Goal: Task Accomplishment & Management: Manage account settings

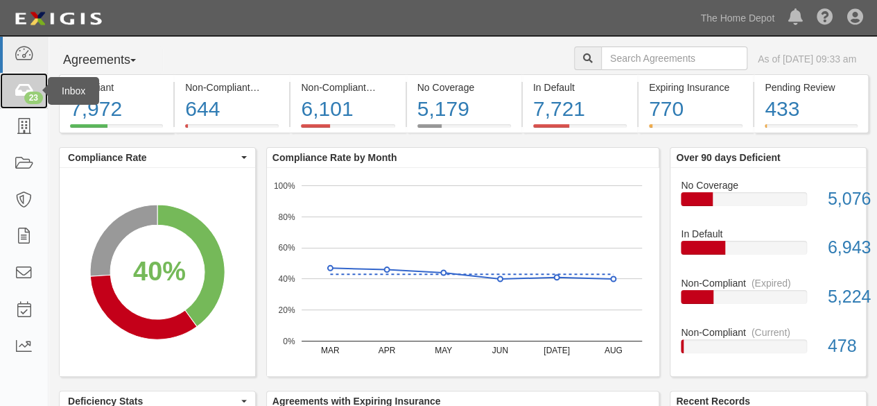
click at [21, 91] on icon at bounding box center [23, 91] width 19 height 16
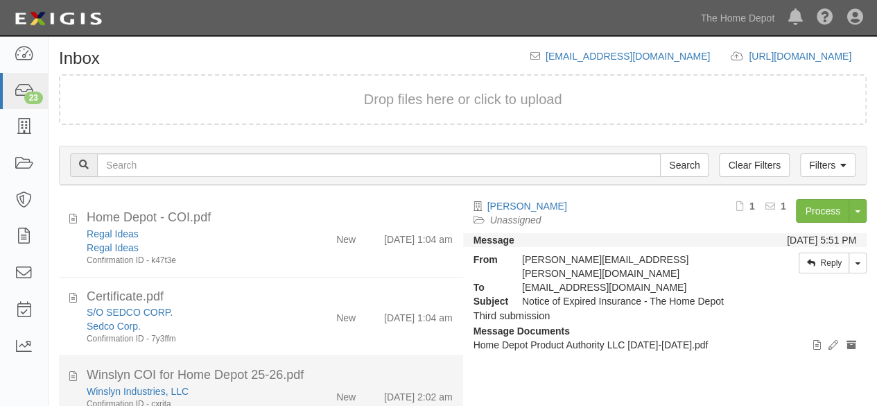
scroll to position [107, 0]
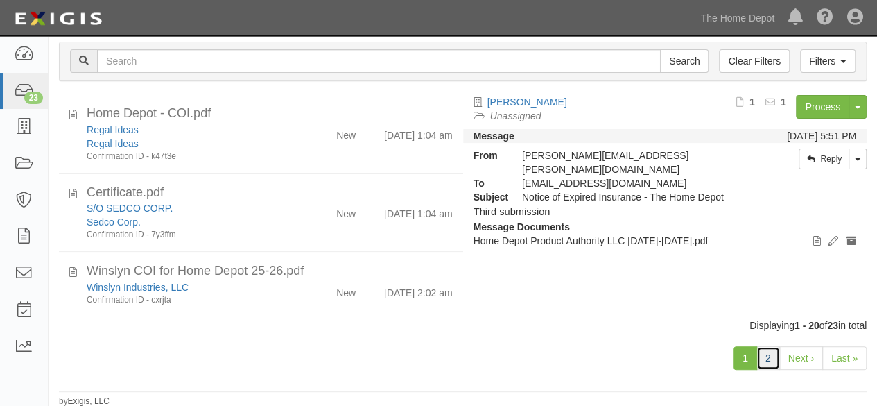
click at [766, 359] on link "2" at bounding box center [769, 358] width 24 height 24
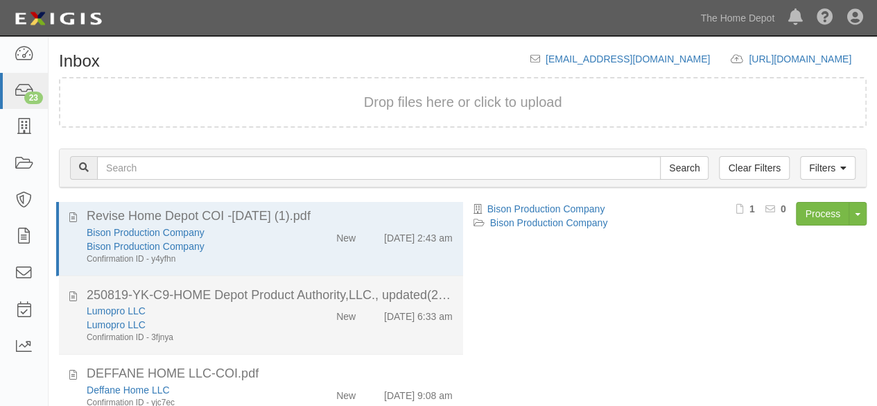
scroll to position [107, 0]
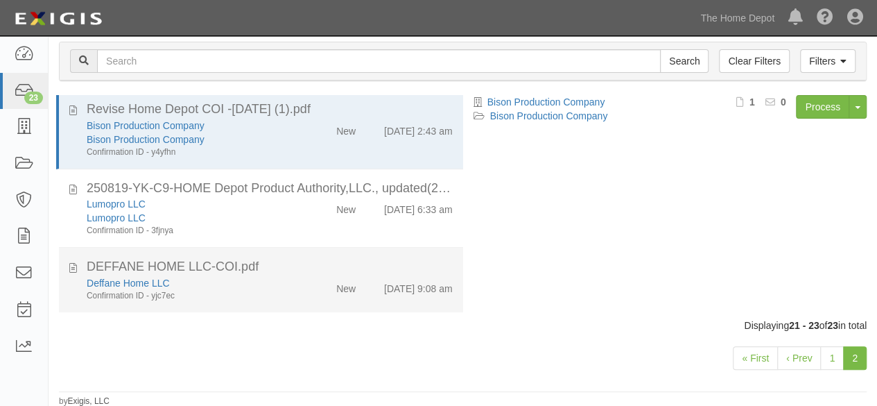
drag, startPoint x: 291, startPoint y: 288, endPoint x: 336, endPoint y: 281, distance: 45.6
click at [292, 288] on div "Deffane Home LLC Confirmation ID - yjc7ec" at bounding box center [188, 289] width 225 height 26
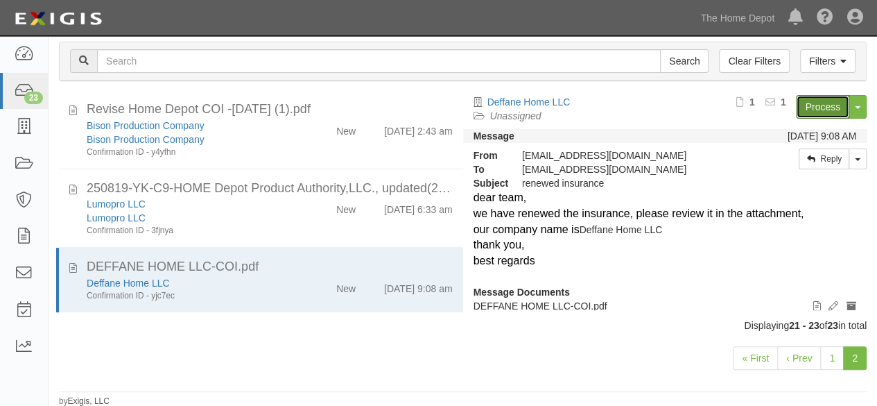
click at [804, 107] on link "Process" at bounding box center [822, 107] width 53 height 24
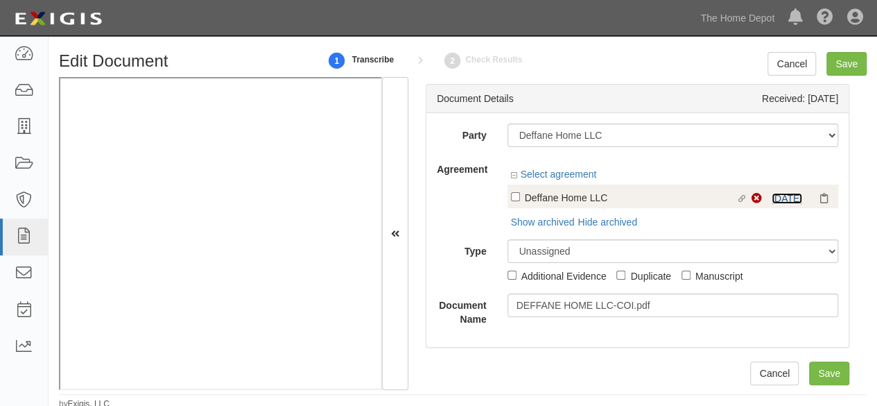
click at [772, 200] on link "9/6/25" at bounding box center [787, 198] width 31 height 11
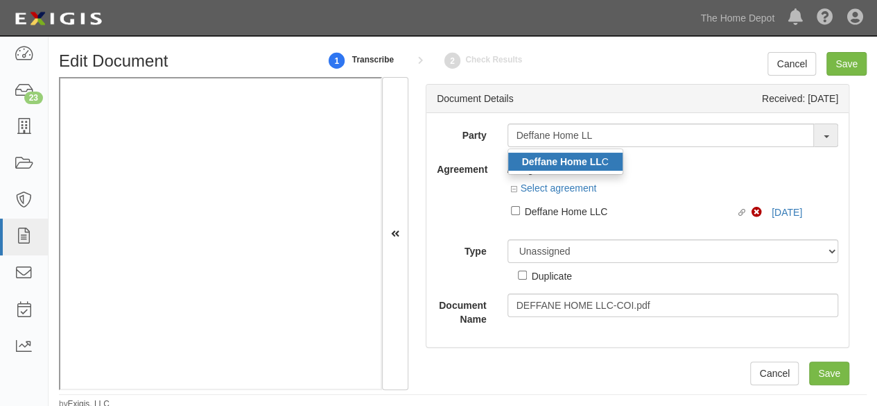
type input "Deffane Home LL"
click at [567, 165] on strong "Deffane Home LL" at bounding box center [562, 161] width 80 height 11
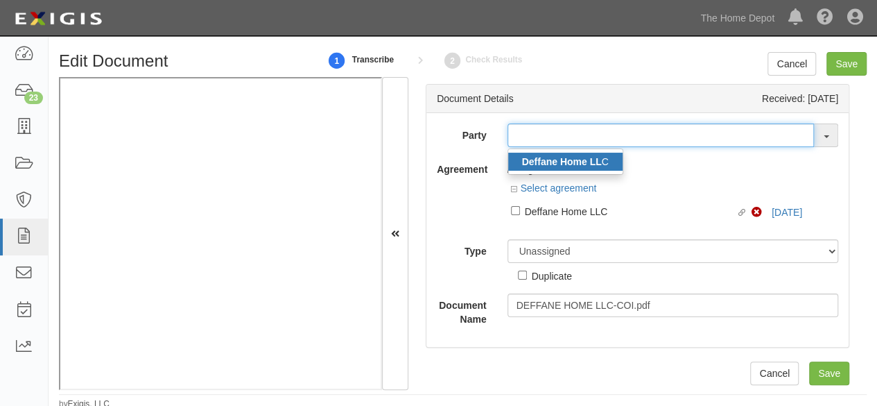
type input "Deffane Home LLC"
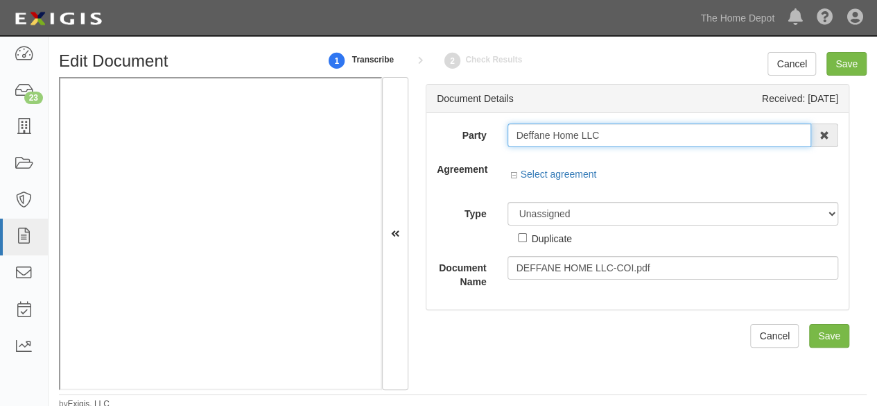
click at [544, 130] on input "Deffane Home LLC" at bounding box center [660, 135] width 304 height 24
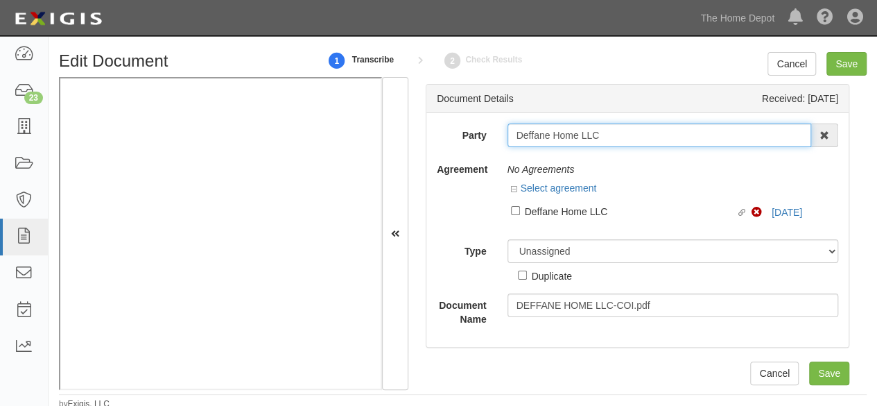
click at [544, 130] on input "Deffane Home LLC" at bounding box center [660, 135] width 304 height 24
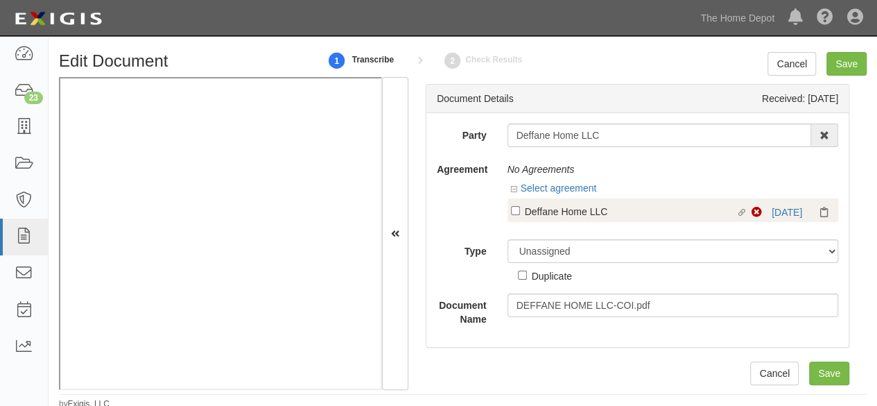
click at [576, 210] on div "Deffane Home LLC" at bounding box center [631, 210] width 212 height 15
click at [520, 210] on input "Linked agreement Deffane Home LLC Linked agreement" at bounding box center [515, 210] width 9 height 9
checkbox input "true"
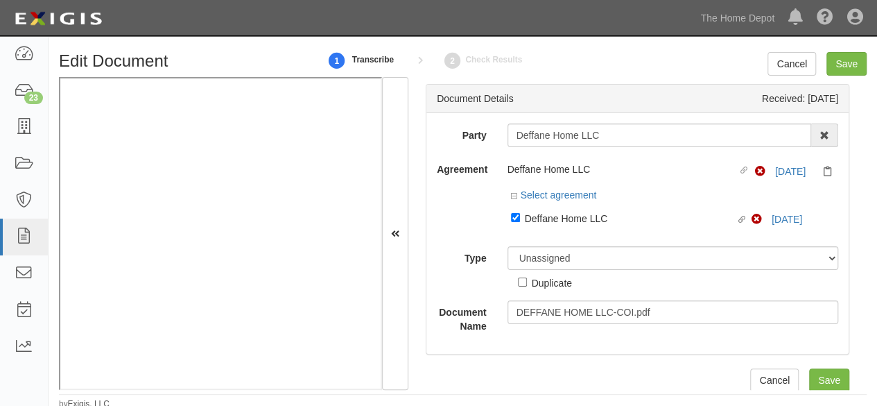
click at [531, 235] on div at bounding box center [673, 232] width 331 height 7
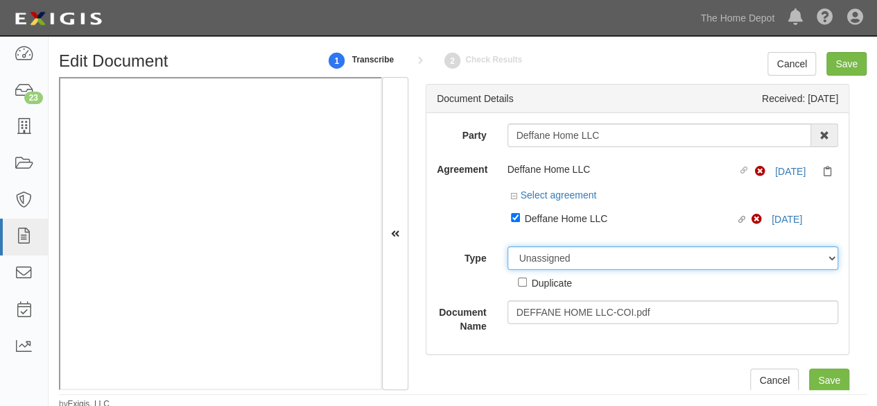
drag, startPoint x: 526, startPoint y: 257, endPoint x: 526, endPoint y: 248, distance: 9.7
click at [526, 257] on select "Unassigned Binder Cancellation Notice Certificate Contract Endorsement Insuranc…" at bounding box center [673, 258] width 331 height 24
select select "CertificateDetail"
click at [508, 246] on select "Unassigned Binder Cancellation Notice Certificate Contract Endorsement Insuranc…" at bounding box center [673, 258] width 331 height 24
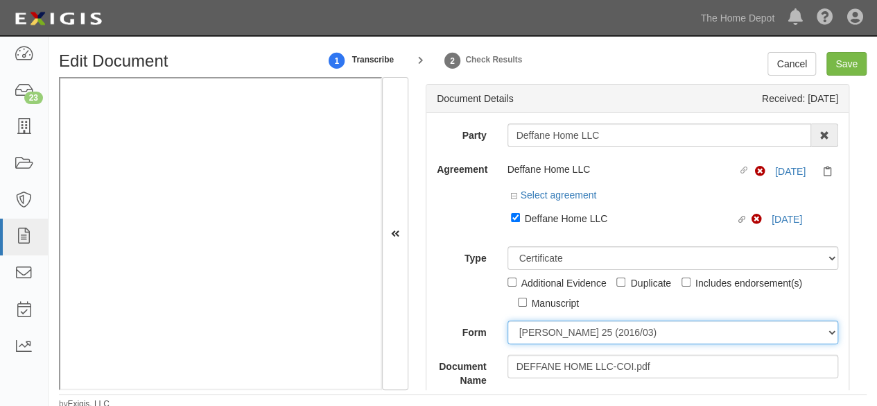
click at [556, 338] on select "ACORD 25 (2016/03) ACORD 101 ACORD 855 NY (2014/05) General" at bounding box center [673, 332] width 331 height 24
select select "GeneralFormDetail"
click at [508, 320] on select "ACORD 25 (2016/03) ACORD 101 ACORD 855 NY (2014/05) General" at bounding box center [673, 332] width 331 height 24
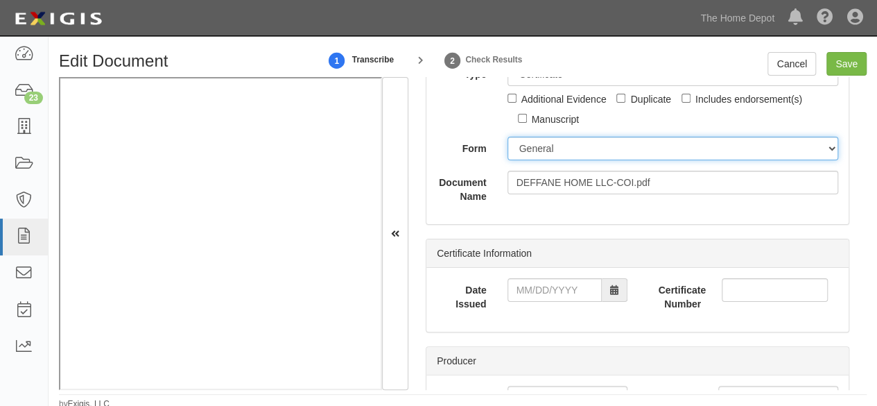
scroll to position [208, 0]
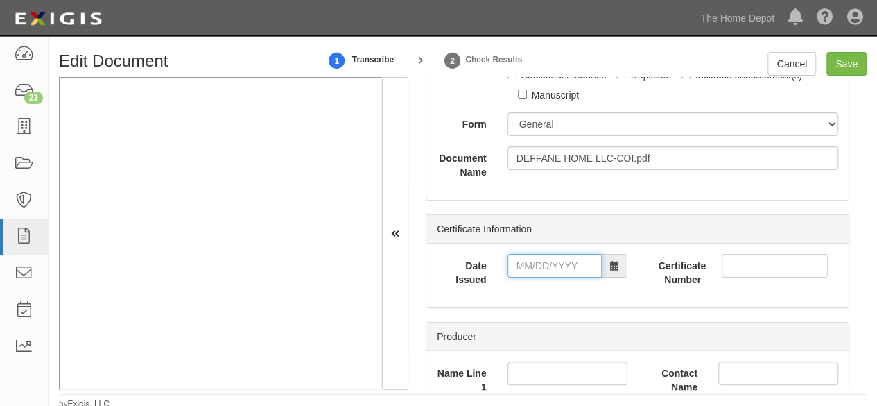
click at [545, 263] on input "Date Issued" at bounding box center [555, 266] width 94 height 24
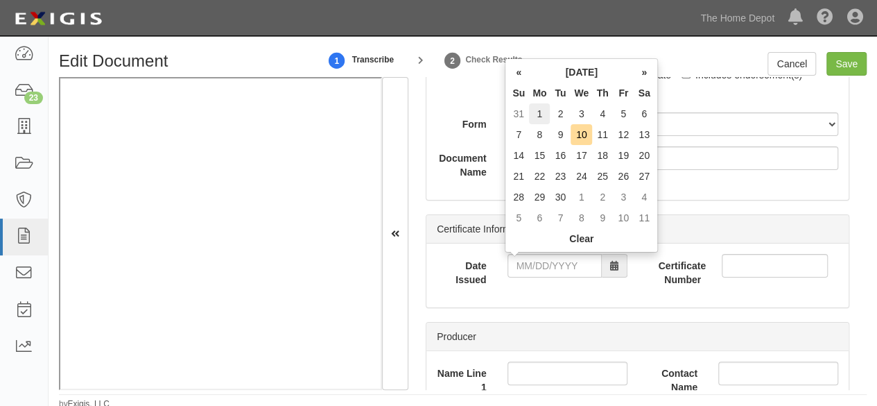
click at [530, 113] on td "1" at bounding box center [539, 113] width 21 height 21
type input "09/01/2025"
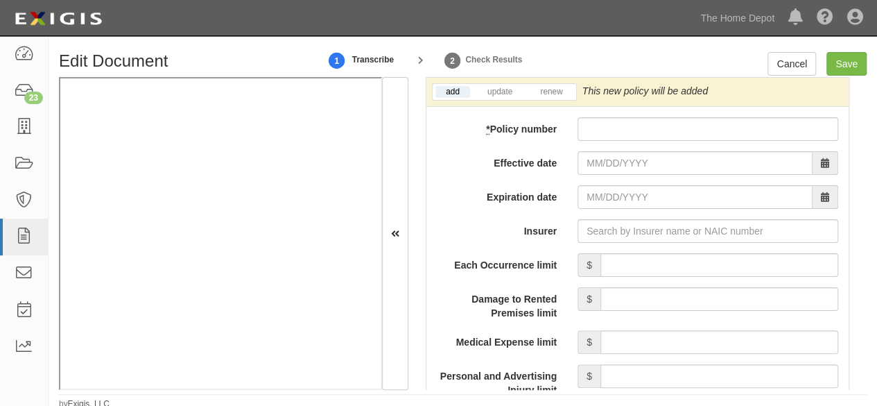
scroll to position [1179, 0]
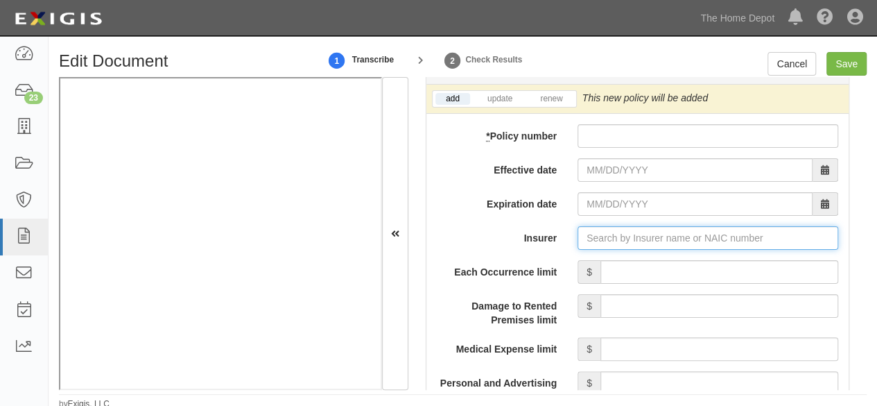
click at [596, 228] on input "Insurer" at bounding box center [708, 238] width 261 height 24
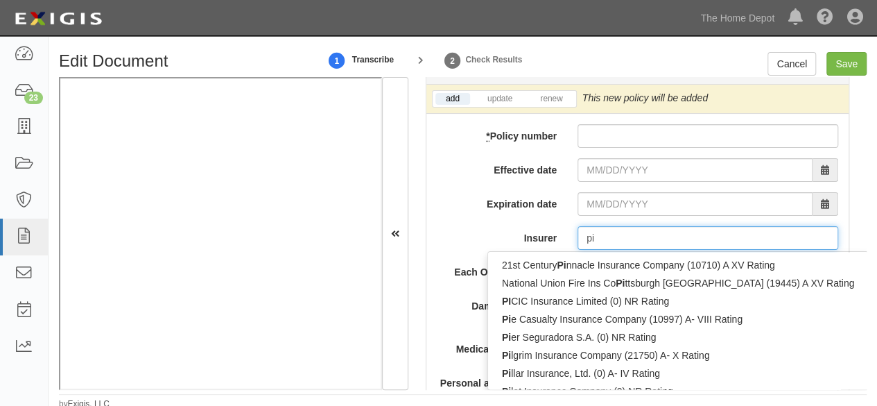
type input "pin"
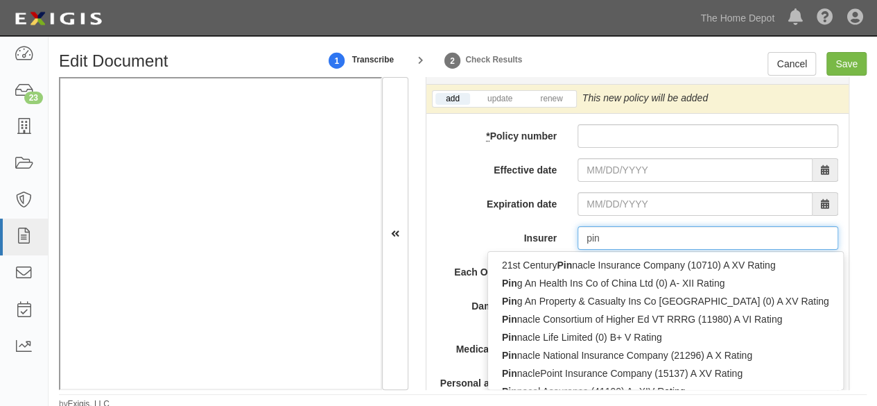
type input "ping An Health Ins Co of China Ltd (0) A- XII Rating"
type input "ping"
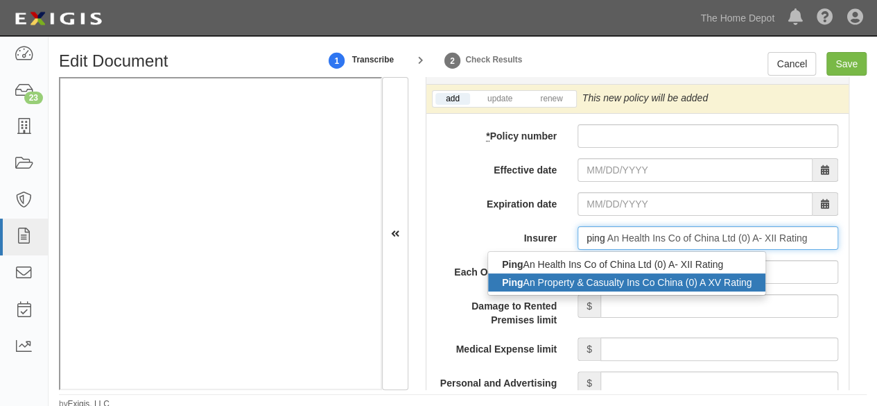
click at [588, 280] on div "Ping An Property & Casualty Ins Co China (0) A XV Rating" at bounding box center [626, 282] width 277 height 18
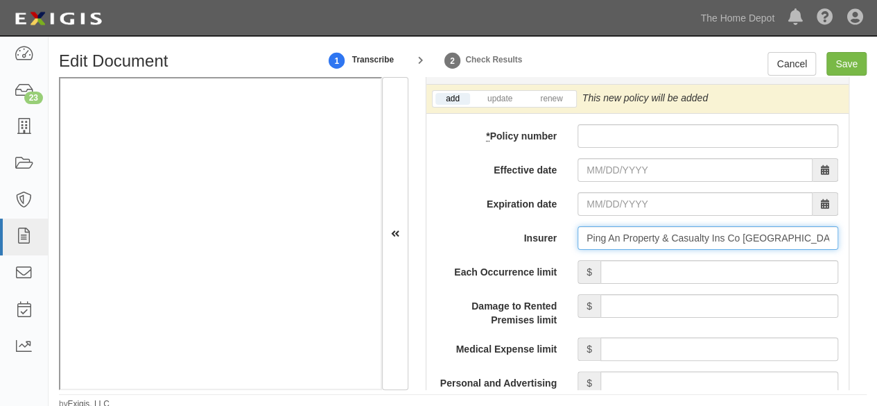
type input "Ping An Property & Casualty Ins Co China (0) A XV Rating"
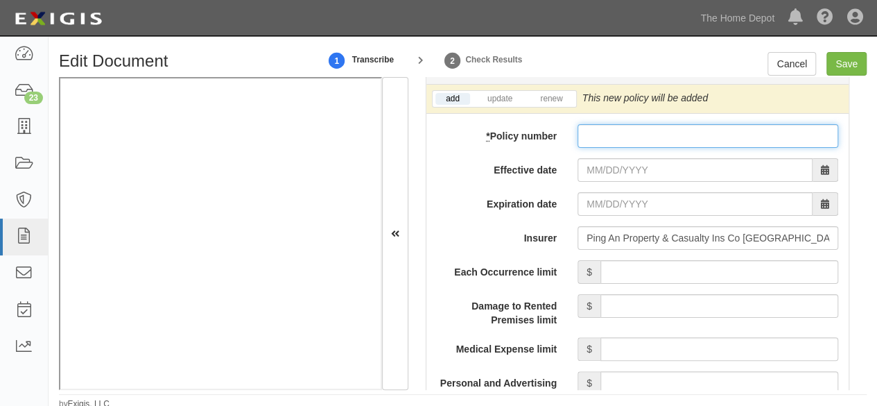
click at [598, 135] on input "* Policy number" at bounding box center [708, 136] width 261 height 24
paste input "14176006800 069147133"
type input "14176006800 069147133"
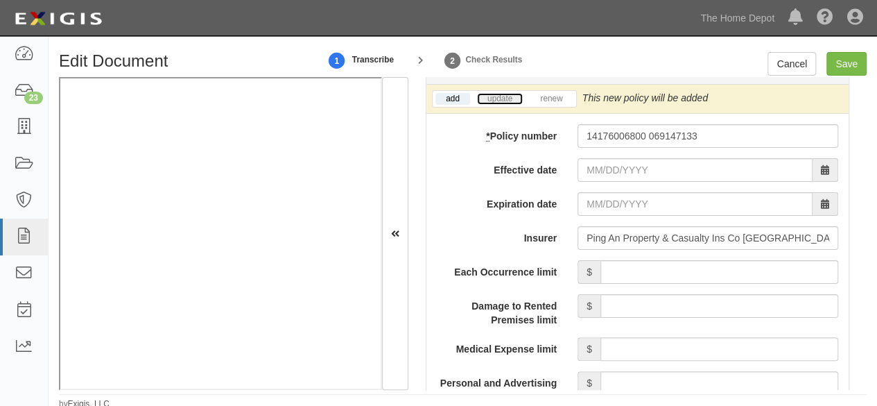
click at [508, 98] on link "update" at bounding box center [500, 99] width 46 height 12
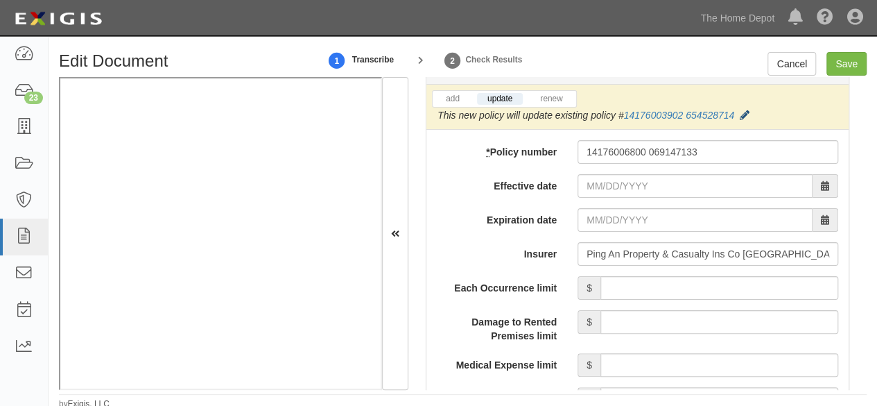
click at [743, 111] on icon at bounding box center [745, 116] width 10 height 10
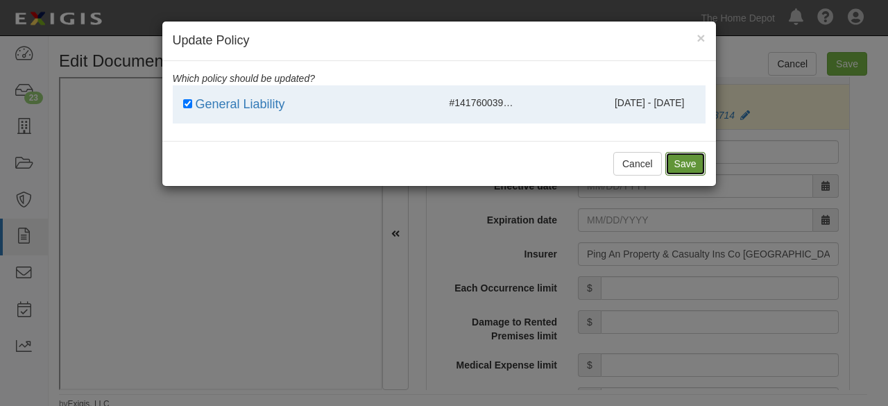
click at [695, 160] on button "Save" at bounding box center [685, 164] width 40 height 24
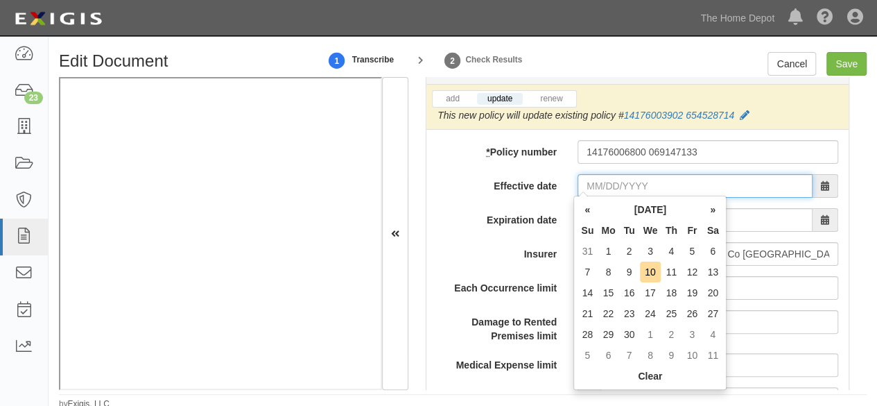
drag, startPoint x: 604, startPoint y: 179, endPoint x: 609, endPoint y: 173, distance: 7.9
click at [604, 179] on input "Effective date" at bounding box center [695, 186] width 235 height 24
click at [628, 251] on td "2" at bounding box center [629, 251] width 21 height 21
type input "09/02/2025"
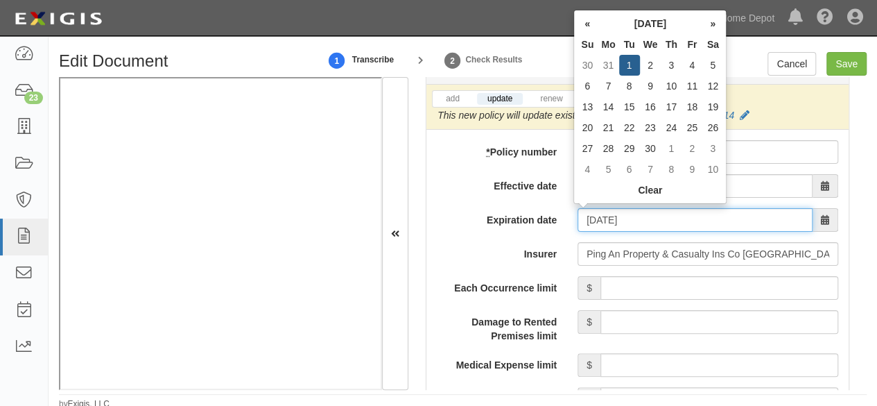
click at [599, 210] on input "09/02/2026" at bounding box center [695, 220] width 235 height 24
drag, startPoint x: 630, startPoint y: 67, endPoint x: 656, endPoint y: 149, distance: 86.4
click at [631, 67] on td "1" at bounding box center [629, 65] width 21 height 21
type input "09/01/2026"
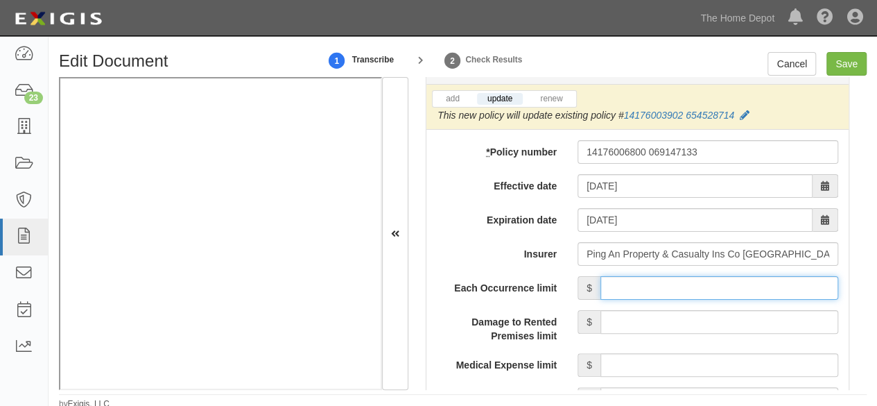
click at [695, 280] on input "Each Occurrence limit" at bounding box center [720, 288] width 238 height 24
click at [723, 284] on input "Each Occurrence limit" at bounding box center [720, 288] width 238 height 24
type input "2,000,000"
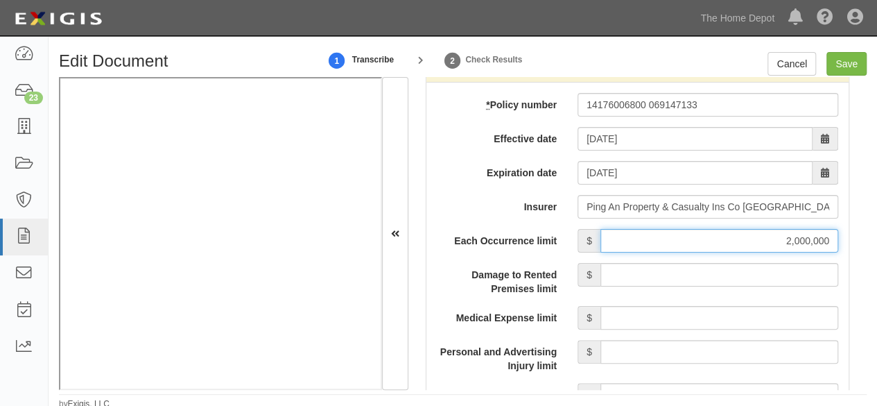
scroll to position [1248, 0]
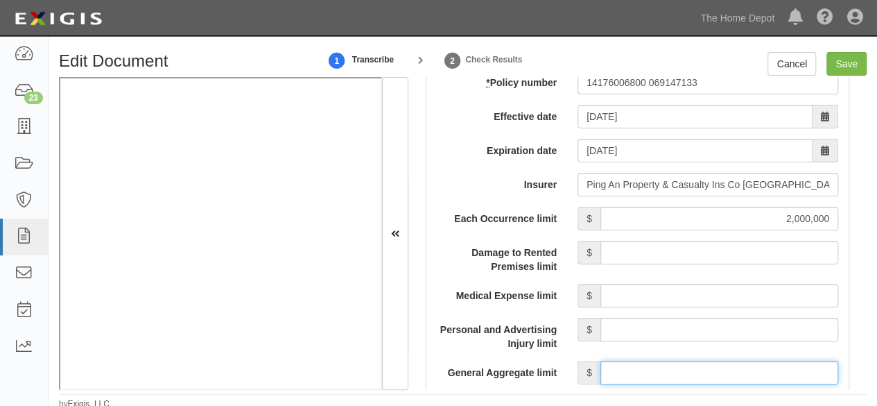
click at [689, 371] on input "General Aggregate limit" at bounding box center [720, 373] width 238 height 24
type input "2,000,000"
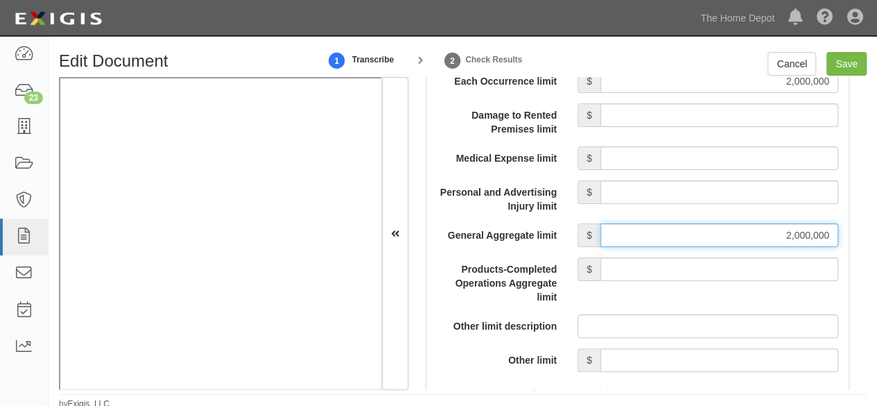
scroll to position [1387, 0]
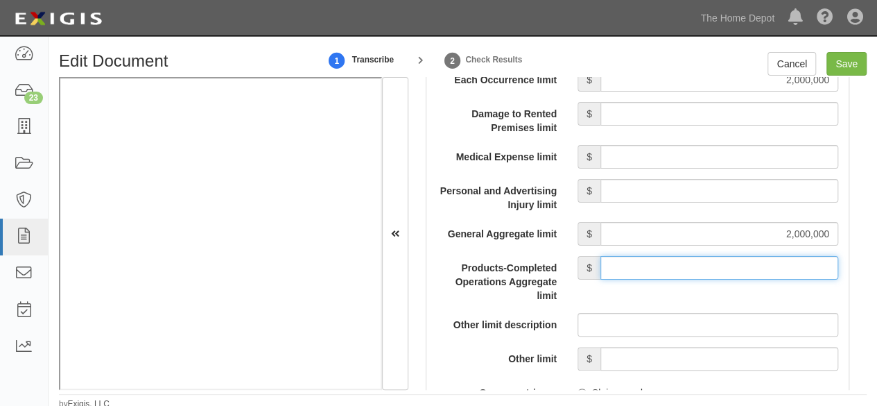
drag, startPoint x: 697, startPoint y: 260, endPoint x: 696, endPoint y: 253, distance: 7.0
click at [697, 260] on input "Products-Completed Operations Aggregate limit" at bounding box center [720, 268] width 238 height 24
type input "2,000,000"
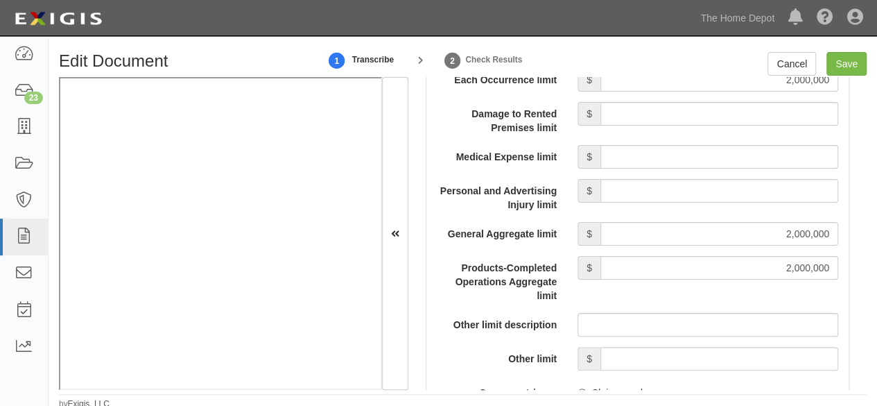
scroll to position [1526, 0]
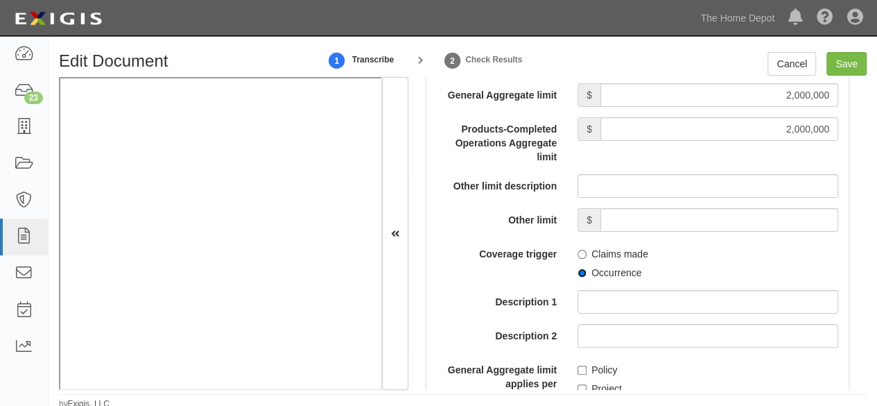
click at [578, 269] on input "Occurrence" at bounding box center [582, 272] width 9 height 9
radio input "true"
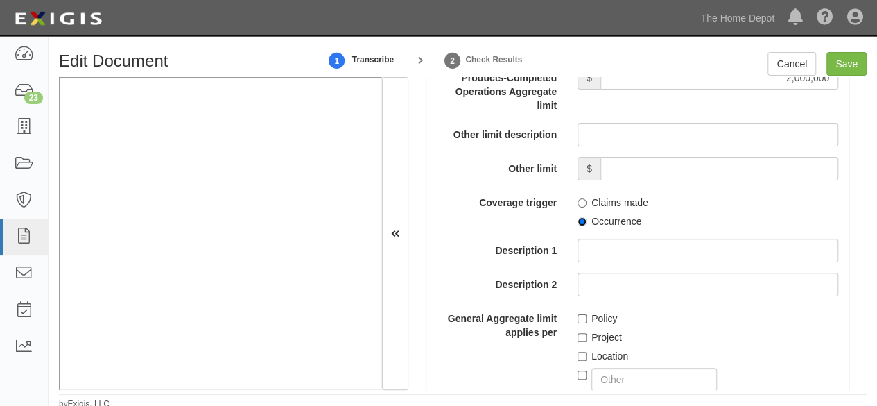
scroll to position [1595, 0]
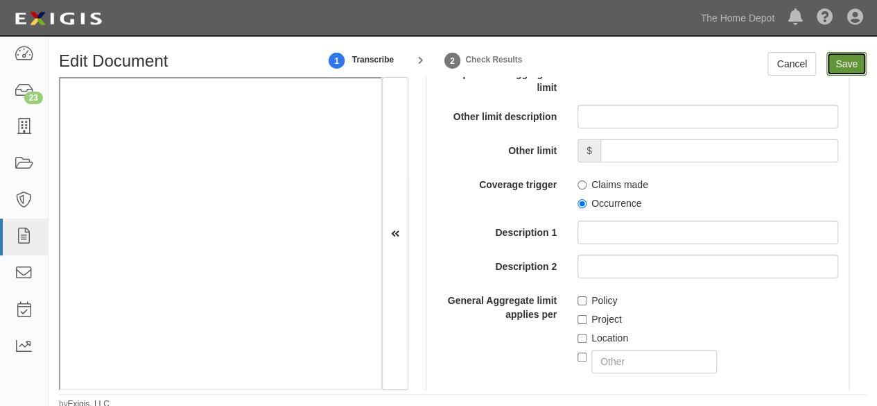
click at [834, 62] on input "Save" at bounding box center [847, 64] width 40 height 24
type input "2000000"
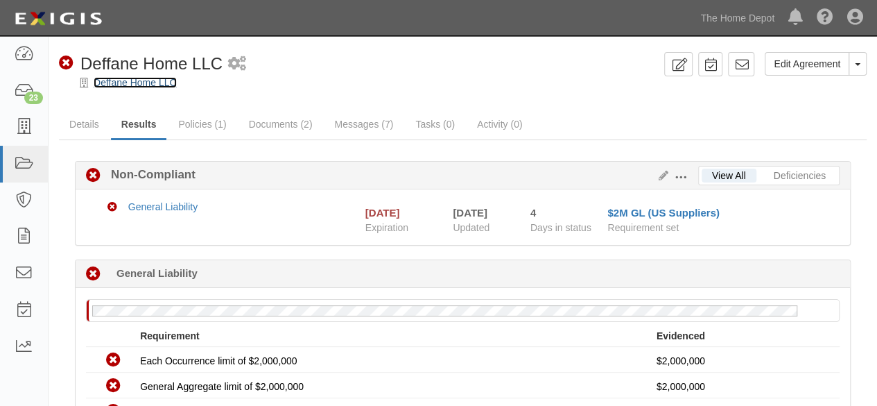
click at [147, 83] on link "Deffane Home LLC" at bounding box center [135, 82] width 83 height 11
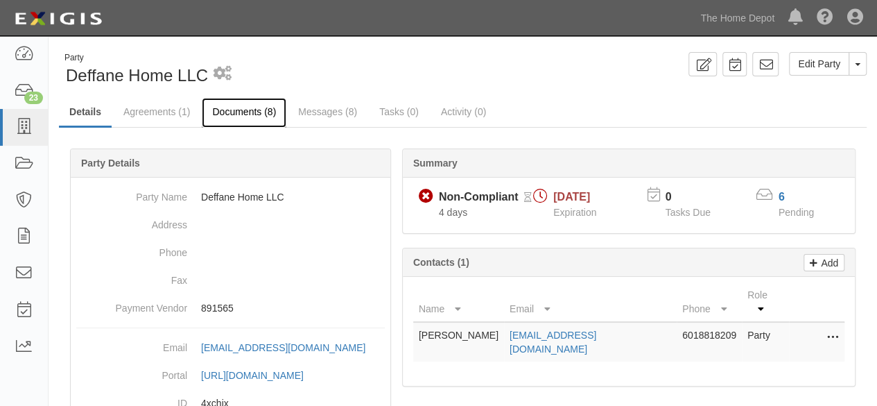
click at [251, 114] on link "Documents (8)" at bounding box center [244, 113] width 85 height 30
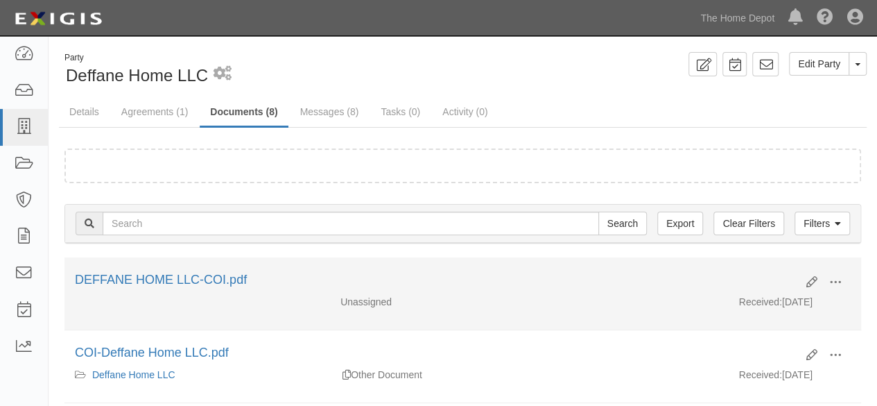
scroll to position [69, 0]
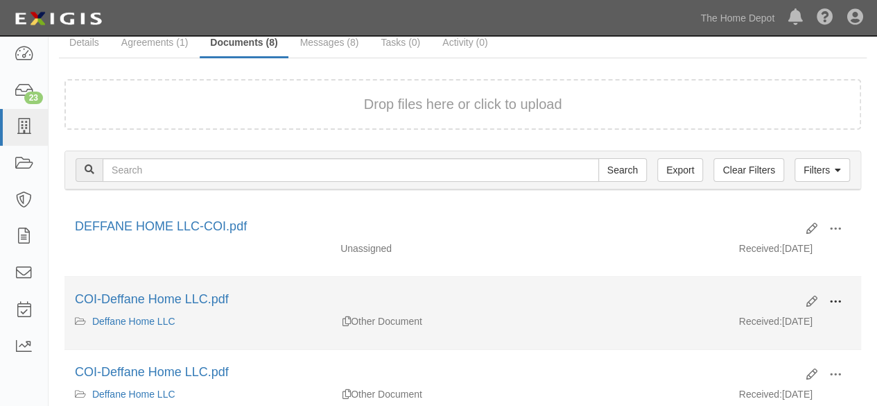
click at [843, 299] on button at bounding box center [835, 303] width 31 height 24
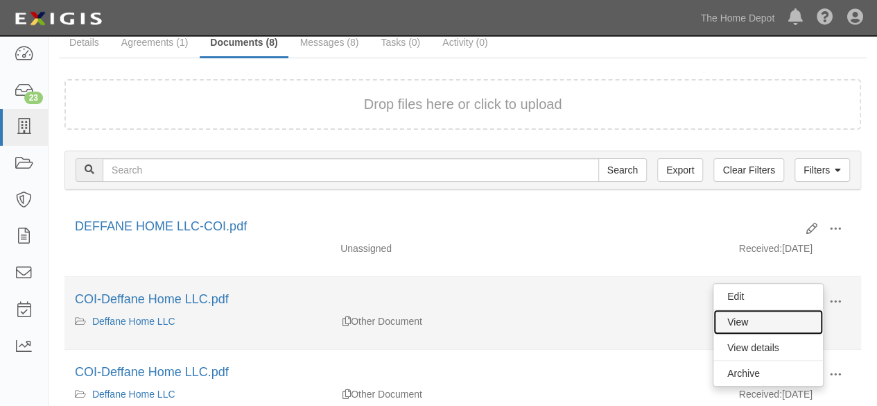
click at [803, 315] on link "View" at bounding box center [769, 321] width 110 height 25
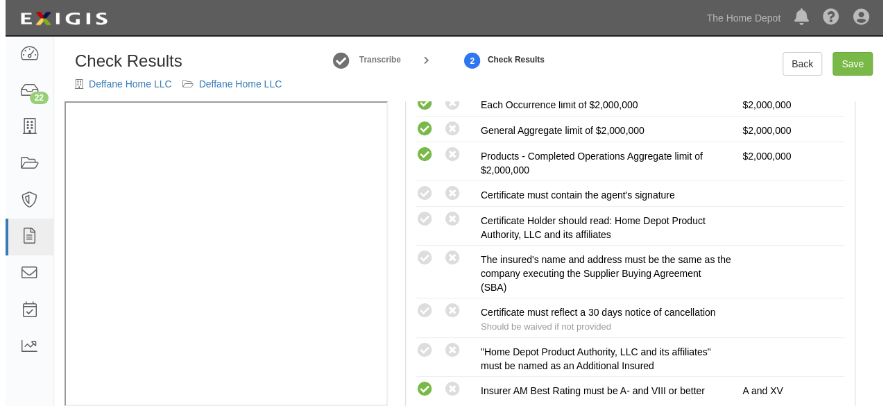
scroll to position [357, 0]
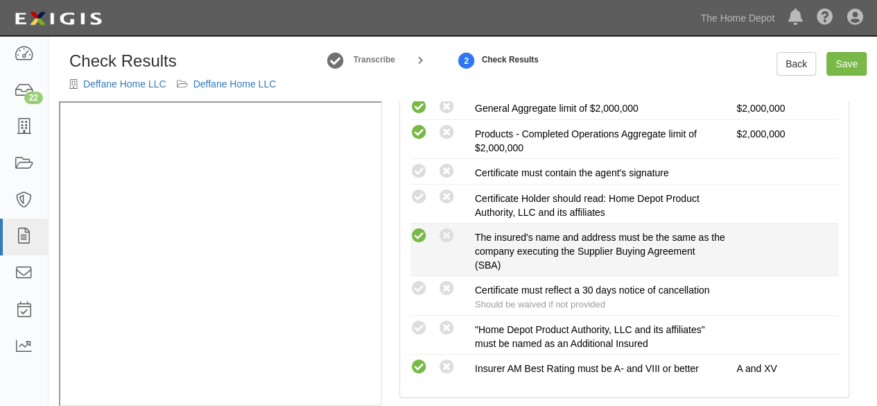
click at [417, 227] on icon at bounding box center [419, 235] width 17 height 17
radio input "true"
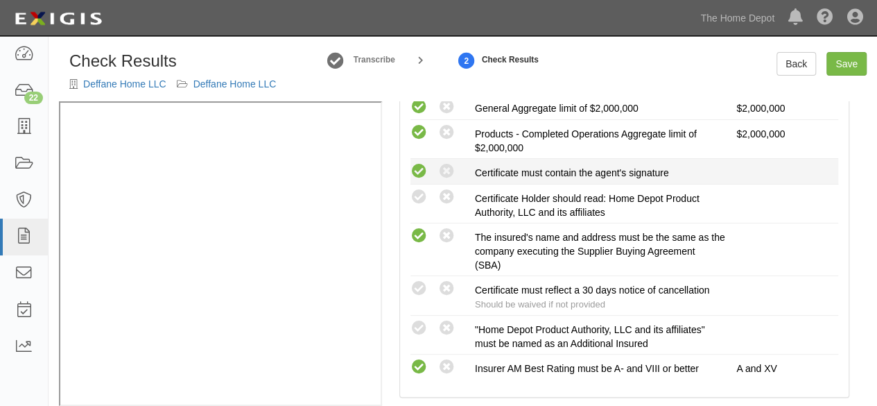
click at [420, 167] on icon at bounding box center [419, 171] width 17 height 17
radio input "true"
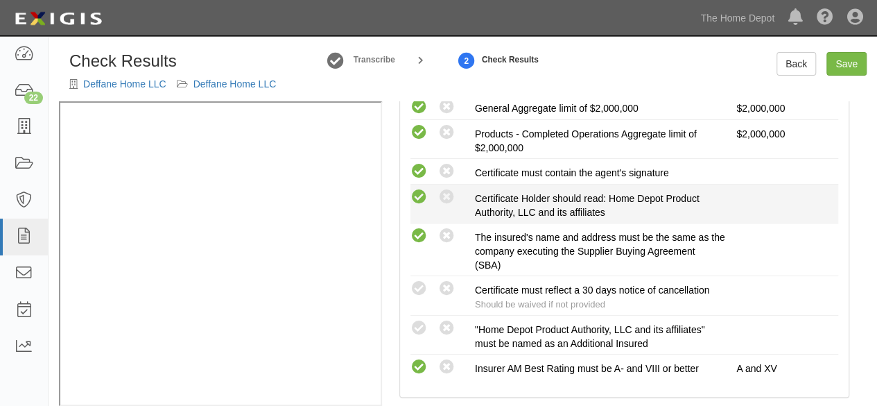
click at [425, 196] on icon at bounding box center [419, 197] width 17 height 17
radio input "true"
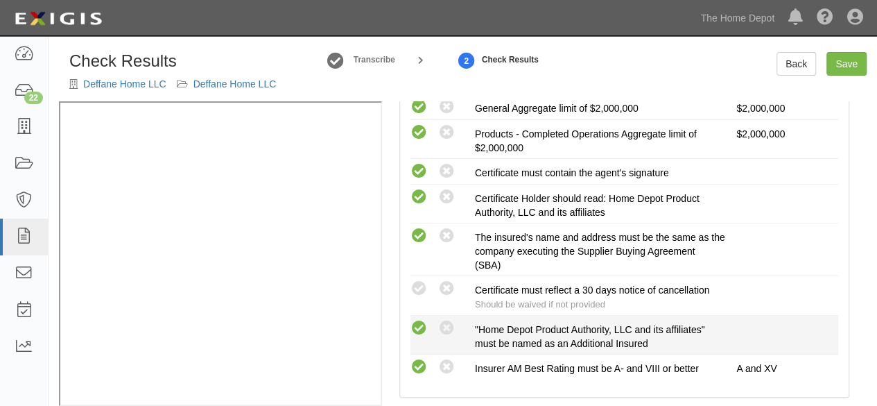
click at [422, 325] on icon at bounding box center [419, 328] width 17 height 17
radio input "true"
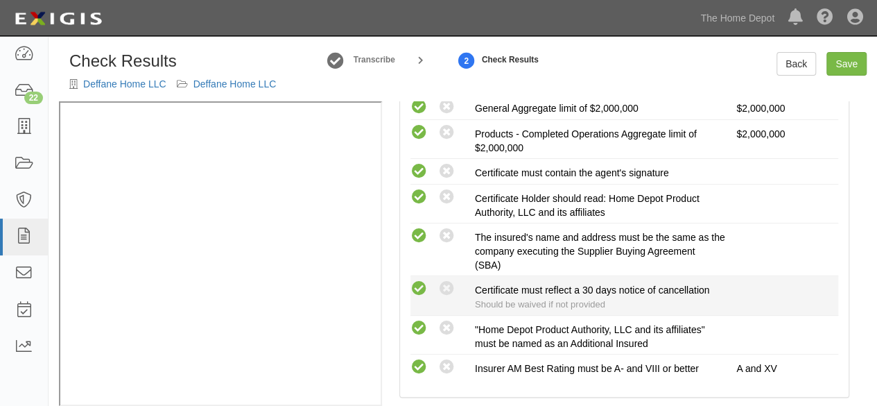
click at [419, 284] on icon at bounding box center [419, 288] width 17 height 17
radio input "true"
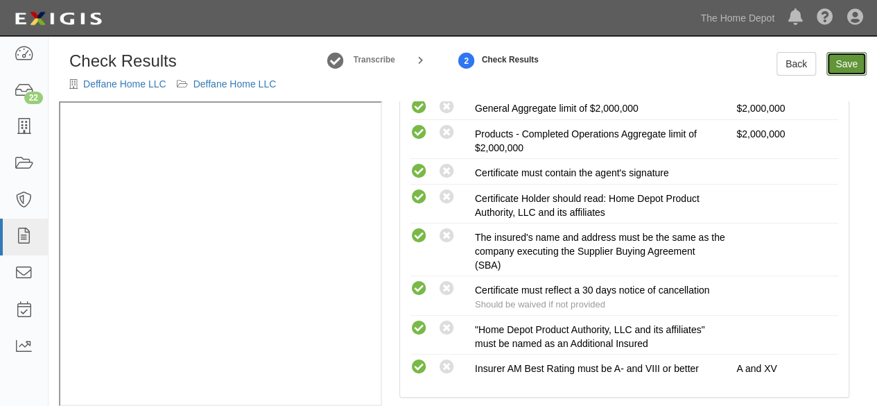
click at [845, 60] on link "Save" at bounding box center [847, 64] width 40 height 24
radio input "true"
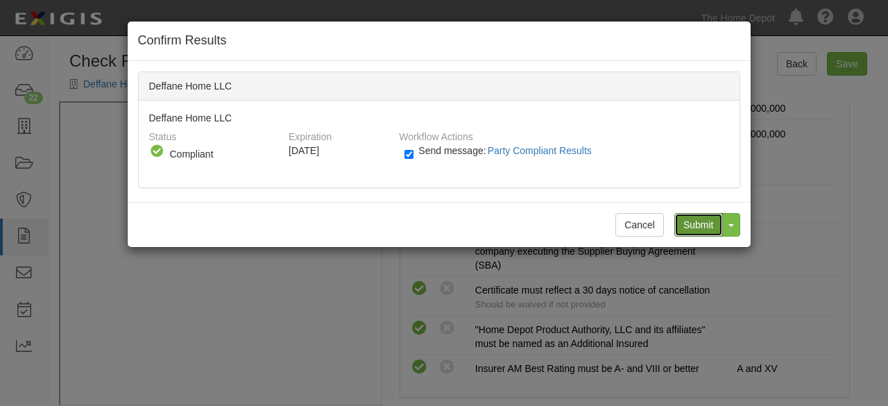
click at [694, 221] on input "Submit" at bounding box center [698, 225] width 49 height 24
click at [697, 229] on div "Submit Toggle Dropdown Submit and Continue to Agreement" at bounding box center [702, 225] width 76 height 24
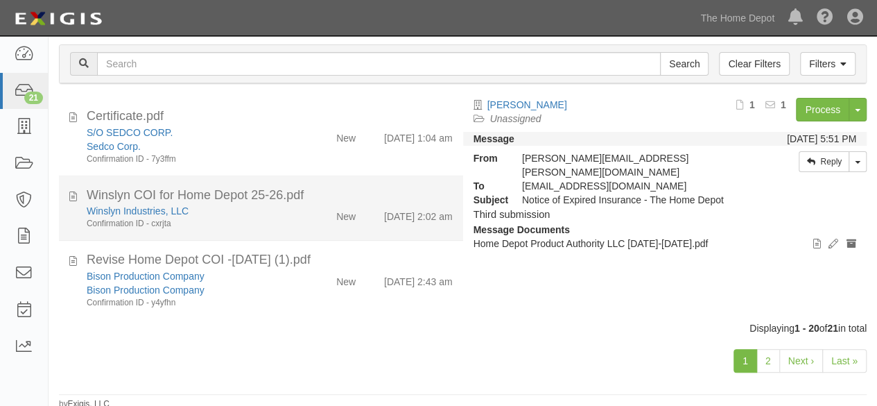
scroll to position [156, 0]
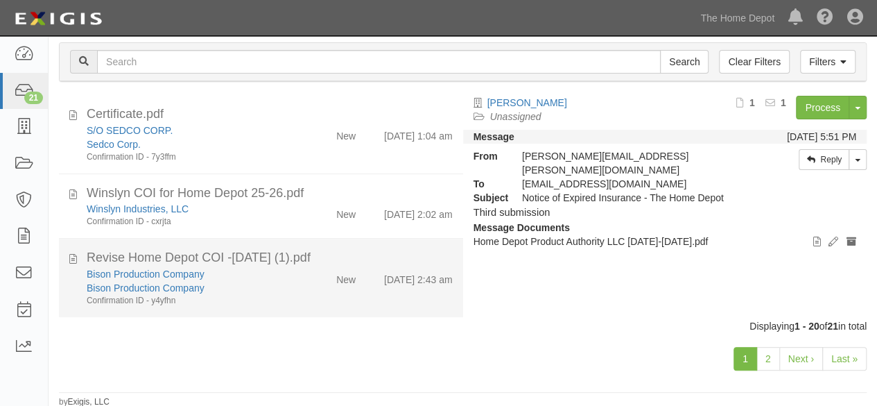
drag, startPoint x: 265, startPoint y: 288, endPoint x: 283, endPoint y: 283, distance: 18.7
click at [266, 288] on div "Bison Production Company" at bounding box center [189, 288] width 205 height 14
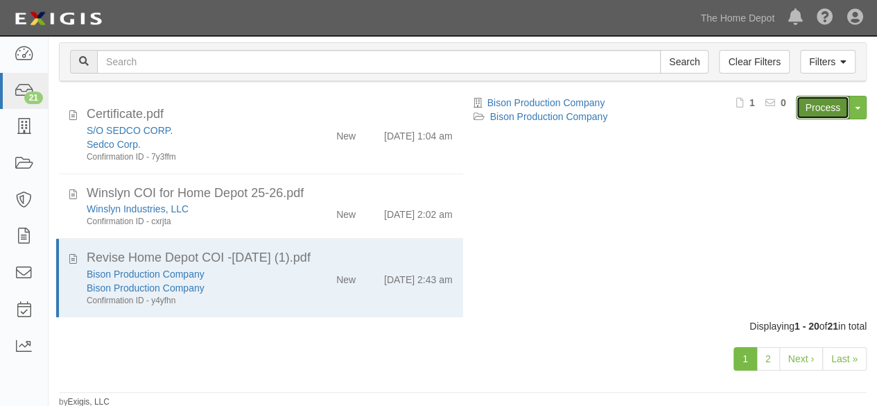
click at [821, 99] on link "Process" at bounding box center [822, 108] width 53 height 24
drag, startPoint x: 307, startPoint y: 215, endPoint x: 457, endPoint y: 193, distance: 152.0
click at [307, 215] on div "New" at bounding box center [334, 211] width 64 height 19
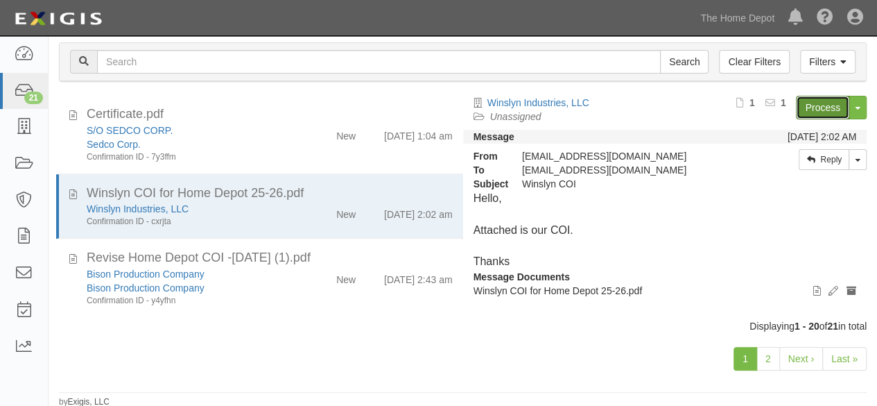
click at [819, 107] on link "Process" at bounding box center [822, 108] width 53 height 24
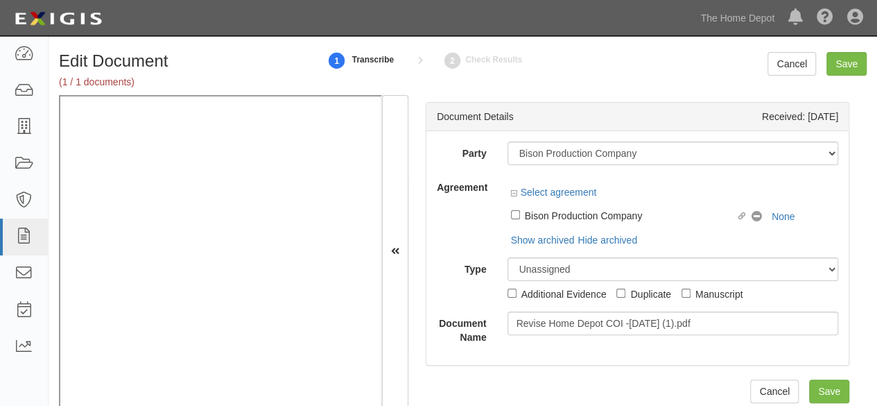
click at [665, 194] on div "Select agreement" at bounding box center [673, 193] width 331 height 17
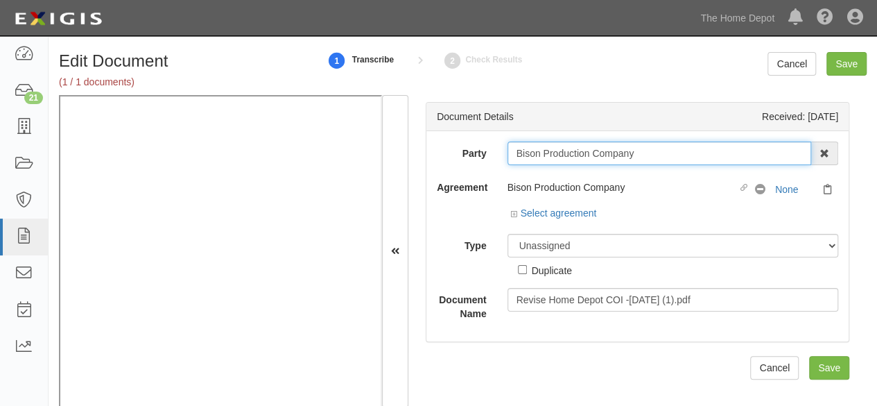
click at [648, 146] on input "Bison Production Company" at bounding box center [660, 153] width 304 height 24
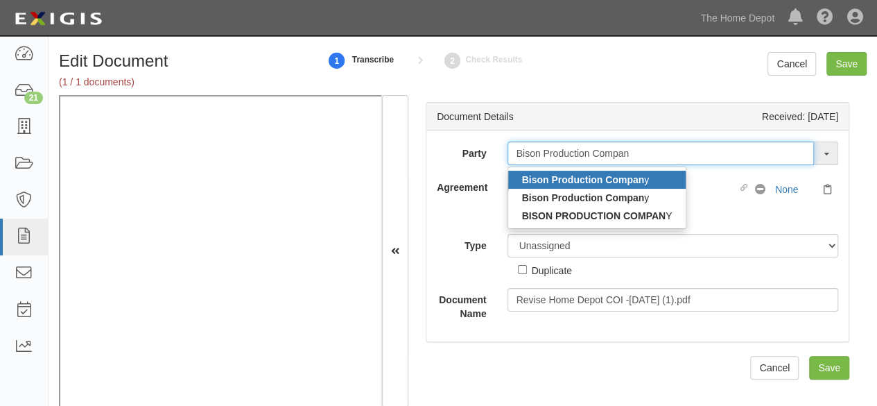
type input "Bison Production Compan"
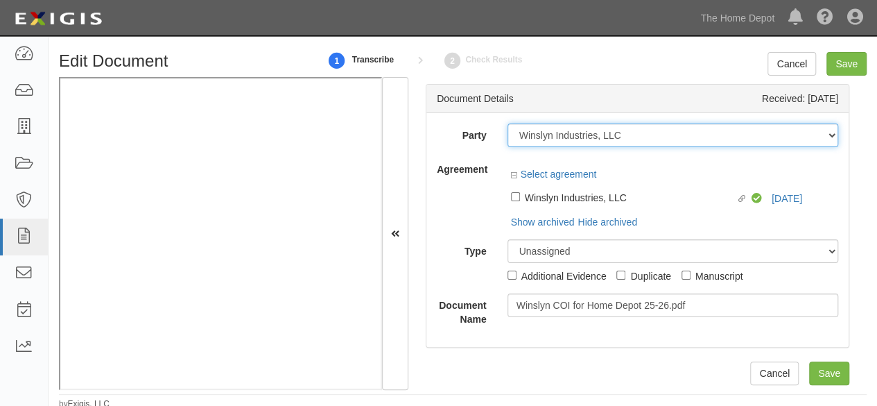
click at [626, 135] on select "1000576868 Ontario Inc. [STREET_ADDRESS] LTEE 11947907 Canada Inc. (MOD LIGHTIN…" at bounding box center [673, 135] width 331 height 24
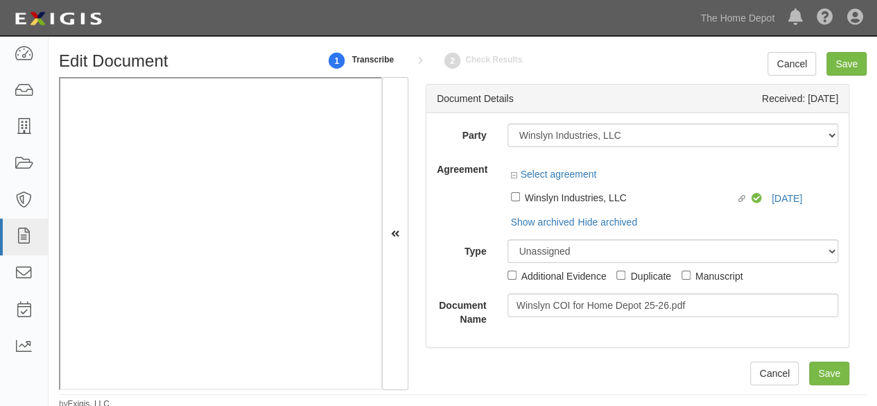
click at [678, 115] on div "Party 1000576868 Ontario Inc. 10 STRAWBERRY STREET 115282 CANADA LTEE 11947907 …" at bounding box center [638, 230] width 422 height 234
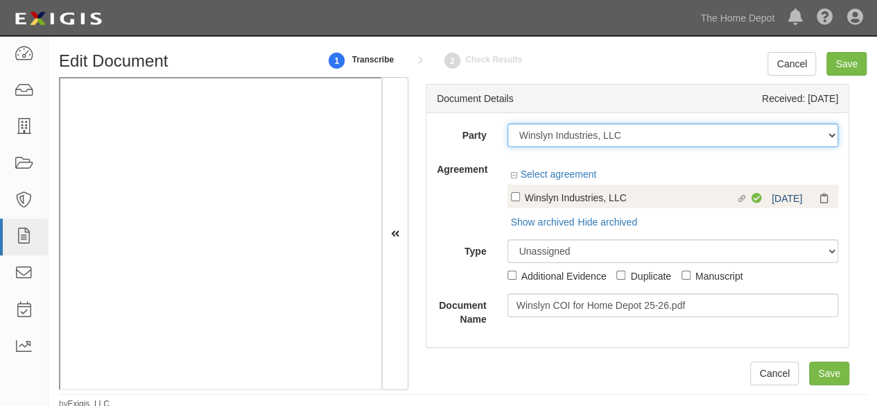
click at [653, 135] on select "1000576868 Ontario Inc. 10 STRAWBERRY STREET 115282 CANADA LTEE 11947907 Canada…" at bounding box center [673, 135] width 331 height 24
click at [689, 134] on select "1000576868 Ontario Inc. 10 STRAWBERRY STREET 115282 CANADA LTEE 11947907 Canada…" at bounding box center [673, 135] width 331 height 24
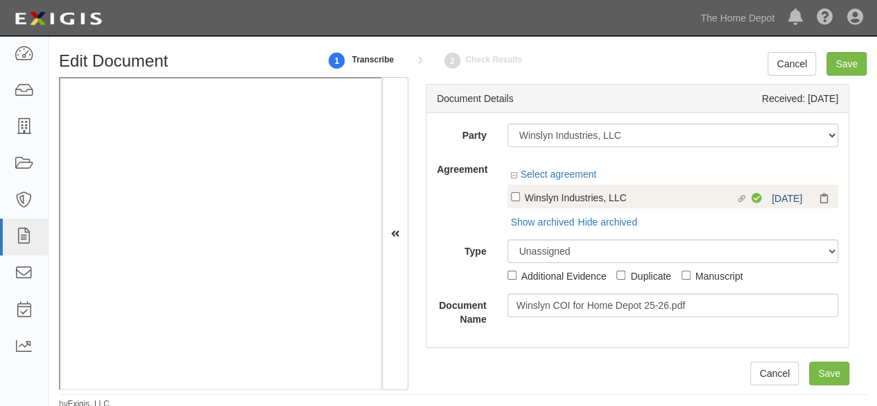
click at [781, 205] on div "Linked agreement Winslyn Industries, LLC Linked agreement Compliant 9/12/25" at bounding box center [673, 196] width 331 height 24
drag, startPoint x: 774, startPoint y: 199, endPoint x: 325, endPoint y: 8, distance: 488.2
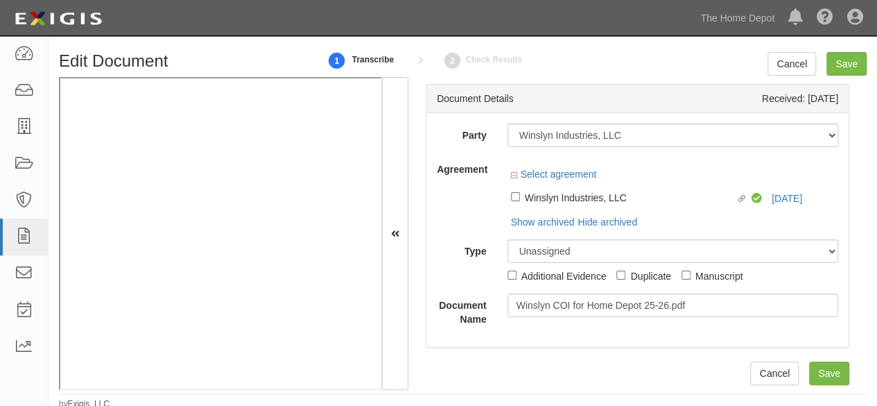
click at [774, 199] on div "Linked agreement Winslyn Industries, LLC Linked agreement Compliant 9/12/25" at bounding box center [673, 196] width 331 height 24
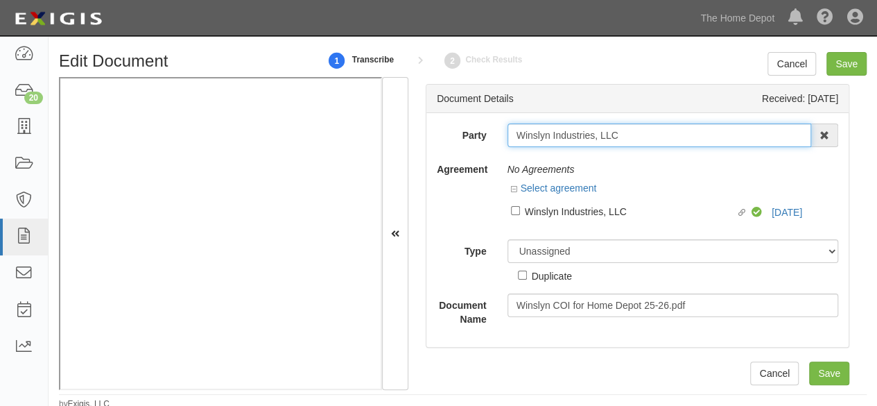
click at [627, 131] on input "Winslyn Industries, LLC" at bounding box center [660, 135] width 304 height 24
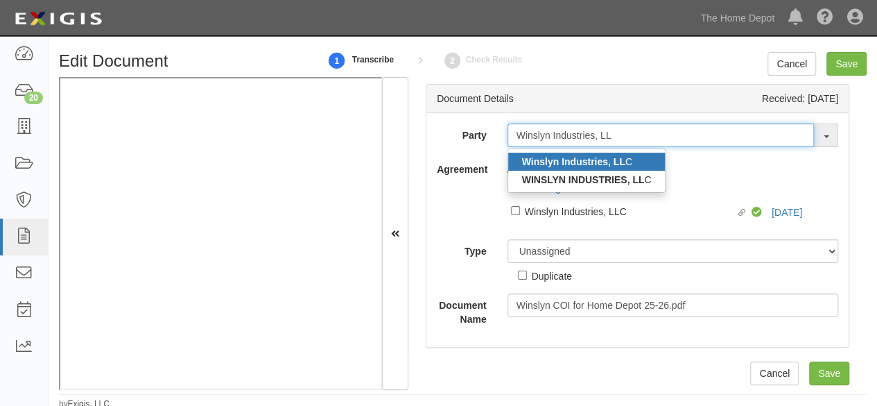
type input "Winslyn Industries, LL"
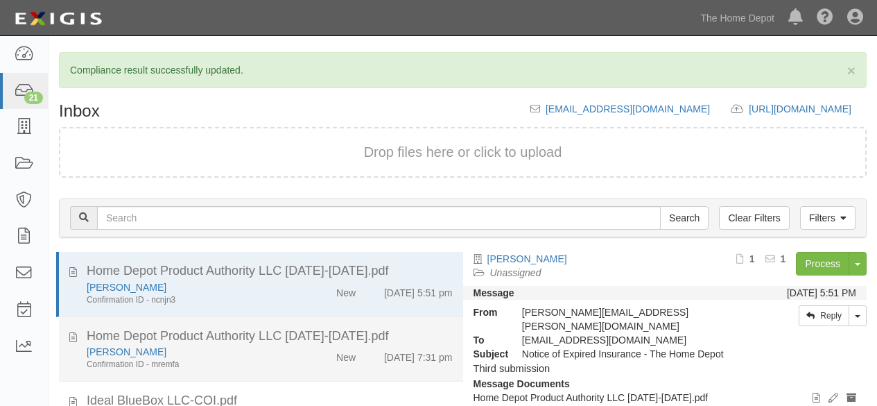
scroll to position [156, 0]
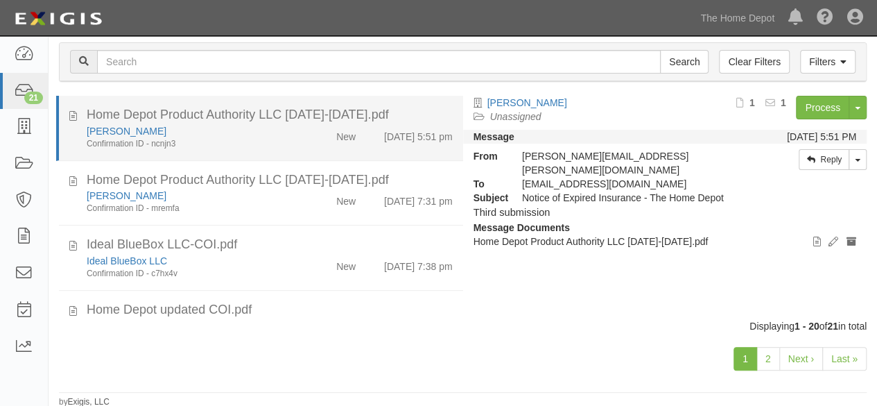
drag, startPoint x: 272, startPoint y: 268, endPoint x: 262, endPoint y: 109, distance: 159.1
click at [272, 261] on div "Ideal BlueBox LLC Confirmation ID - c7hx4v" at bounding box center [188, 267] width 225 height 26
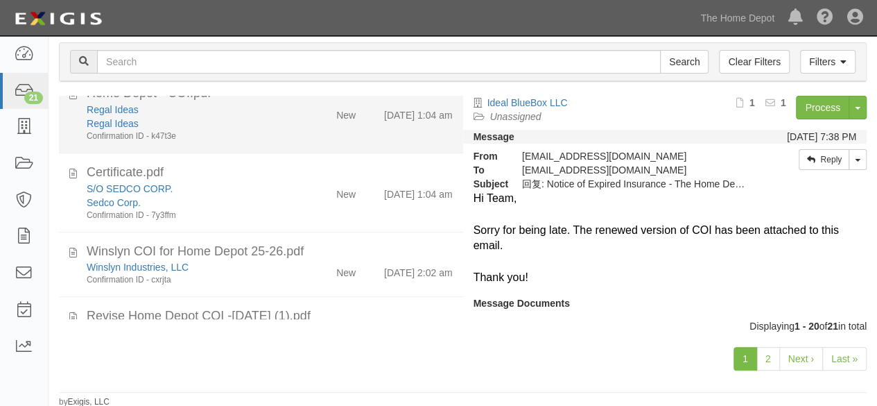
scroll to position [1064, 0]
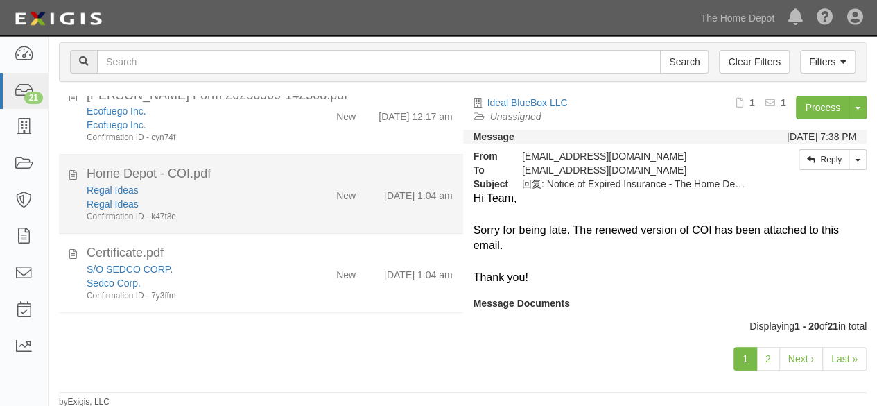
drag, startPoint x: 286, startPoint y: 194, endPoint x: 324, endPoint y: 184, distance: 39.5
click at [286, 194] on div "Regal Ideas Regal Ideas Confirmation ID - k47t3e" at bounding box center [188, 203] width 225 height 40
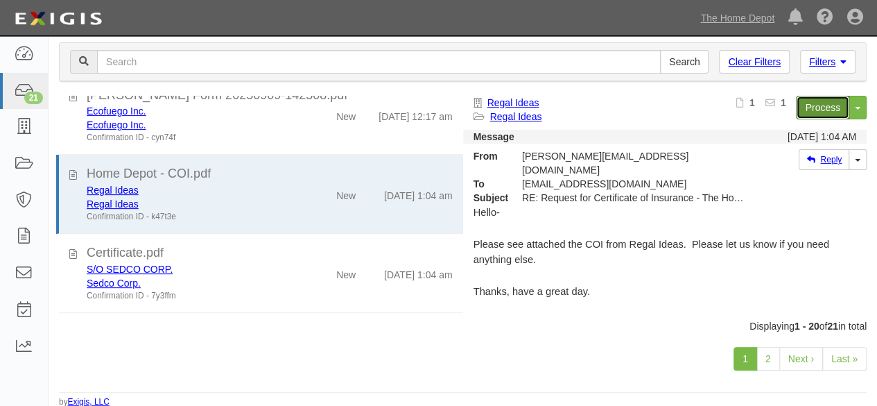
drag, startPoint x: 810, startPoint y: 106, endPoint x: 793, endPoint y: 114, distance: 18.6
click at [809, 106] on link "Process" at bounding box center [822, 108] width 53 height 24
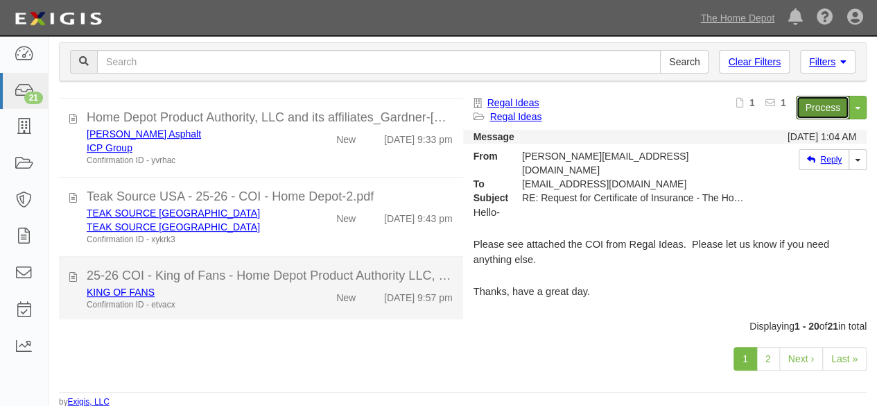
scroll to position [717, 0]
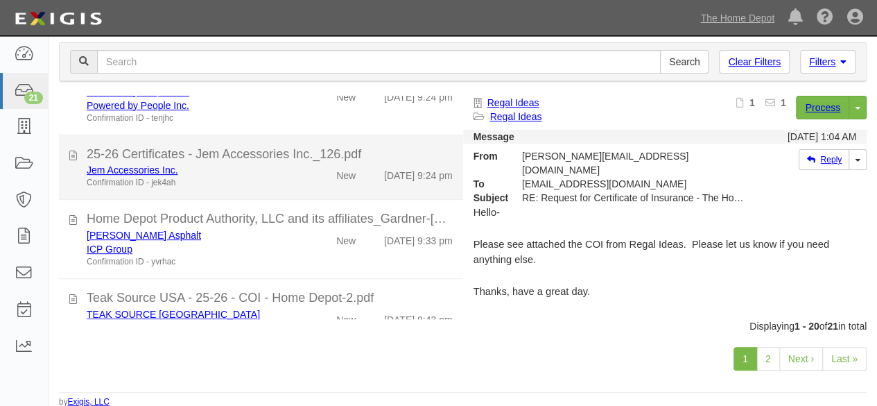
click at [261, 188] on li "25-26 Certificates - Jem Accessories Inc._126.pdf Jem Accessories Inc. Confirma…" at bounding box center [261, 167] width 404 height 65
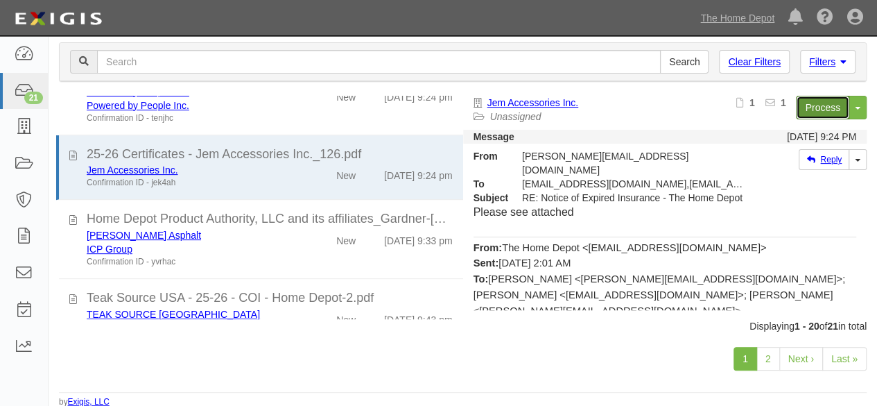
click at [799, 114] on link "Process" at bounding box center [822, 108] width 53 height 24
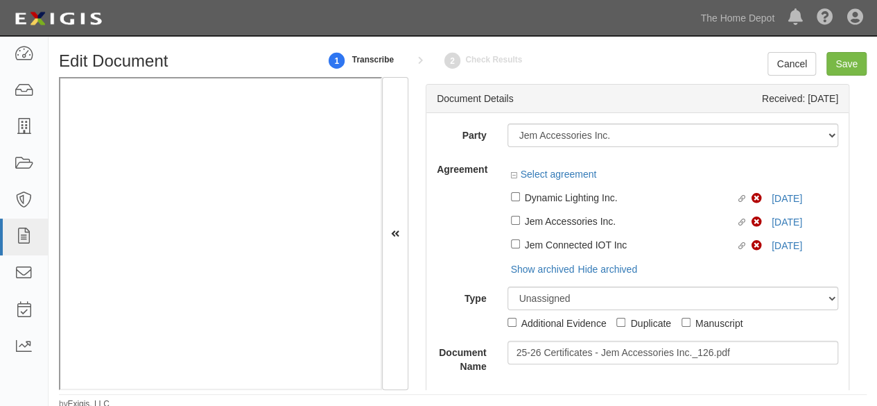
click at [773, 184] on div "Select agreement" at bounding box center [673, 175] width 331 height 17
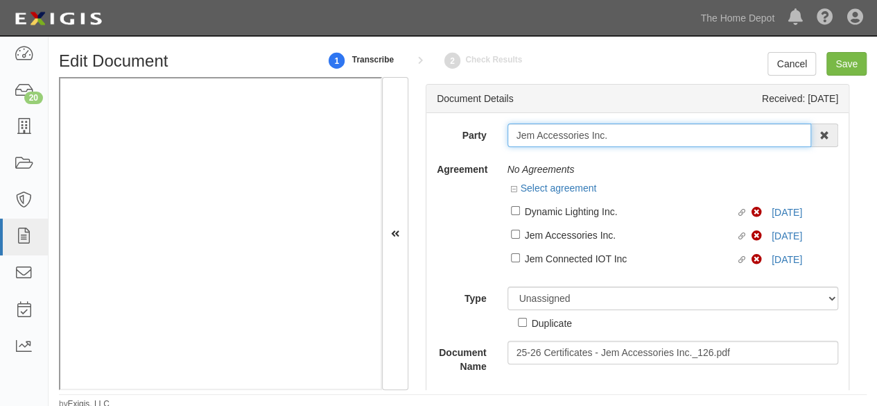
click at [614, 136] on input "Jem Accessories Inc." at bounding box center [660, 135] width 304 height 24
type input "Jem Accessories Inc"
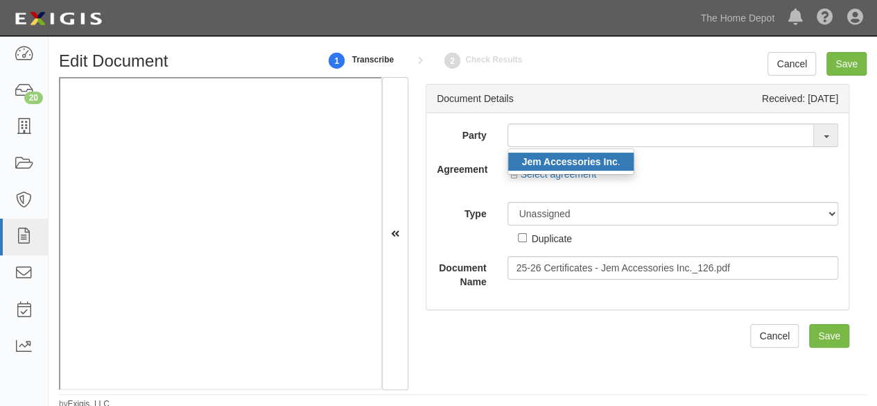
drag, startPoint x: 545, startPoint y: 164, endPoint x: 546, endPoint y: 137, distance: 27.8
click at [545, 164] on strong "Jem Accessories Inc" at bounding box center [570, 161] width 96 height 11
type input "Jem Accessories Inc."
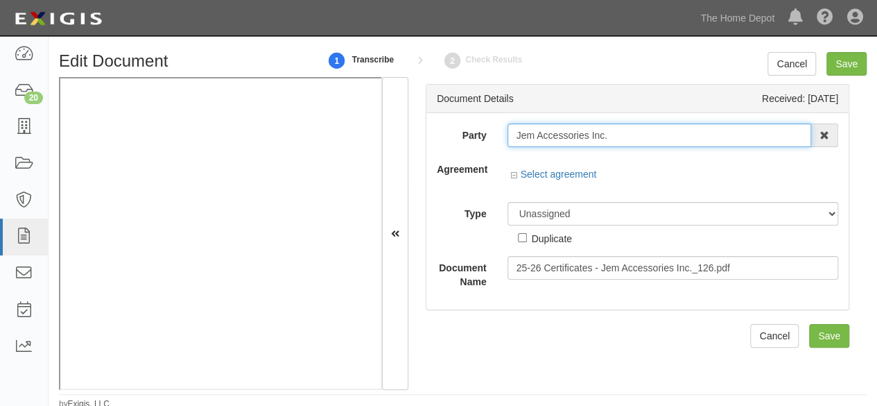
click at [546, 133] on input "Jem Accessories Inc." at bounding box center [660, 135] width 304 height 24
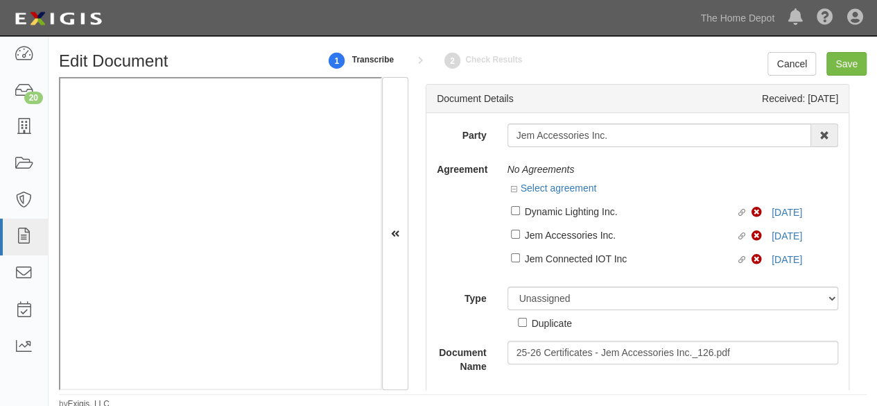
click at [374, 10] on div "Dashboard 20 Inbox Parties Agreements Coverages Documents Messages Tasks Report…" at bounding box center [438, 17] width 856 height 35
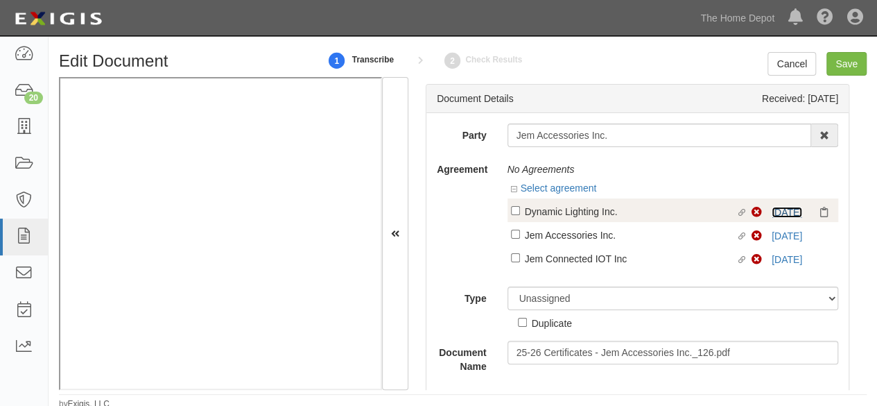
click at [772, 209] on link "[DATE]" at bounding box center [787, 212] width 31 height 11
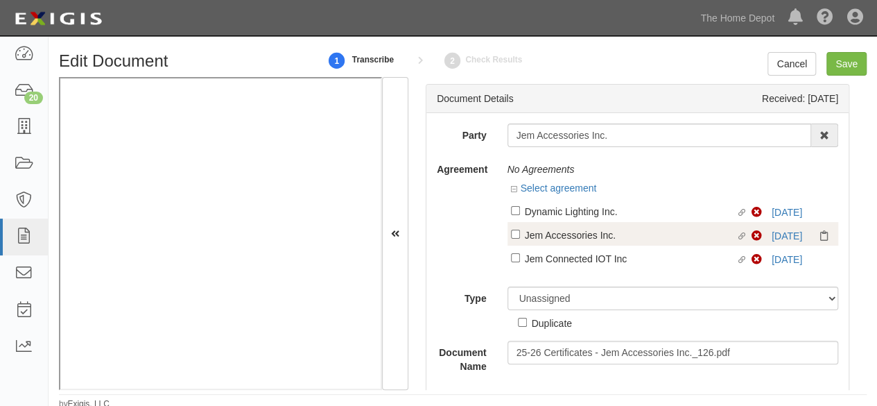
drag, startPoint x: 556, startPoint y: 214, endPoint x: 558, endPoint y: 230, distance: 16.1
click at [556, 214] on div "Dynamic Lighting Inc." at bounding box center [631, 210] width 212 height 15
click at [520, 214] on input "Linked agreement Dynamic Lighting Inc. Linked agreement" at bounding box center [515, 210] width 9 height 9
checkbox input "true"
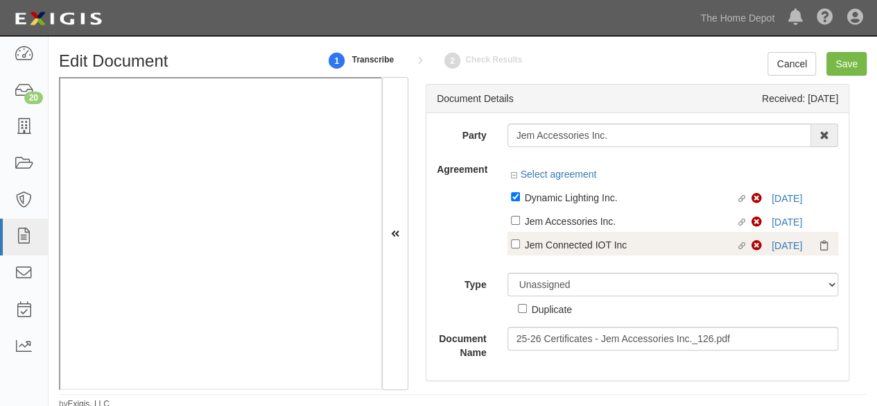
click at [558, 234] on div "Linked agreement Jem Connected IOT Inc Linked agreement Non-Compliant 9/6/25" at bounding box center [673, 244] width 331 height 24
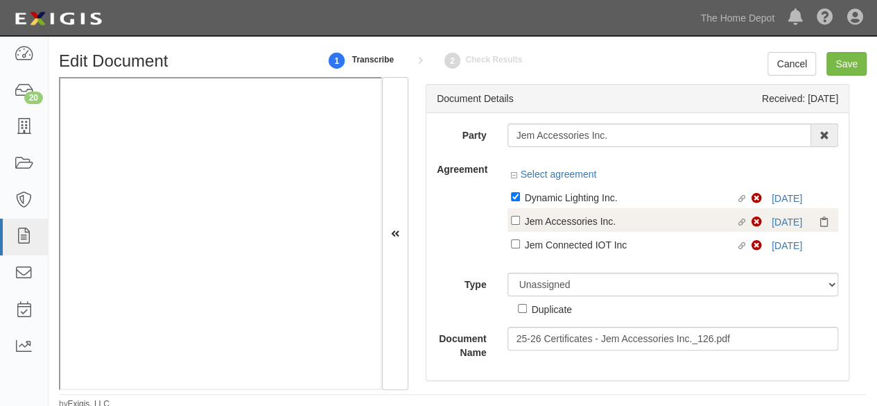
click at [562, 223] on div "Jem Accessories Inc." at bounding box center [631, 220] width 212 height 15
click at [520, 223] on input "Linked agreement Jem Accessories Inc. Linked agreement" at bounding box center [515, 220] width 9 height 9
checkbox input "true"
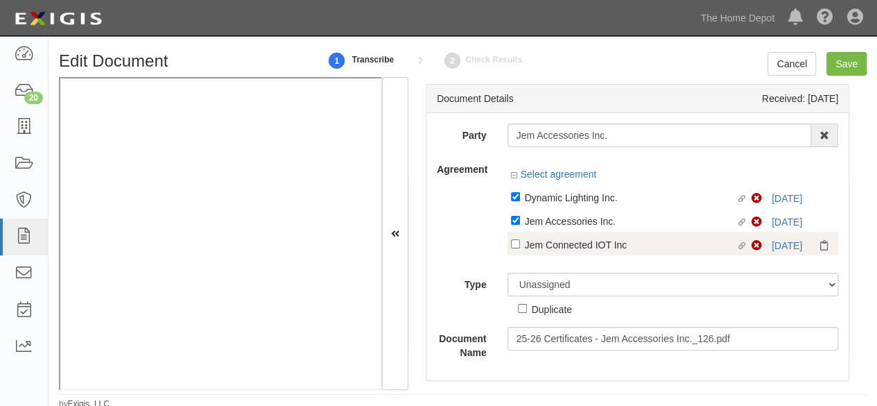
click at [553, 257] on div "Linked agreement Dynamic Lighting Inc. Linked agreement Non-Compliant 9/6/25 Li…" at bounding box center [673, 223] width 331 height 78
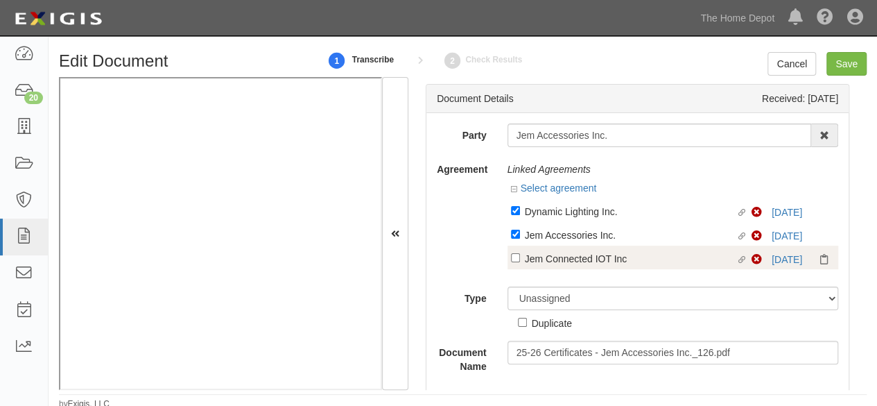
click at [537, 260] on div "Jem Connected IOT Inc" at bounding box center [631, 257] width 212 height 15
click at [520, 260] on input "Linked agreement Jem Connected IOT Inc Linked agreement" at bounding box center [515, 257] width 9 height 9
checkbox input "true"
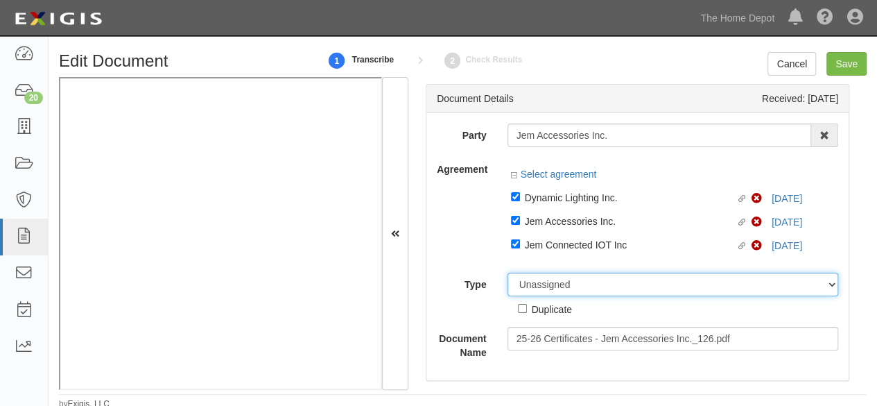
click at [553, 285] on select "Unassigned Binder Cancellation Notice Certificate Contract Endorsement Insuranc…" at bounding box center [673, 285] width 331 height 24
select select "CertificateDetail"
click at [508, 273] on select "Unassigned Binder Cancellation Notice Certificate Contract Endorsement Insuranc…" at bounding box center [673, 285] width 331 height 24
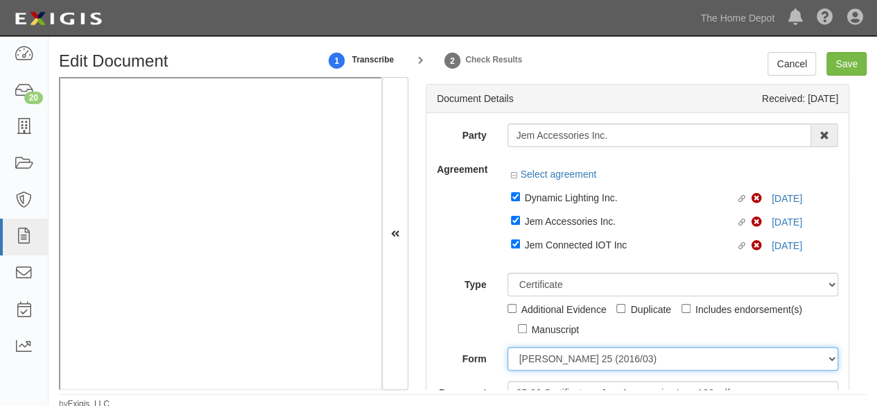
drag, startPoint x: 550, startPoint y: 360, endPoint x: 553, endPoint y: 347, distance: 13.0
click at [549, 358] on select "ACORD 25 (2016/03) ACORD 101 ACORD 855 NY (2014/05) General" at bounding box center [673, 359] width 331 height 24
select select "GeneralFormDetail"
click at [508, 347] on select "ACORD 25 (2016/03) ACORD 101 ACORD 855 NY (2014/05) General" at bounding box center [673, 359] width 331 height 24
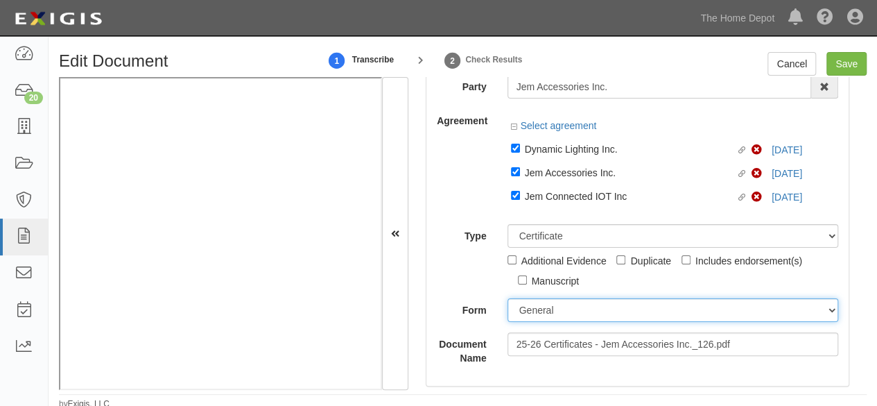
scroll to position [139, 0]
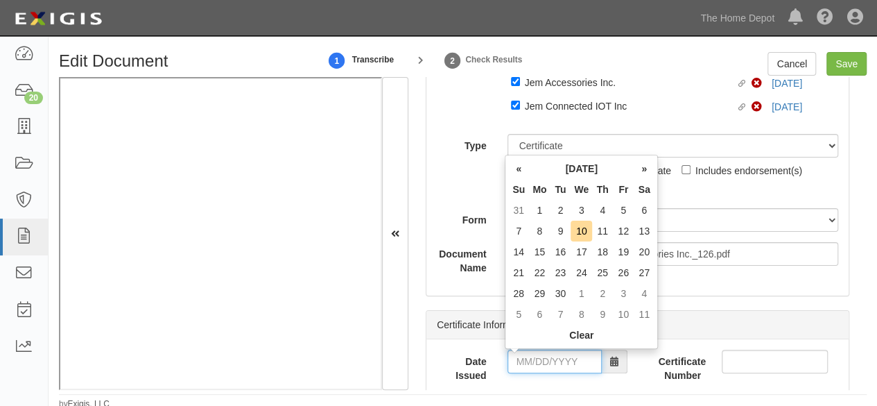
click at [548, 359] on input "Date Issued" at bounding box center [555, 362] width 94 height 24
click at [549, 229] on tr "7 8 9 10 11 12 13" at bounding box center [581, 231] width 146 height 21
click at [540, 232] on td "8" at bounding box center [539, 231] width 21 height 21
type input "09/08/2025"
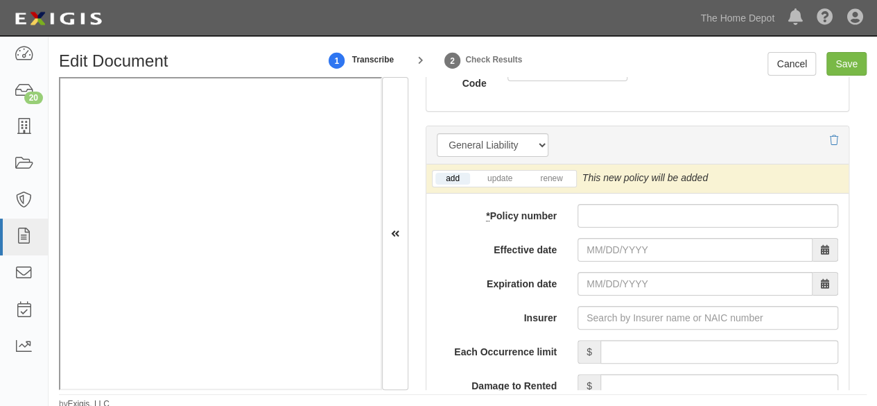
scroll to position [1179, 0]
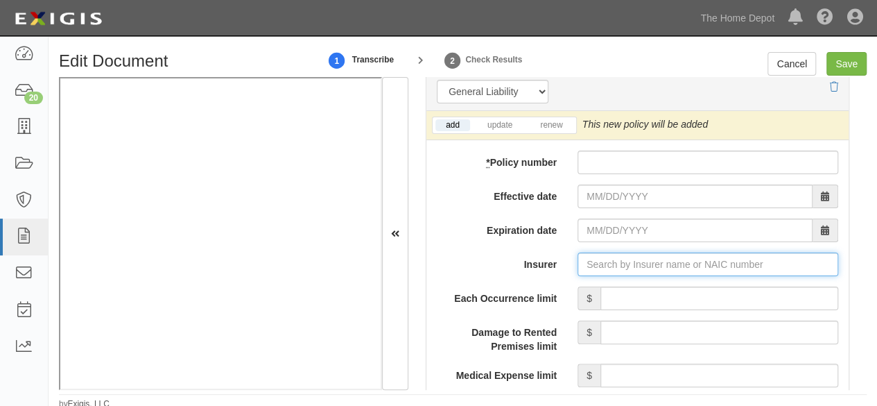
click at [603, 267] on input "Insurer" at bounding box center [708, 264] width 261 height 24
paste input "37532"
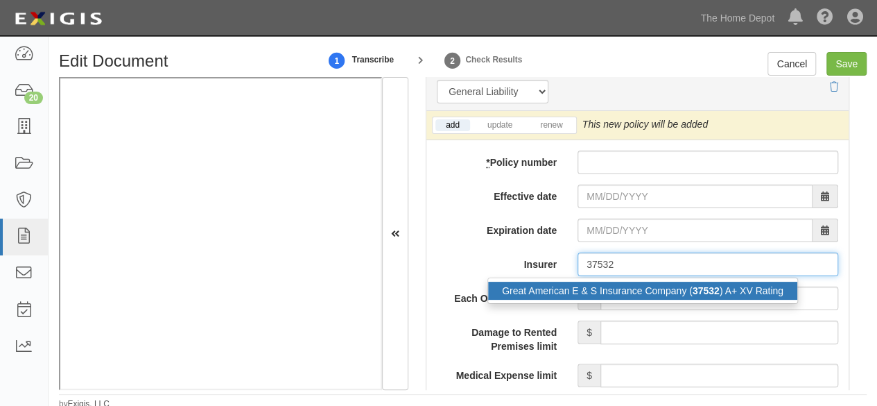
click at [592, 284] on div "Great American E & S Insurance Company ( 37532 ) A+ XV Rating" at bounding box center [642, 291] width 309 height 18
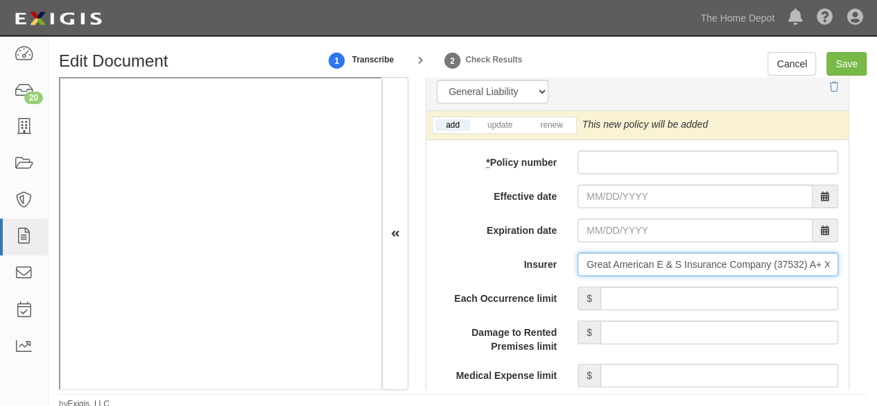
type input "Great American E & S Insurance Company (37532) A+ XV Rating"
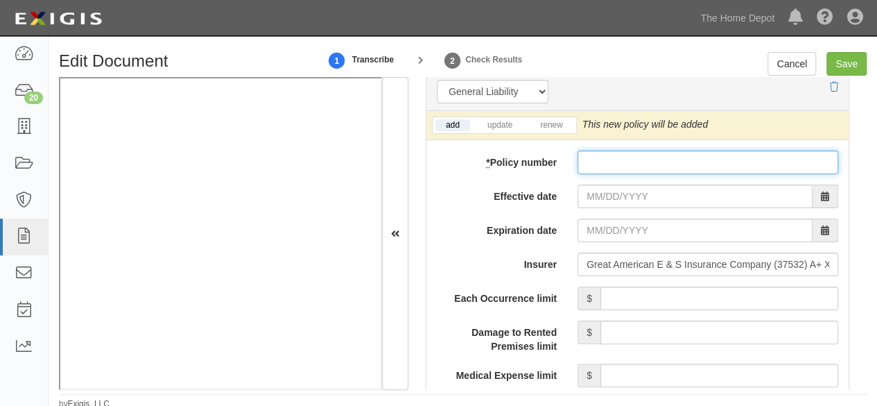
paste input "PL9952428-08"
click at [616, 163] on input "PL9952428-08" at bounding box center [708, 162] width 261 height 24
type input "PL9952428-08"
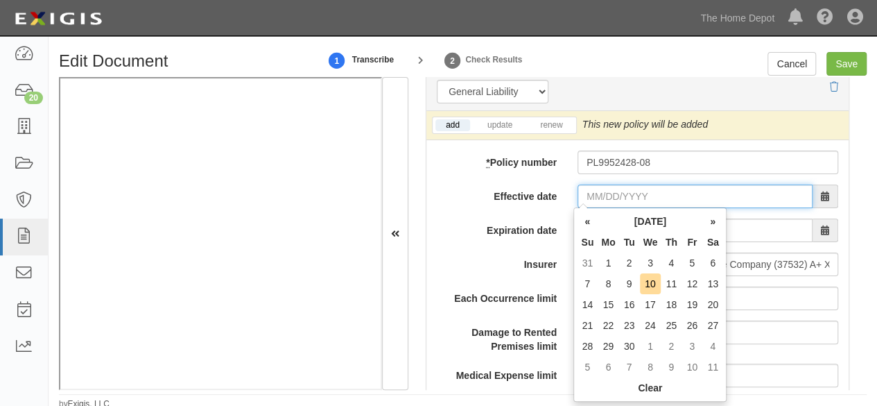
click at [599, 193] on input "Effective date" at bounding box center [695, 196] width 235 height 24
click at [610, 284] on td "8" at bounding box center [608, 283] width 21 height 21
type input "[DATE]"
type input "09/08/2026"
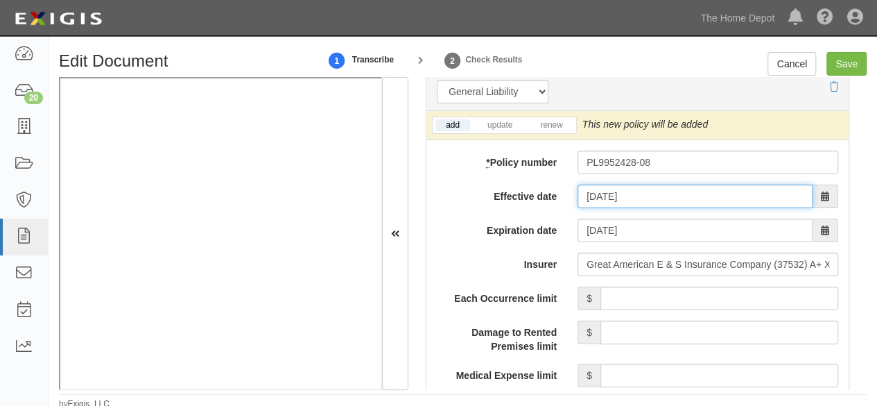
click at [603, 190] on input "[DATE]" at bounding box center [695, 196] width 235 height 24
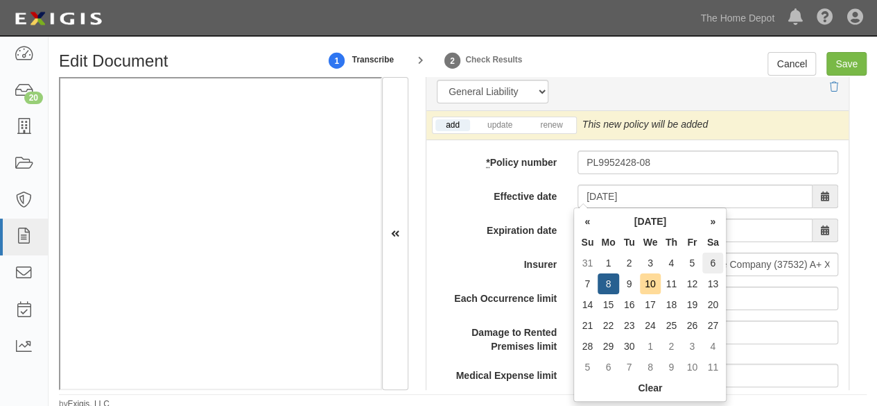
click at [716, 264] on td "6" at bounding box center [713, 262] width 21 height 21
type input "[DATE]"
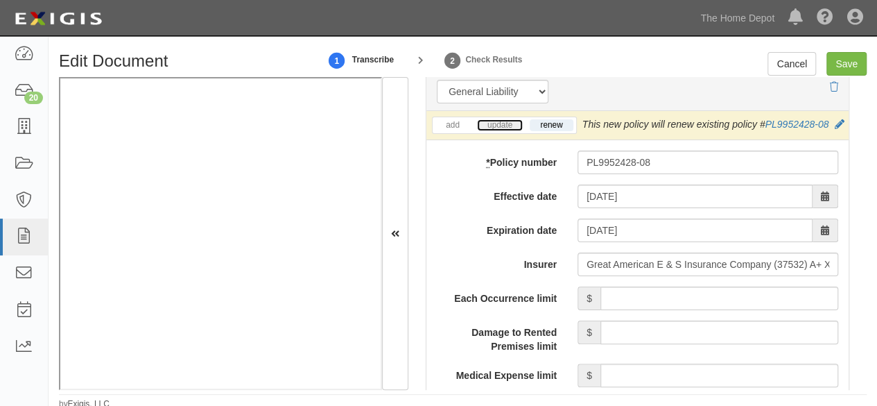
click at [506, 123] on link "update" at bounding box center [500, 125] width 46 height 12
drag, startPoint x: 698, startPoint y: 138, endPoint x: 682, endPoint y: 165, distance: 31.4
click at [838, 130] on icon at bounding box center [843, 125] width 10 height 10
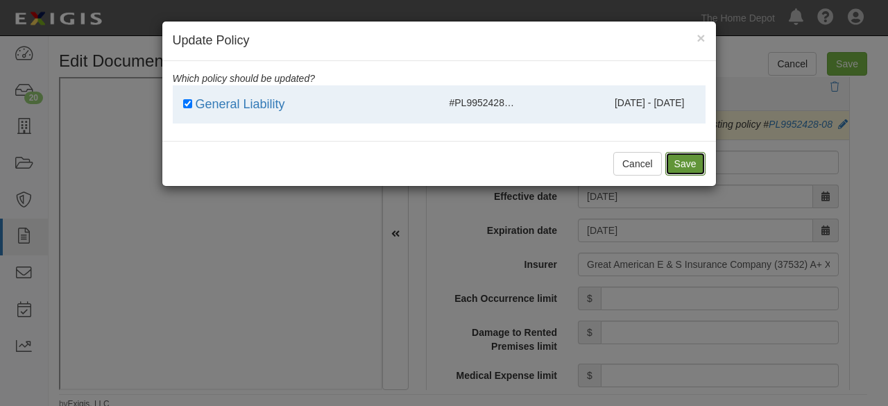
click at [684, 166] on button "Save" at bounding box center [685, 164] width 40 height 24
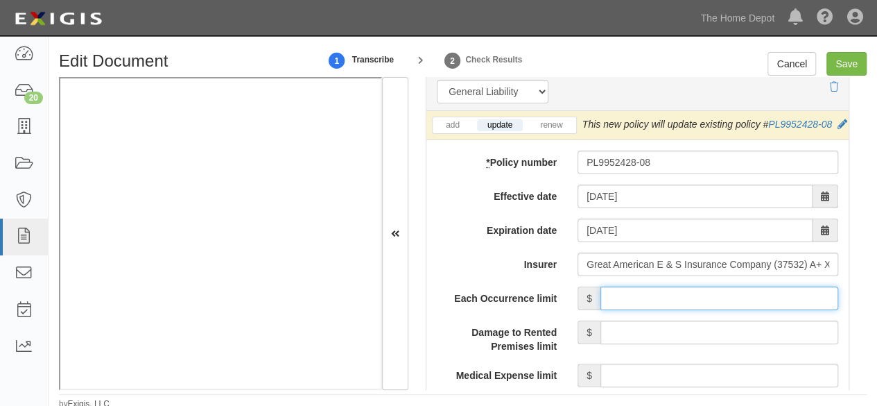
click at [641, 310] on input "Each Occurrence limit" at bounding box center [720, 298] width 238 height 24
type input "1,000,000"
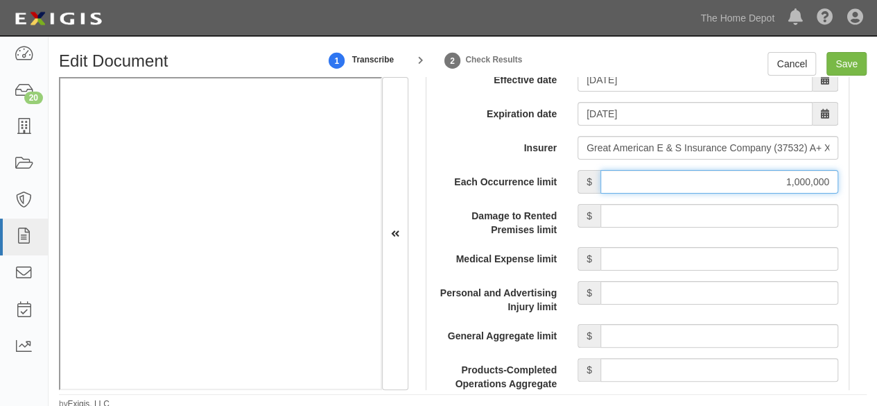
scroll to position [1387, 0]
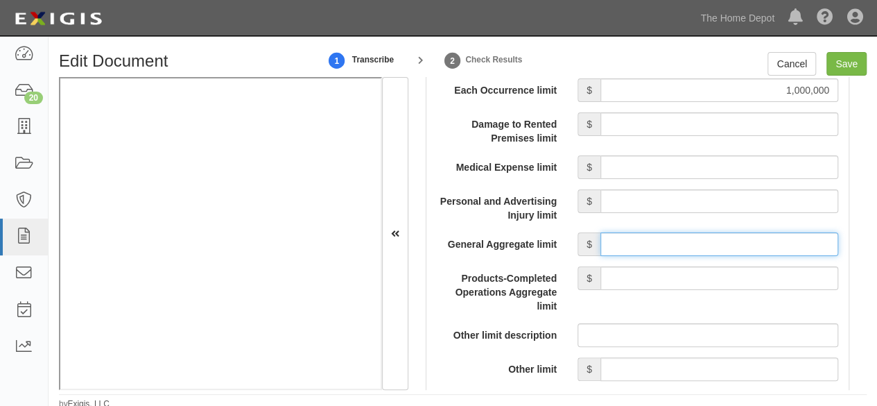
drag, startPoint x: 631, startPoint y: 265, endPoint x: 647, endPoint y: 232, distance: 36.9
click at [632, 256] on input "General Aggregate limit" at bounding box center [720, 244] width 238 height 24
type input "2,000,000"
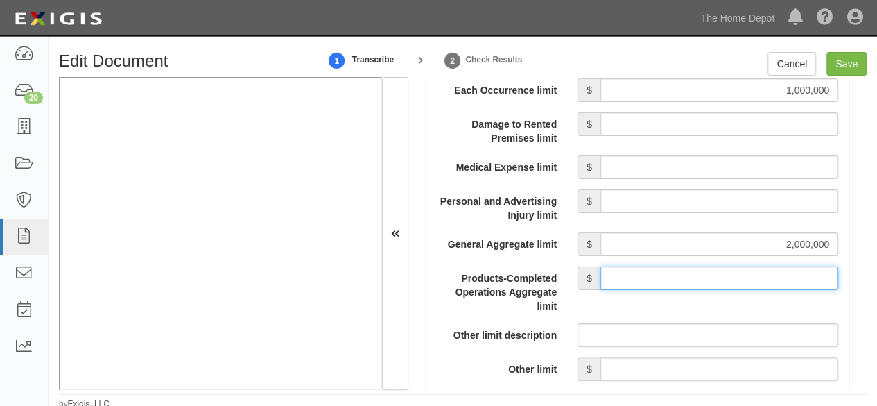
drag, startPoint x: 659, startPoint y: 293, endPoint x: 657, endPoint y: 277, distance: 16.8
type input "2,000,000"
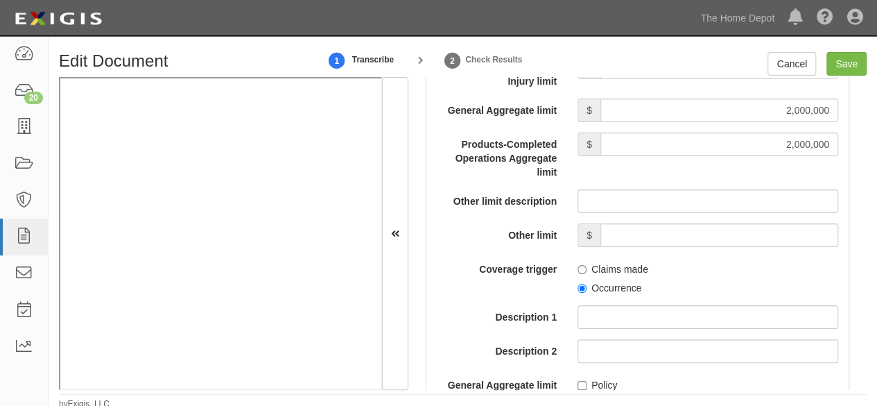
scroll to position [1526, 0]
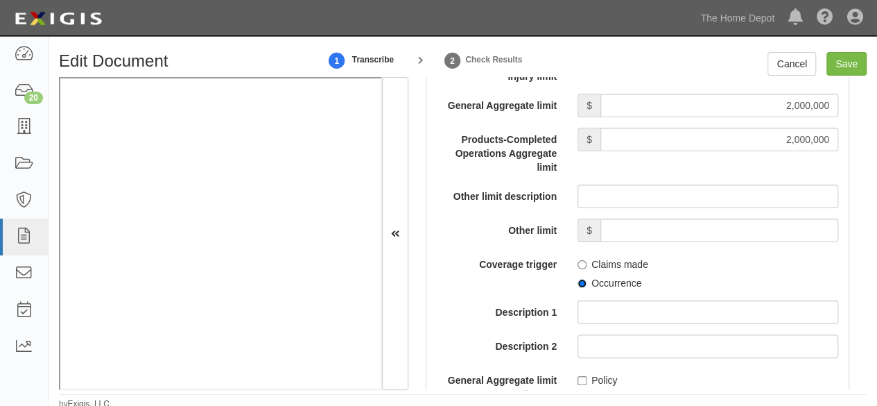
click at [578, 288] on input "Occurrence" at bounding box center [582, 283] width 9 height 9
radio input "true"
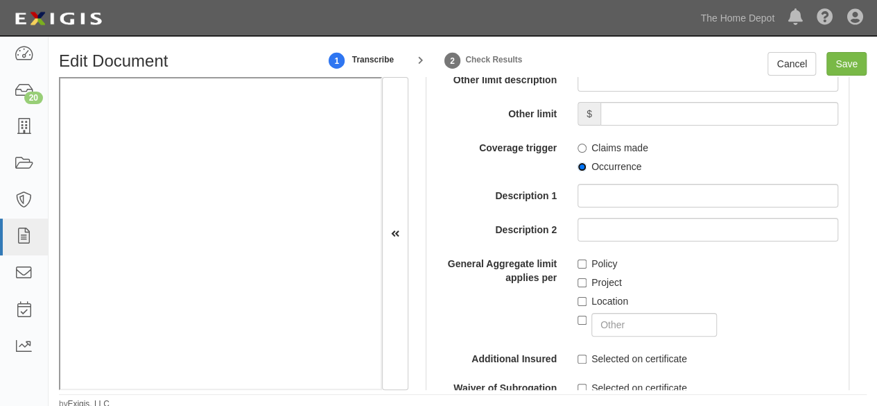
scroll to position [1664, 0]
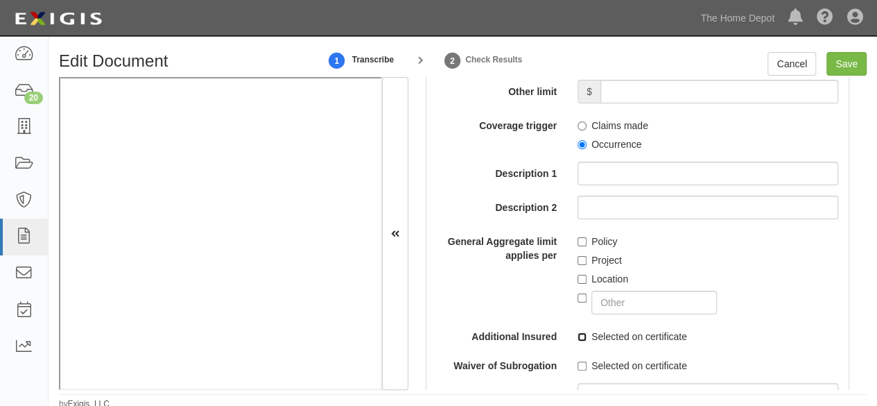
click at [578, 341] on input "Selected on certificate" at bounding box center [582, 336] width 9 height 9
checkbox input "true"
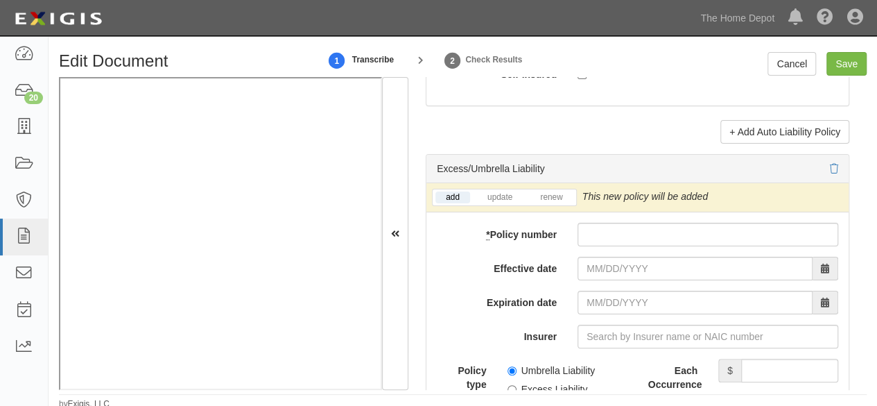
scroll to position [3051, 0]
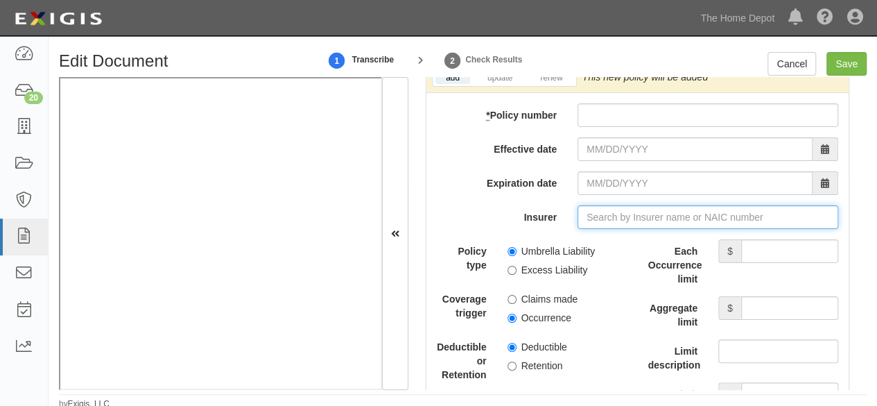
click at [596, 226] on input "Insurer" at bounding box center [708, 217] width 261 height 24
click at [606, 110] on div "add update renew This new policy will be added This new policy will update exis…" at bounding box center [638, 395] width 422 height 662
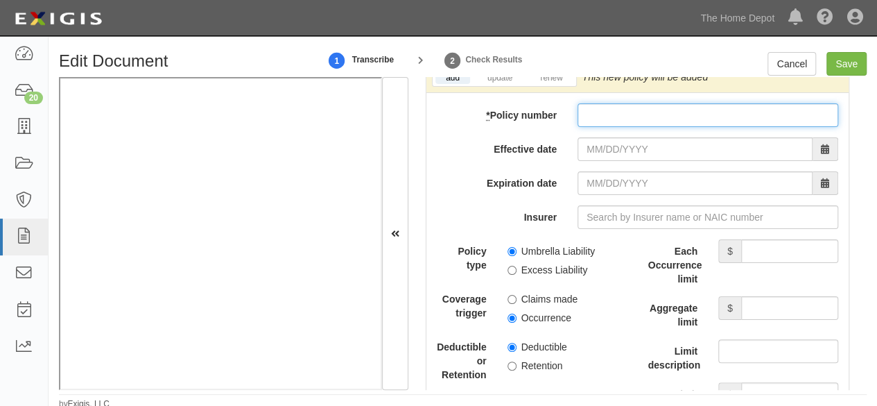
click at [608, 127] on input "* Policy number" at bounding box center [708, 115] width 261 height 24
paste input "XS9952429-08"
type input "XS9952429-08"
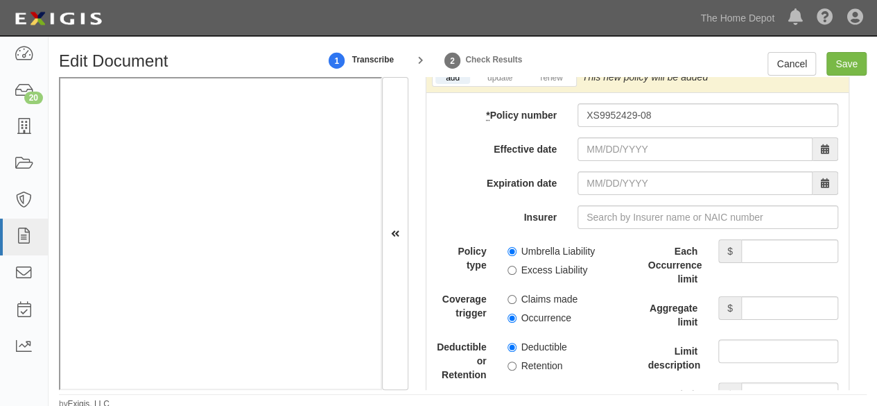
click at [510, 277] on label "Excess Liability" at bounding box center [548, 270] width 80 height 14
click at [510, 275] on input "Excess Liability" at bounding box center [512, 270] width 9 height 9
radio input "true"
click at [509, 322] on input "Occurrence" at bounding box center [512, 317] width 9 height 9
radio input "true"
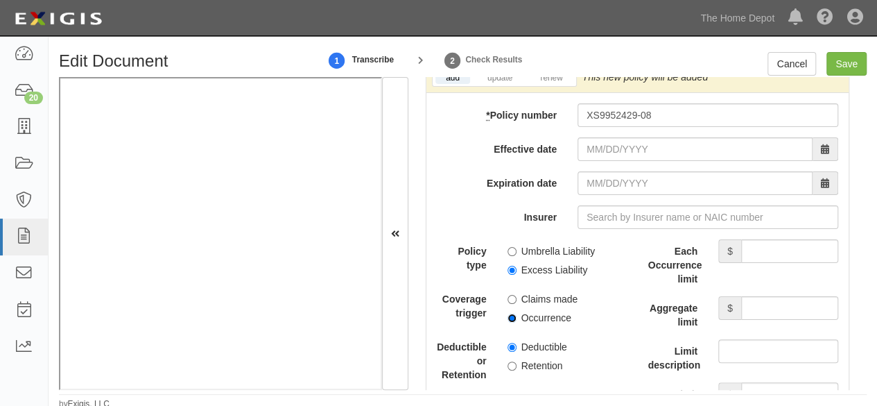
scroll to position [3121, 0]
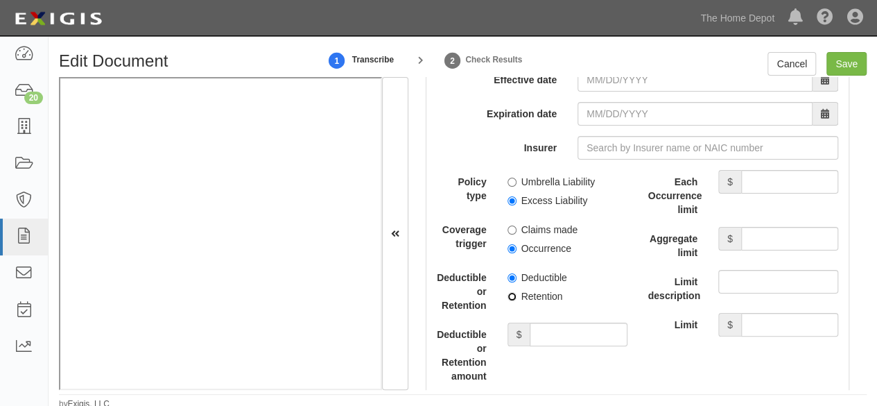
click at [510, 301] on input "Retention" at bounding box center [512, 296] width 9 height 9
radio input "true"
click at [565, 336] on input "Deductible or Retention amount" at bounding box center [578, 334] width 97 height 24
type input "10,000"
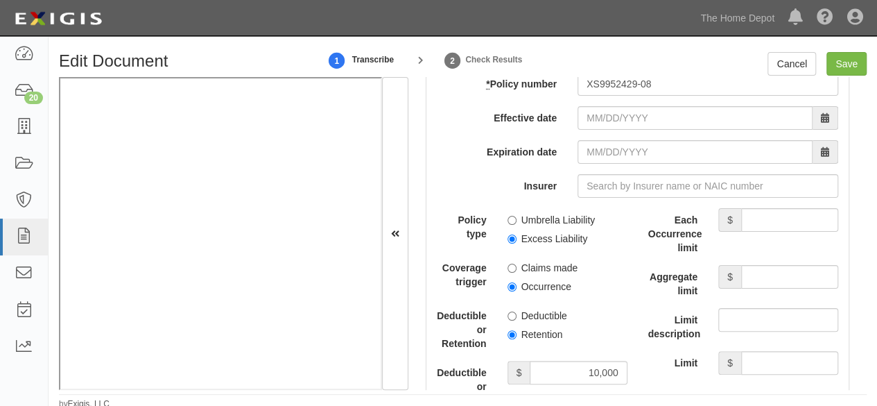
scroll to position [2982, 0]
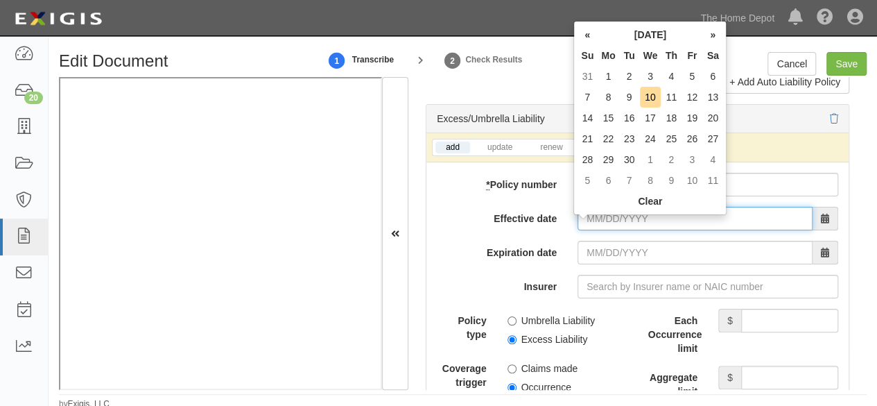
click at [596, 223] on input "Effective date" at bounding box center [695, 219] width 235 height 24
click at [709, 77] on td "6" at bounding box center [713, 76] width 21 height 21
type input "09/06/2025"
type input "09/06/2026"
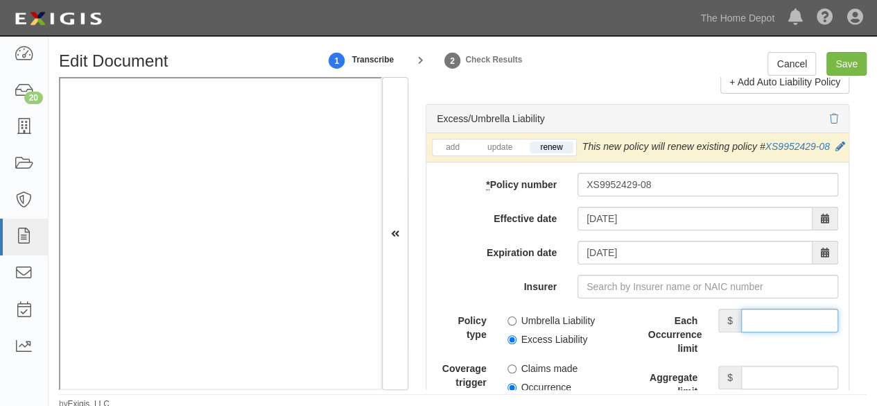
click at [751, 332] on input "Each Occurrence limit" at bounding box center [789, 321] width 97 height 24
type input "8"
drag, startPoint x: 753, startPoint y: 352, endPoint x: 746, endPoint y: 347, distance: 8.1
click at [748, 332] on input "Each Occurrence limit" at bounding box center [789, 321] width 97 height 24
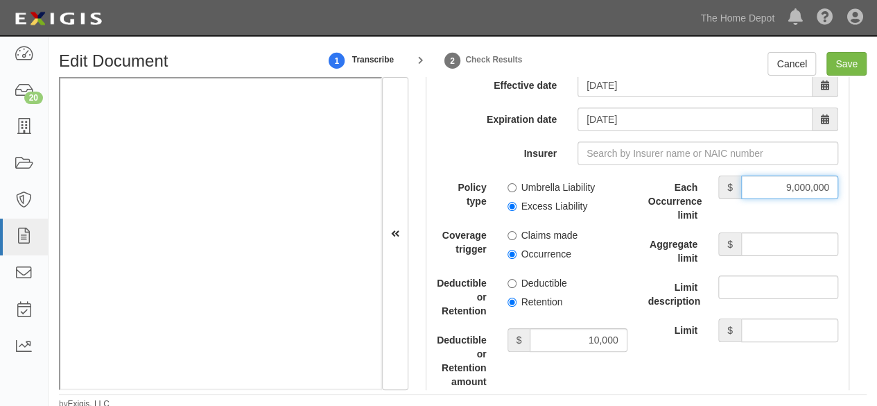
scroll to position [3121, 0]
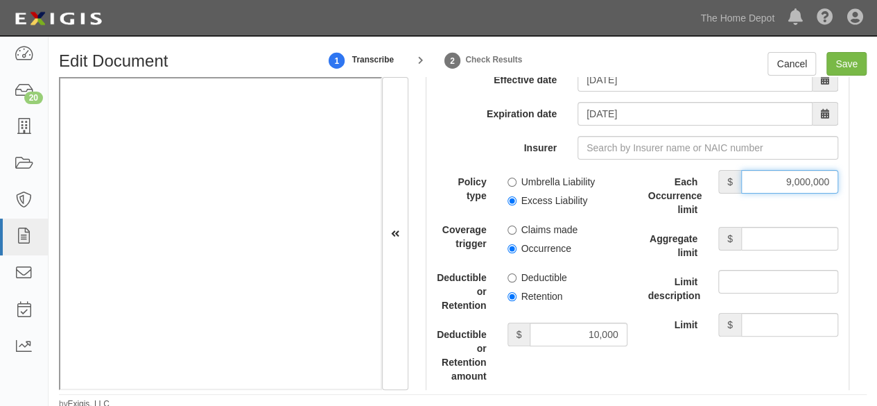
type input "9,000,000"
click at [793, 250] on input "Aggregate limit" at bounding box center [789, 239] width 97 height 24
type input "9,000,000"
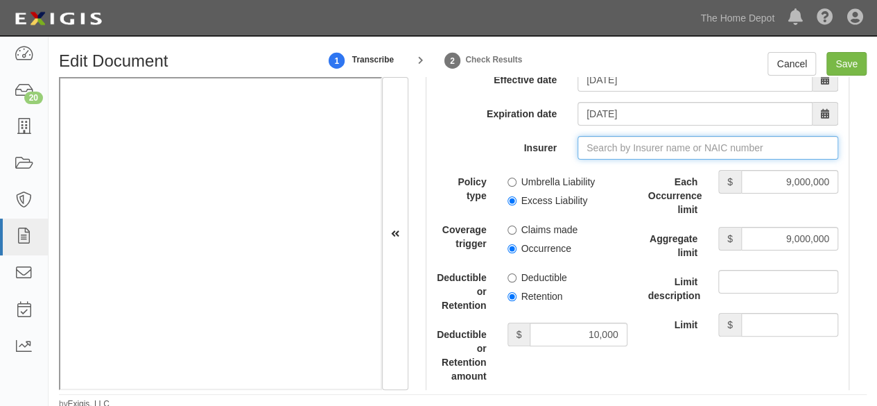
click at [598, 160] on input "Insurer" at bounding box center [708, 148] width 261 height 24
paste input "37532"
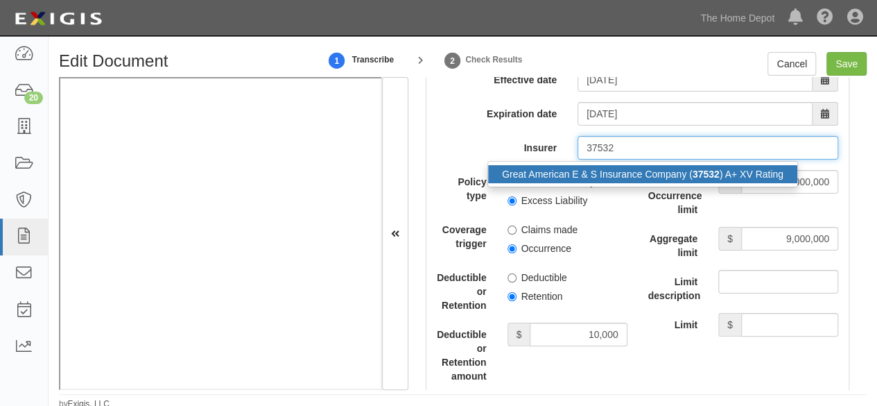
click at [585, 183] on div "Great American E & S Insurance Company ( 37532 ) A+ XV Rating" at bounding box center [642, 174] width 309 height 18
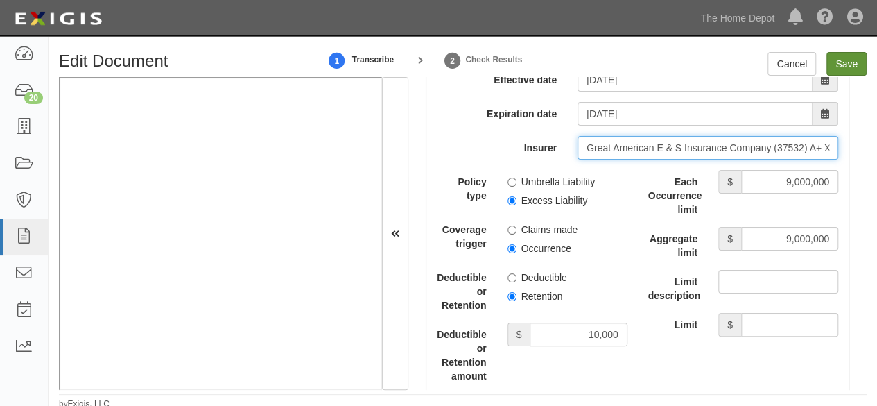
type input "Great American E & S Insurance Company (37532) A+ XV Rating"
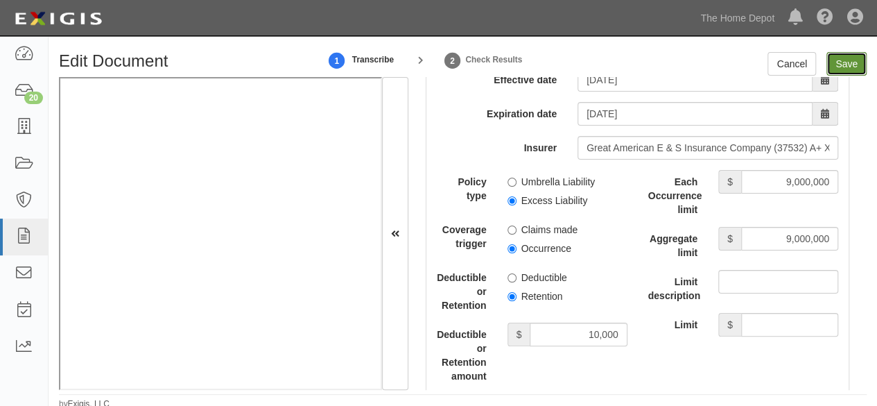
click at [834, 66] on input "Save" at bounding box center [847, 64] width 40 height 24
type input "1000000"
type input "2000000"
type input "10000"
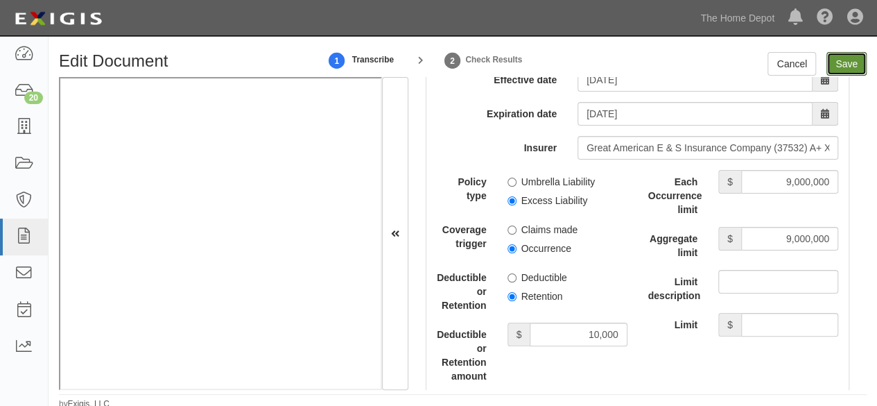
type input "9000000"
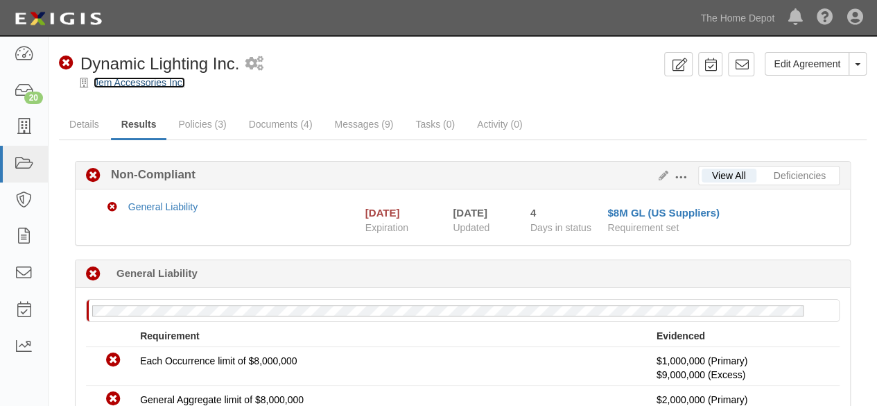
click at [147, 80] on link "Jem Accessories Inc." at bounding box center [140, 82] width 92 height 11
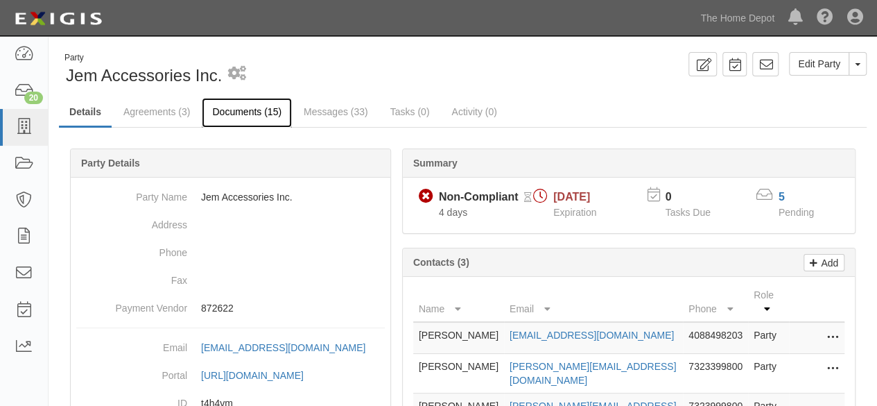
click at [240, 112] on link "Documents (15)" at bounding box center [247, 113] width 90 height 30
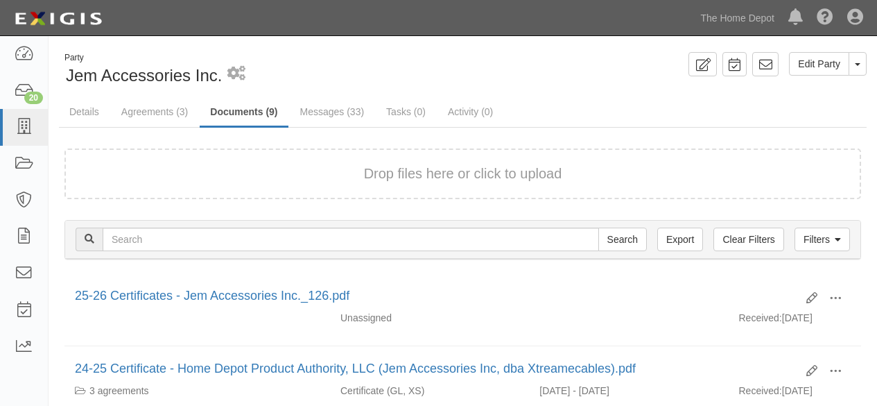
scroll to position [139, 0]
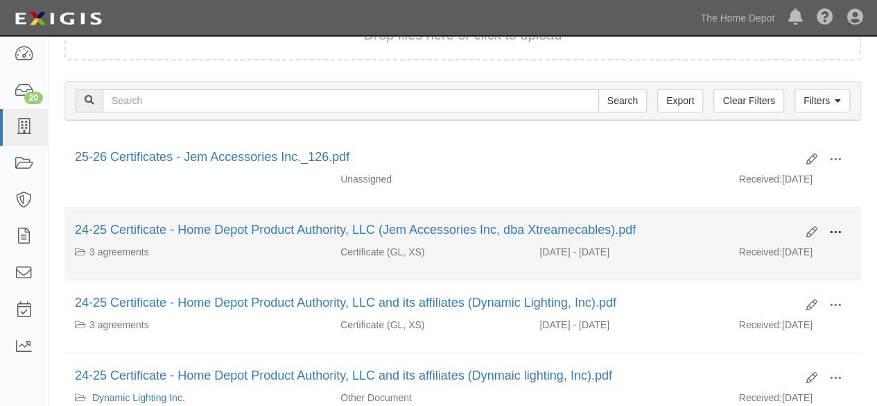
click at [843, 230] on button at bounding box center [835, 233] width 31 height 24
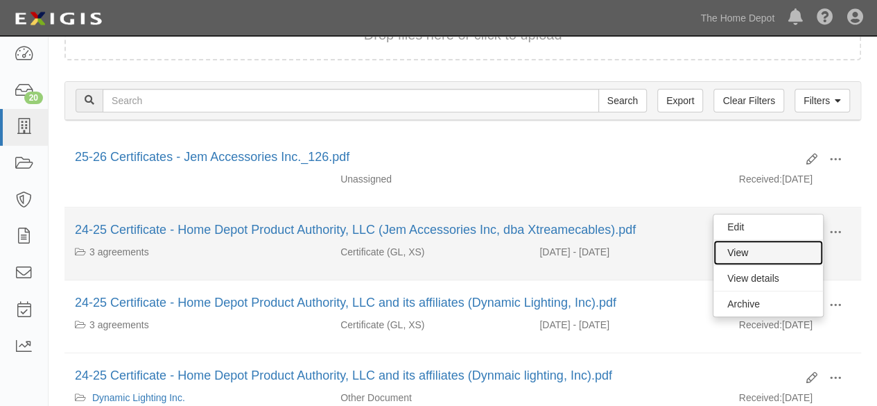
click at [777, 248] on link "View" at bounding box center [769, 252] width 110 height 25
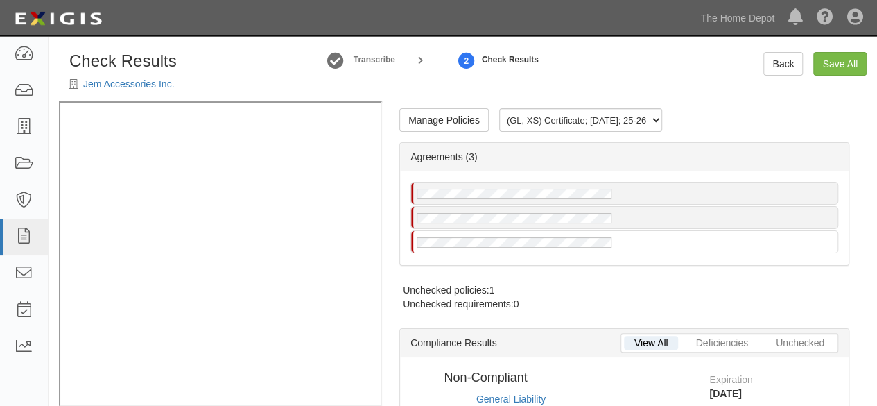
radio input "true"
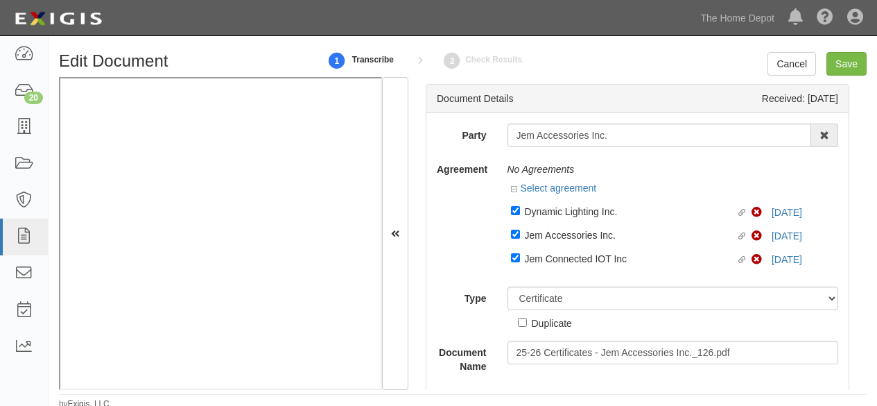
select select "CertificateDetail"
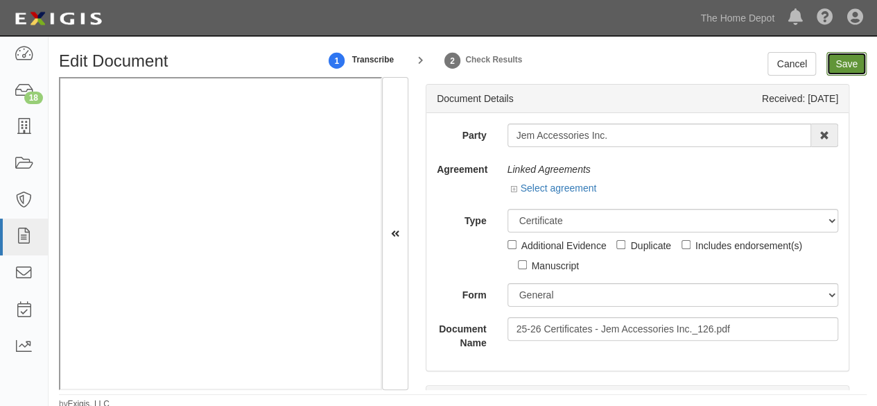
click at [849, 67] on input "Save" at bounding box center [847, 64] width 40 height 24
type input "1000000"
type input "2000000"
type input "10000"
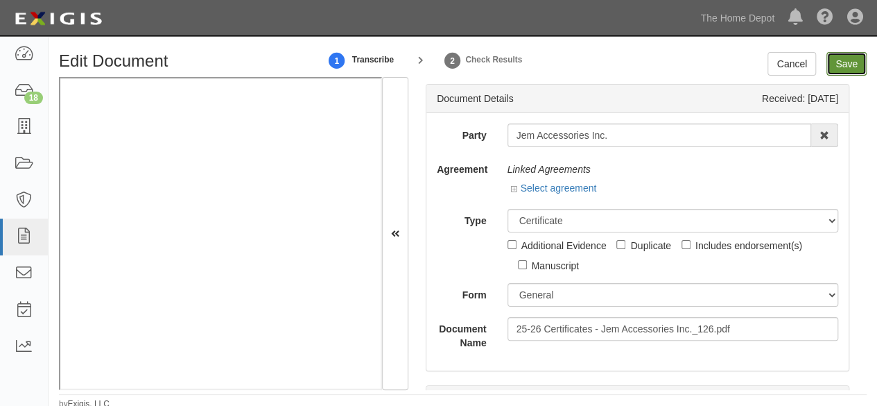
type input "9000000"
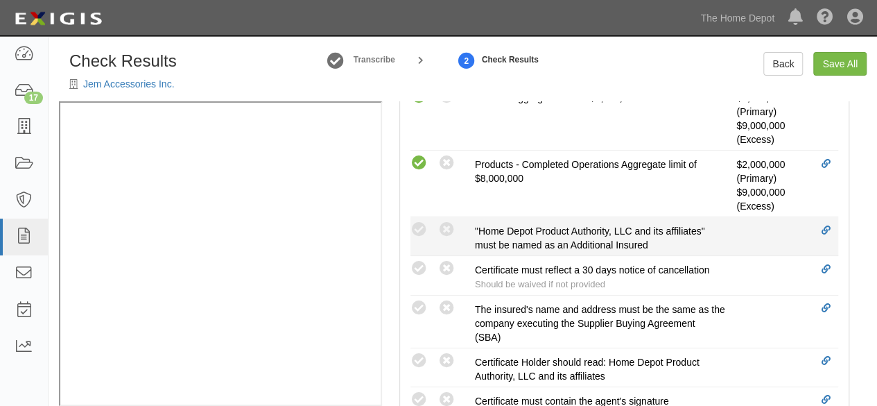
scroll to position [624, 0]
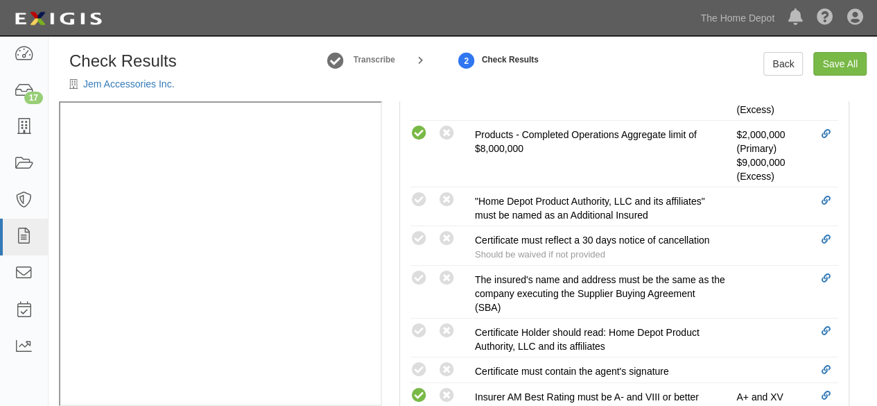
drag, startPoint x: 421, startPoint y: 275, endPoint x: 368, endPoint y: 275, distance: 53.4
click at [420, 275] on icon at bounding box center [419, 278] width 17 height 17
radio input "true"
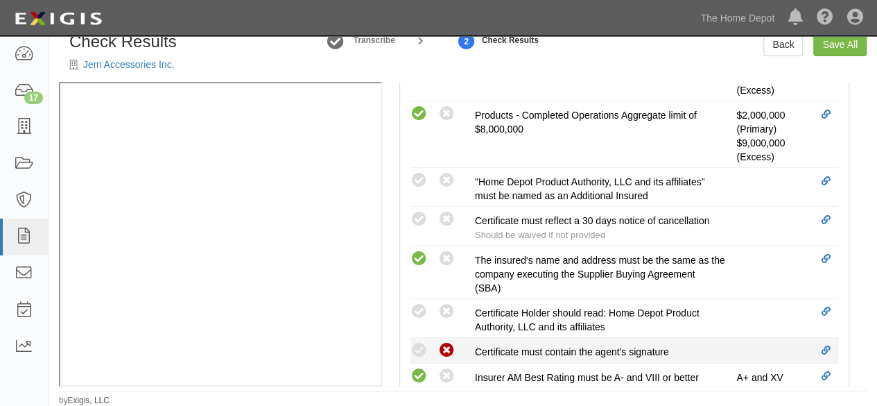
click at [452, 342] on icon at bounding box center [446, 350] width 17 height 17
radio input "true"
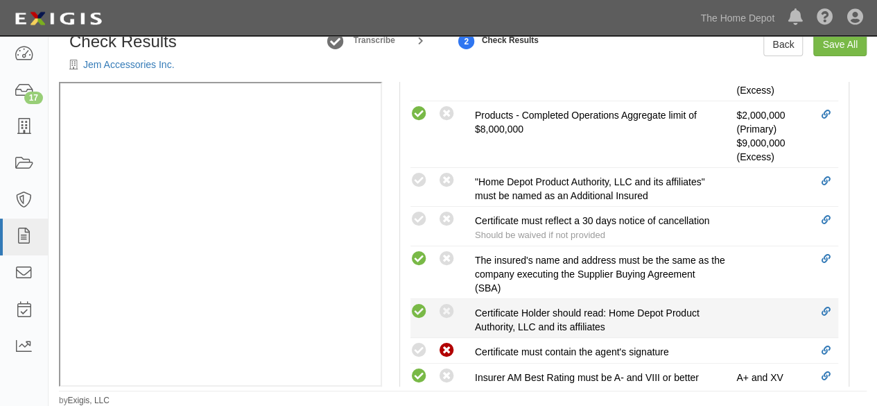
click at [422, 309] on icon at bounding box center [419, 311] width 17 height 17
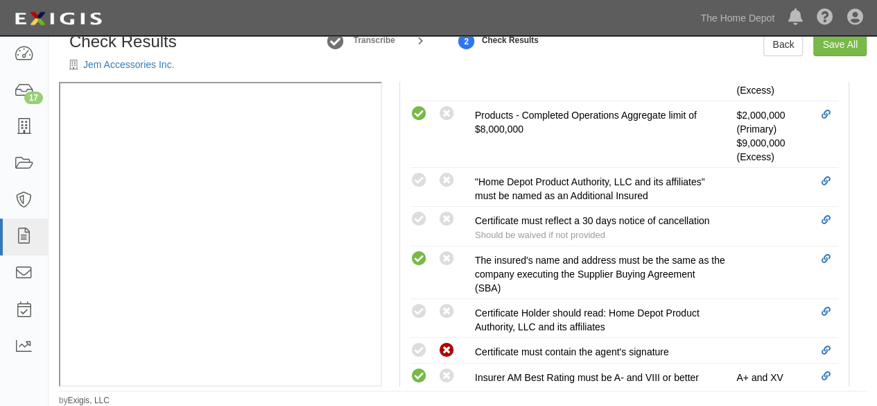
radio input "true"
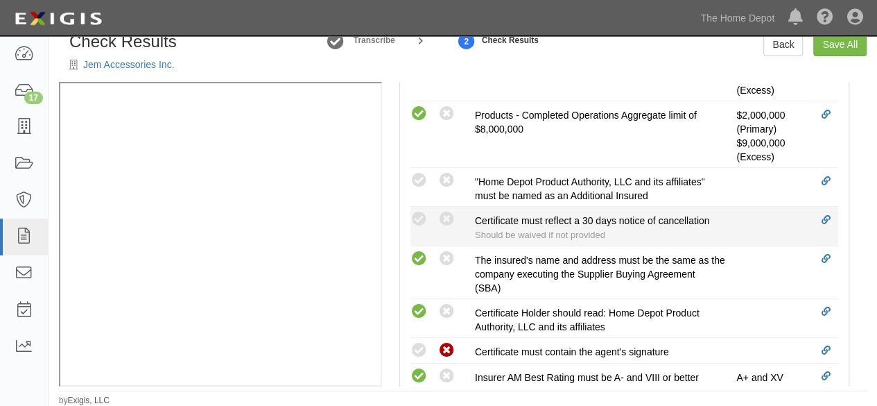
drag, startPoint x: 419, startPoint y: 178, endPoint x: 435, endPoint y: 212, distance: 36.9
click at [420, 181] on icon at bounding box center [419, 180] width 17 height 17
radio input "true"
click at [447, 217] on icon at bounding box center [446, 219] width 17 height 17
radio input "true"
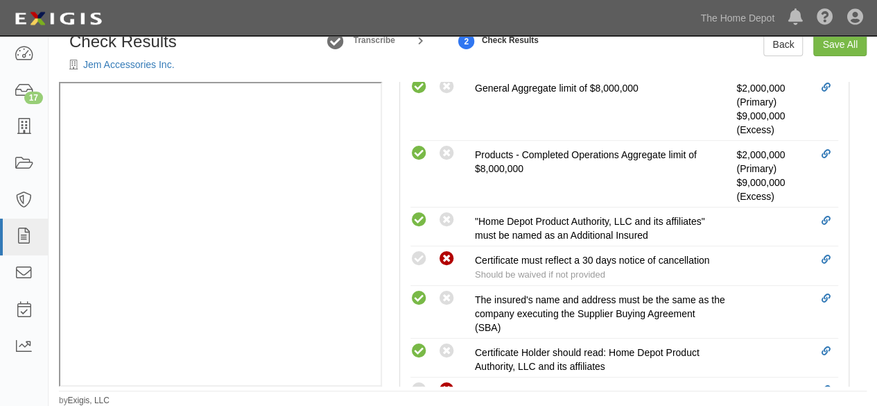
scroll to position [402, 0]
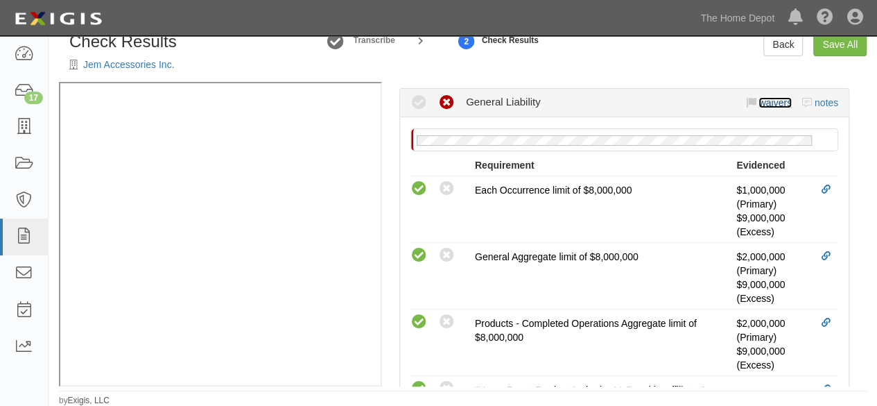
click at [761, 101] on link "waivers" at bounding box center [775, 102] width 33 height 11
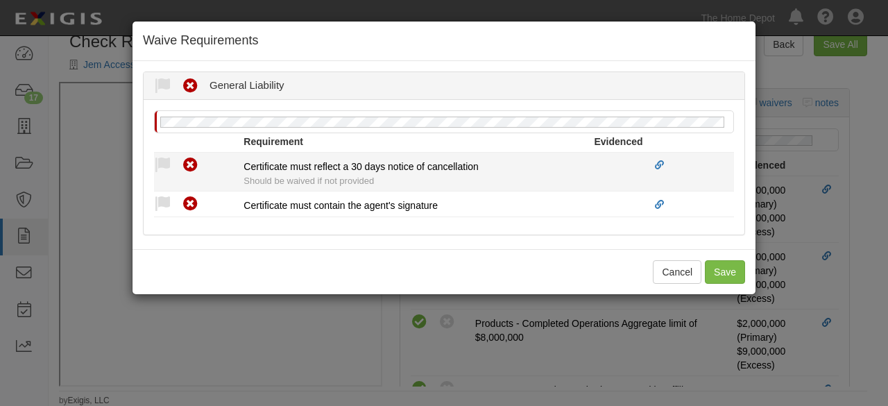
drag, startPoint x: 165, startPoint y: 160, endPoint x: 184, endPoint y: 209, distance: 52.9
click at [169, 168] on icon at bounding box center [162, 165] width 17 height 17
radio input "true"
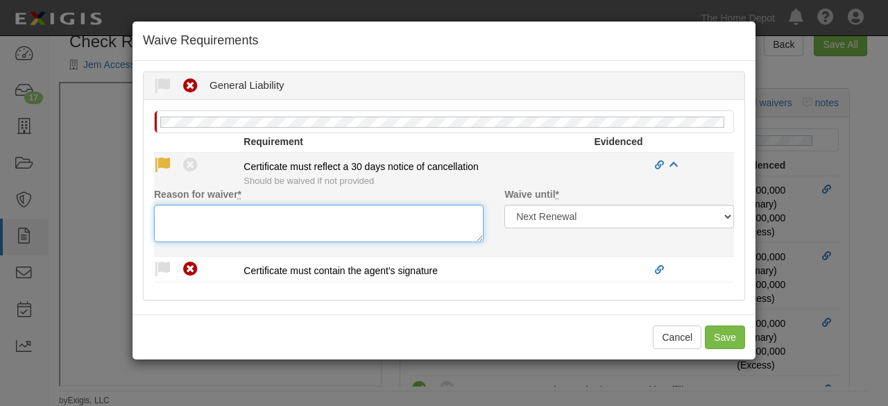
click at [195, 221] on textarea "Reason for waiver *" at bounding box center [318, 223] width 329 height 37
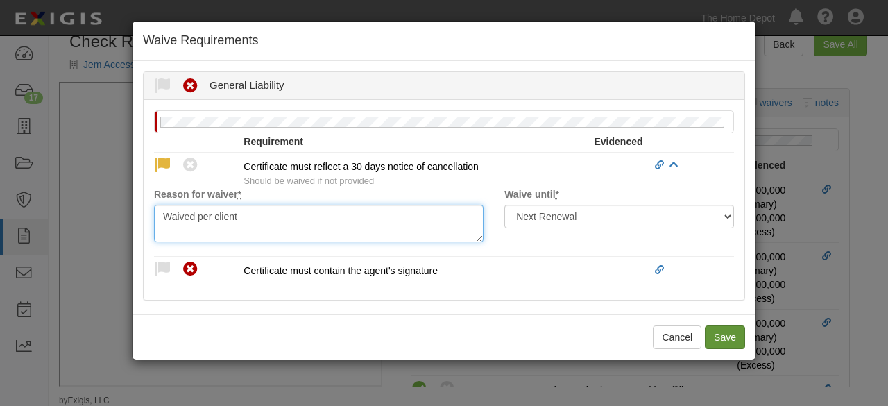
type textarea "Waived per client"
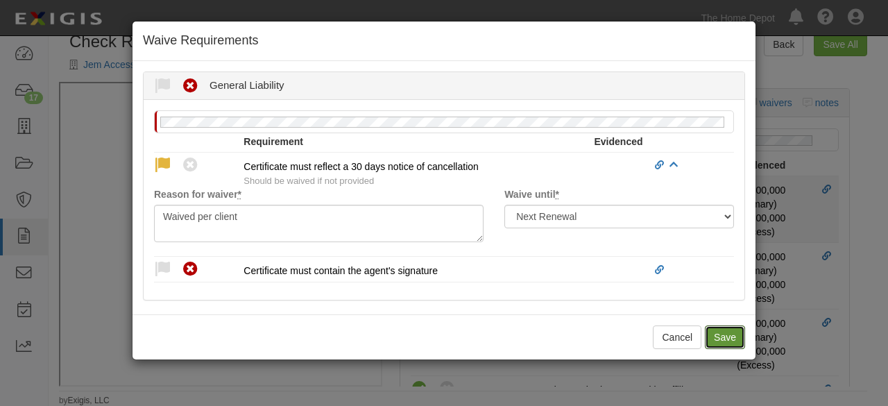
drag, startPoint x: 714, startPoint y: 340, endPoint x: 665, endPoint y: 181, distance: 166.3
click at [718, 336] on button "Save" at bounding box center [725, 337] width 40 height 24
radio input "true"
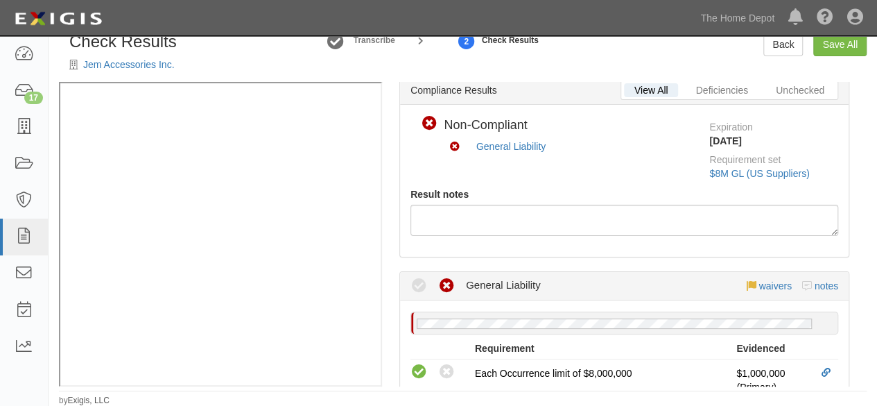
scroll to position [55, 0]
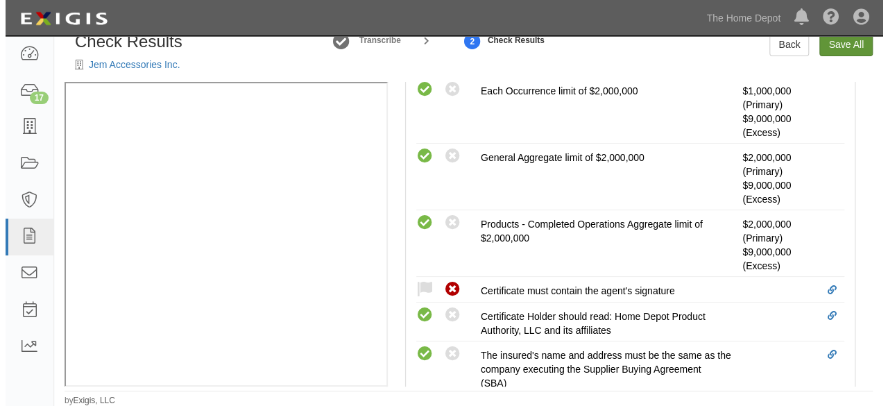
scroll to position [200, 0]
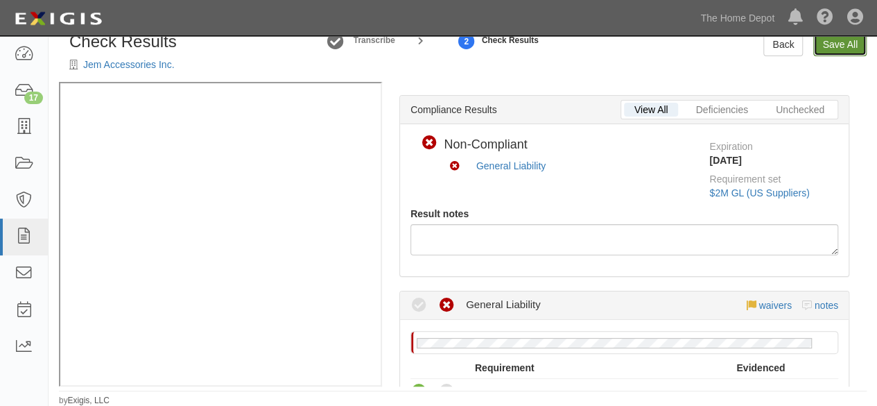
click at [835, 49] on link "Save All" at bounding box center [839, 45] width 53 height 24
radio input "false"
radio input "true"
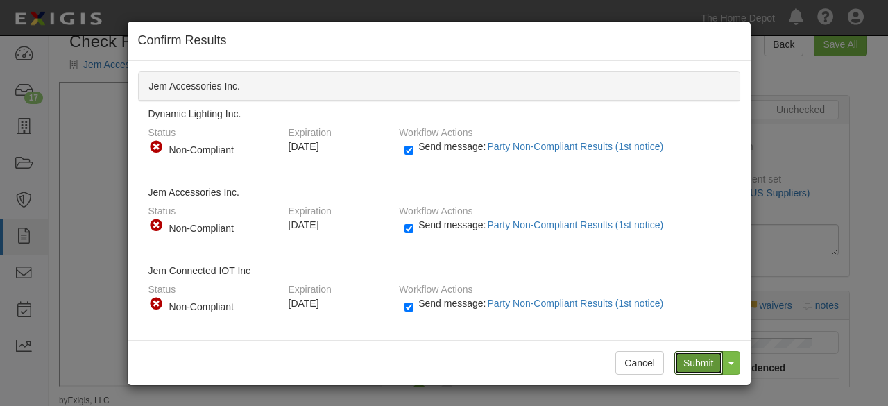
drag, startPoint x: 692, startPoint y: 361, endPoint x: 669, endPoint y: 344, distance: 28.7
click at [691, 359] on input "Submit" at bounding box center [698, 363] width 49 height 24
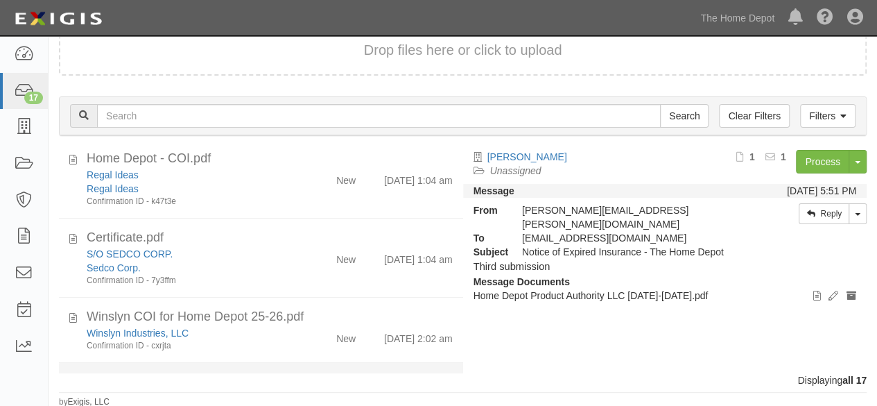
scroll to position [1008, 0]
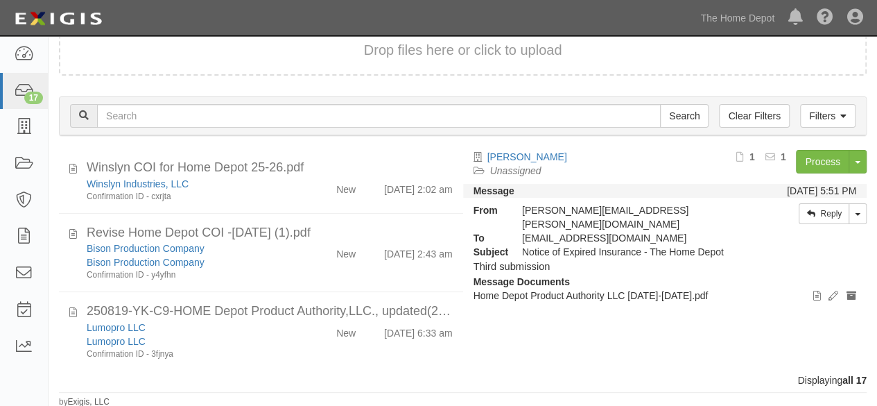
drag, startPoint x: 251, startPoint y: 334, endPoint x: 462, endPoint y: 265, distance: 221.9
click at [252, 334] on div "Lumopro LLC" at bounding box center [189, 341] width 205 height 14
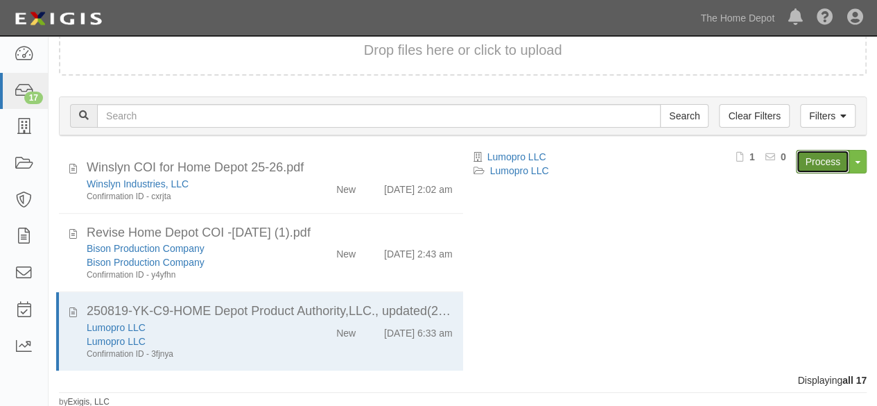
click at [813, 162] on link "Process" at bounding box center [822, 162] width 53 height 24
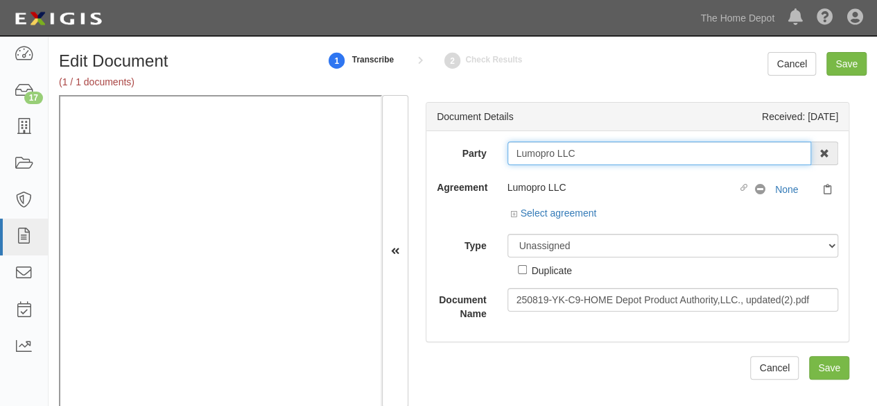
click at [596, 155] on input "Lumopro LLC" at bounding box center [660, 153] width 304 height 24
type input "Lumopro LL"
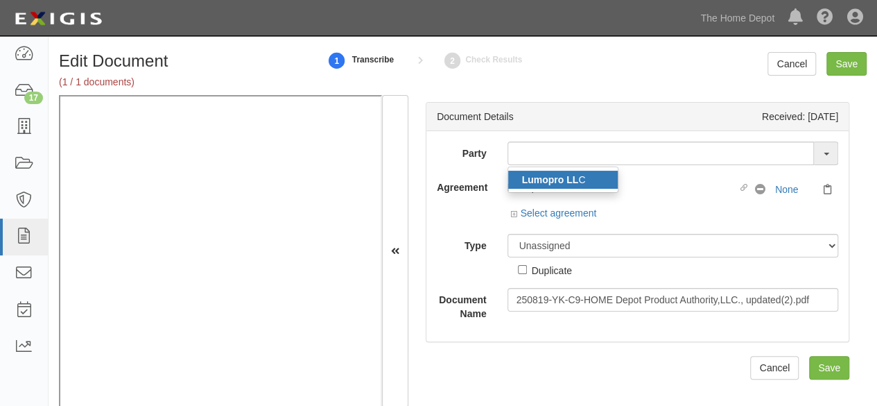
click at [565, 178] on strong "Lumopro LL" at bounding box center [550, 179] width 57 height 11
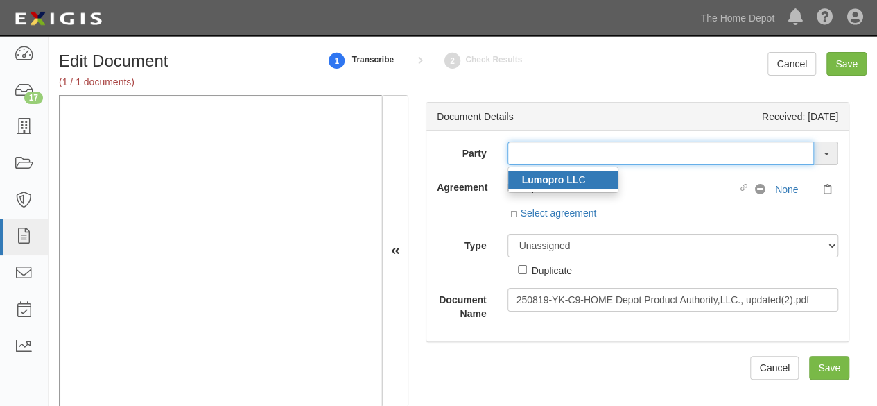
type input "Lumopro LLC"
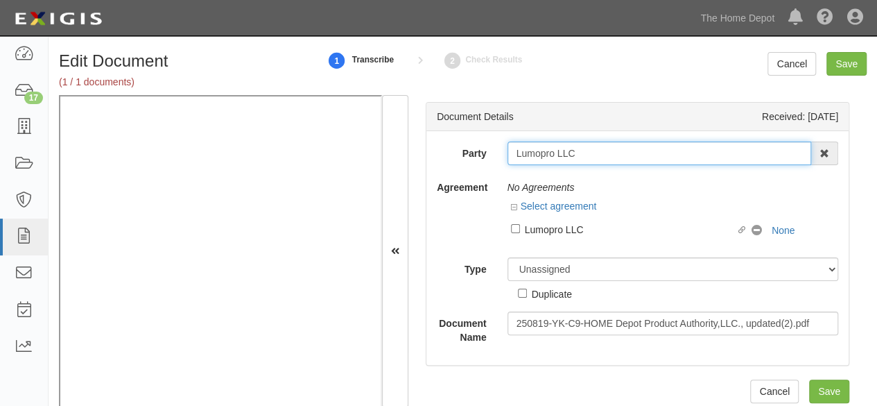
click at [540, 159] on input "Lumopro LLC" at bounding box center [660, 153] width 304 height 24
click at [538, 159] on input "Lumopro LLC" at bounding box center [660, 153] width 304 height 24
drag, startPoint x: 540, startPoint y: 157, endPoint x: 532, endPoint y: 149, distance: 11.3
click at [532, 149] on input "Lumopro LLC" at bounding box center [660, 153] width 304 height 24
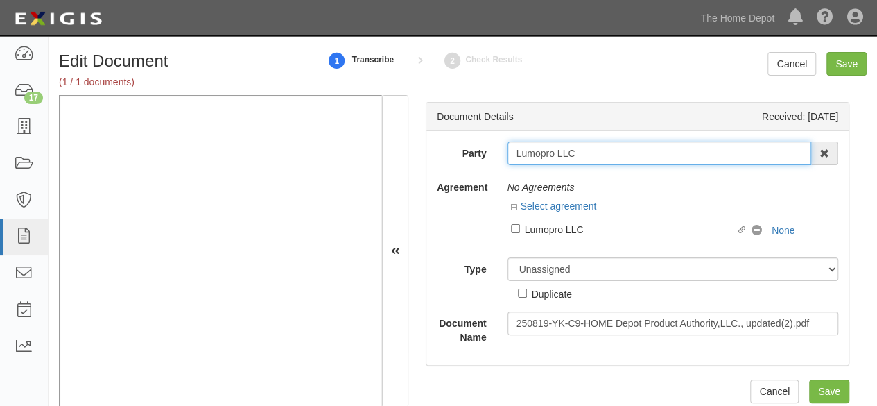
click at [532, 149] on input "Lumopro LLC" at bounding box center [660, 153] width 304 height 24
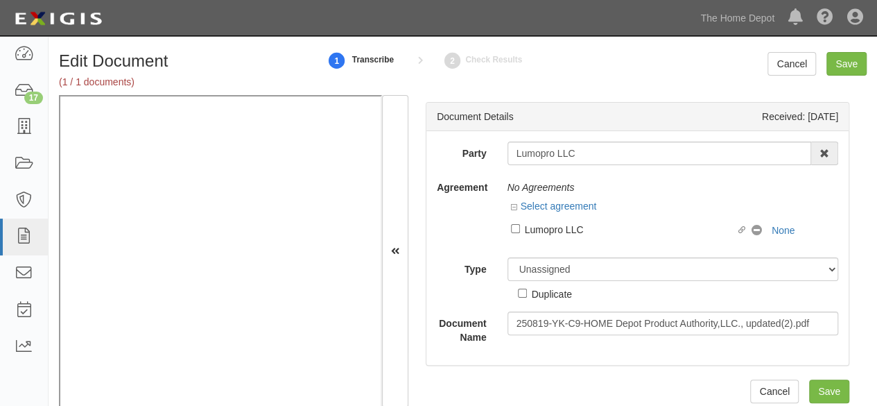
drag, startPoint x: 544, startPoint y: 229, endPoint x: 545, endPoint y: 257, distance: 28.4
click at [544, 230] on div "Lumopro LLC" at bounding box center [631, 228] width 212 height 15
click at [520, 230] on input "Linked agreement Lumopro LLC Linked agreement" at bounding box center [515, 228] width 9 height 9
checkbox input "true"
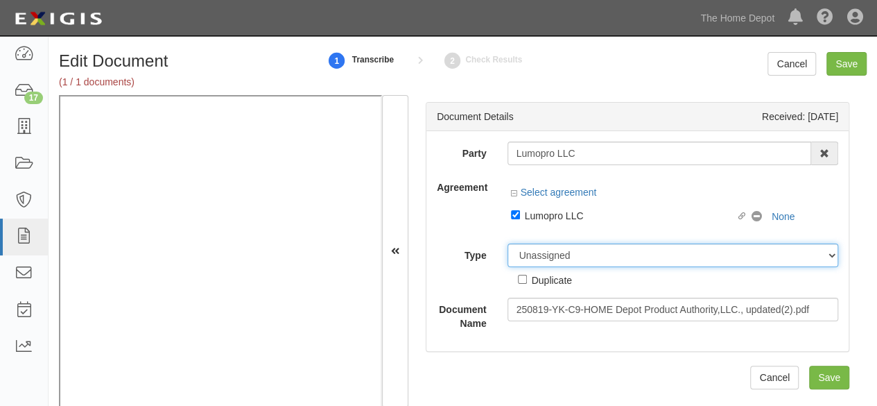
click at [548, 252] on div "Party Lumopro LLC Lumopro LL C 1000576868 Ontario Inc. [STREET_ADDRESS] Inc. (M…" at bounding box center [638, 235] width 402 height 189
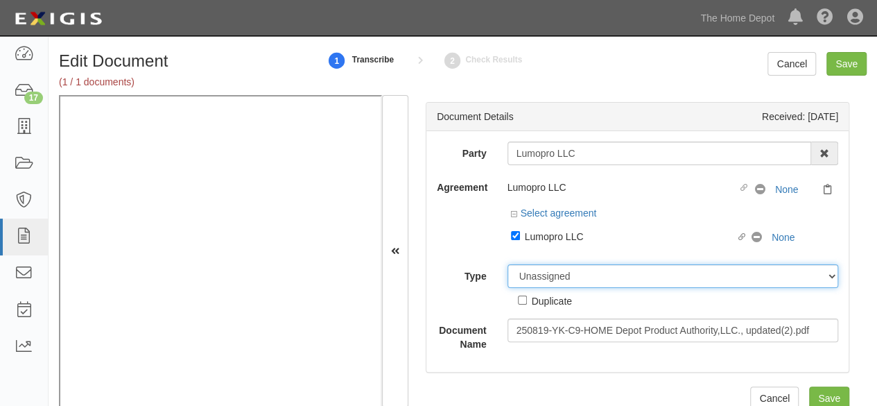
select select "CertificateDetail"
click at [508, 264] on select "Unassigned Binder Cancellation Notice Certificate Contract Endorsement Insuranc…" at bounding box center [673, 276] width 331 height 24
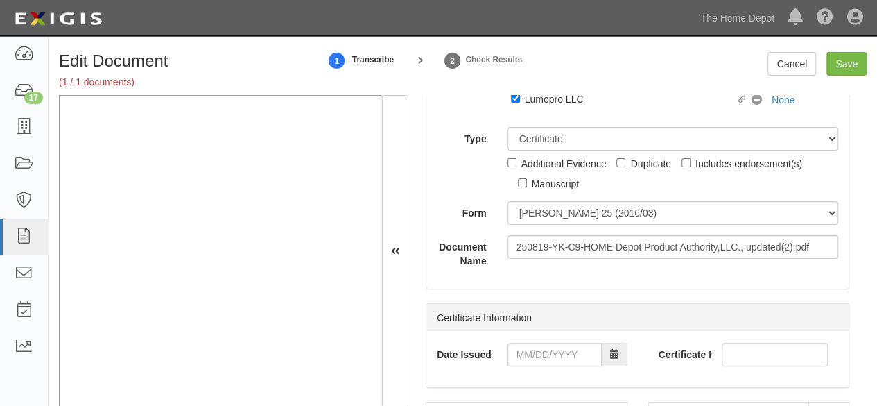
scroll to position [139, 0]
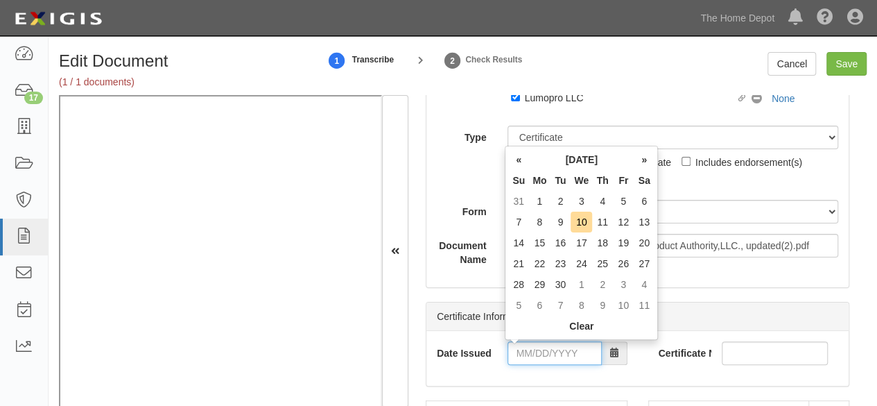
drag, startPoint x: 545, startPoint y: 356, endPoint x: 545, endPoint y: 342, distance: 14.6
click at [545, 356] on input "Date Issued" at bounding box center [555, 353] width 94 height 24
click at [519, 164] on th "«" at bounding box center [518, 159] width 21 height 21
click at [564, 260] on td "19" at bounding box center [560, 263] width 21 height 21
type input "[DATE]"
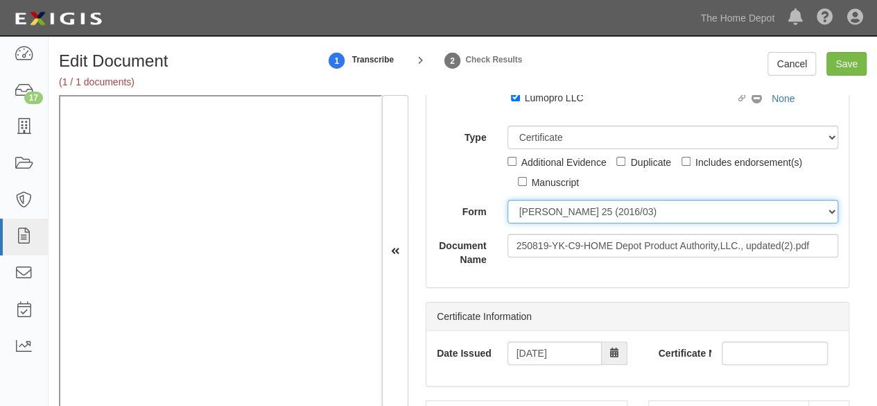
drag, startPoint x: 533, startPoint y: 214, endPoint x: 531, endPoint y: 223, distance: 8.4
click at [533, 214] on select "[PERSON_NAME] 25 (2016/03) [PERSON_NAME] 101 [PERSON_NAME] 855 NY (2014/05) Gen…" at bounding box center [673, 212] width 331 height 24
select select "GeneralFormDetail"
click at [508, 200] on select "[PERSON_NAME] 25 (2016/03) [PERSON_NAME] 101 [PERSON_NAME] 855 NY (2014/05) Gen…" at bounding box center [673, 212] width 331 height 24
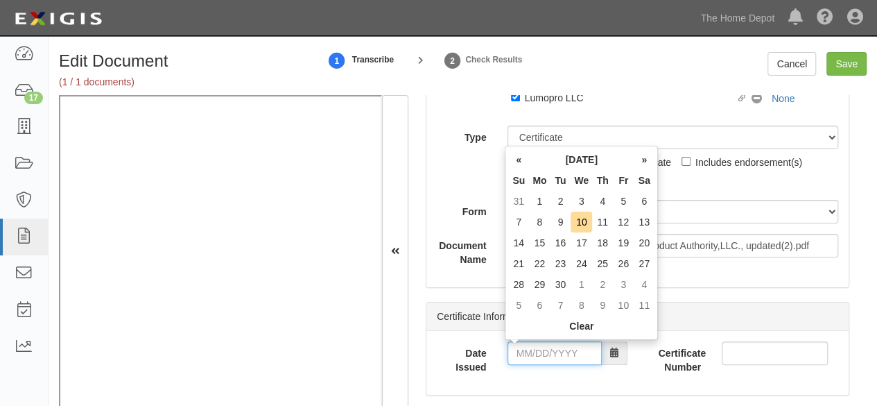
click at [538, 345] on input "Date Issued" at bounding box center [555, 353] width 94 height 24
click at [517, 164] on th "«" at bounding box center [518, 159] width 21 height 21
click at [565, 262] on td "19" at bounding box center [560, 263] width 21 height 21
type input "08/19/2025"
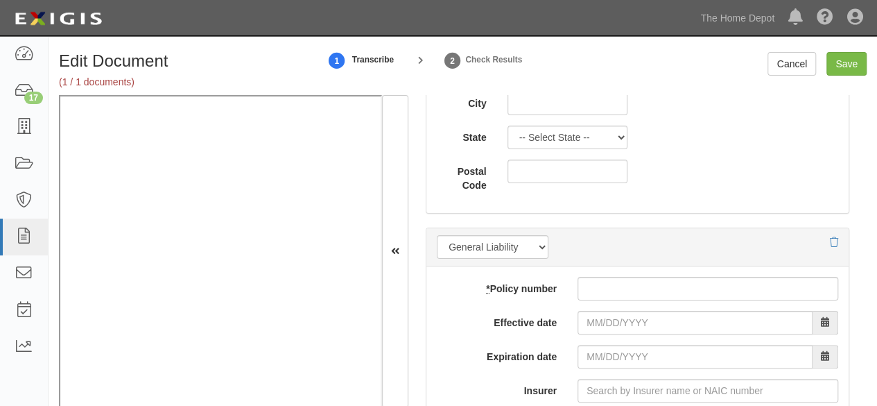
scroll to position [1179, 0]
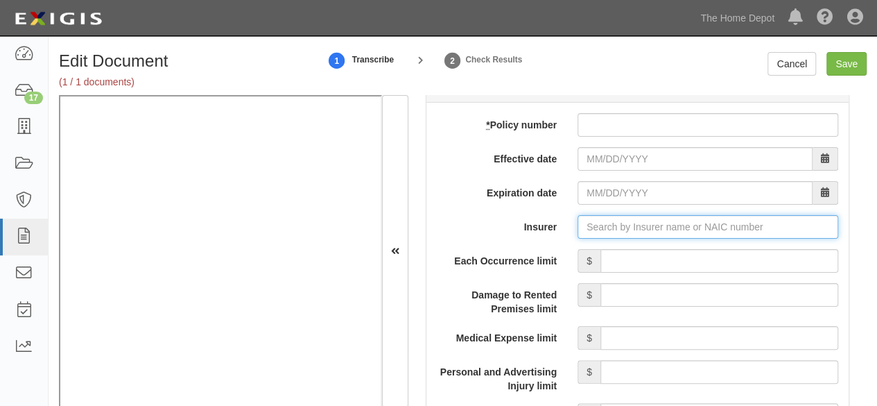
click at [608, 217] on input "Insurer" at bounding box center [708, 227] width 261 height 24
paste input "https://thdmerchandising.complianz.com/documents/317681/edit"
type input "https://thdmerchandising.complianz.com/documents/317681/edi"
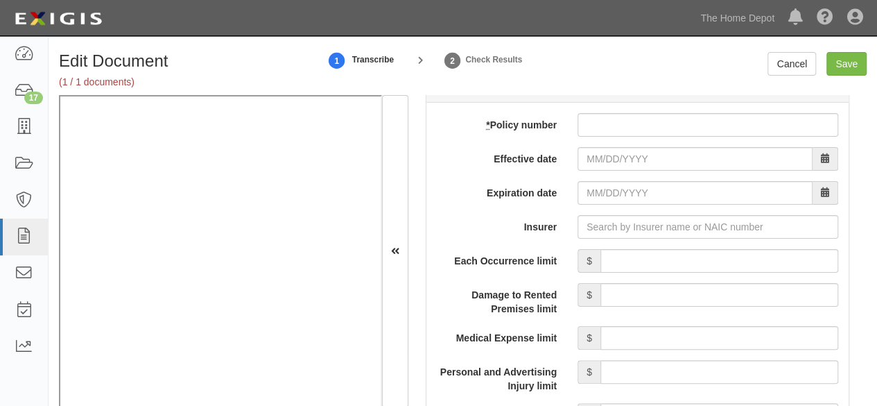
scroll to position [0, 0]
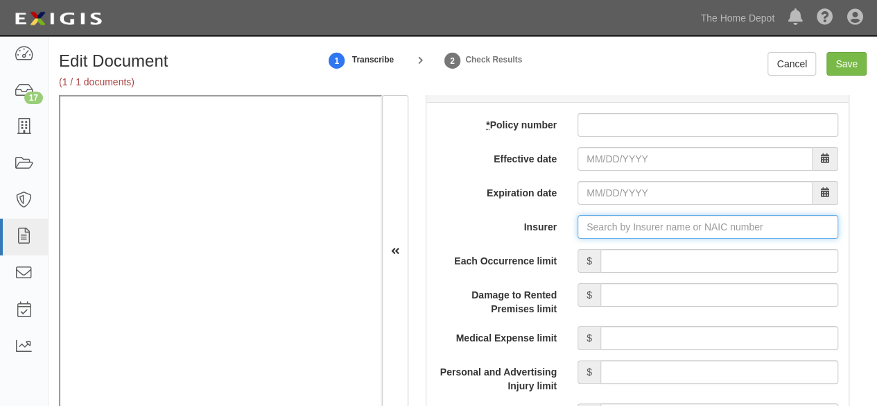
click at [599, 223] on input "Insurer" at bounding box center [708, 227] width 261 height 24
paste input "Huatai Property & Casualty In"
type input "Hua"
type input "Hudson Excess Insurance Company (14484) A+ XV Rating"
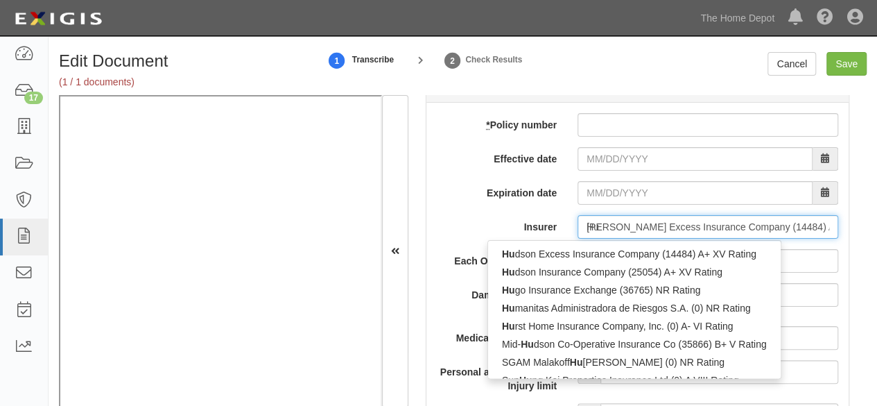
type input "H"
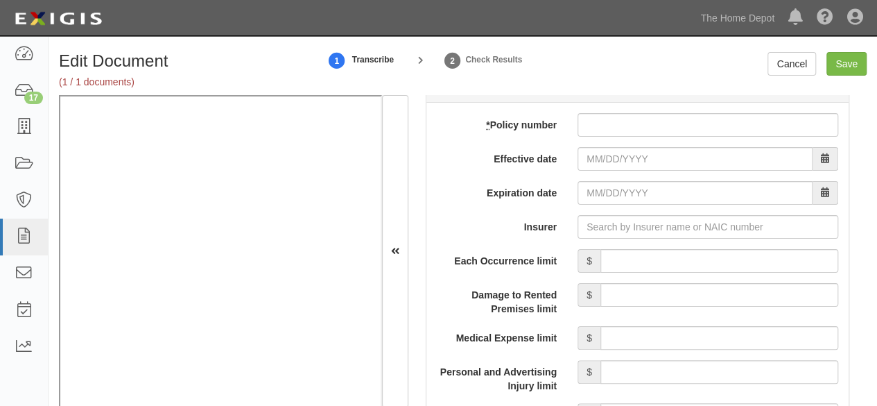
click at [585, 121] on input "* Policy number" at bounding box center [708, 125] width 261 height 24
paste input "0625J5386 825000068"
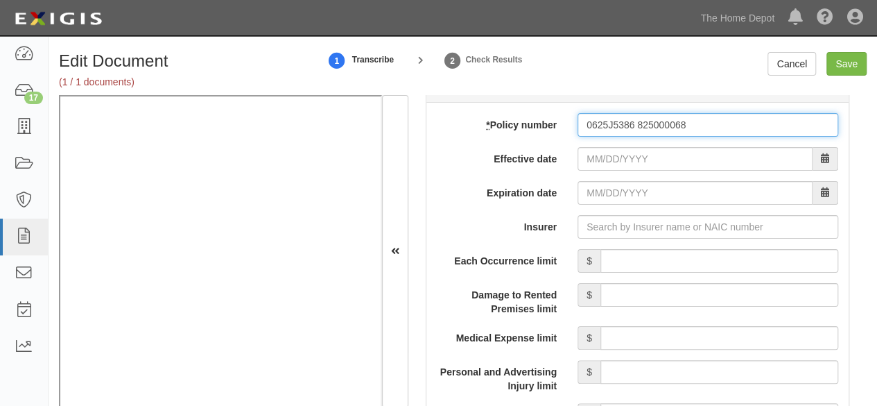
type input "0625J5386 825000068"
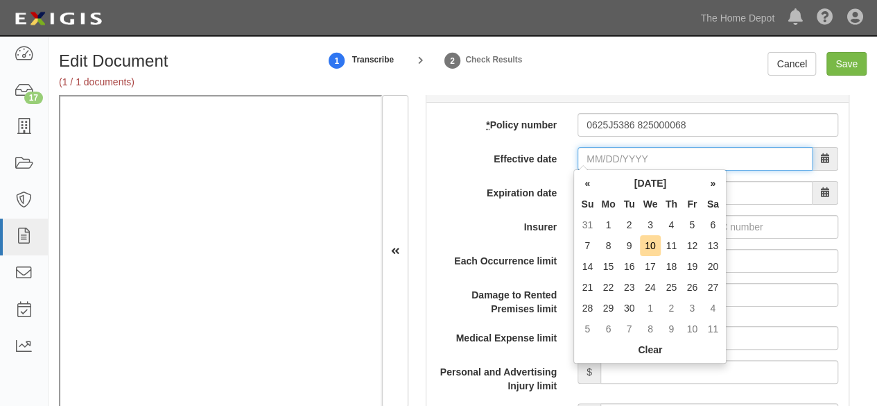
click at [590, 157] on input "Effective date" at bounding box center [695, 159] width 235 height 24
drag, startPoint x: 594, startPoint y: 184, endPoint x: 601, endPoint y: 195, distance: 12.5
click at [593, 185] on th "«" at bounding box center [587, 183] width 21 height 21
click at [721, 264] on td "16" at bounding box center [713, 266] width 21 height 21
type input "08/16/2025"
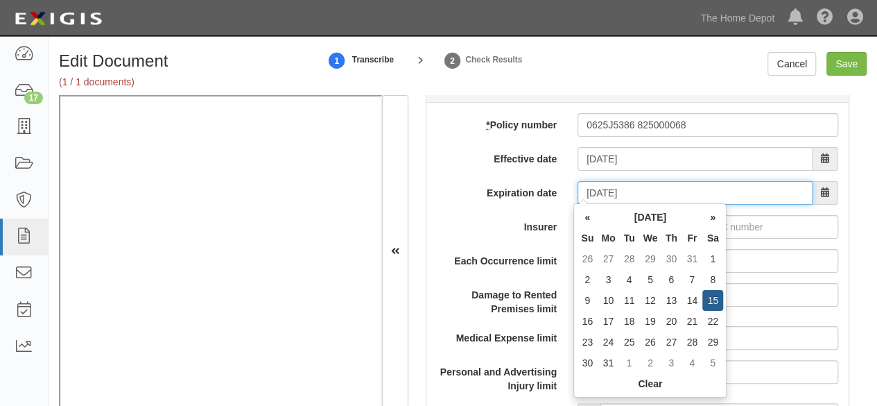
click at [601, 189] on input "08/16/2026" at bounding box center [695, 193] width 235 height 24
click at [589, 217] on th "«" at bounding box center [587, 217] width 21 height 21
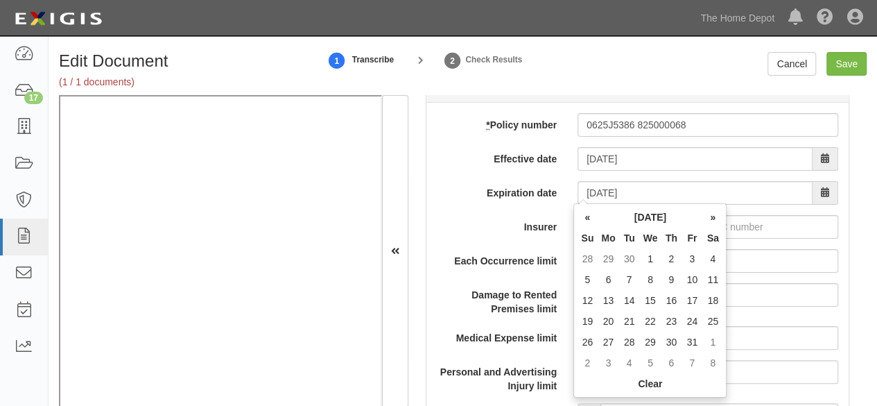
click at [589, 217] on th "«" at bounding box center [587, 217] width 21 height 21
click at [716, 216] on th "»" at bounding box center [713, 217] width 21 height 21
click at [651, 320] on td "22" at bounding box center [650, 321] width 21 height 21
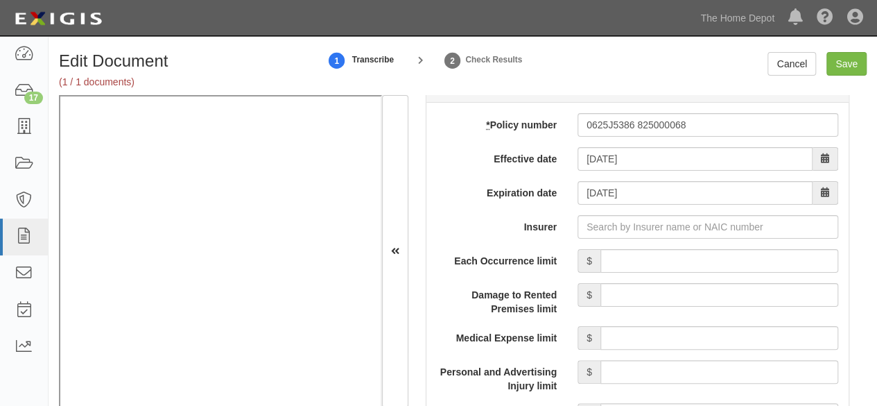
type input "07/22/2026"
drag, startPoint x: 614, startPoint y: 258, endPoint x: 640, endPoint y: 236, distance: 33.5
click at [616, 257] on input "Each Occurrence limit" at bounding box center [720, 261] width 238 height 24
type input "8,000,000"
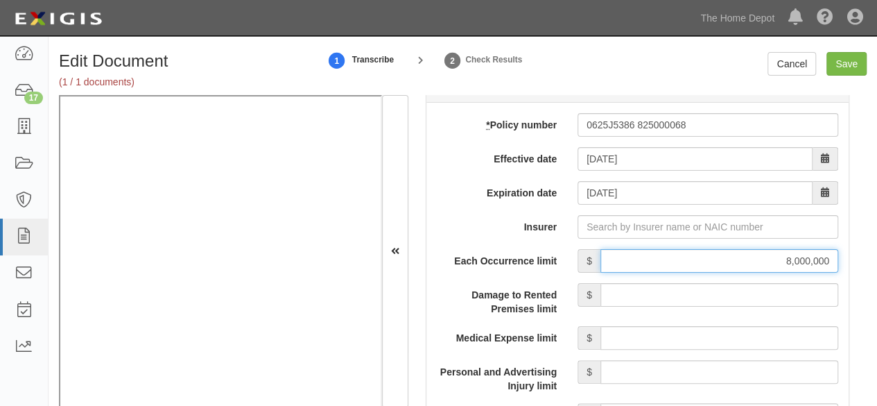
scroll to position [1248, 0]
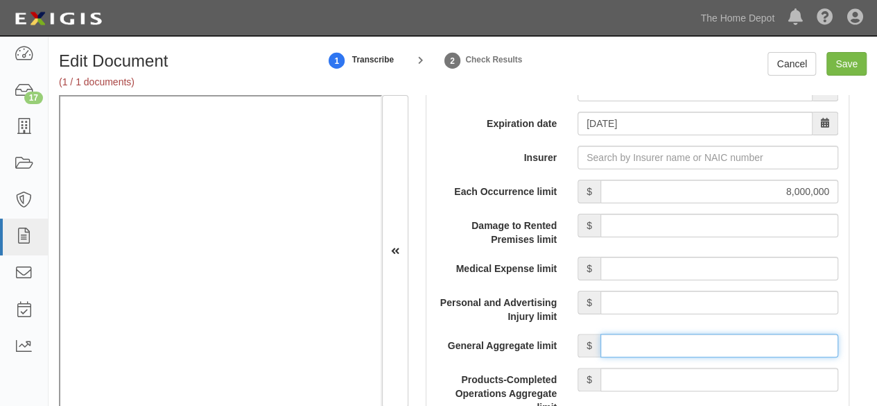
click at [642, 346] on input "General Aggregate limit" at bounding box center [720, 346] width 238 height 24
type input "8,000,000"
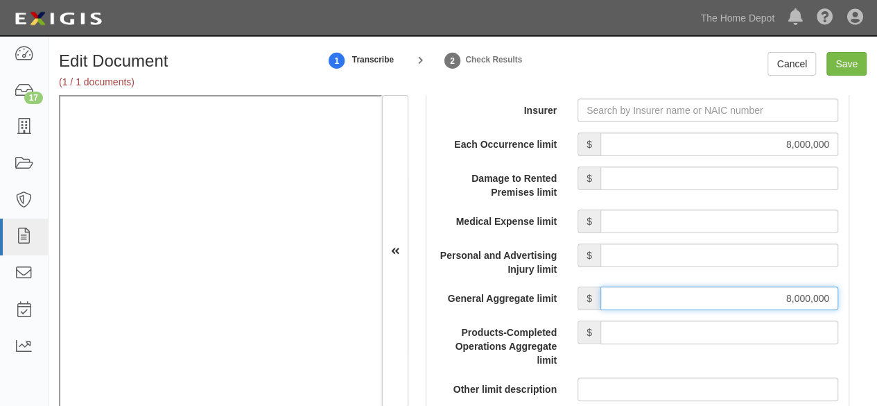
scroll to position [1318, 0]
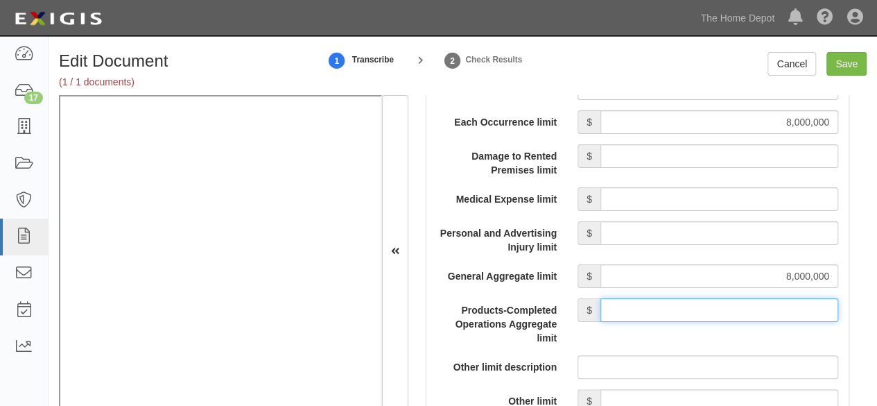
click at [682, 302] on input "Products-Completed Operations Aggregate limit" at bounding box center [720, 310] width 238 height 24
type input "8,000,000"
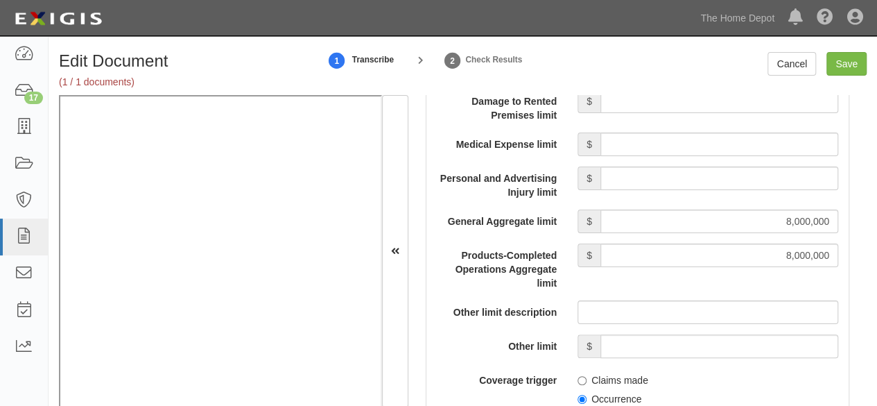
scroll to position [1456, 0]
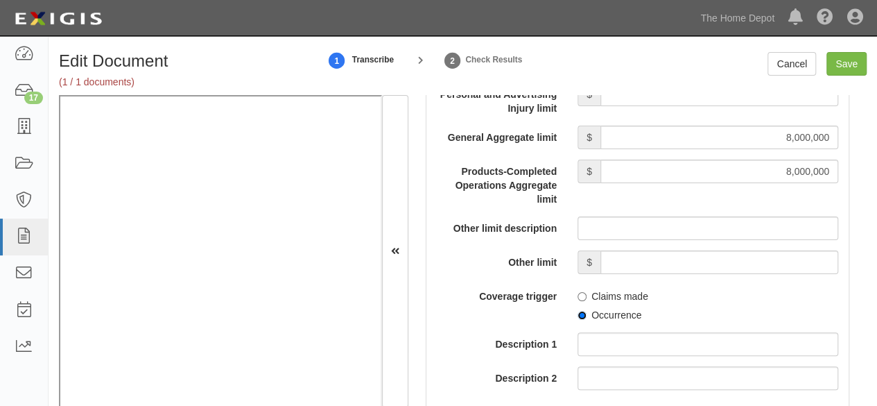
click at [579, 316] on input "Occurrence" at bounding box center [582, 315] width 9 height 9
radio input "true"
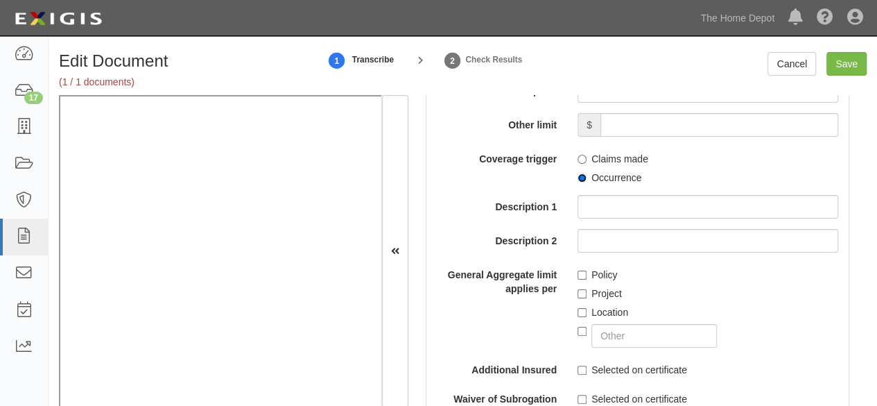
scroll to position [1595, 0]
click at [578, 271] on input "Policy" at bounding box center [582, 273] width 9 height 9
checkbox input "true"
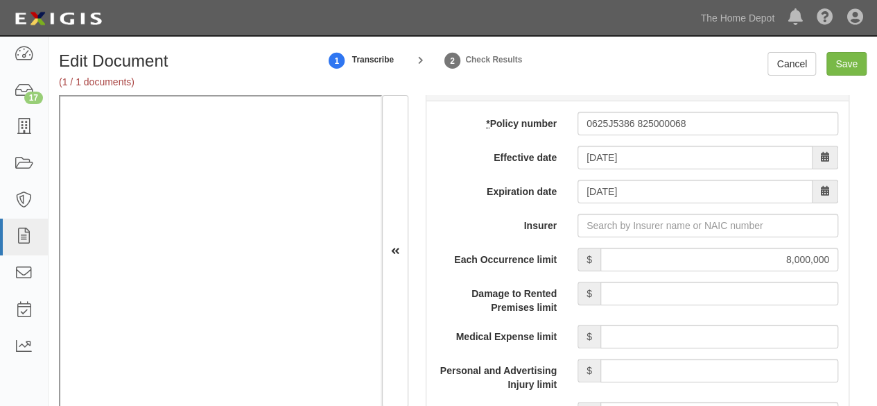
scroll to position [1179, 0]
click at [842, 62] on input "Save" at bounding box center [847, 64] width 40 height 24
type input "8000000"
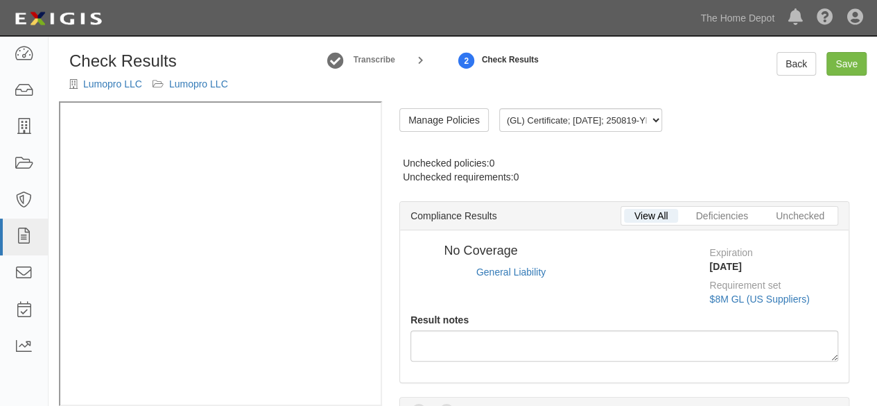
radio input "true"
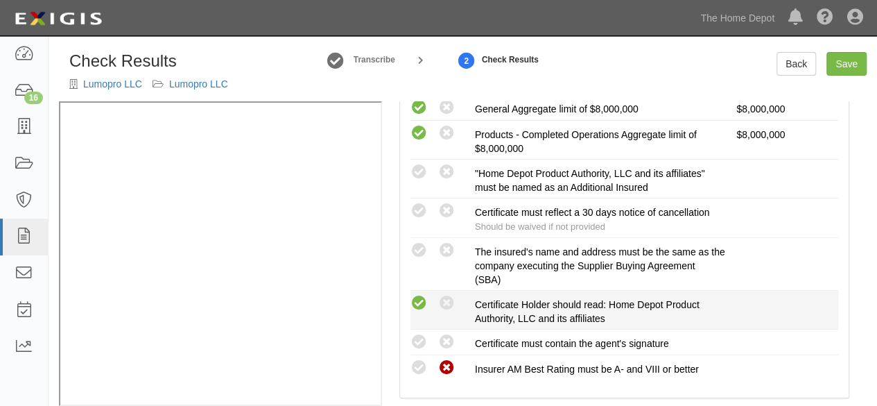
scroll to position [357, 0]
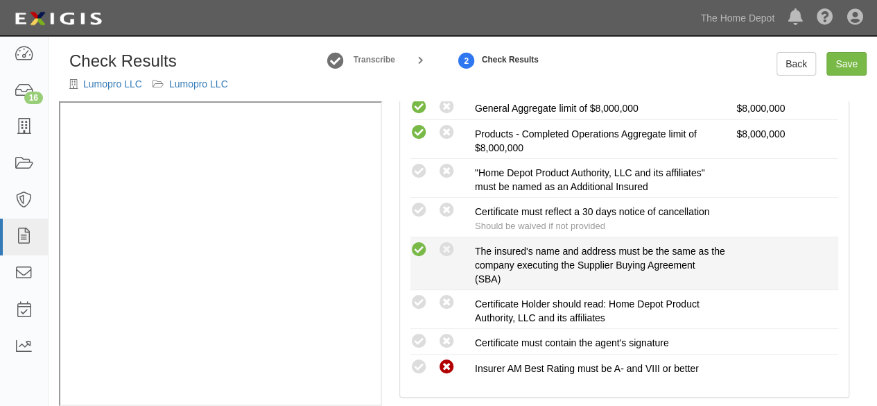
click at [418, 250] on icon at bounding box center [419, 249] width 17 height 17
radio input "true"
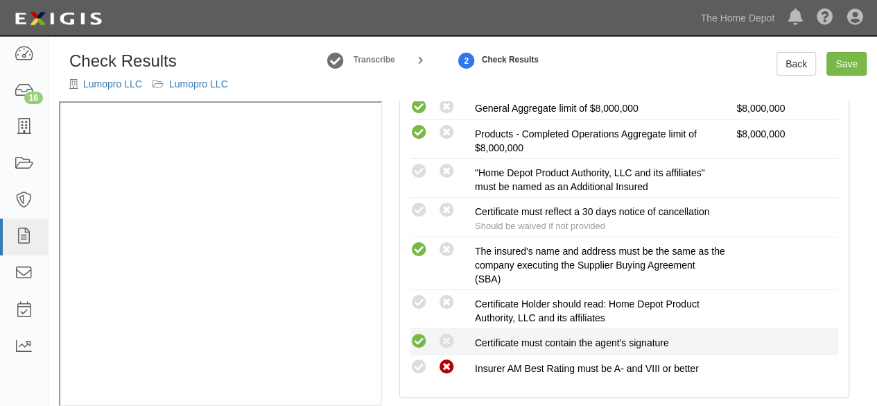
drag, startPoint x: 417, startPoint y: 337, endPoint x: 379, endPoint y: 334, distance: 39.0
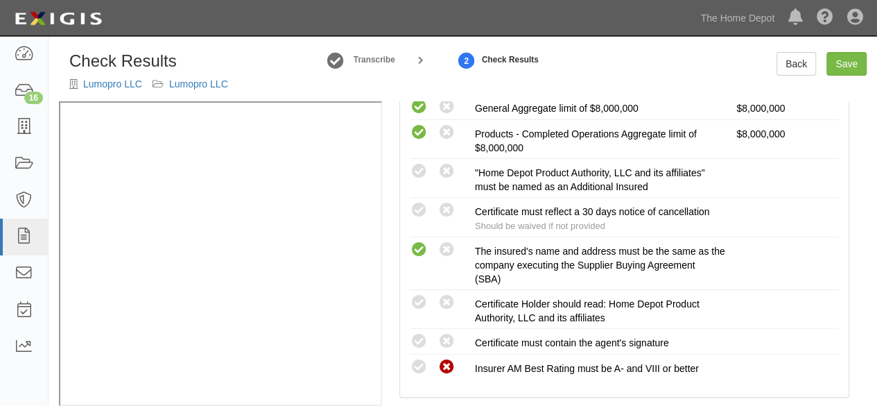
click at [416, 337] on icon at bounding box center [419, 341] width 17 height 17
radio input "true"
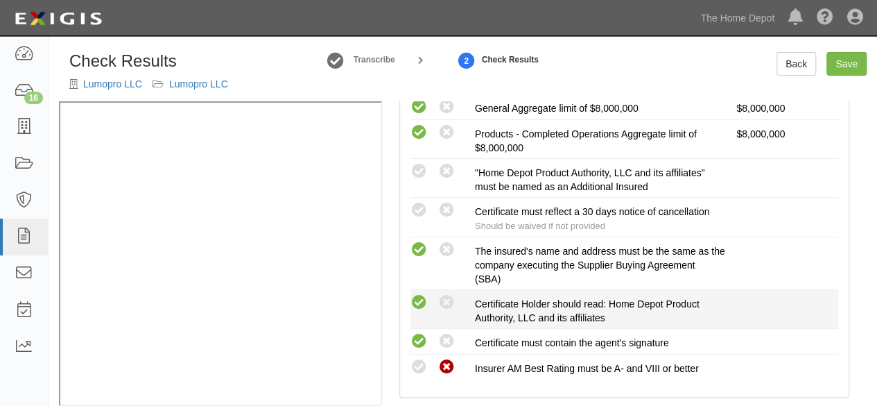
click at [417, 298] on icon at bounding box center [419, 302] width 17 height 17
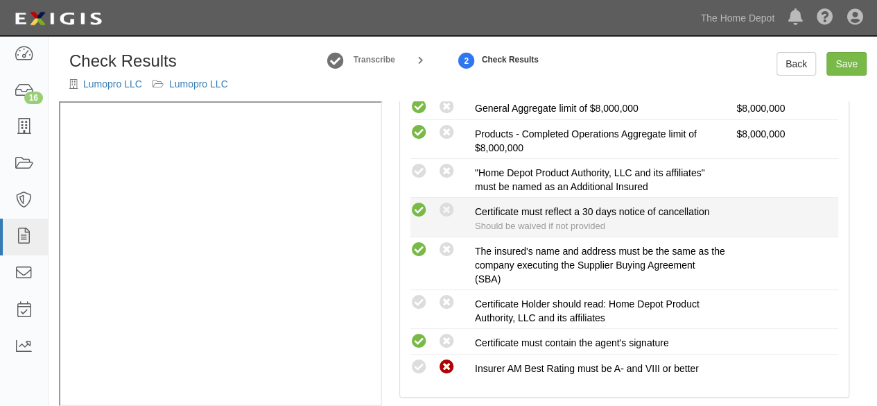
radio input "true"
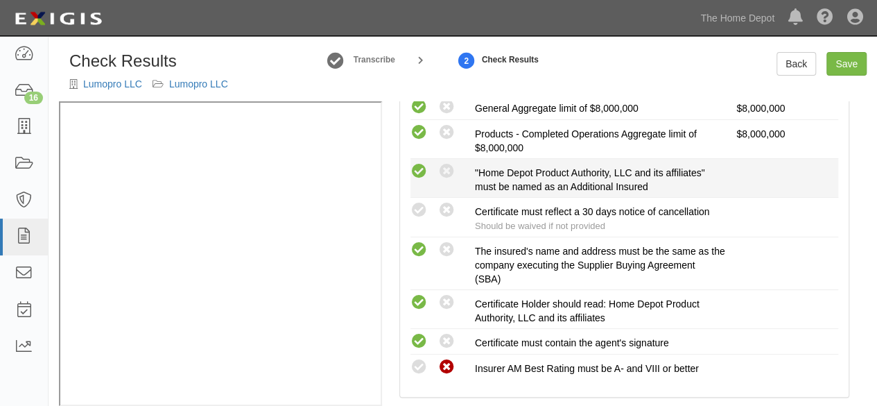
click at [424, 163] on icon at bounding box center [419, 171] width 17 height 17
radio input "true"
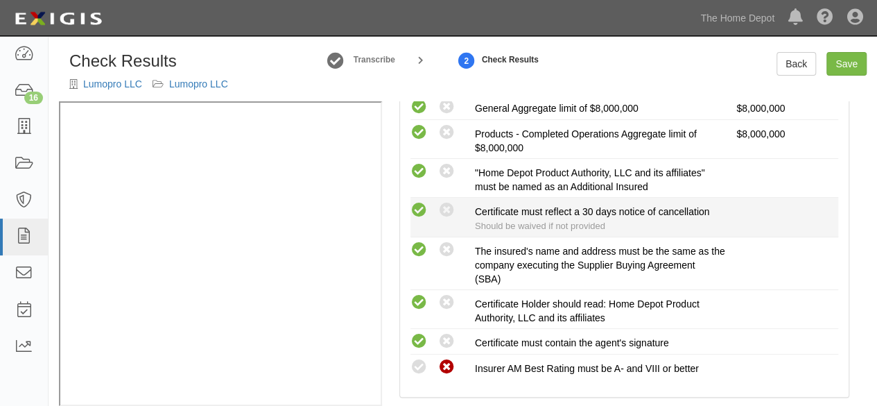
click at [417, 207] on icon at bounding box center [419, 210] width 17 height 17
radio input "true"
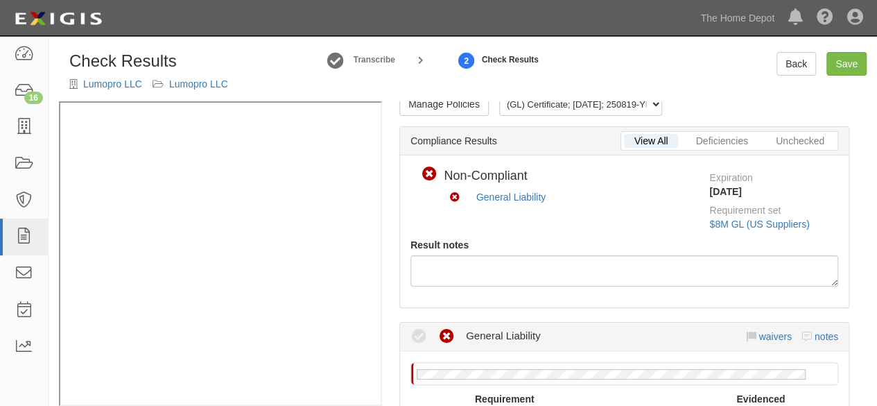
scroll to position [10, 0]
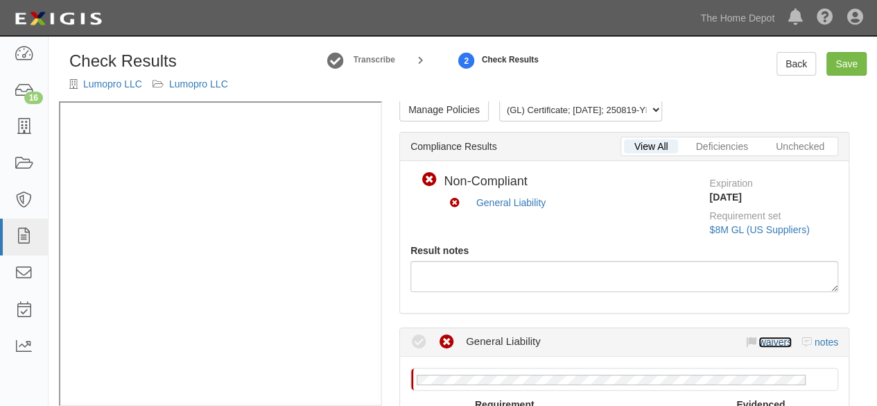
click at [766, 338] on link "waivers" at bounding box center [775, 341] width 33 height 11
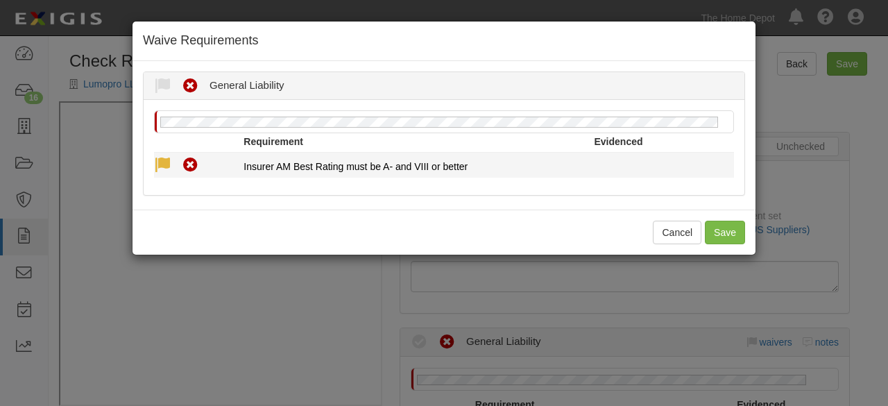
click at [166, 169] on icon at bounding box center [162, 165] width 17 height 17
radio input "true"
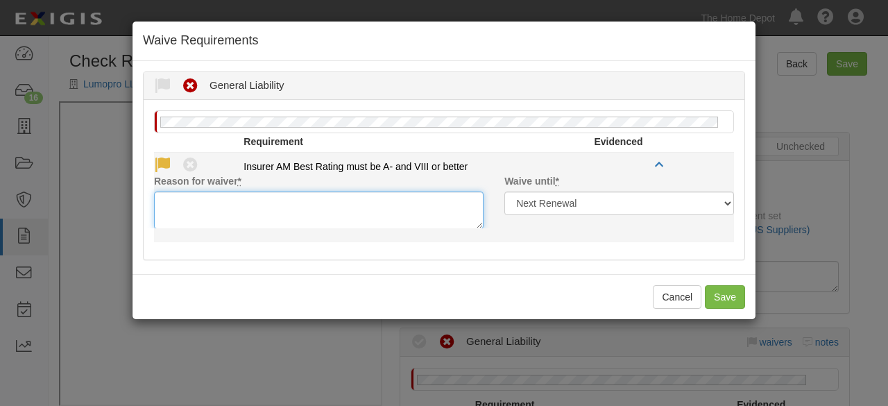
click at [189, 223] on textarea "Reason for waiver *" at bounding box center [318, 209] width 329 height 37
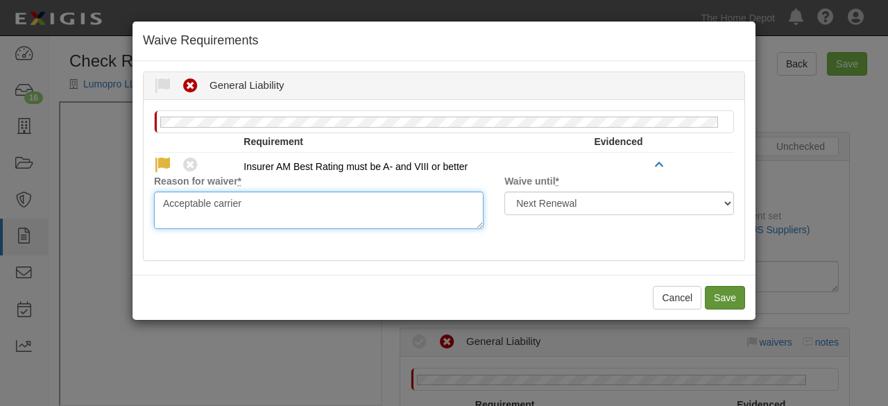
type textarea "Acceptable carrier"
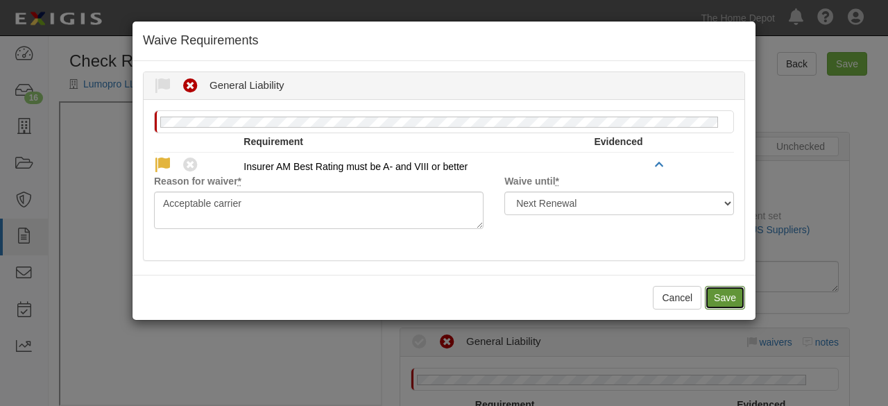
click at [724, 295] on button "Save" at bounding box center [725, 298] width 40 height 24
radio input "true"
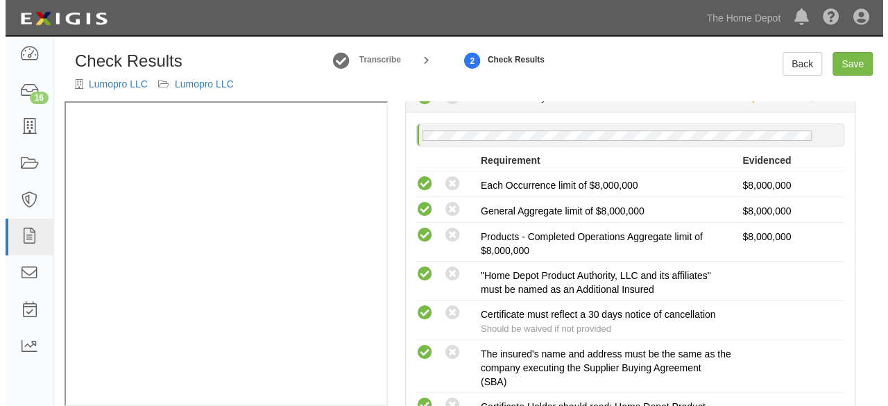
scroll to position [80, 0]
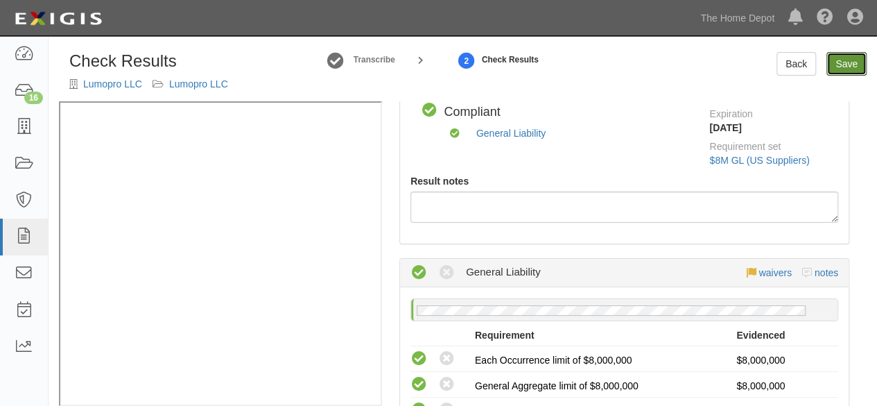
click at [843, 67] on link "Save" at bounding box center [847, 64] width 40 height 24
radio input "true"
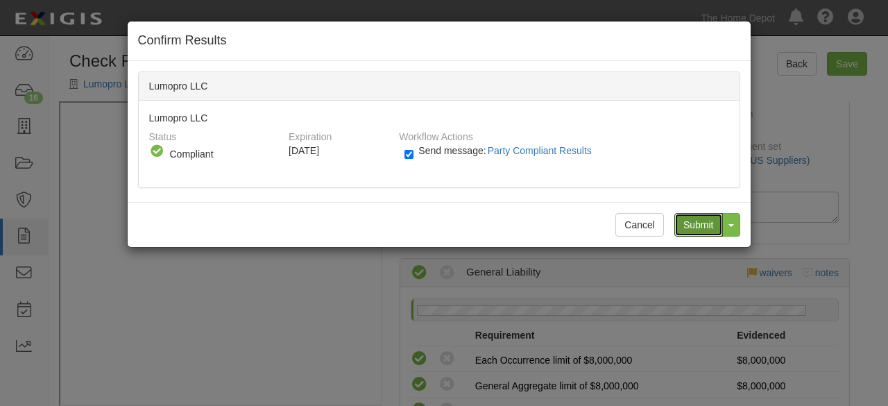
drag, startPoint x: 694, startPoint y: 227, endPoint x: 675, endPoint y: 210, distance: 25.1
click at [691, 224] on input "Submit" at bounding box center [698, 225] width 49 height 24
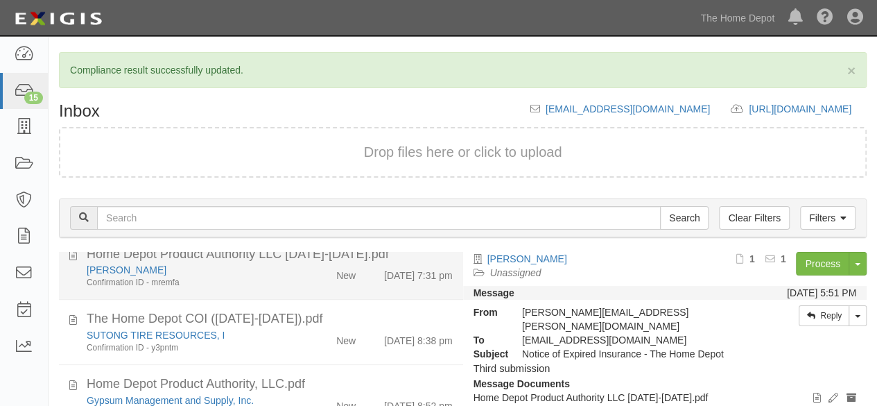
scroll to position [347, 0]
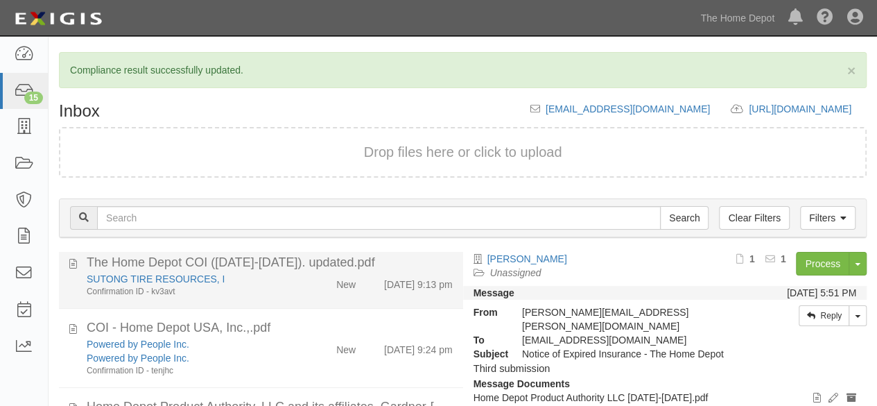
drag, startPoint x: 284, startPoint y: 295, endPoint x: 301, endPoint y: 289, distance: 17.5
click at [286, 293] on div "SUTONG TIRE RESOURCES, I Confirmation ID - kv3avt" at bounding box center [188, 285] width 225 height 26
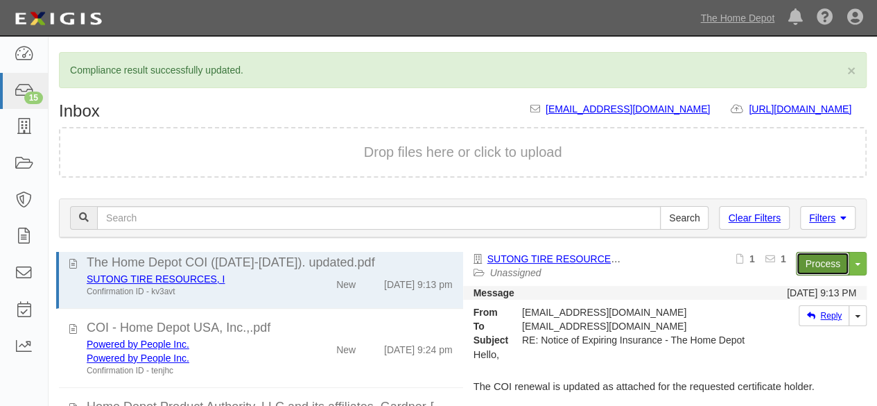
click at [809, 260] on link "Process" at bounding box center [822, 264] width 53 height 24
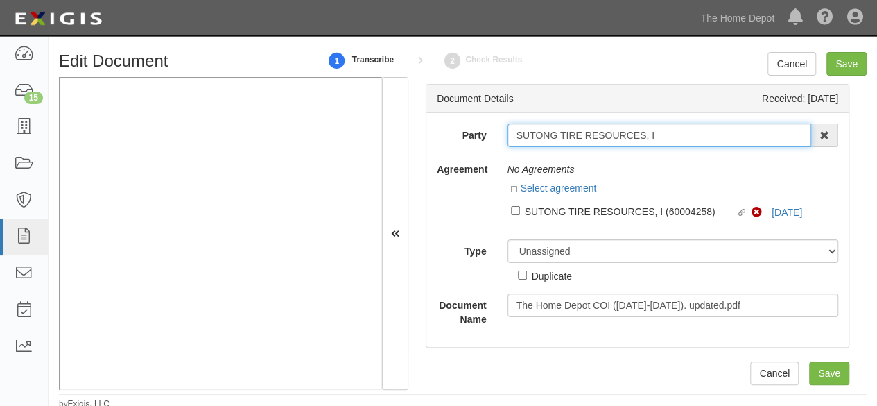
click at [664, 137] on input "SUTONG TIRE RESOURCES, I" at bounding box center [660, 135] width 304 height 24
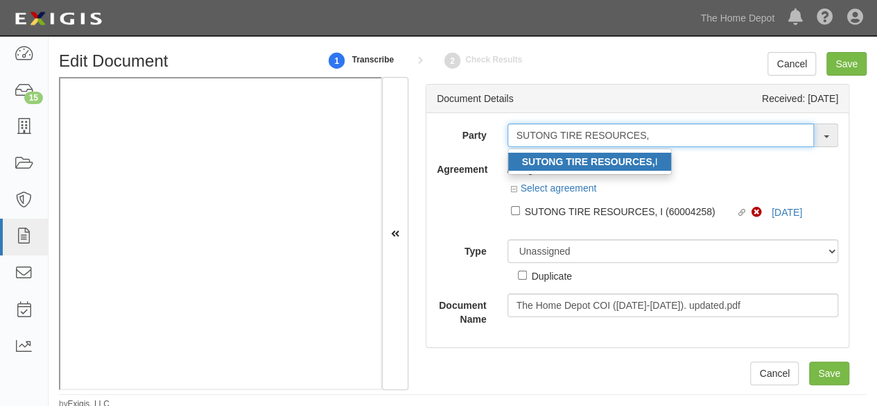
type input "SUTONG TIRE RESOURCES,"
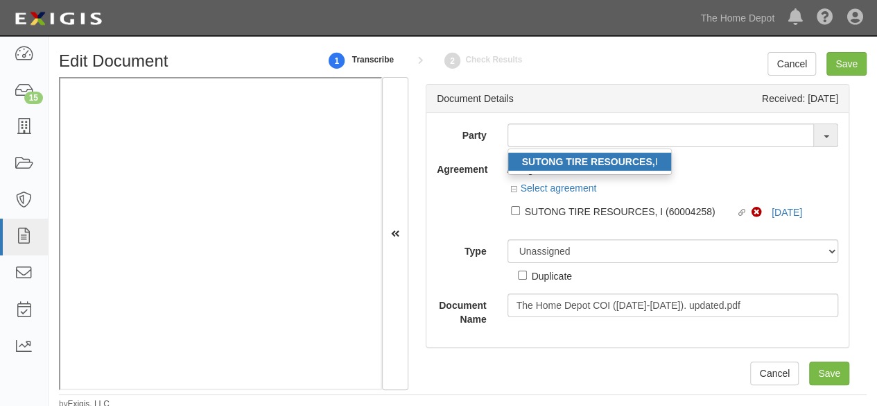
click at [590, 160] on strong "SUTONG TIRE RESOURCES," at bounding box center [588, 161] width 133 height 11
click at [571, 162] on div "No Agreements" at bounding box center [673, 169] width 331 height 24
click at [452, 189] on div "Agreement No Agreements Select agreement Linked agreement SUTONG TIRE RESOURCES…" at bounding box center [638, 192] width 422 height 71
type input "SUTONG TIRE RESOURCES, I"
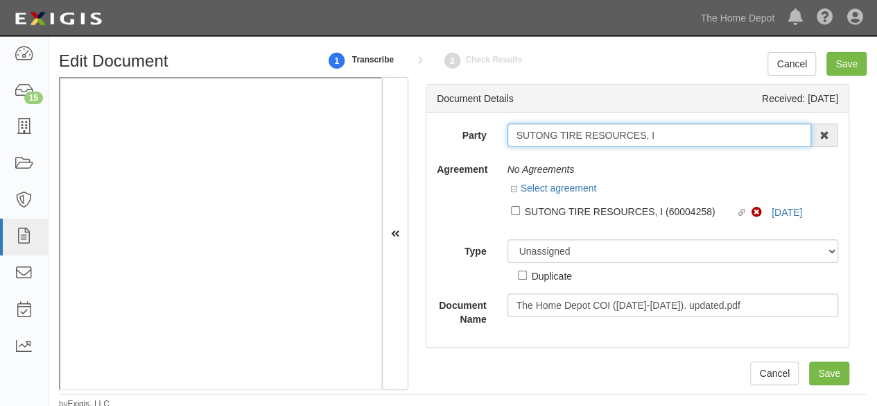
click at [515, 130] on input "SUTONG TIRE RESOURCES, I" at bounding box center [660, 135] width 304 height 24
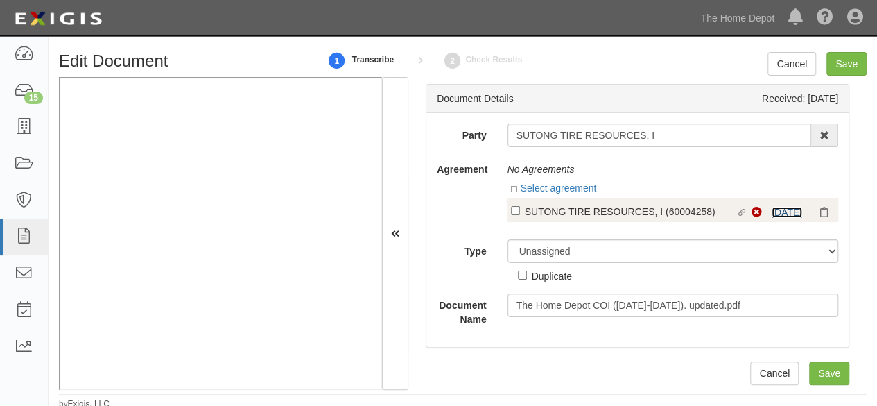
click at [775, 213] on link "9/8/25" at bounding box center [787, 212] width 31 height 11
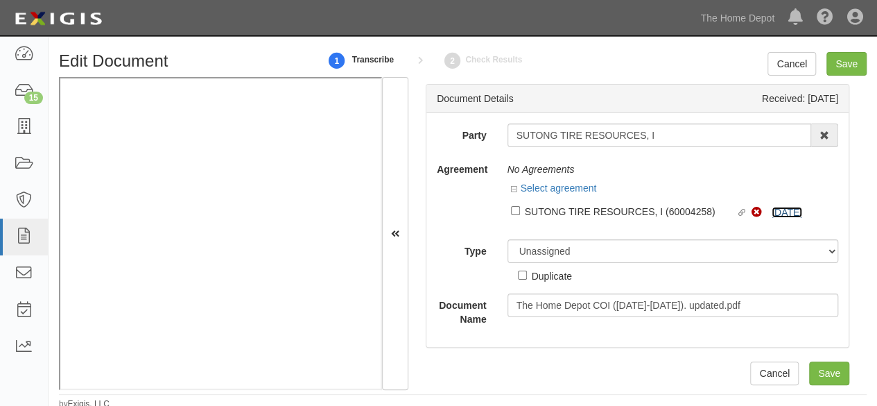
drag, startPoint x: 784, startPoint y: 209, endPoint x: 693, endPoint y: 172, distance: 98.6
click at [784, 209] on link "9/8/25" at bounding box center [787, 212] width 31 height 11
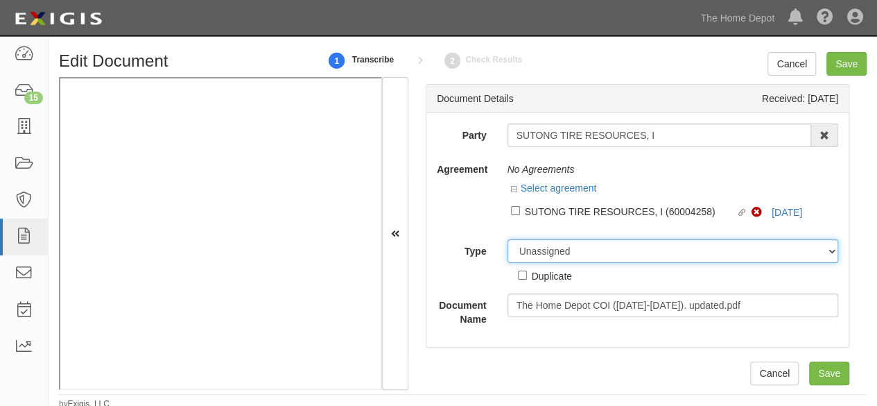
click at [544, 247] on select "Unassigned Binder Cancellation Notice Certificate Contract Endorsement Insuranc…" at bounding box center [673, 251] width 331 height 24
select select "OtherDetail"
click at [508, 239] on select "Unassigned Binder Cancellation Notice Certificate Contract Endorsement Insuranc…" at bounding box center [673, 251] width 331 height 24
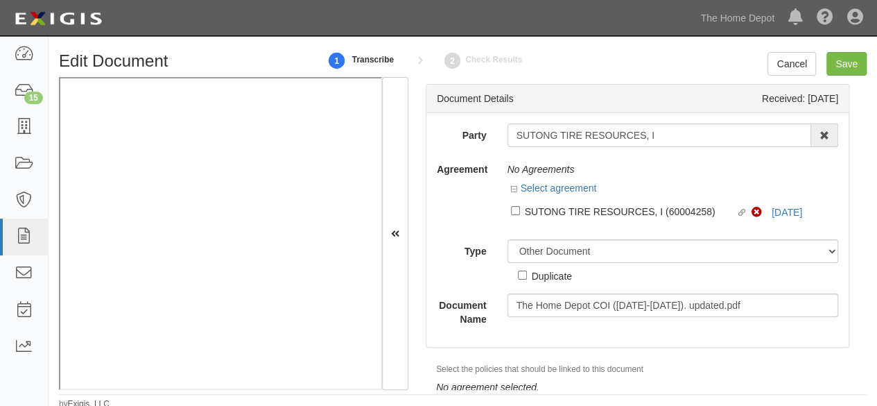
click at [544, 279] on div "Duplicate" at bounding box center [552, 275] width 40 height 15
click at [527, 279] on input "Duplicate" at bounding box center [522, 274] width 9 height 9
checkbox input "true"
drag, startPoint x: 841, startPoint y: 68, endPoint x: 664, endPoint y: 4, distance: 188.0
click at [835, 67] on input "Save" at bounding box center [847, 64] width 40 height 24
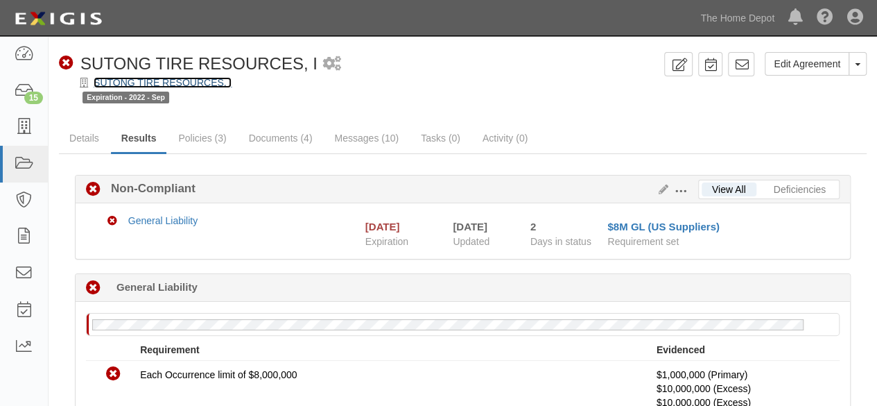
click at [134, 80] on link "SUTONG TIRE RESOURCES, I" at bounding box center [163, 82] width 138 height 11
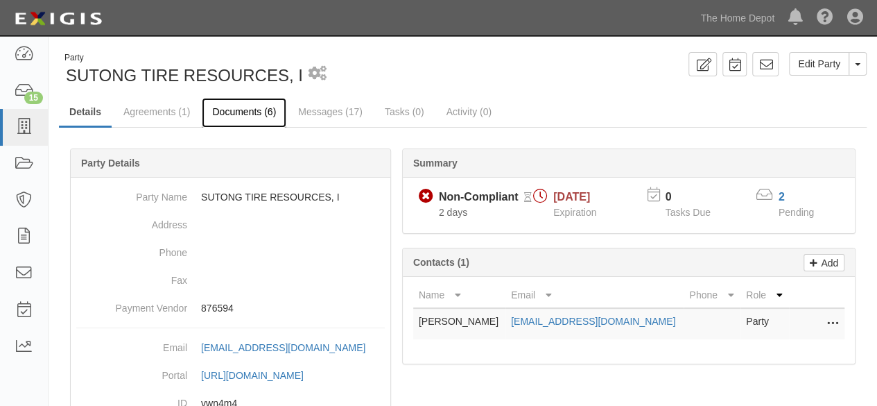
drag, startPoint x: 0, startPoint y: 0, endPoint x: 252, endPoint y: 127, distance: 281.9
click at [236, 114] on link "Documents (6)" at bounding box center [244, 113] width 85 height 30
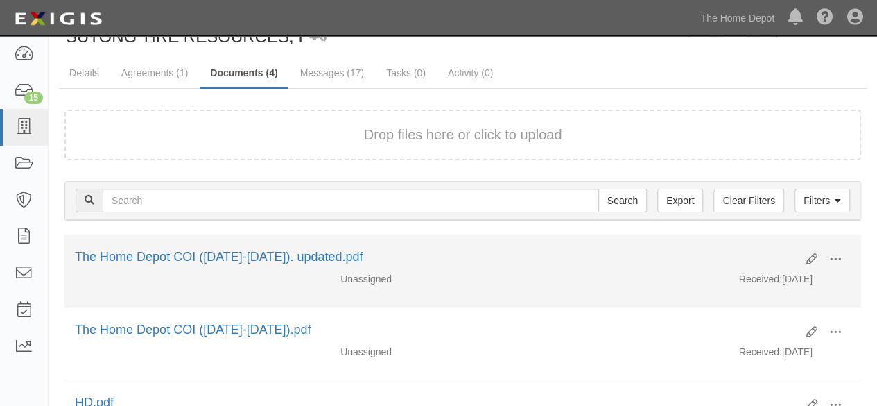
scroll to position [139, 0]
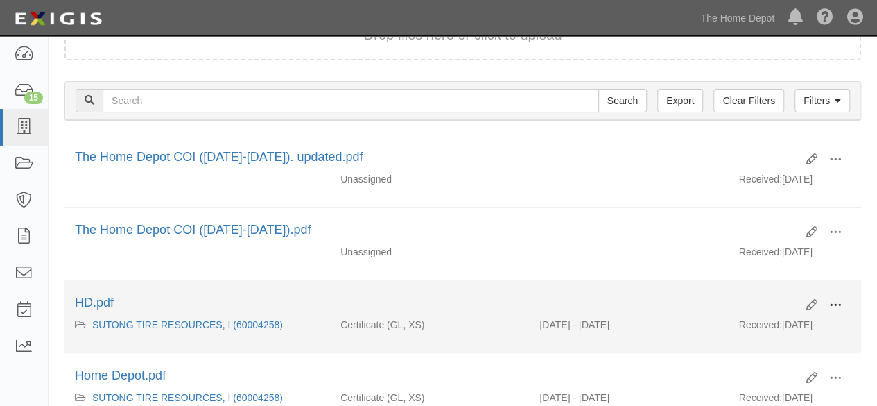
click at [836, 299] on span at bounding box center [835, 305] width 12 height 12
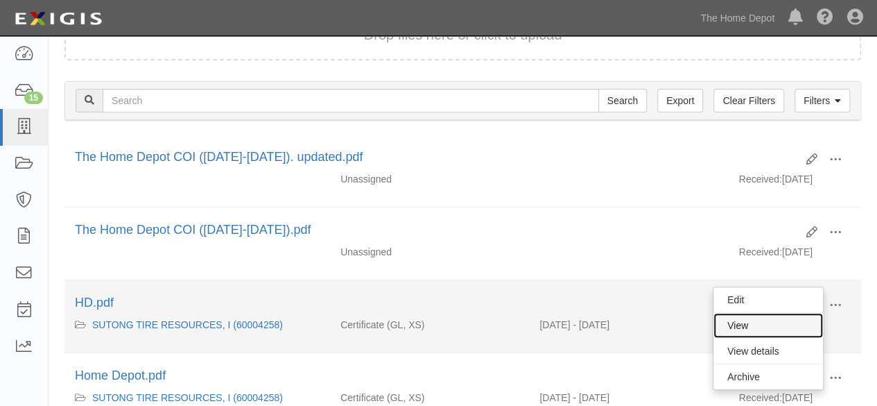
click at [761, 318] on link "View" at bounding box center [769, 325] width 110 height 25
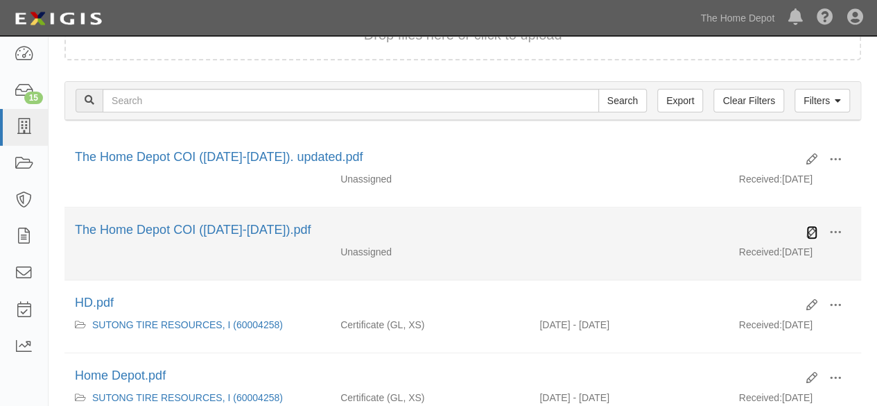
click at [809, 228] on icon at bounding box center [812, 232] width 11 height 11
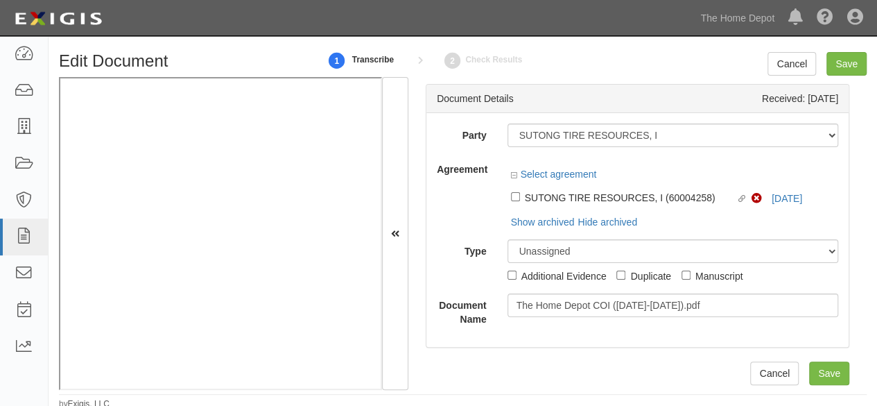
click at [571, 184] on div "Select agreement" at bounding box center [673, 175] width 331 height 17
click at [583, 198] on div "Select agreement Linked agreement SUTONG TIRE RESOURCES, I (60004258) Linked ag…" at bounding box center [673, 198] width 331 height 62
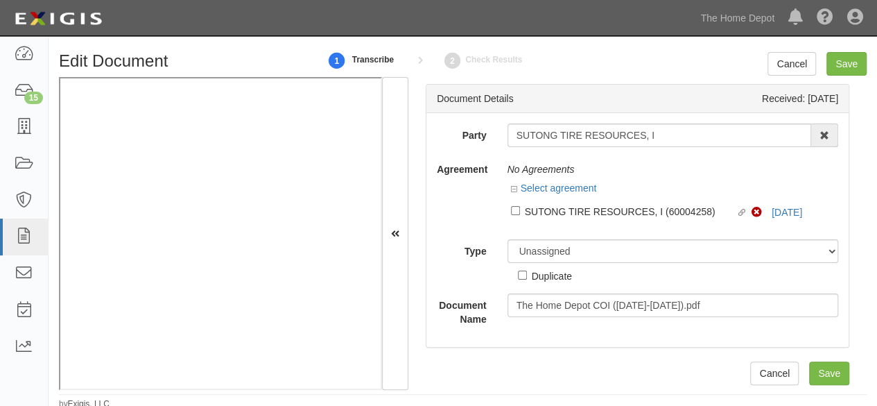
click at [535, 214] on div "SUTONG TIRE RESOURCES, I (60004258)" at bounding box center [631, 210] width 212 height 15
click at [520, 214] on input "Linked agreement SUTONG TIRE RESOURCES, I (60004258) Linked agreement" at bounding box center [515, 210] width 9 height 9
checkbox input "true"
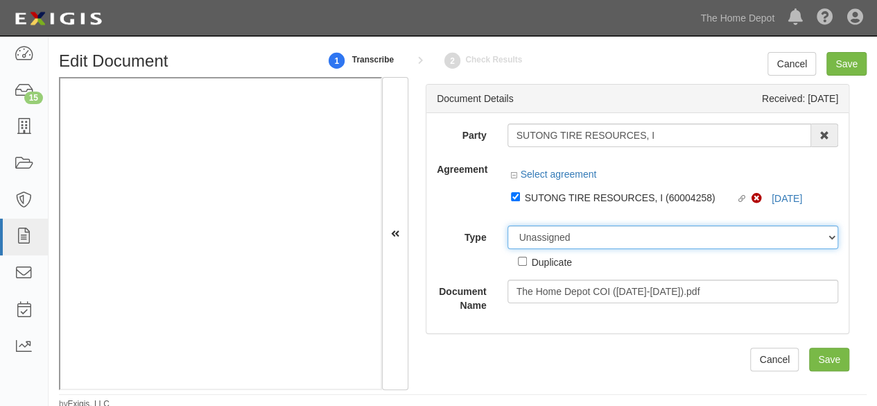
click at [522, 241] on select "Unassigned Binder Cancellation Notice Certificate Contract Endorsement Insuranc…" at bounding box center [673, 237] width 331 height 24
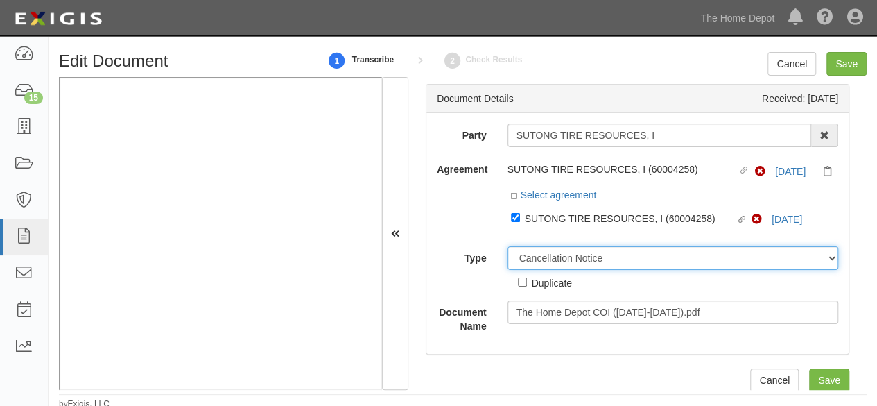
click at [508, 246] on select "Unassigned Binder Cancellation Notice Certificate Contract Endorsement Insuranc…" at bounding box center [673, 258] width 331 height 24
drag, startPoint x: 527, startPoint y: 264, endPoint x: 525, endPoint y: 248, distance: 16.1
click at [526, 256] on select "Unassigned Binder Cancellation Notice Certificate Contract Endorsement Insuranc…" at bounding box center [673, 258] width 331 height 24
select select "CertificateDetail"
click at [508, 246] on select "Unassigned Binder Cancellation Notice Certificate Contract Endorsement Insuranc…" at bounding box center [673, 258] width 331 height 24
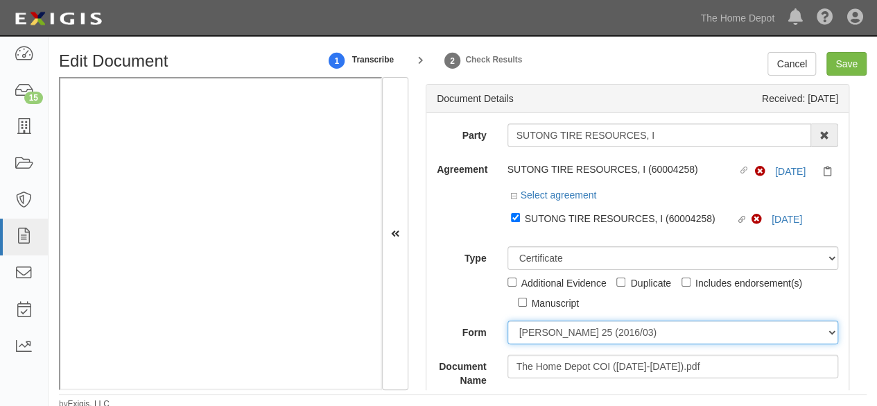
click at [550, 332] on select "ACORD 25 (2016/03) ACORD 101 ACORD 855 NY (2014/05) General" at bounding box center [673, 332] width 331 height 24
select select "GeneralFormDetail"
click at [508, 320] on select "ACORD 25 (2016/03) ACORD 101 ACORD 855 NY (2014/05) General" at bounding box center [673, 332] width 331 height 24
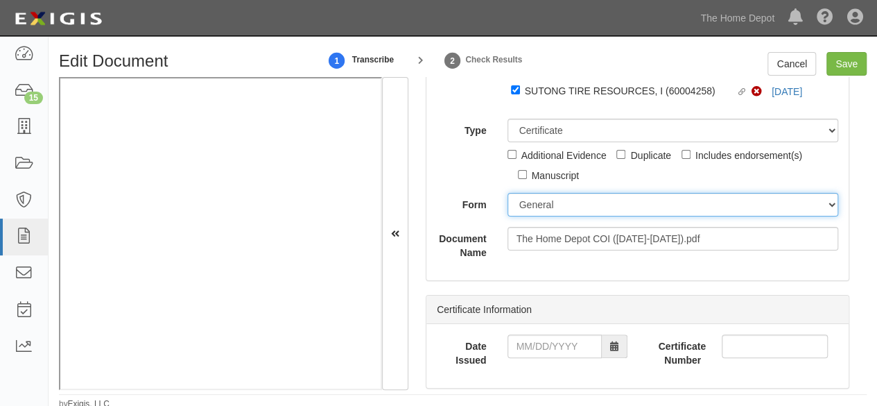
scroll to position [139, 0]
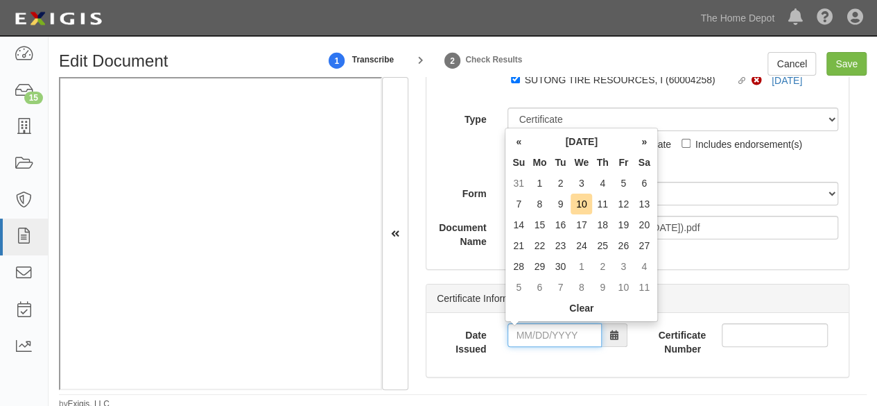
click at [549, 337] on input "Date Issued" at bounding box center [555, 335] width 94 height 24
click at [601, 178] on td "4" at bounding box center [602, 183] width 21 height 21
type input "09/04/2025"
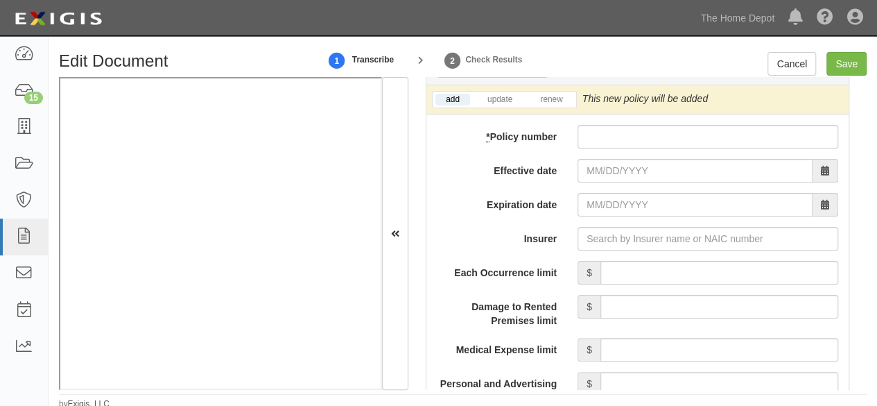
scroll to position [1179, 0]
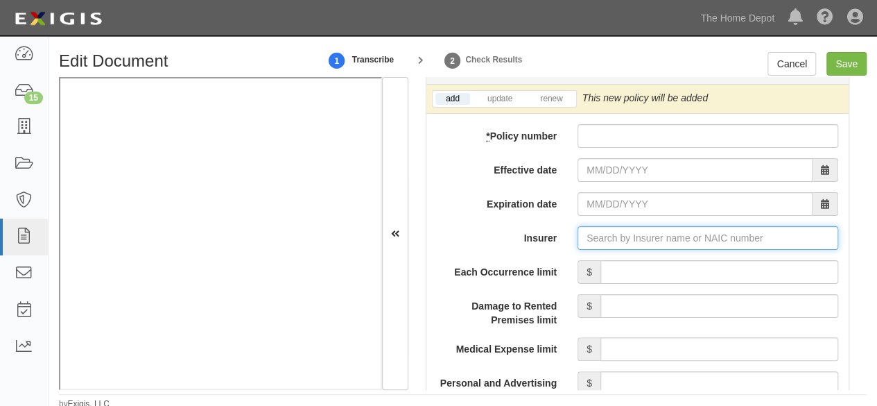
click at [615, 236] on input "Insurer" at bounding box center [708, 238] width 261 height 24
paste input "12203"
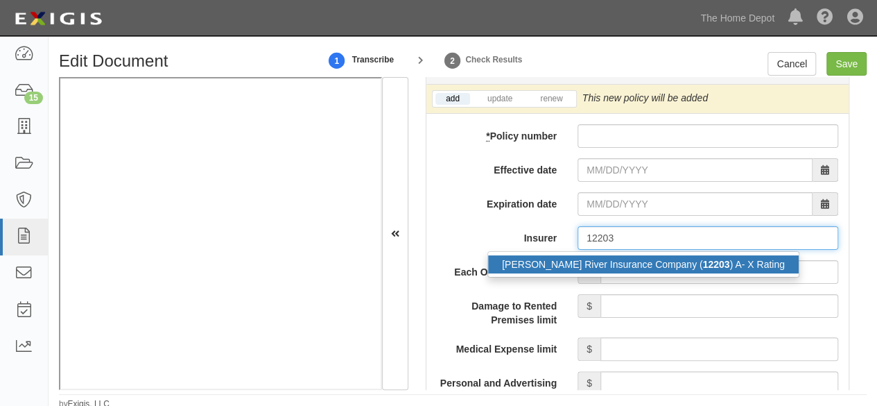
click at [593, 266] on div "James River Insurance Company ( 12203 ) A- X Rating" at bounding box center [643, 264] width 311 height 18
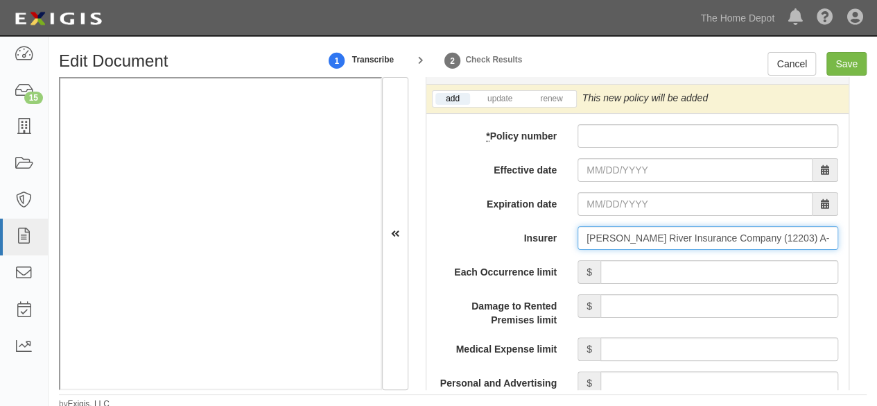
type input "James River Insurance Company (12203) A- X Rating"
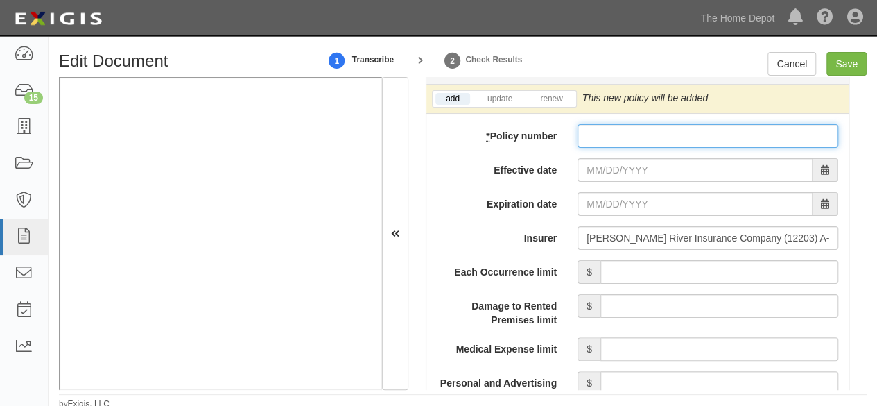
click at [598, 136] on input "* Policy number" at bounding box center [708, 136] width 261 height 24
paste input "P0000010166"
type input "P0000010166"
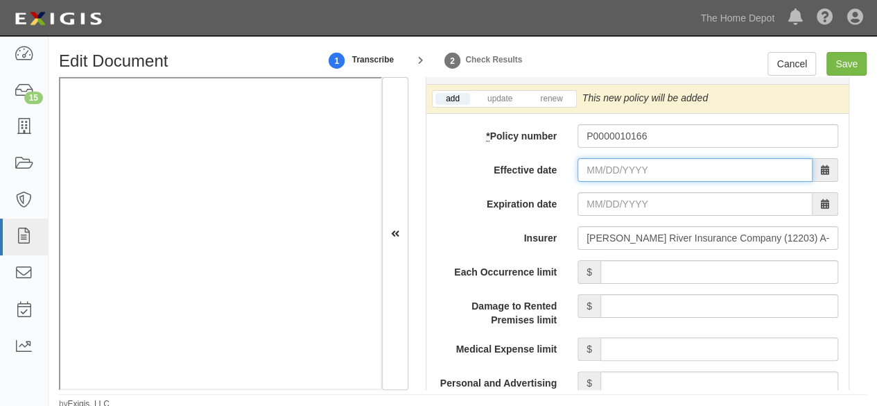
click at [606, 164] on input "Effective date" at bounding box center [695, 170] width 235 height 24
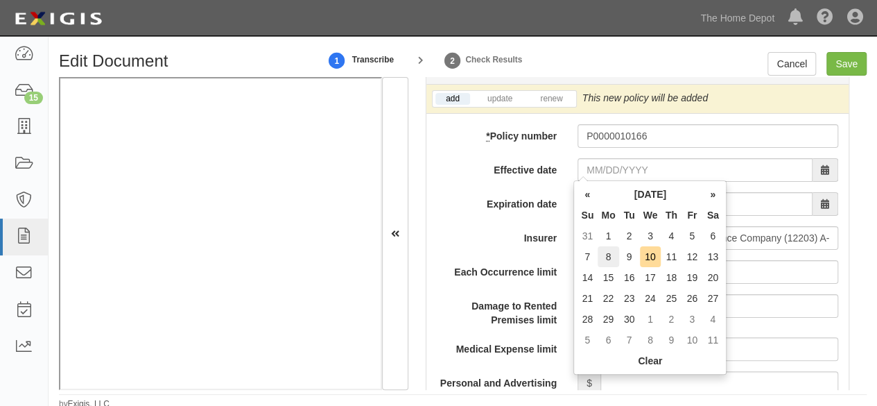
click at [610, 253] on td "8" at bounding box center [608, 256] width 21 height 21
type input "09/08/2025"
type input "09/08/2026"
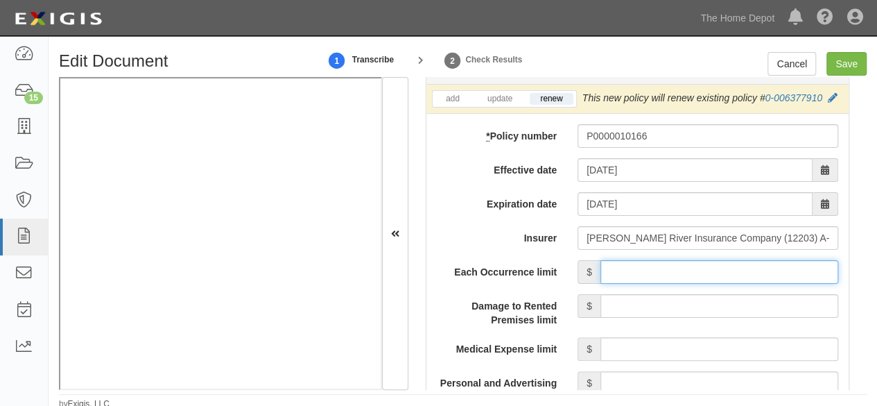
drag, startPoint x: 629, startPoint y: 268, endPoint x: 633, endPoint y: 252, distance: 17.2
click at [629, 266] on input "Each Occurrence limit" at bounding box center [720, 272] width 238 height 24
type input "1,000,000"
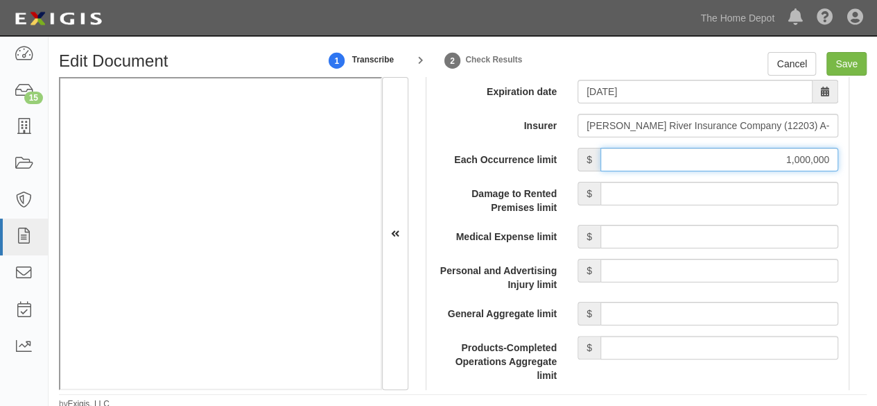
scroll to position [1318, 0]
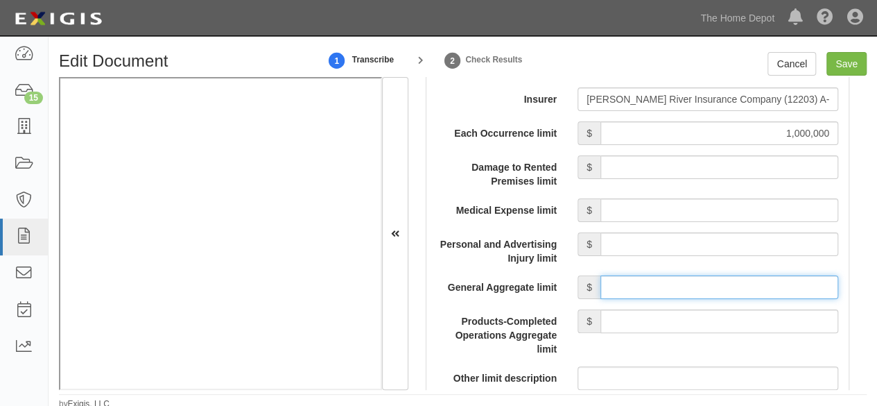
click at [715, 282] on input "General Aggregate limit" at bounding box center [720, 287] width 238 height 24
type input "2,000,000"
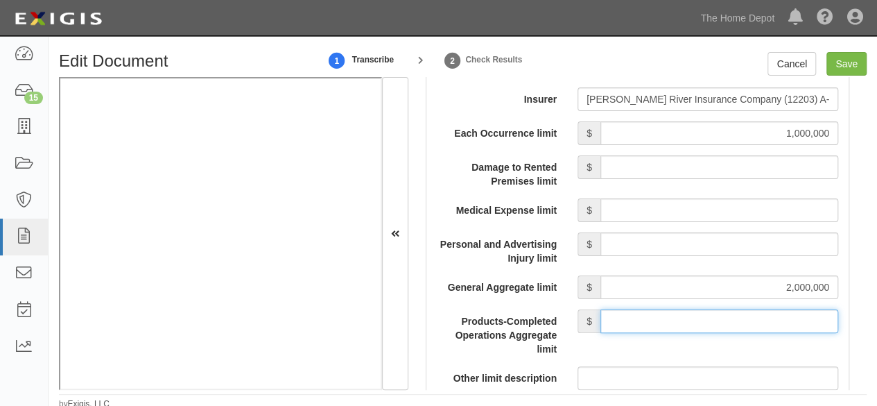
drag, startPoint x: 700, startPoint y: 320, endPoint x: 698, endPoint y: 306, distance: 14.0
click at [698, 310] on input "Products-Completed Operations Aggregate limit" at bounding box center [720, 321] width 238 height 24
type input "2,000,000"
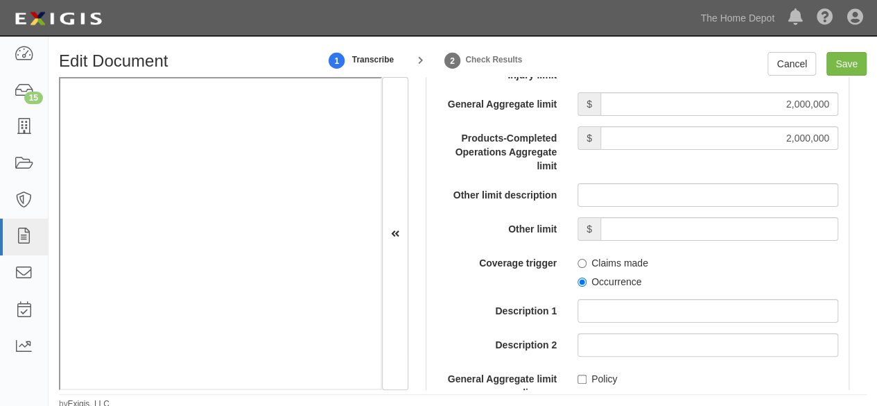
scroll to position [1526, 0]
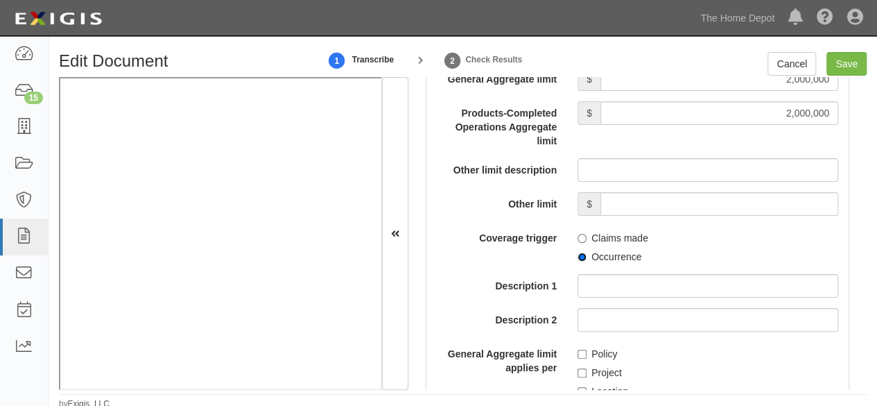
drag, startPoint x: 578, startPoint y: 257, endPoint x: 577, endPoint y: 316, distance: 58.3
click at [578, 257] on input "Occurrence" at bounding box center [582, 256] width 9 height 9
radio input "true"
click at [578, 354] on input "Policy" at bounding box center [582, 354] width 9 height 9
checkbox input "true"
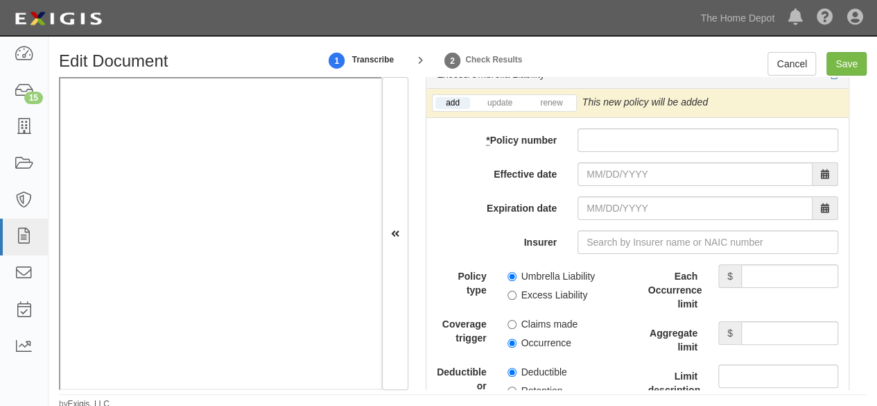
scroll to position [2913, 0]
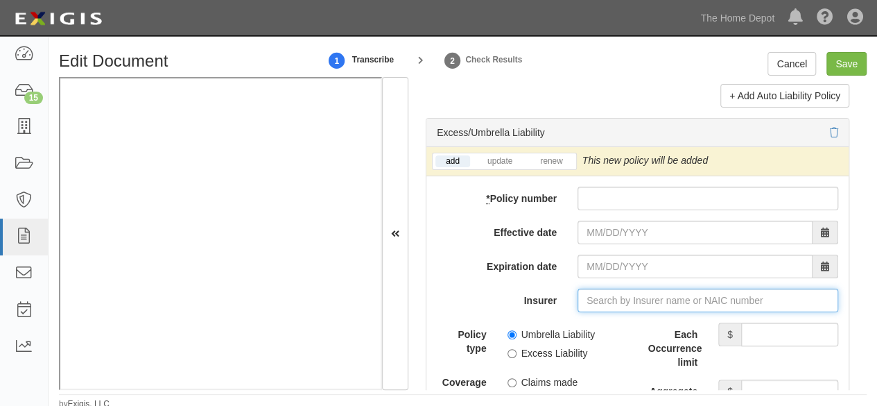
click at [601, 289] on input "Insurer" at bounding box center [708, 301] width 261 height 24
paste input "12203"
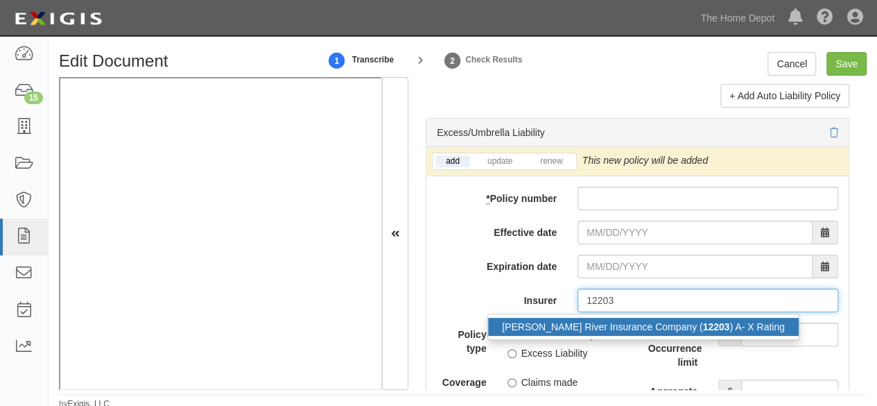
click at [588, 318] on div "James River Insurance Company ( 12203 ) A- X Rating" at bounding box center [643, 327] width 311 height 18
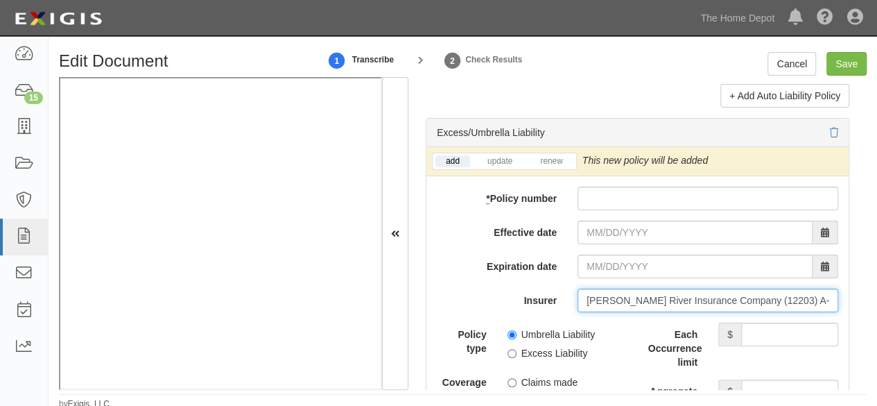
type input "James River Insurance Company (12203) A- X Rating"
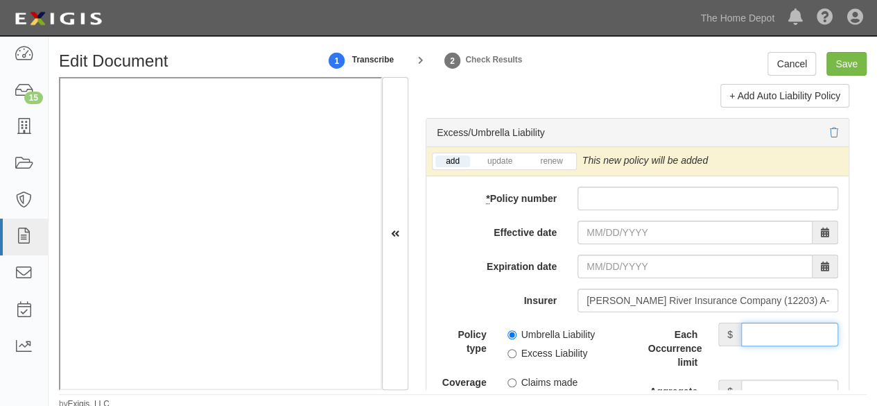
drag, startPoint x: 772, startPoint y: 325, endPoint x: 766, endPoint y: 316, distance: 10.6
click at [772, 325] on input "Each Occurrence limit" at bounding box center [789, 334] width 97 height 24
type input "10,000,000"
click at [760, 379] on input "Aggregate limit" at bounding box center [789, 391] width 97 height 24
type input "10,000,000"
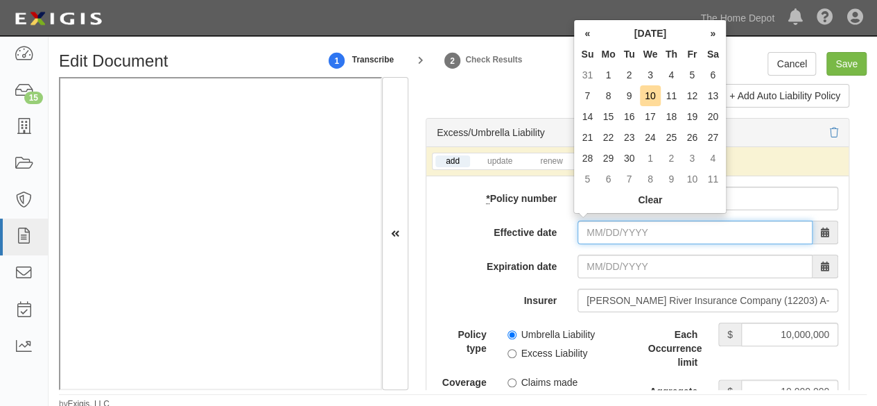
click at [586, 230] on input "Effective date" at bounding box center [695, 233] width 235 height 24
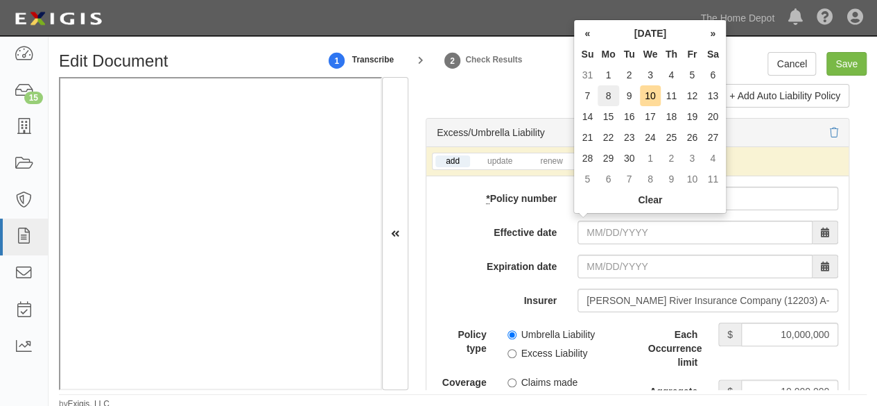
click at [610, 100] on td "8" at bounding box center [608, 95] width 21 height 21
type input "09/08/2025"
type input "09/08/2026"
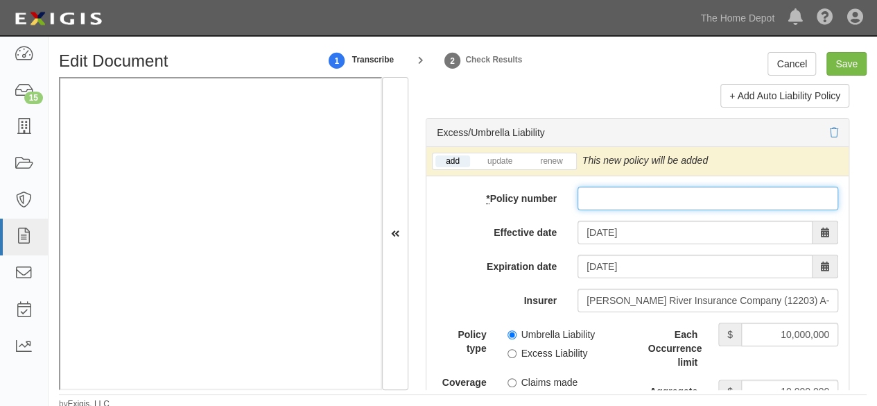
click at [589, 188] on input "* Policy number" at bounding box center [708, 199] width 261 height 24
paste input "0005478913"
type input "0005478913"
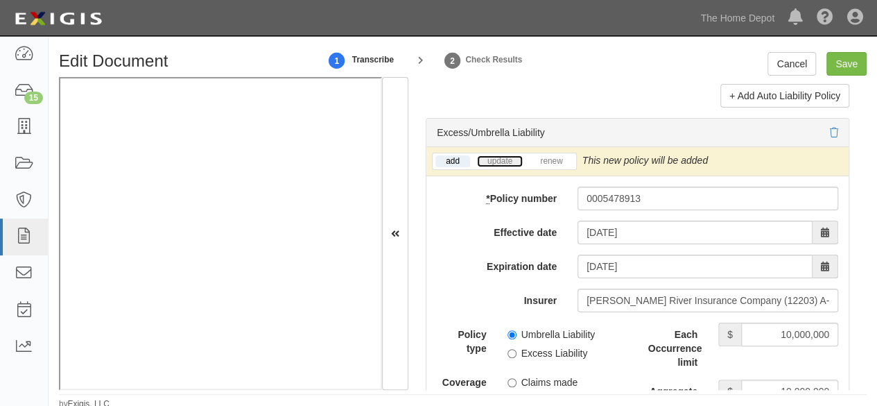
click at [497, 155] on link "update" at bounding box center [500, 161] width 46 height 12
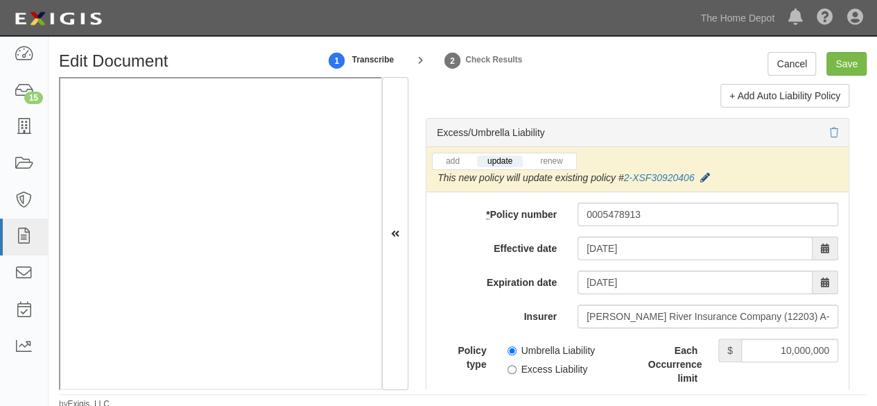
click at [708, 173] on icon at bounding box center [705, 178] width 10 height 10
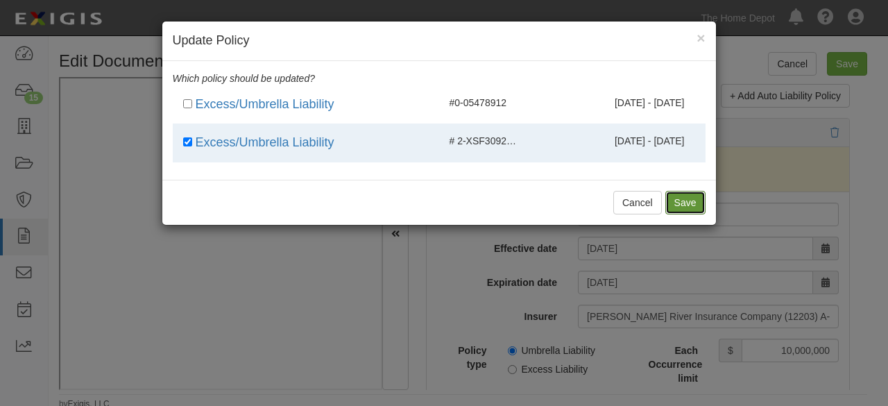
click at [678, 206] on button "Save" at bounding box center [685, 203] width 40 height 24
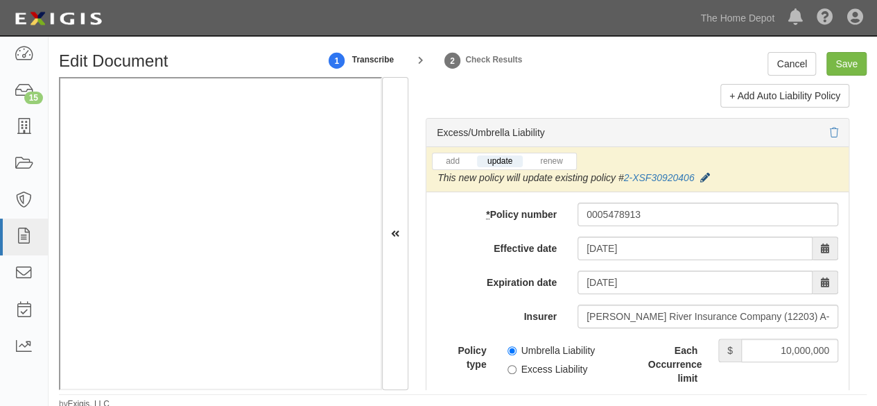
click at [707, 173] on icon at bounding box center [705, 178] width 10 height 10
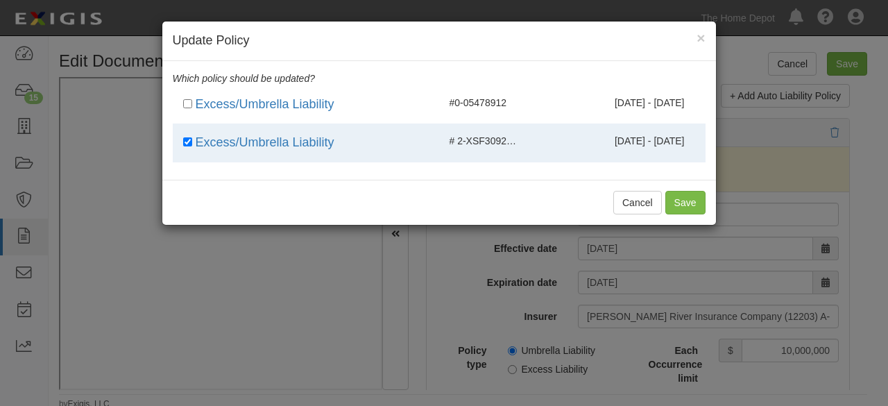
drag, startPoint x: 542, startPoint y: 105, endPoint x: 531, endPoint y: 142, distance: 39.1
click at [542, 105] on div "09/08/2024 - 09/08/2025" at bounding box center [617, 103] width 178 height 14
checkbox input "true"
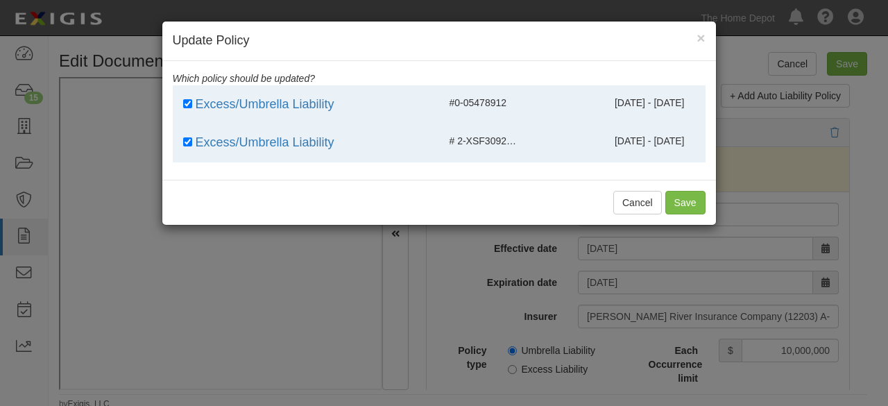
click at [531, 145] on div "09/08/2024 - 09/08/2025" at bounding box center [617, 141] width 178 height 14
checkbox input "false"
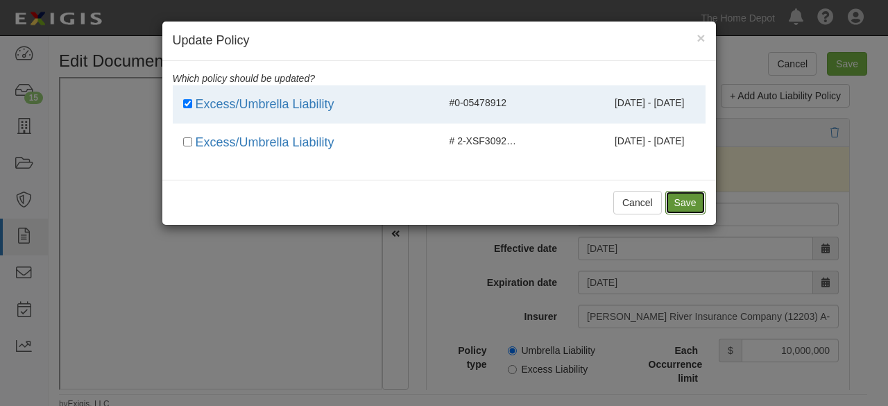
click at [680, 199] on button "Save" at bounding box center [685, 203] width 40 height 24
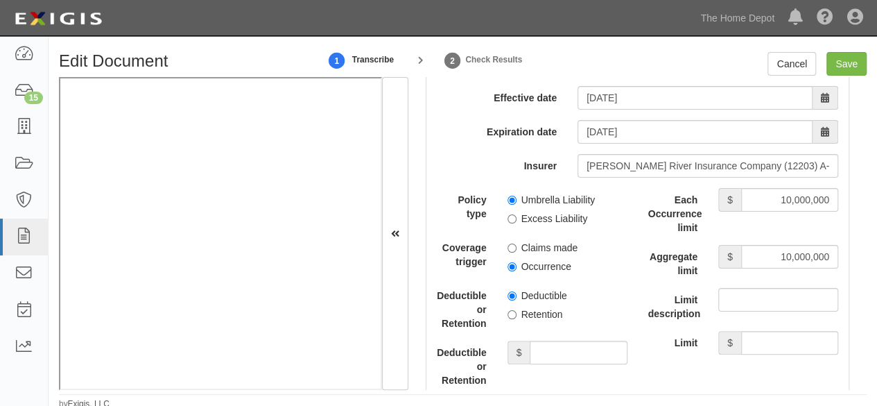
scroll to position [3051, 0]
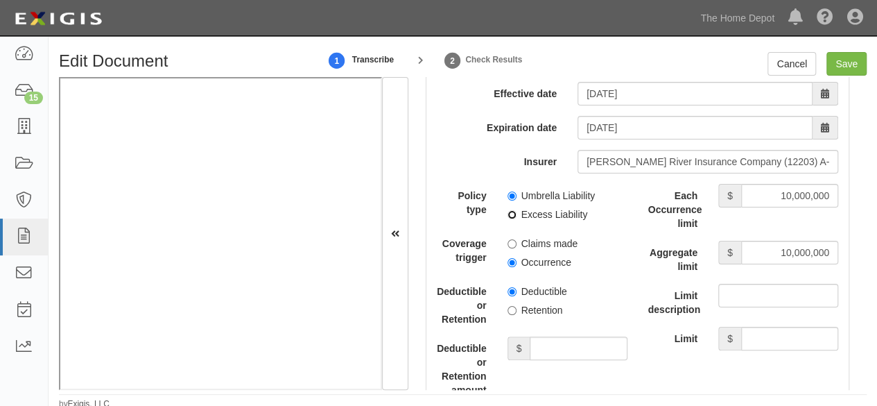
click at [510, 210] on input "Excess Liability" at bounding box center [512, 214] width 9 height 9
radio input "true"
click at [510, 258] on input "Occurrence" at bounding box center [512, 262] width 9 height 9
radio input "true"
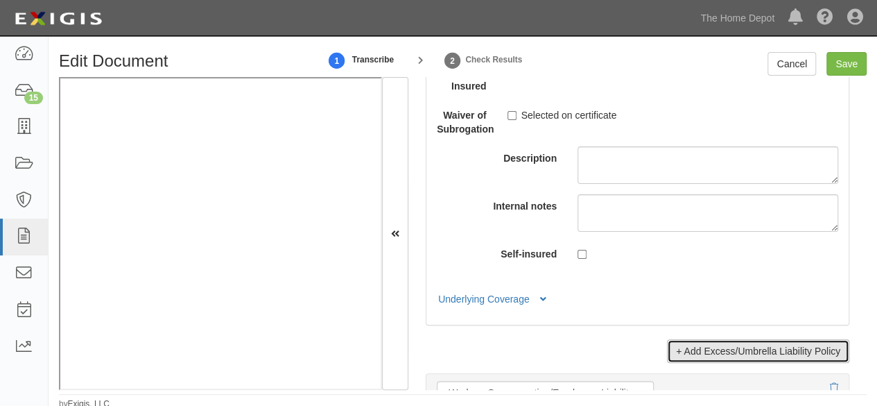
click at [699, 343] on link "+ Add Excess/Umbrella Liability Policy" at bounding box center [758, 351] width 182 height 24
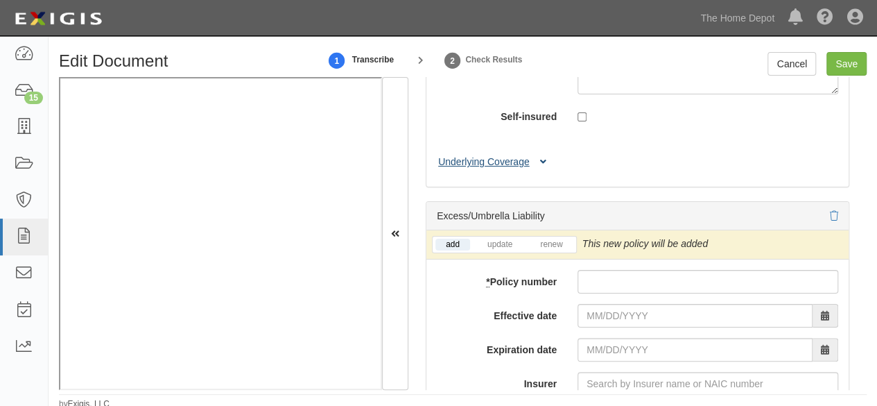
click at [512, 157] on button "Underlying Coverage" at bounding box center [494, 162] width 115 height 15
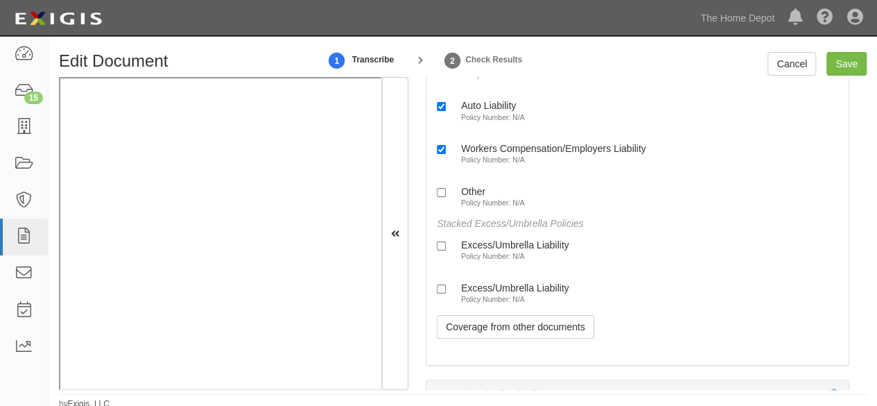
scroll to position [3690, 0]
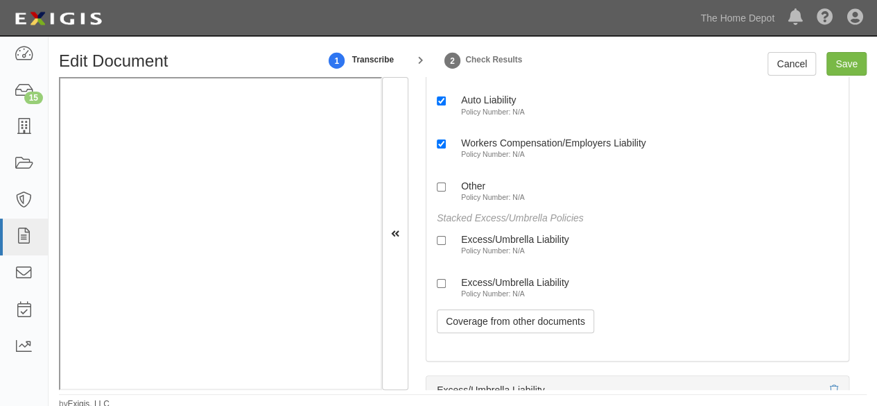
drag, startPoint x: 517, startPoint y: 239, endPoint x: 512, endPoint y: 286, distance: 48.1
click at [517, 240] on label "Excess/Umbrella Liability Policy Number: N/A" at bounding box center [503, 244] width 132 height 23
click at [446, 240] on input "Excess/Umbrella Liability Policy Number: N/A" at bounding box center [441, 240] width 9 height 9
checkbox input "true"
click at [510, 289] on small "Policy Number: N/A" at bounding box center [493, 293] width 64 height 8
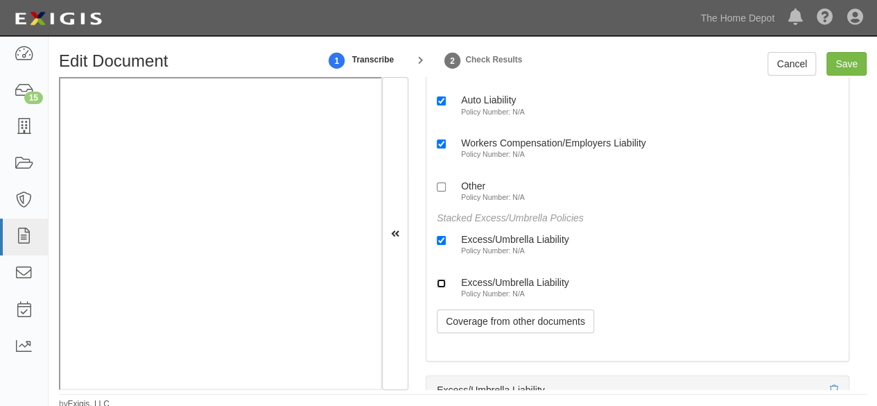
click at [446, 288] on input "Excess/Umbrella Liability Policy Number: N/A" at bounding box center [441, 283] width 9 height 9
checkbox input "true"
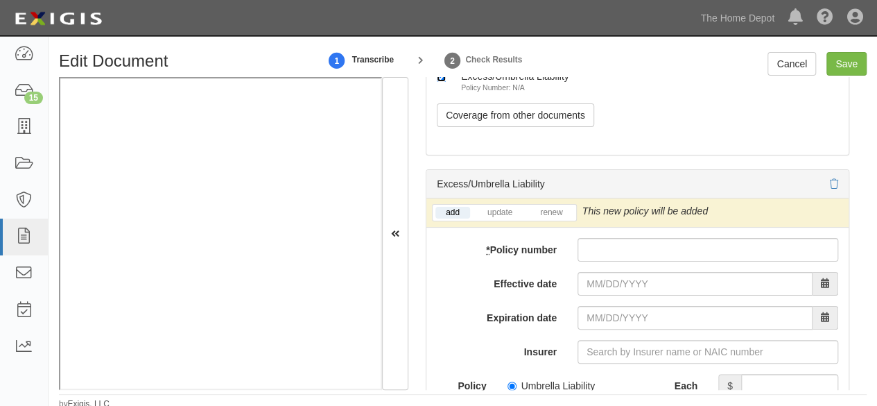
scroll to position [3898, 0]
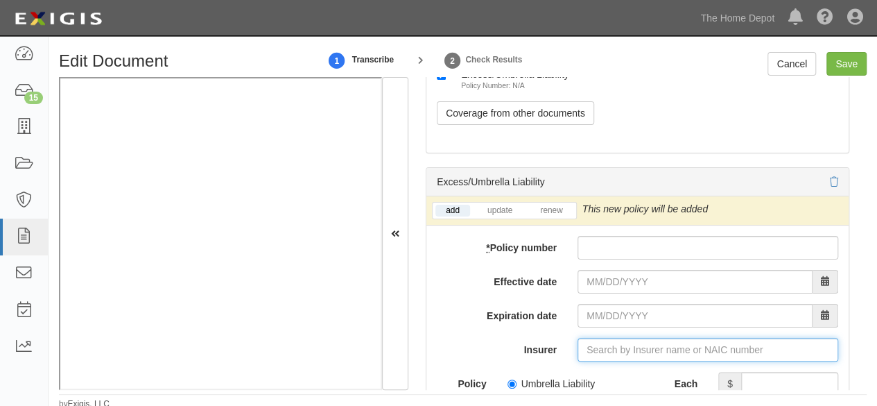
click at [598, 338] on input "Insurer" at bounding box center [708, 350] width 261 height 24
paste input "20079"
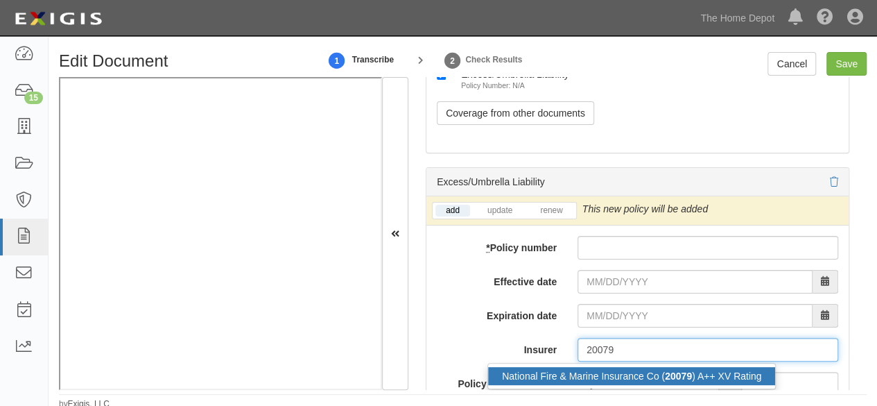
click at [590, 368] on div "National Fire & Marine Insurance Co ( 20079 ) A++ XV Rating" at bounding box center [631, 376] width 287 height 18
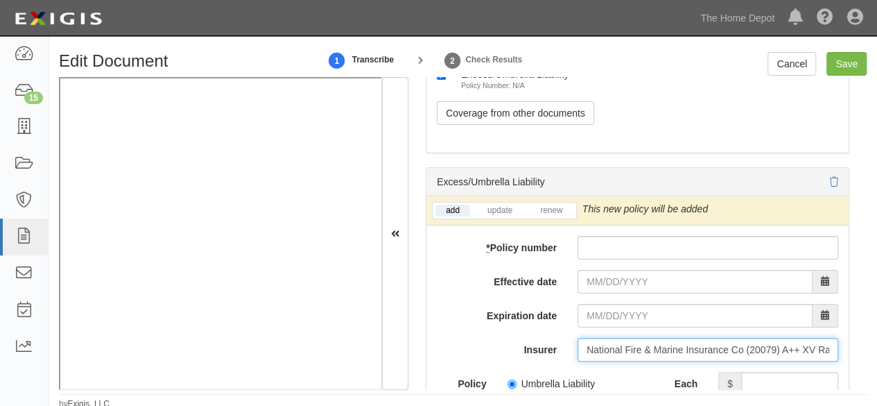
type input "National Fire & Marine Insurance Co (20079) A++ XV Rating"
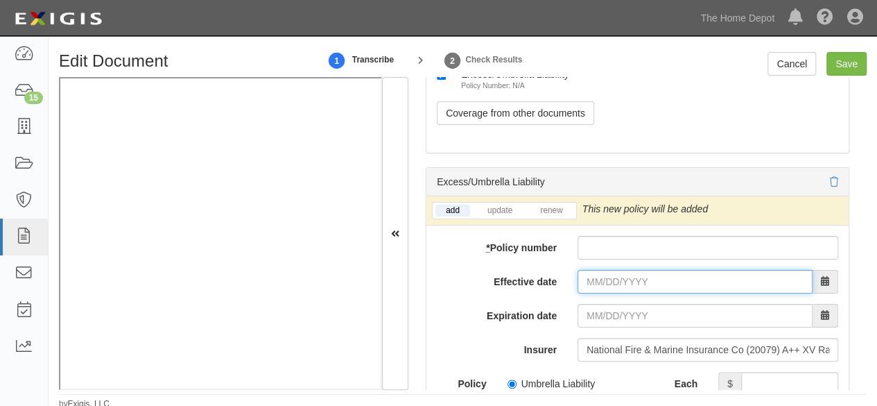
click at [583, 270] on input "Effective date" at bounding box center [695, 282] width 235 height 24
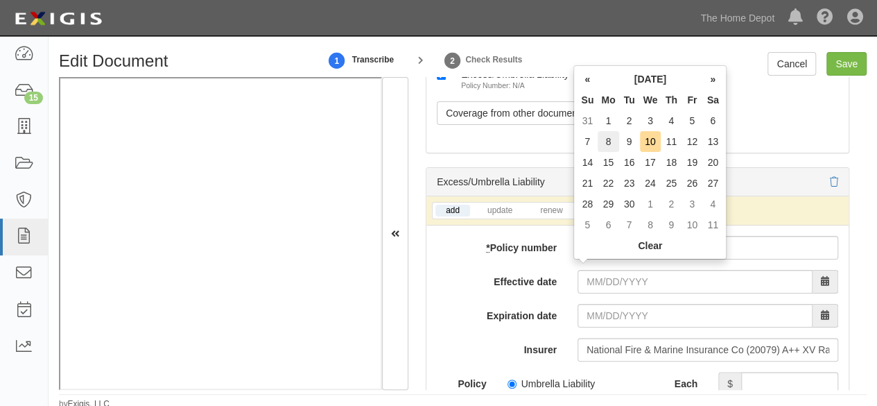
drag, startPoint x: 609, startPoint y: 141, endPoint x: 612, endPoint y: 191, distance: 50.7
click at [609, 144] on td "8" at bounding box center [608, 141] width 21 height 21
type input "09/08/2025"
type input "09/08/2026"
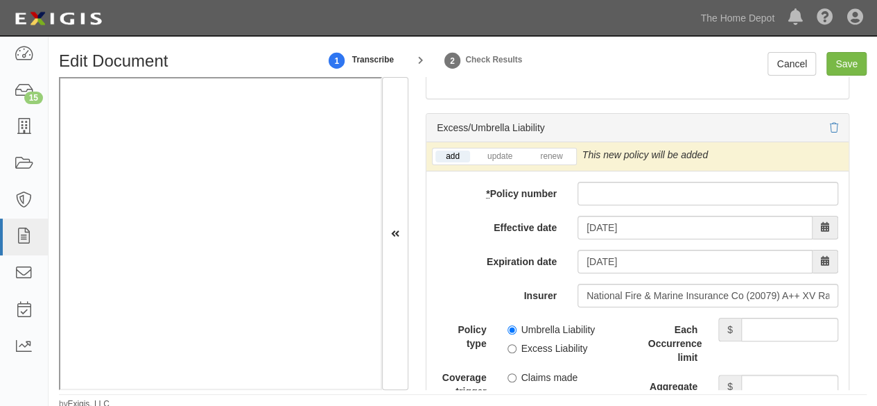
scroll to position [4037, 0]
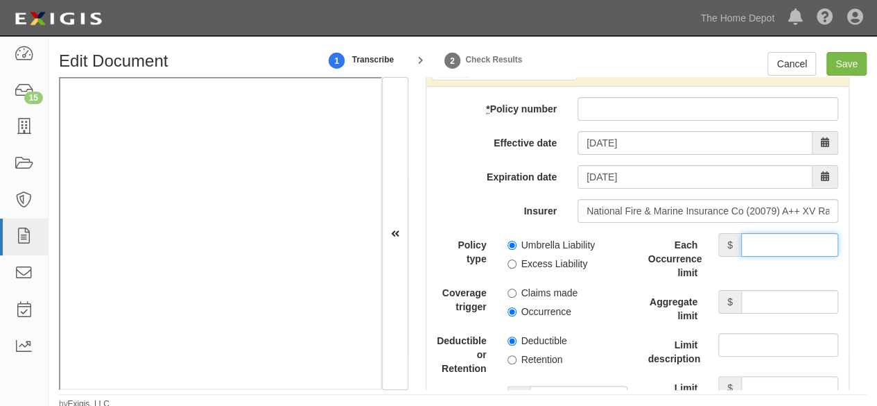
click at [792, 234] on input "Each Occurrence limit" at bounding box center [789, 245] width 97 height 24
type input "9,000,000"
click at [804, 291] on input "Aggregate limit" at bounding box center [789, 302] width 97 height 24
type input "9,000,000"
drag, startPoint x: 509, startPoint y: 249, endPoint x: 372, endPoint y: 260, distance: 137.1
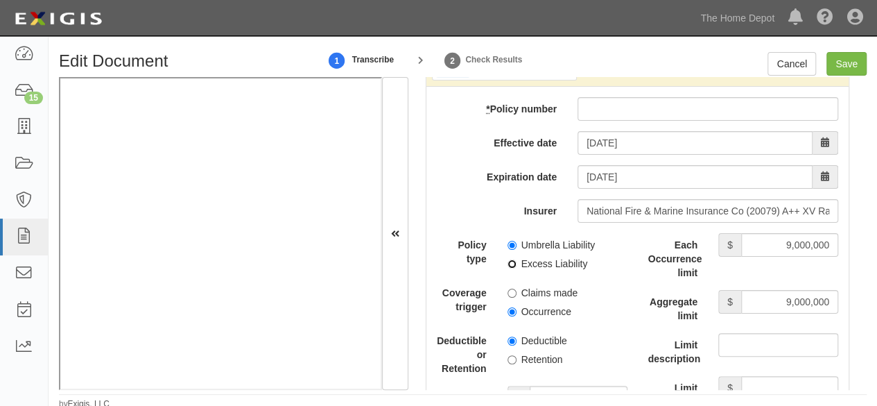
click at [508, 259] on input "Excess Liability" at bounding box center [512, 263] width 9 height 9
radio input "true"
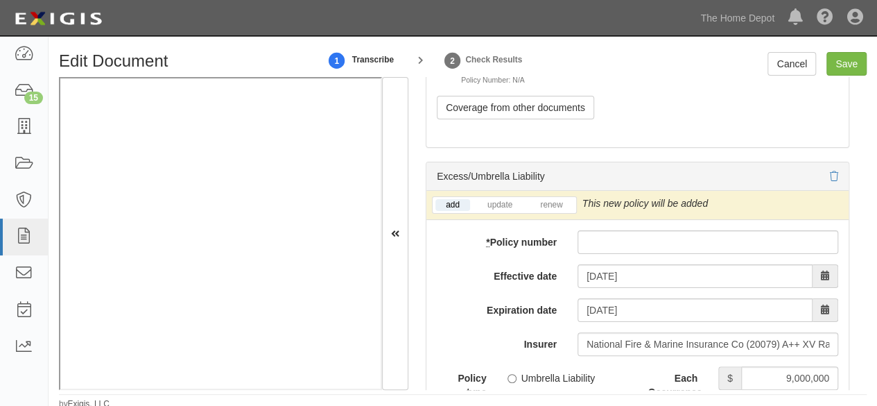
scroll to position [3898, 0]
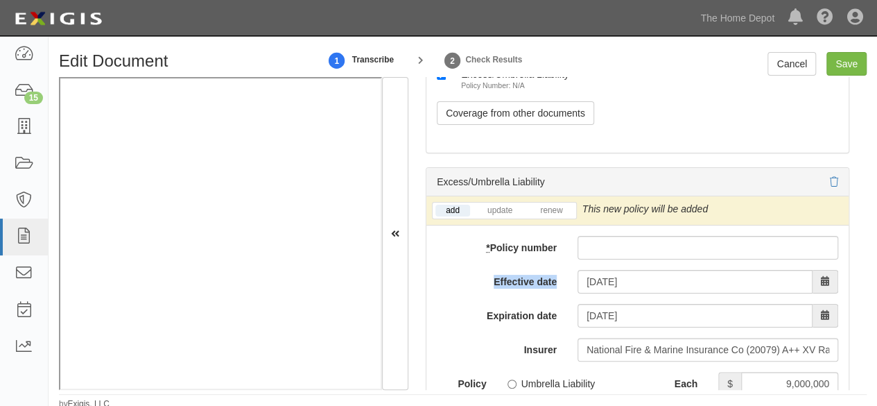
drag, startPoint x: 591, startPoint y: 249, endPoint x: 594, endPoint y: 234, distance: 15.0
click at [594, 236] on input "* Policy number" at bounding box center [708, 248] width 261 height 24
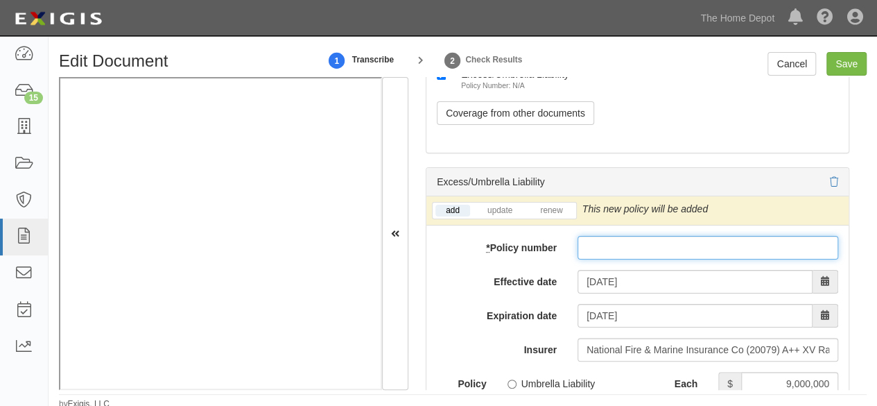
paste input "42XSF30920407"
type input "42XSF30920407"
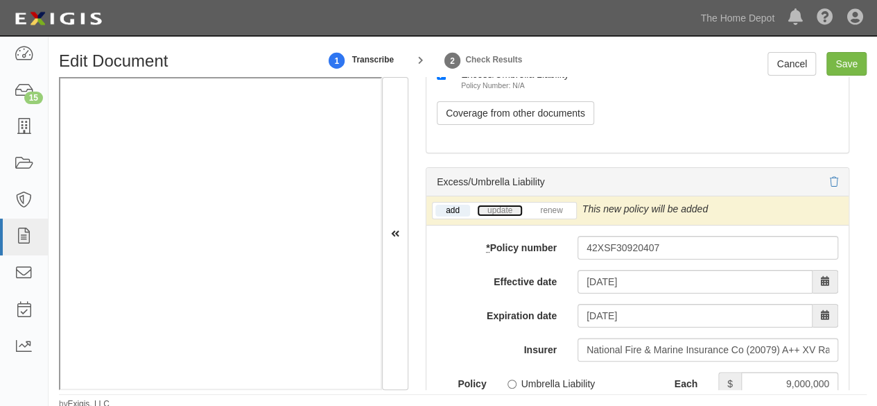
click at [503, 205] on link "update" at bounding box center [500, 211] width 46 height 12
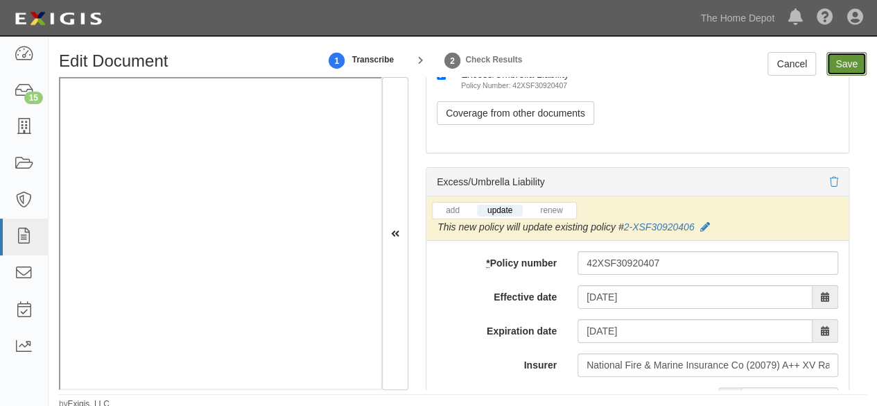
click at [846, 67] on input "Save" at bounding box center [847, 64] width 40 height 24
type input "1000000"
type input "2000000"
type input "10000000"
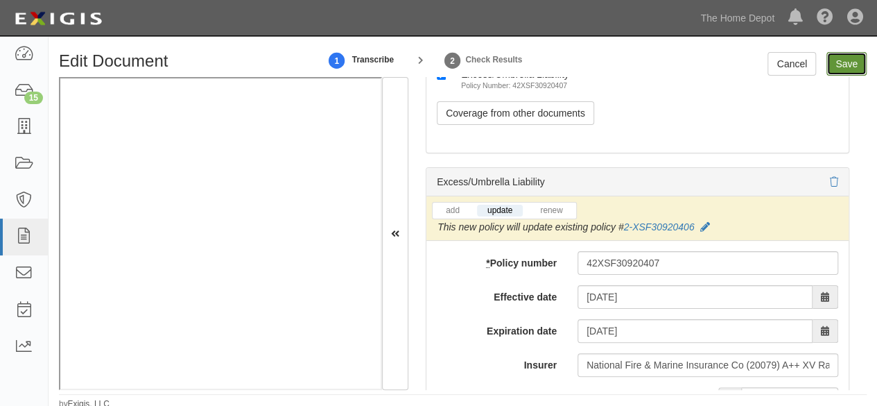
type input "10000000"
type input "9000000"
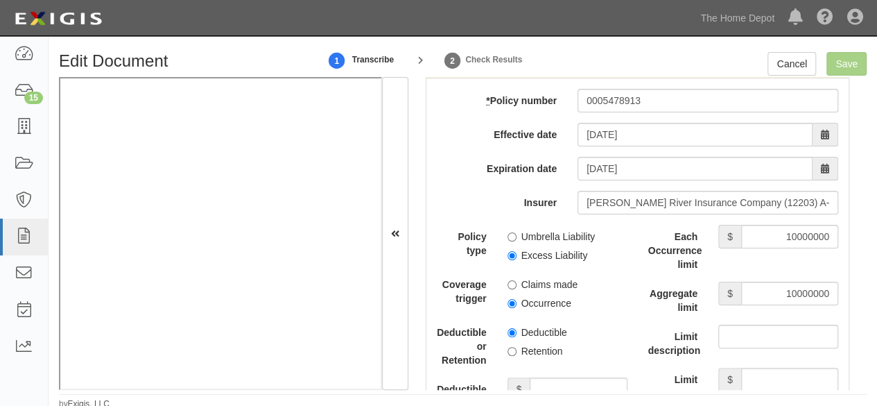
scroll to position [2927, 0]
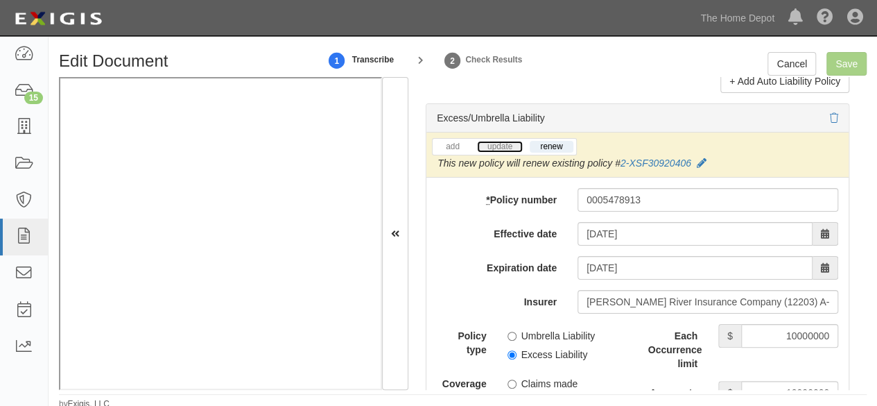
click at [508, 141] on link "update" at bounding box center [500, 147] width 46 height 12
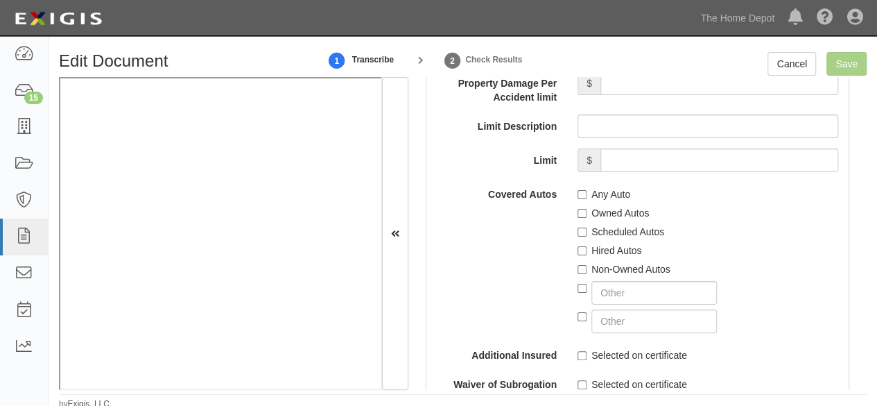
scroll to position [2026, 0]
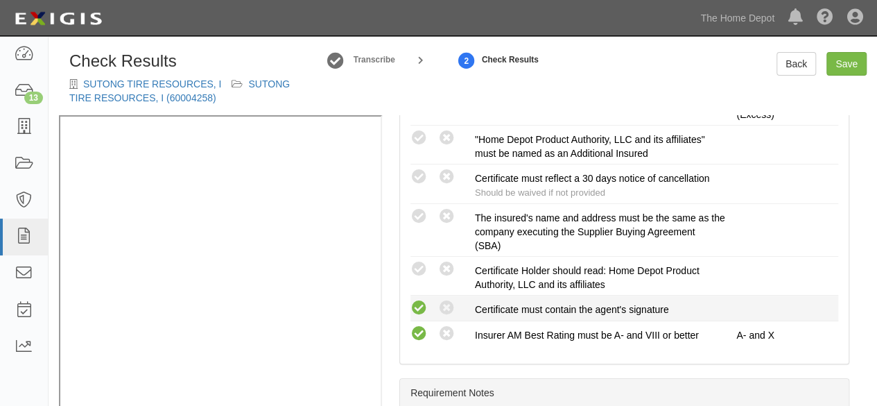
scroll to position [624, 0]
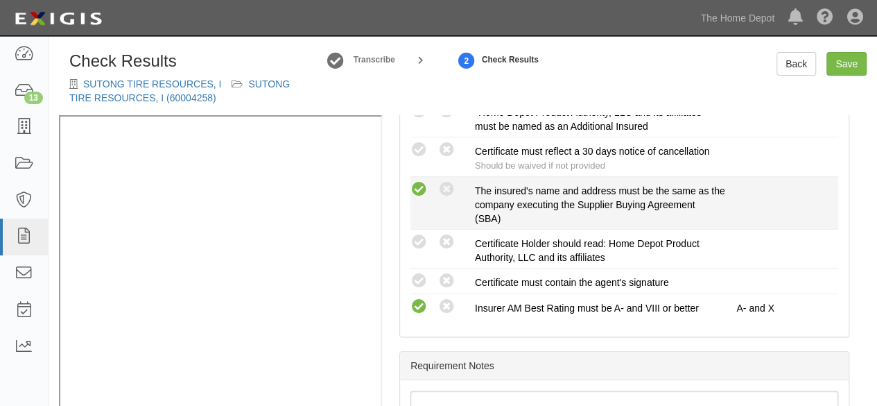
click at [415, 187] on icon at bounding box center [419, 189] width 17 height 17
radio input "true"
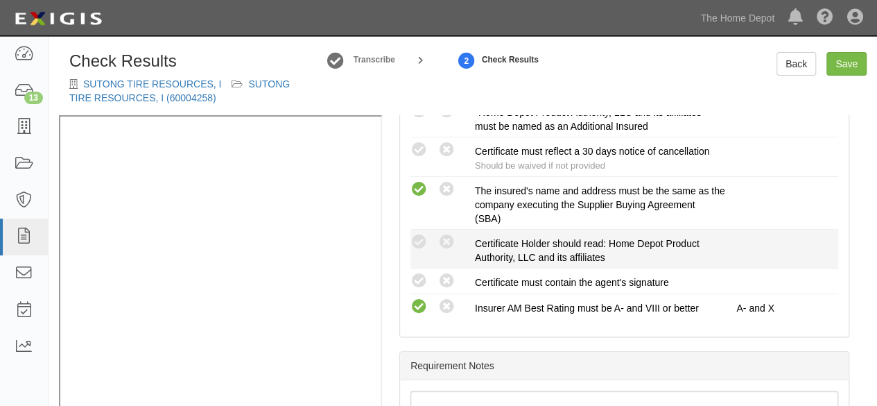
drag, startPoint x: 415, startPoint y: 278, endPoint x: 429, endPoint y: 255, distance: 27.0
click at [416, 277] on icon at bounding box center [419, 281] width 17 height 17
radio input "true"
click at [420, 238] on icon at bounding box center [419, 242] width 17 height 17
radio input "true"
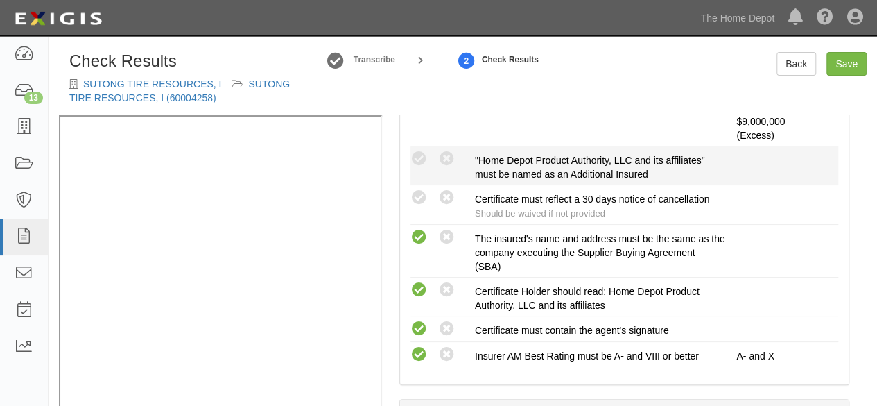
scroll to position [555, 0]
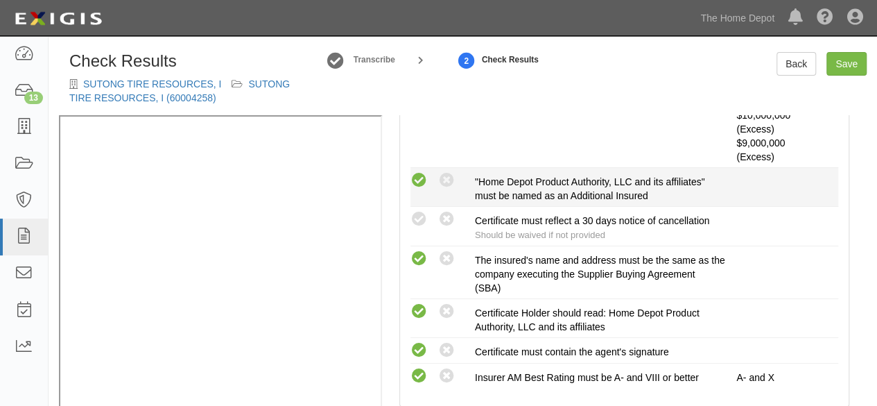
drag, startPoint x: 418, startPoint y: 182, endPoint x: 454, endPoint y: 227, distance: 56.8
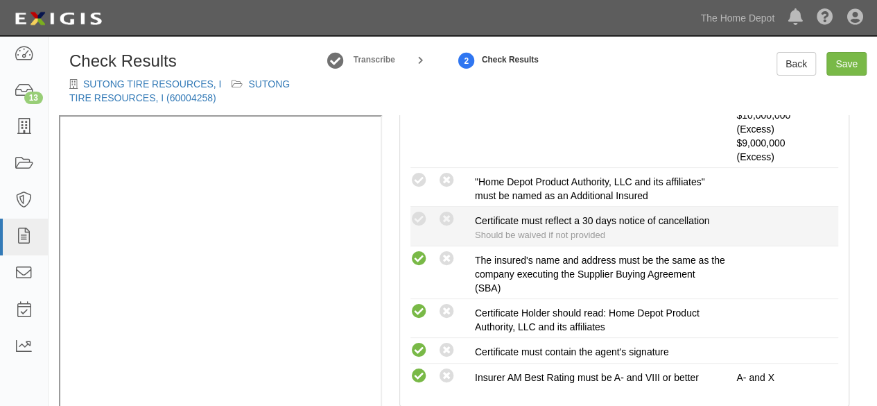
click at [419, 184] on icon at bounding box center [419, 180] width 17 height 17
radio input "true"
click at [454, 221] on icon at bounding box center [446, 219] width 17 height 17
radio input "true"
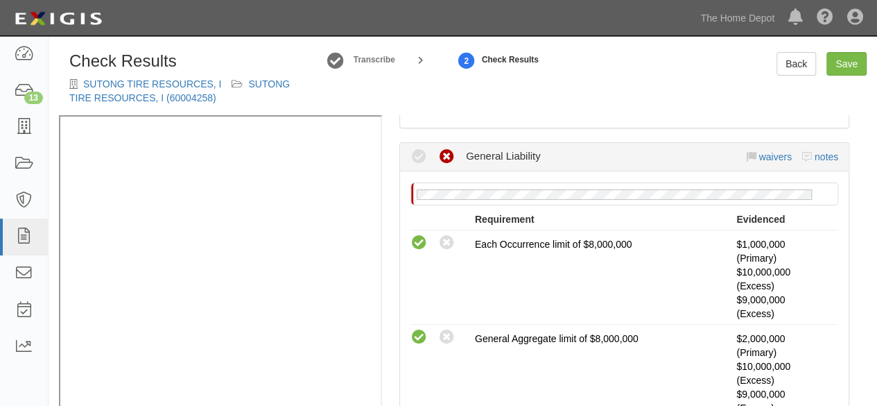
scroll to position [208, 0]
click at [766, 157] on link "waivers" at bounding box center [775, 158] width 33 height 11
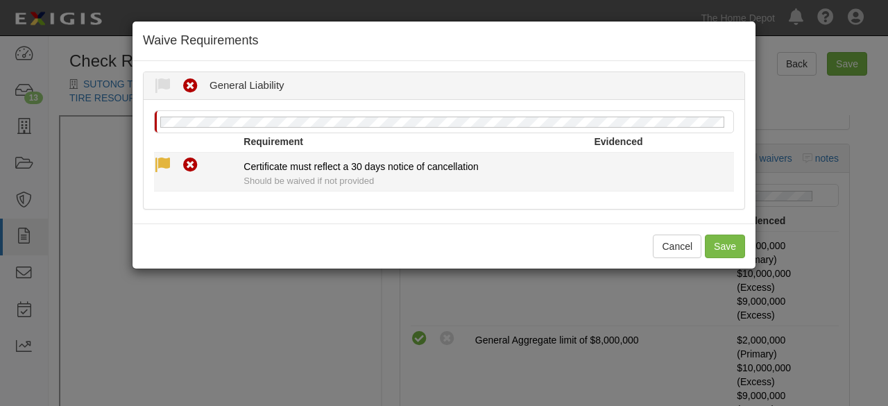
click at [162, 164] on icon at bounding box center [162, 165] width 17 height 17
radio input "true"
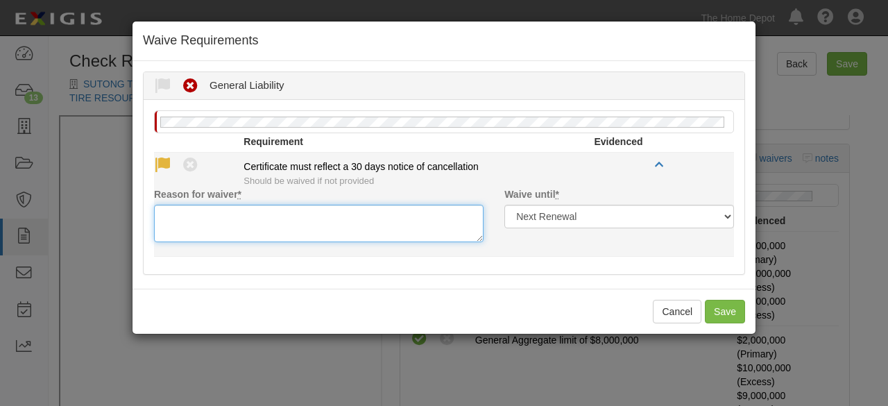
click at [179, 220] on textarea "Reason for waiver *" at bounding box center [318, 223] width 329 height 37
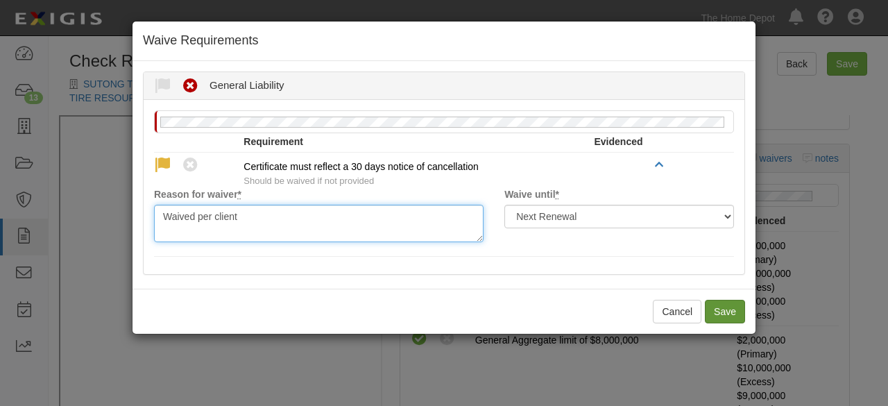
type textarea "Waived per client"
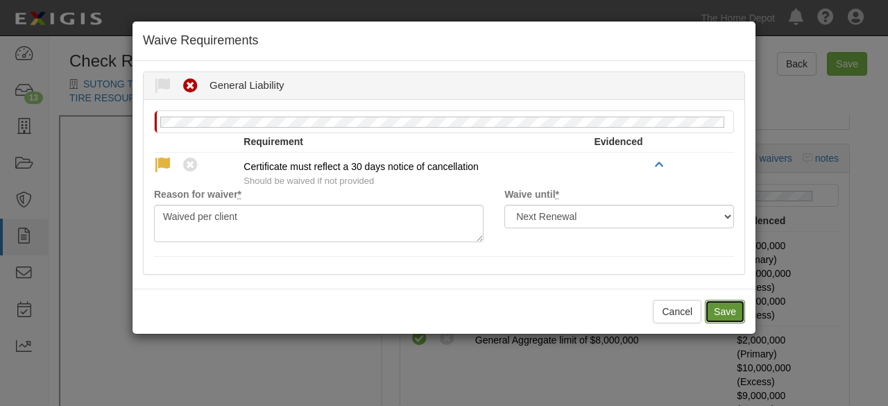
click at [725, 310] on button "Save" at bounding box center [725, 312] width 40 height 24
radio input "true"
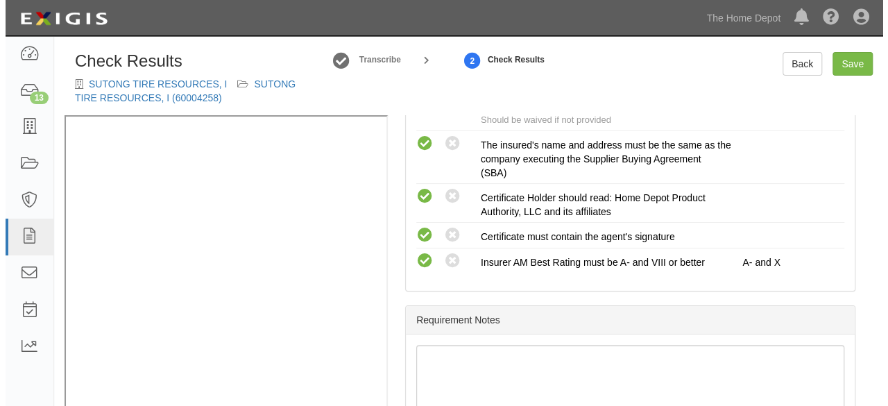
scroll to position [737, 0]
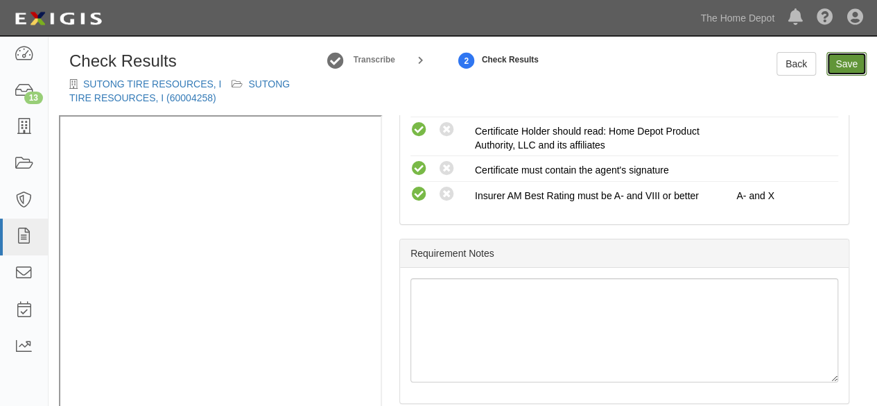
drag, startPoint x: 839, startPoint y: 64, endPoint x: 782, endPoint y: 131, distance: 88.5
click at [839, 64] on link "Save" at bounding box center [847, 64] width 40 height 24
radio input "true"
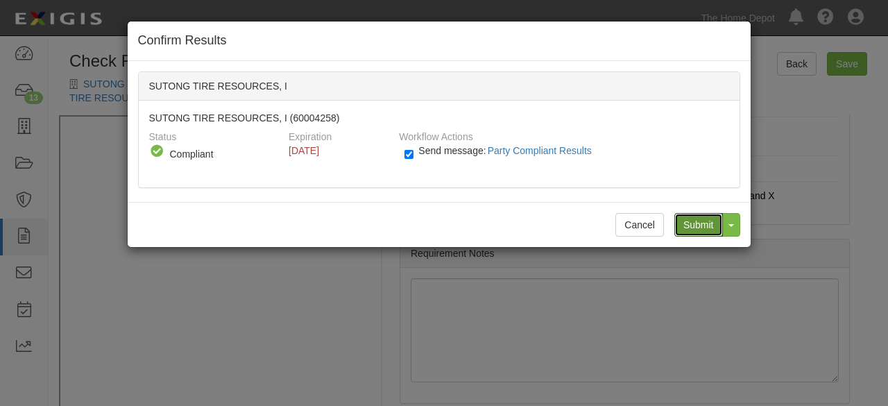
click at [705, 219] on input "Submit" at bounding box center [698, 225] width 49 height 24
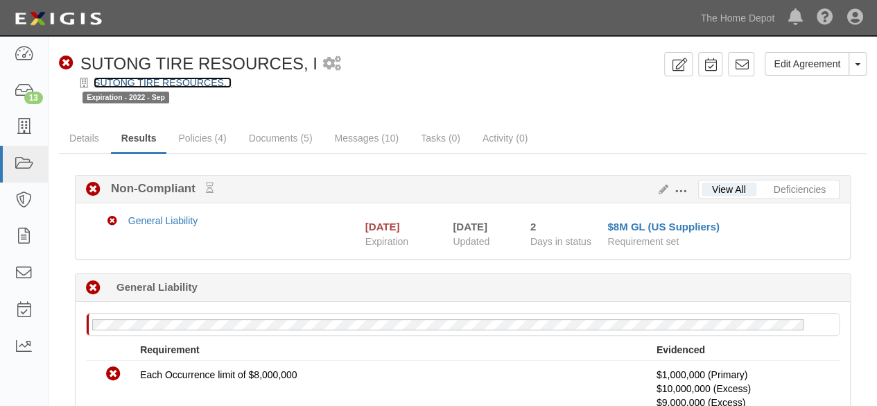
click at [150, 84] on link "SUTONG TIRE RESOURCES, I" at bounding box center [163, 82] width 138 height 11
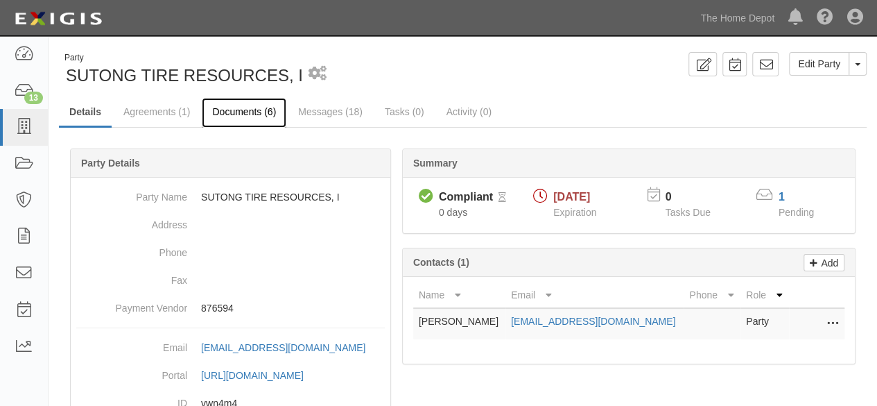
click at [251, 116] on link "Documents (6)" at bounding box center [244, 113] width 85 height 30
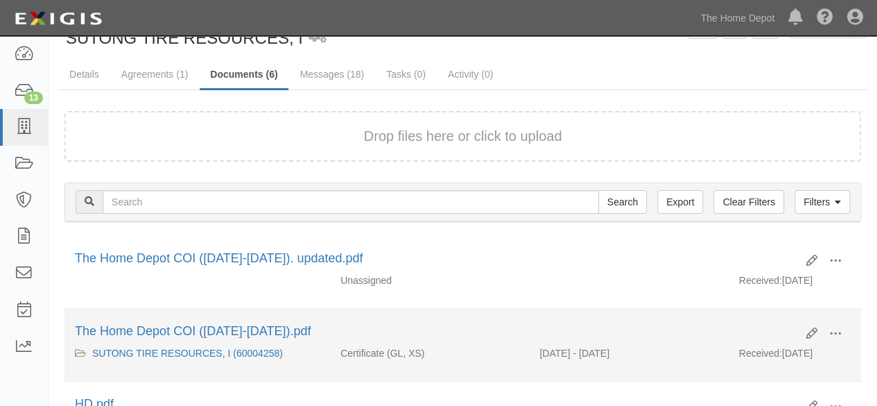
scroll to position [69, 0]
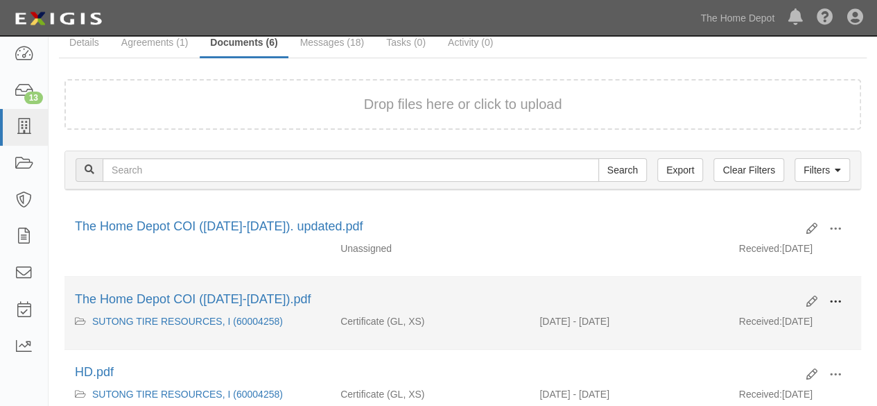
drag, startPoint x: 829, startPoint y: 298, endPoint x: 766, endPoint y: 313, distance: 65.8
click at [829, 298] on span at bounding box center [835, 301] width 12 height 12
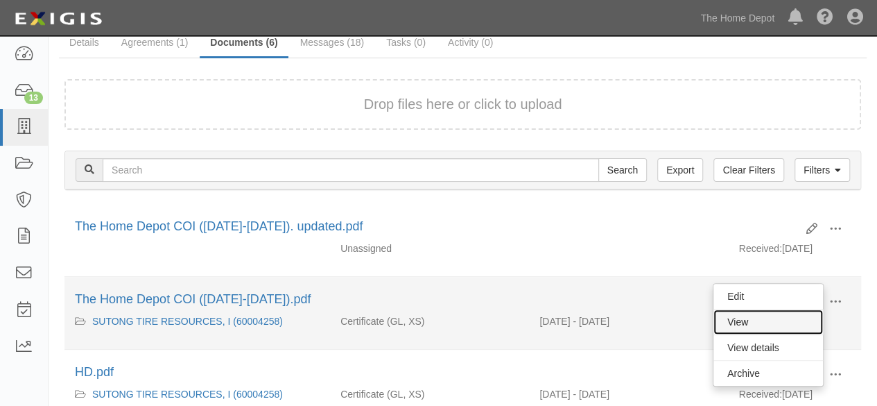
click at [763, 314] on link "View" at bounding box center [769, 321] width 110 height 25
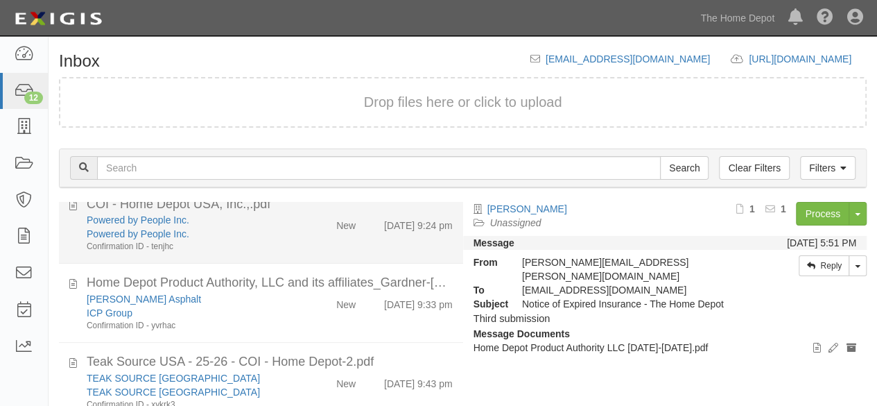
scroll to position [277, 0]
click at [276, 248] on div "Confirmation ID - tenjhc" at bounding box center [189, 246] width 205 height 12
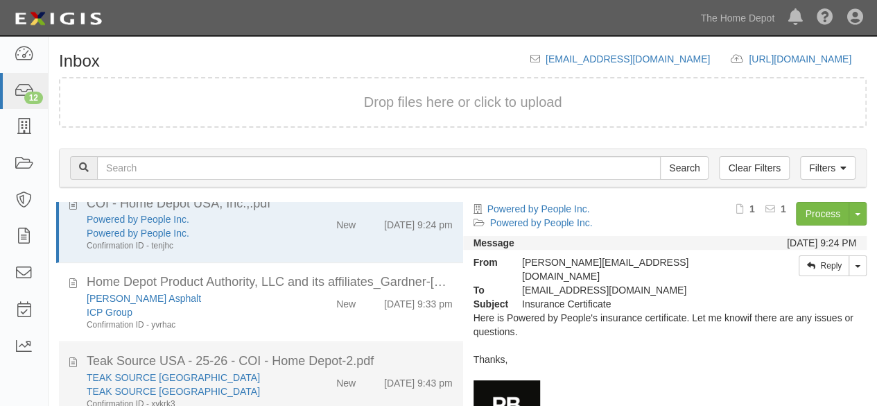
click at [264, 392] on div "TEAK SOURCE [GEOGRAPHIC_DATA]" at bounding box center [189, 391] width 205 height 14
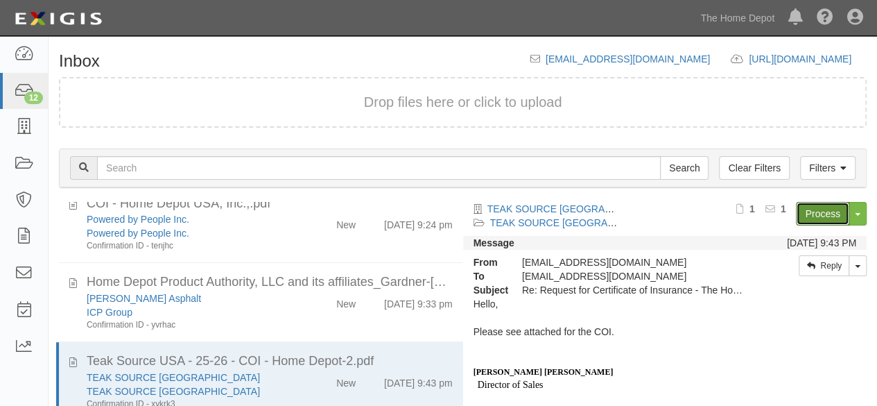
click at [805, 212] on link "Process" at bounding box center [822, 214] width 53 height 24
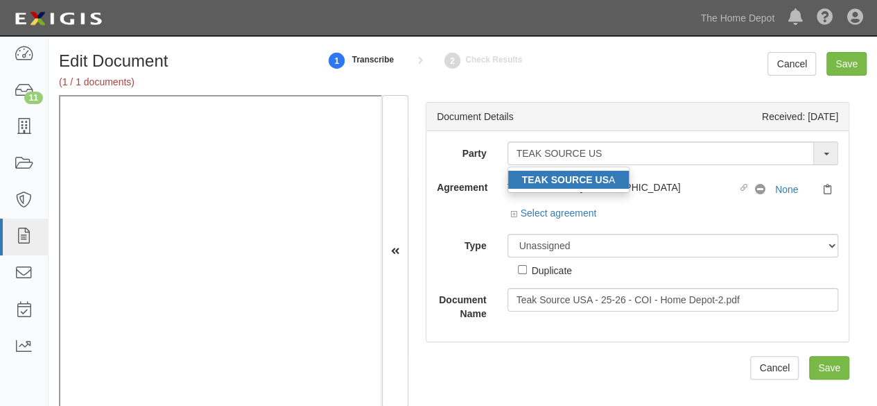
type input "TEAK SOURCE US"
drag, startPoint x: 542, startPoint y: 182, endPoint x: 586, endPoint y: 174, distance: 45.2
click at [542, 182] on strong "TEAK SOURCE US" at bounding box center [565, 179] width 87 height 11
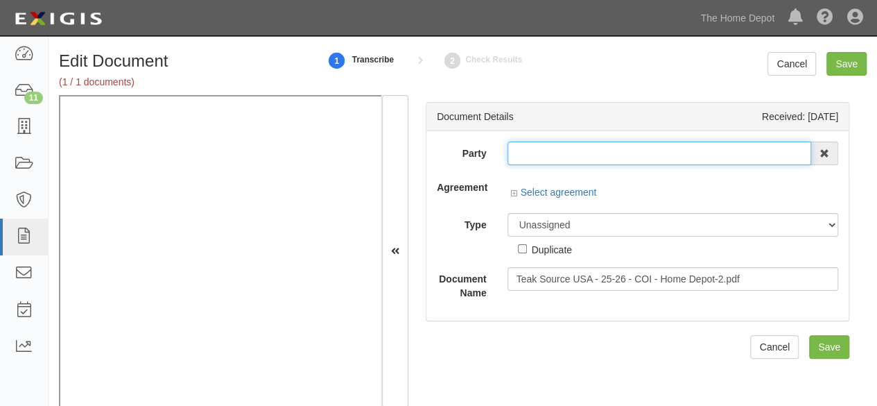
type input "TEAK SOURCE [GEOGRAPHIC_DATA]"
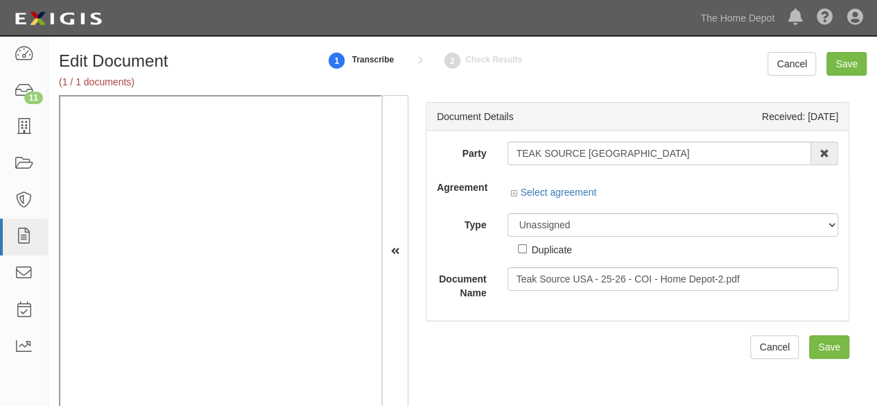
drag, startPoint x: 557, startPoint y: 137, endPoint x: 550, endPoint y: 145, distance: 10.8
click at [552, 142] on div "Party TEAK SOURCE USA TEAK SOURCE US A 1000576868 Ontario Inc. 10 STRAWBERRY ST…" at bounding box center [638, 225] width 422 height 189
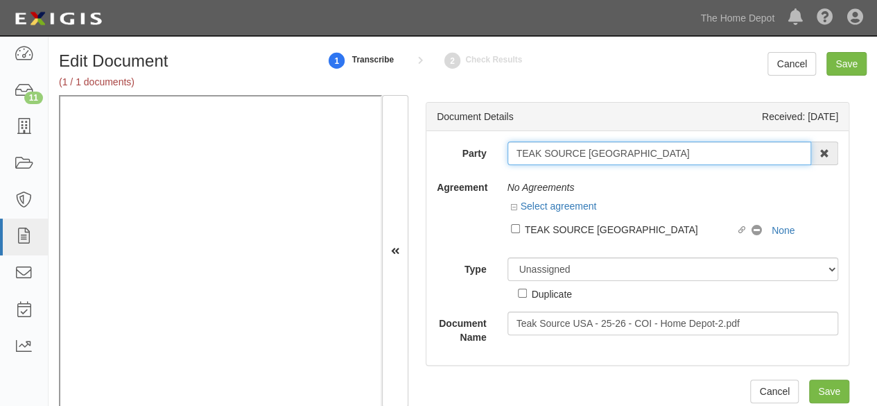
click at [548, 148] on input "TEAK SOURCE [GEOGRAPHIC_DATA]" at bounding box center [660, 153] width 304 height 24
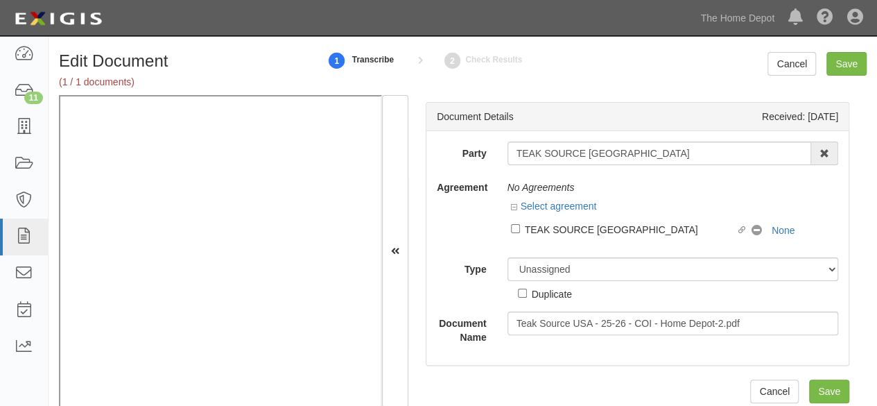
drag, startPoint x: 549, startPoint y: 233, endPoint x: 558, endPoint y: 236, distance: 9.0
click at [549, 233] on div "TEAK SOURCE [GEOGRAPHIC_DATA]" at bounding box center [631, 228] width 212 height 15
click at [520, 233] on input "Linked agreement TEAK SOURCE USA Linked agreement" at bounding box center [515, 228] width 9 height 9
checkbox input "true"
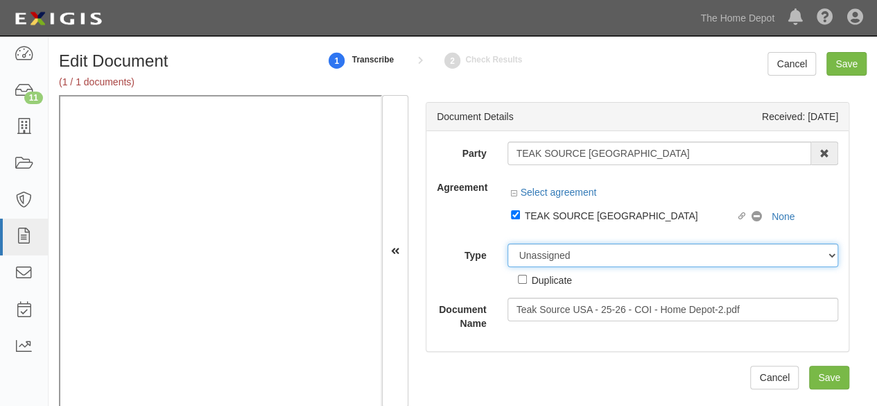
drag, startPoint x: 569, startPoint y: 259, endPoint x: 563, endPoint y: 252, distance: 8.9
click at [569, 259] on select "Unassigned Binder Cancellation Notice Certificate Contract Endorsement Insuranc…" at bounding box center [673, 255] width 331 height 24
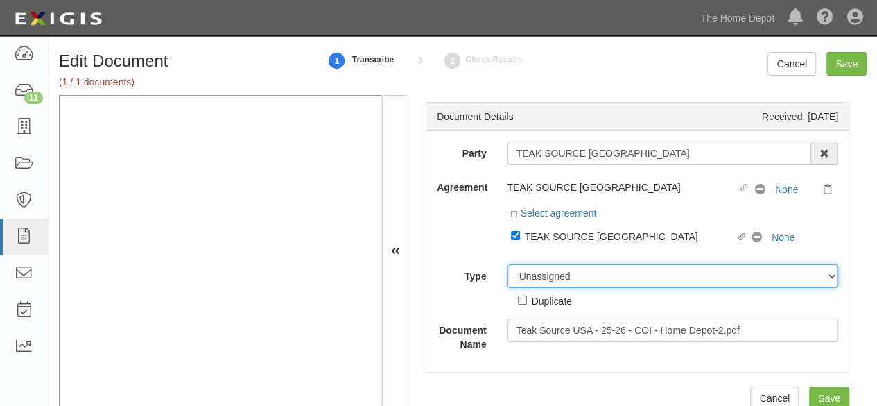
select select "CertificateDetail"
click at [508, 264] on select "Unassigned Binder Cancellation Notice Certificate Contract Endorsement Insuranc…" at bounding box center [673, 276] width 331 height 24
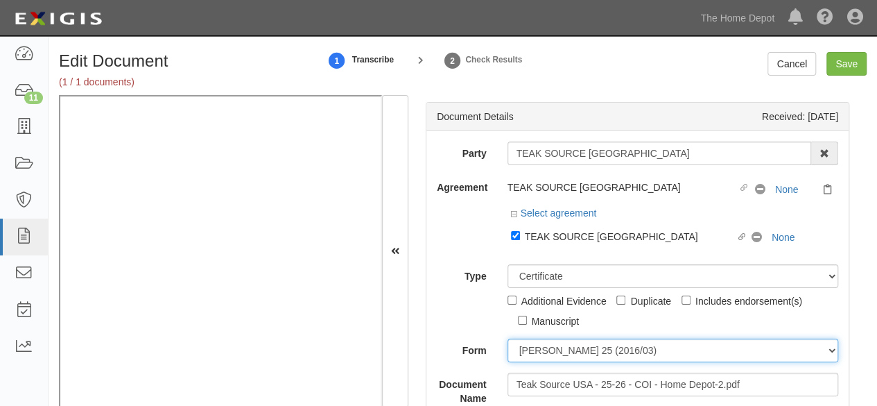
click at [547, 348] on select "ACORD 25 (2016/03) ACORD 101 ACORD 855 NY (2014/05) General" at bounding box center [673, 350] width 331 height 24
select select "GeneralFormDetail"
click at [508, 338] on select "ACORD 25 (2016/03) ACORD 101 ACORD 855 NY (2014/05) General" at bounding box center [673, 350] width 331 height 24
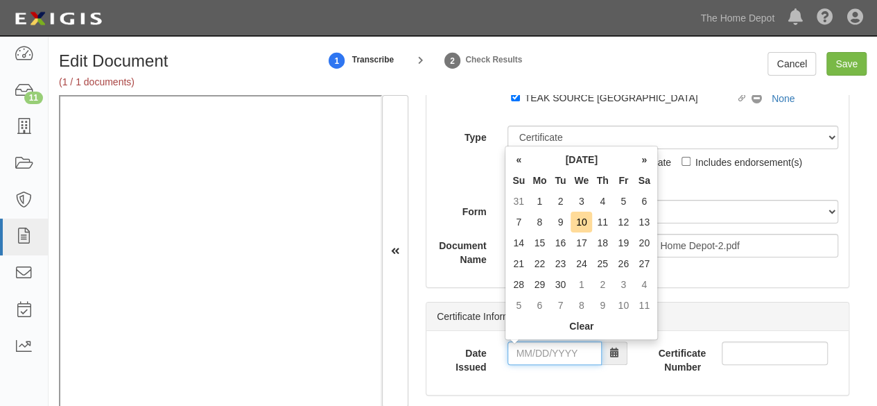
drag, startPoint x: 548, startPoint y: 356, endPoint x: 552, endPoint y: 342, distance: 14.5
click at [548, 356] on input "Date Issued" at bounding box center [555, 353] width 94 height 24
click at [622, 201] on td "5" at bounding box center [623, 201] width 21 height 21
type input "09/05/2025"
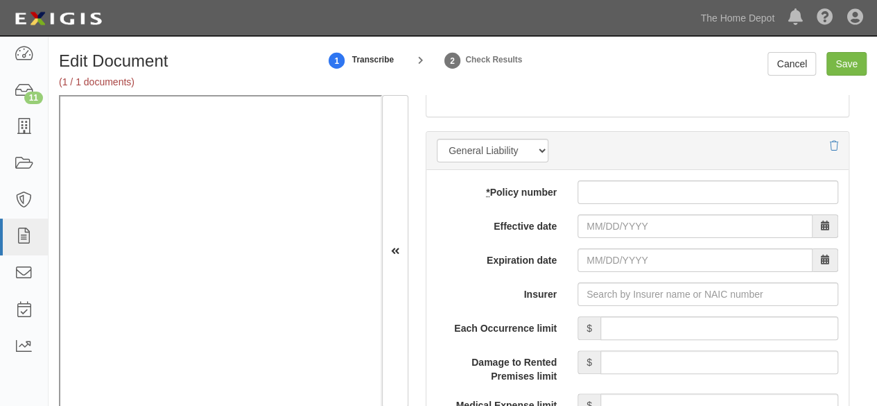
scroll to position [1110, 0]
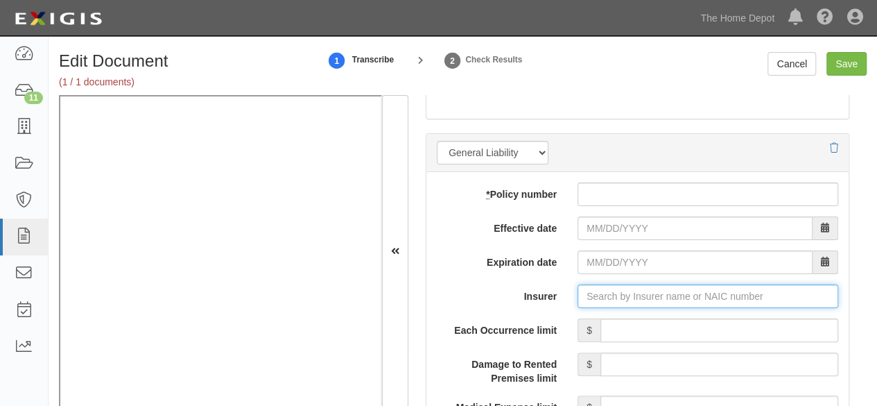
click at [601, 300] on input "Insurer" at bounding box center [708, 296] width 261 height 24
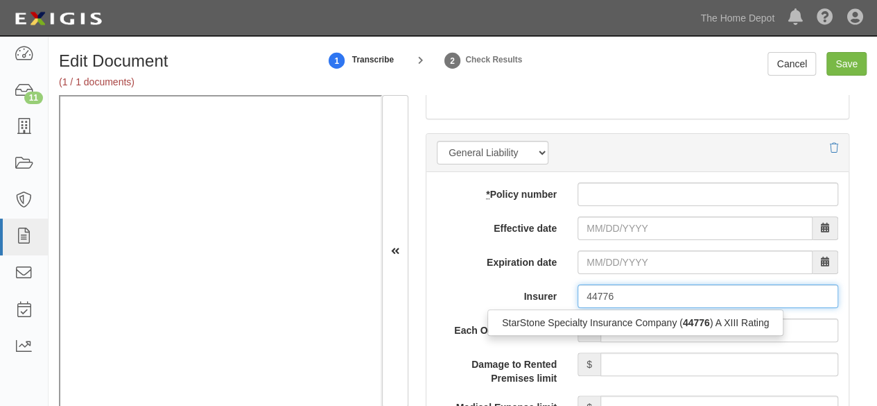
drag, startPoint x: 571, startPoint y: 319, endPoint x: 426, endPoint y: 304, distance: 146.4
click at [571, 318] on div "StarStone Specialty Insurance Company ( 44776 ) A XIII Rating" at bounding box center [635, 322] width 295 height 18
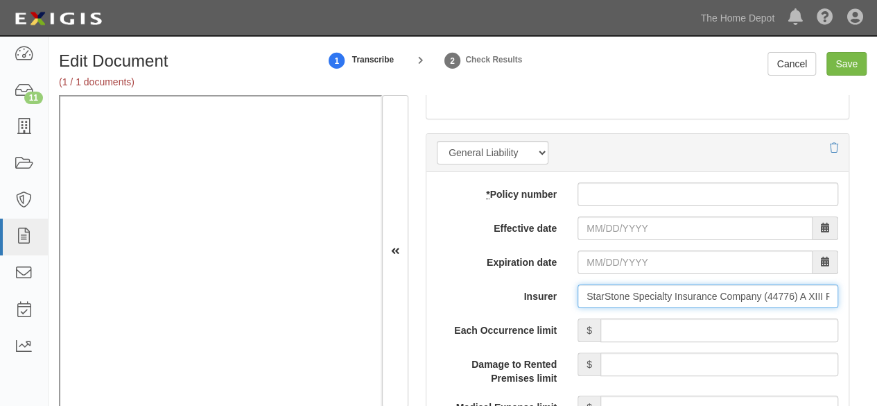
type input "StarStone Specialty Insurance Company (44776) A XIII Rating"
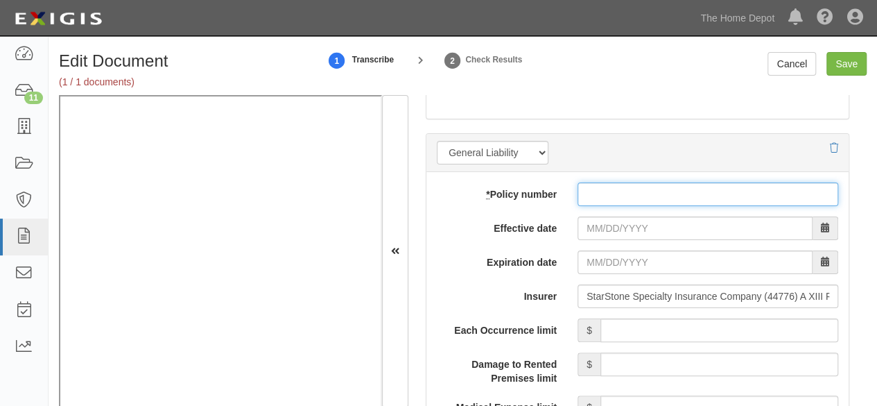
click at [606, 191] on input "* Policy number" at bounding box center [708, 194] width 261 height 24
paste input "PRL00031957P-02"
type input "PRL00031957P-02"
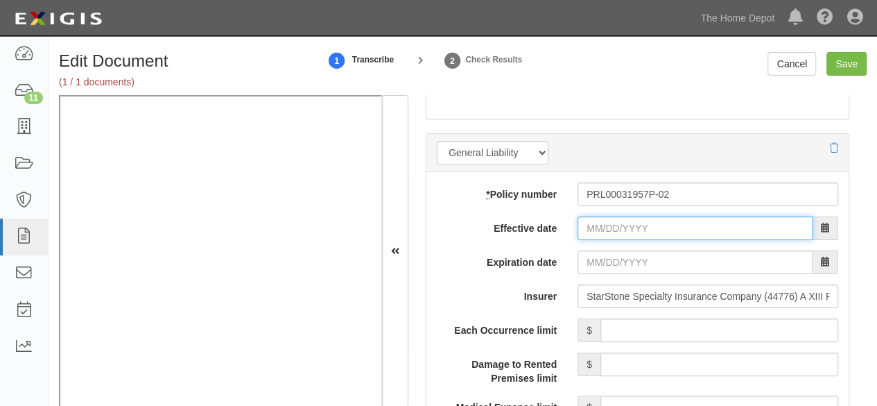
click at [612, 228] on input "Effective date" at bounding box center [695, 228] width 235 height 24
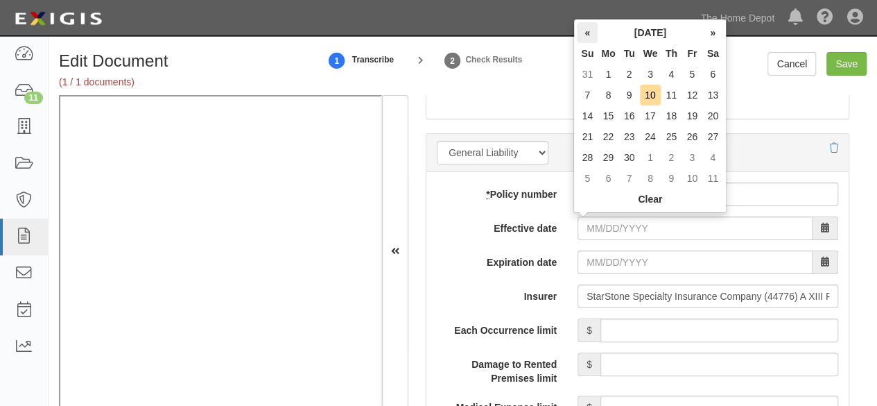
click at [588, 33] on th "«" at bounding box center [587, 32] width 21 height 21
drag, startPoint x: 588, startPoint y: 33, endPoint x: 595, endPoint y: 53, distance: 21.3
click at [588, 33] on th "«" at bounding box center [587, 32] width 21 height 21
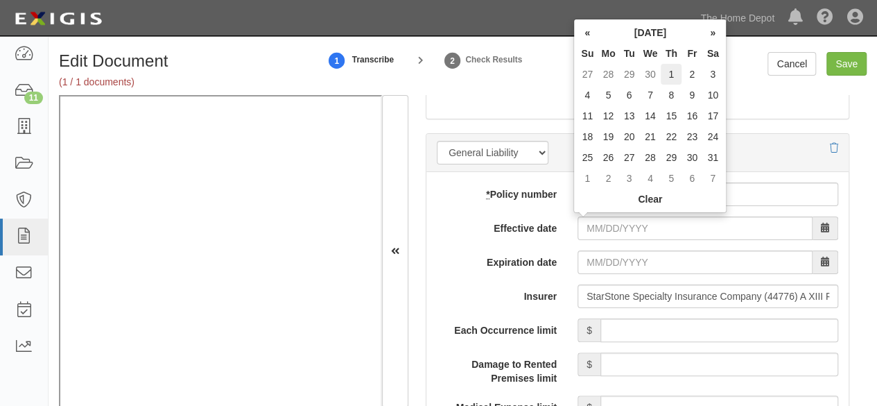
click at [671, 74] on td "1" at bounding box center [671, 74] width 21 height 21
type input "05/01/2025"
type input "[DATE]"
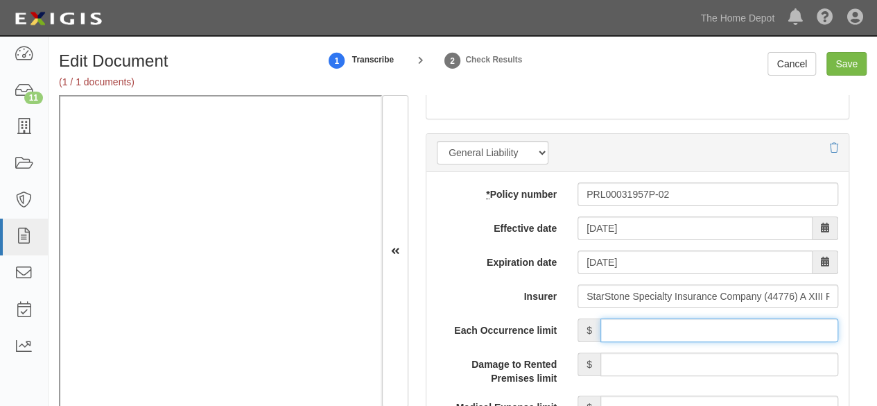
click at [631, 320] on input "Each Occurrence limit" at bounding box center [720, 330] width 238 height 24
type input "1,000,000"
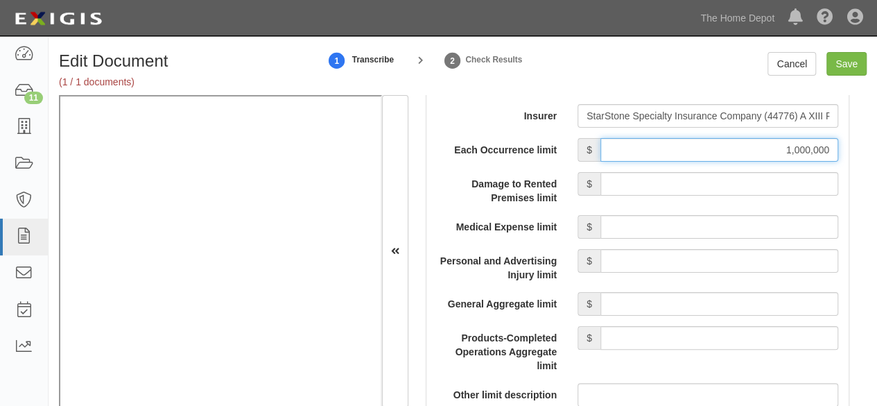
scroll to position [1318, 0]
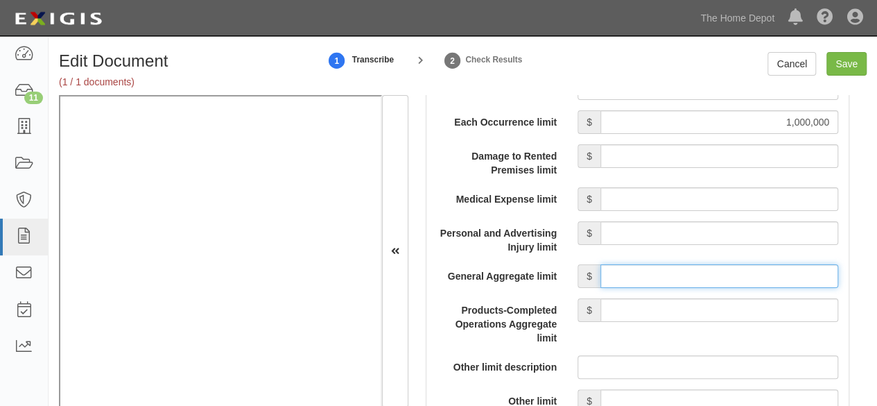
drag, startPoint x: 617, startPoint y: 271, endPoint x: 623, endPoint y: 262, distance: 11.0
click at [618, 268] on input "General Aggregate limit" at bounding box center [720, 276] width 238 height 24
type input "3,000,000"
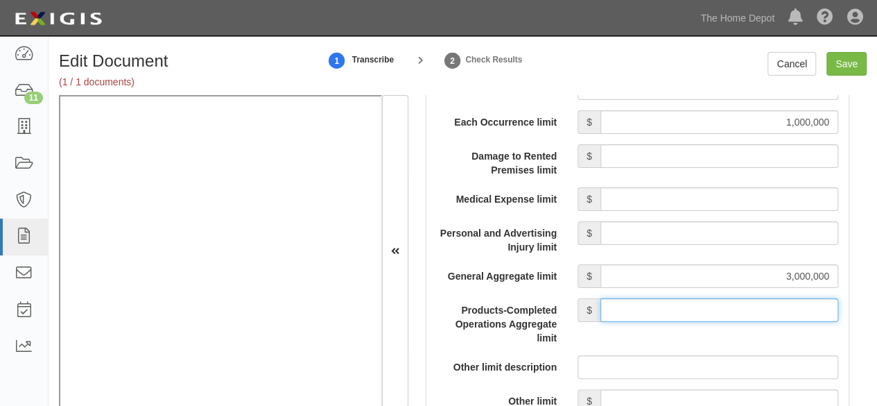
drag, startPoint x: 662, startPoint y: 302, endPoint x: 664, endPoint y: 295, distance: 7.8
click at [662, 302] on input "Products-Completed Operations Aggregate limit" at bounding box center [720, 310] width 238 height 24
type input "3,000,000"
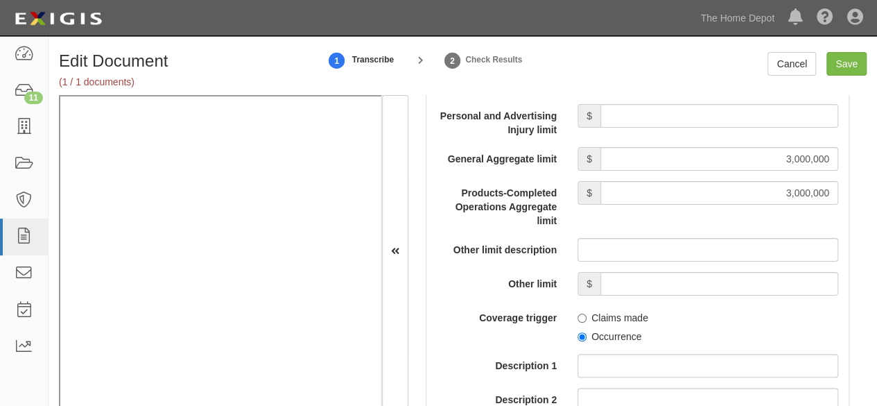
scroll to position [1526, 0]
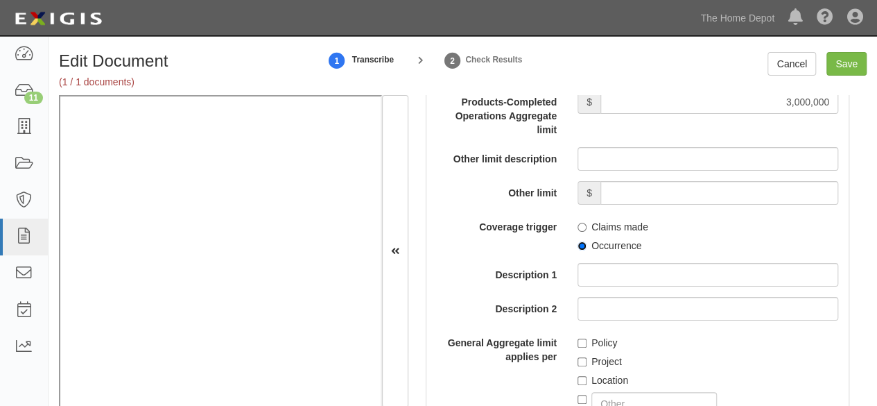
click at [578, 243] on input "Occurrence" at bounding box center [582, 245] width 9 height 9
radio input "true"
click at [578, 338] on input "Policy" at bounding box center [582, 342] width 9 height 9
checkbox input "true"
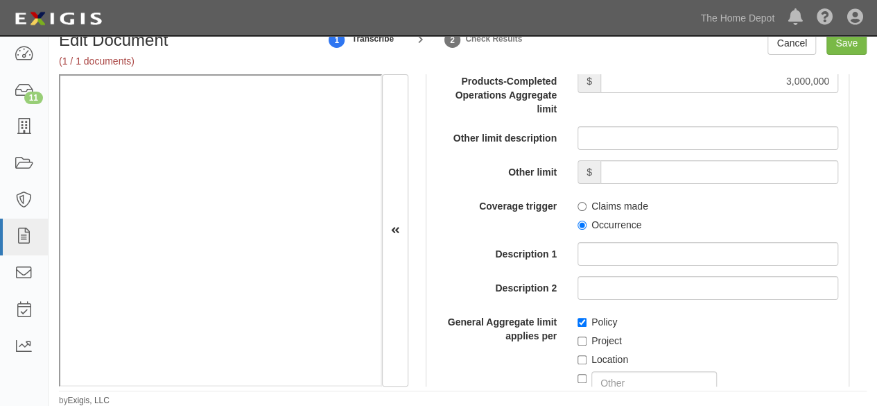
scroll to position [1664, 0]
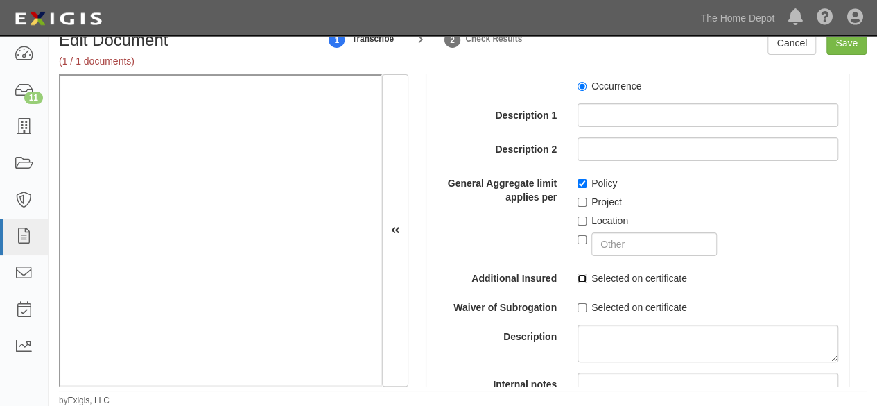
click at [578, 278] on input "Selected on certificate" at bounding box center [582, 278] width 9 height 9
checkbox input "true"
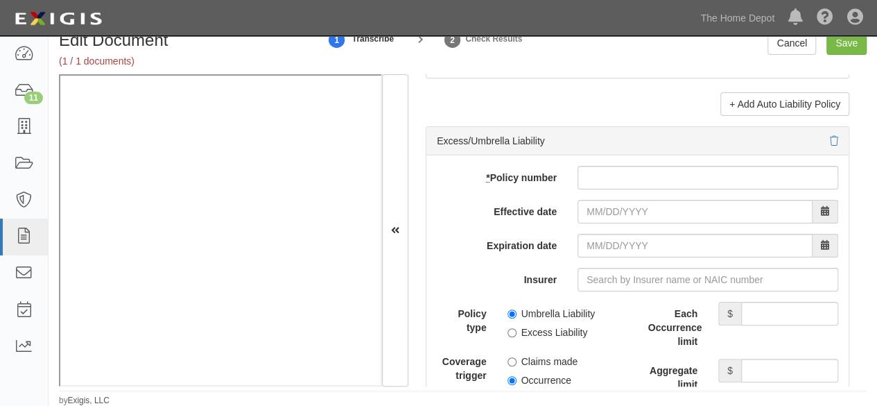
scroll to position [2913, 0]
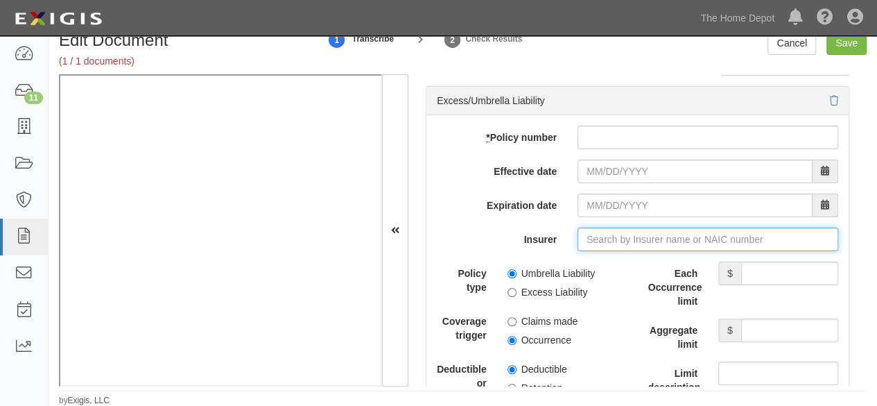
click at [594, 230] on input "Insurer" at bounding box center [708, 239] width 261 height 24
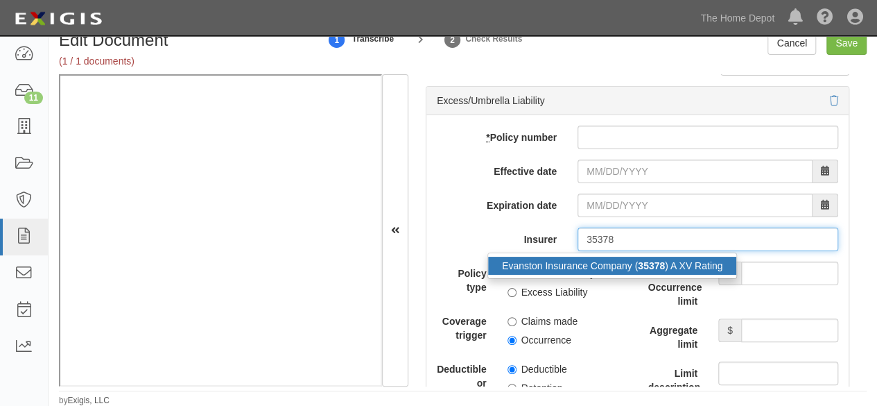
click at [571, 257] on div "Evanston Insurance Company ( 35378 ) A XV Rating" at bounding box center [612, 266] width 248 height 18
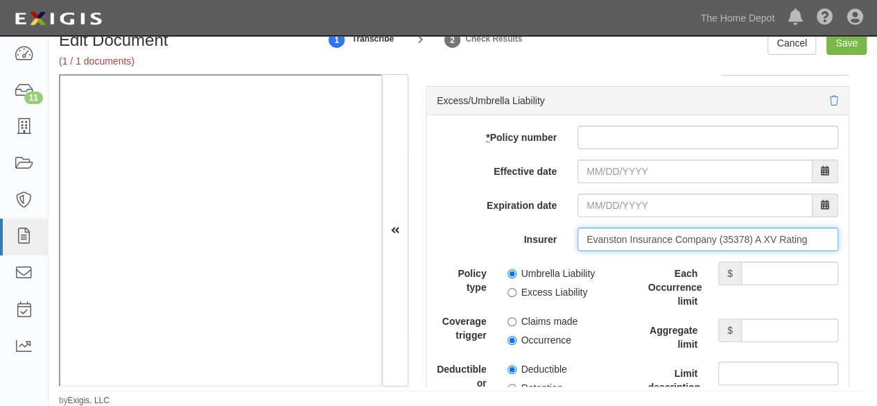
type input "Evanston Insurance Company (35378) A XV Rating"
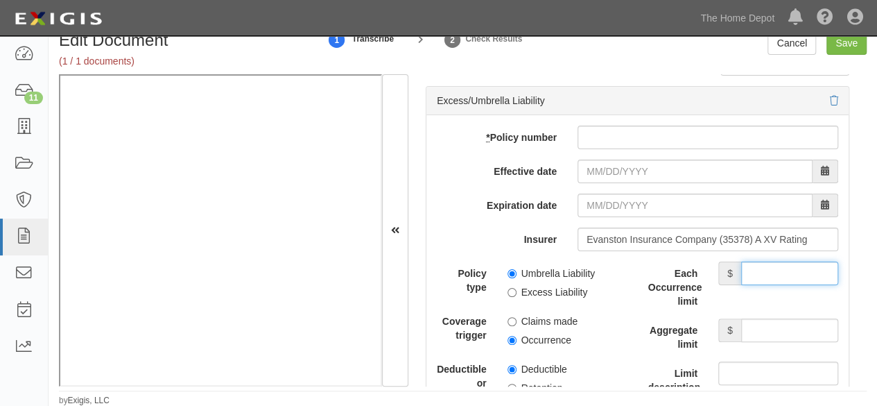
click at [765, 268] on input "Each Occurrence limit" at bounding box center [789, 273] width 97 height 24
type input "3,000,000"
click at [761, 322] on input "Aggregate limit" at bounding box center [789, 330] width 97 height 24
type input "3,000,000"
drag, startPoint x: 510, startPoint y: 287, endPoint x: 507, endPoint y: 329, distance: 42.4
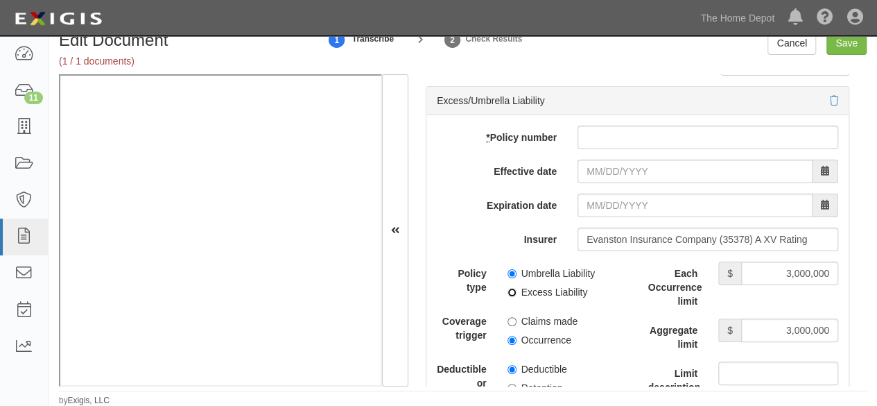
click at [510, 288] on input "Excess Liability" at bounding box center [512, 292] width 9 height 9
radio input "true"
click at [508, 336] on input "Occurrence" at bounding box center [512, 340] width 9 height 9
radio input "true"
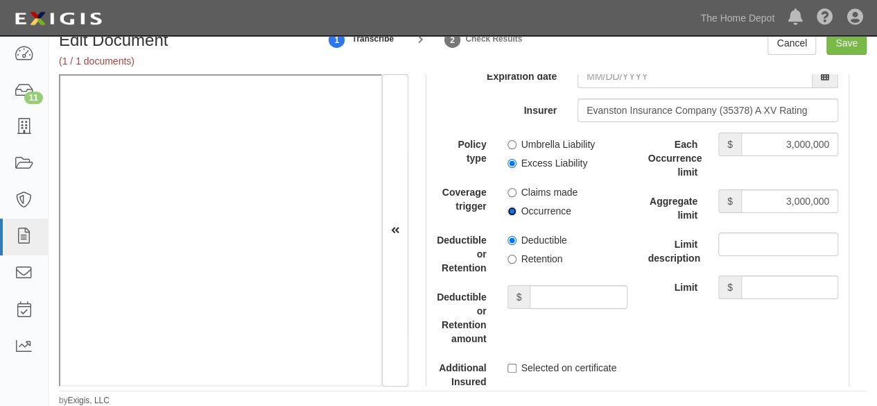
scroll to position [3051, 0]
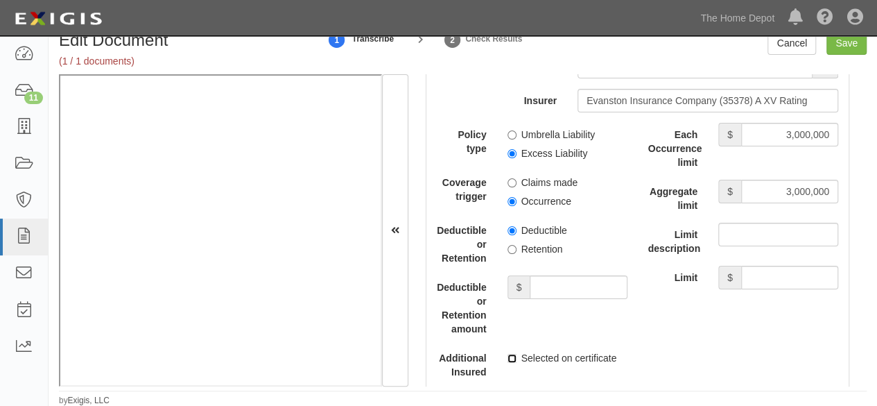
click at [511, 354] on input "Selected on certificate" at bounding box center [512, 358] width 9 height 9
checkbox input "true"
click at [845, 42] on input "Save" at bounding box center [847, 43] width 40 height 24
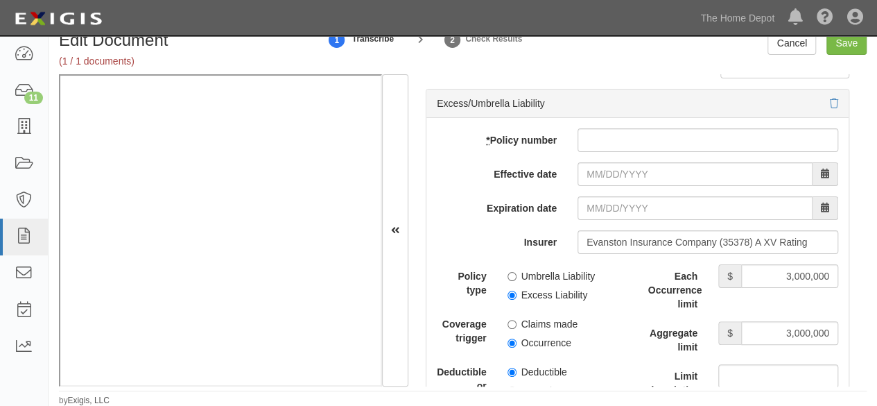
scroll to position [2888, 0]
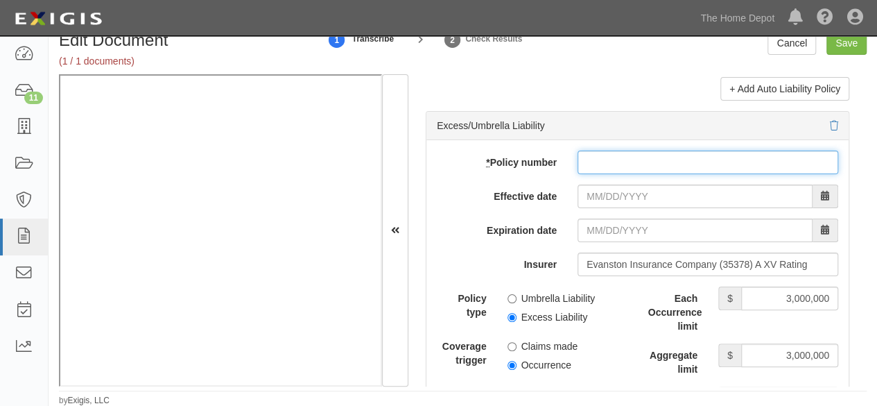
click at [598, 152] on input "* Policy number" at bounding box center [708, 162] width 261 height 24
type input "EZXS3199124"
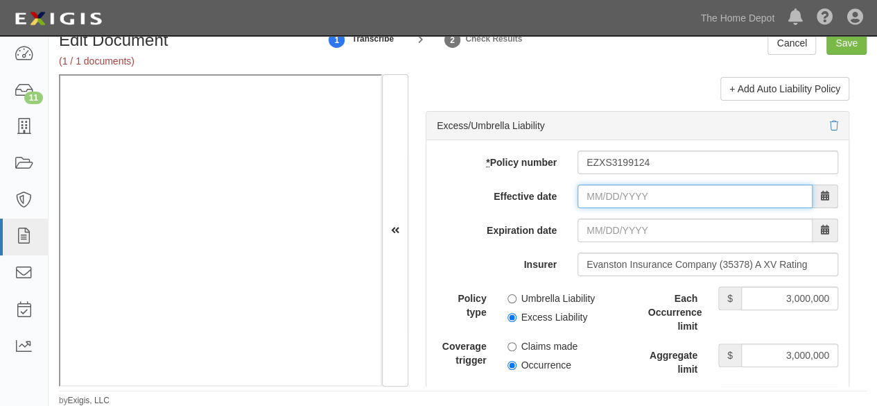
click at [626, 184] on input "Effective date" at bounding box center [695, 196] width 235 height 24
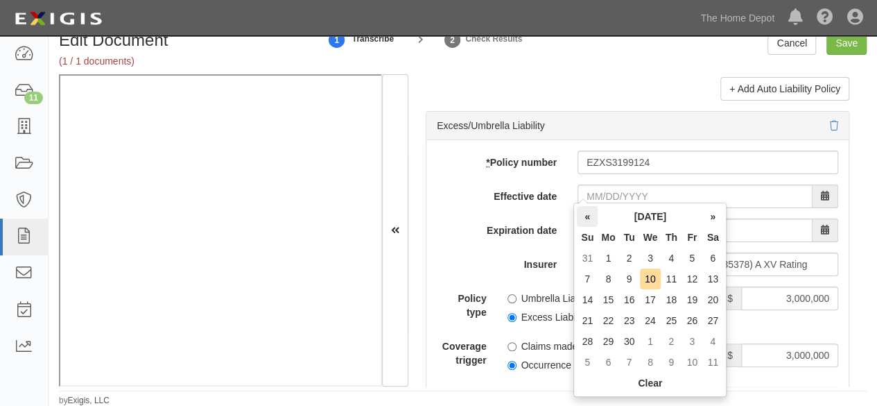
click at [587, 214] on th "«" at bounding box center [587, 216] width 21 height 21
click at [671, 257] on td "1" at bounding box center [671, 258] width 21 height 21
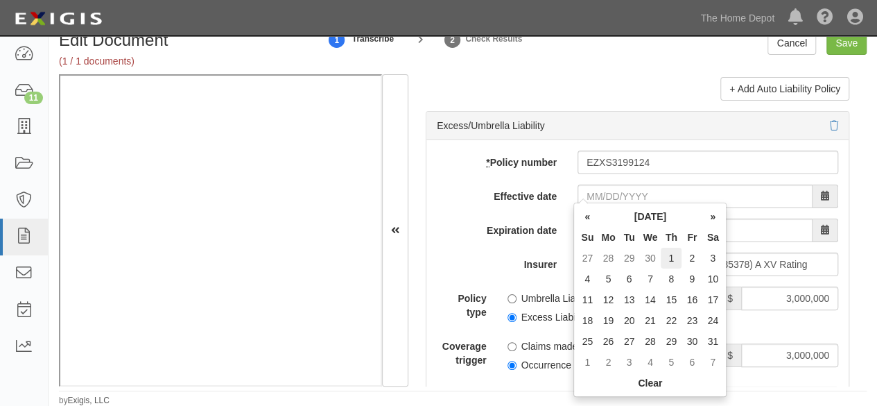
type input "05/01/2025"
type input "05/01/2026"
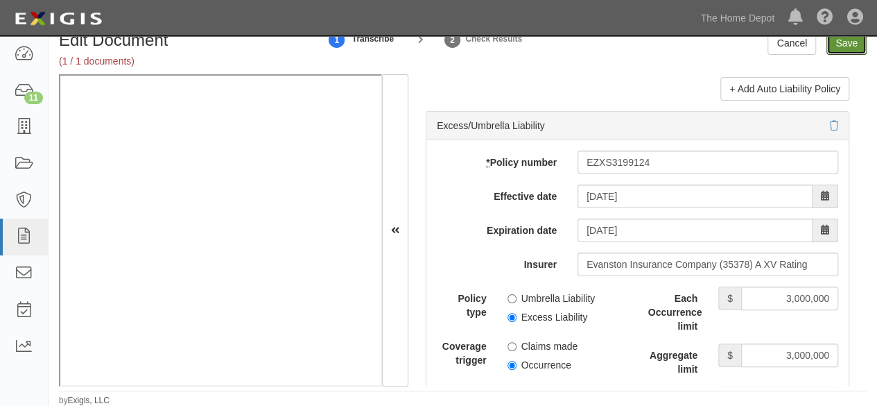
drag, startPoint x: 849, startPoint y: 46, endPoint x: 835, endPoint y: 62, distance: 20.6
click at [847, 49] on input "Save" at bounding box center [847, 43] width 40 height 24
type input "1000000"
type input "3000000"
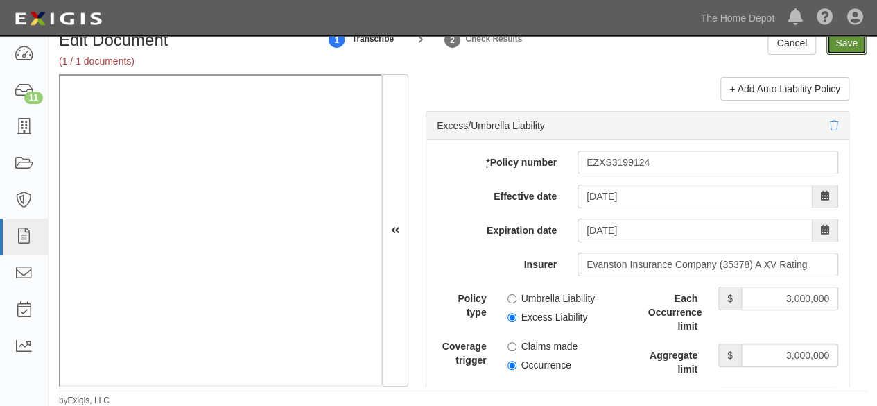
type input "3000000"
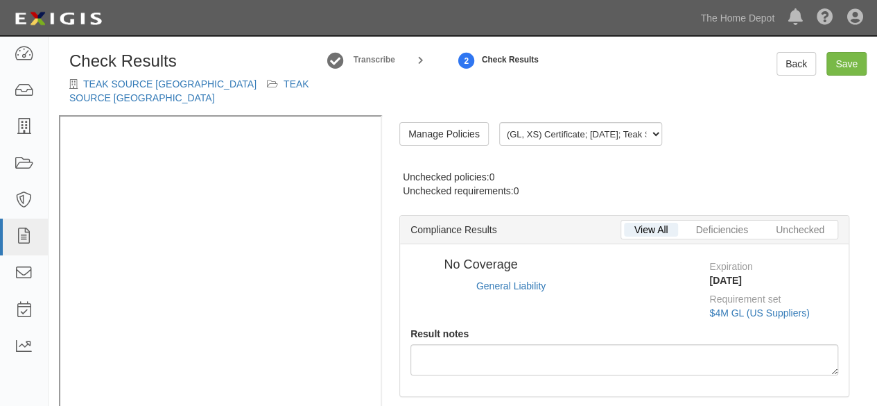
radio input "true"
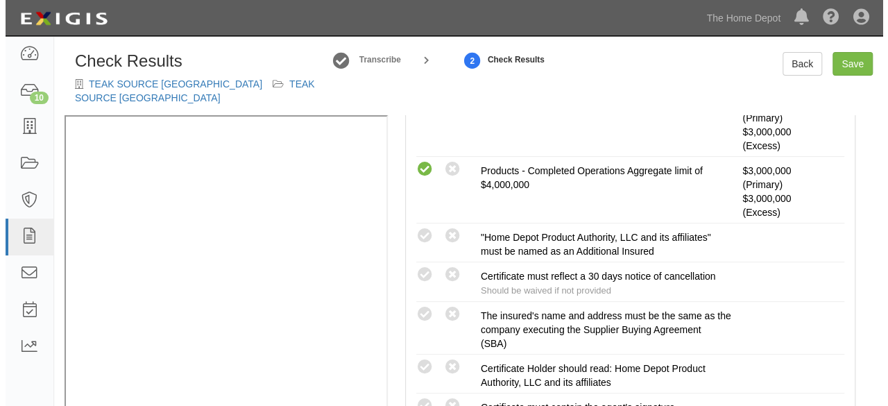
scroll to position [485, 0]
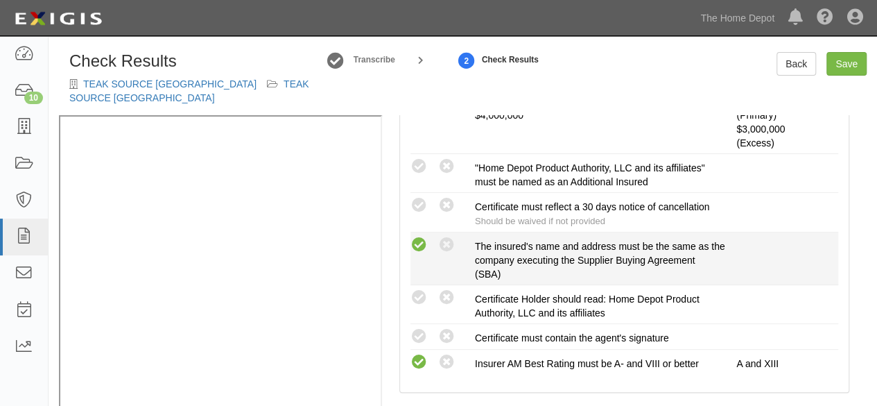
click at [423, 236] on icon at bounding box center [419, 244] width 17 height 17
radio input "true"
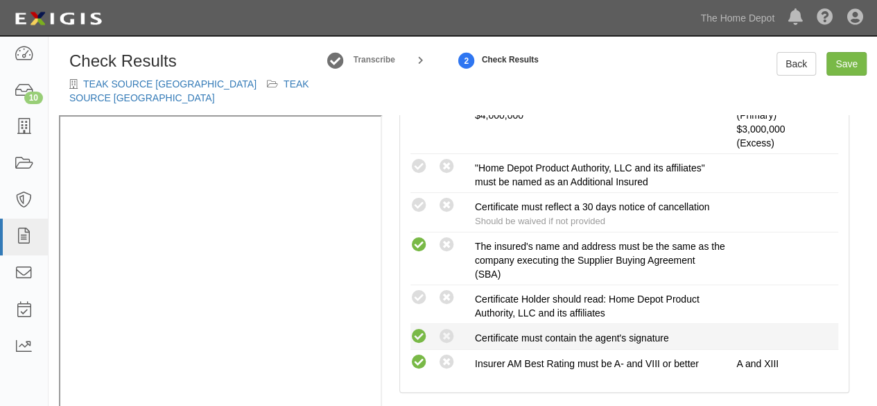
click at [419, 328] on icon at bounding box center [419, 336] width 17 height 17
radio input "true"
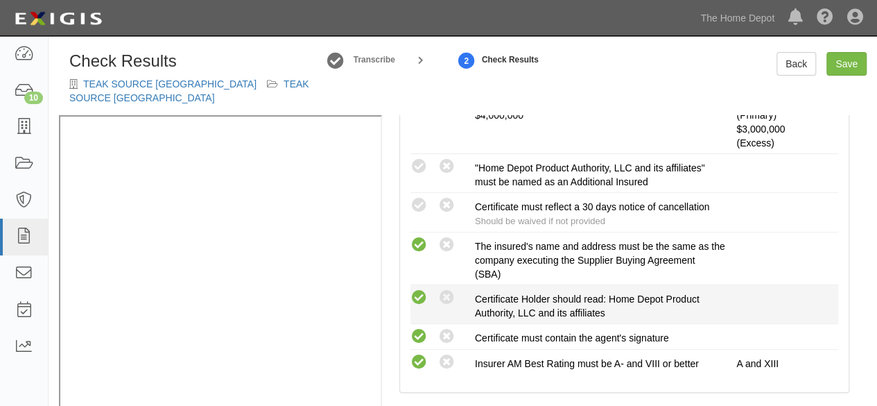
click at [415, 289] on icon at bounding box center [419, 297] width 17 height 17
radio input "true"
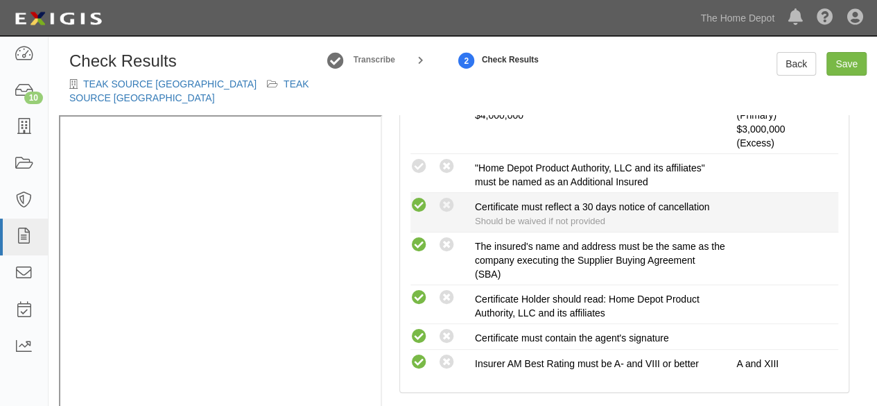
click at [416, 197] on icon at bounding box center [419, 205] width 17 height 17
radio input "true"
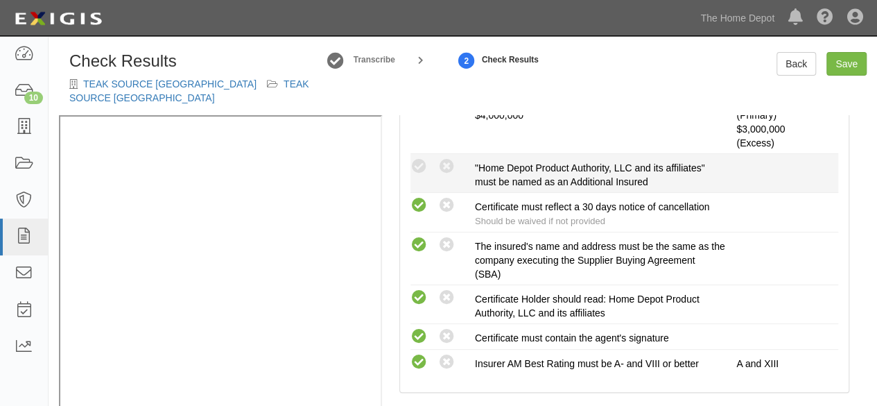
drag, startPoint x: 416, startPoint y: 149, endPoint x: 581, endPoint y: 148, distance: 165.1
click at [417, 158] on icon at bounding box center [419, 166] width 17 height 17
radio input "true"
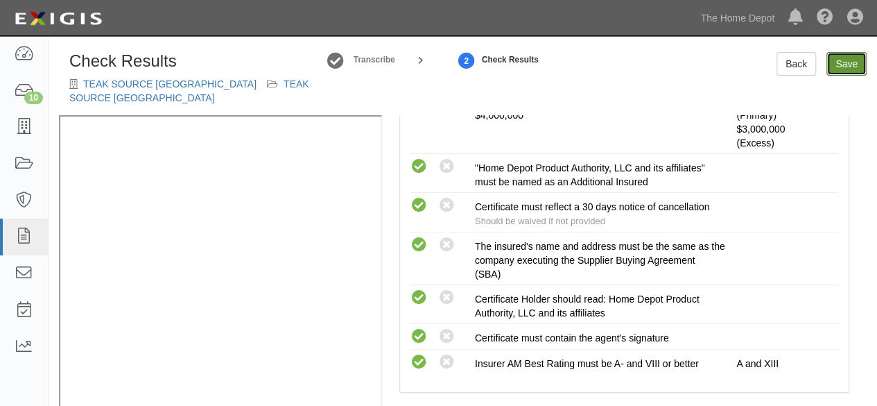
click at [841, 61] on link "Save" at bounding box center [847, 64] width 40 height 24
radio input "true"
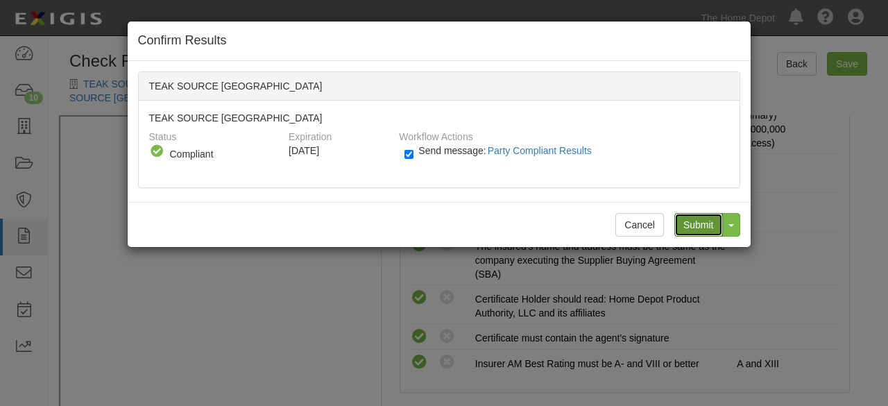
click at [694, 215] on input "Submit" at bounding box center [698, 225] width 49 height 24
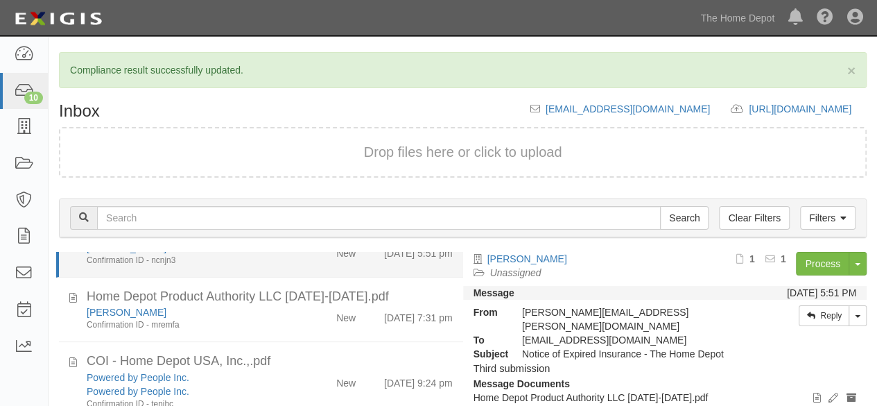
scroll to position [139, 0]
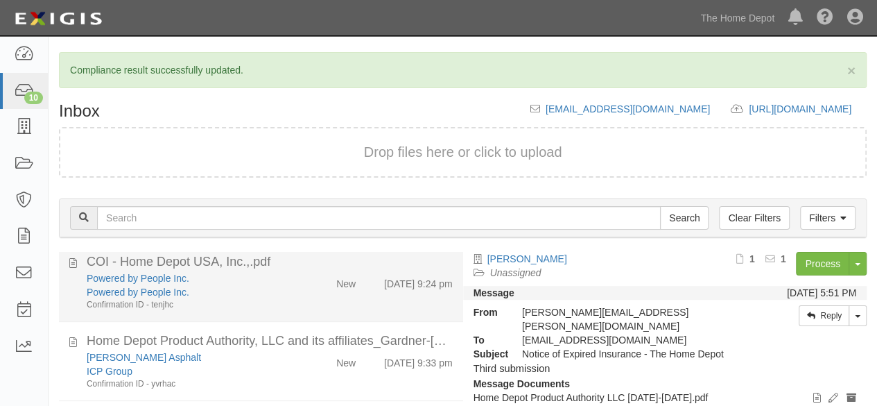
click at [300, 299] on div "Powered by People Inc. Powered by People Inc. Confirmation ID - tenjhc New 9/9/…" at bounding box center [269, 291] width 387 height 40
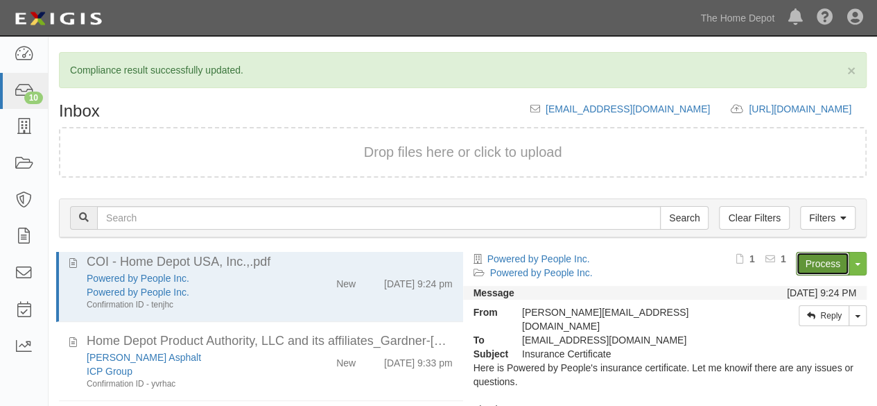
click at [800, 260] on link "Process" at bounding box center [822, 264] width 53 height 24
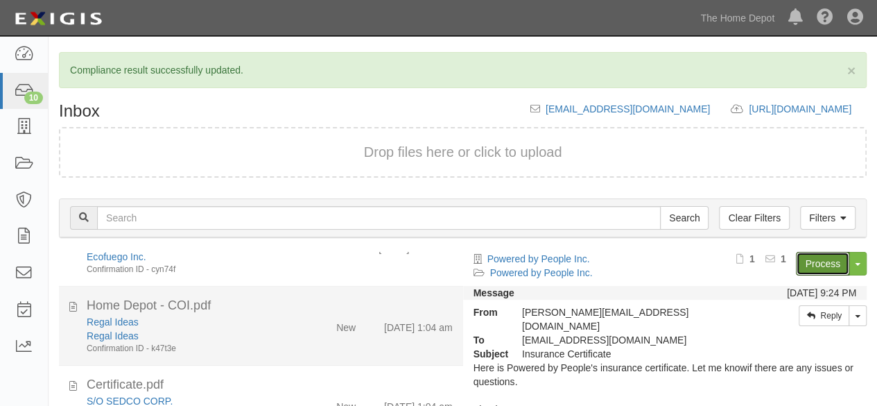
scroll to position [416, 0]
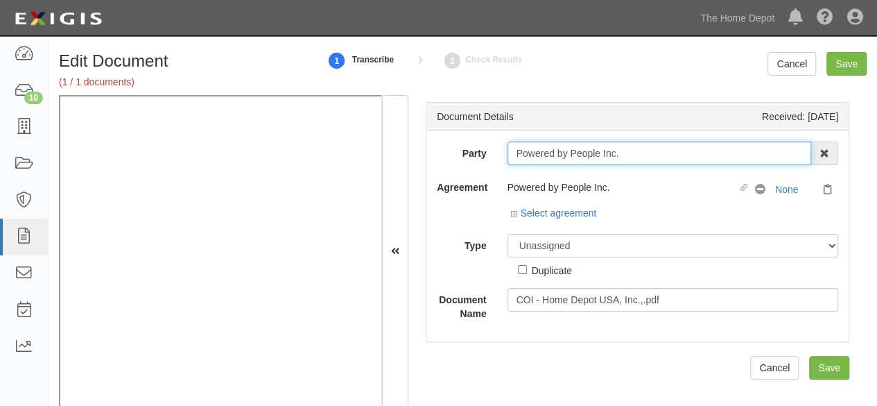
click at [619, 149] on input "Powered by People Inc." at bounding box center [660, 153] width 304 height 24
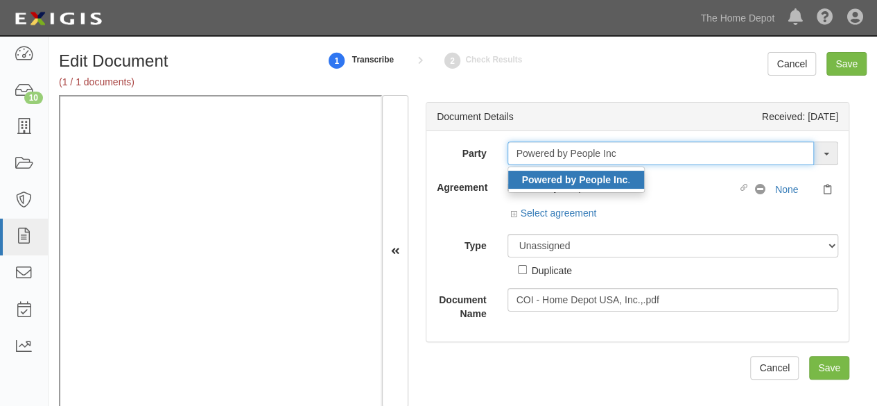
type input "Powered by People Inc"
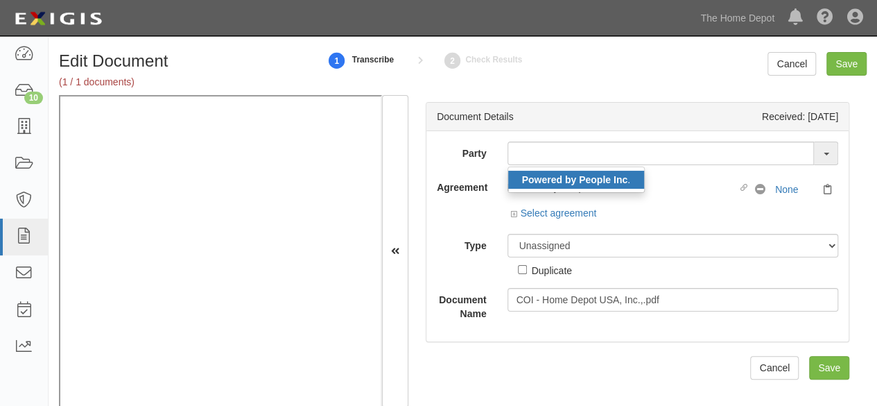
click at [542, 177] on strong "Powered by People Inc" at bounding box center [575, 179] width 106 height 11
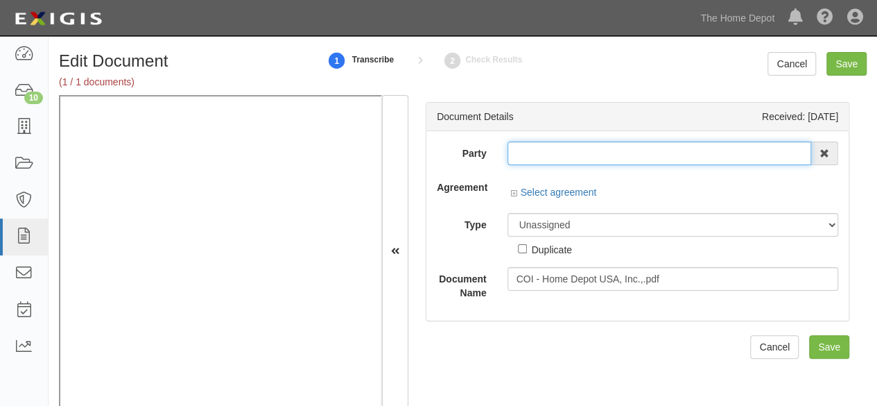
type input "Powered by People Inc."
click at [543, 151] on input "Powered by People Inc." at bounding box center [660, 153] width 304 height 24
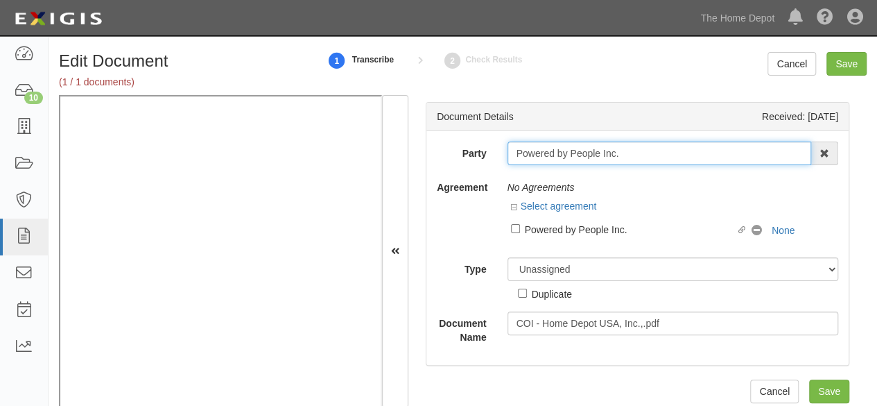
click at [543, 151] on input "Powered by People Inc." at bounding box center [660, 153] width 304 height 24
click at [542, 151] on input "Powered by People Inc." at bounding box center [660, 153] width 304 height 24
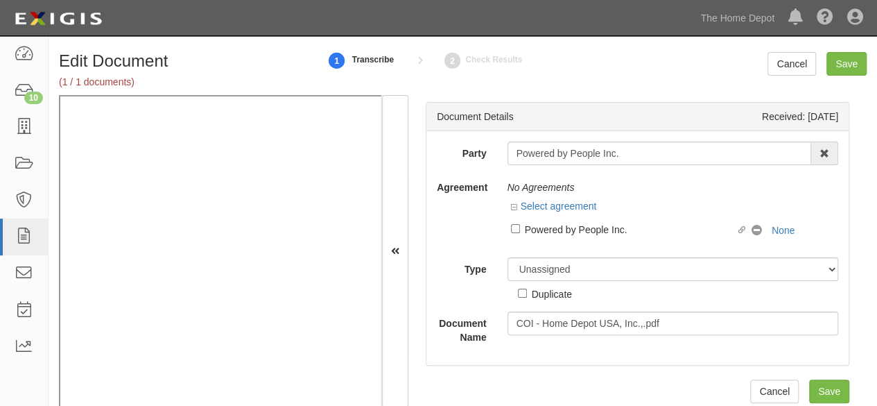
drag, startPoint x: 567, startPoint y: 231, endPoint x: 556, endPoint y: 260, distance: 31.2
click at [567, 231] on div "Powered by People Inc." at bounding box center [631, 228] width 212 height 15
click at [520, 231] on input "Linked agreement Powered by People Inc. Linked agreement" at bounding box center [515, 228] width 9 height 9
checkbox input "true"
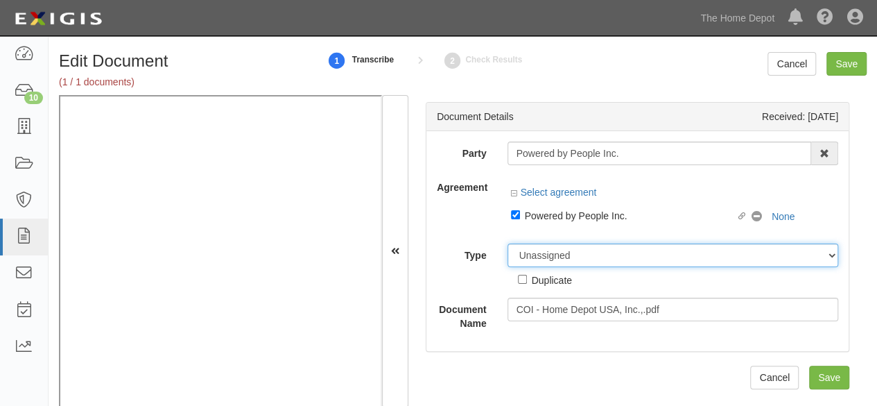
drag, startPoint x: 546, startPoint y: 260, endPoint x: 548, endPoint y: 252, distance: 7.8
click at [546, 259] on div "Party Powered by People Inc. Powered by People Inc . 1000576868 Ontario Inc. 10…" at bounding box center [638, 235] width 402 height 189
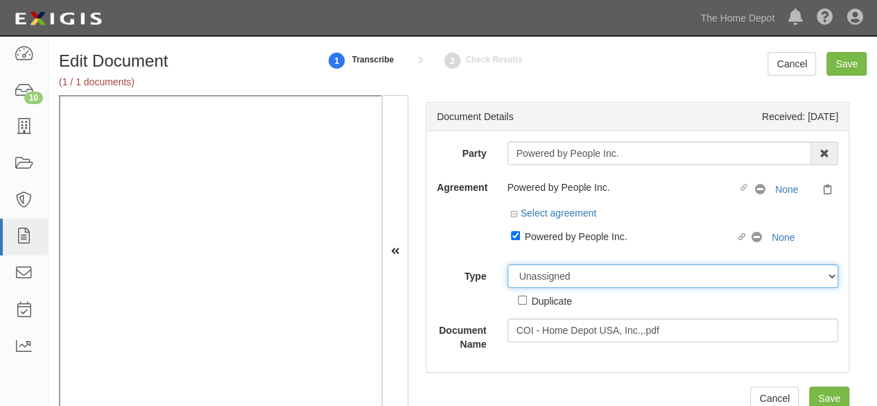
select select "CertificateDetail"
click at [508, 264] on select "Unassigned Binder Cancellation Notice Certificate Contract Endorsement Insuranc…" at bounding box center [673, 276] width 331 height 24
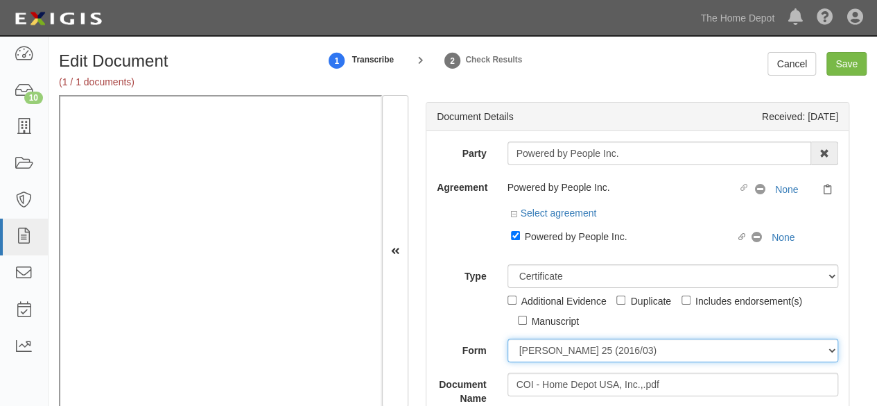
drag, startPoint x: 544, startPoint y: 351, endPoint x: 545, endPoint y: 339, distance: 11.8
click at [544, 350] on select "[PERSON_NAME] 25 (2016/03) [PERSON_NAME] 101 [PERSON_NAME] 855 NY (2014/05) Gen…" at bounding box center [673, 350] width 331 height 24
select select "GeneralFormDetail"
click at [508, 338] on select "[PERSON_NAME] 25 (2016/03) [PERSON_NAME] 101 [PERSON_NAME] 855 NY (2014/05) Gen…" at bounding box center [673, 350] width 331 height 24
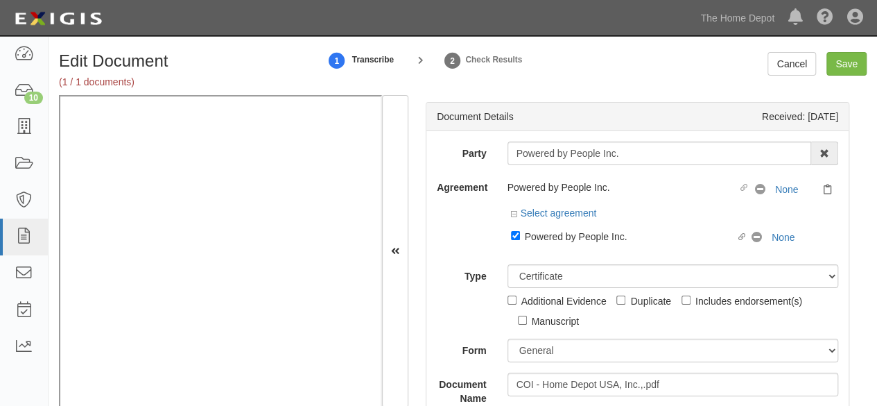
scroll to position [139, 0]
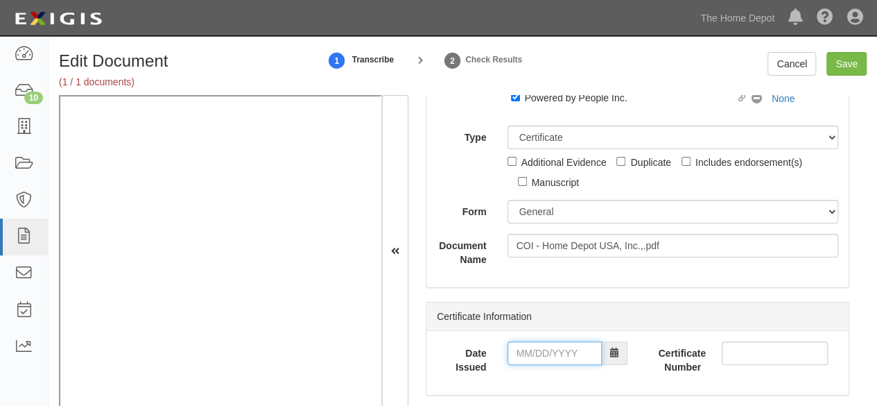
click at [550, 346] on input "Date Issued" at bounding box center [555, 353] width 94 height 24
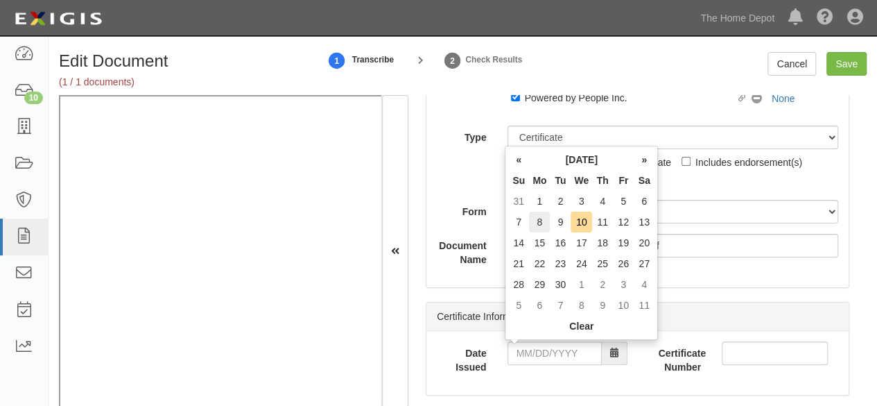
click at [545, 221] on td "8" at bounding box center [539, 222] width 21 height 21
drag, startPoint x: 541, startPoint y: 348, endPoint x: 544, endPoint y: 261, distance: 87.5
click at [541, 346] on input "09/08/2025" at bounding box center [555, 353] width 94 height 24
click at [520, 158] on th "«" at bounding box center [518, 159] width 21 height 21
click at [622, 224] on td "8" at bounding box center [623, 222] width 21 height 21
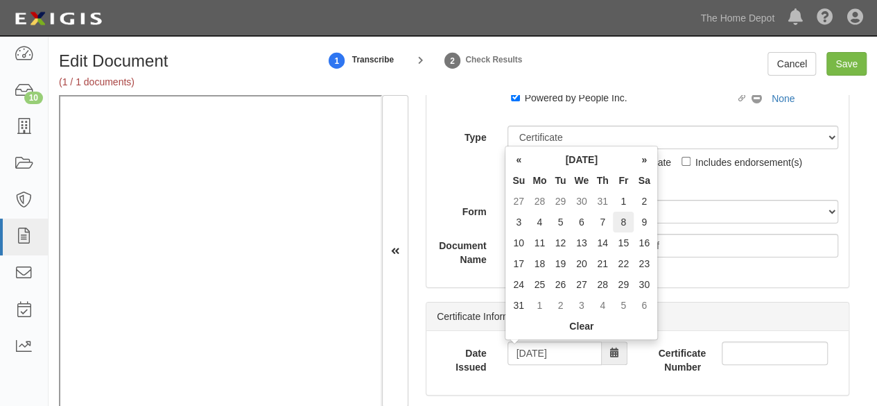
type input "08/08/2025"
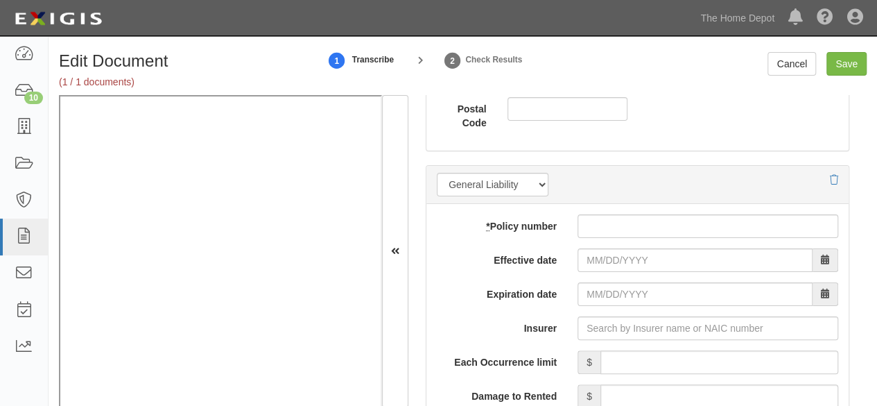
scroll to position [1179, 0]
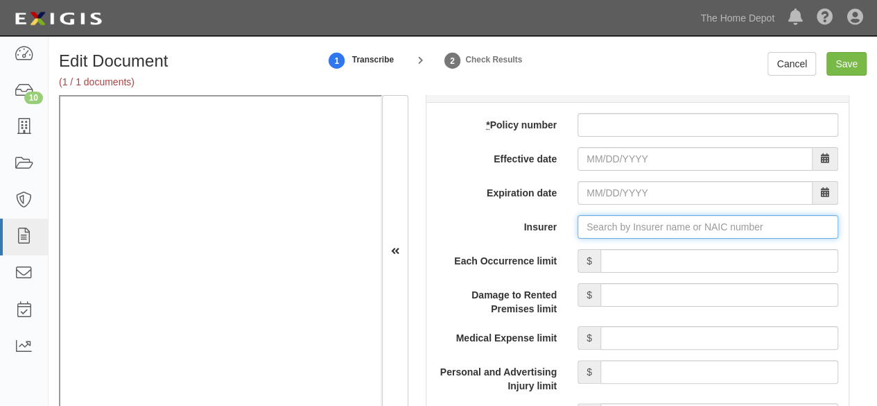
click at [596, 223] on input "Insurer" at bounding box center [708, 227] width 261 height 24
paste input "Strategic Underwriting Managers (SU"
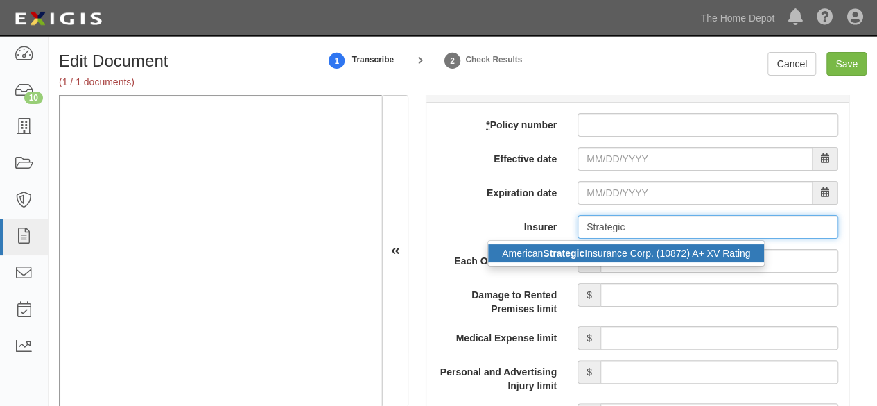
click at [578, 252] on strong "Strategic" at bounding box center [564, 253] width 42 height 11
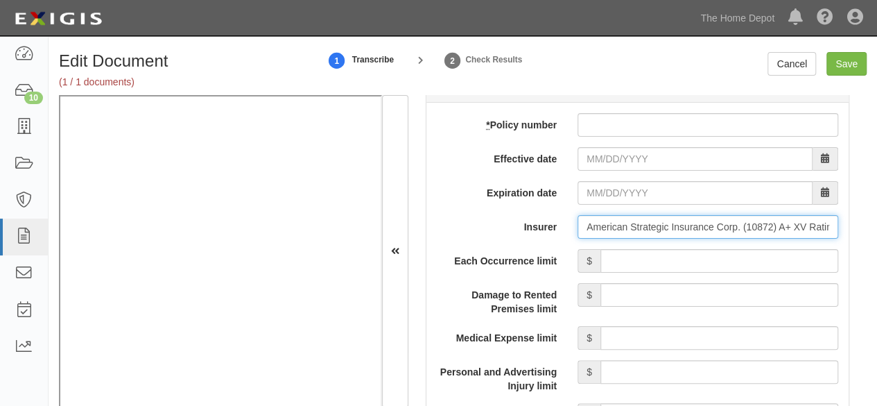
type input "American Strategic Insurance Corp. (10872) A+ XV Rating"
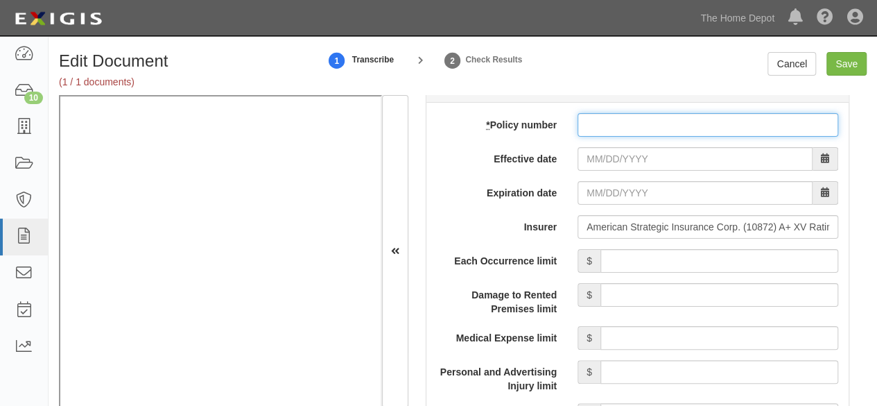
click at [596, 113] on input "* Policy number" at bounding box center [708, 125] width 261 height 24
paste input "SUM-CGL-27628-005"
type input "SUM-CGL-27628-005"
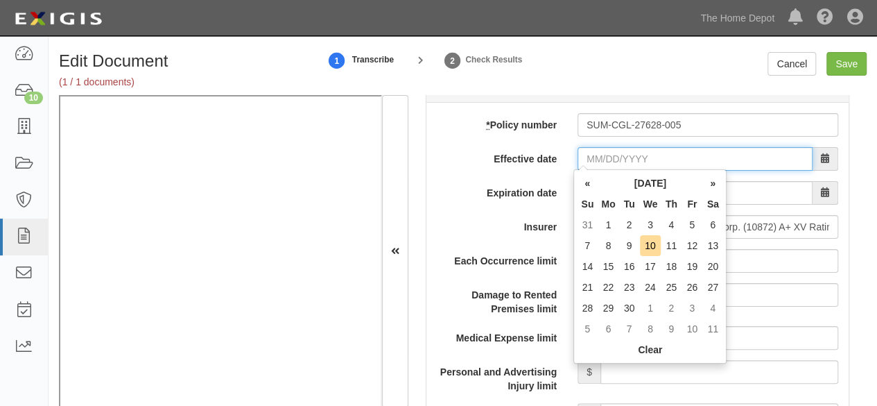
click at [587, 154] on input "Effective date" at bounding box center [695, 159] width 235 height 24
click at [588, 184] on th "«" at bounding box center [587, 183] width 21 height 21
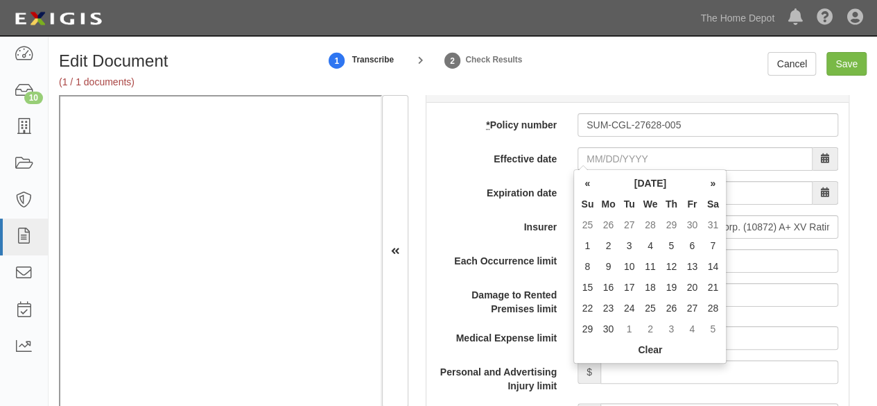
click at [588, 184] on th "«" at bounding box center [587, 183] width 21 height 21
click at [712, 264] on td "17" at bounding box center [713, 266] width 21 height 21
type input "05/17/2025"
type input "05/17/2026"
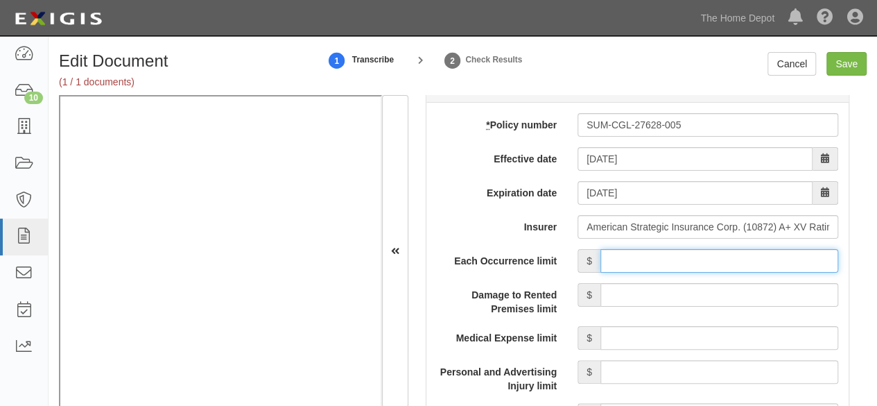
click at [673, 255] on input "Each Occurrence limit" at bounding box center [720, 261] width 238 height 24
type input "2,000,000"
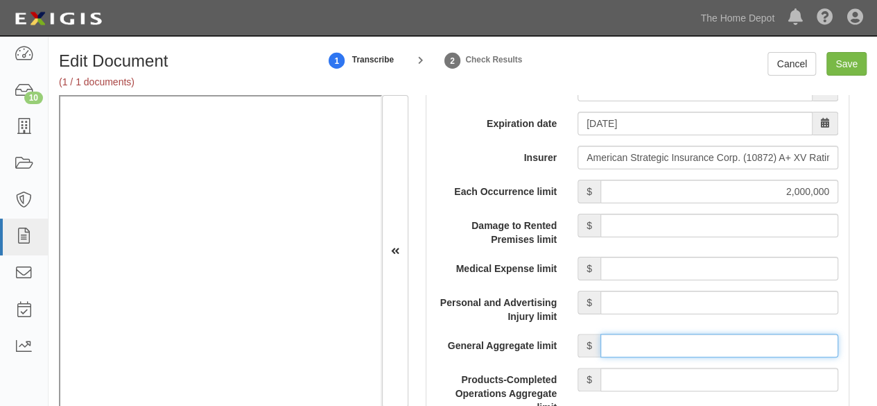
drag, startPoint x: 637, startPoint y: 339, endPoint x: 646, endPoint y: 323, distance: 18.7
click at [637, 339] on input "General Aggregate limit" at bounding box center [720, 346] width 238 height 24
type input "5,000,000"
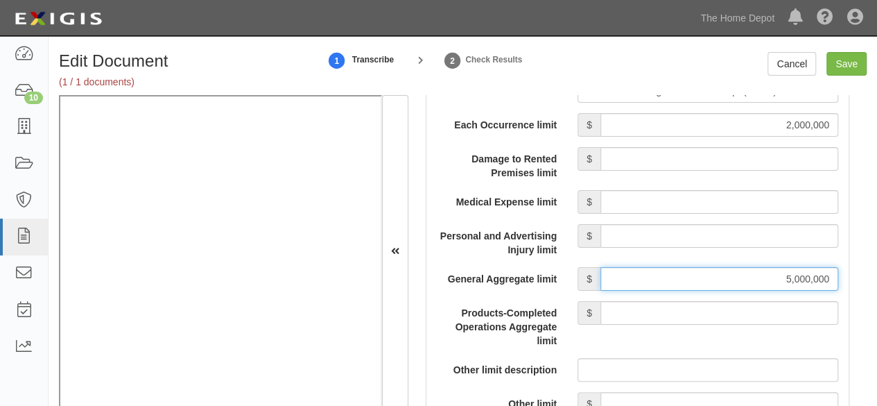
scroll to position [1318, 0]
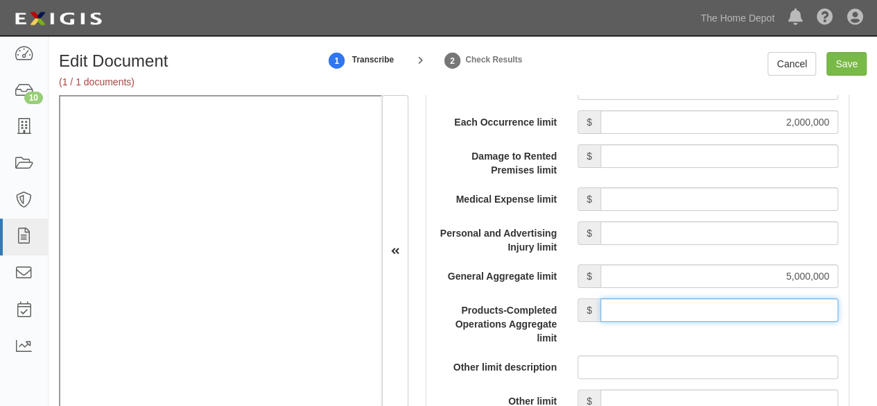
click at [629, 306] on input "Products-Completed Operations Aggregate limit" at bounding box center [720, 310] width 238 height 24
type input "2,000,000"
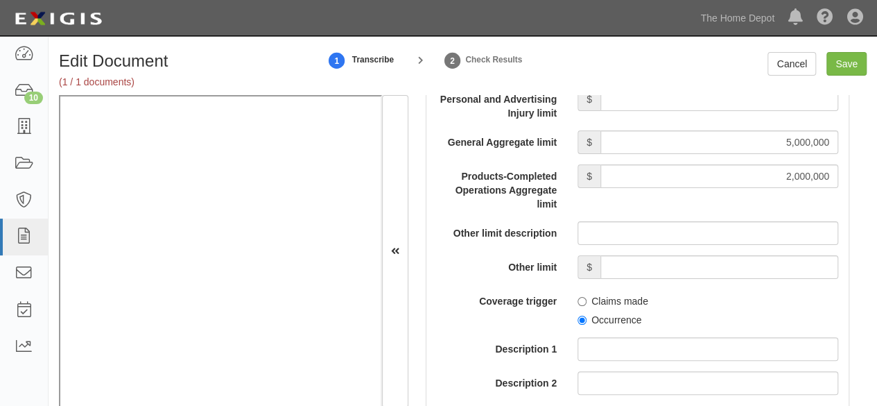
scroll to position [1456, 0]
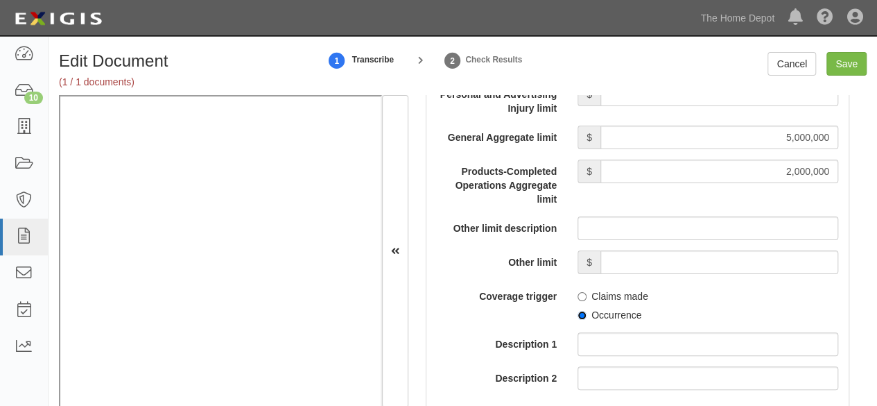
click at [578, 313] on input "Occurrence" at bounding box center [582, 315] width 9 height 9
radio input "true"
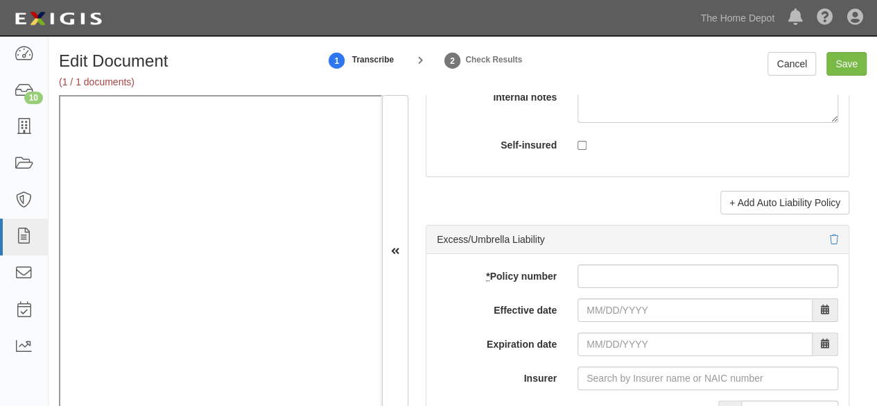
scroll to position [2913, 0]
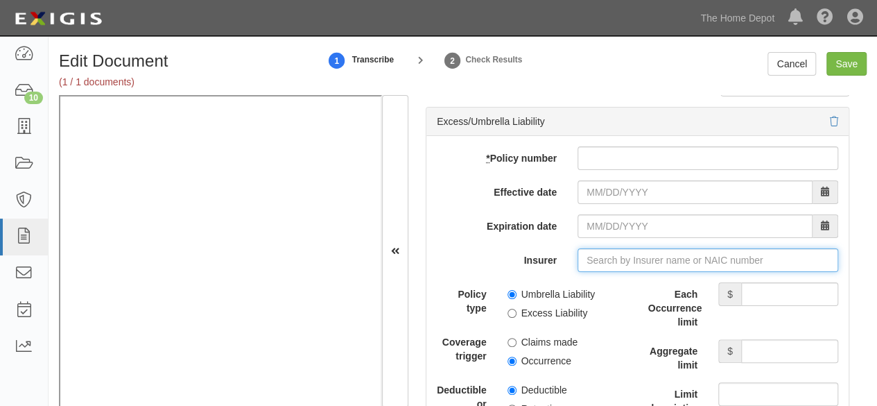
click at [605, 252] on input "Insurer" at bounding box center [708, 260] width 261 height 24
paste input "Strategic Underwriting Managers (SU"
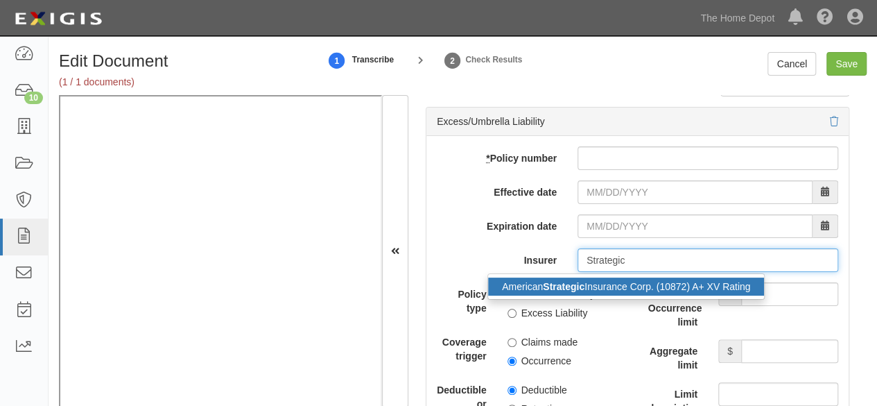
click at [561, 281] on strong "Strategic" at bounding box center [564, 286] width 42 height 11
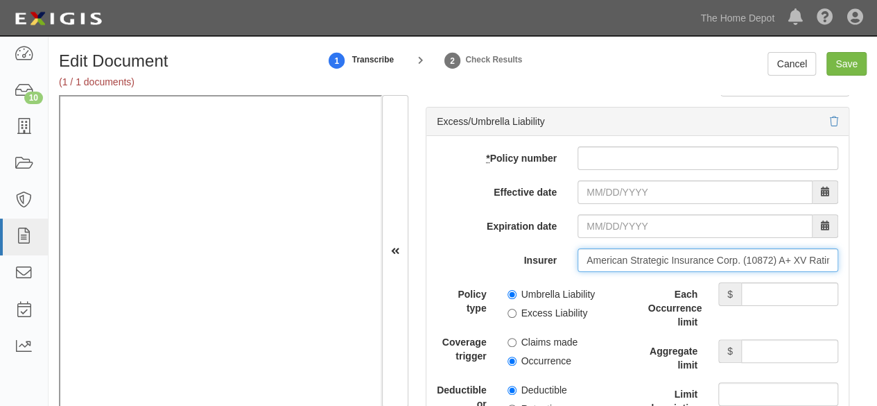
type input "American Strategic Insurance Corp. (10872) A+ XV Rating"
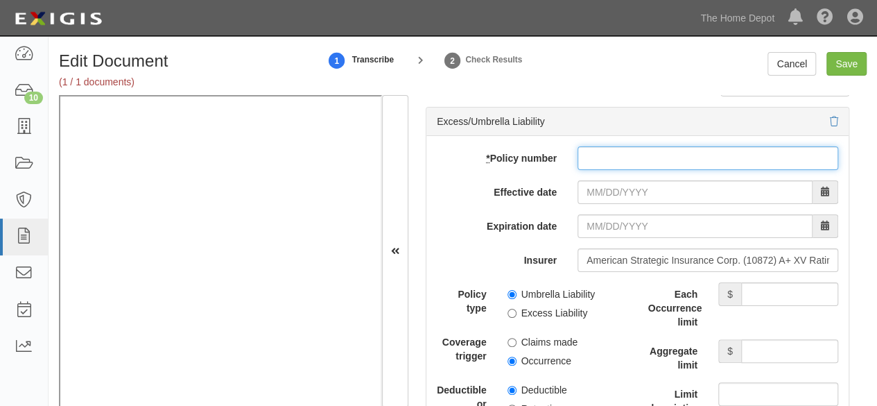
click at [603, 152] on input "* Policy number" at bounding box center [708, 158] width 261 height 24
paste input "SUM-EXC-41408-002"
type input "SUM-EXC-41408-002"
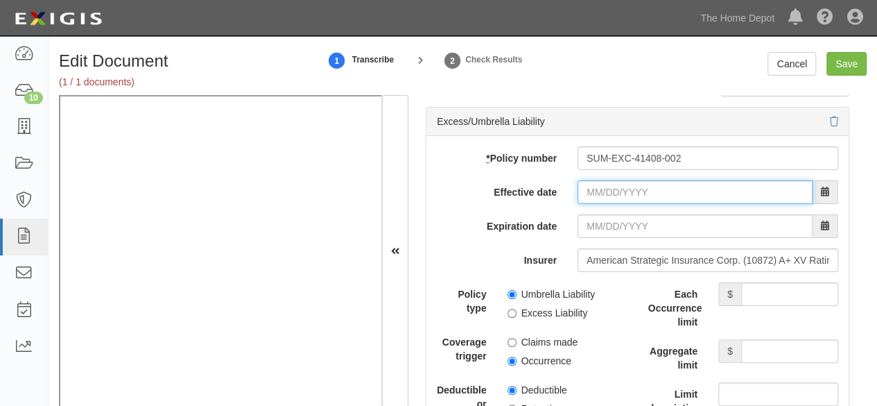
click at [596, 180] on input "Effective date" at bounding box center [695, 192] width 235 height 24
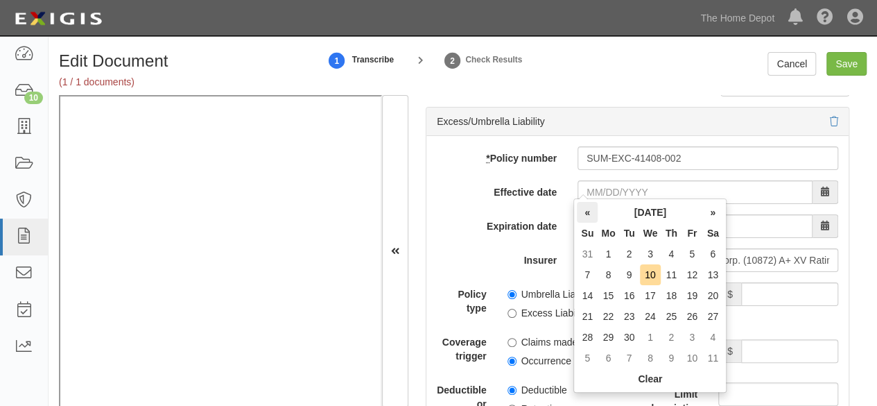
click at [587, 210] on th "«" at bounding box center [587, 212] width 21 height 21
click at [586, 210] on th "«" at bounding box center [587, 212] width 21 height 21
click at [586, 211] on th "«" at bounding box center [587, 212] width 21 height 21
click at [706, 295] on td "17" at bounding box center [713, 295] width 21 height 21
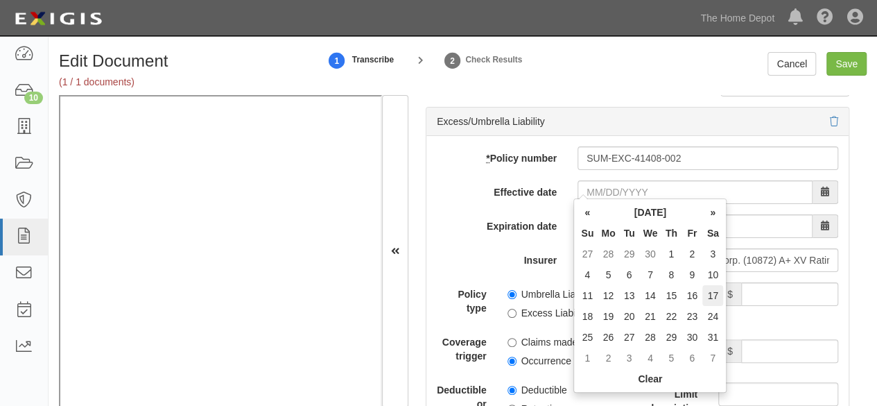
type input "05/17/2025"
type input "05/17/2026"
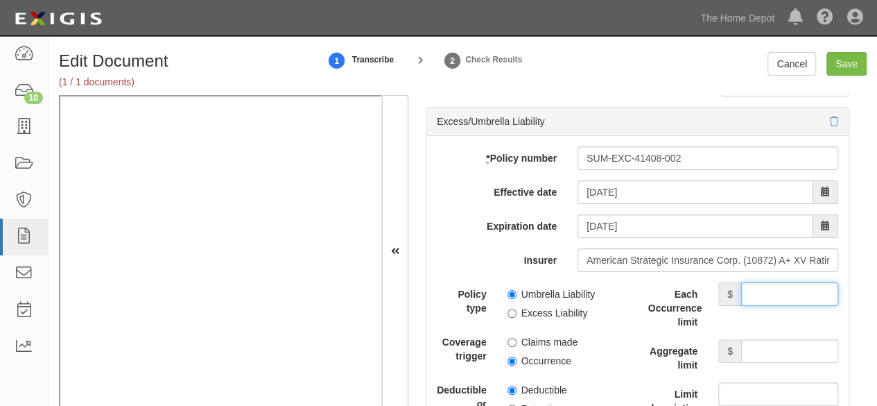
click at [746, 285] on input "Each Occurrence limit" at bounding box center [789, 294] width 97 height 24
type input "3,000,000"
click at [784, 343] on input "Aggregate limit" at bounding box center [789, 351] width 97 height 24
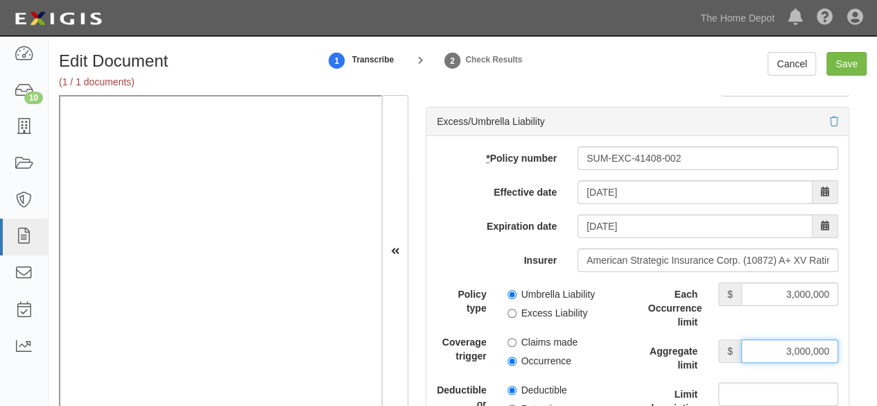
type input "3,000,000"
click at [508, 309] on input "Excess Liability" at bounding box center [512, 313] width 9 height 9
radio input "true"
click at [856, 68] on input "Save" at bounding box center [847, 64] width 40 height 24
type input "2000000"
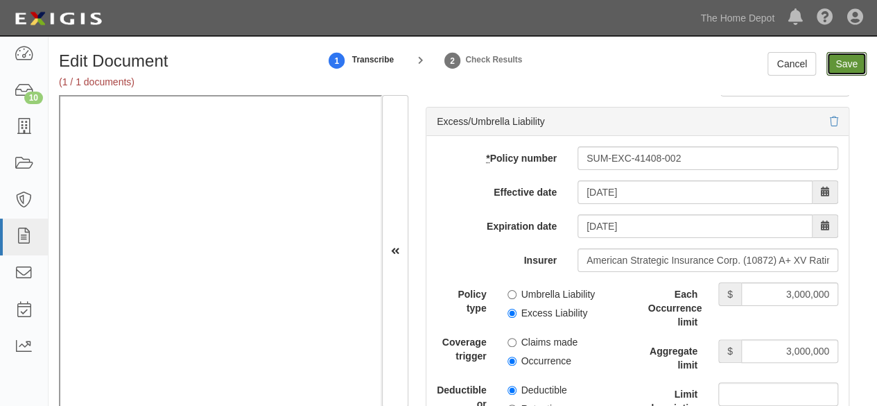
type input "5000000"
type input "2000000"
type input "3000000"
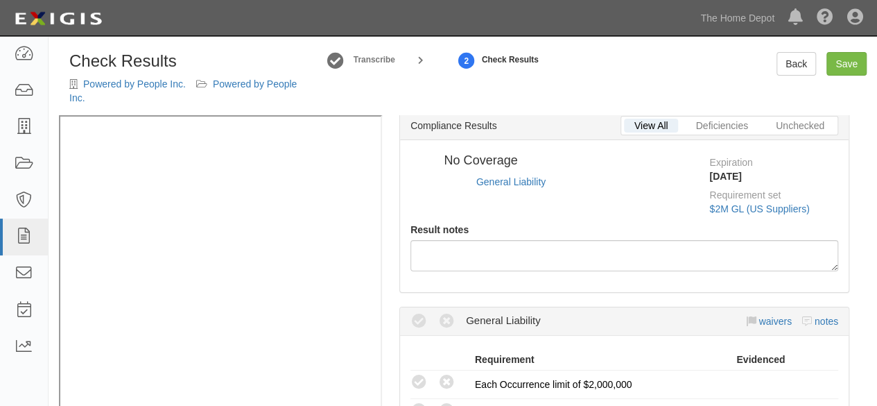
radio input "true"
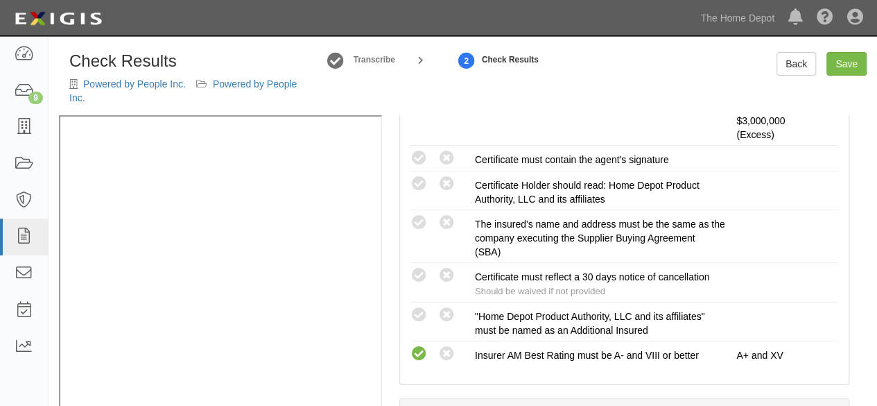
scroll to position [495, 0]
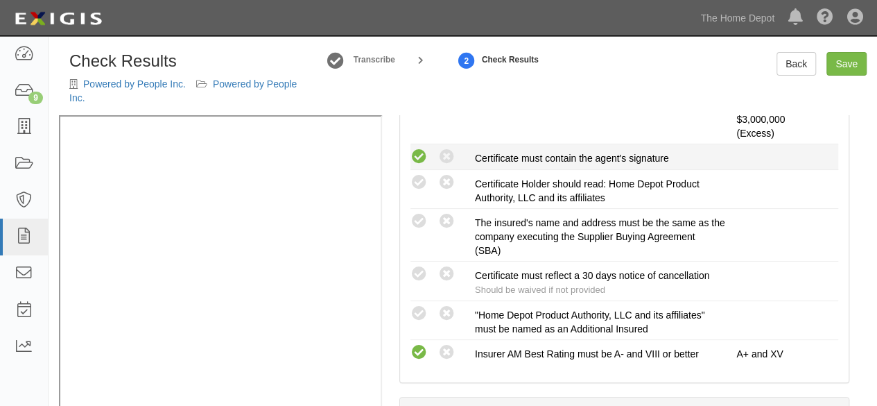
click at [419, 154] on icon at bounding box center [419, 156] width 17 height 17
radio input "true"
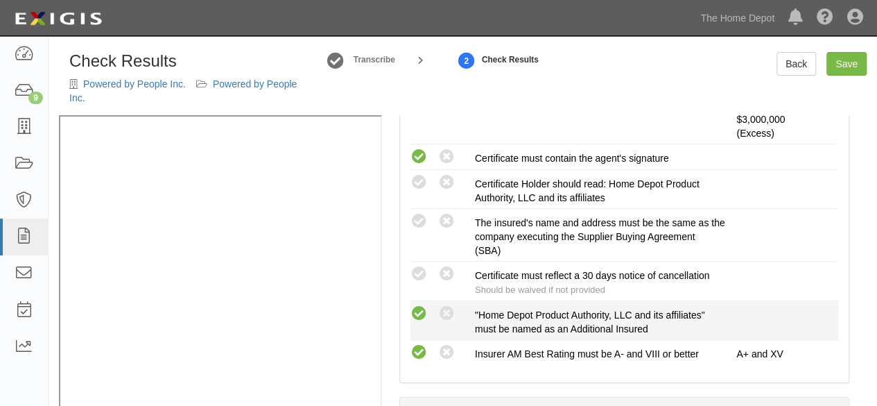
click at [422, 313] on icon at bounding box center [419, 313] width 17 height 17
radio input "true"
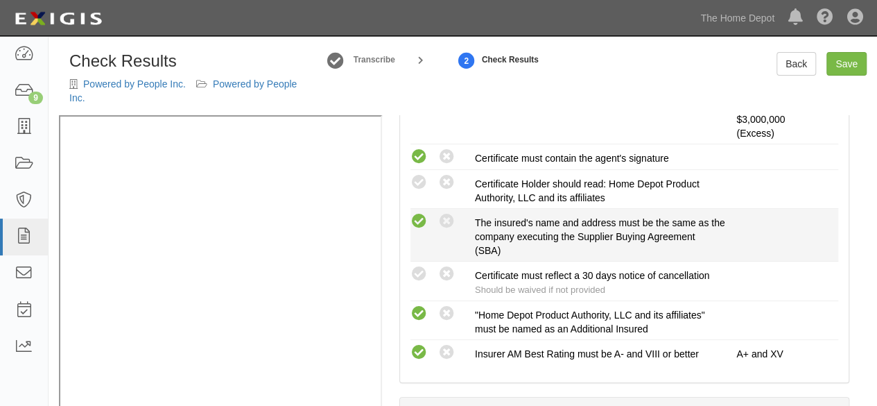
click at [417, 214] on icon at bounding box center [419, 221] width 17 height 17
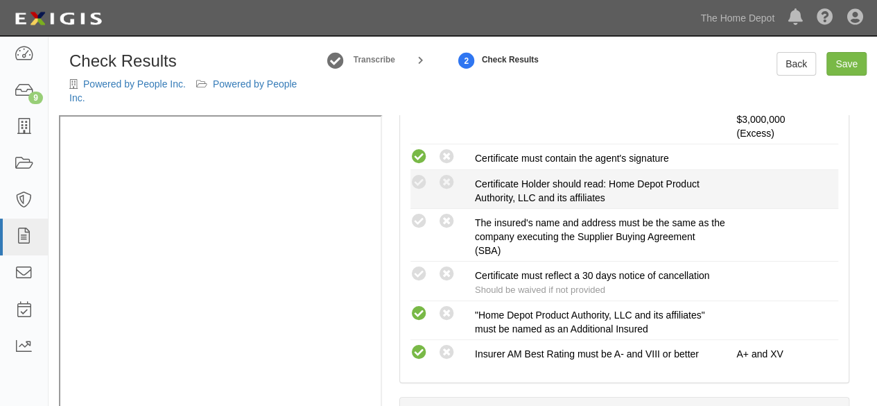
radio input "true"
click at [417, 181] on icon at bounding box center [419, 182] width 17 height 17
radio input "true"
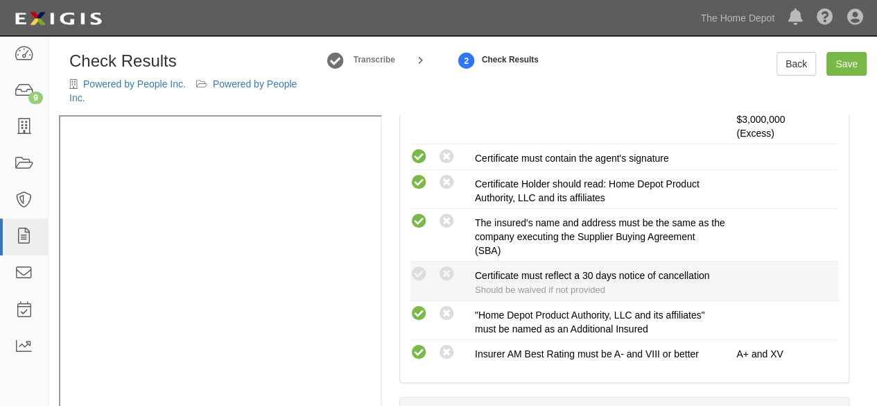
drag, startPoint x: 419, startPoint y: 272, endPoint x: 494, endPoint y: 268, distance: 75.0
click at [420, 273] on icon at bounding box center [419, 274] width 17 height 17
radio input "true"
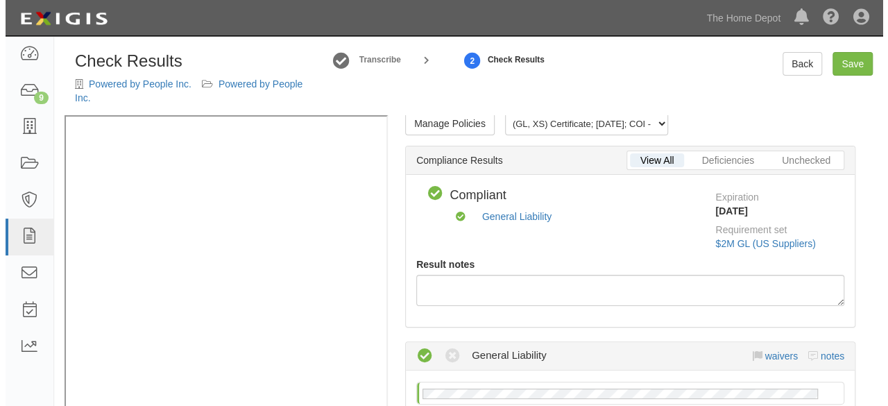
scroll to position [0, 0]
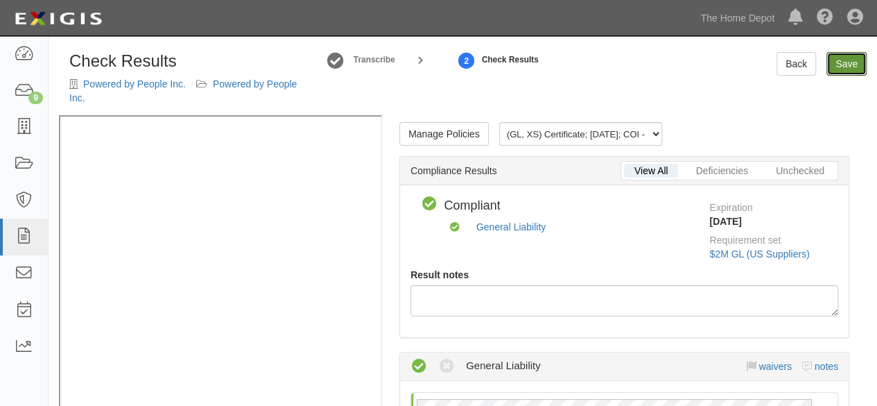
drag, startPoint x: 852, startPoint y: 55, endPoint x: 821, endPoint y: 99, distance: 53.9
click at [852, 55] on link "Save" at bounding box center [847, 64] width 40 height 24
radio input "true"
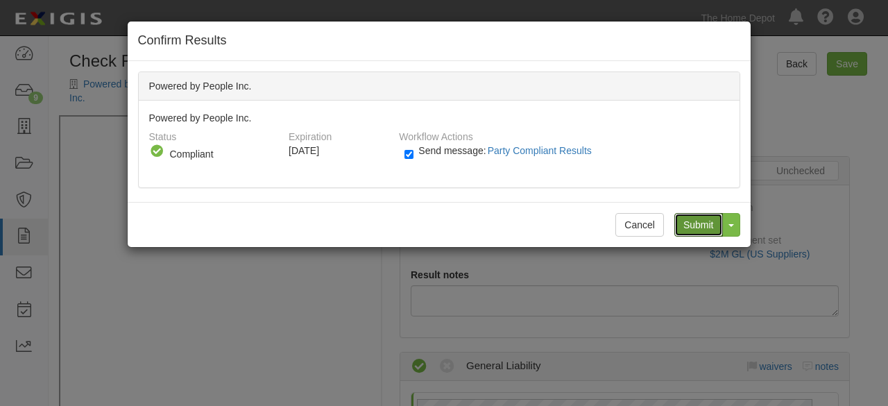
drag, startPoint x: 705, startPoint y: 225, endPoint x: 616, endPoint y: 182, distance: 99.3
click at [699, 223] on input "Submit" at bounding box center [698, 225] width 49 height 24
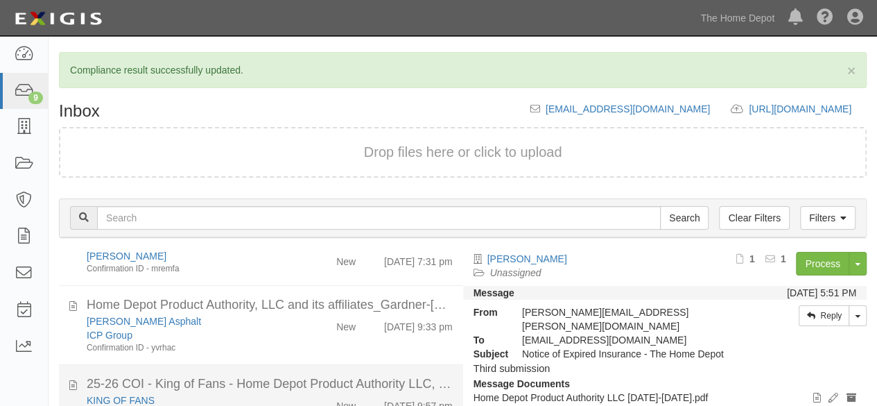
scroll to position [139, 0]
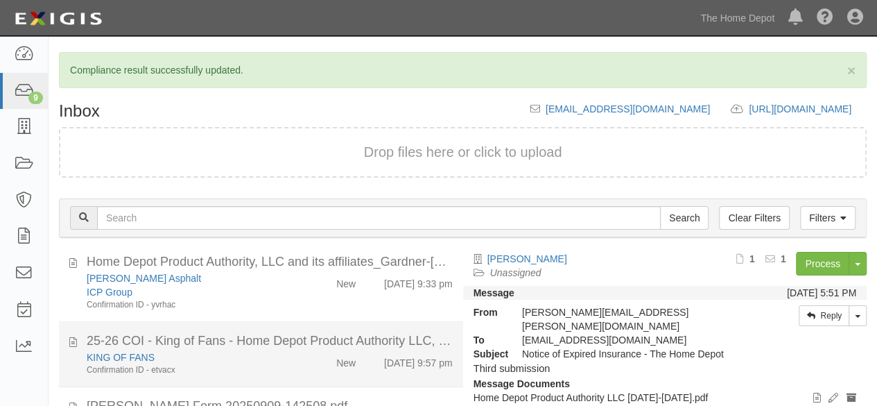
drag, startPoint x: 270, startPoint y: 367, endPoint x: 305, endPoint y: 358, distance: 36.5
click at [271, 365] on div "Confirmation ID - etvacx" at bounding box center [189, 370] width 205 height 12
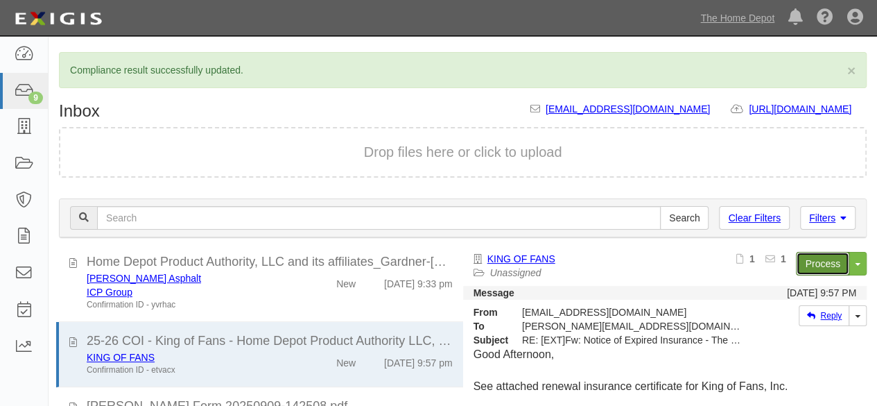
click at [800, 261] on link "Process" at bounding box center [822, 264] width 53 height 24
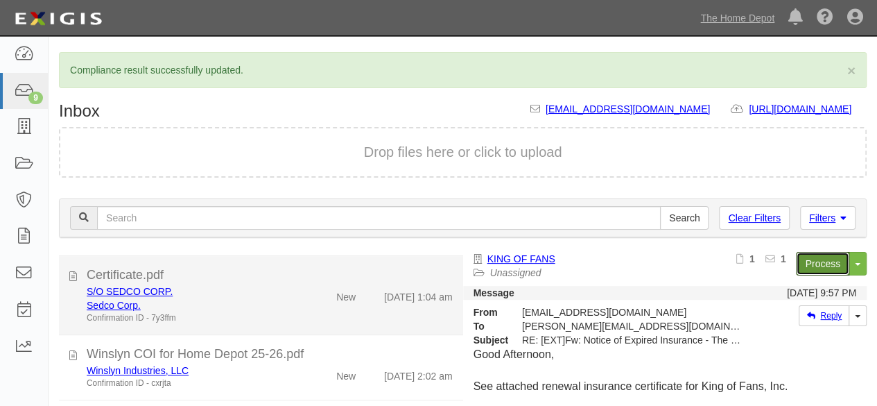
scroll to position [428, 0]
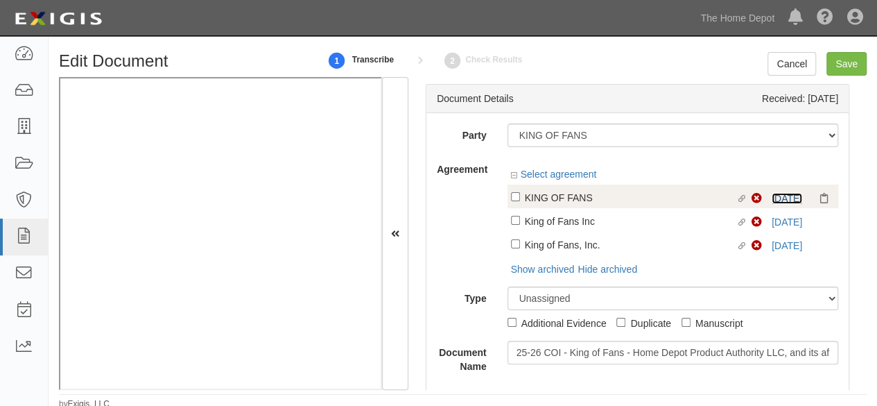
click at [772, 193] on link "[DATE]" at bounding box center [787, 198] width 31 height 11
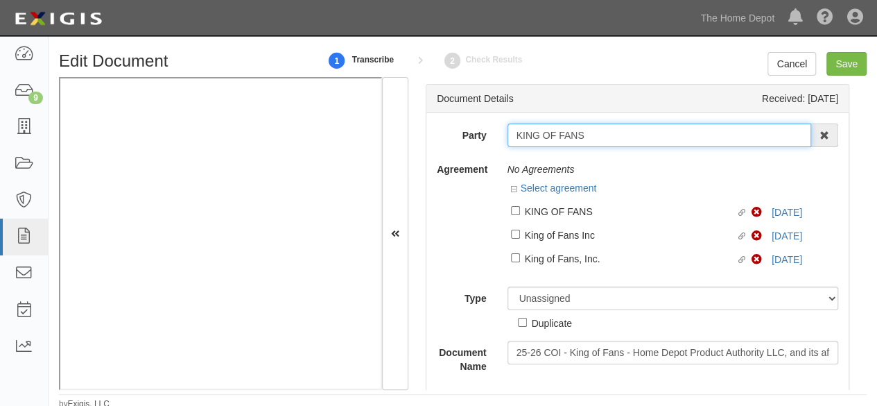
click at [535, 139] on input "KING OF FANS" at bounding box center [660, 135] width 304 height 24
click at [591, 137] on input "KING OF FANS" at bounding box center [660, 135] width 304 height 24
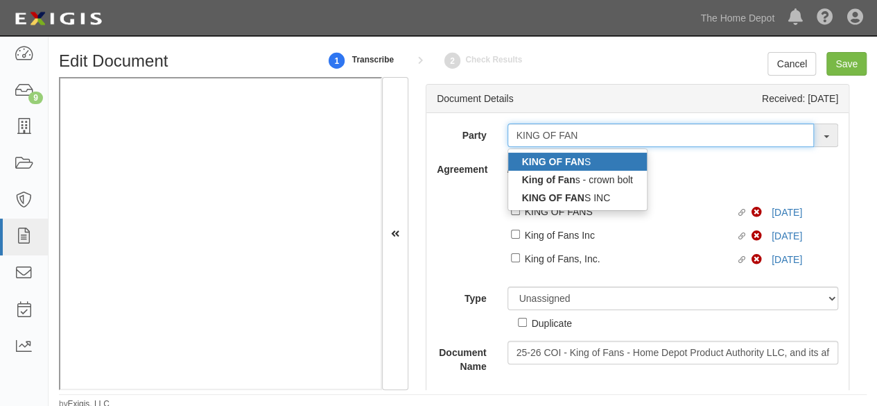
type input "KING OF FAN"
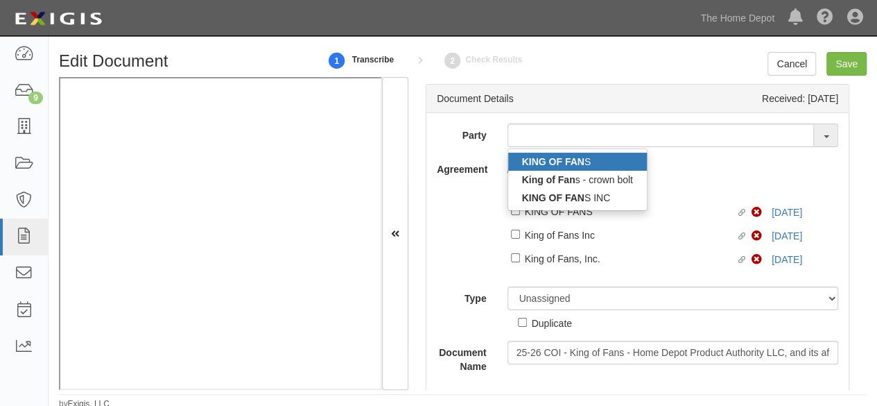
click at [569, 157] on strong "KING OF FAN" at bounding box center [553, 161] width 62 height 11
type input "KING OF FANS"
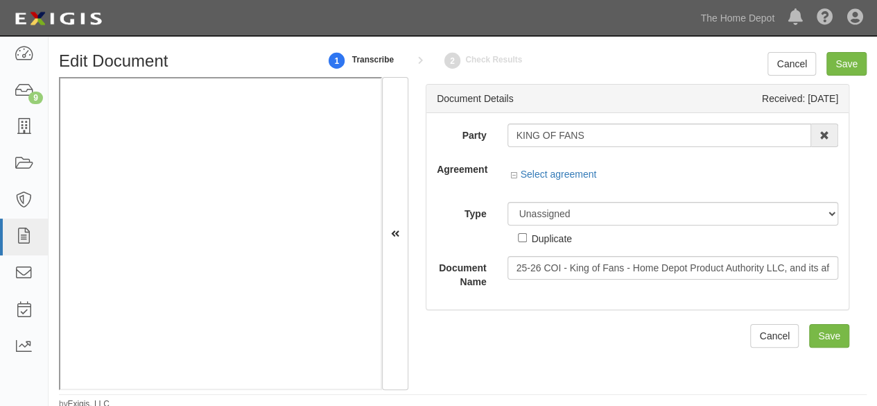
click at [488, 197] on div "Party KING OF FANS KING OF FAN S King of Fan s - crown bolt KING OF FAN S INC 1…" at bounding box center [638, 205] width 402 height 165
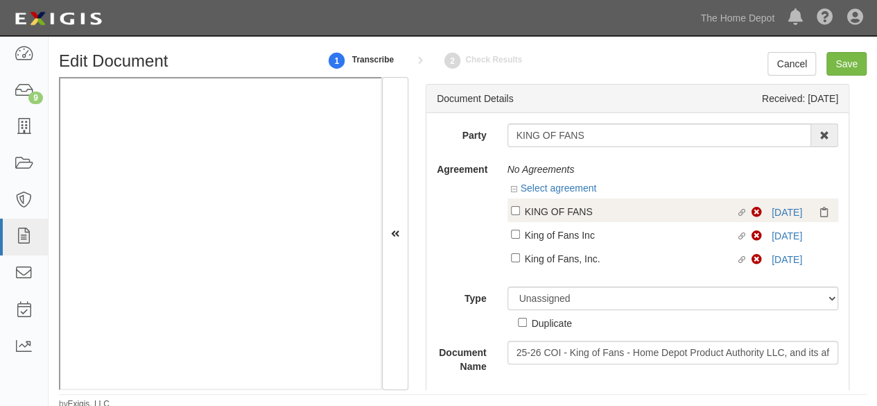
click at [579, 216] on div "KING OF FANS" at bounding box center [631, 210] width 212 height 15
click at [520, 215] on input "Linked agreement KING OF FANS Linked agreement" at bounding box center [515, 210] width 9 height 9
checkbox input "true"
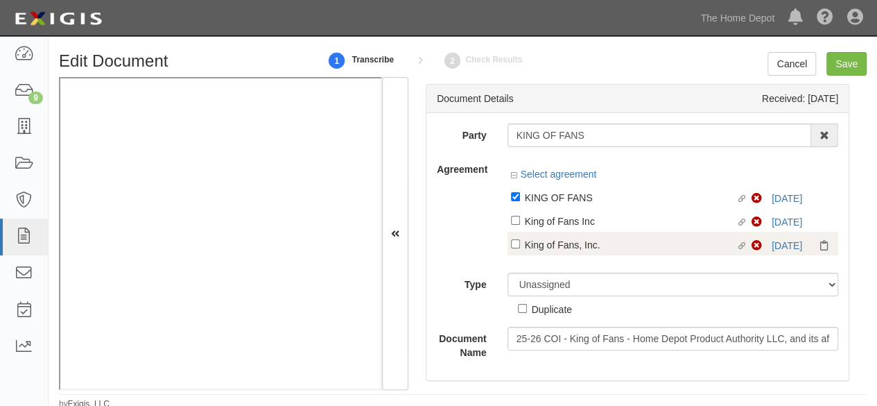
click at [577, 235] on div "Linked agreement King of Fans, Inc. Linked agreement Non-Compliant [DATE]" at bounding box center [673, 244] width 331 height 24
click at [576, 246] on div "King of Fans, Inc." at bounding box center [631, 243] width 212 height 15
click at [520, 246] on input "Linked agreement King of Fans, Inc. Linked agreement" at bounding box center [515, 243] width 9 height 9
checkbox input "true"
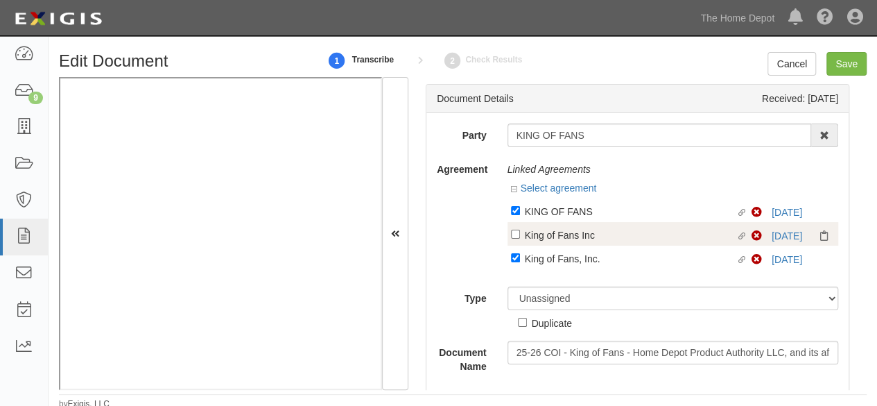
click at [576, 228] on div "King of Fans Inc" at bounding box center [631, 234] width 212 height 15
click at [520, 230] on input "Linked agreement King of Fans Inc Linked agreement" at bounding box center [515, 234] width 9 height 9
checkbox input "true"
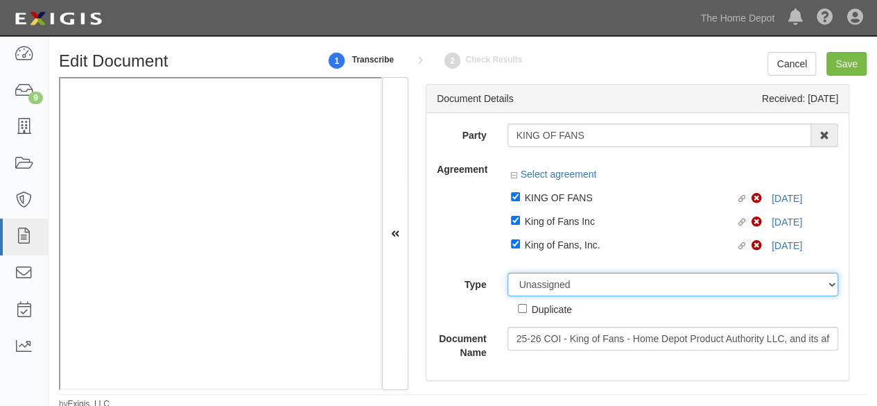
click at [523, 284] on select "Unassigned Binder Cancellation Notice Certificate Contract Endorsement Insuranc…" at bounding box center [673, 285] width 331 height 24
select select "CertificateDetail"
click at [508, 273] on select "Unassigned Binder Cancellation Notice Certificate Contract Endorsement Insuranc…" at bounding box center [673, 285] width 331 height 24
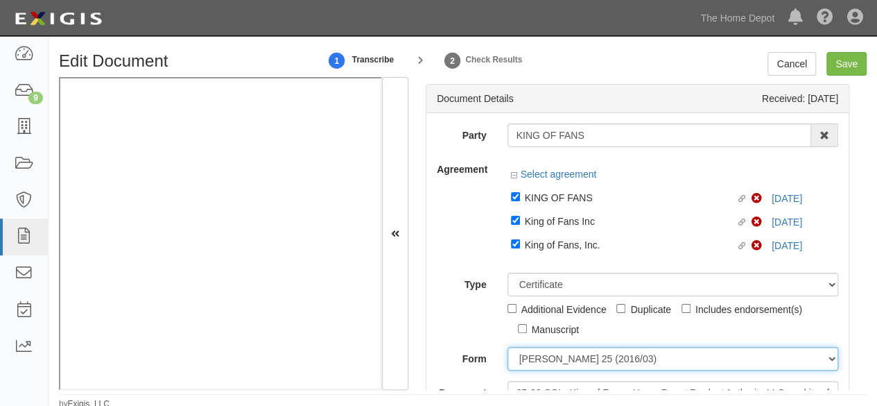
click at [532, 358] on select "ACORD 25 (2016/03) ACORD 101 ACORD 855 NY (2014/05) General" at bounding box center [673, 359] width 331 height 24
select select "GeneralFormDetail"
click at [508, 347] on select "ACORD 25 (2016/03) ACORD 101 ACORD 855 NY (2014/05) General" at bounding box center [673, 359] width 331 height 24
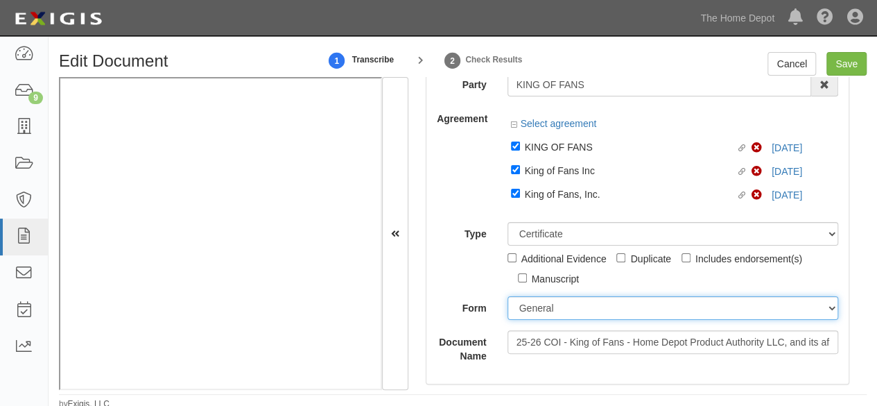
scroll to position [139, 0]
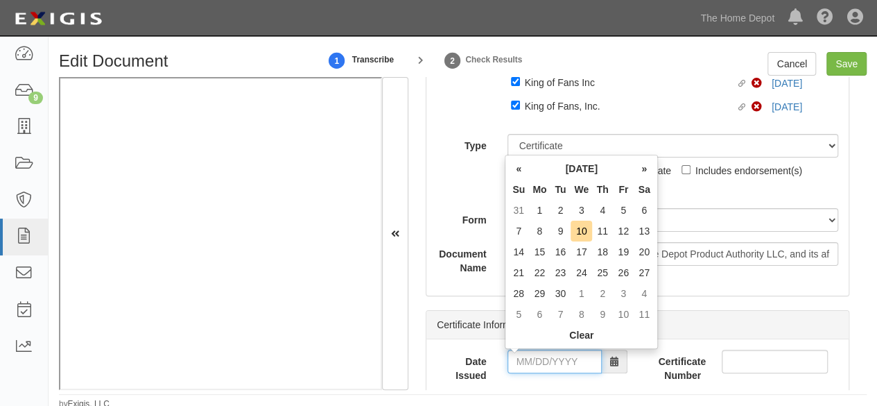
click at [539, 365] on input "Date Issued" at bounding box center [555, 362] width 94 height 24
click at [563, 223] on td "9" at bounding box center [560, 231] width 21 height 21
type input "[DATE]"
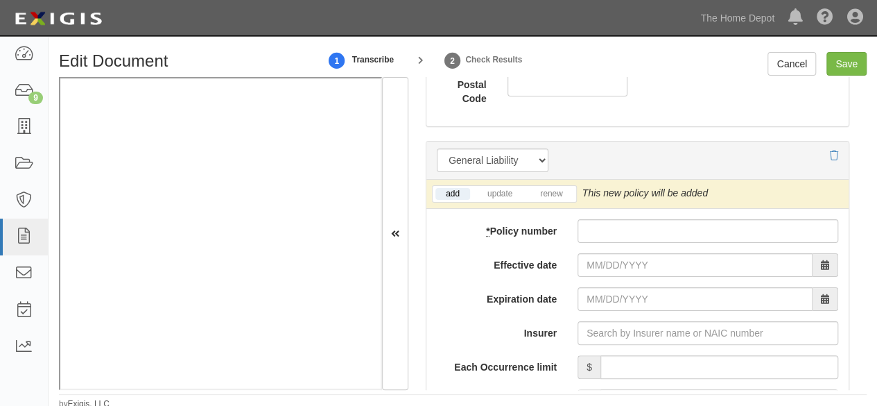
scroll to position [1179, 0]
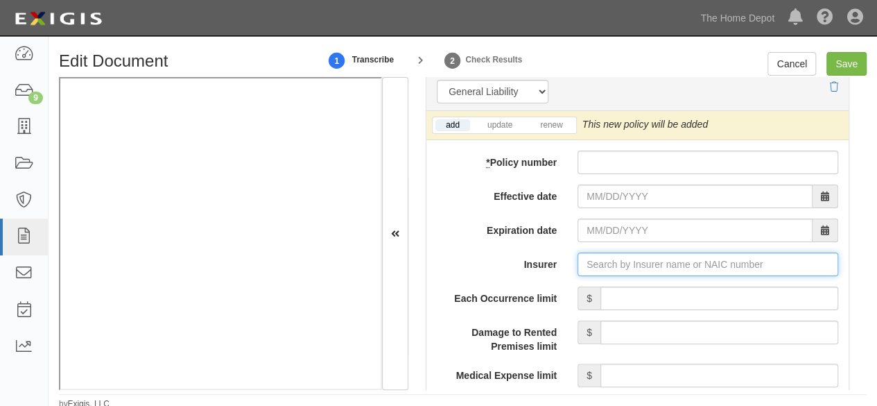
click at [598, 268] on input "Insurer" at bounding box center [708, 264] width 261 height 24
paste input "21873"
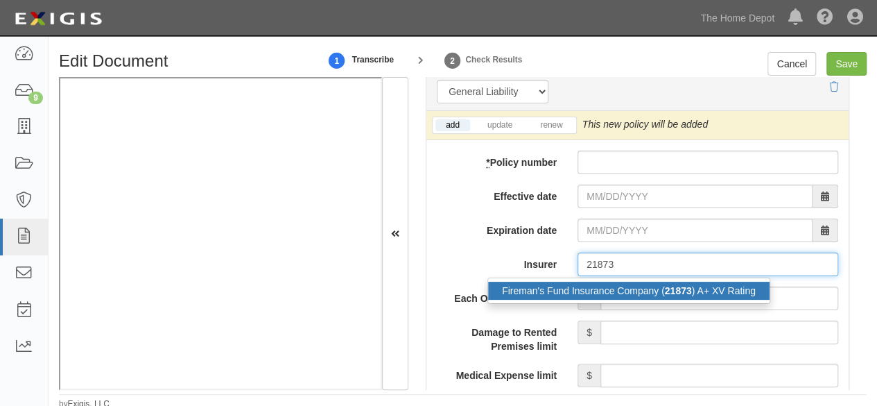
click at [589, 286] on div "Fireman's Fund Insurance Company ( 21873 ) A+ XV Rating" at bounding box center [629, 291] width 282 height 18
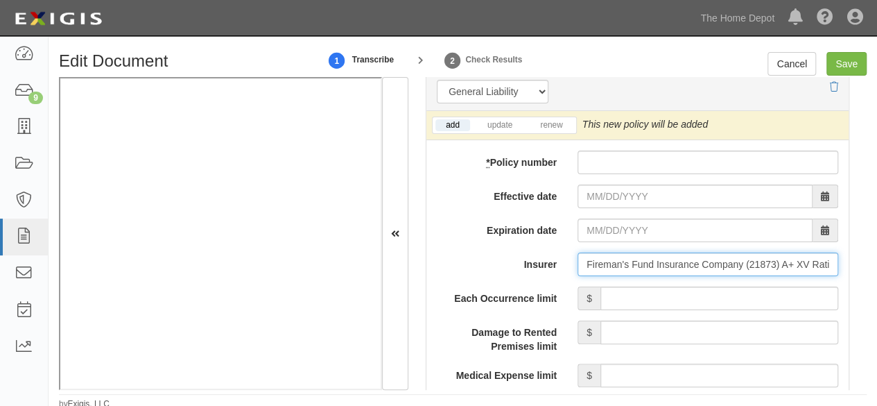
type input "Fireman's Fund Insurance Company (21873) A+ XV Rating"
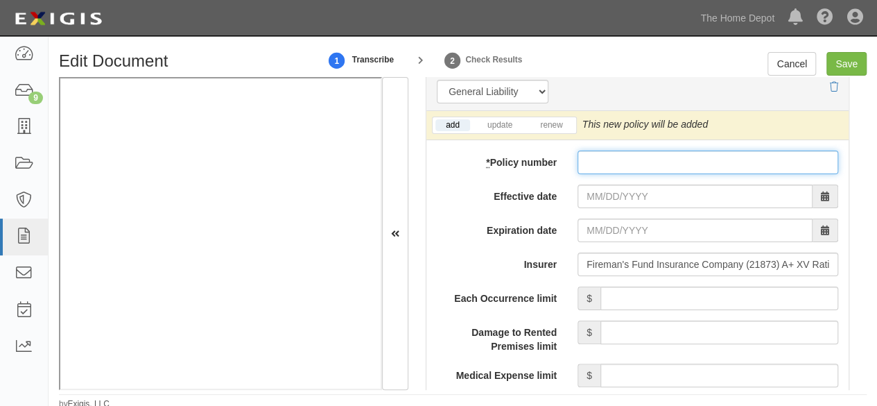
drag, startPoint x: 599, startPoint y: 155, endPoint x: 602, endPoint y: 162, distance: 7.5
click at [599, 155] on input "* Policy number" at bounding box center [708, 162] width 261 height 24
paste input "USC031932250"
type input "USC031932250"
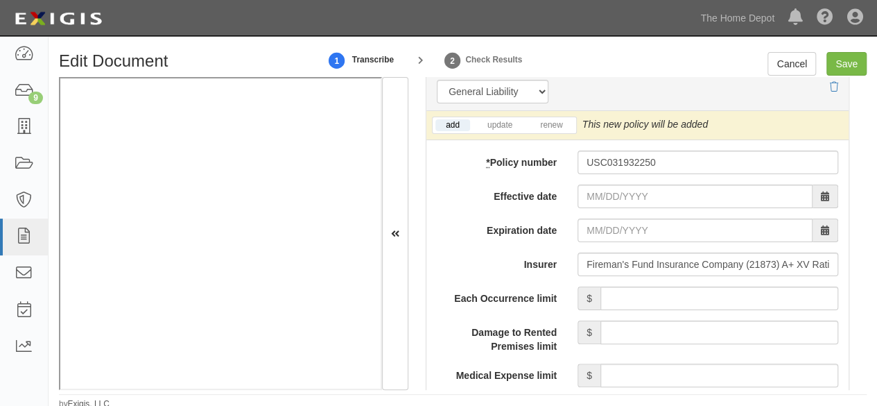
drag, startPoint x: 596, startPoint y: 208, endPoint x: 602, endPoint y: 184, distance: 24.2
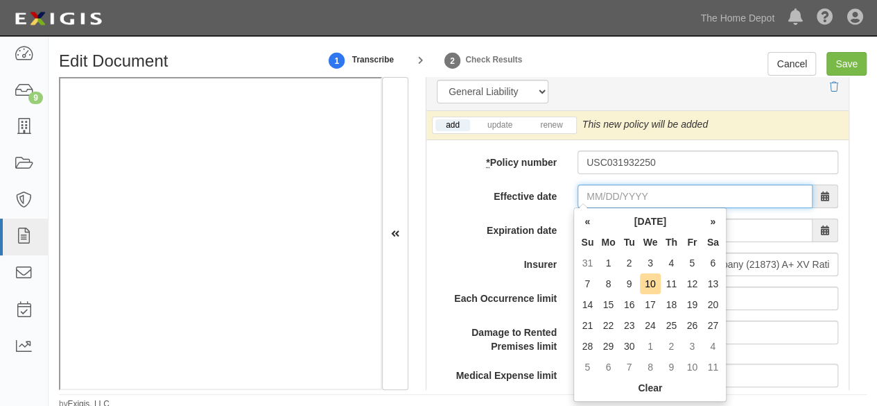
drag, startPoint x: 613, startPoint y: 194, endPoint x: 618, endPoint y: 187, distance: 9.0
click at [613, 194] on input "Effective date" at bounding box center [695, 196] width 235 height 24
click at [628, 282] on td "9" at bounding box center [629, 283] width 21 height 21
type input "09/09/2025"
type input "09/09/2026"
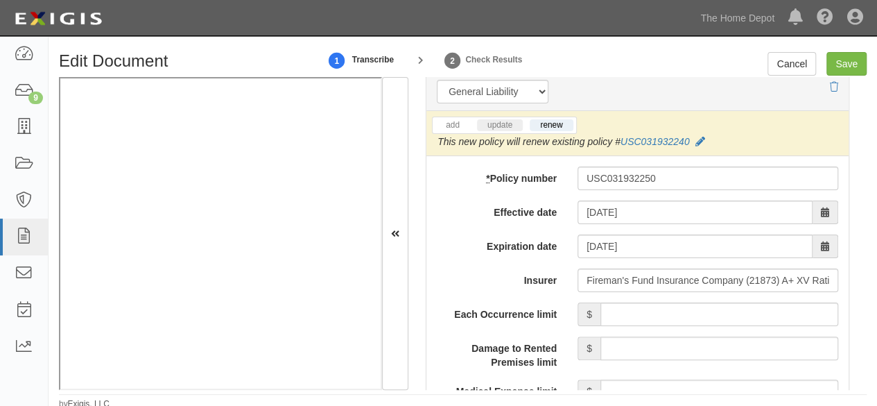
click at [490, 117] on li "update" at bounding box center [499, 125] width 51 height 16
click at [501, 123] on link "update" at bounding box center [500, 125] width 46 height 12
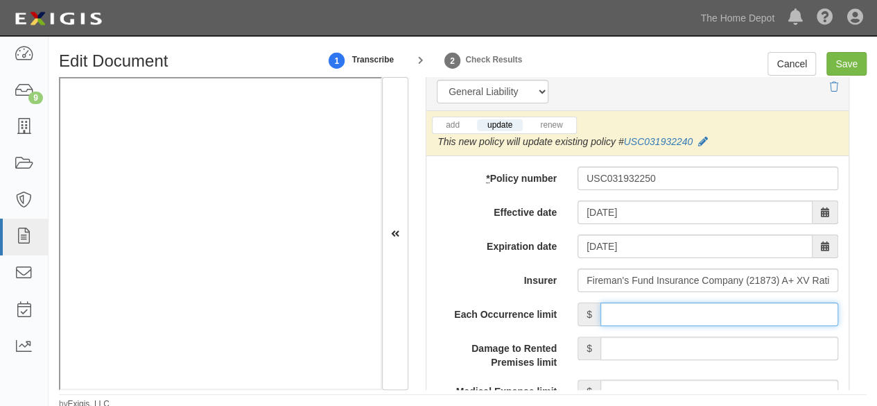
drag, startPoint x: 679, startPoint y: 311, endPoint x: 673, endPoint y: 301, distance: 12.1
click at [674, 304] on input "Each Occurrence limit" at bounding box center [720, 314] width 238 height 24
type input "1,000,000"
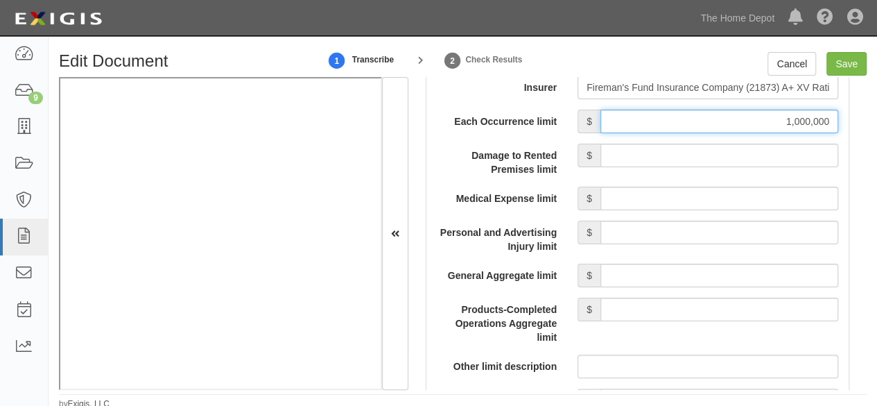
scroll to position [1387, 0]
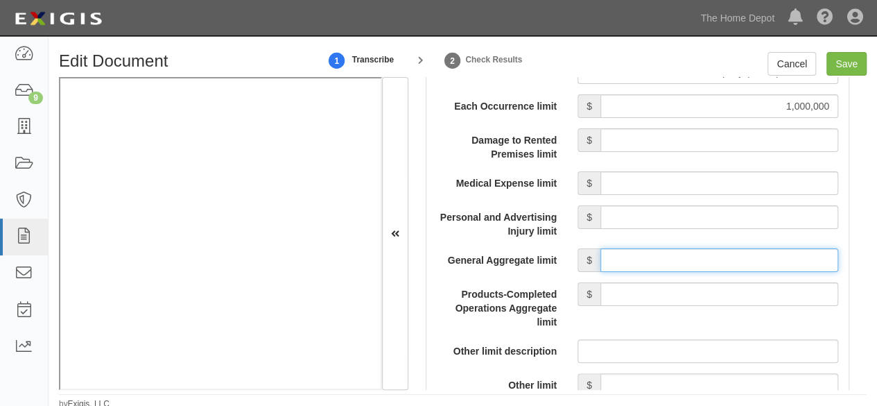
click at [653, 253] on input "General Aggregate limit" at bounding box center [720, 260] width 238 height 24
type input "2,000,000"
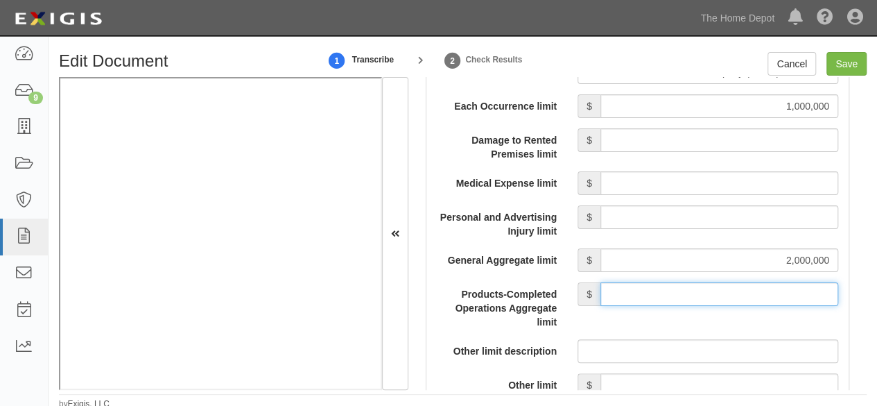
click at [677, 285] on input "Products-Completed Operations Aggregate limit" at bounding box center [720, 294] width 238 height 24
type input "2,000,000"
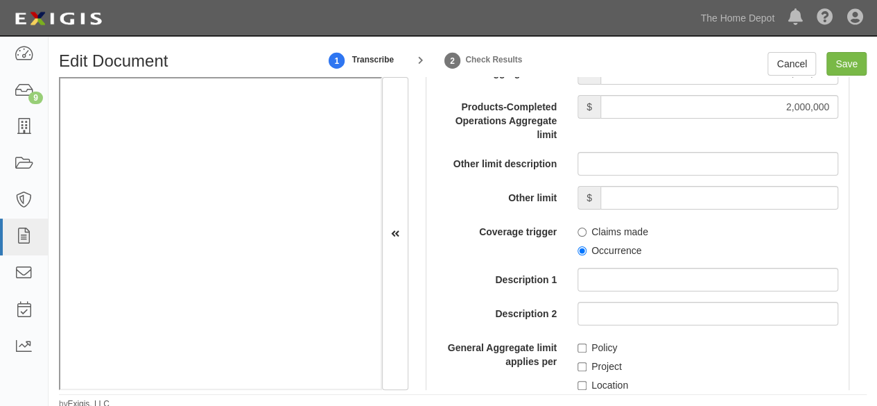
scroll to position [1595, 0]
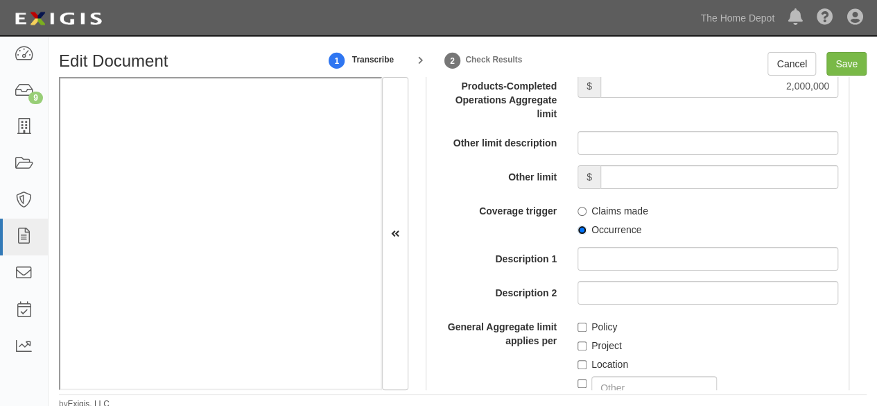
click at [580, 227] on input "Occurrence" at bounding box center [582, 229] width 9 height 9
radio input "true"
click at [578, 325] on input "Policy" at bounding box center [582, 326] width 9 height 9
checkbox input "true"
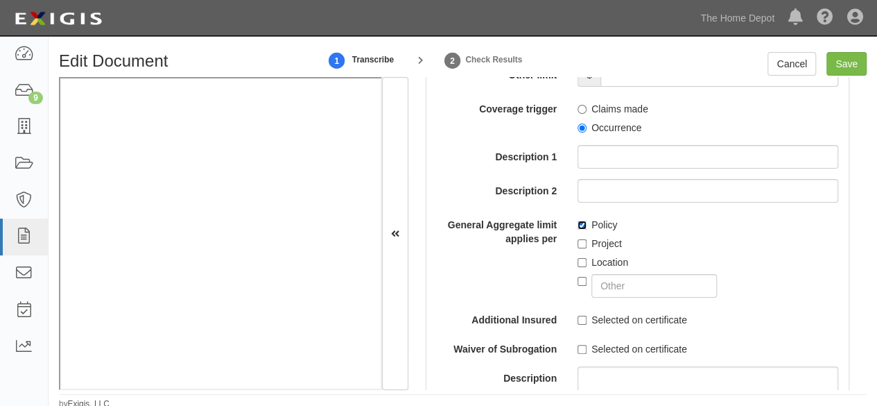
scroll to position [1734, 0]
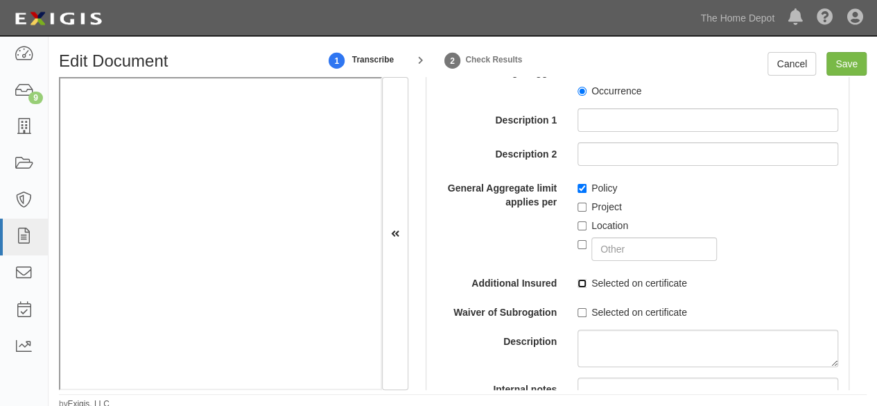
click at [578, 281] on input "Selected on certificate" at bounding box center [582, 283] width 9 height 9
checkbox input "true"
click at [578, 308] on input "Selected on certificate" at bounding box center [582, 312] width 9 height 9
checkbox input "true"
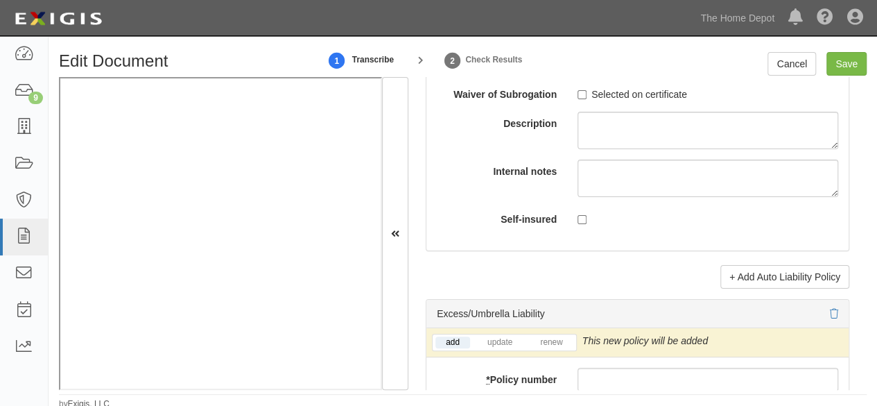
scroll to position [2982, 0]
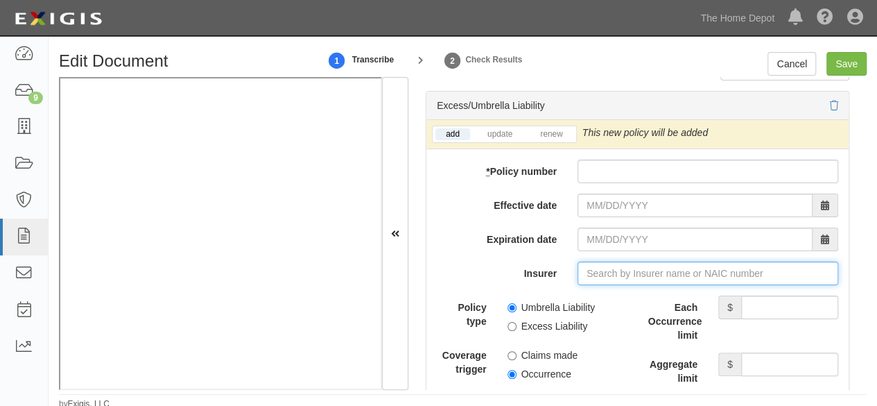
click at [592, 268] on input "Insurer" at bounding box center [708, 273] width 261 height 24
paste input "21873"
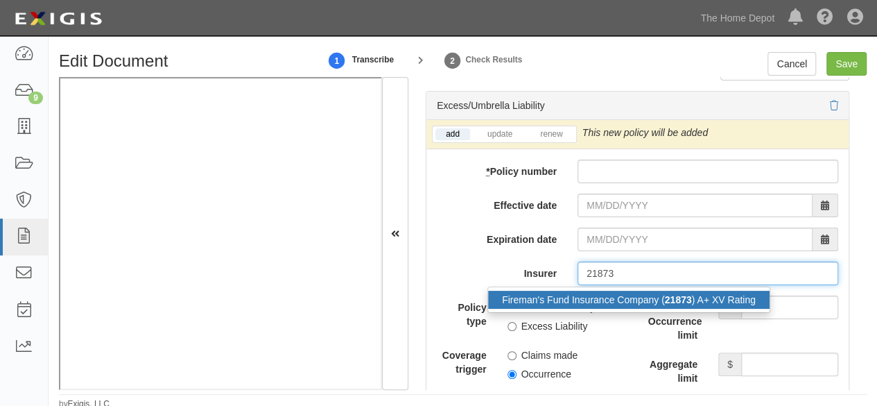
click at [583, 298] on div "Fireman's Fund Insurance Company ( 21873 ) A+ XV Rating" at bounding box center [629, 300] width 282 height 18
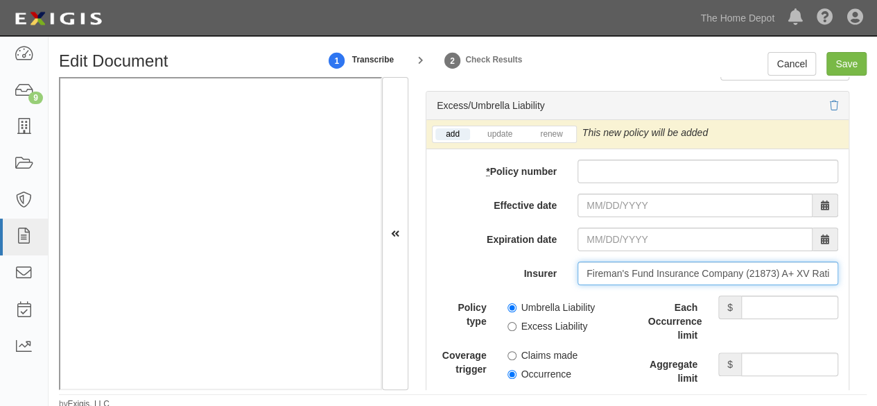
type input "Fireman's Fund Insurance Company (21873) A+ XV Rating"
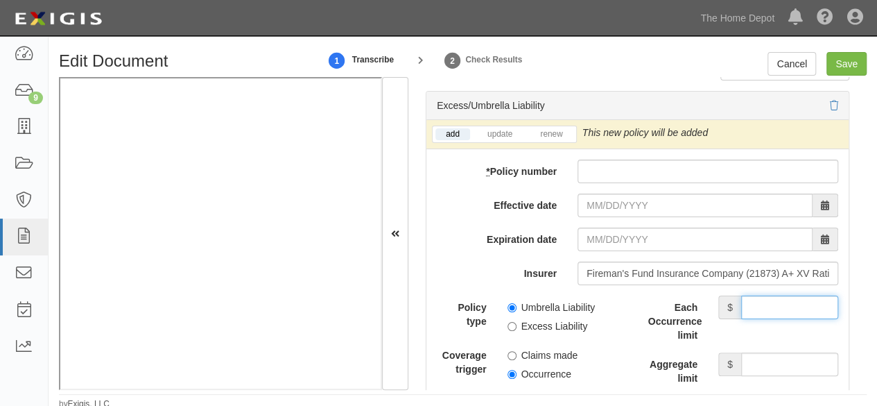
drag, startPoint x: 763, startPoint y: 300, endPoint x: 760, endPoint y: 293, distance: 7.5
click at [763, 300] on input "Each Occurrence limit" at bounding box center [789, 307] width 97 height 24
type input "7,000,000"
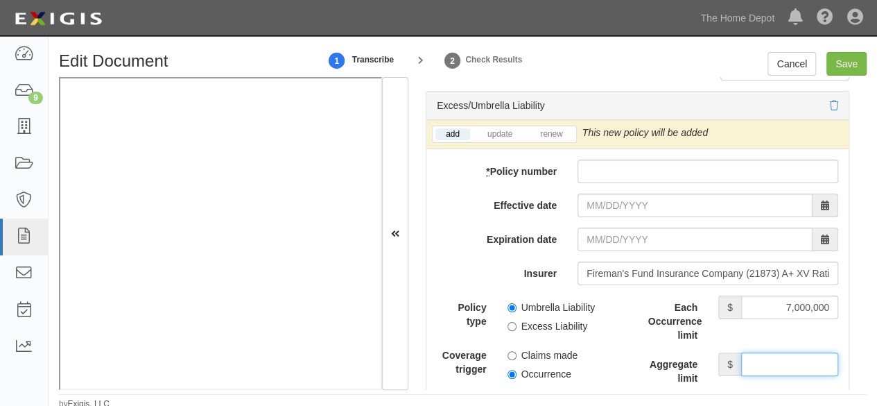
click at [782, 354] on input "Aggregate limit" at bounding box center [789, 364] width 97 height 24
type input "7,000,000"
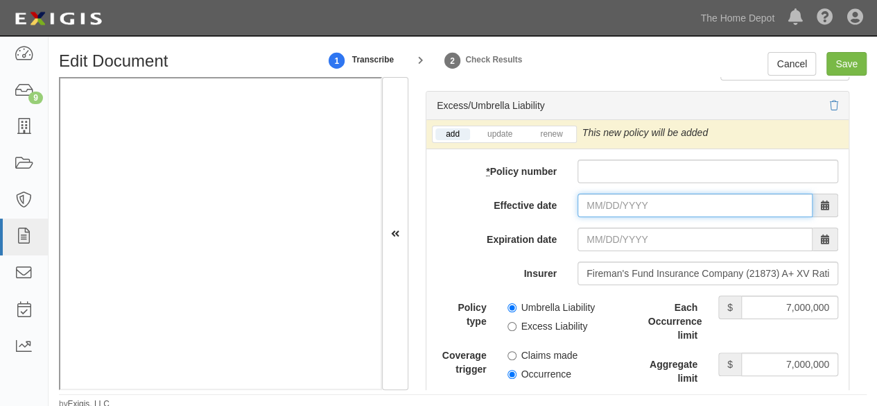
drag, startPoint x: 595, startPoint y: 192, endPoint x: 595, endPoint y: 200, distance: 7.6
click at [595, 198] on input "Effective date" at bounding box center [695, 205] width 235 height 24
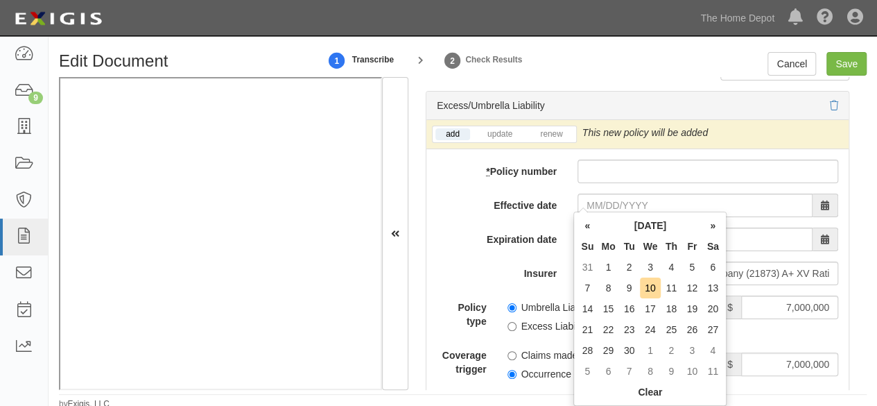
drag, startPoint x: 632, startPoint y: 288, endPoint x: 609, endPoint y: 294, distance: 24.4
click at [632, 288] on td "9" at bounding box center [629, 287] width 21 height 21
type input "09/09/2025"
type input "[DATE]"
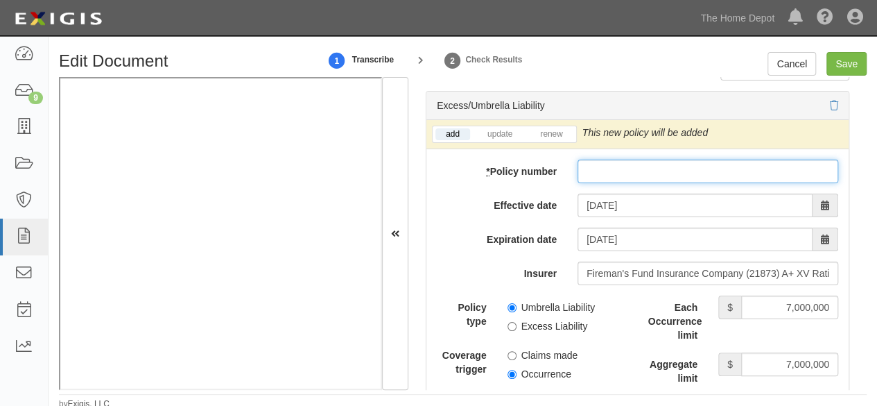
click at [605, 175] on input "* Policy number" at bounding box center [708, 172] width 261 height 24
paste input "USC02989025U"
type input "USC02989025U"
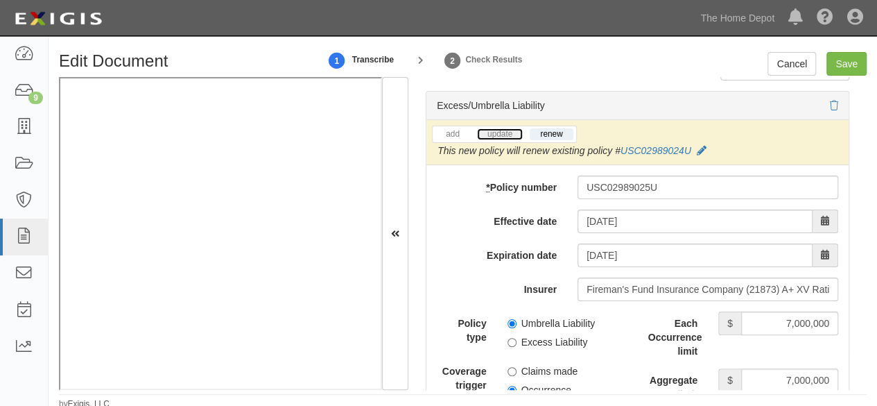
click at [503, 132] on link "update" at bounding box center [500, 134] width 46 height 12
click at [705, 146] on icon at bounding box center [705, 151] width 10 height 10
click at [0, 0] on button "Save" at bounding box center [0, 0] width 0 height 0
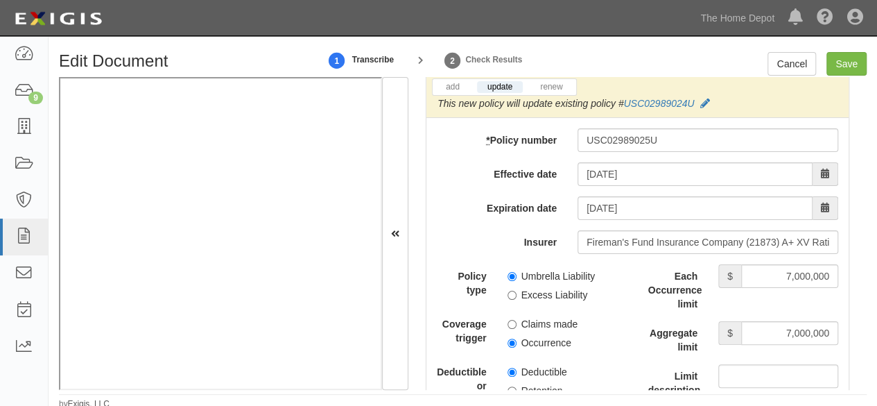
scroll to position [3051, 0]
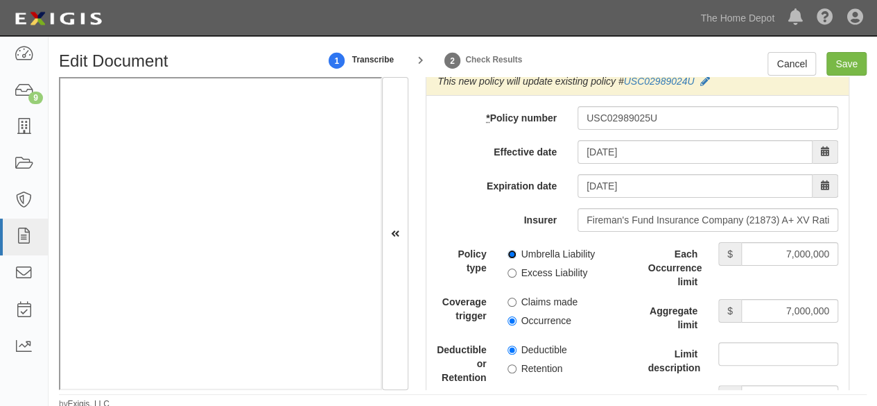
click at [509, 250] on input "Umbrella Liability" at bounding box center [512, 254] width 9 height 9
radio input "true"
click at [509, 317] on input "Occurrence" at bounding box center [512, 320] width 9 height 9
radio input "true"
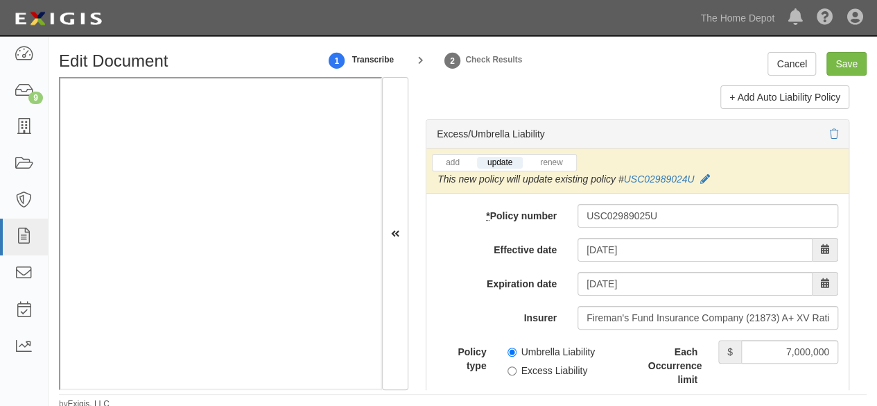
scroll to position [2843, 0]
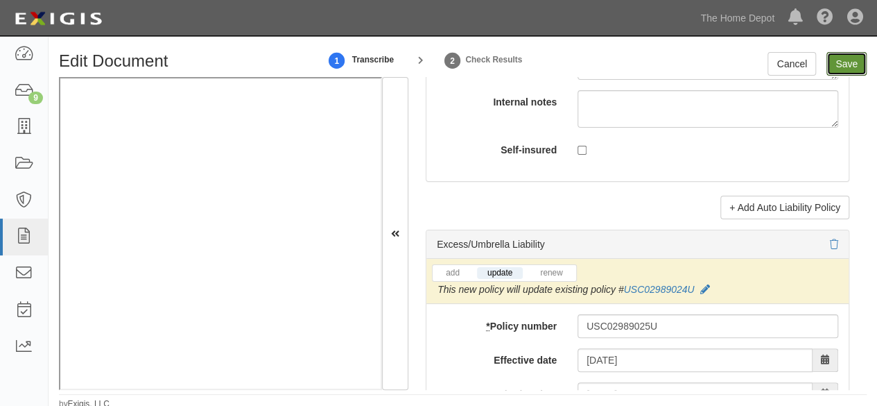
drag, startPoint x: 845, startPoint y: 61, endPoint x: 576, endPoint y: 49, distance: 269.4
click at [844, 62] on input "Save" at bounding box center [847, 64] width 40 height 24
type input "1000000"
type input "2000000"
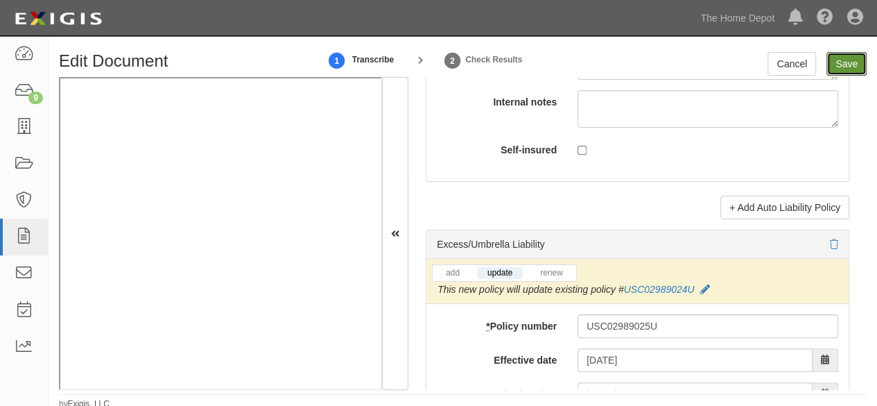
type input "7000000"
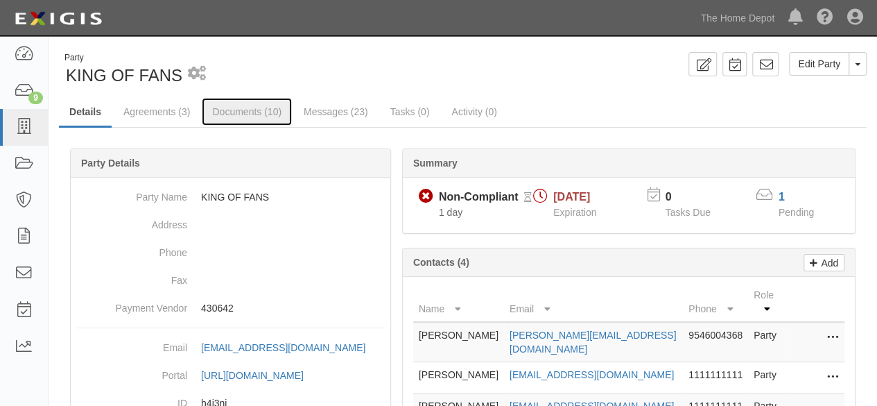
click at [243, 115] on link "Documents (10)" at bounding box center [247, 112] width 90 height 28
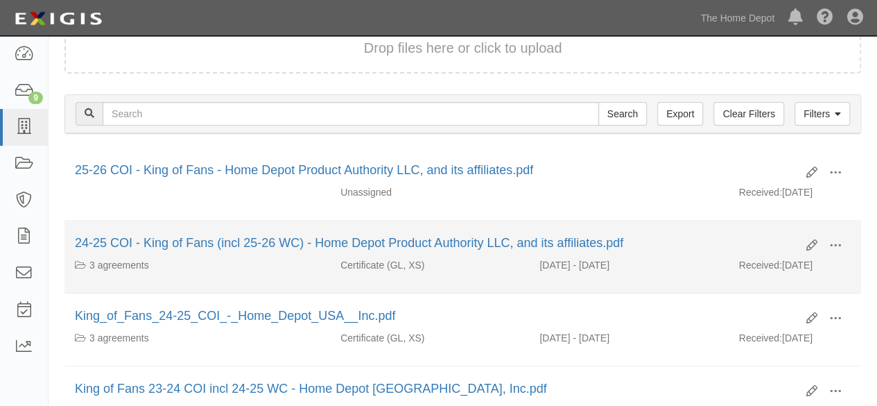
scroll to position [139, 0]
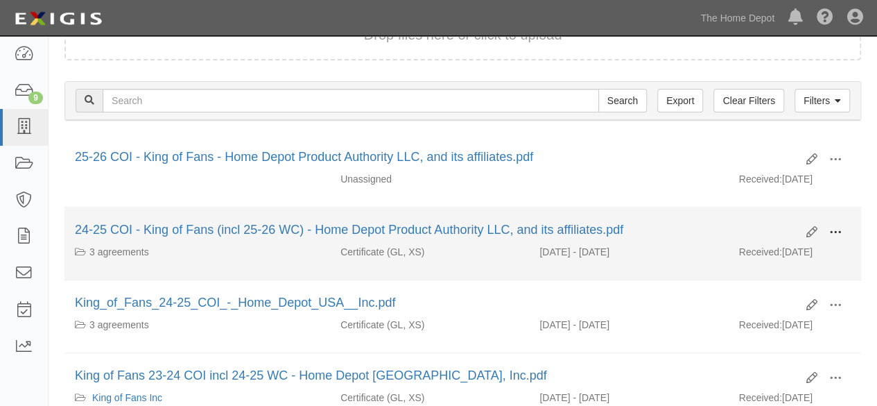
click at [832, 228] on span at bounding box center [835, 232] width 12 height 12
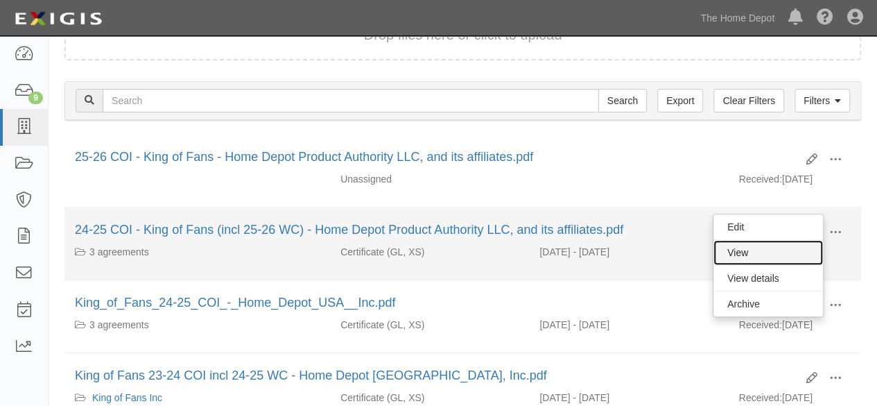
click at [793, 248] on link "View" at bounding box center [769, 252] width 110 height 25
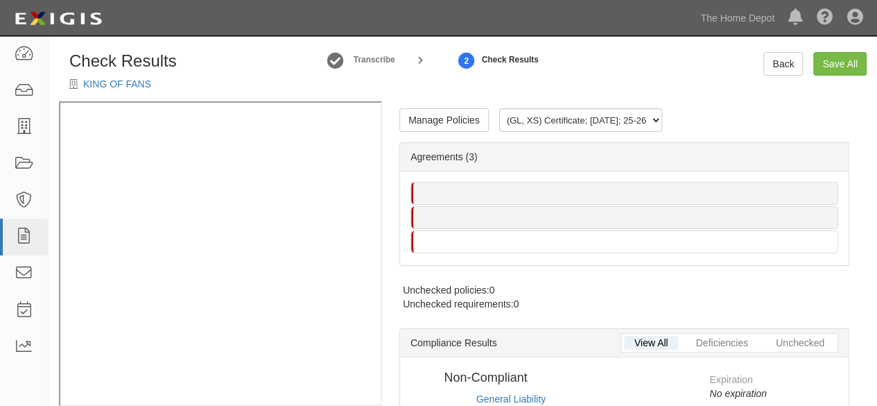
radio input "true"
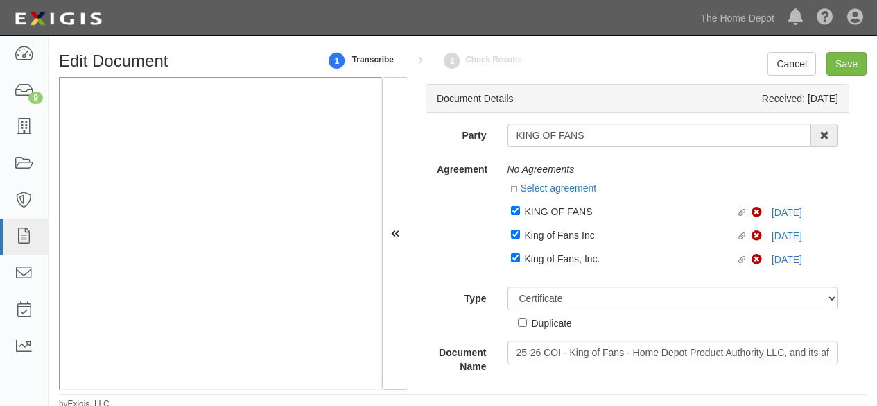
select select "CertificateDetail"
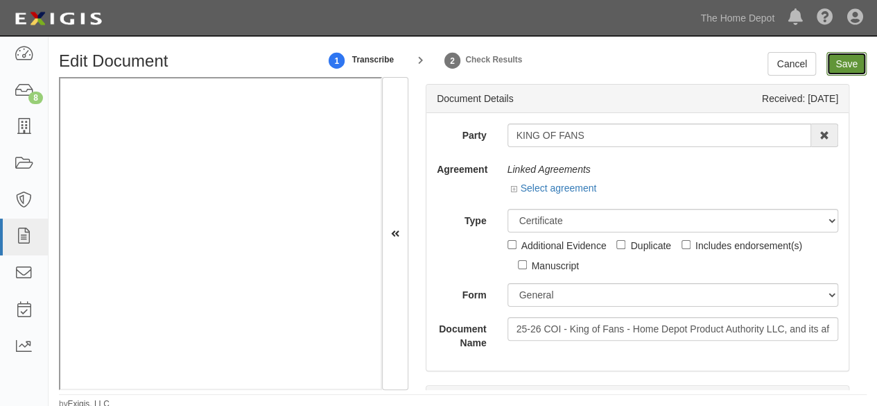
click at [836, 63] on input "Save" at bounding box center [847, 64] width 40 height 24
type input "1000000"
type input "2000000"
type input "7000000"
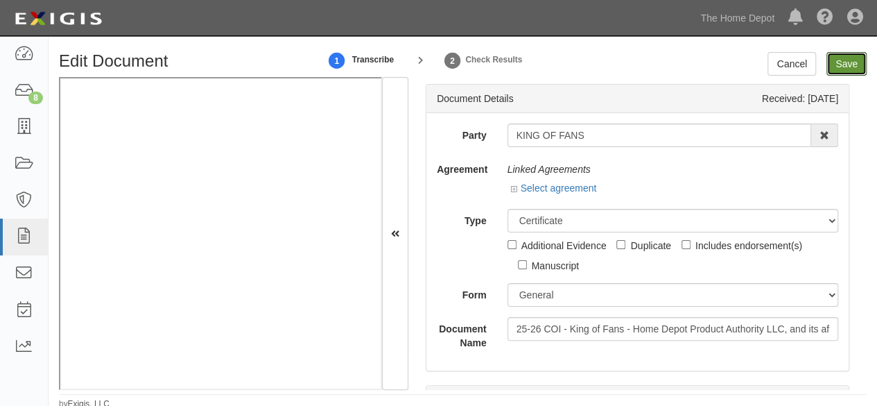
type input "7000000"
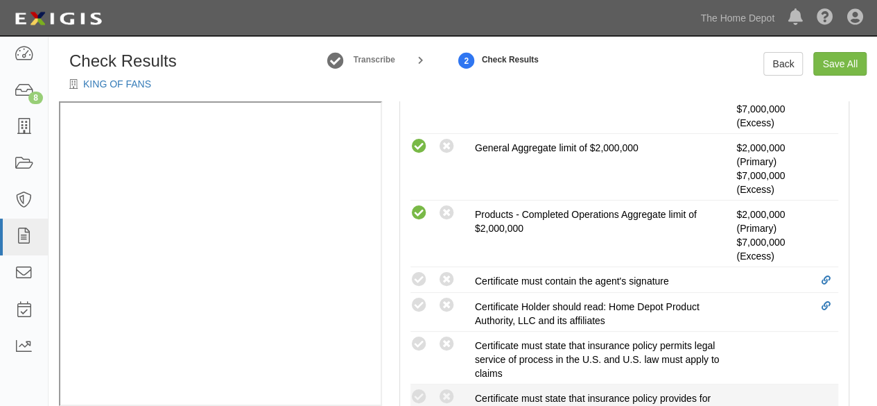
scroll to position [694, 0]
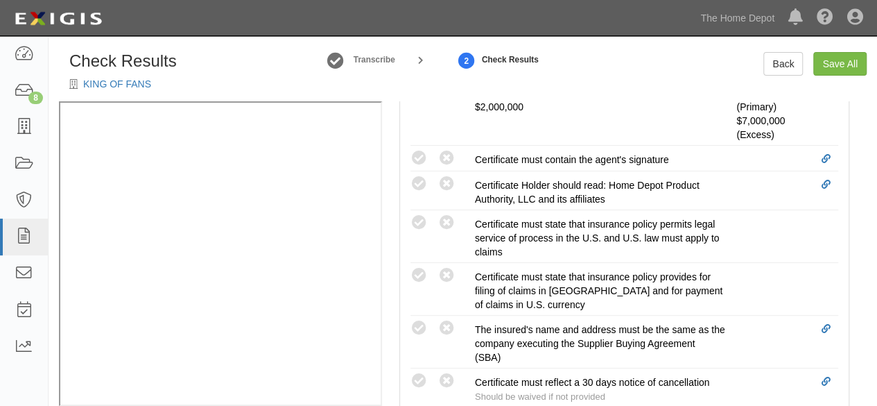
drag, startPoint x: 424, startPoint y: 320, endPoint x: 372, endPoint y: 320, distance: 52.7
click at [424, 320] on icon at bounding box center [419, 328] width 17 height 17
radio input "true"
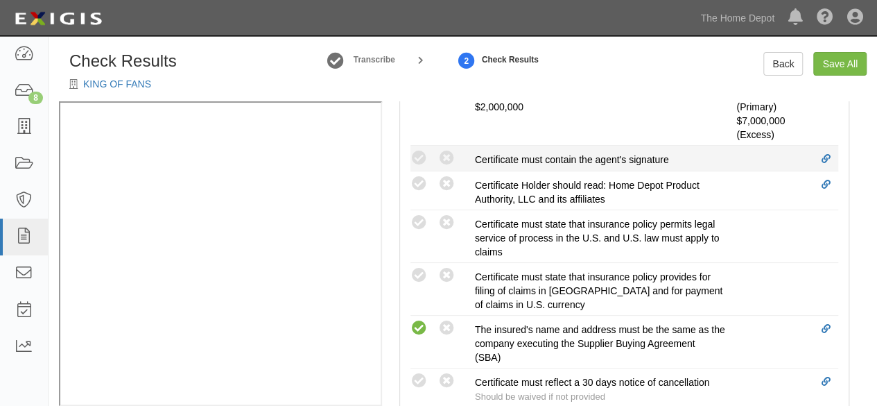
drag, startPoint x: 417, startPoint y: 148, endPoint x: 413, endPoint y: 166, distance: 18.7
click at [417, 150] on icon at bounding box center [419, 158] width 17 height 17
radio input "true"
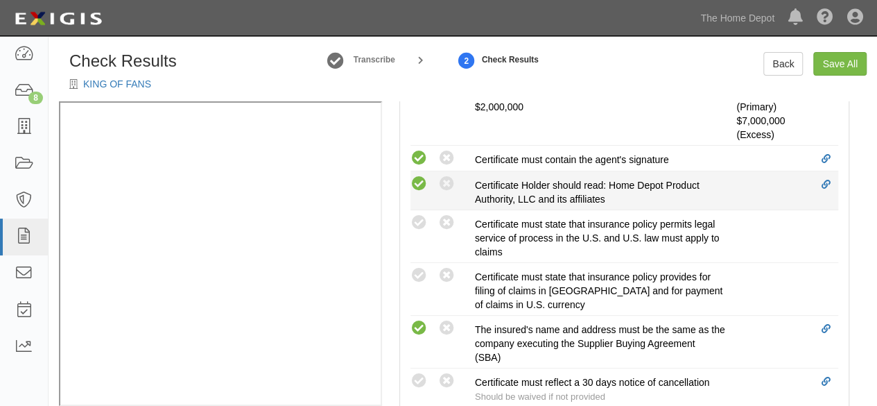
click at [416, 178] on icon at bounding box center [419, 183] width 17 height 17
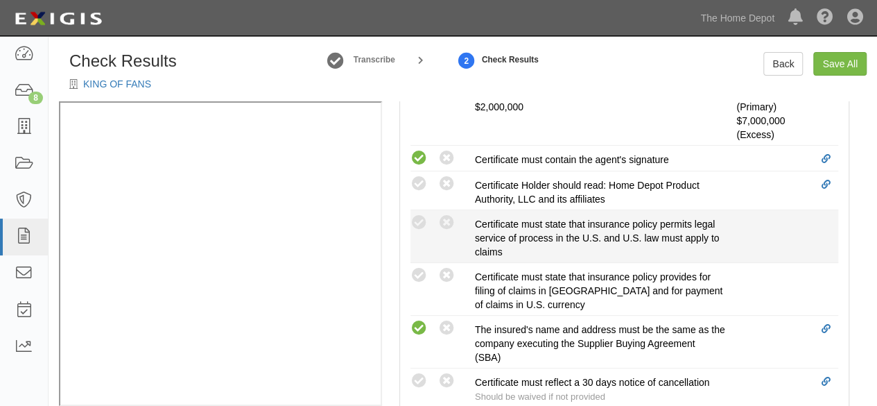
radio input "true"
click at [418, 217] on icon at bounding box center [419, 222] width 17 height 17
radio input "true"
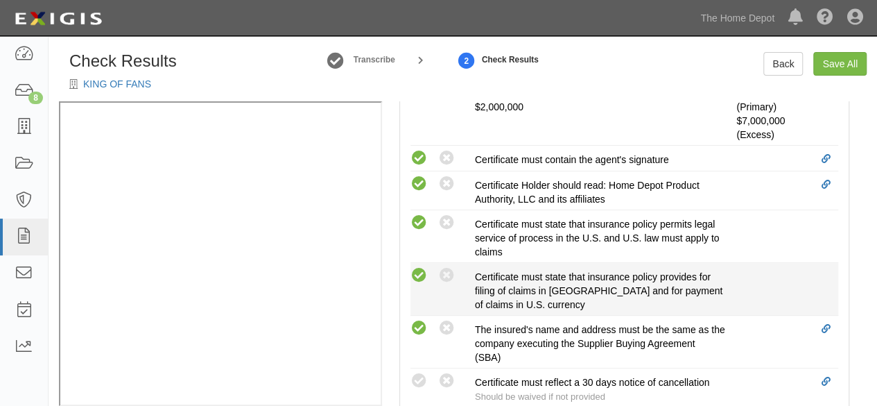
click at [417, 272] on icon at bounding box center [419, 275] width 17 height 17
radio input "true"
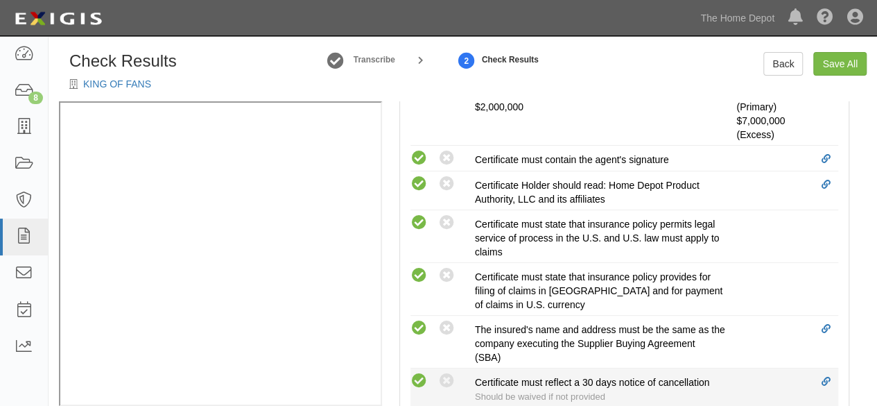
click at [419, 376] on icon at bounding box center [419, 380] width 17 height 17
radio input "true"
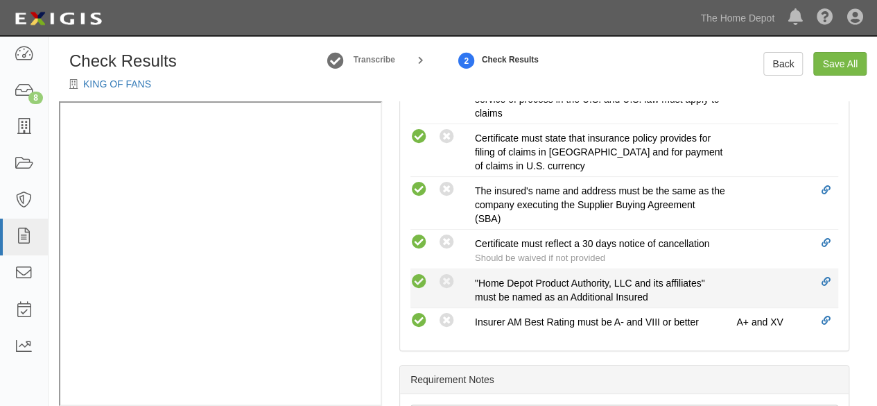
click at [422, 277] on icon at bounding box center [419, 281] width 17 height 17
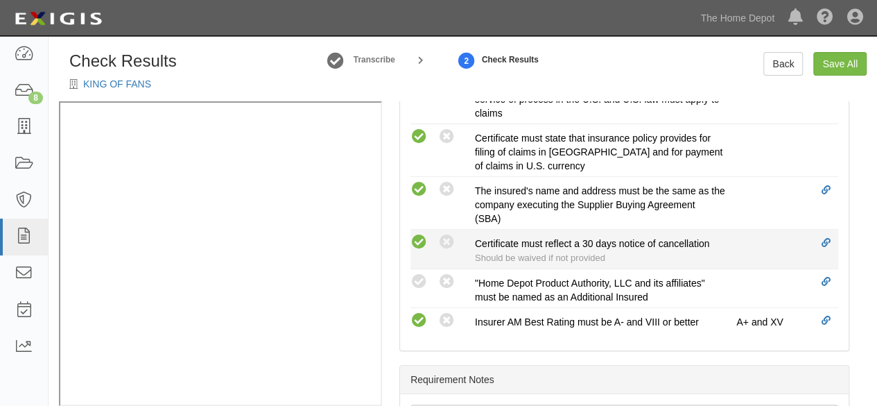
radio input "true"
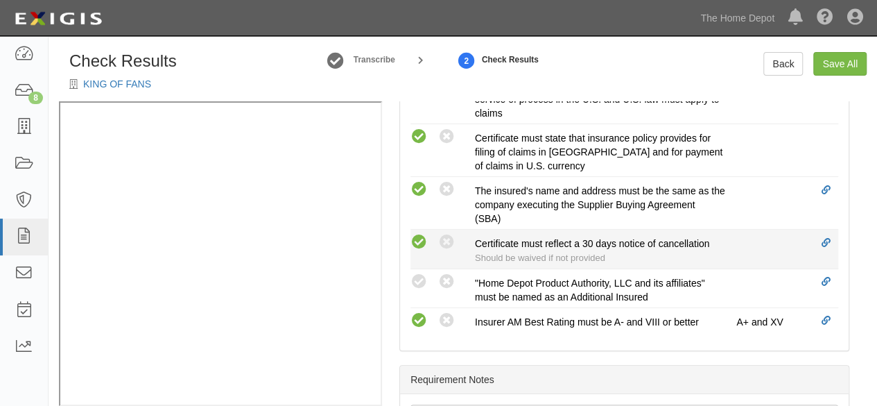
radio input "true"
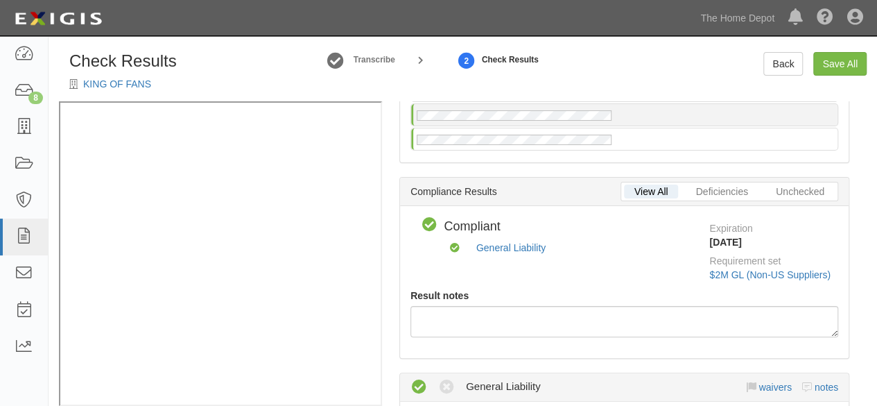
scroll to position [0, 0]
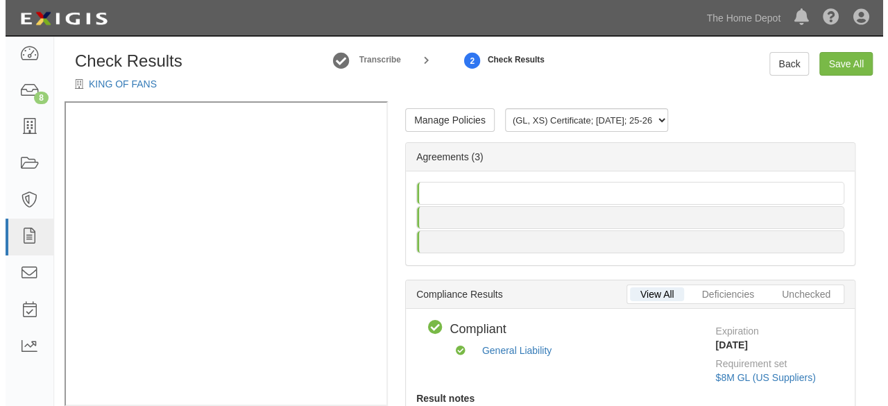
scroll to position [19, 0]
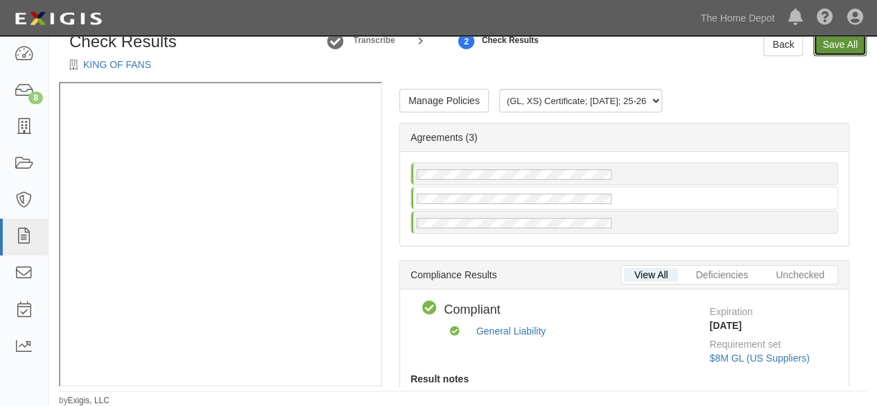
drag, startPoint x: 829, startPoint y: 53, endPoint x: 789, endPoint y: 113, distance: 72.9
click at [829, 52] on link "Save All" at bounding box center [839, 45] width 53 height 24
radio input "false"
radio input "true"
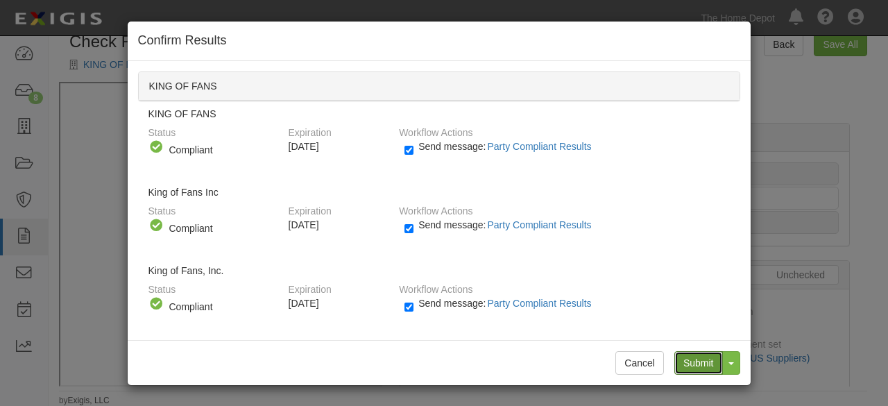
click at [693, 365] on input "Submit" at bounding box center [698, 363] width 49 height 24
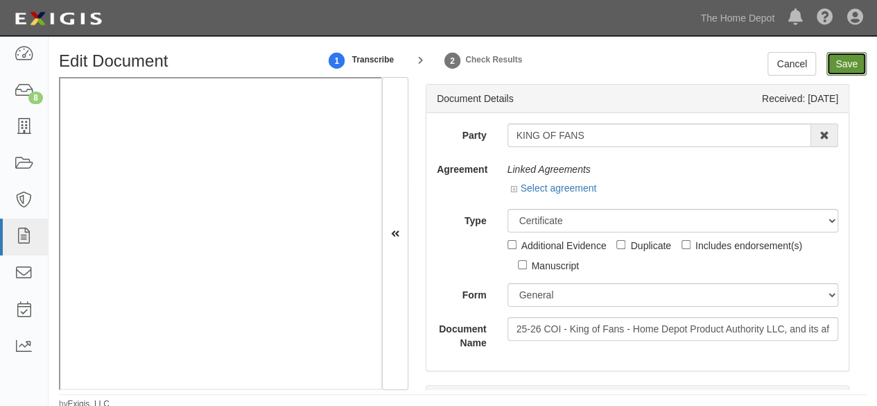
click at [853, 65] on input "Save" at bounding box center [847, 64] width 40 height 24
type input "1000000"
type input "2000000"
type input "7000000"
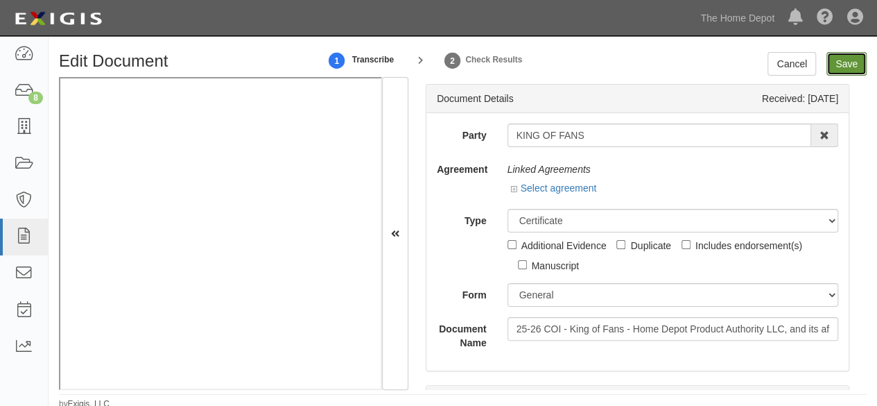
type input "7000000"
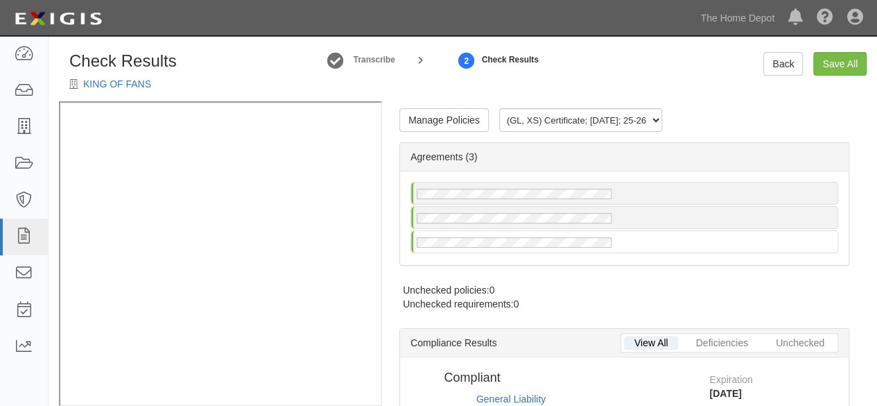
radio input "false"
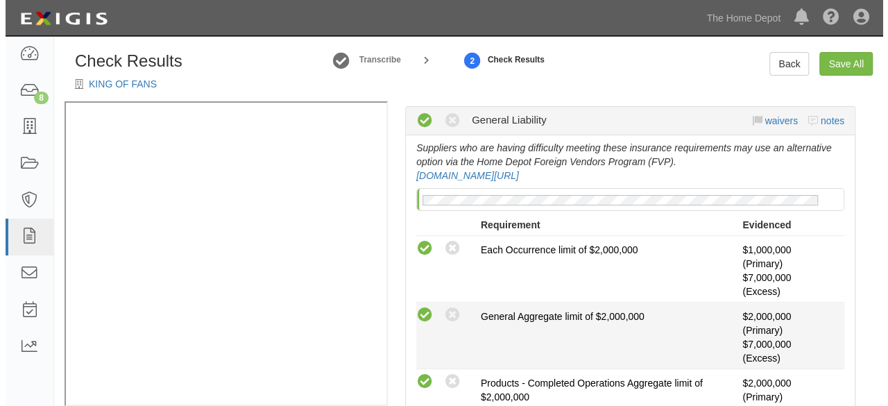
scroll to position [416, 0]
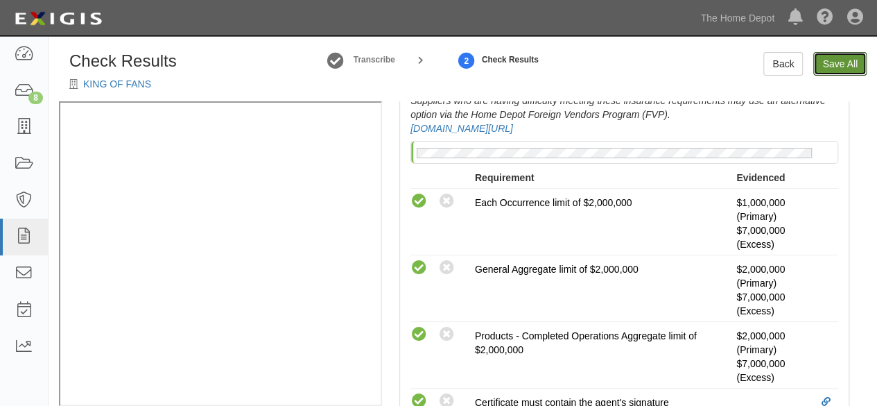
drag, startPoint x: 834, startPoint y: 64, endPoint x: 827, endPoint y: 79, distance: 16.4
click at [834, 64] on link "Save All" at bounding box center [839, 64] width 53 height 24
radio input "false"
radio input "true"
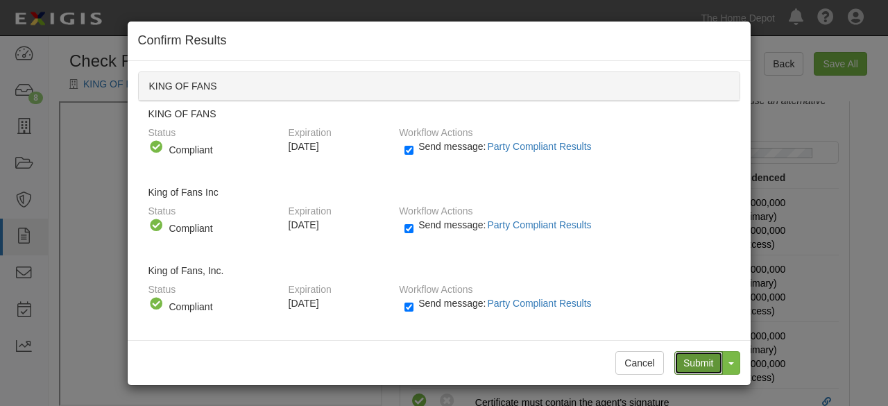
click at [703, 368] on input "Submit" at bounding box center [698, 363] width 49 height 24
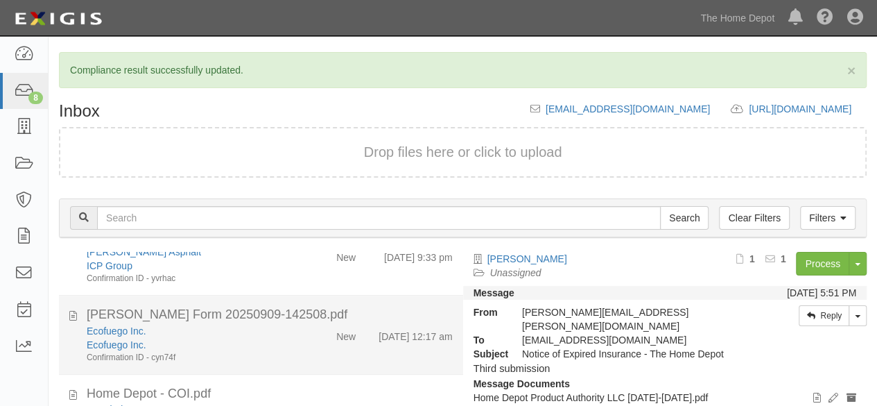
scroll to position [208, 0]
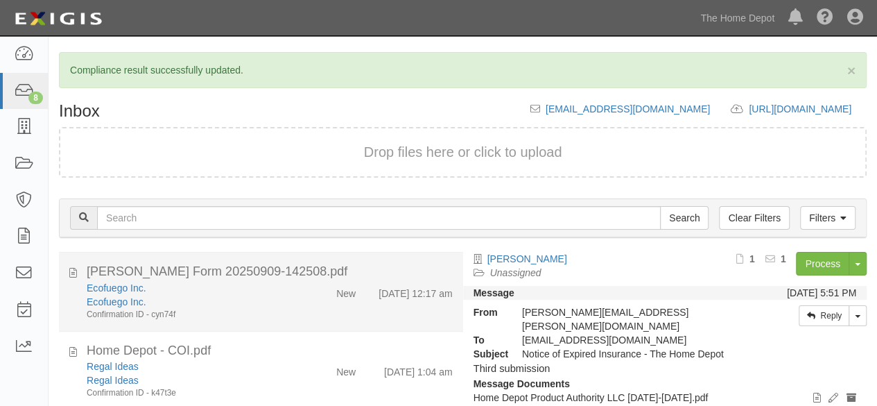
click at [230, 300] on div "Ecofuego Inc." at bounding box center [189, 302] width 205 height 14
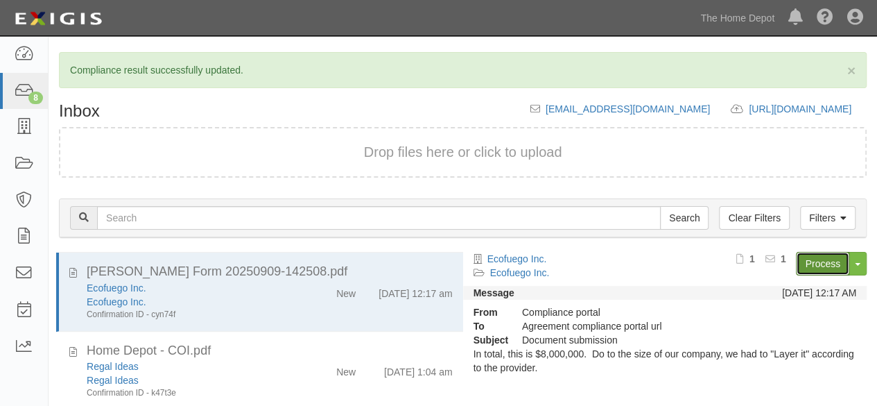
click at [813, 261] on link "Process" at bounding box center [822, 264] width 53 height 24
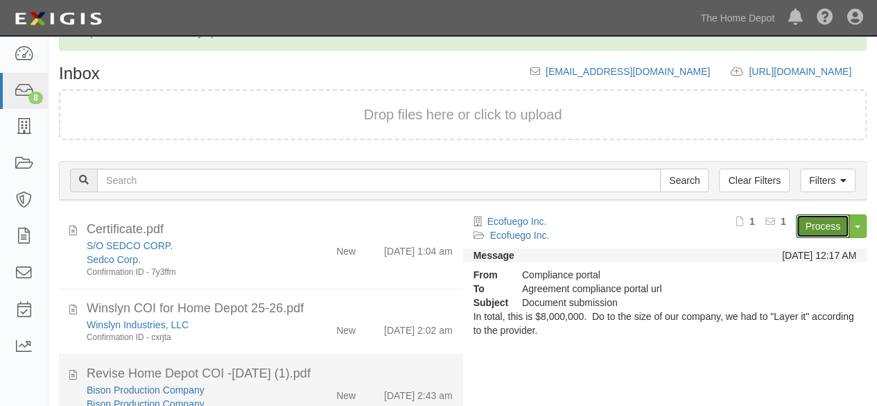
scroll to position [69, 0]
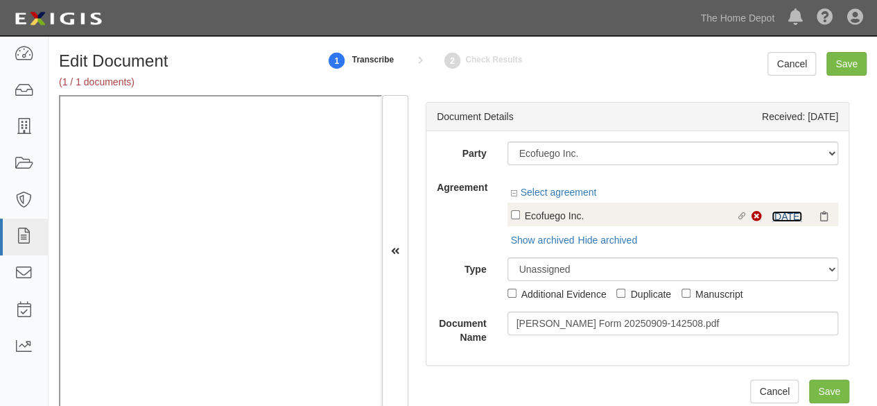
click at [780, 213] on link "[DATE]" at bounding box center [787, 216] width 31 height 11
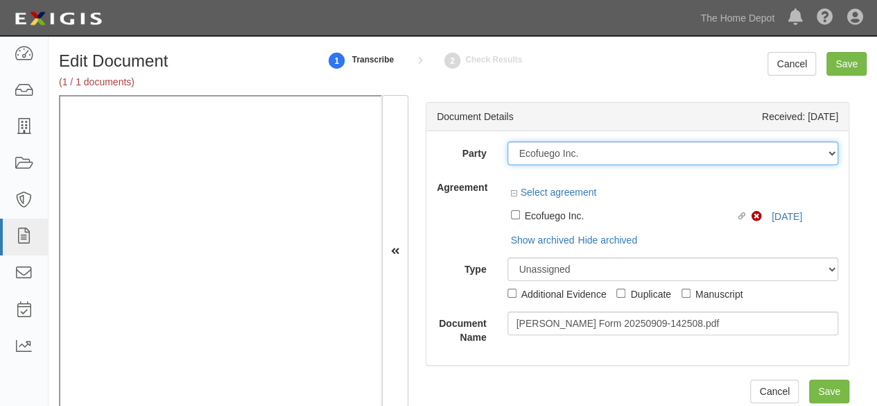
click at [587, 150] on select "1000576868 Ontario Inc. [STREET_ADDRESS] LTEE 11947907 Canada Inc. (MOD LIGHTIN…" at bounding box center [673, 153] width 331 height 24
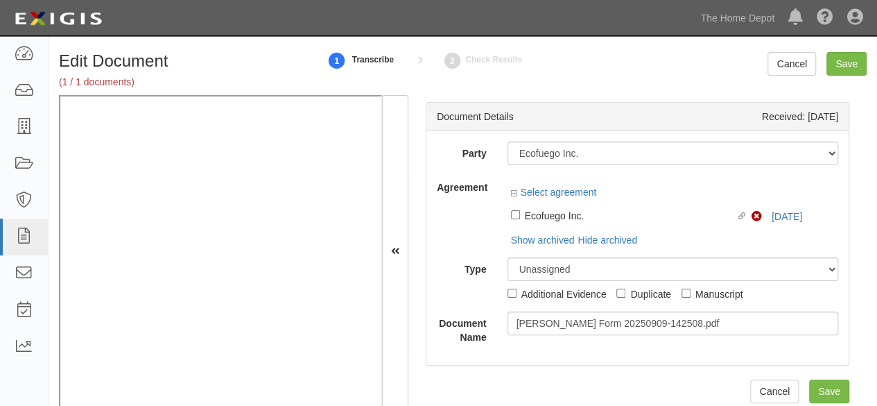
click at [449, 150] on label "Party" at bounding box center [462, 150] width 71 height 19
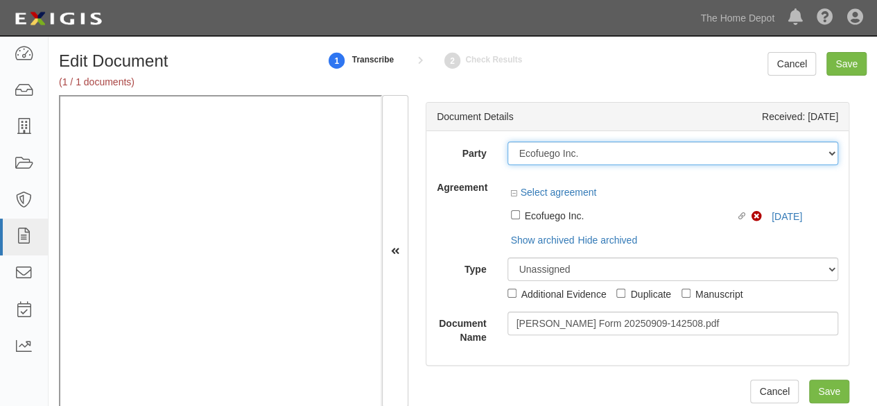
click at [508, 150] on select "1000576868 Ontario Inc. [STREET_ADDRESS] LTEE 11947907 Canada Inc. (MOD LIGHTIN…" at bounding box center [673, 153] width 331 height 24
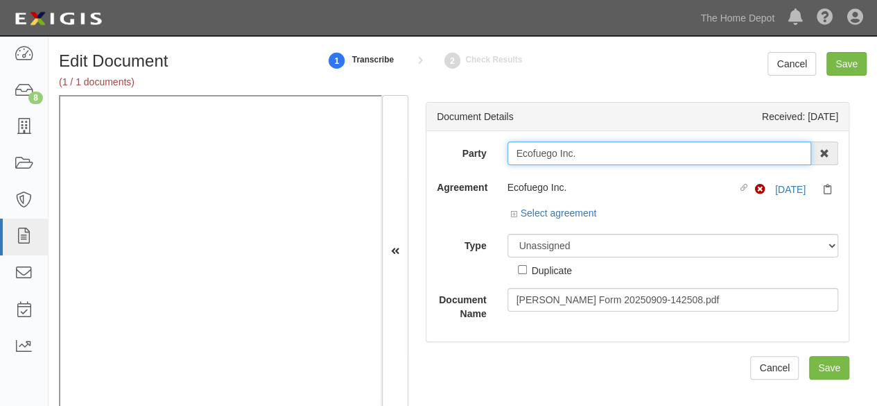
click at [589, 159] on input "Ecofuego Inc." at bounding box center [660, 153] width 304 height 24
type input "Ecofuego Inc"
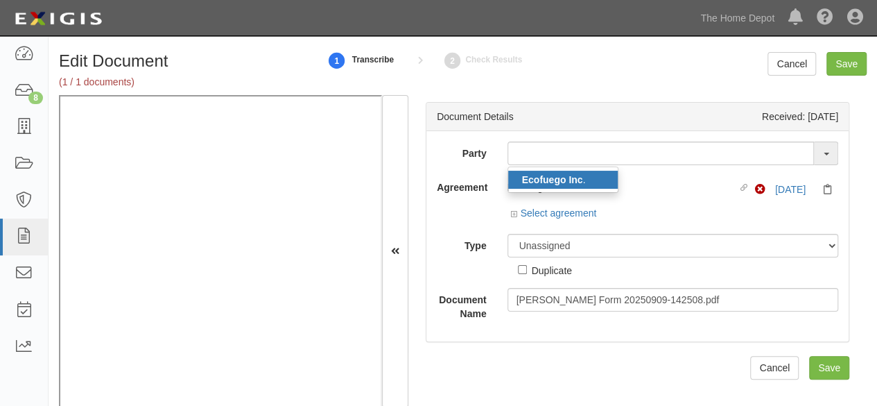
drag, startPoint x: 523, startPoint y: 174, endPoint x: 533, endPoint y: 160, distance: 17.5
click at [523, 174] on strong "Ecofuego Inc" at bounding box center [552, 179] width 61 height 11
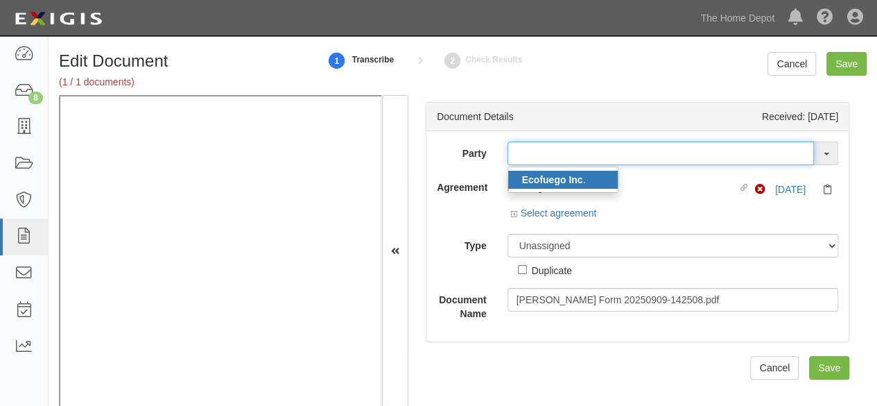
type input "Ecofuego Inc."
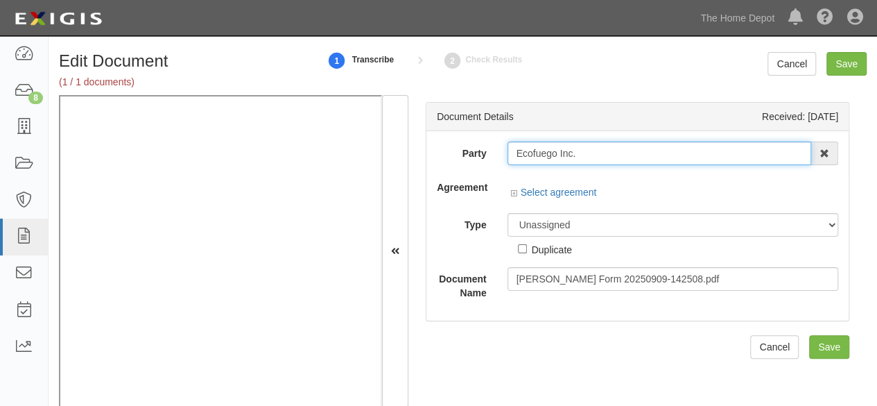
click at [533, 153] on input "Ecofuego Inc." at bounding box center [660, 153] width 304 height 24
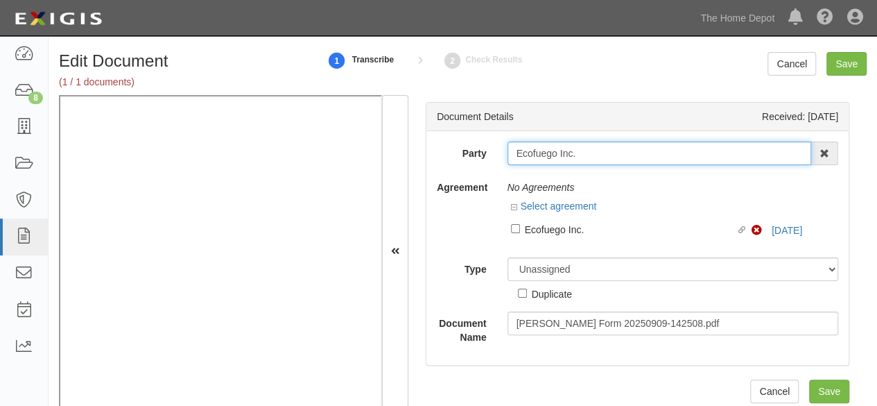
click at [533, 153] on input "Ecofuego Inc." at bounding box center [660, 153] width 304 height 24
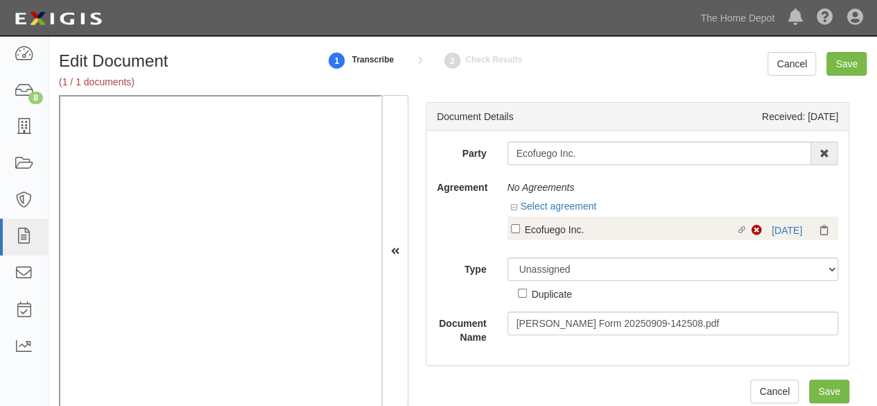
click at [560, 232] on div "Ecofuego Inc." at bounding box center [631, 228] width 212 height 15
click at [520, 232] on input "Linked agreement Ecofuego Inc. Linked agreement" at bounding box center [515, 228] width 9 height 9
checkbox input "true"
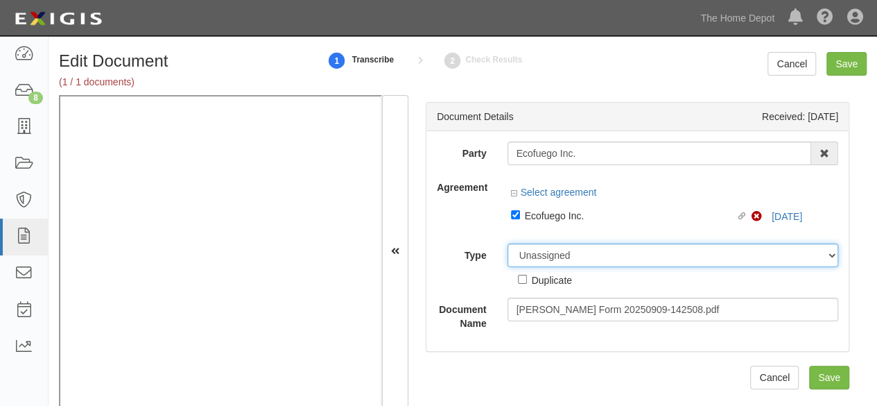
click at [548, 258] on div "Party Ecofuego Inc. Ecofuego Inc . 1000576868 Ontario Inc. [STREET_ADDRESS] Inc…" at bounding box center [638, 235] width 402 height 189
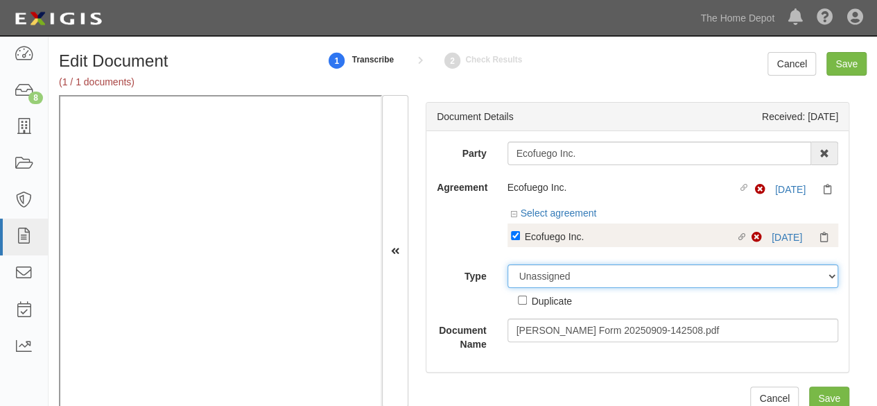
select select "CertificateDetail"
click at [508, 264] on select "Unassigned Binder Cancellation Notice Certificate Contract Endorsement Insuranc…" at bounding box center [673, 276] width 331 height 24
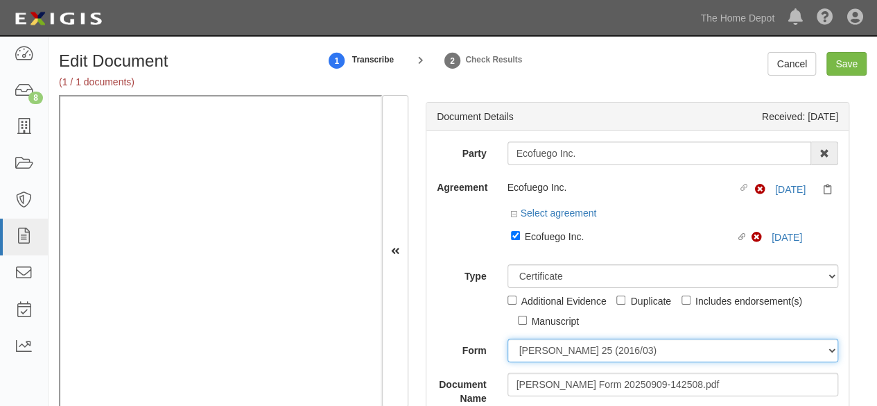
click at [542, 344] on select "[PERSON_NAME] 25 (2016/03) [PERSON_NAME] 101 [PERSON_NAME] 855 NY (2014/05) Gen…" at bounding box center [673, 350] width 331 height 24
select select "GeneralFormDetail"
click at [508, 338] on select "[PERSON_NAME] 25 (2016/03) [PERSON_NAME] 101 [PERSON_NAME] 855 NY (2014/05) Gen…" at bounding box center [673, 350] width 331 height 24
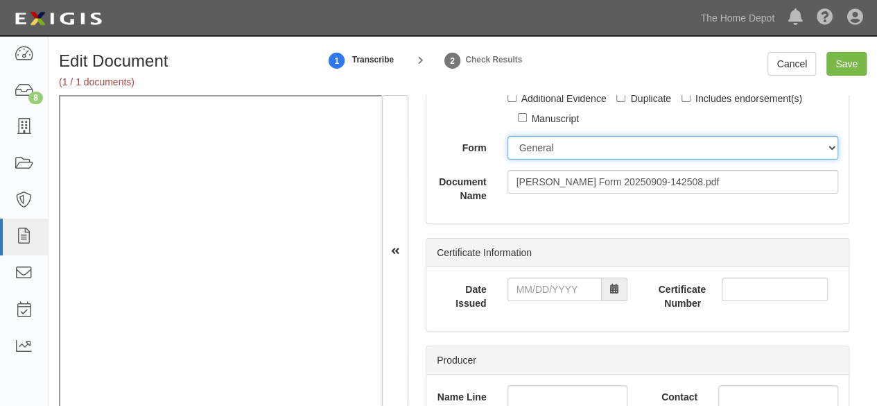
scroll to position [208, 0]
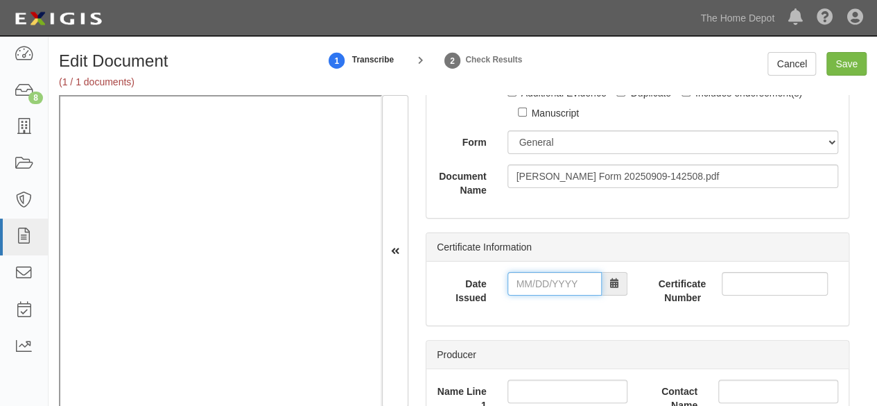
click at [548, 286] on input "Date Issued" at bounding box center [555, 284] width 94 height 24
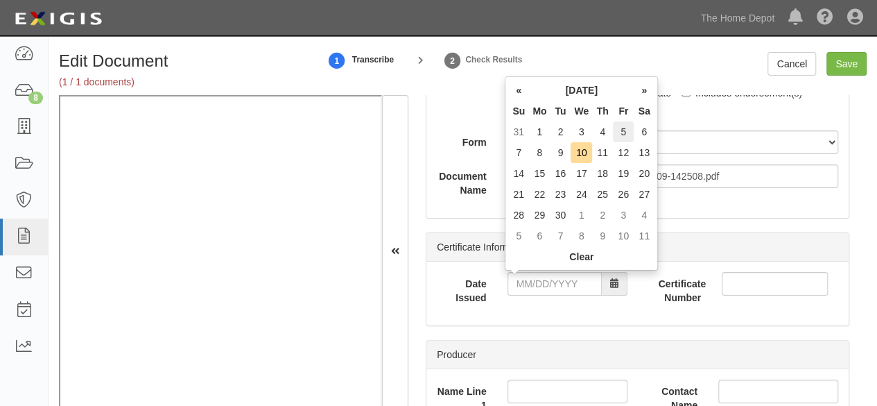
click at [623, 131] on td "5" at bounding box center [623, 131] width 21 height 21
type input "[DATE]"
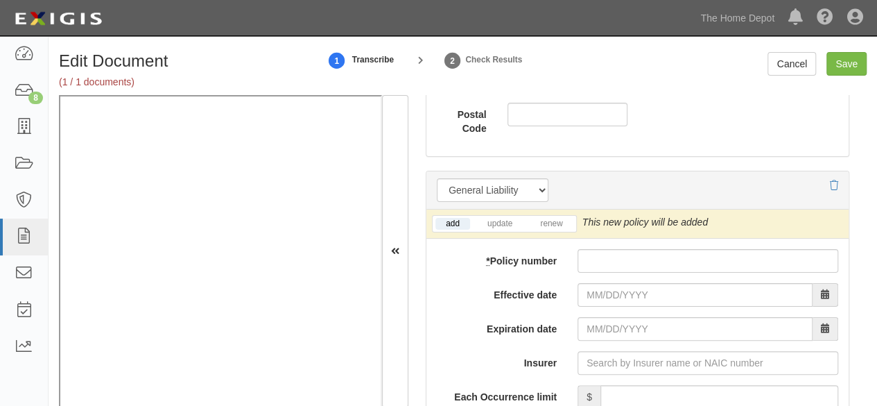
scroll to position [1110, 0]
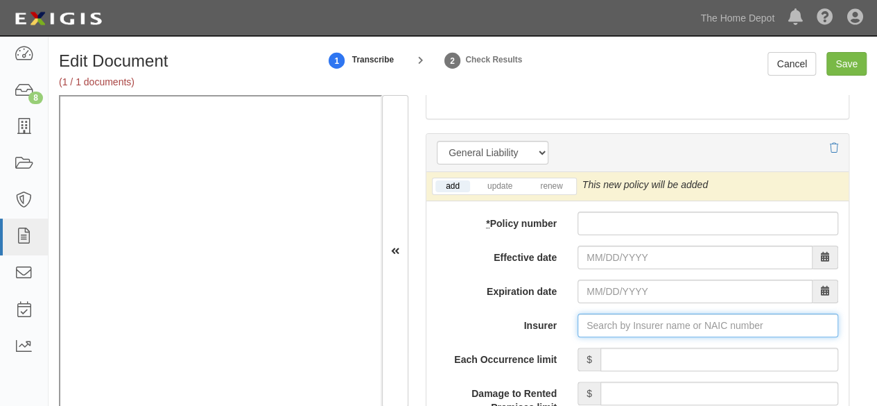
click at [612, 324] on input "Insurer" at bounding box center [708, 325] width 261 height 24
paste input "10833"
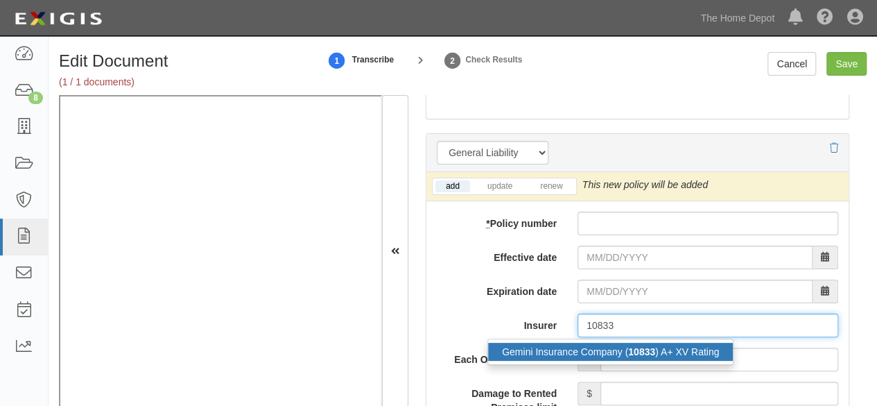
drag, startPoint x: 590, startPoint y: 347, endPoint x: 365, endPoint y: 322, distance: 226.7
click at [589, 347] on div "Gemini Insurance Company ( 10833 ) A+ XV Rating" at bounding box center [610, 352] width 245 height 18
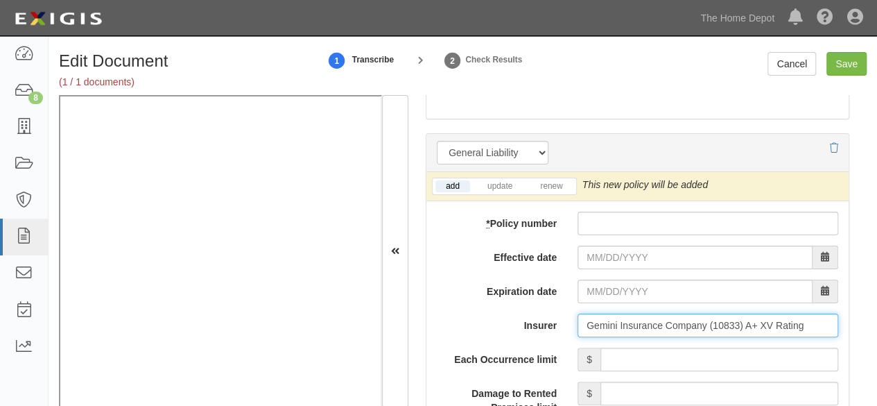
type input "Gemini Insurance Company (10833) A+ XV Rating"
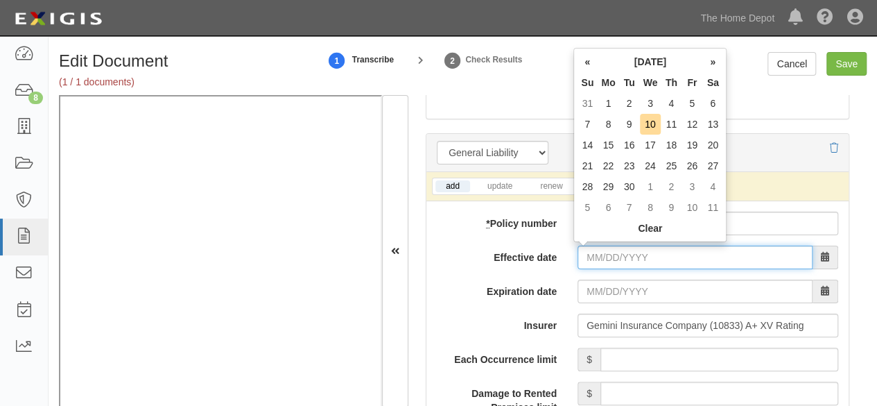
click at [621, 257] on input "Effective date" at bounding box center [695, 258] width 235 height 24
drag, startPoint x: 587, startPoint y: 60, endPoint x: 594, endPoint y: 74, distance: 15.5
click at [587, 60] on th "«" at bounding box center [587, 61] width 21 height 21
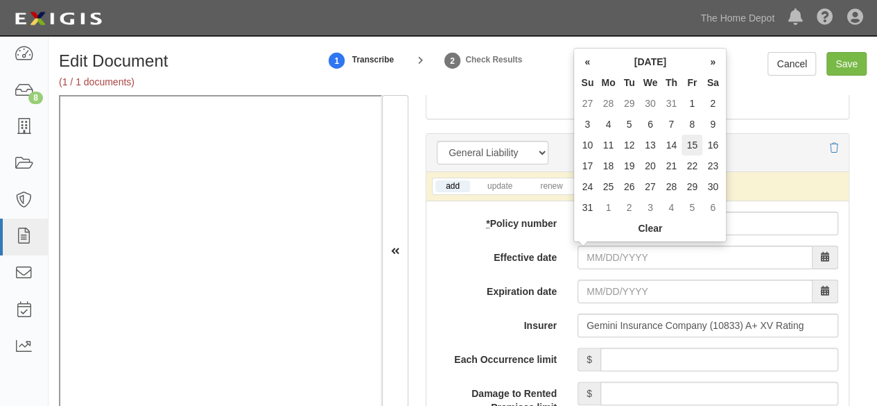
click at [690, 144] on td "15" at bounding box center [692, 145] width 21 height 21
type input "08/15/2025"
type input "[DATE]"
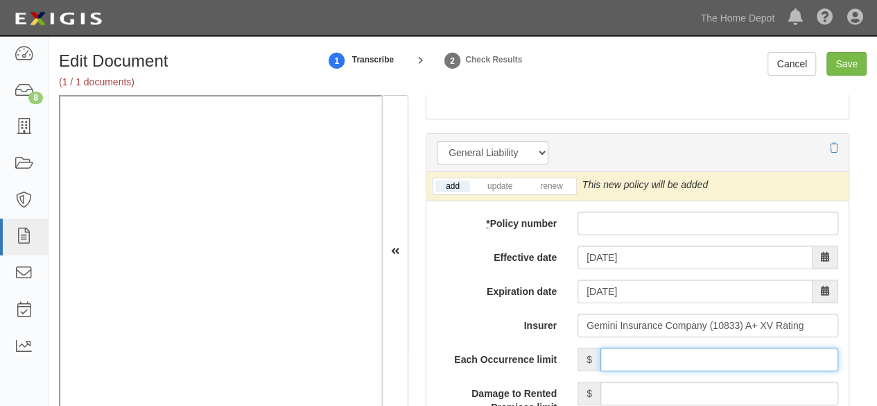
drag, startPoint x: 664, startPoint y: 359, endPoint x: 664, endPoint y: 346, distance: 12.5
click at [664, 356] on input "Each Occurrence limit" at bounding box center [720, 359] width 238 height 24
type input "1,000,000"
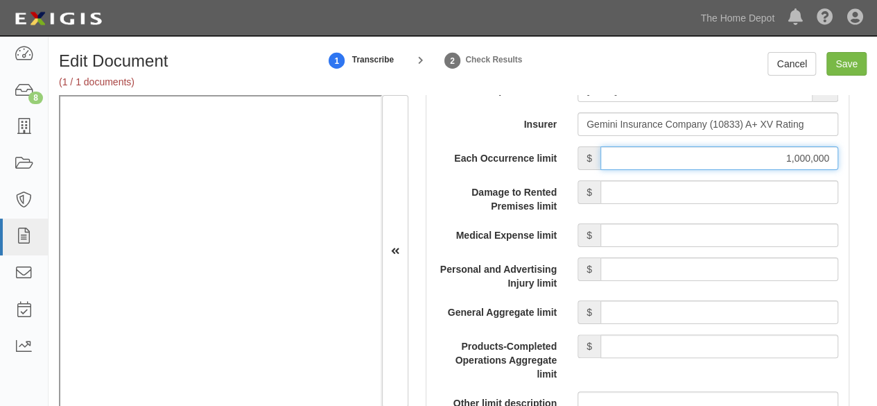
scroll to position [1318, 0]
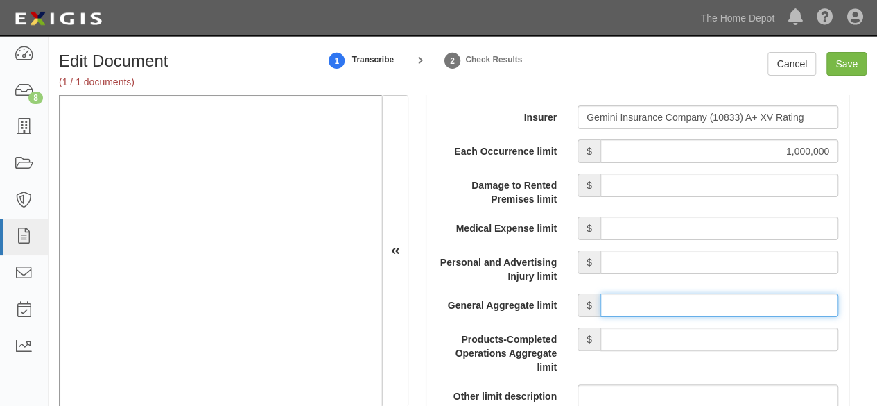
drag, startPoint x: 671, startPoint y: 300, endPoint x: 671, endPoint y: 291, distance: 9.7
click at [671, 299] on input "General Aggregate limit" at bounding box center [720, 305] width 238 height 24
type input "2,000,000"
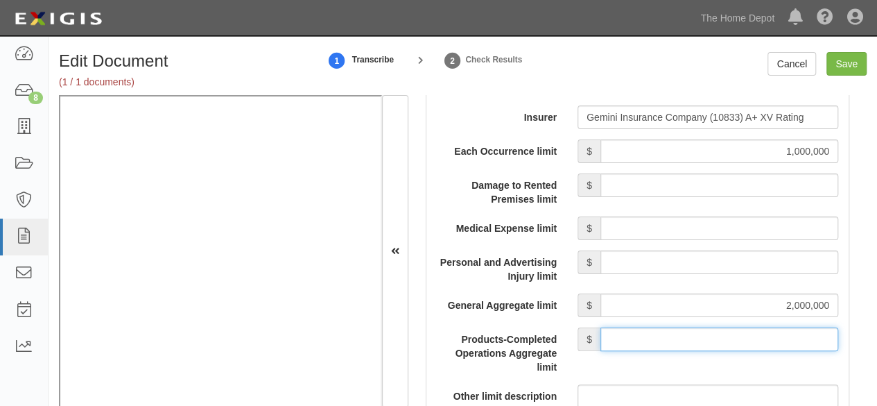
click at [681, 328] on input "Products-Completed Operations Aggregate limit" at bounding box center [720, 339] width 238 height 24
type input "2,000,000"
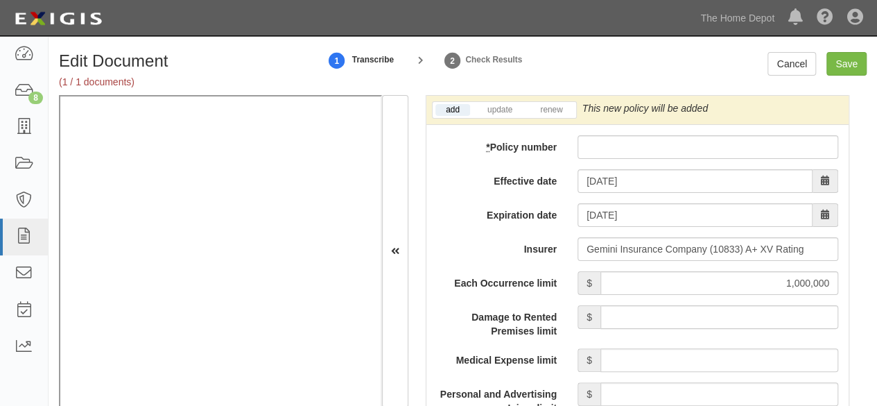
scroll to position [1110, 0]
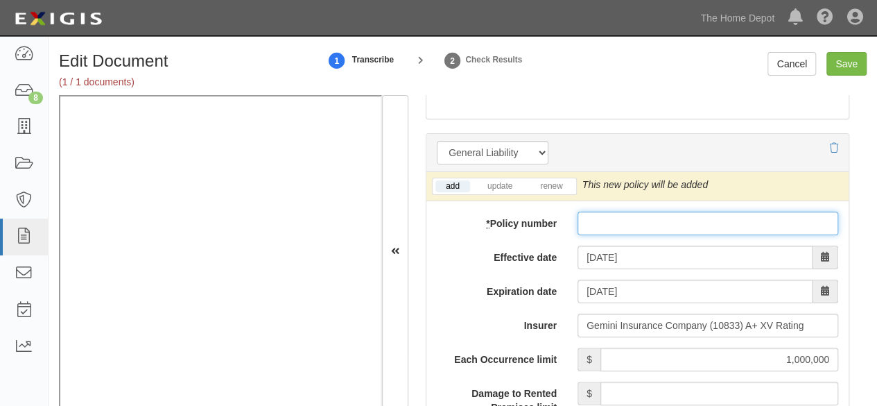
click at [583, 214] on input "* Policy number" at bounding box center [708, 224] width 261 height 24
paste input "VCGP085964"
type input "VCGP085964"
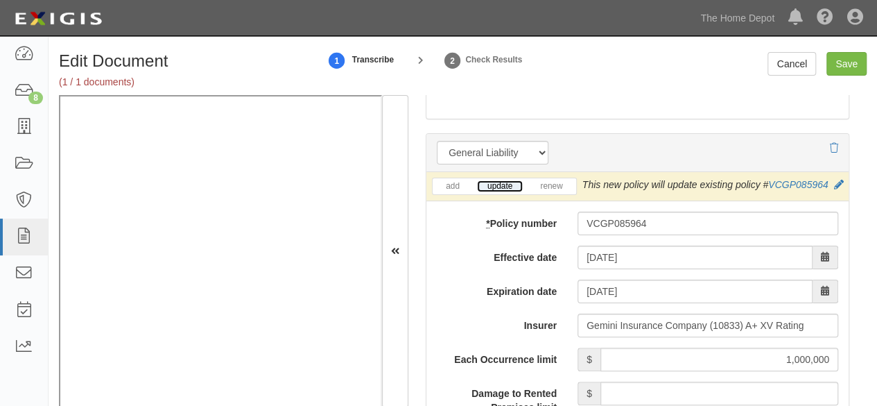
click at [488, 185] on link "update" at bounding box center [500, 186] width 46 height 12
drag, startPoint x: 689, startPoint y: 199, endPoint x: 677, endPoint y: 183, distance: 19.8
click at [834, 190] on icon at bounding box center [839, 185] width 10 height 10
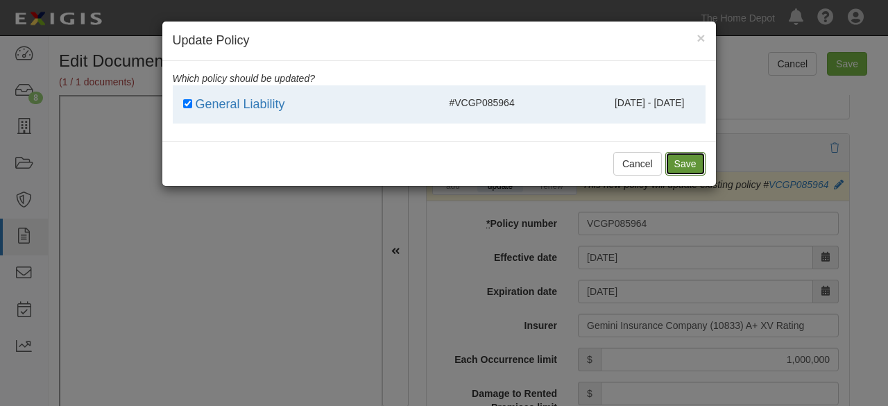
drag, startPoint x: 687, startPoint y: 169, endPoint x: 472, endPoint y: 284, distance: 244.5
click at [686, 169] on button "Save" at bounding box center [685, 164] width 40 height 24
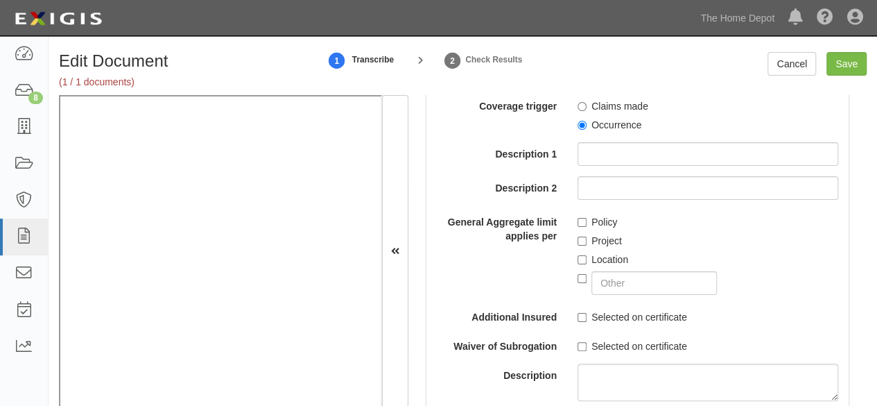
scroll to position [1595, 0]
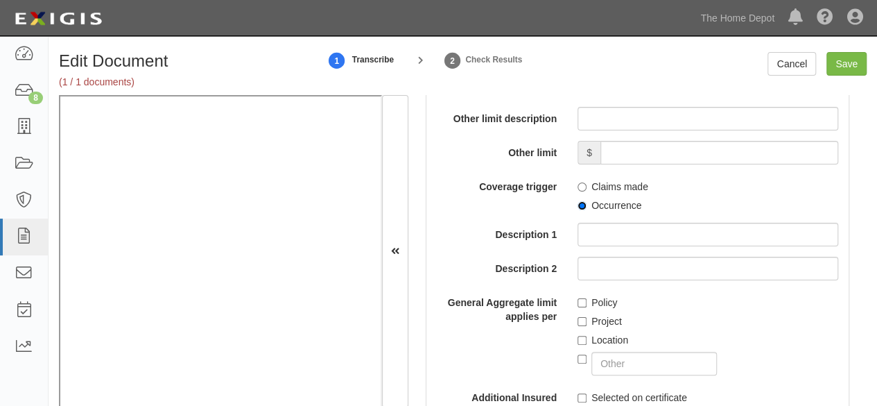
click at [579, 210] on input "Occurrence" at bounding box center [582, 205] width 9 height 9
radio input "true"
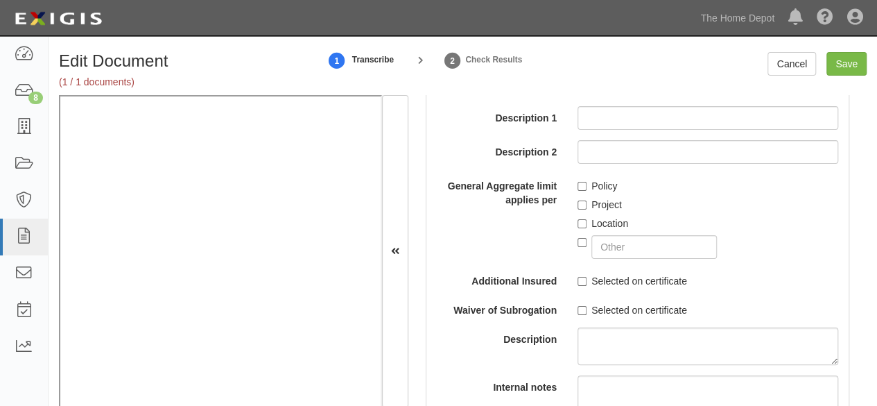
scroll to position [1734, 0]
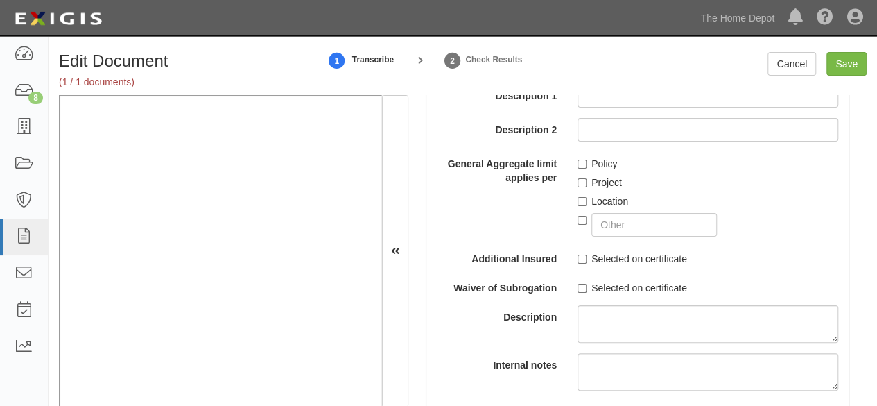
click at [584, 171] on label "Policy" at bounding box center [598, 164] width 40 height 14
click at [584, 169] on input "Policy" at bounding box center [582, 164] width 9 height 9
checkbox input "true"
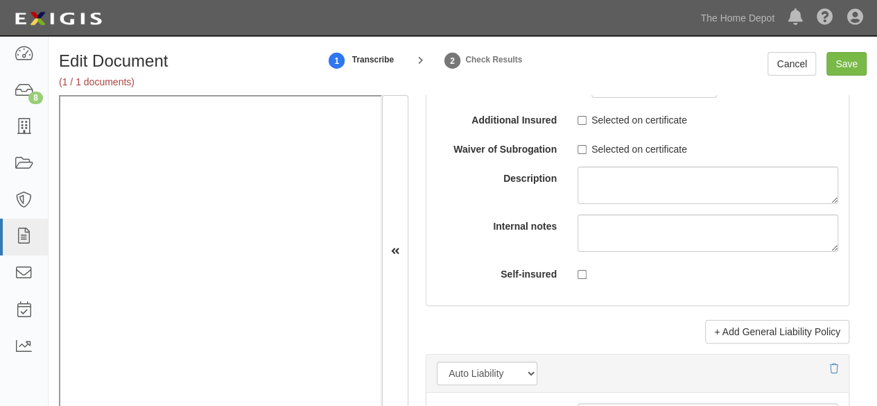
drag, startPoint x: 585, startPoint y: 130, endPoint x: 578, endPoint y: 139, distance: 11.5
click at [583, 127] on label "Selected on certificate" at bounding box center [633, 120] width 110 height 14
click at [578, 125] on input "Selected on certificate" at bounding box center [582, 120] width 9 height 9
checkbox input "true"
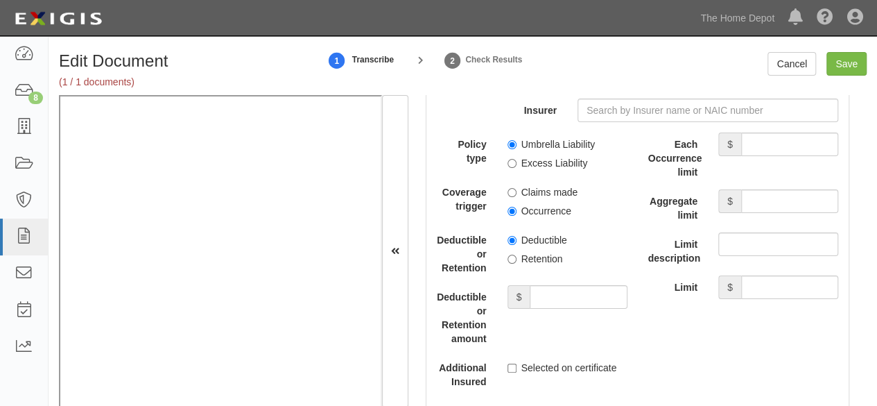
scroll to position [2982, 0]
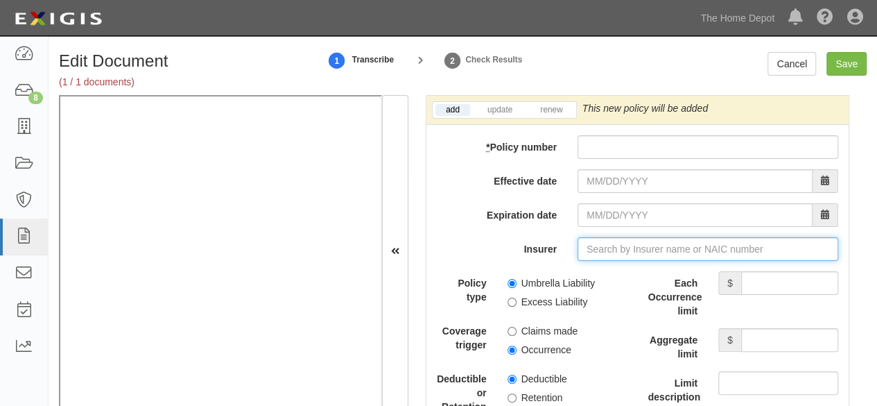
click at [605, 261] on input "Insurer" at bounding box center [708, 249] width 261 height 24
paste input "10833"
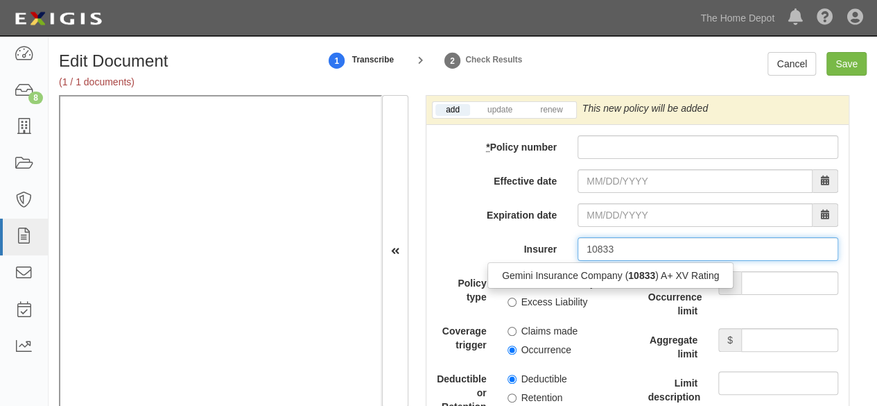
drag, startPoint x: 592, startPoint y: 289, endPoint x: 494, endPoint y: 306, distance: 99.9
click at [592, 284] on div "Gemini Insurance Company ( 10833 ) A+ XV Rating" at bounding box center [610, 275] width 245 height 18
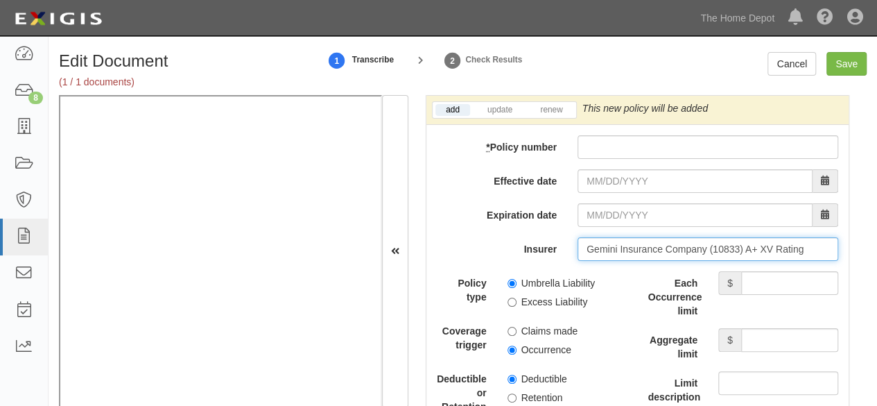
type input "Gemini Insurance Company (10833) A+ XV Rating"
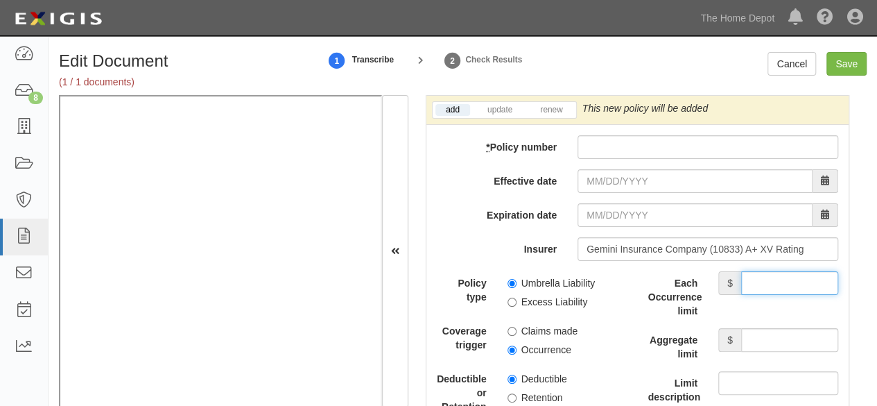
click at [780, 291] on input "Each Occurrence limit" at bounding box center [789, 283] width 97 height 24
type input "5,000,000"
click at [780, 352] on input "Aggregate limit" at bounding box center [789, 340] width 97 height 24
type input "5,000,000"
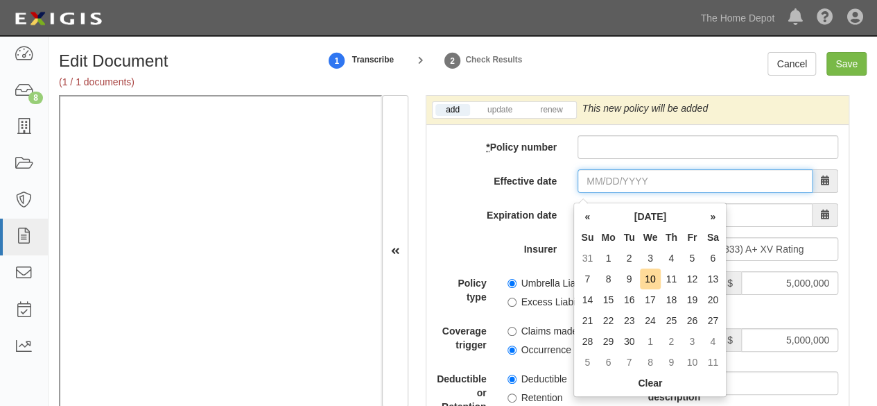
click at [598, 193] on input "Effective date" at bounding box center [695, 181] width 235 height 24
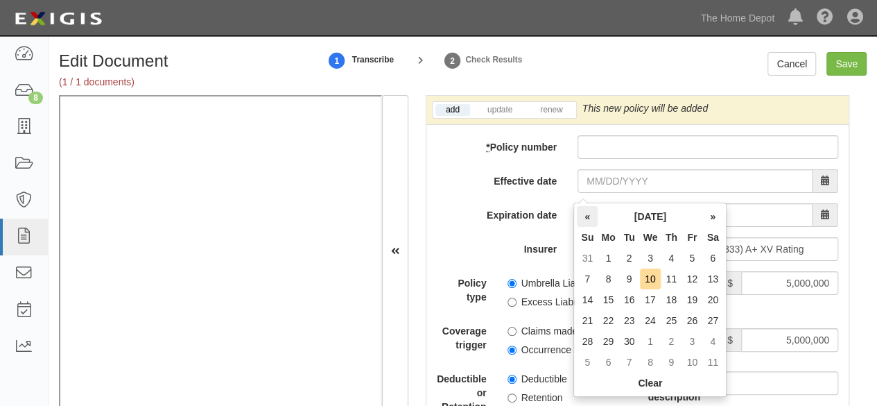
click at [583, 222] on th "«" at bounding box center [587, 216] width 21 height 21
click at [696, 300] on td "15" at bounding box center [692, 299] width 21 height 21
type input "08/15/2025"
type input "08/15/2026"
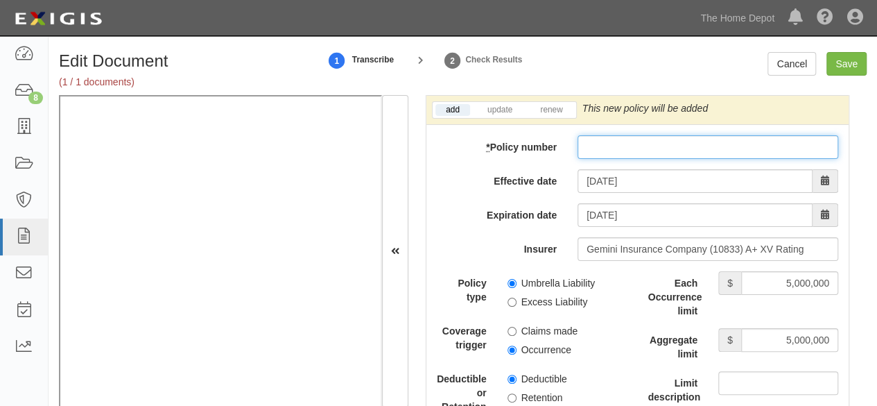
click at [584, 155] on input "* Policy number" at bounding box center [708, 147] width 261 height 24
paste input "VCFX004373"
type input "VCFX004373"
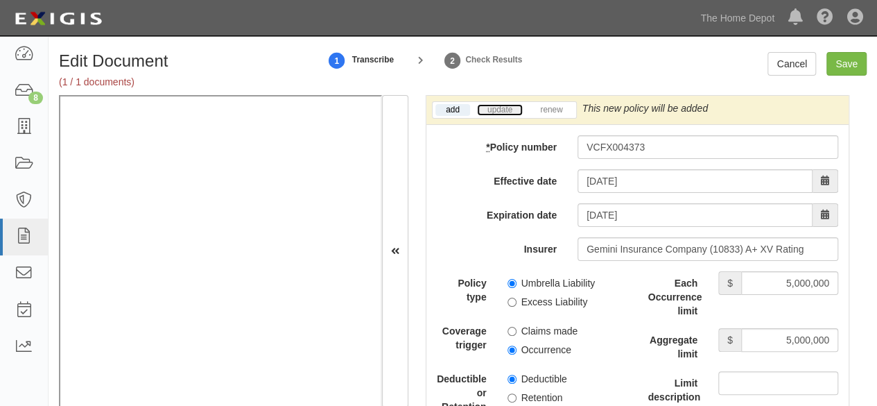
click at [498, 116] on link "update" at bounding box center [500, 110] width 46 height 12
click at [832, 114] on icon at bounding box center [837, 109] width 10 height 10
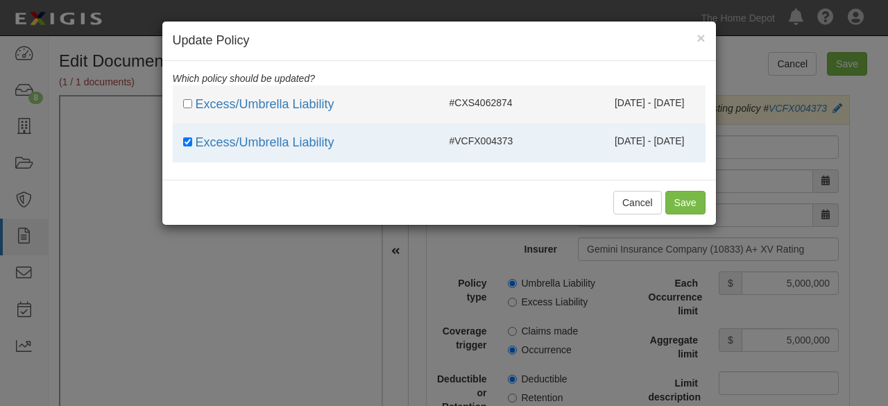
drag, startPoint x: 633, startPoint y: 101, endPoint x: 656, endPoint y: 138, distance: 43.9
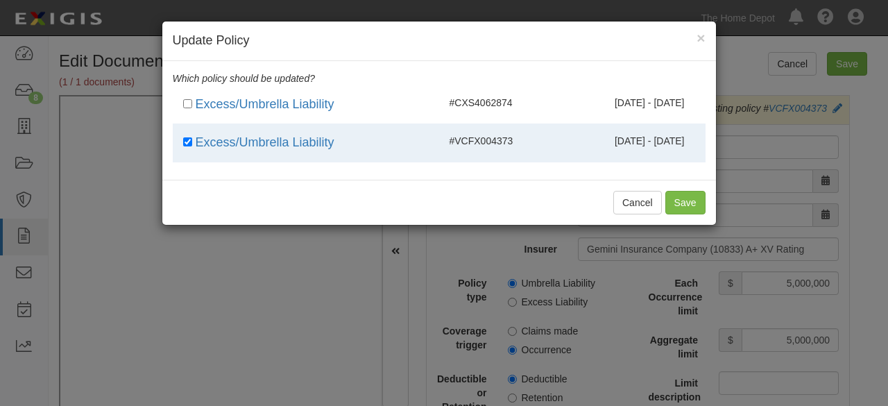
click at [633, 101] on span "09/04/2025 - 09/04/2026" at bounding box center [649, 102] width 70 height 11
checkbox input "true"
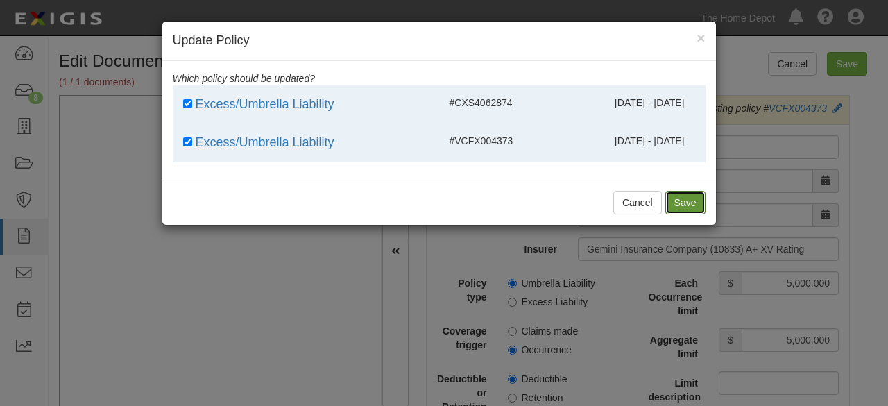
click at [680, 196] on button "Save" at bounding box center [685, 203] width 40 height 24
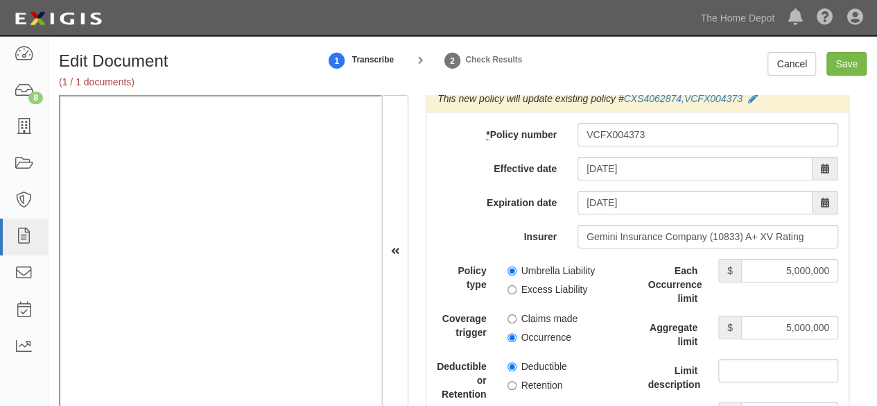
scroll to position [3051, 0]
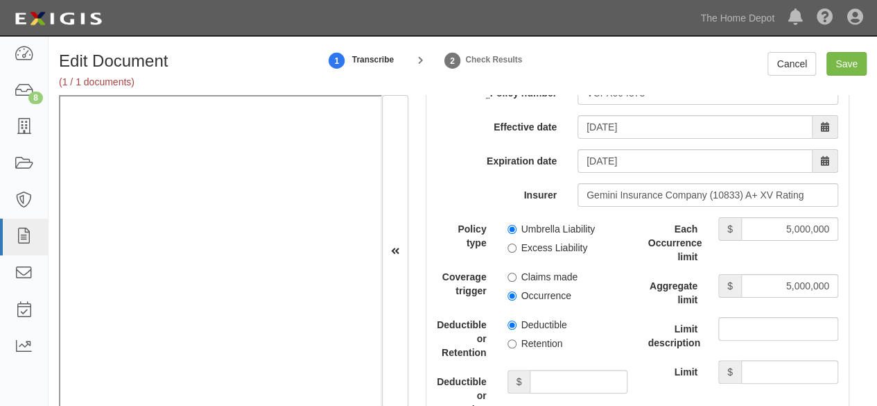
drag, startPoint x: 509, startPoint y: 232, endPoint x: 508, endPoint y: 282, distance: 50.0
click at [509, 236] on label "Umbrella Liability" at bounding box center [552, 229] width 88 height 14
click at [512, 300] on input "Occurrence" at bounding box center [512, 295] width 9 height 9
radio input "true"
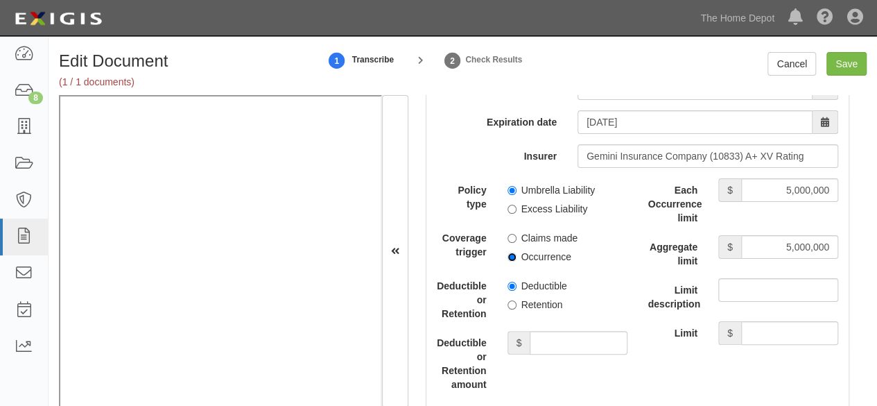
scroll to position [3121, 0]
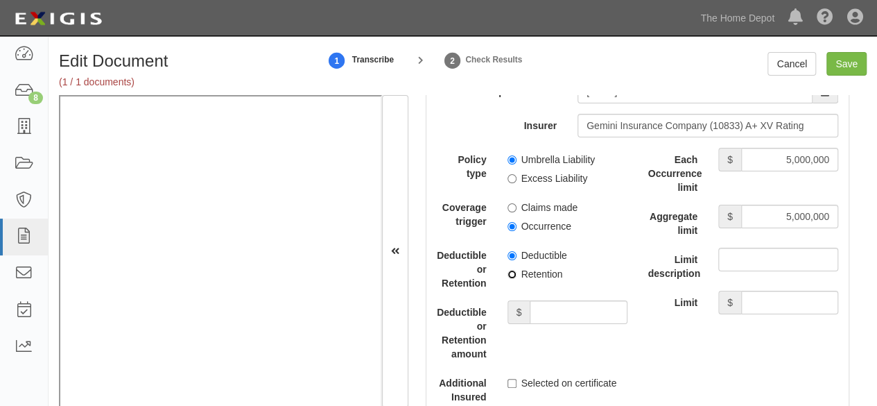
drag, startPoint x: 508, startPoint y: 283, endPoint x: 531, endPoint y: 310, distance: 35.9
click at [508, 279] on input "Retention" at bounding box center [512, 274] width 9 height 9
radio input "true"
click at [555, 390] on label "Selected on certificate" at bounding box center [563, 383] width 110 height 14
click at [517, 388] on input "Selected on certificate" at bounding box center [512, 383] width 9 height 9
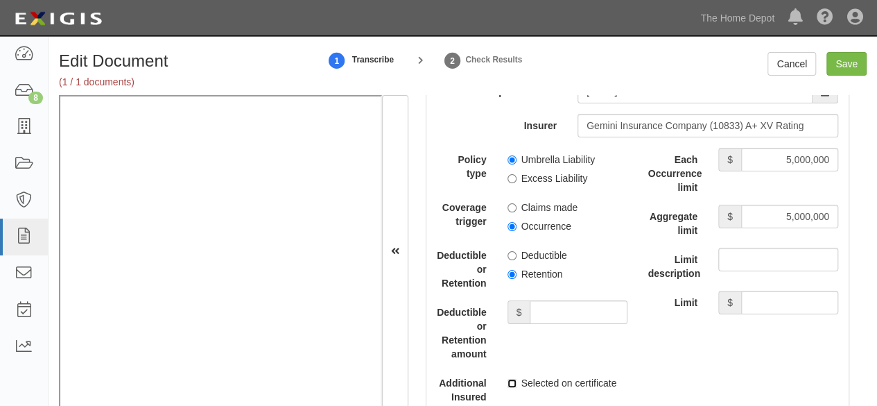
checkbox input "true"
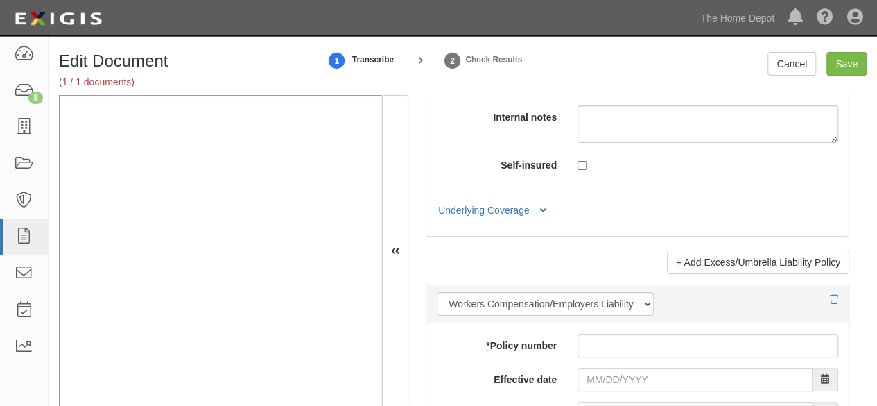
scroll to position [3537, 0]
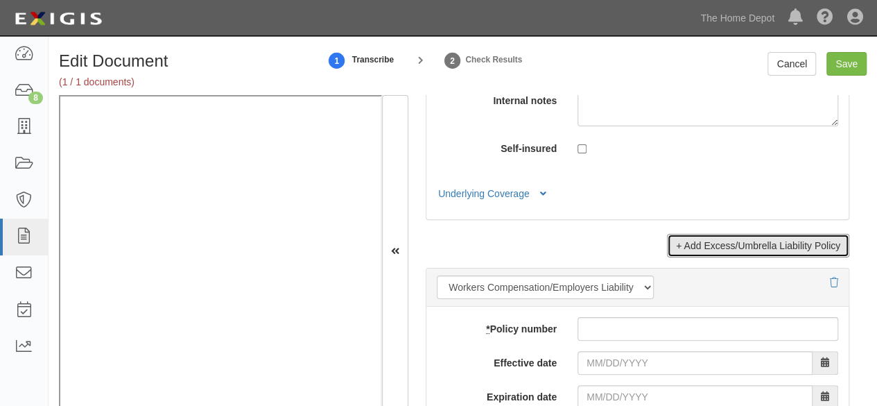
drag, startPoint x: 744, startPoint y: 255, endPoint x: 490, endPoint y: 212, distance: 257.4
click at [743, 255] on link "+ Add Excess/Umbrella Liability Policy" at bounding box center [758, 246] width 182 height 24
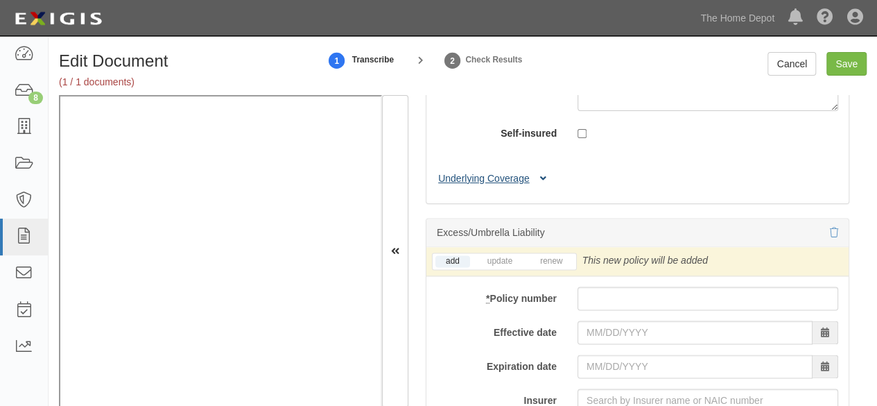
drag, startPoint x: 490, startPoint y: 200, endPoint x: 496, endPoint y: 214, distance: 15.2
click at [490, 186] on button "Underlying Coverage" at bounding box center [494, 178] width 115 height 15
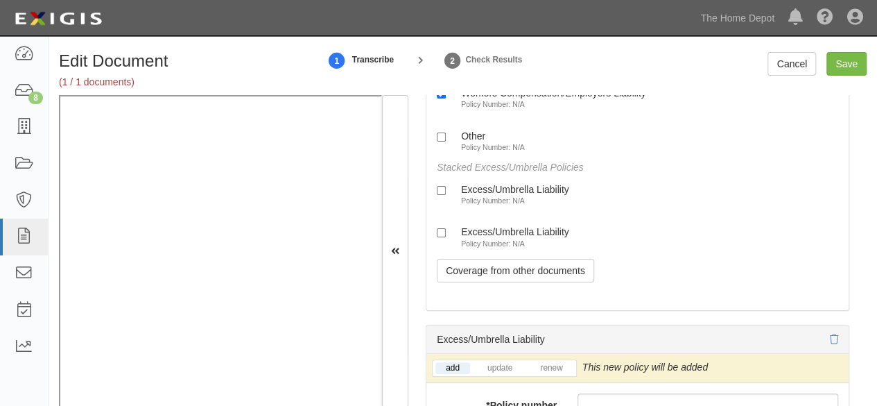
scroll to position [3745, 0]
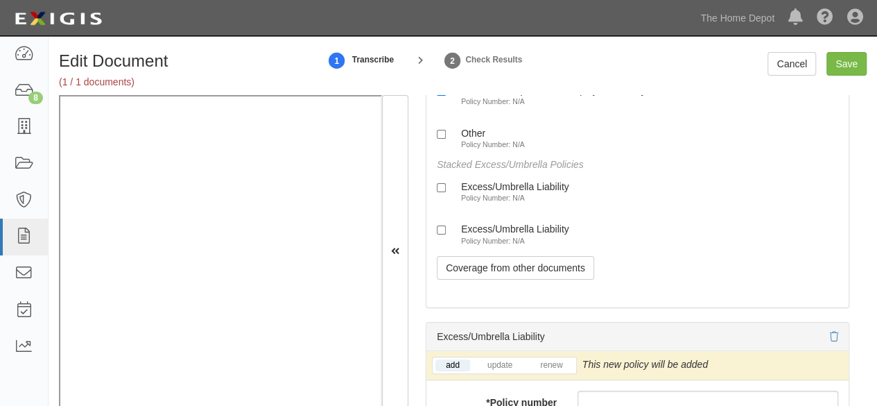
click at [481, 203] on div "Excess/Umbrella Liability Policy Number: N/A" at bounding box center [638, 189] width 402 height 28
drag, startPoint x: 483, startPoint y: 216, endPoint x: 483, endPoint y: 235, distance: 19.4
click at [484, 203] on label "Excess/Umbrella Liability Policy Number: N/A" at bounding box center [503, 191] width 132 height 23
click at [446, 192] on input "Excess/Umbrella Liability Policy Number: N/A" at bounding box center [441, 187] width 9 height 9
checkbox input "true"
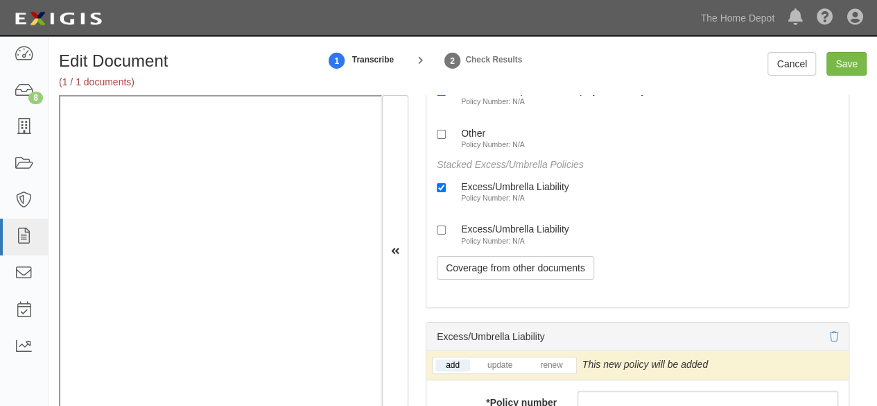
drag, startPoint x: 485, startPoint y: 259, endPoint x: 380, endPoint y: 279, distance: 107.4
click at [485, 246] on label "Excess/Umbrella Liability Policy Number: N/A" at bounding box center [503, 234] width 132 height 23
click at [446, 234] on input "Excess/Umbrella Liability Policy Number: N/A" at bounding box center [441, 229] width 9 height 9
checkbox input "true"
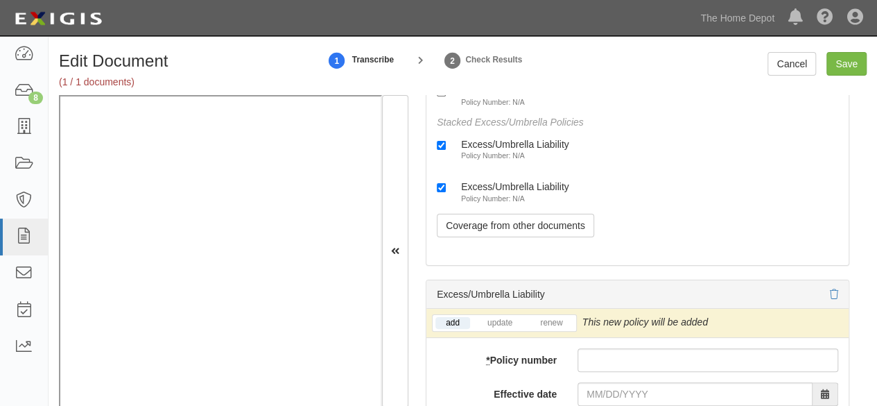
scroll to position [3884, 0]
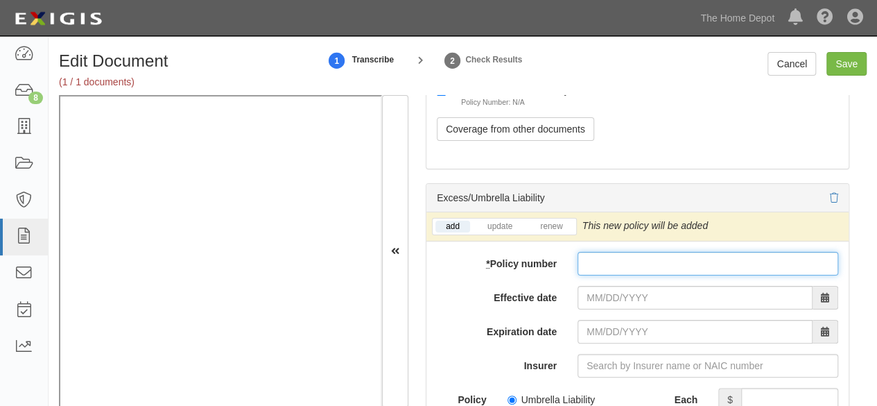
click at [592, 275] on input "* Policy number" at bounding box center [708, 264] width 261 height 24
paste input "CXS4062874"
type input "CXS4062874"
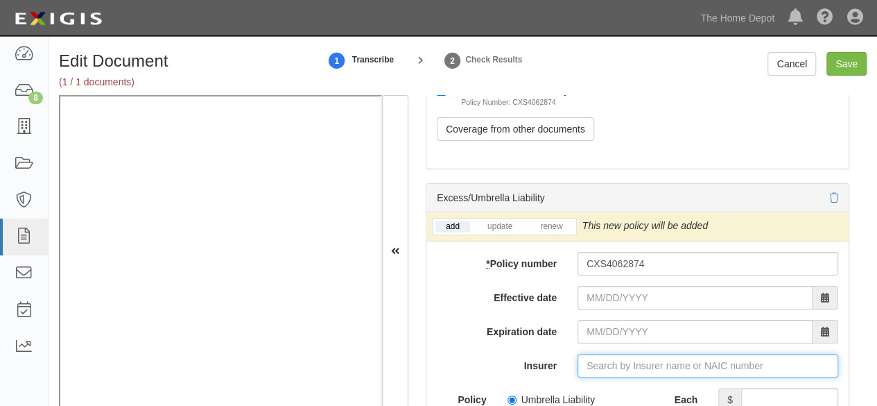
click at [601, 377] on input "Insurer" at bounding box center [708, 366] width 261 height 24
paste input "41297"
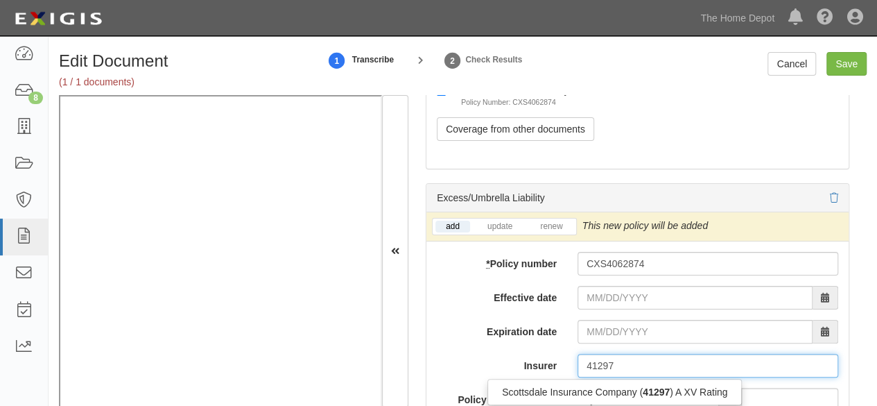
scroll to position [3953, 0]
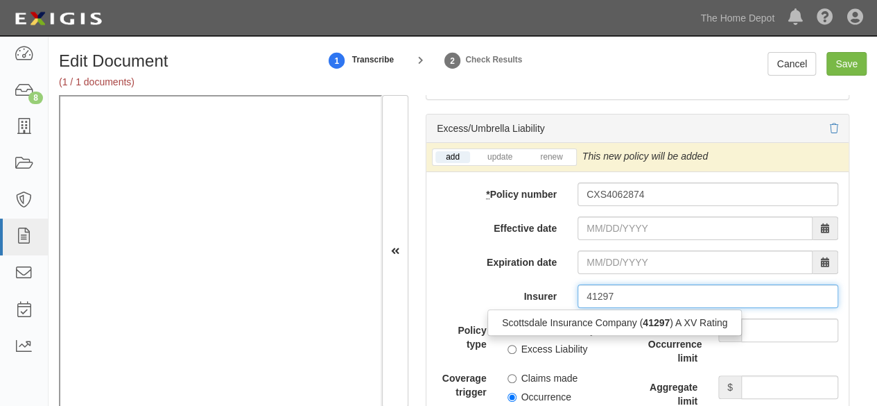
click at [583, 308] on input "41297" at bounding box center [708, 296] width 261 height 24
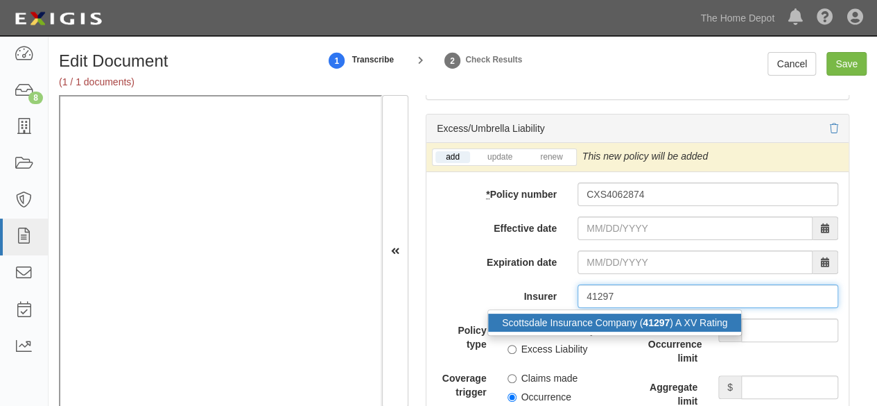
drag, startPoint x: 573, startPoint y: 345, endPoint x: 647, endPoint y: 354, distance: 74.8
click at [573, 331] on div "Scottsdale Insurance Company ( 41297 ) A XV Rating" at bounding box center [614, 322] width 253 height 18
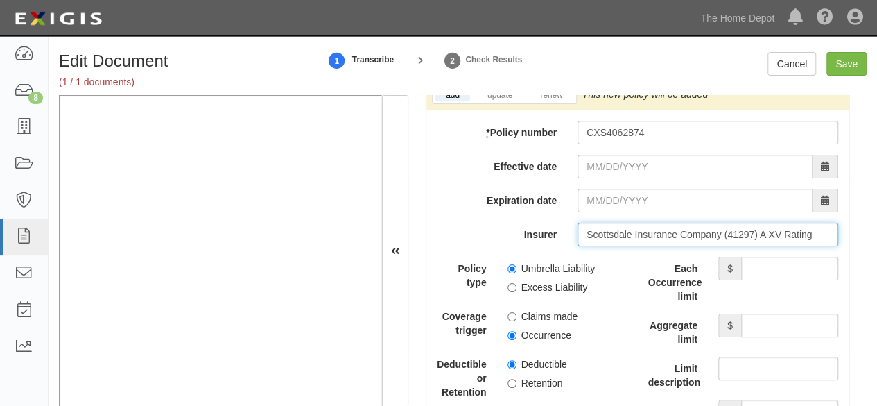
scroll to position [4092, 0]
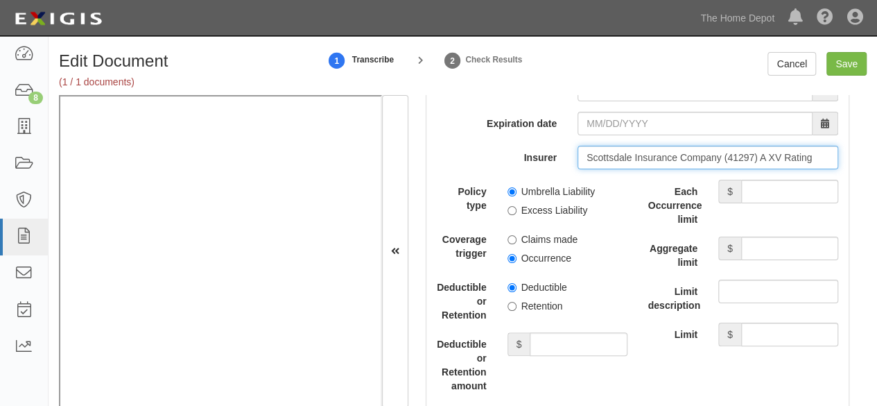
type input "Scottsdale Insurance Company (41297) A XV Rating"
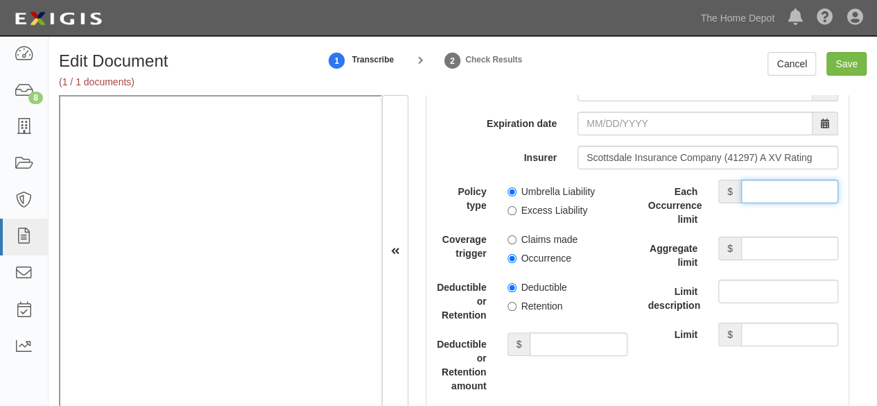
click at [772, 203] on input "Each Occurrence limit" at bounding box center [789, 192] width 97 height 24
type input "2,000,000"
click at [795, 260] on input "Aggregate limit" at bounding box center [789, 248] width 97 height 24
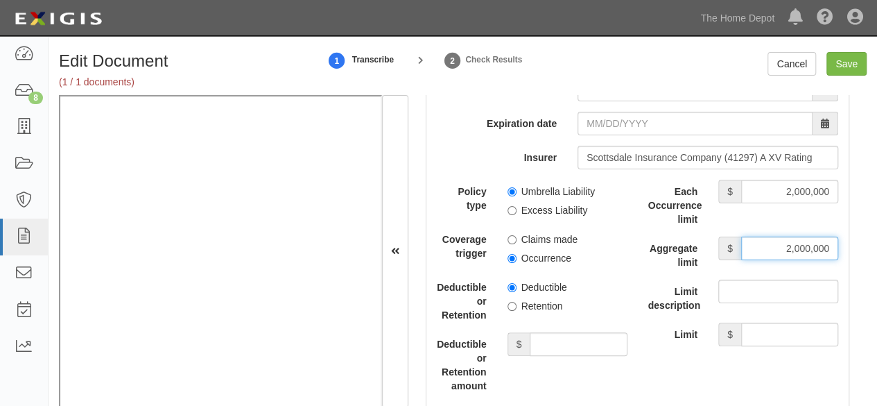
type input "2,000,000"
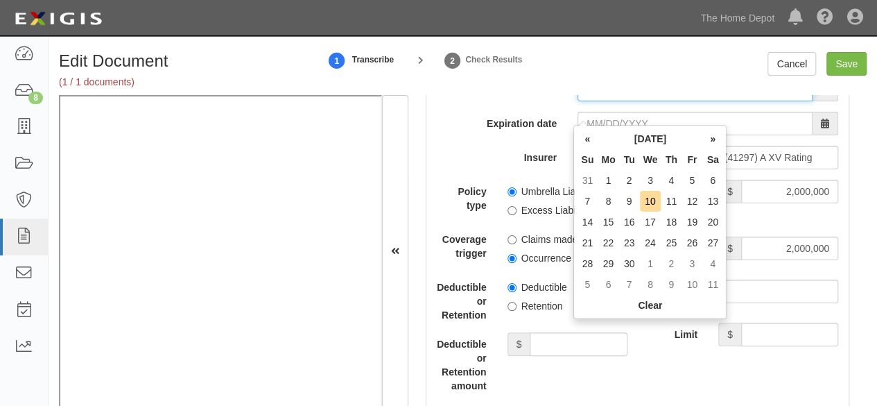
click at [591, 101] on input "Effective date" at bounding box center [695, 90] width 235 height 24
click at [675, 181] on td "4" at bounding box center [671, 180] width 21 height 21
type input "09/04/2025"
type input "09/04/2026"
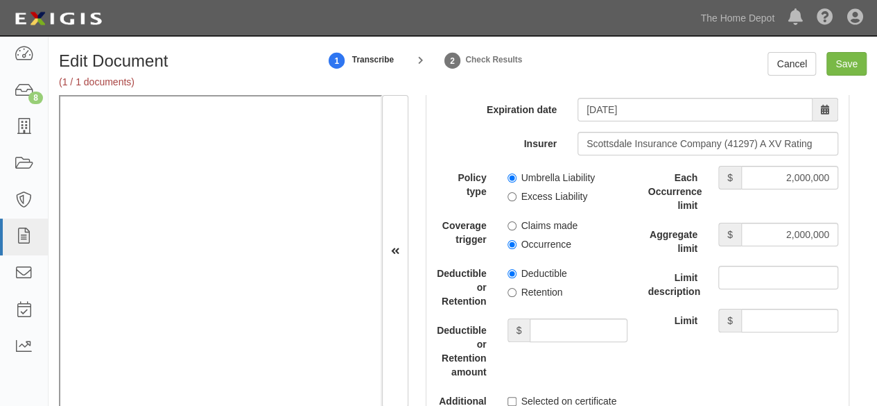
scroll to position [4107, 0]
click at [509, 239] on div "Policy type Umbrella Liability Excess Liability Coverage trigger Claims made Oc…" at bounding box center [532, 313] width 191 height 299
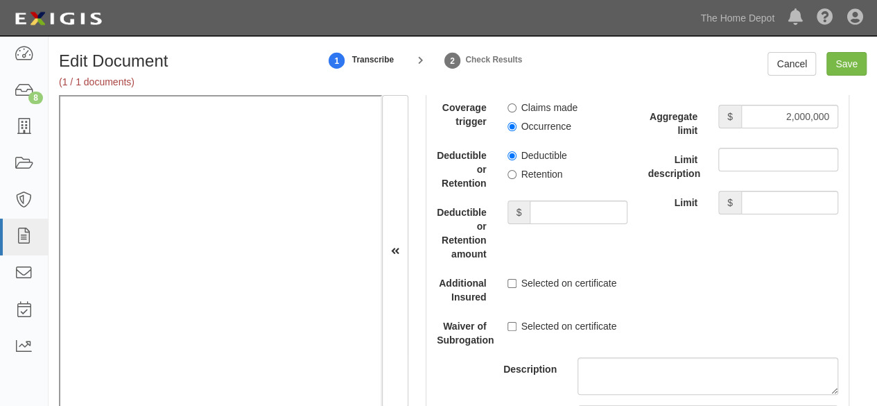
scroll to position [4246, 0]
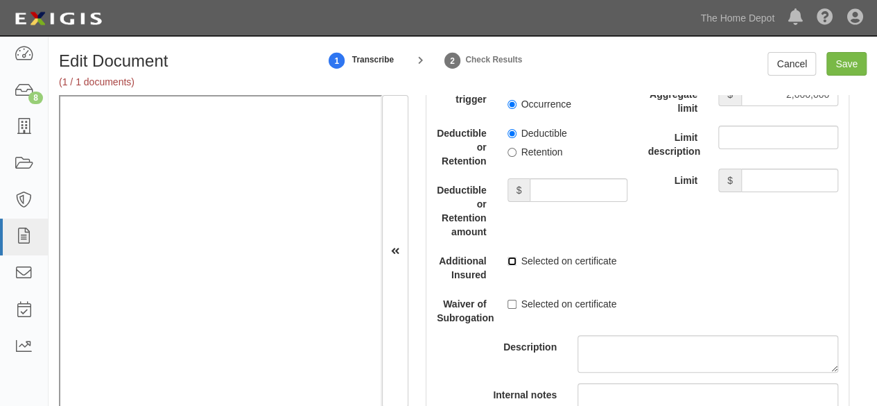
click at [510, 266] on input "Selected on certificate" at bounding box center [512, 261] width 9 height 9
checkbox input "true"
click at [852, 67] on input "Save" at bounding box center [847, 64] width 40 height 24
type input "1000000"
type input "2000000"
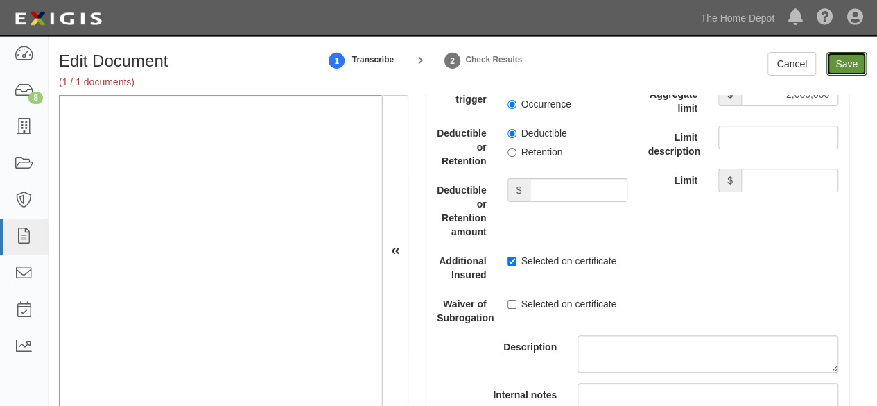
type input "2000000"
type input "5000000"
type input "2000000"
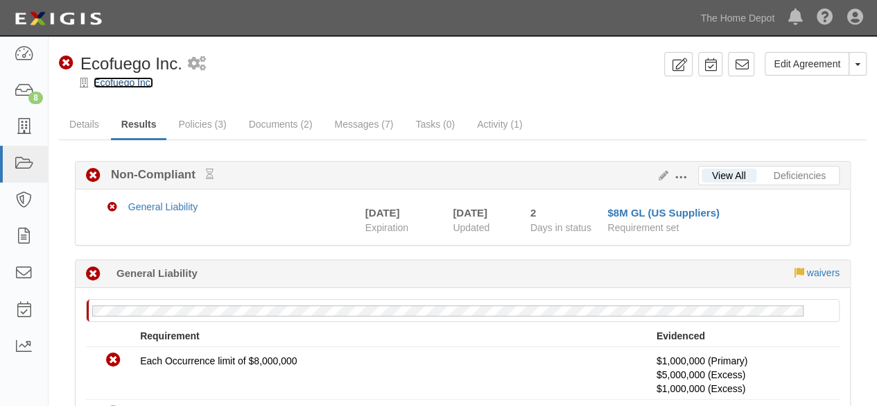
click at [107, 82] on link "Ecofuego Inc." at bounding box center [124, 82] width 60 height 11
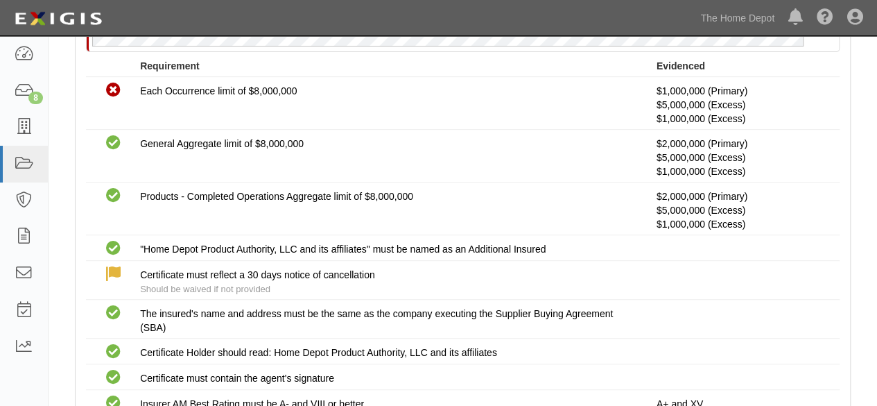
scroll to position [208, 0]
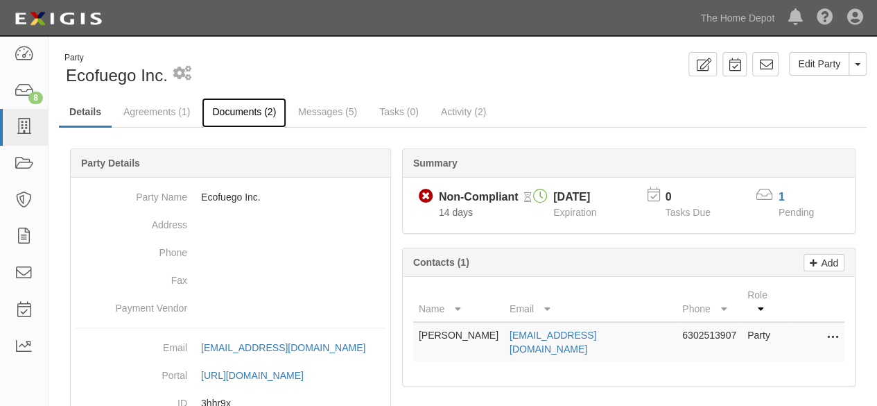
click at [222, 116] on link "Documents (2)" at bounding box center [244, 113] width 85 height 30
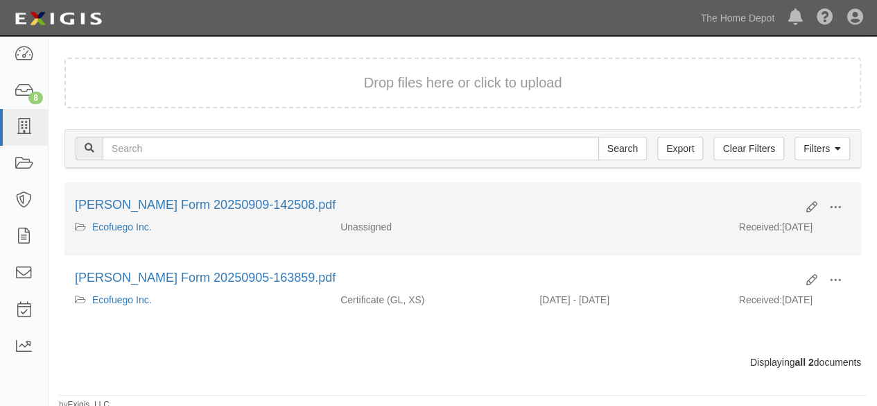
scroll to position [93, 0]
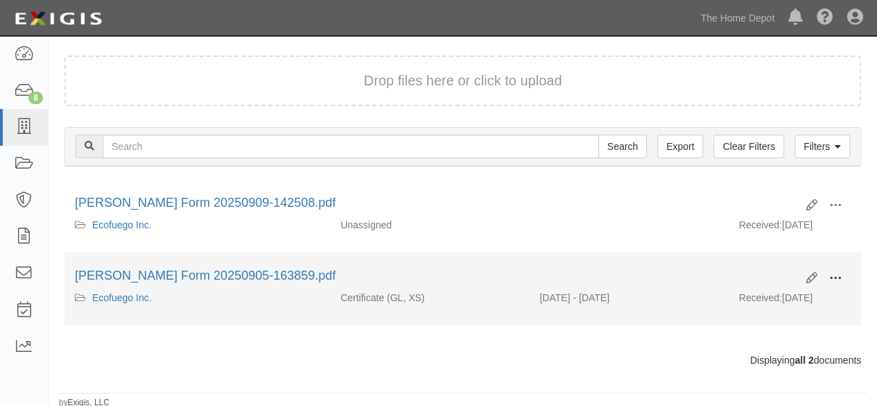
click at [833, 281] on span at bounding box center [835, 278] width 12 height 12
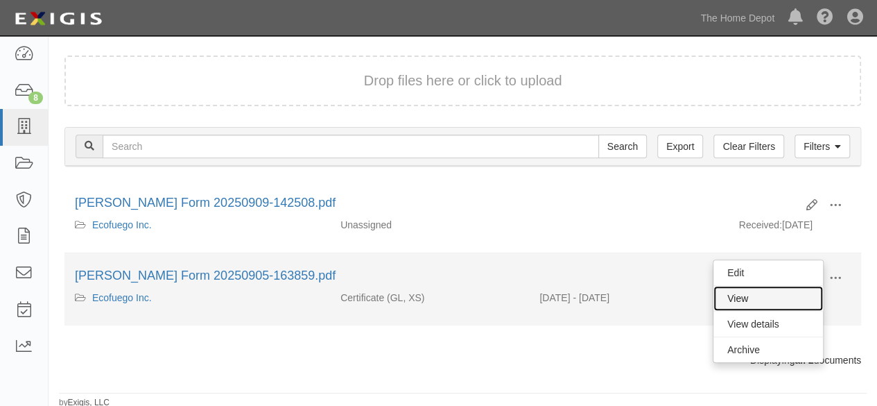
click at [813, 295] on link "View" at bounding box center [769, 298] width 110 height 25
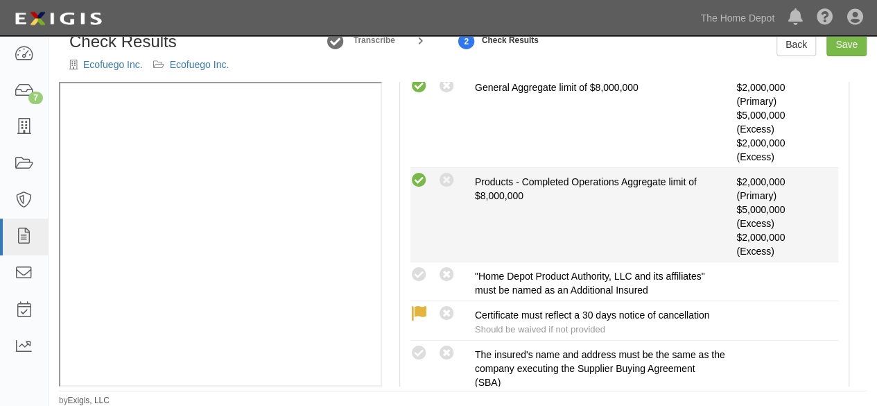
scroll to position [429, 0]
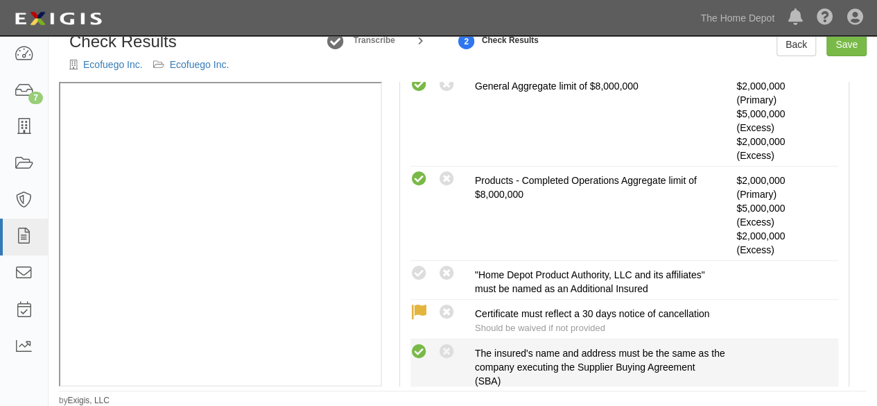
click at [420, 345] on icon at bounding box center [419, 351] width 17 height 17
radio input "true"
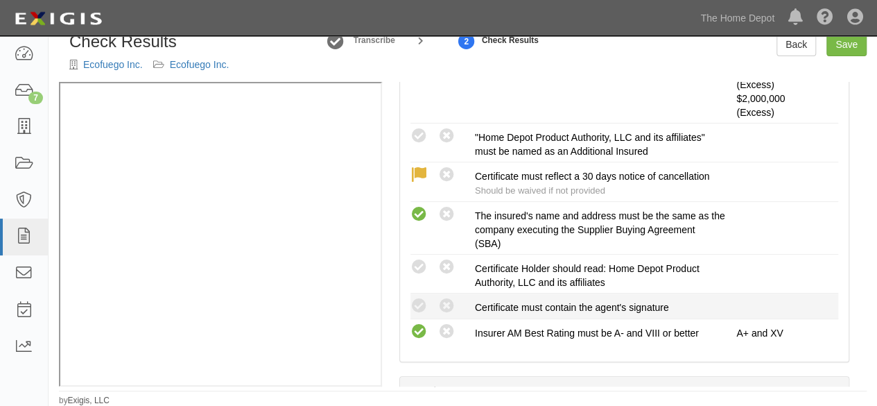
scroll to position [567, 0]
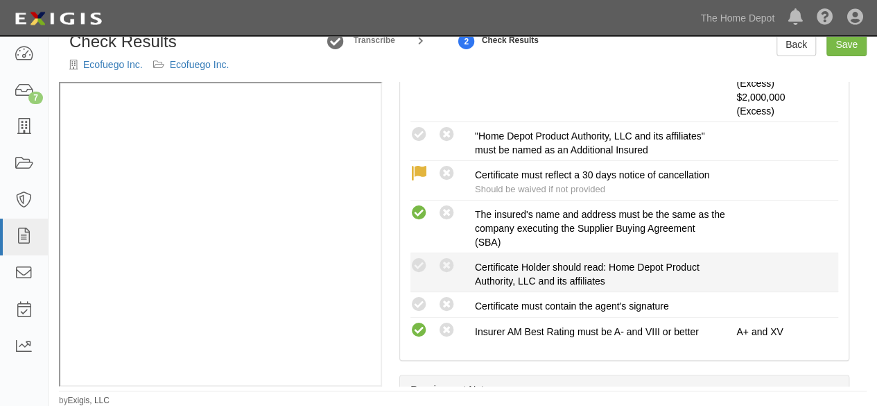
drag, startPoint x: 413, startPoint y: 300, endPoint x: 419, endPoint y: 284, distance: 16.9
click at [414, 299] on icon at bounding box center [419, 304] width 17 height 17
radio input "true"
click at [427, 257] on icon at bounding box center [419, 265] width 17 height 17
radio input "true"
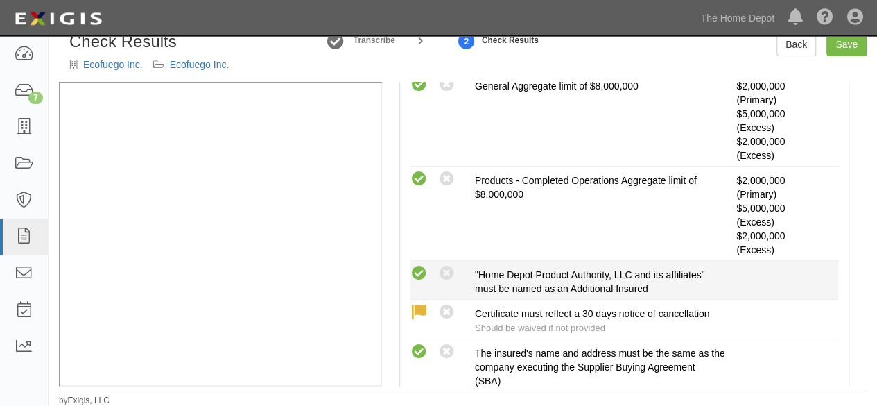
click at [425, 269] on icon at bounding box center [419, 273] width 17 height 17
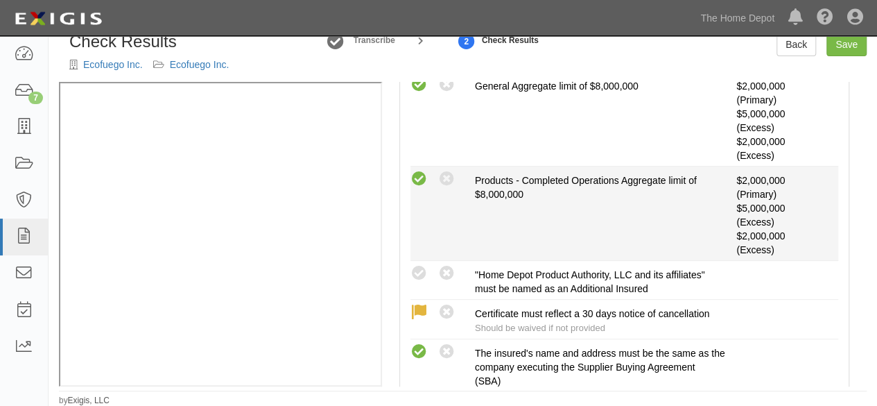
radio input "true"
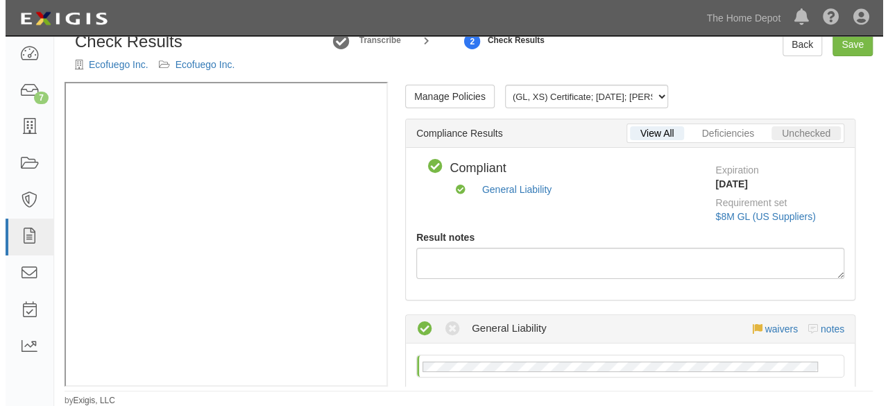
scroll to position [0, 0]
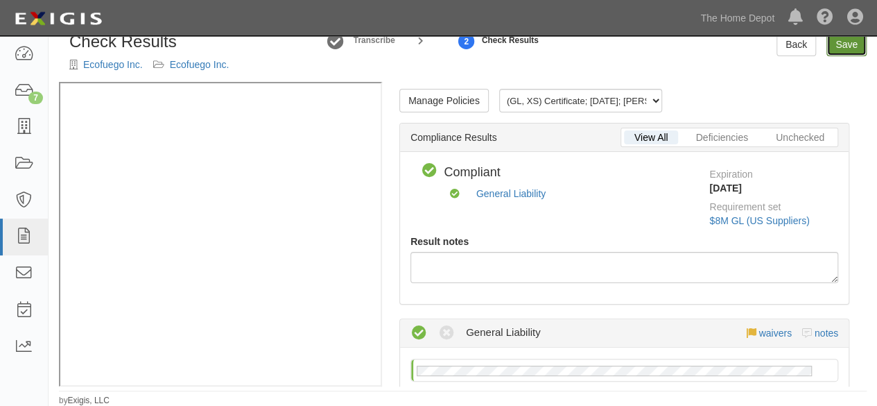
click at [849, 46] on link "Save" at bounding box center [847, 45] width 40 height 24
radio input "true"
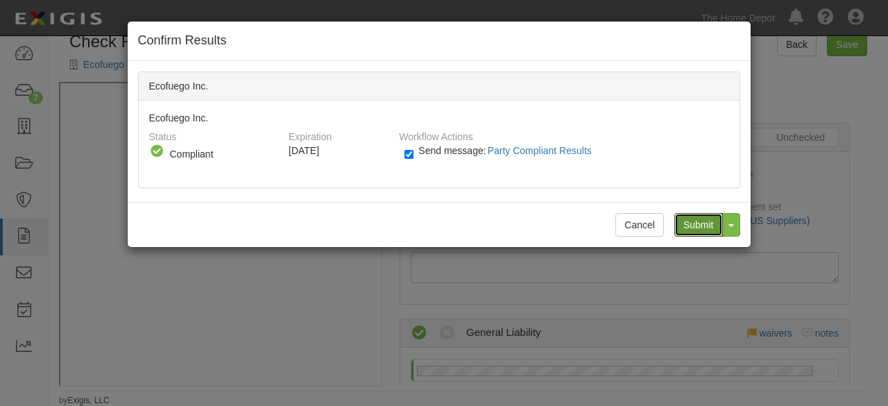
drag, startPoint x: 704, startPoint y: 227, endPoint x: 392, endPoint y: 50, distance: 358.7
click at [702, 226] on input "Submit" at bounding box center [698, 225] width 49 height 24
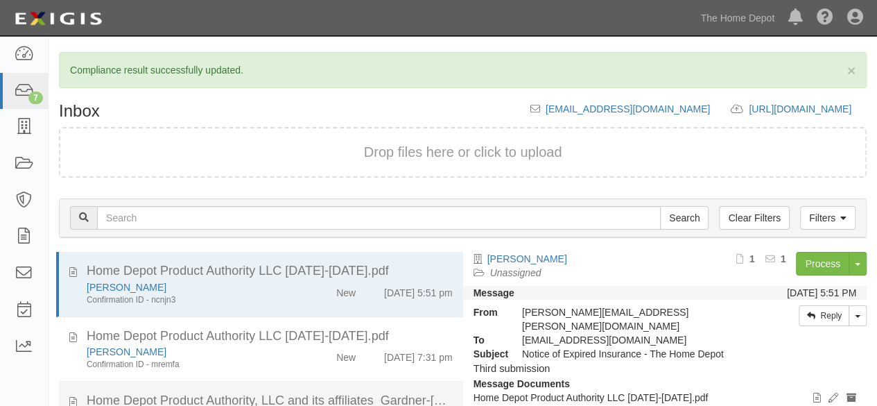
scroll to position [139, 0]
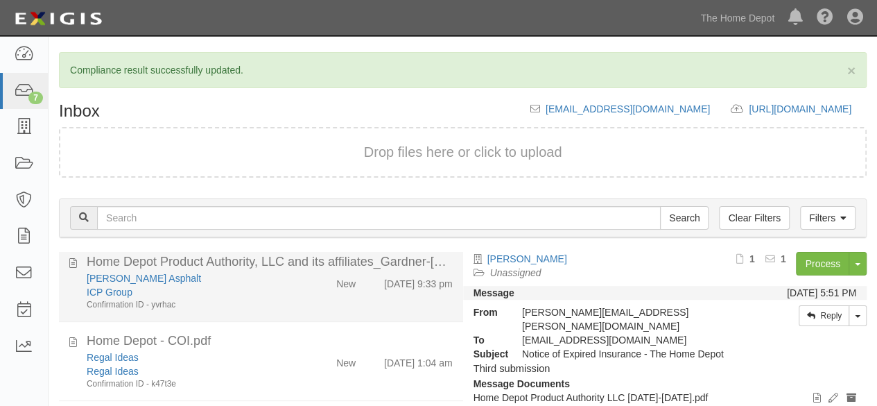
click at [251, 288] on div "ICP Group" at bounding box center [189, 292] width 205 height 14
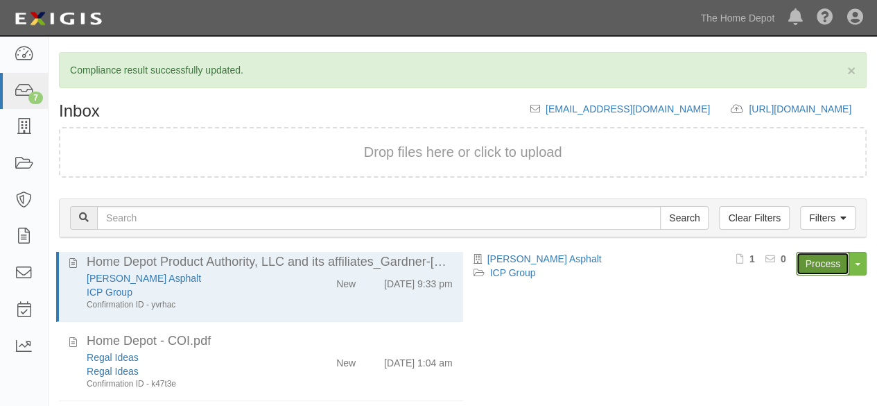
click at [834, 267] on link "Process" at bounding box center [822, 264] width 53 height 24
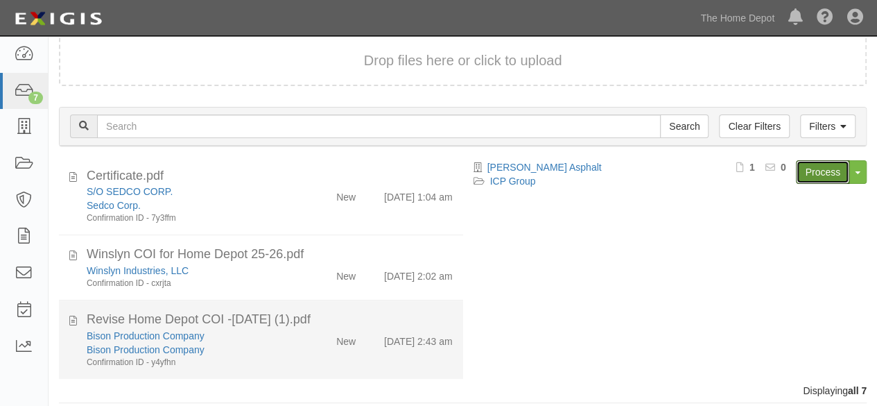
scroll to position [102, 0]
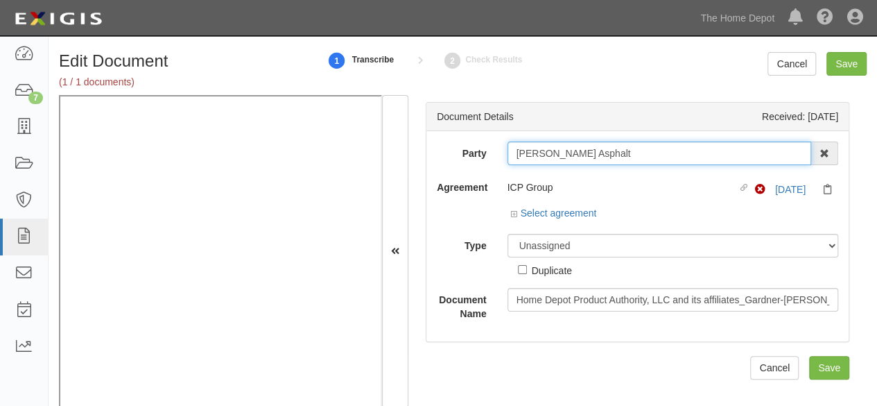
click at [605, 162] on input "[PERSON_NAME] Asphalt" at bounding box center [660, 153] width 304 height 24
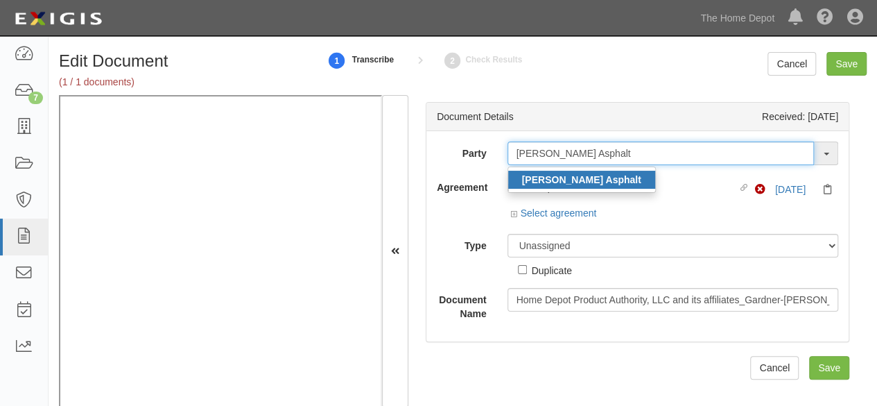
type input "[PERSON_NAME] Asphalt"
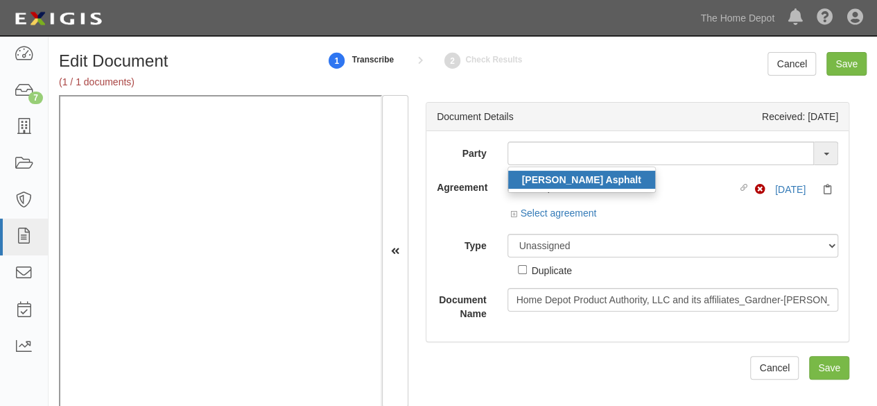
click at [601, 180] on link "[PERSON_NAME] Asphalt" at bounding box center [581, 180] width 147 height 18
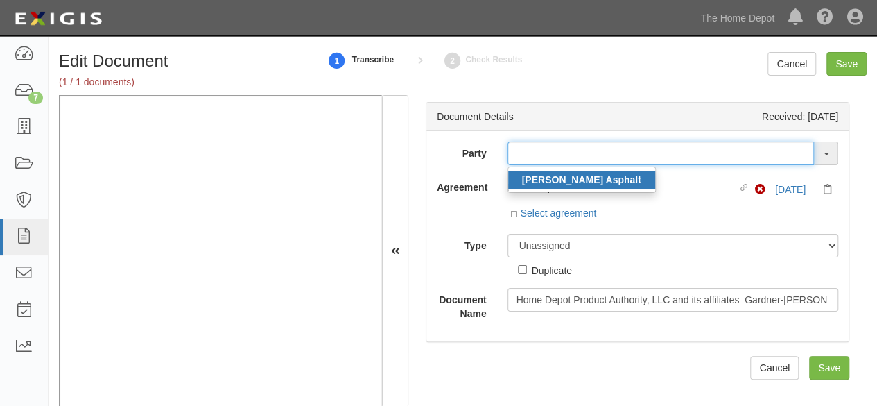
type input "[PERSON_NAME] Asphalt"
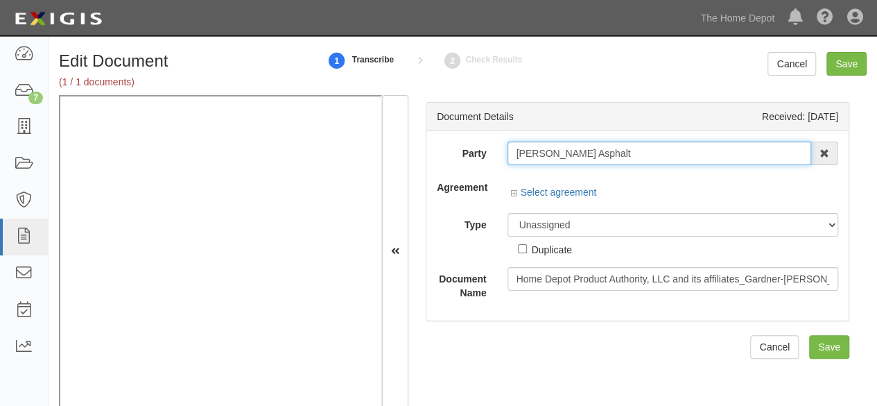
click at [560, 152] on input "Gardner Asphalt" at bounding box center [660, 153] width 304 height 24
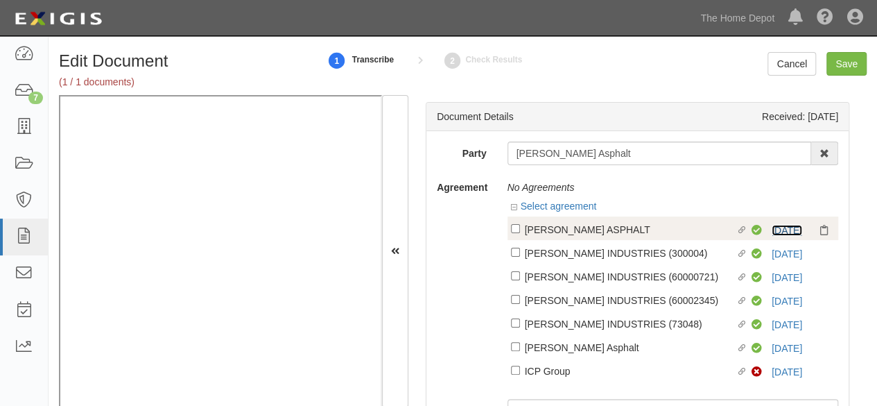
click at [780, 233] on link "3/31/26" at bounding box center [787, 230] width 31 height 11
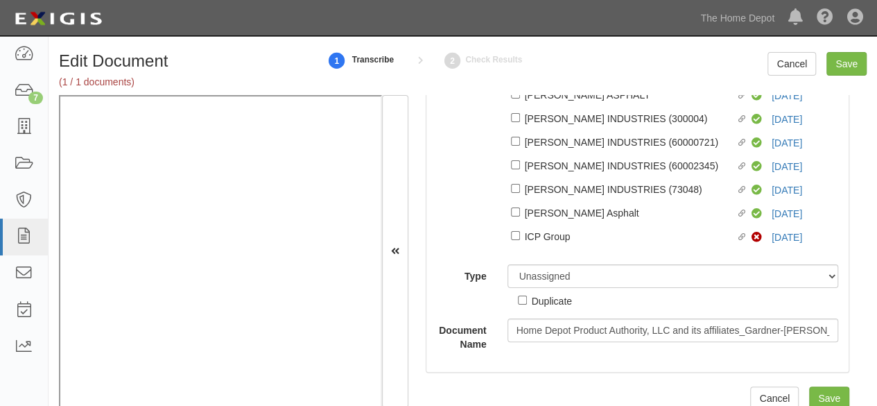
scroll to position [144, 0]
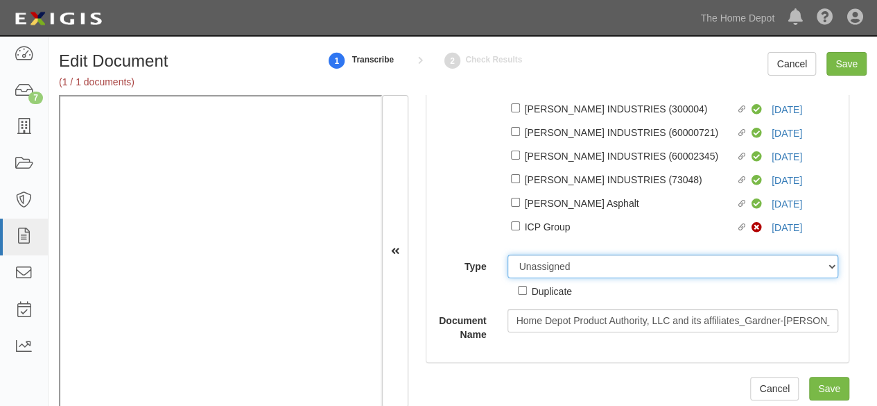
click at [574, 264] on select "Unassigned Binder Cancellation Notice Certificate Contract Endorsement Insuranc…" at bounding box center [673, 267] width 331 height 24
select select "OtherDetail"
click at [508, 255] on select "Unassigned Binder Cancellation Notice Certificate Contract Endorsement Insuranc…" at bounding box center [673, 267] width 331 height 24
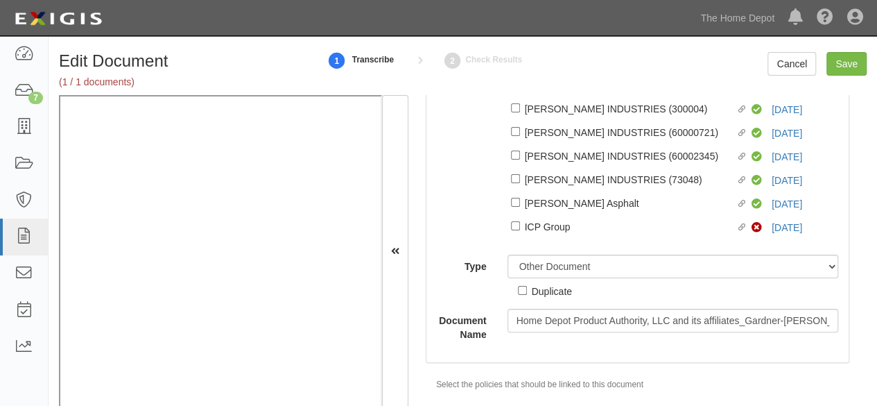
click at [558, 291] on div "Duplicate" at bounding box center [552, 290] width 40 height 15
click at [527, 291] on input "Duplicate" at bounding box center [522, 290] width 9 height 9
checkbox input "true"
click at [845, 62] on input "Save" at bounding box center [847, 64] width 40 height 24
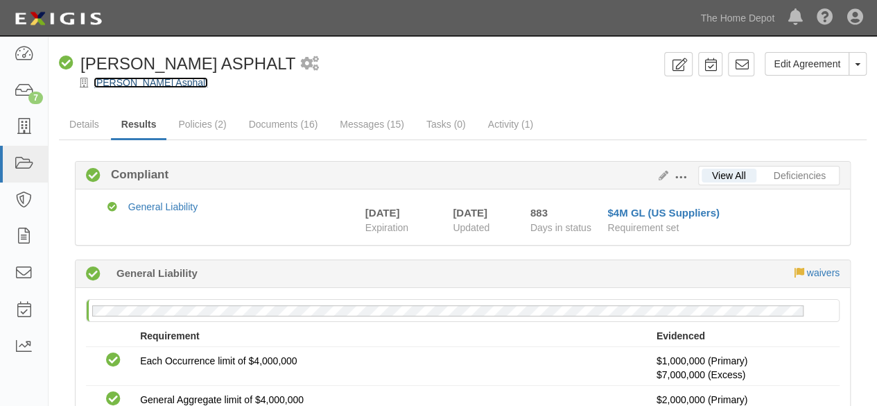
click at [160, 84] on link "[PERSON_NAME] Asphalt" at bounding box center [151, 82] width 114 height 11
click at [144, 77] on link "[PERSON_NAME] Asphalt" at bounding box center [151, 82] width 114 height 11
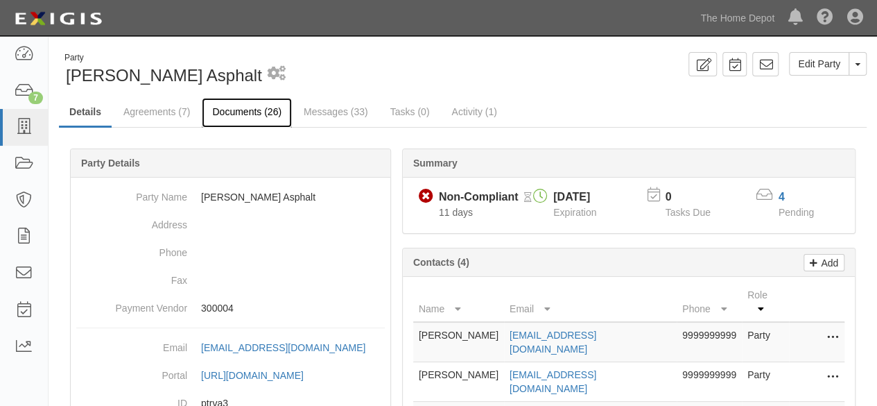
click at [234, 112] on link "Documents (26)" at bounding box center [247, 113] width 90 height 30
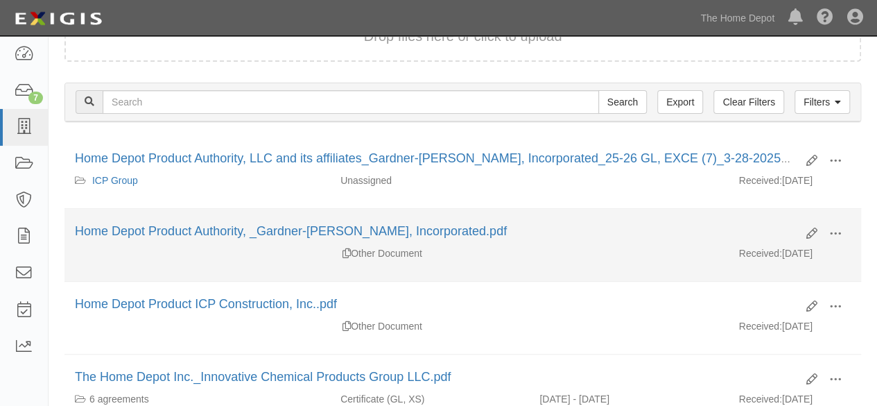
scroll to position [139, 0]
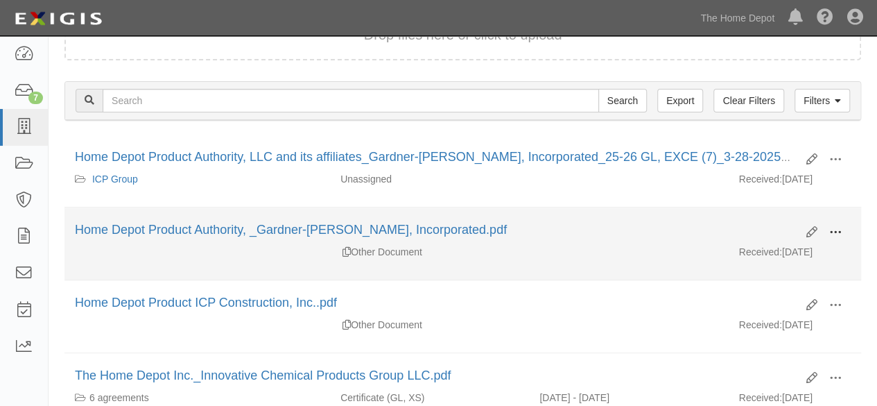
click at [839, 229] on span at bounding box center [835, 232] width 12 height 12
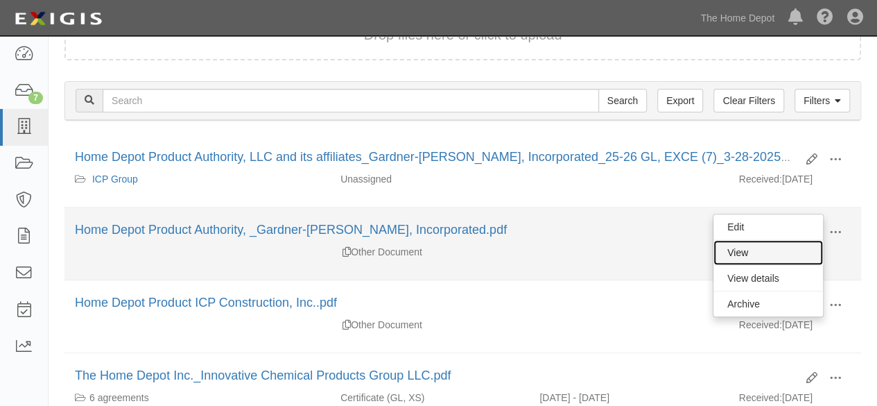
click at [745, 246] on link "View" at bounding box center [769, 252] width 110 height 25
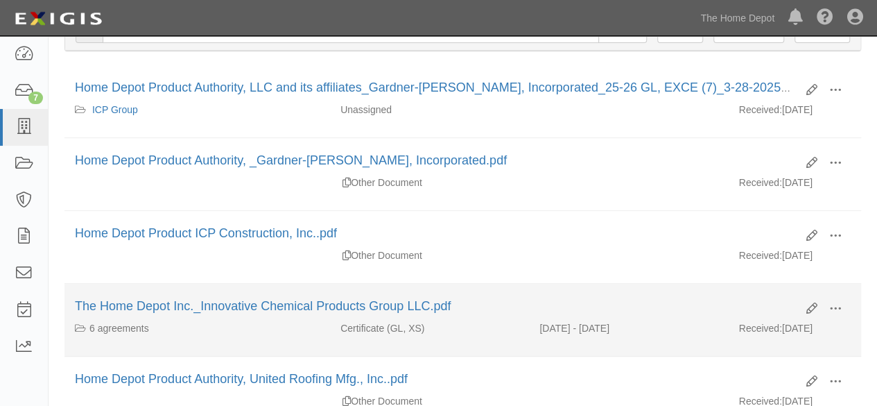
scroll to position [277, 0]
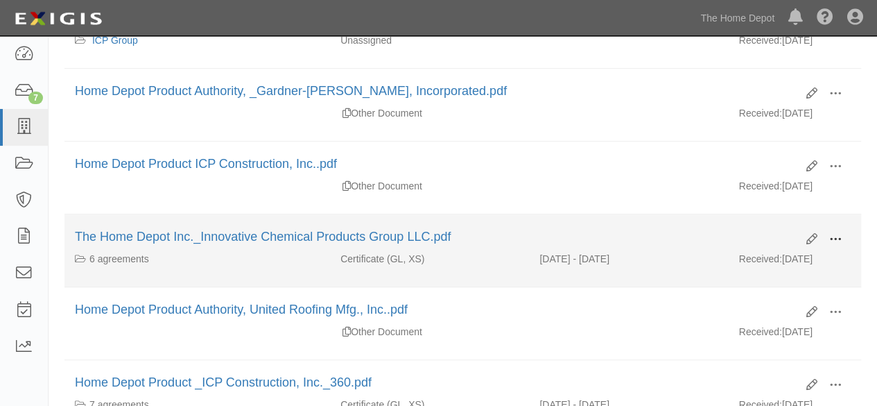
click at [841, 235] on span at bounding box center [835, 239] width 12 height 12
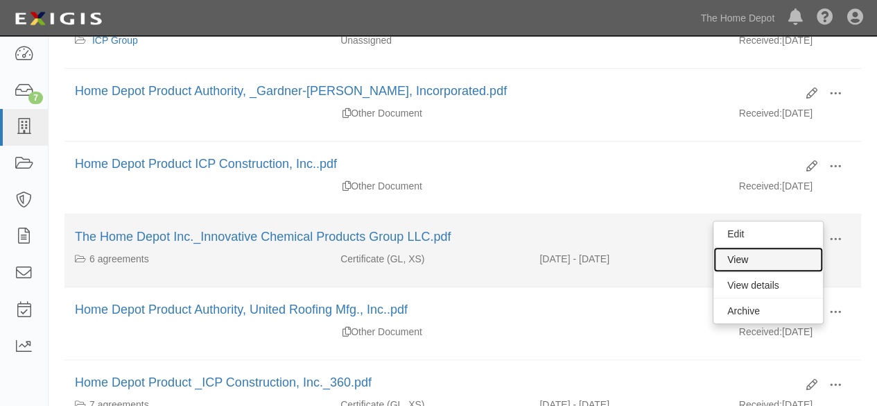
click at [761, 255] on link "View" at bounding box center [769, 259] width 110 height 25
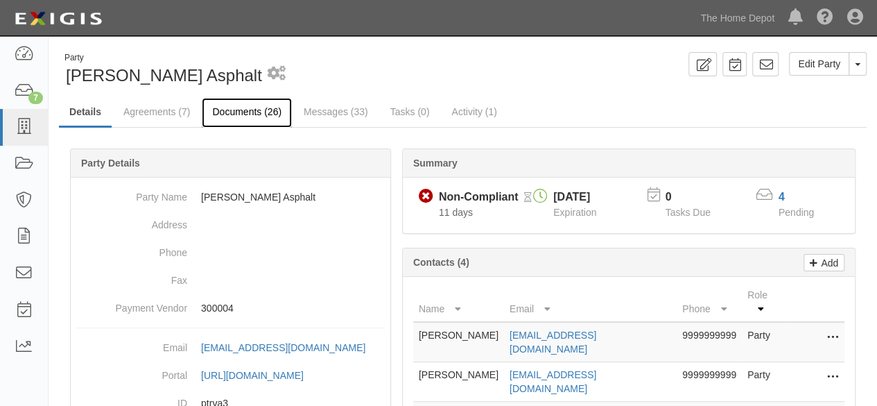
click at [253, 114] on link "Documents (26)" at bounding box center [247, 113] width 90 height 30
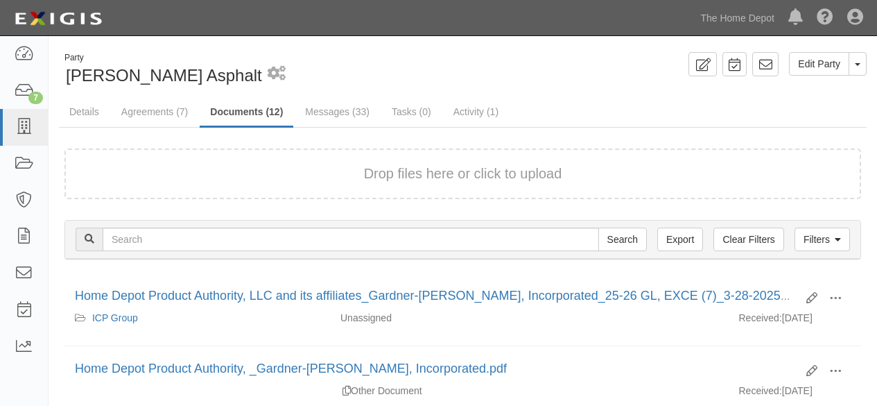
scroll to position [139, 0]
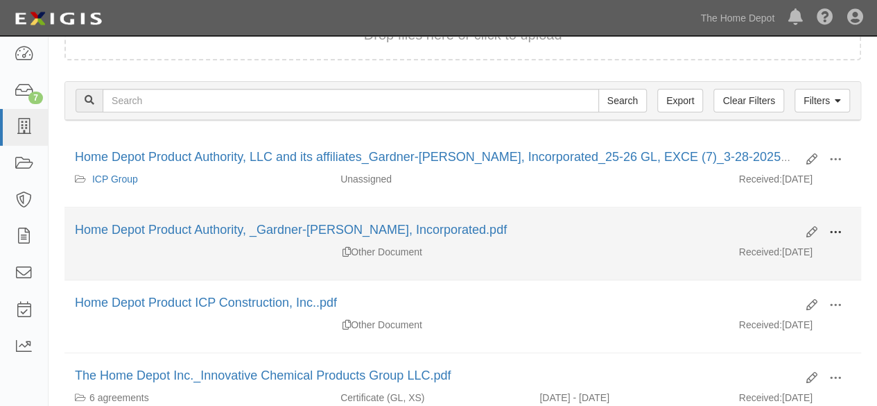
click at [834, 230] on span at bounding box center [835, 232] width 12 height 12
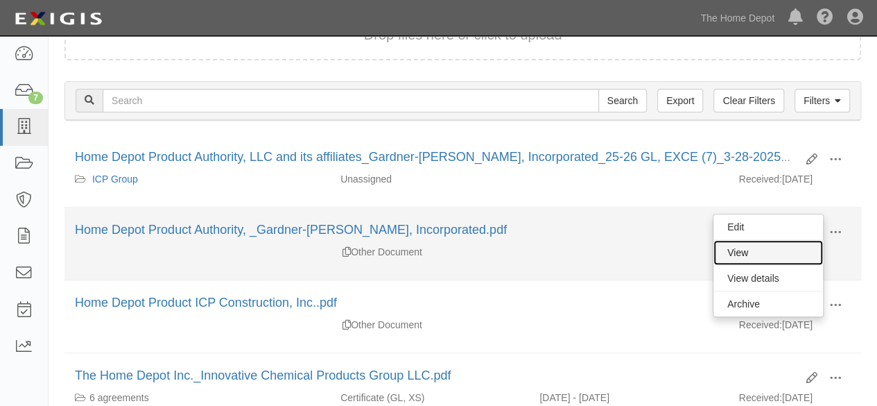
click at [770, 252] on link "View" at bounding box center [769, 252] width 110 height 25
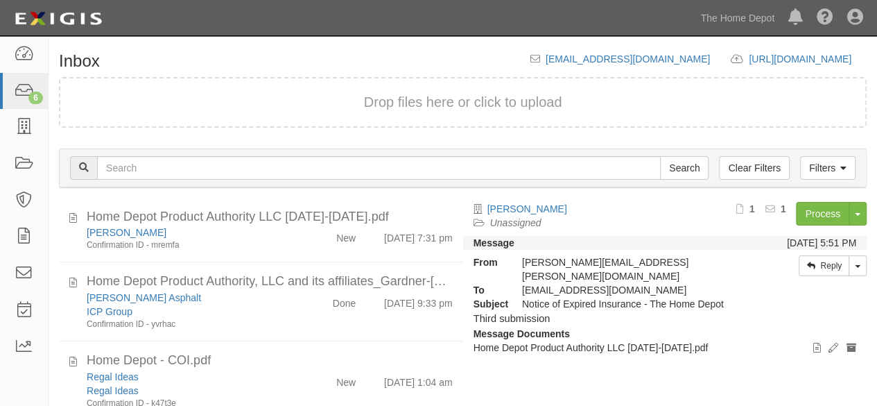
scroll to position [139, 0]
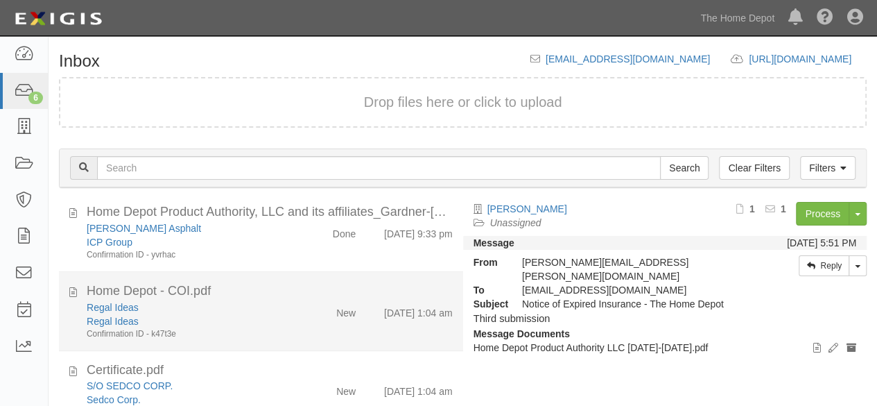
click at [270, 317] on div "Regal Ideas" at bounding box center [189, 321] width 205 height 14
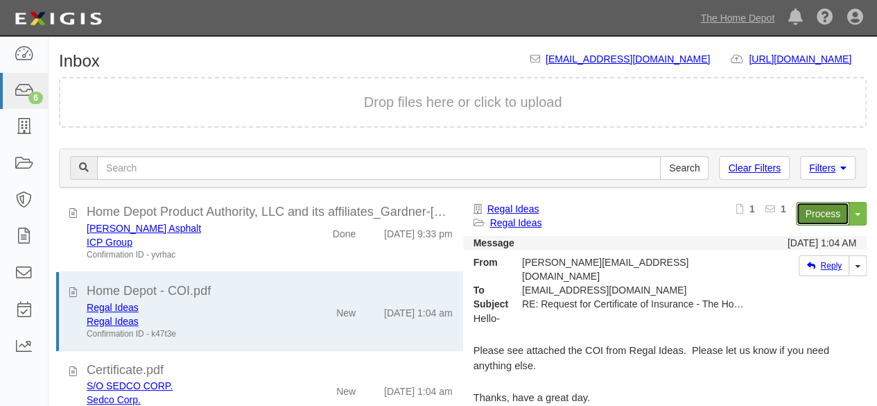
click at [803, 221] on link "Process" at bounding box center [822, 214] width 53 height 24
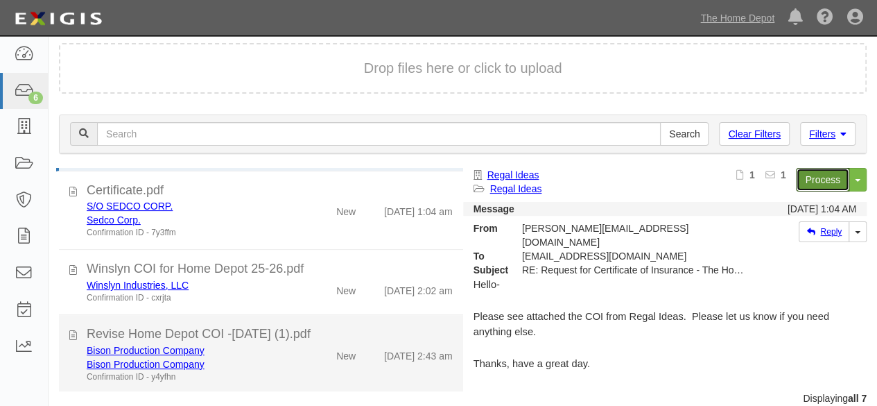
scroll to position [53, 0]
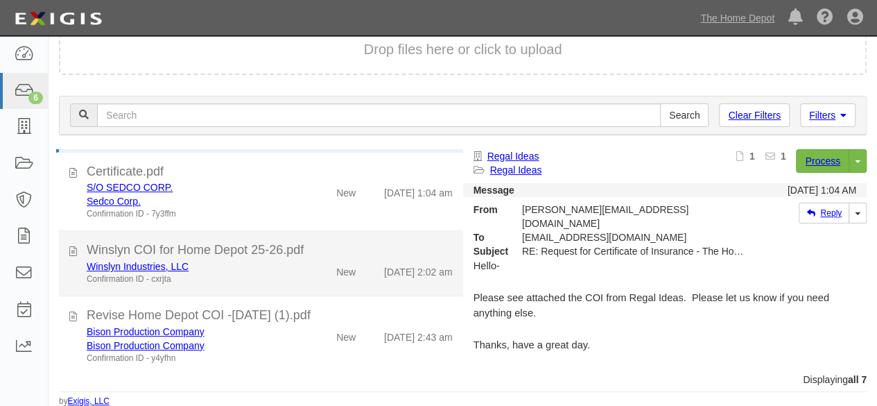
click at [302, 277] on div "Winslyn Industries, LLC Confirmation ID - cxrjta New [DATE] 2:02 am" at bounding box center [269, 272] width 387 height 26
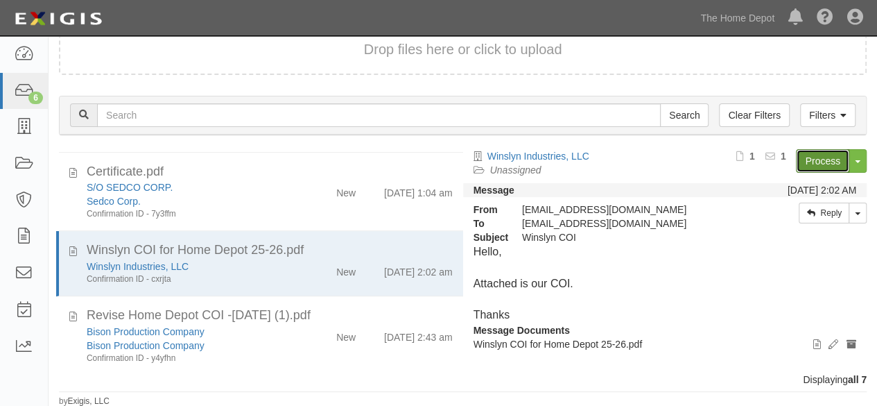
click at [808, 162] on link "Process" at bounding box center [822, 161] width 53 height 24
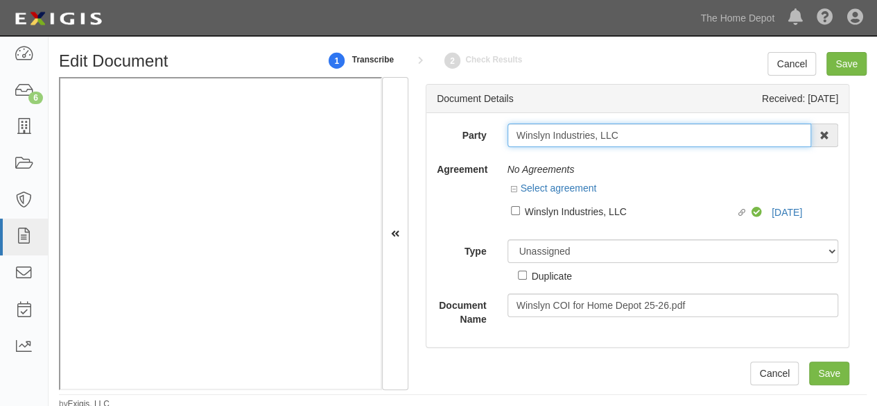
click at [620, 134] on input "Winslyn Industries, LLC" at bounding box center [660, 135] width 304 height 24
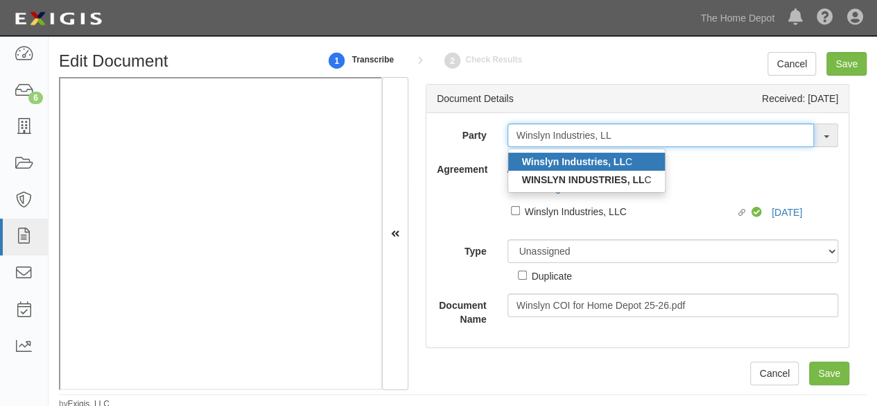
type input "Winslyn Industries, LL"
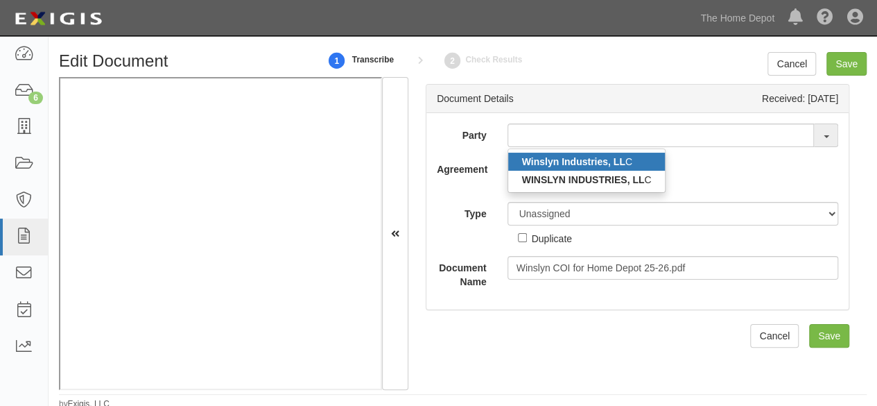
click at [575, 162] on strong "Winslyn Industries, LL" at bounding box center [573, 161] width 103 height 11
type input "Winslyn Industries, LLC"
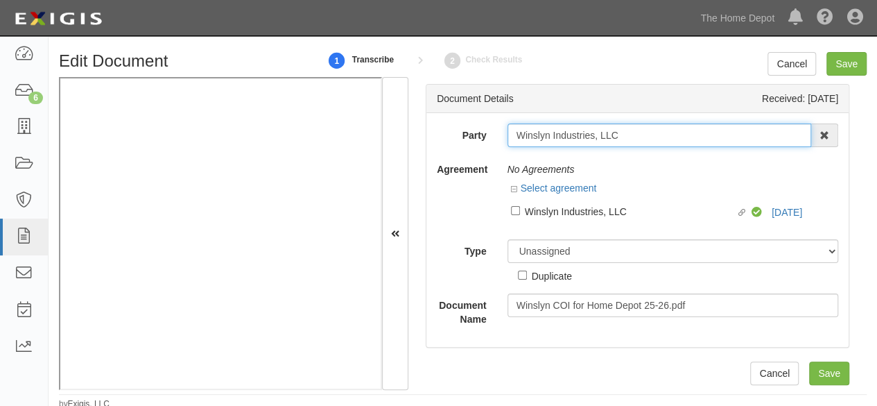
click at [540, 130] on input "Winslyn Industries, LLC" at bounding box center [660, 135] width 304 height 24
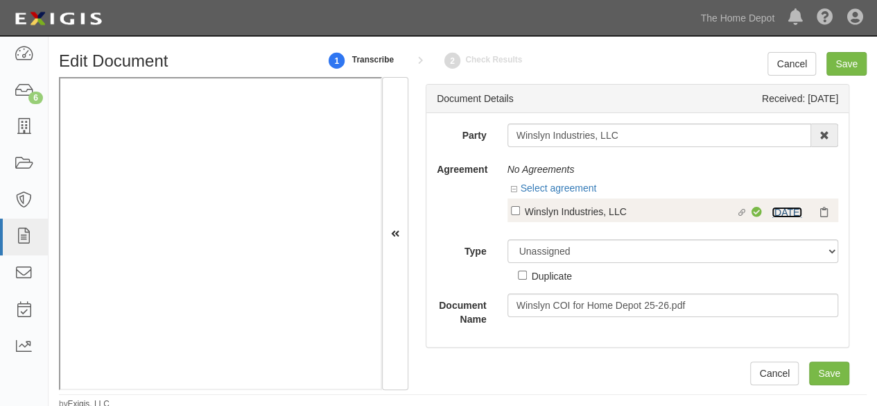
click at [774, 210] on link "9/12/25" at bounding box center [787, 212] width 31 height 11
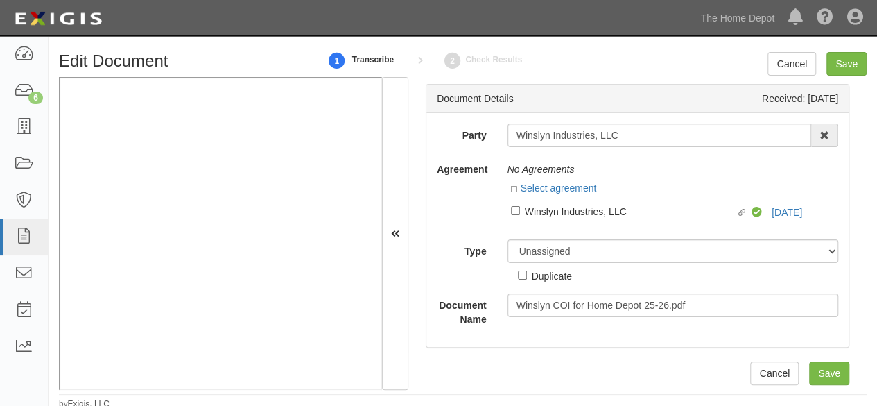
drag, startPoint x: 551, startPoint y: 207, endPoint x: 550, endPoint y: 216, distance: 9.0
click at [551, 207] on div "Winslyn Industries, LLC" at bounding box center [631, 210] width 212 height 15
click at [520, 207] on input "Linked agreement Winslyn Industries, LLC Linked agreement" at bounding box center [515, 210] width 9 height 9
checkbox input "true"
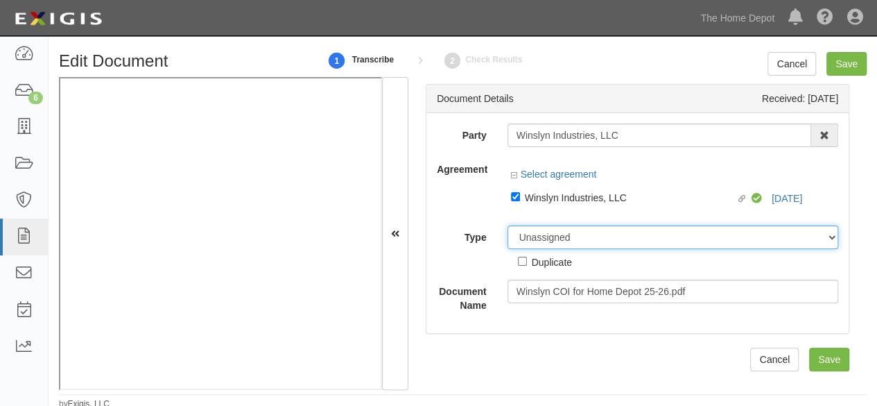
click at [545, 240] on div "Party Winslyn Industries, LLC Winslyn Industries, LL C WINSLYN INDUSTRIES, LL C…" at bounding box center [638, 217] width 402 height 189
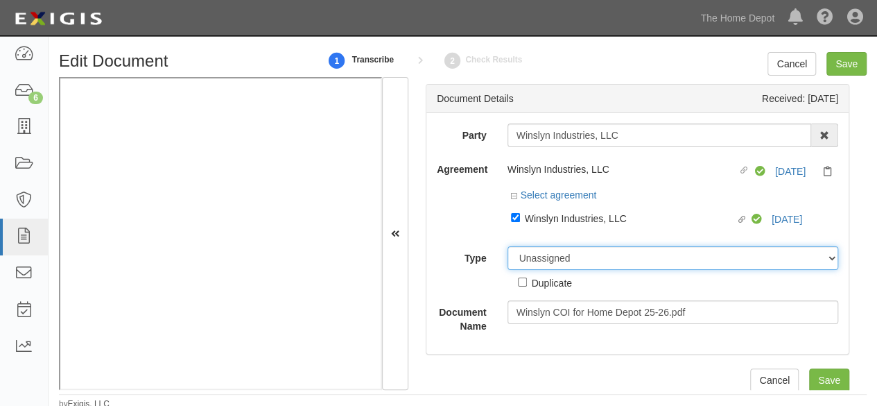
select select "CertificateDetail"
click at [508, 246] on select "Unassigned Binder Cancellation Notice Certificate Contract Endorsement Insuranc…" at bounding box center [673, 258] width 331 height 24
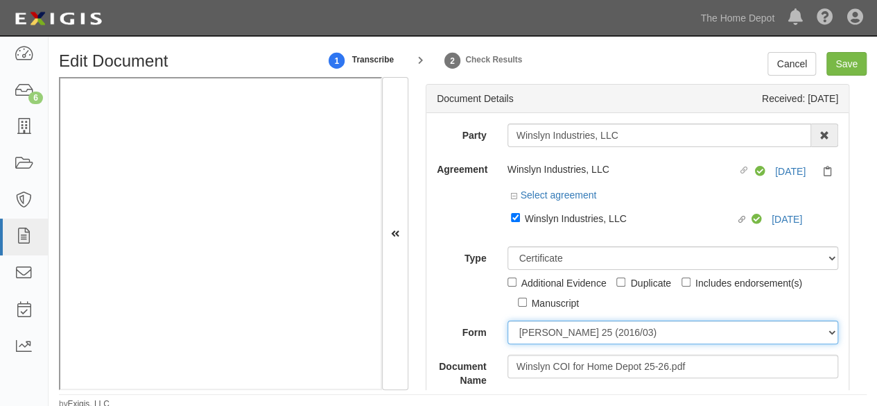
click at [562, 329] on select "ACORD 25 (2016/03) ACORD 101 ACORD 855 NY (2014/05) General" at bounding box center [673, 332] width 331 height 24
select select "GeneralFormDetail"
click at [508, 320] on select "ACORD 25 (2016/03) ACORD 101 ACORD 855 NY (2014/05) General" at bounding box center [673, 332] width 331 height 24
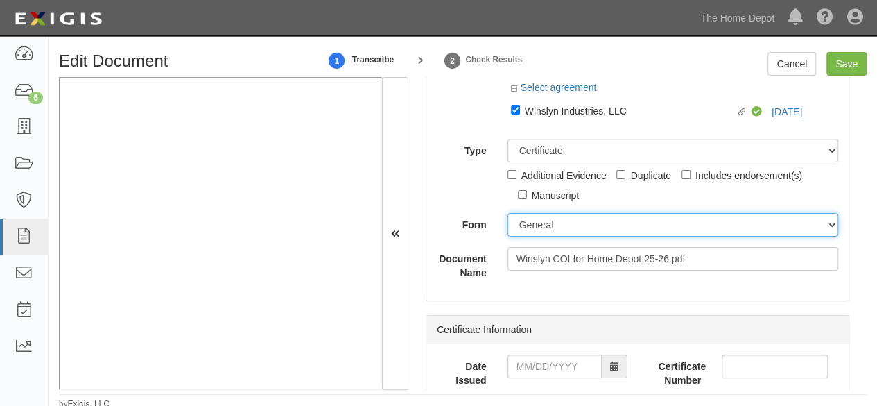
scroll to position [139, 0]
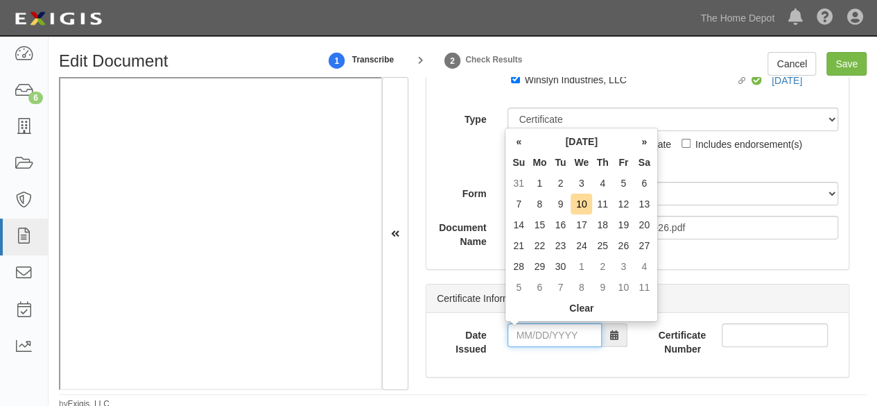
click at [569, 331] on input "Date Issued" at bounding box center [555, 335] width 94 height 24
click at [517, 138] on th "«" at bounding box center [518, 141] width 21 height 21
click at [578, 266] on td "27" at bounding box center [581, 266] width 21 height 21
type input "08/27/2025"
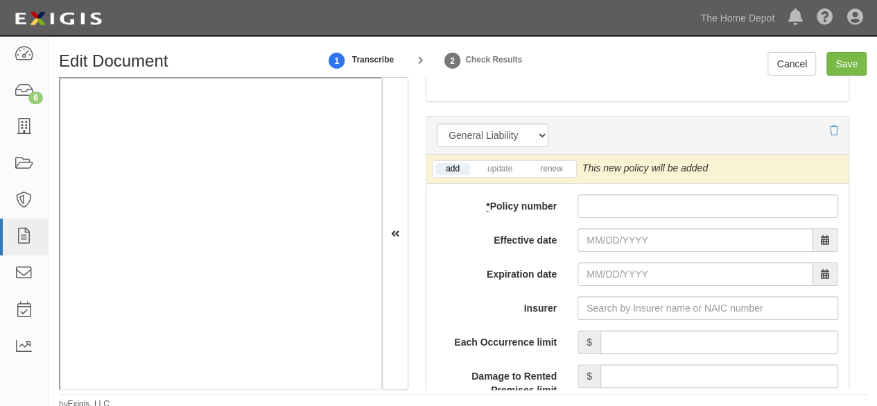
scroll to position [1110, 0]
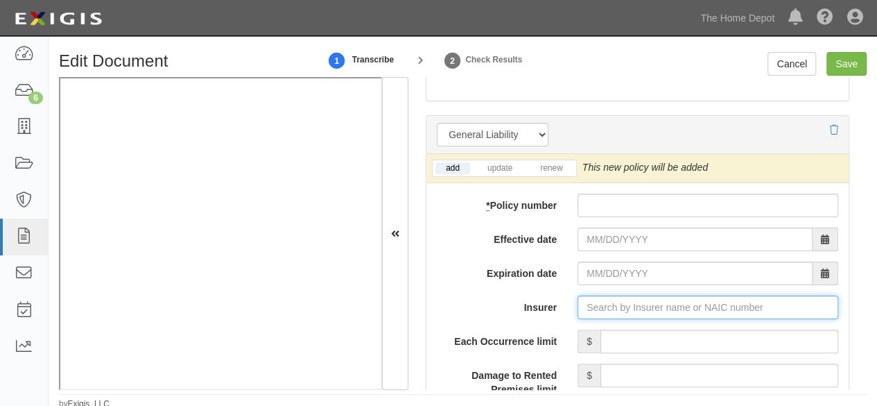
click at [593, 300] on input "Insurer" at bounding box center [708, 307] width 261 height 24
paste input "15377"
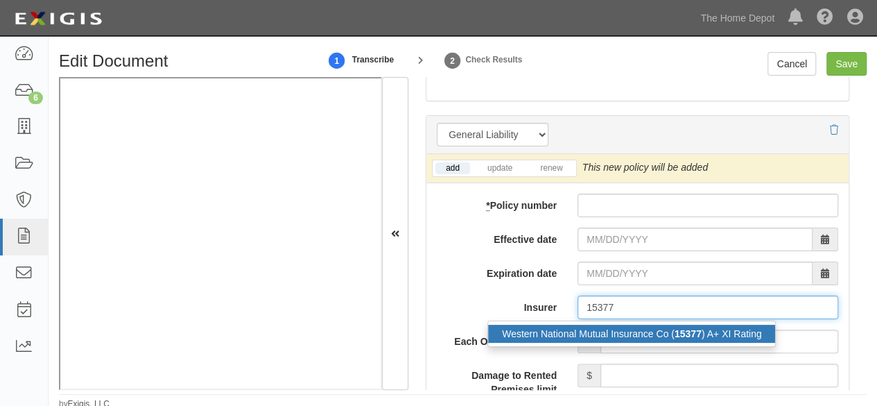
click at [601, 327] on div "Western National Mutual Insurance Co ( 15377 ) A+ XI Rating" at bounding box center [631, 334] width 287 height 18
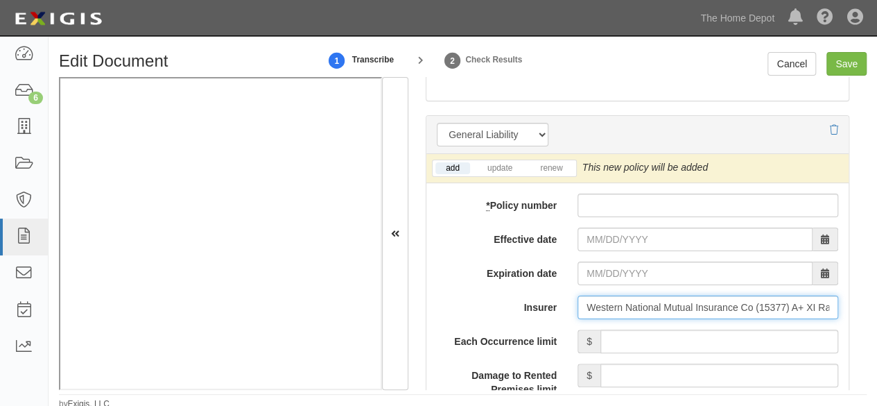
type input "Western National Mutual Insurance Co (15377) A+ XI Rating"
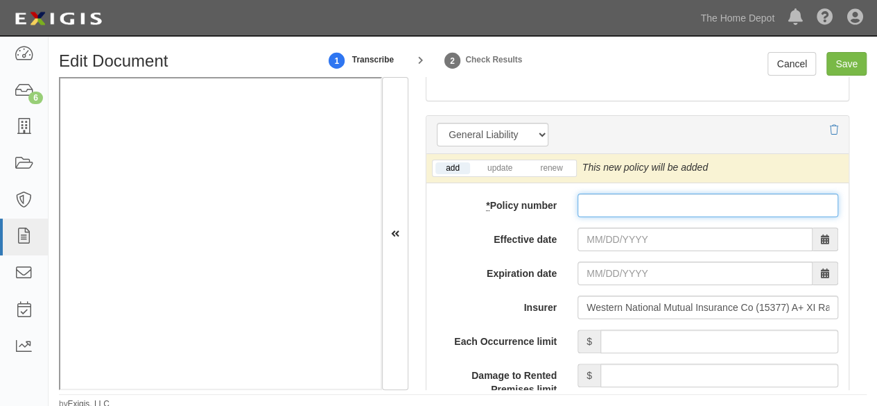
click at [592, 204] on input "* Policy number" at bounding box center [708, 205] width 261 height 24
paste input "CPP1148560"
type input "CPP1148560"
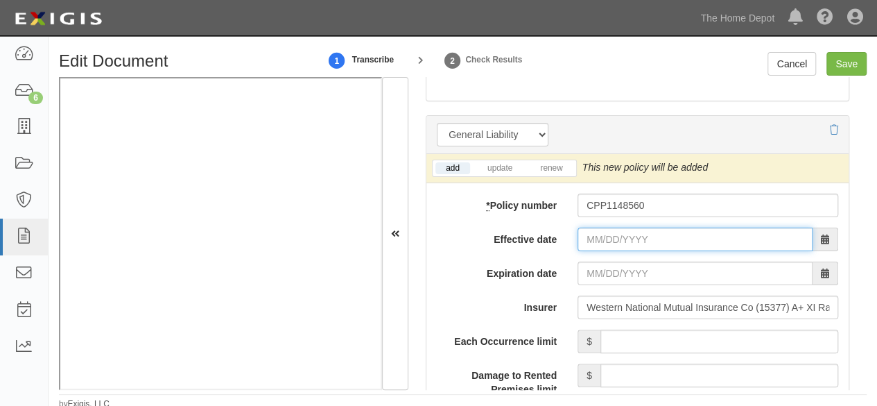
click at [606, 236] on input "Effective date" at bounding box center [695, 239] width 235 height 24
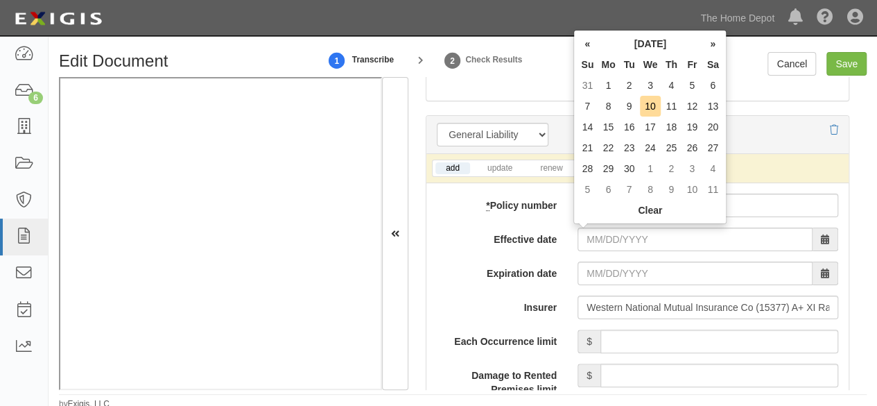
drag, startPoint x: 586, startPoint y: 42, endPoint x: 594, endPoint y: 59, distance: 18.6
click at [588, 45] on th "«" at bounding box center [587, 43] width 21 height 21
click at [632, 125] on td "12" at bounding box center [629, 127] width 21 height 21
type input "08/12/2025"
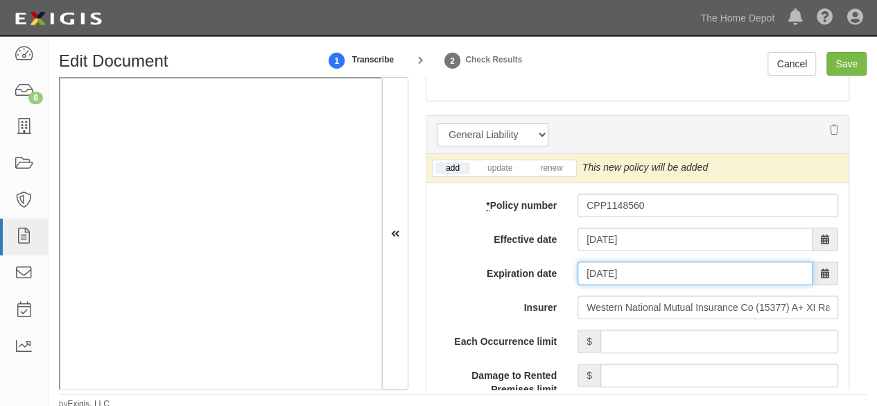
click at [633, 262] on input "08/12/2026" at bounding box center [695, 273] width 235 height 24
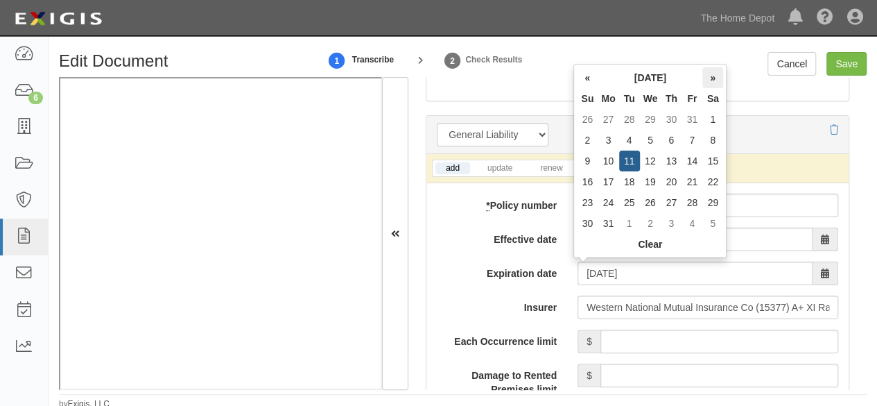
drag, startPoint x: 712, startPoint y: 76, endPoint x: 708, endPoint y: 85, distance: 10.3
click at [712, 76] on th "»" at bounding box center [713, 77] width 21 height 21
click at [717, 140] on td "12" at bounding box center [713, 140] width 21 height 21
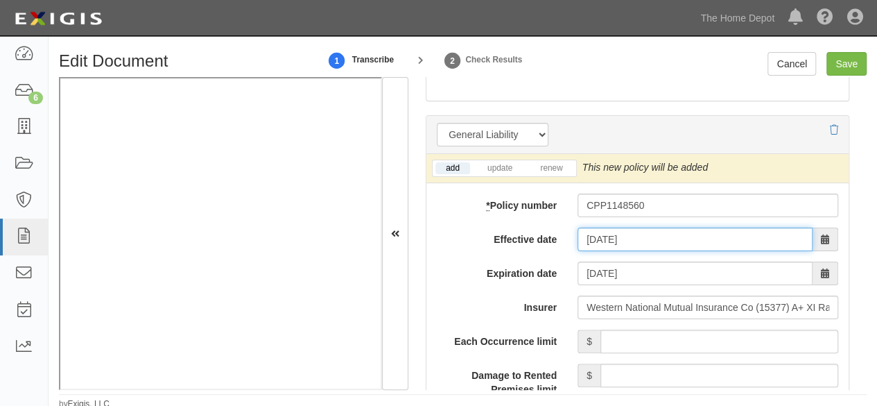
click at [617, 232] on input "08/12/2025" at bounding box center [695, 239] width 235 height 24
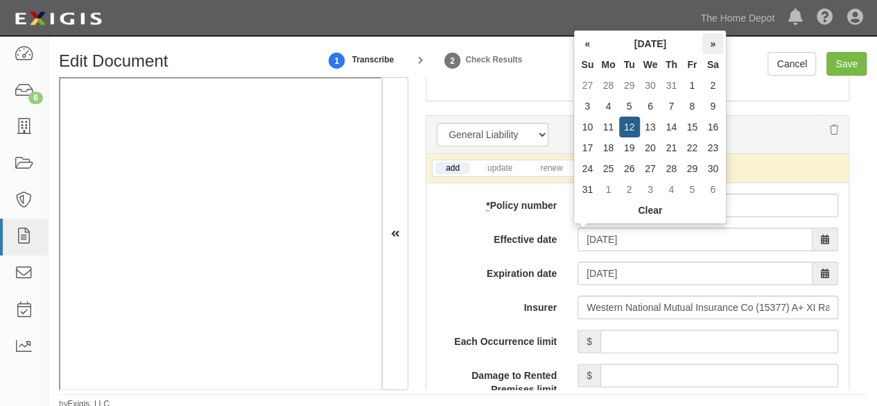
type input "08/12/2026"
drag, startPoint x: 712, startPoint y: 44, endPoint x: 697, endPoint y: 71, distance: 31.7
click at [712, 44] on th "»" at bounding box center [713, 43] width 21 height 21
click at [694, 103] on td "12" at bounding box center [692, 106] width 21 height 21
type input "09/12/2025"
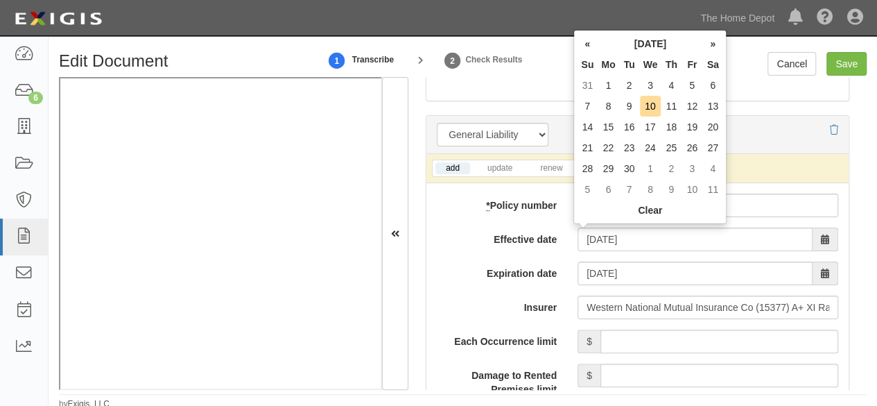
type input "09/12/2026"
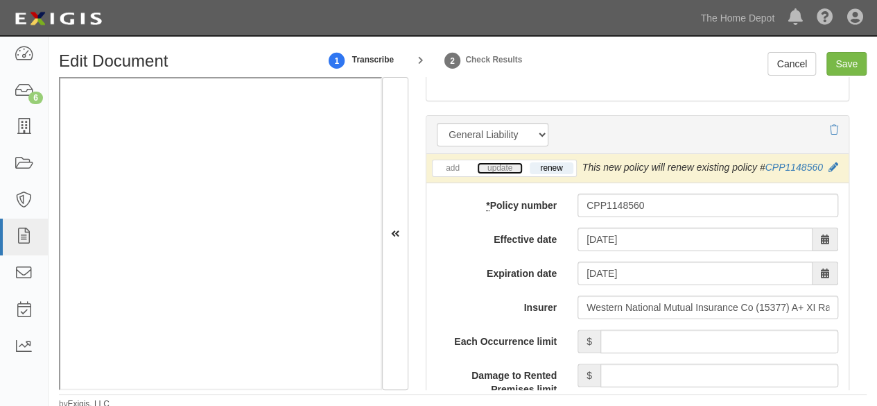
click at [497, 162] on link "update" at bounding box center [500, 168] width 46 height 12
drag, startPoint x: 758, startPoint y: 338, endPoint x: 756, endPoint y: 349, distance: 11.3
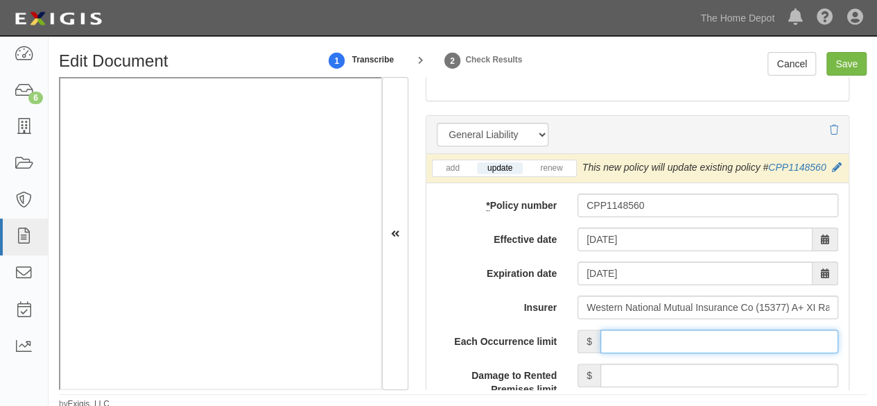
drag, startPoint x: 756, startPoint y: 349, endPoint x: 752, endPoint y: 341, distance: 8.7
click at [755, 349] on input "Each Occurrence limit" at bounding box center [720, 341] width 238 height 24
type input "1,000,000"
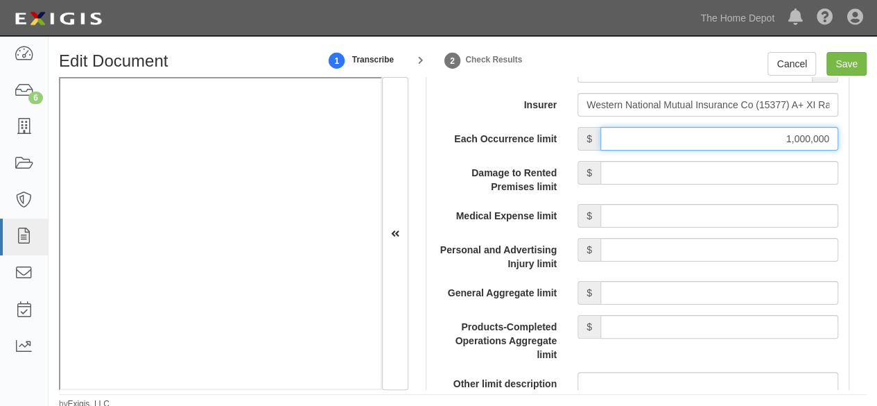
scroll to position [1318, 0]
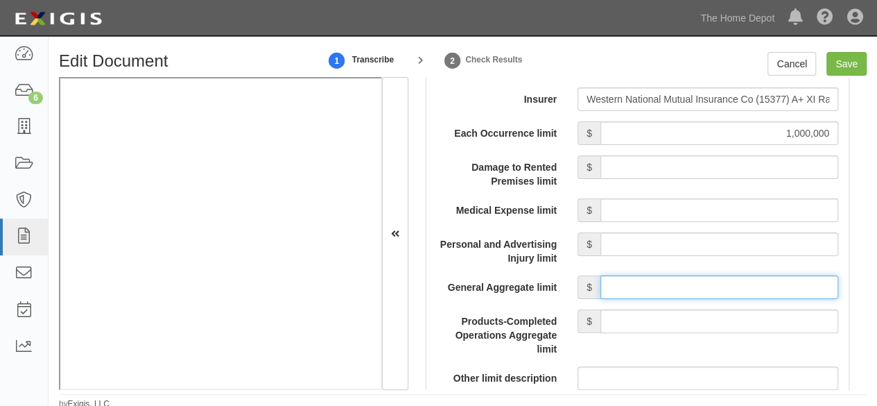
click at [651, 299] on input "General Aggregate limit" at bounding box center [720, 287] width 238 height 24
type input "2,000,000"
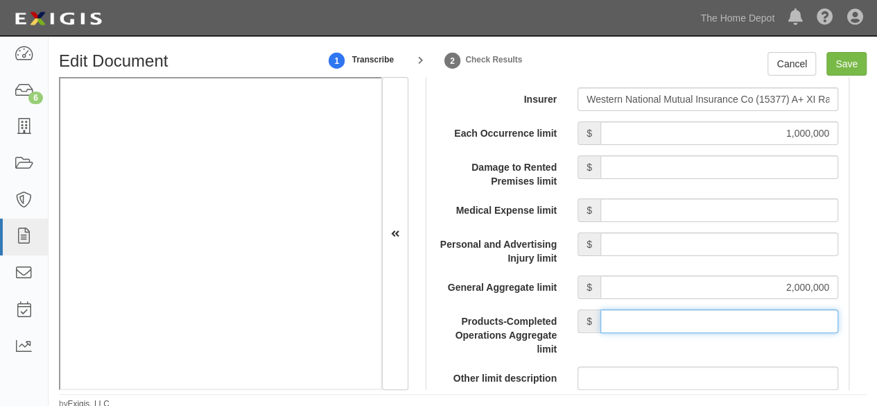
drag, startPoint x: 684, startPoint y: 332, endPoint x: 684, endPoint y: 322, distance: 9.7
click at [684, 331] on input "Products-Completed Operations Aggregate limit" at bounding box center [720, 321] width 238 height 24
type input "2,000,000"
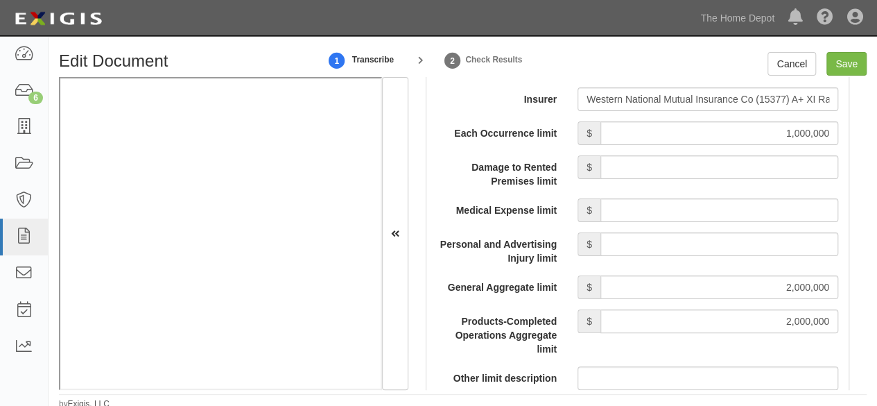
scroll to position [1456, 0]
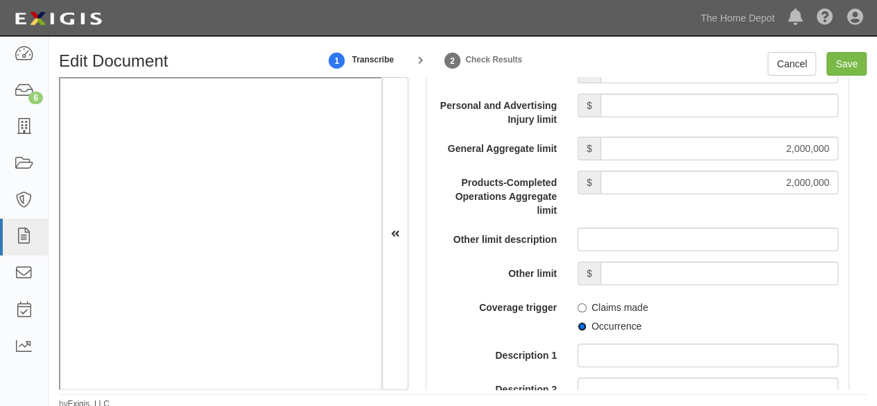
click at [578, 331] on input "Occurrence" at bounding box center [582, 326] width 9 height 9
radio input "true"
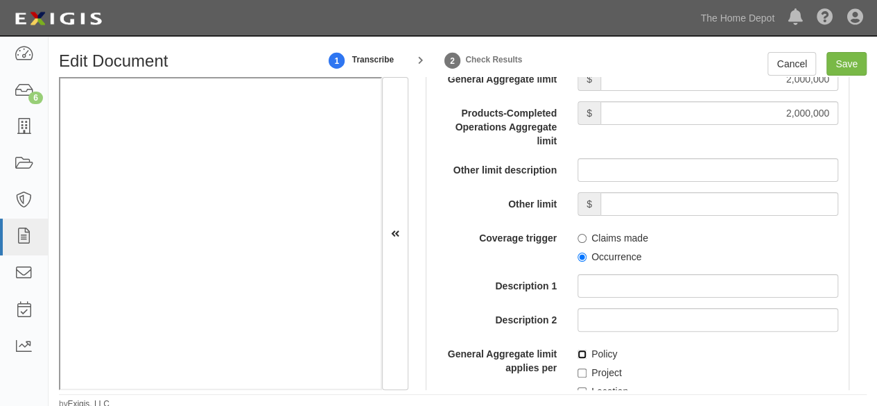
click at [578, 359] on input "Policy" at bounding box center [582, 354] width 9 height 9
checkbox input "true"
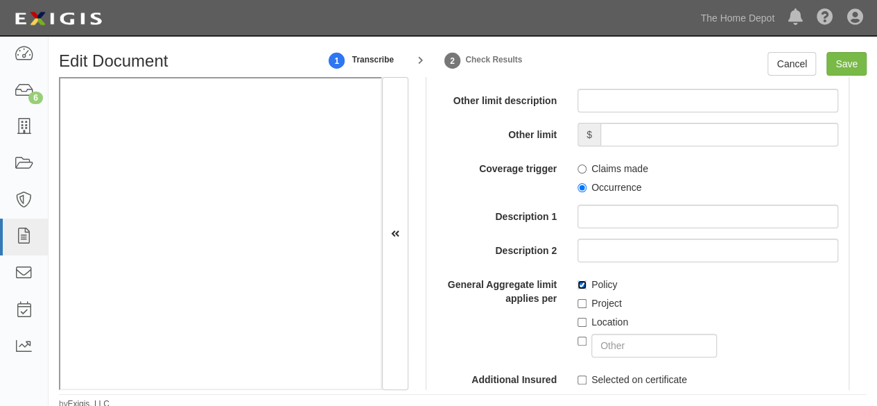
scroll to position [1664, 0]
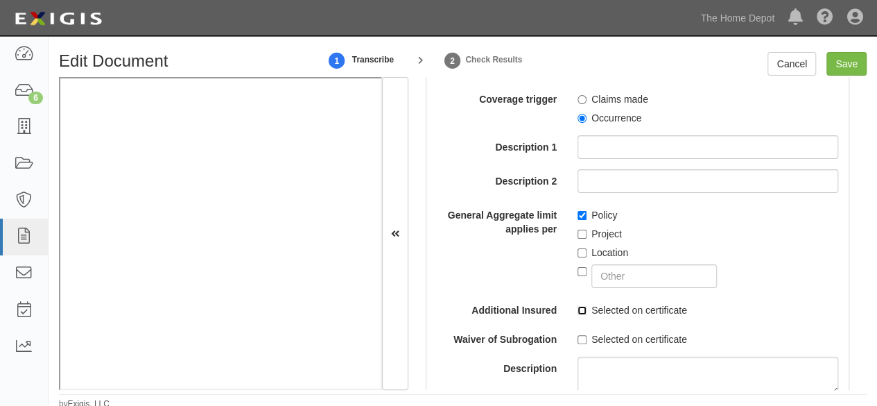
click at [578, 315] on input "Selected on certificate" at bounding box center [582, 310] width 9 height 9
checkbox input "true"
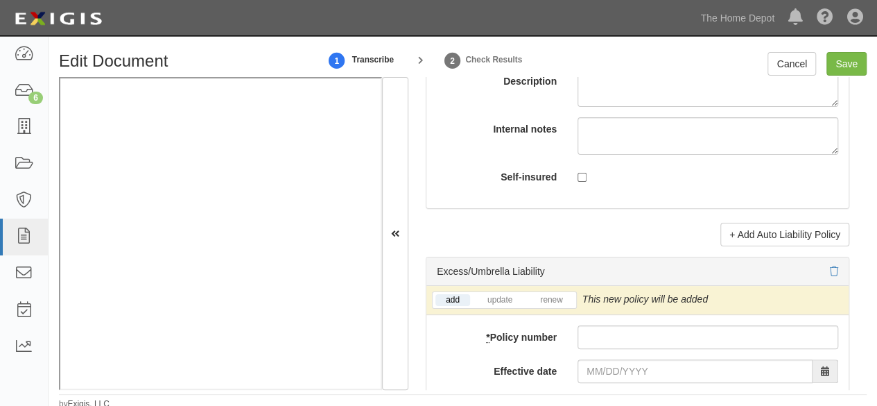
scroll to position [2913, 0]
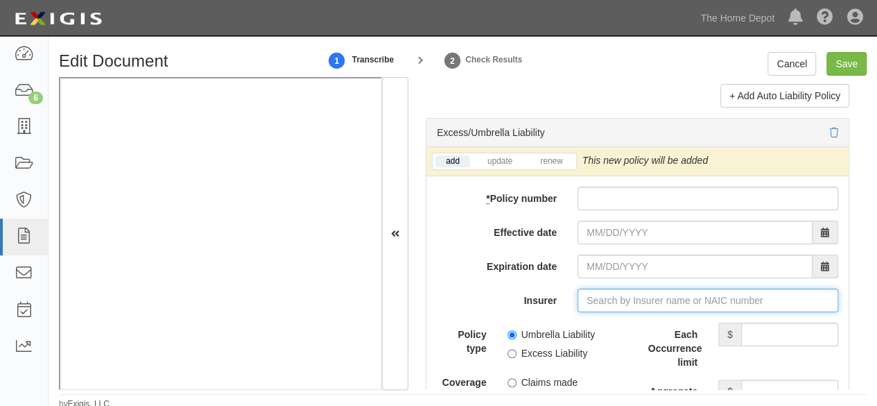
click at [605, 312] on input "Insurer" at bounding box center [708, 301] width 261 height 24
paste input "15377"
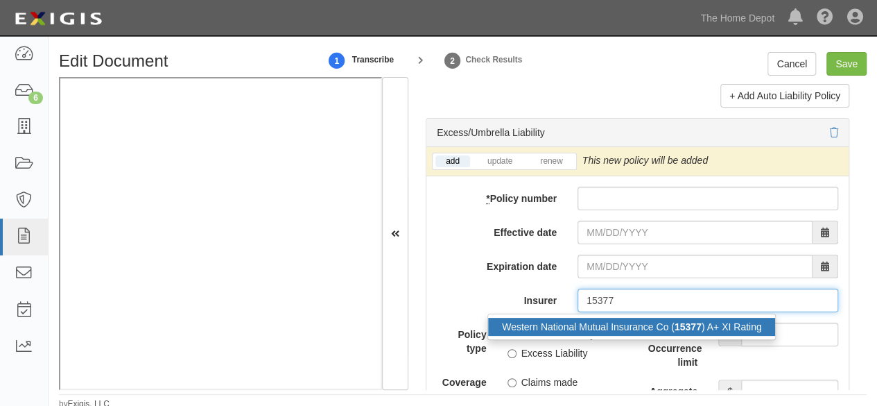
click at [586, 335] on div "Western National Mutual Insurance Co ( 15377 ) A+ XI Rating" at bounding box center [631, 327] width 287 height 18
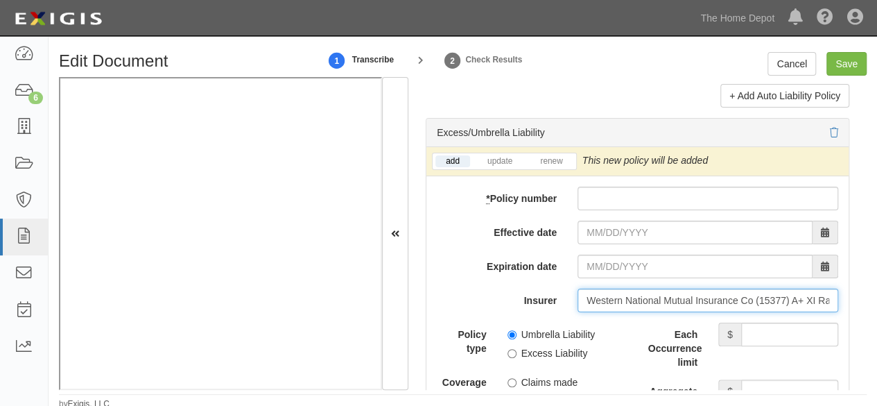
type input "Western National Mutual Insurance Co (15377) A+ XI Rating"
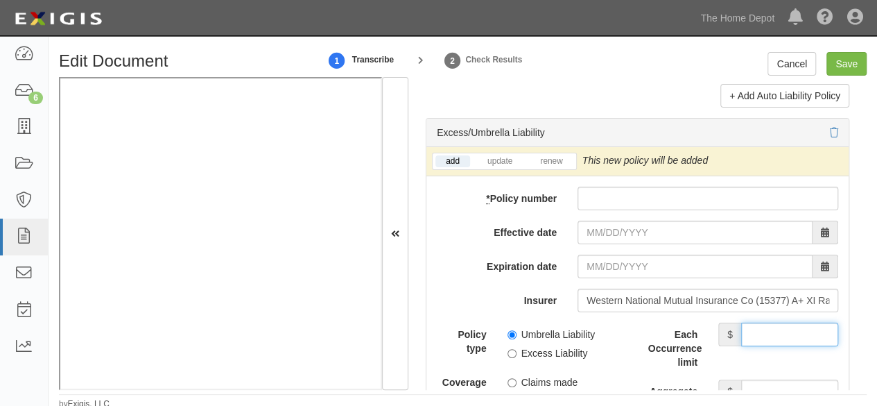
drag, startPoint x: 788, startPoint y: 338, endPoint x: 782, endPoint y: 333, distance: 7.9
click at [788, 338] on input "Each Occurrence limit" at bounding box center [789, 334] width 97 height 24
type input "7,000,000"
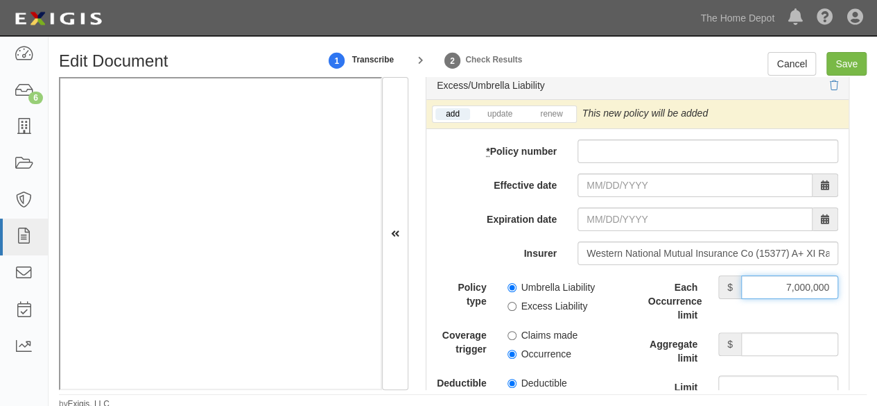
scroll to position [2982, 0]
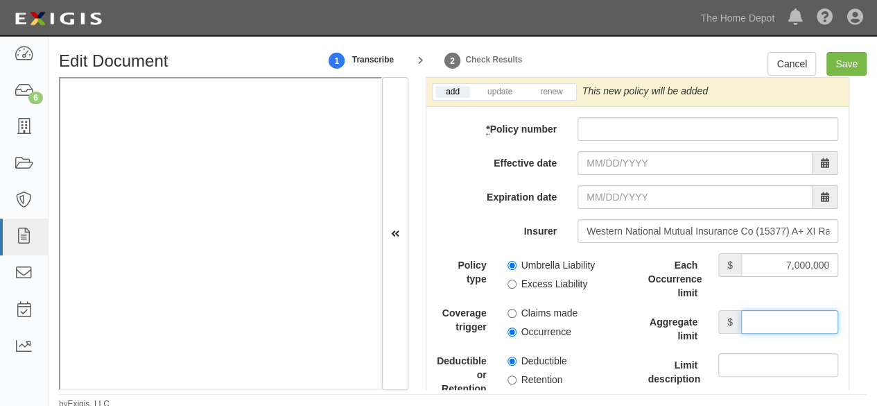
click at [776, 328] on input "Aggregate limit" at bounding box center [789, 322] width 97 height 24
type input "7,000,000"
drag, startPoint x: 503, startPoint y: 127, endPoint x: 571, endPoint y: 148, distance: 71.7
click at [536, 141] on div "* Policy number" at bounding box center [638, 129] width 422 height 24
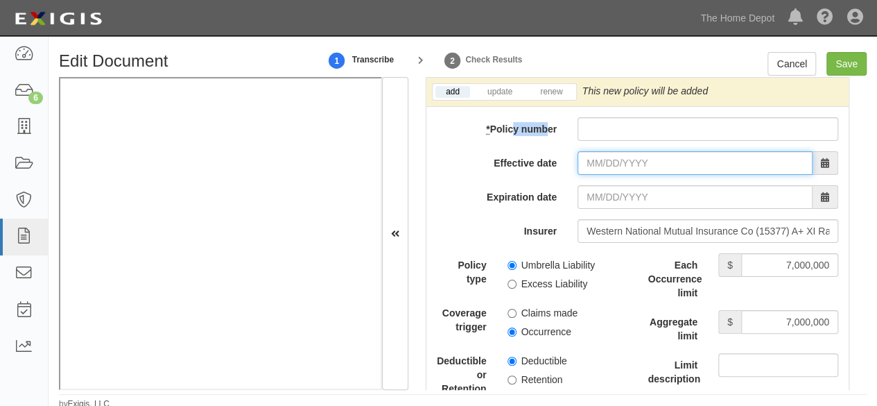
click at [600, 170] on input "Effective date" at bounding box center [695, 163] width 235 height 24
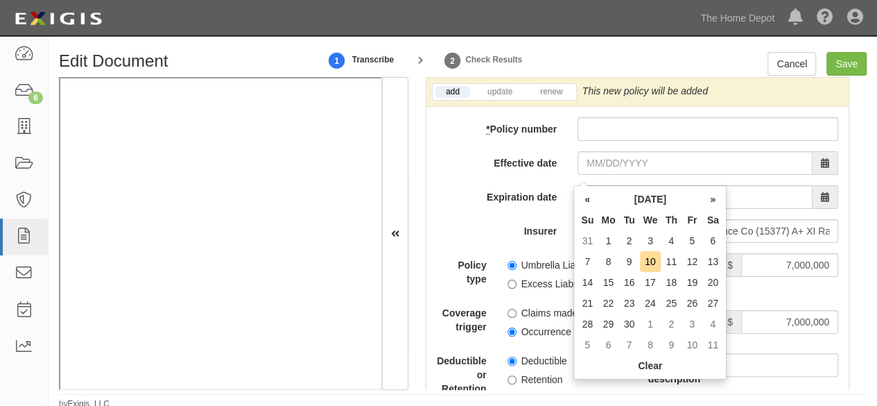
drag, startPoint x: 614, startPoint y: 282, endPoint x: 595, endPoint y: 241, distance: 45.0
click at [614, 282] on td "15" at bounding box center [608, 282] width 21 height 21
type input "09/15/2025"
type input "09/15/2026"
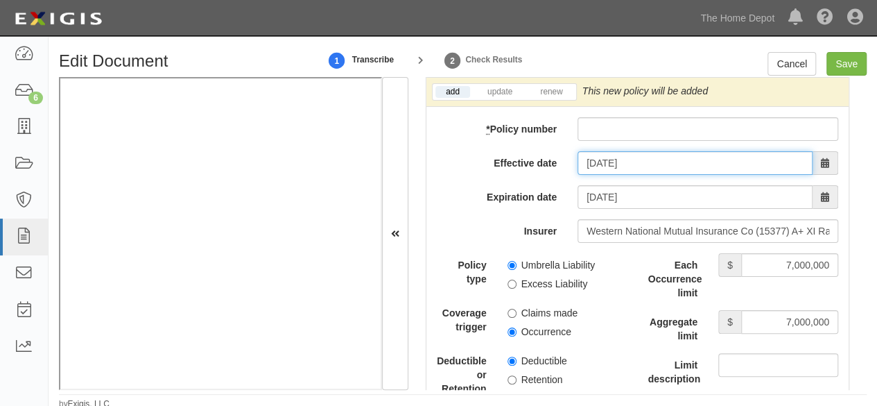
click at [587, 171] on input "09/15/2025" at bounding box center [695, 163] width 235 height 24
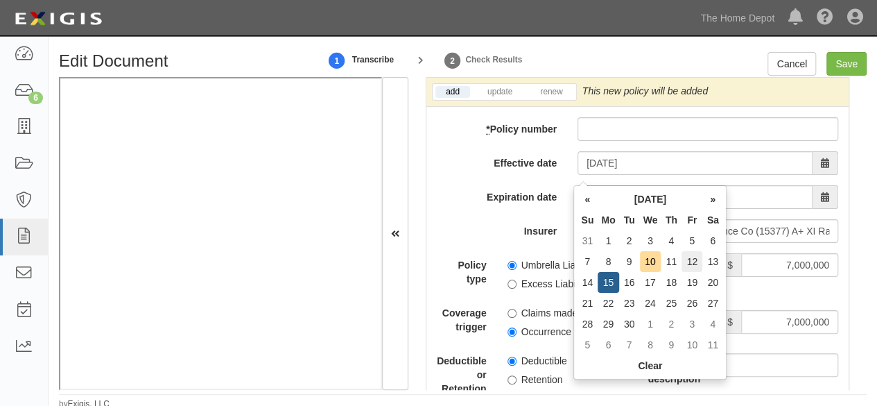
click at [696, 264] on td "12" at bounding box center [692, 261] width 21 height 21
type input "09/12/2025"
type input "09/12/2026"
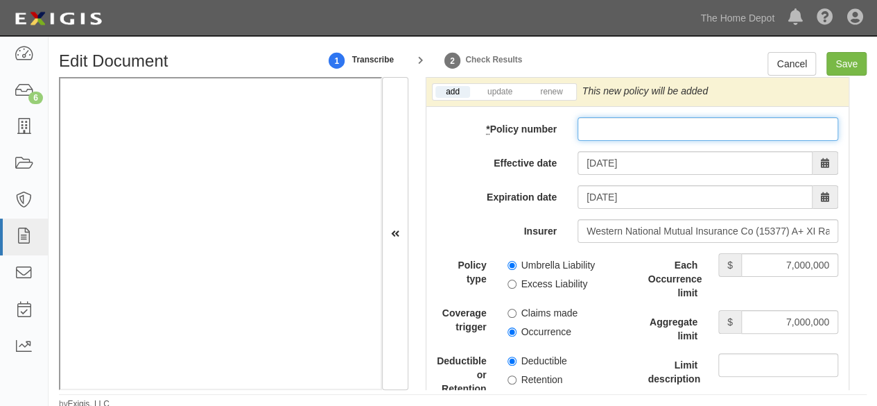
click at [592, 135] on input "* Policy number" at bounding box center [708, 129] width 261 height 24
paste input "UMB1025755"
type input "UMB1025755"
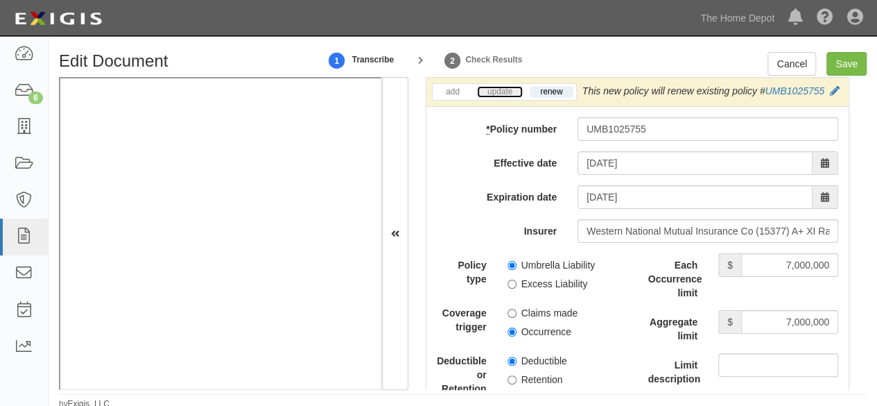
click at [508, 98] on link "update" at bounding box center [500, 92] width 46 height 12
click at [834, 96] on icon at bounding box center [839, 92] width 10 height 10
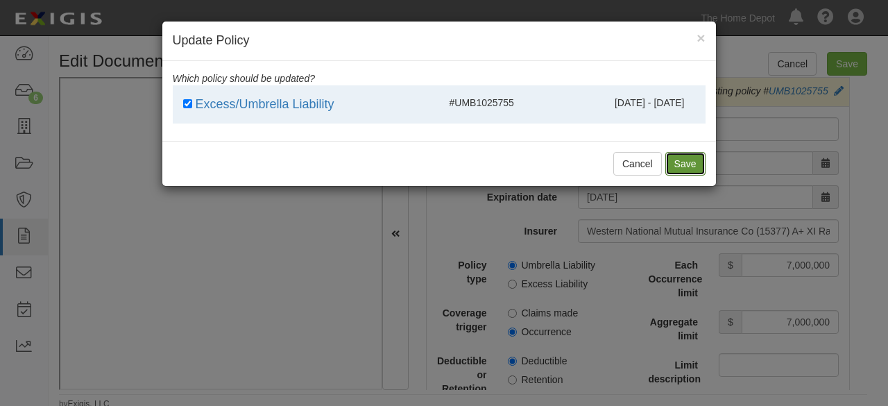
click at [683, 160] on button "Save" at bounding box center [685, 164] width 40 height 24
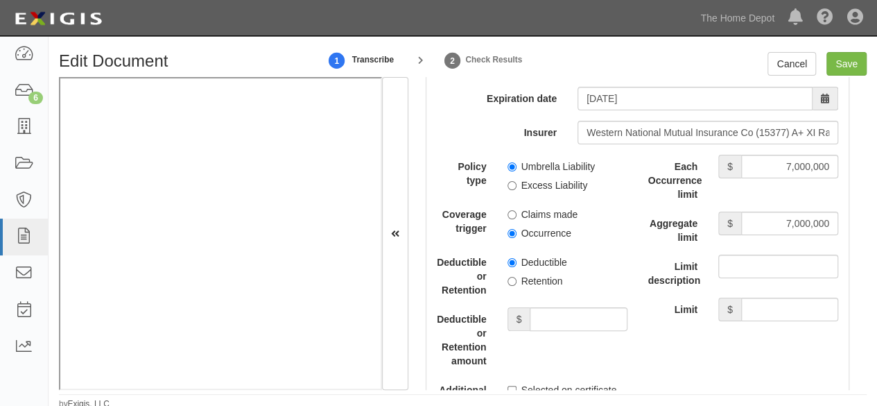
scroll to position [3121, 0]
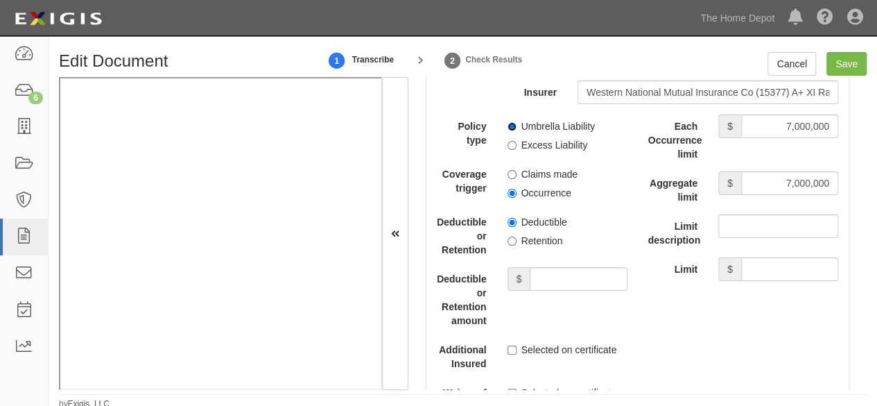
click at [510, 131] on input "Umbrella Liability" at bounding box center [512, 126] width 9 height 9
radio input "true"
click at [510, 198] on input "Occurrence" at bounding box center [512, 193] width 9 height 9
radio input "true"
click at [512, 246] on input "Retention" at bounding box center [512, 240] width 9 height 9
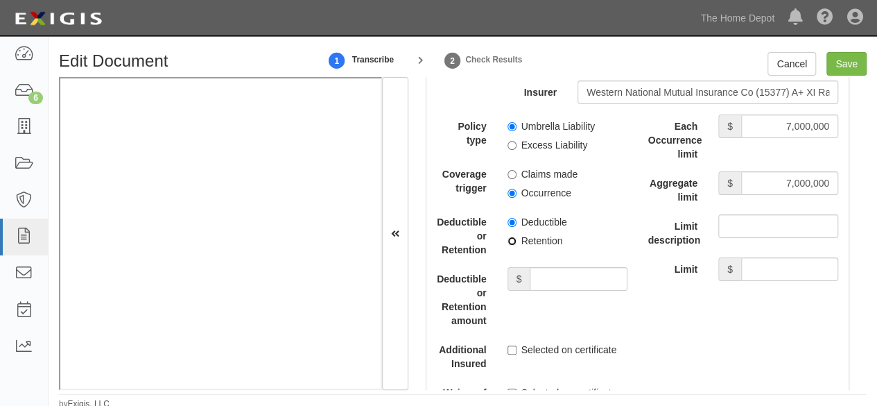
radio input "true"
click at [540, 291] on input "Deductible or Retention amount" at bounding box center [578, 279] width 97 height 24
type input "10,000"
click at [852, 65] on input "Save" at bounding box center [847, 64] width 40 height 24
type input "1000000"
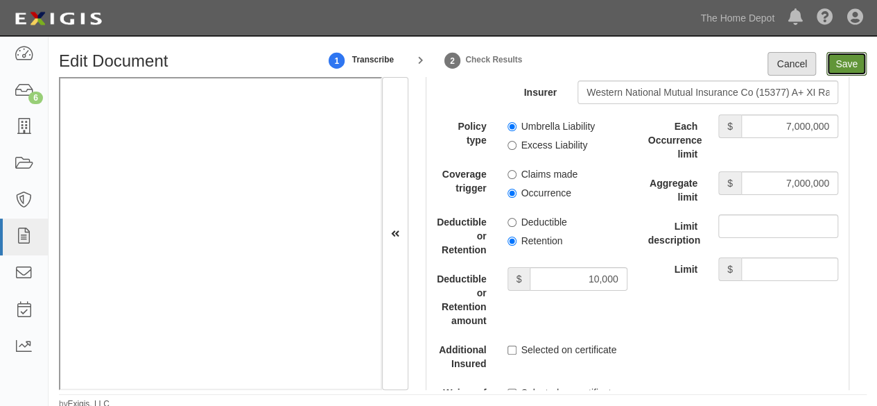
type input "2000000"
type input "10000"
type input "7000000"
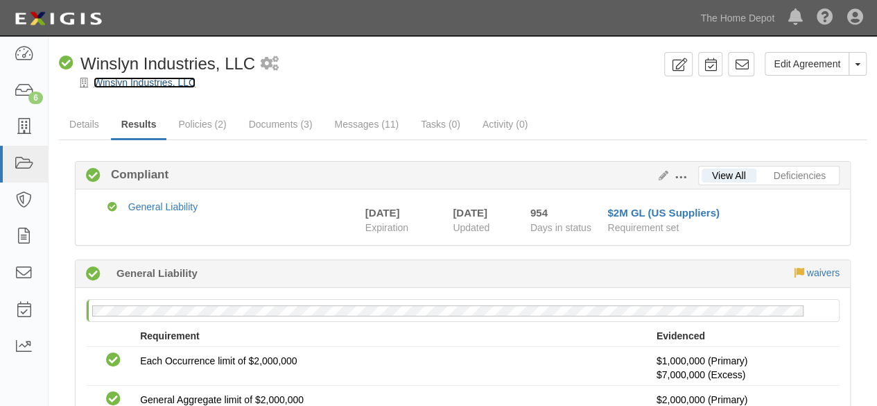
click at [124, 85] on link "Winslyn Industries, LLC" at bounding box center [145, 82] width 102 height 11
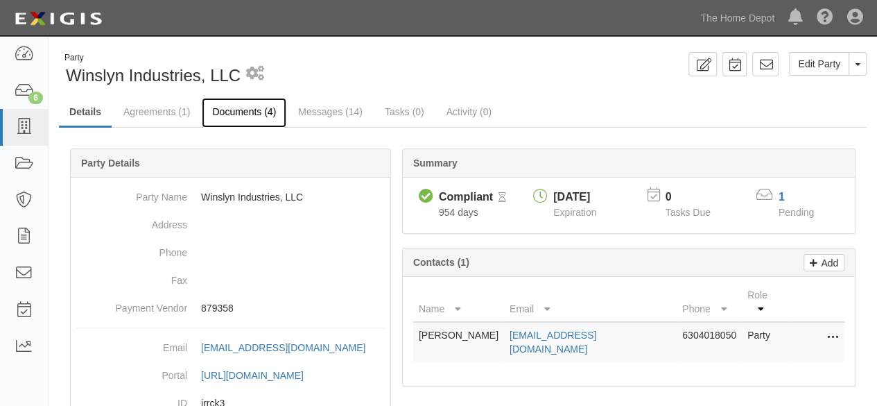
click at [229, 114] on link "Documents (4)" at bounding box center [244, 113] width 85 height 30
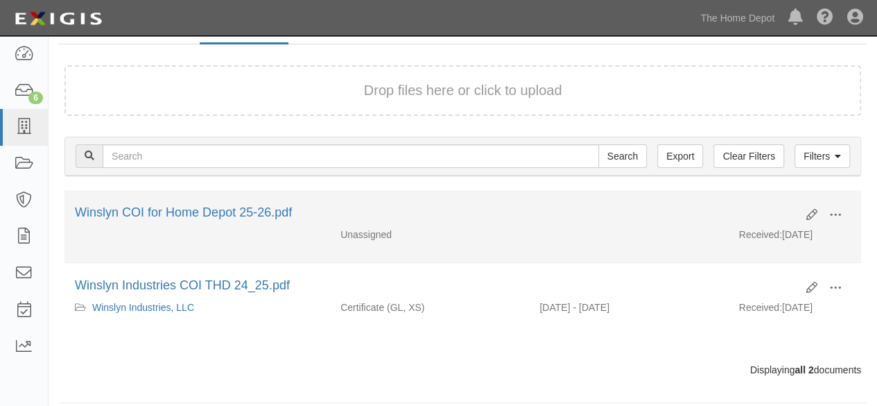
scroll to position [93, 0]
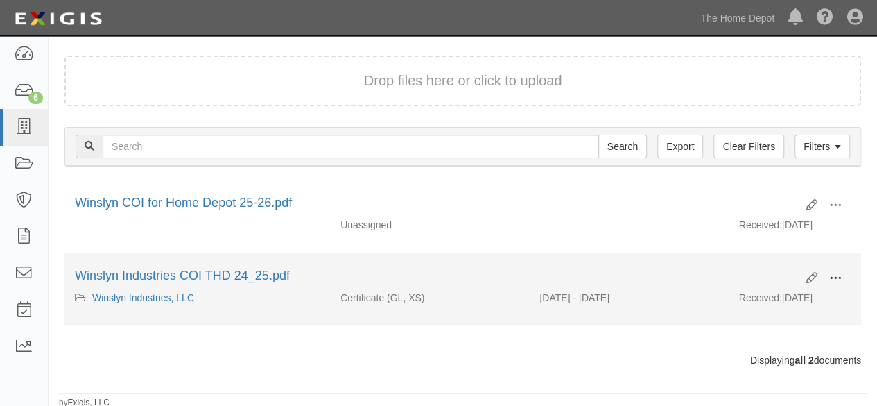
click at [838, 275] on span at bounding box center [835, 278] width 12 height 12
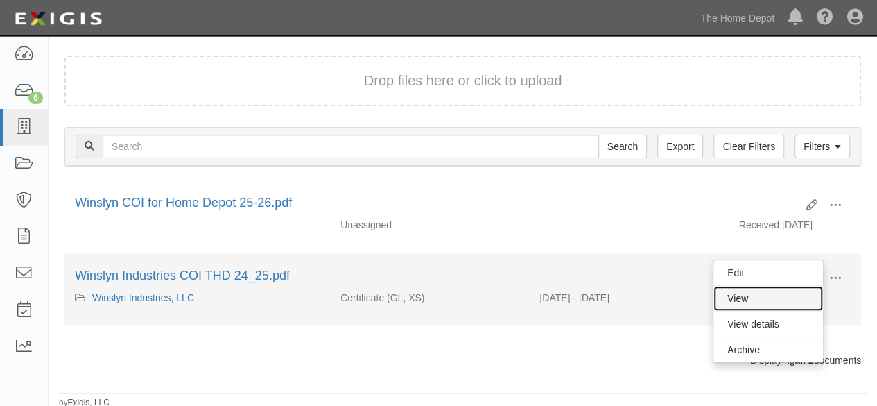
click at [786, 296] on link "View" at bounding box center [769, 298] width 110 height 25
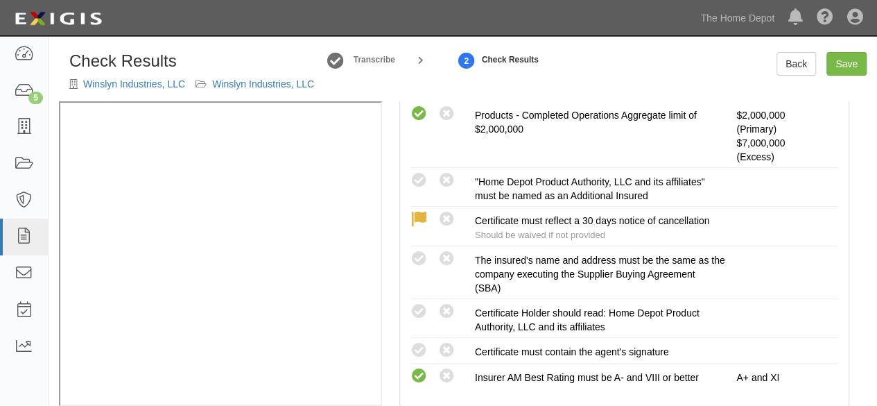
scroll to position [485, 0]
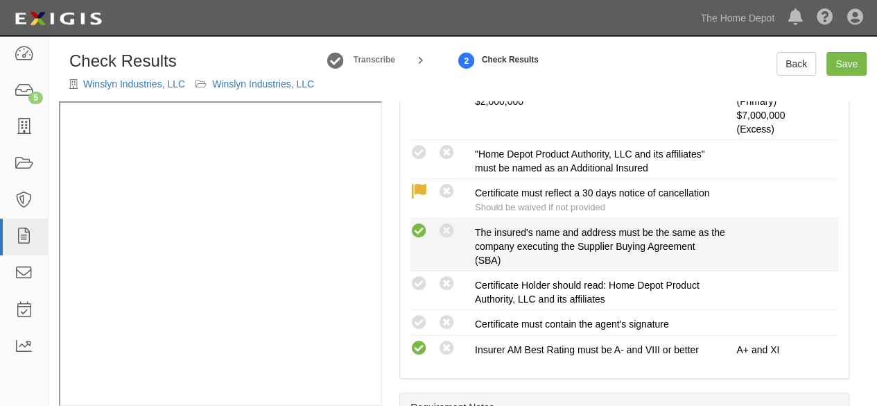
click at [419, 223] on icon at bounding box center [419, 231] width 17 height 17
radio input "true"
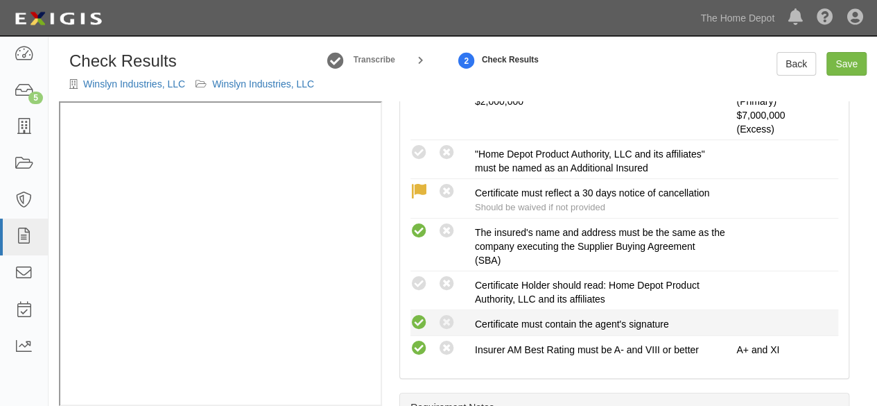
click at [420, 322] on icon at bounding box center [419, 322] width 17 height 17
radio input "true"
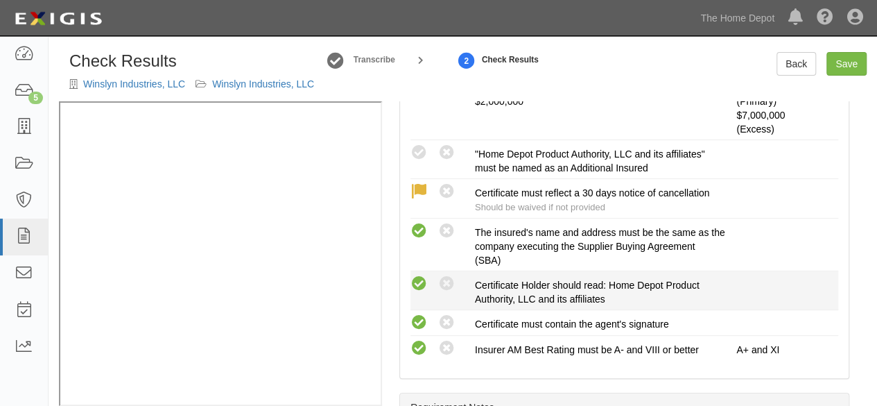
click at [420, 281] on icon at bounding box center [419, 283] width 17 height 17
radio input "true"
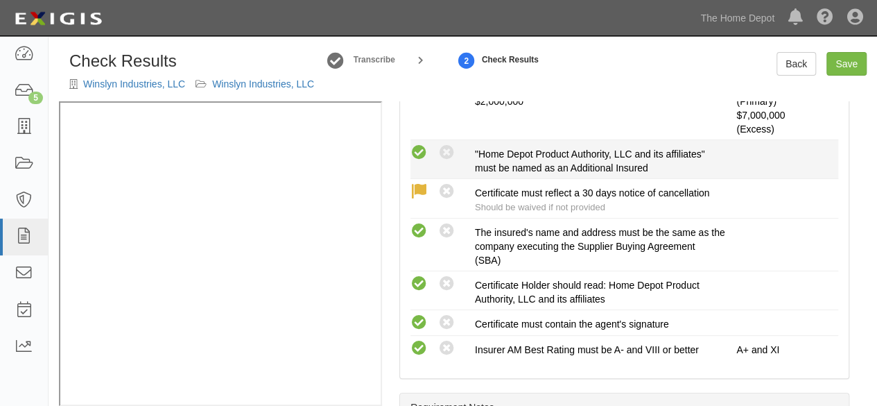
click at [423, 153] on icon at bounding box center [419, 152] width 17 height 17
radio input "true"
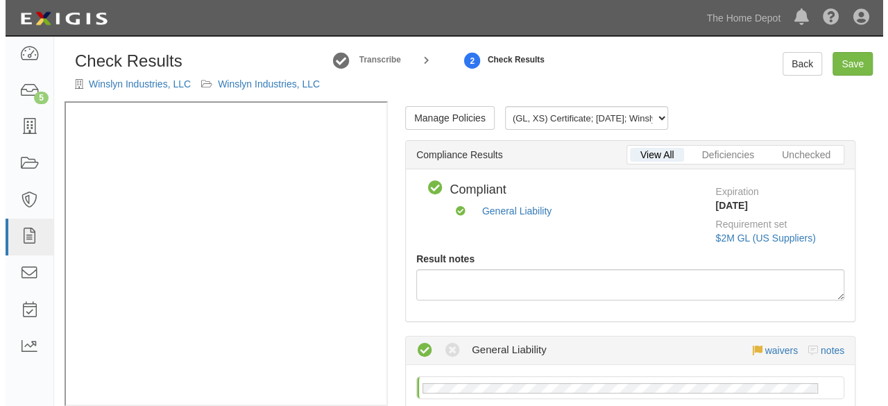
scroll to position [0, 0]
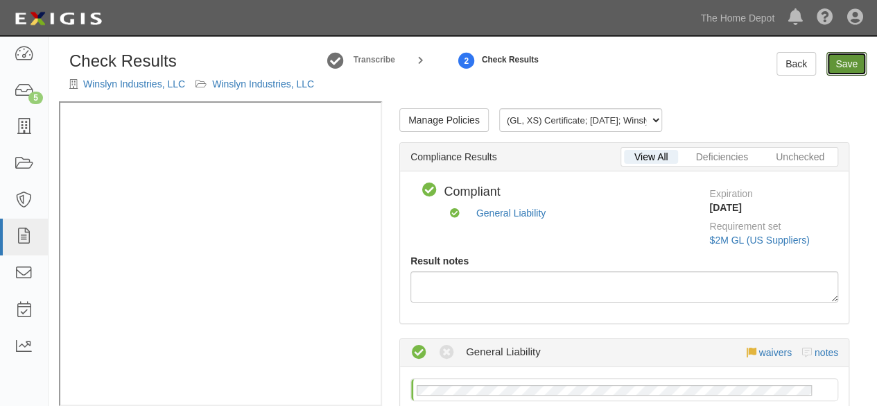
drag, startPoint x: 838, startPoint y: 55, endPoint x: 838, endPoint y: 62, distance: 7.0
click at [838, 55] on link "Save" at bounding box center [847, 64] width 40 height 24
radio input "true"
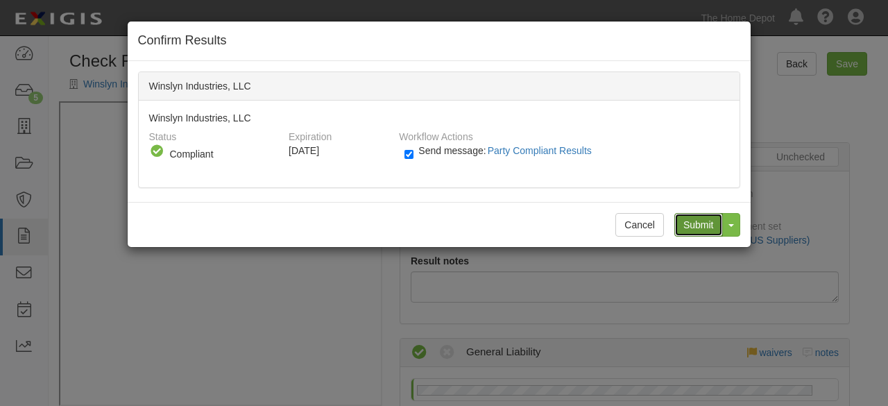
click at [705, 218] on input "Submit" at bounding box center [698, 225] width 49 height 24
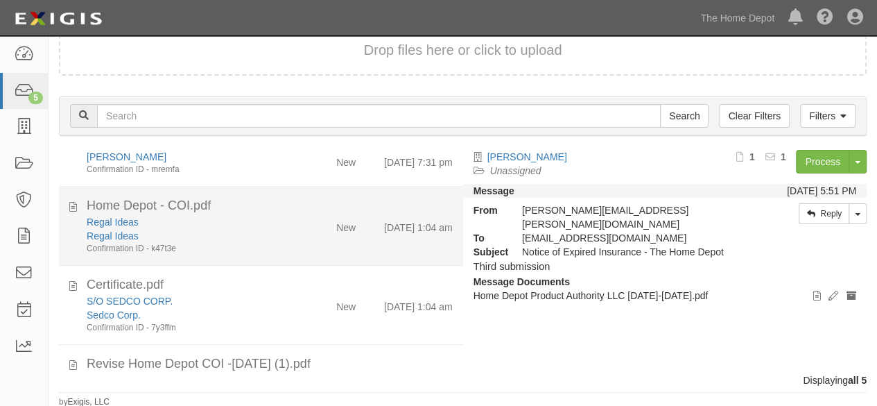
scroll to position [148, 0]
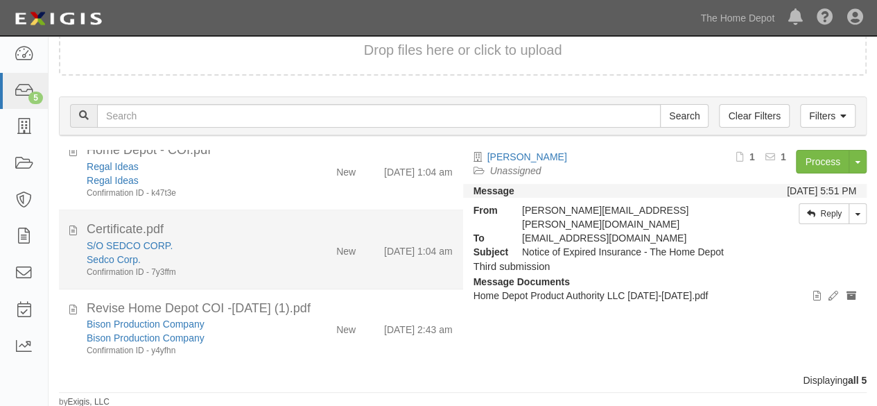
drag, startPoint x: 269, startPoint y: 249, endPoint x: 334, endPoint y: 235, distance: 66.0
click at [272, 248] on div "S/O SEDCO CORP." at bounding box center [189, 246] width 205 height 14
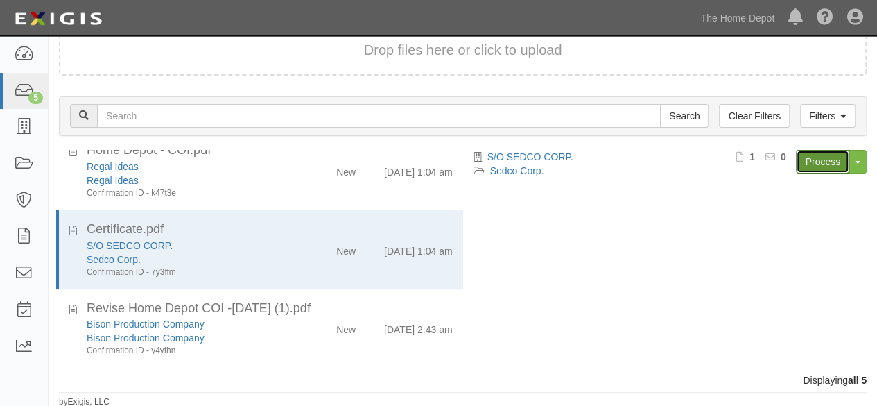
click at [820, 160] on link "Process" at bounding box center [822, 162] width 53 height 24
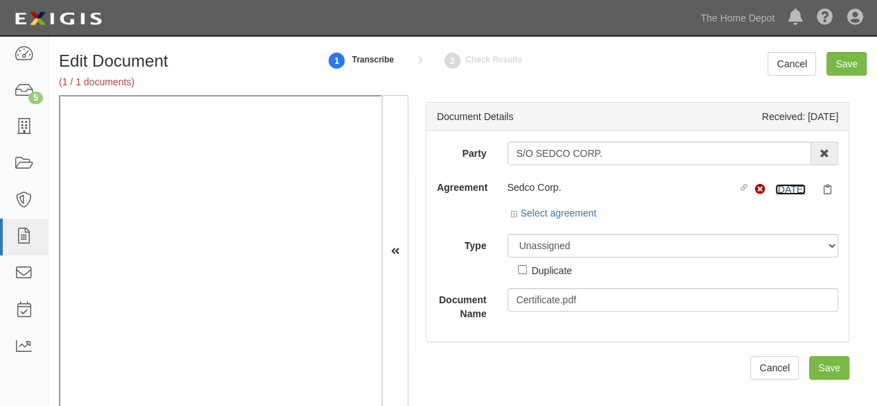
click at [782, 188] on link "[DATE]" at bounding box center [790, 189] width 31 height 11
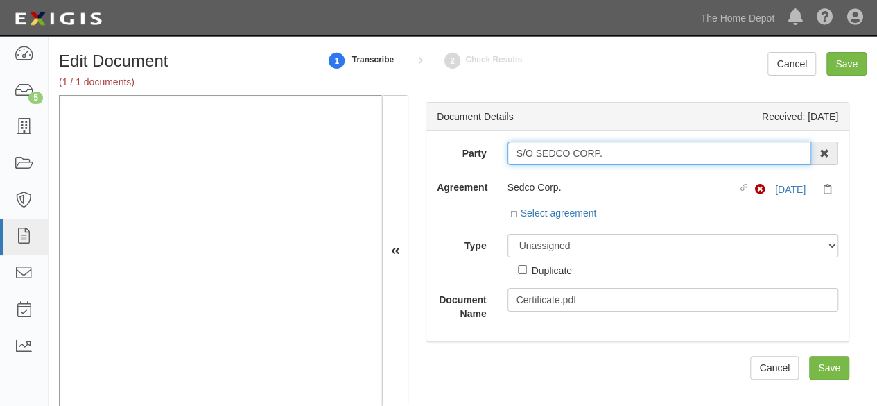
drag, startPoint x: 610, startPoint y: 150, endPoint x: 591, endPoint y: 141, distance: 21.4
click at [605, 149] on input "S/O SEDCO CORP." at bounding box center [660, 153] width 304 height 24
type input "S/O SEDCO CORP"
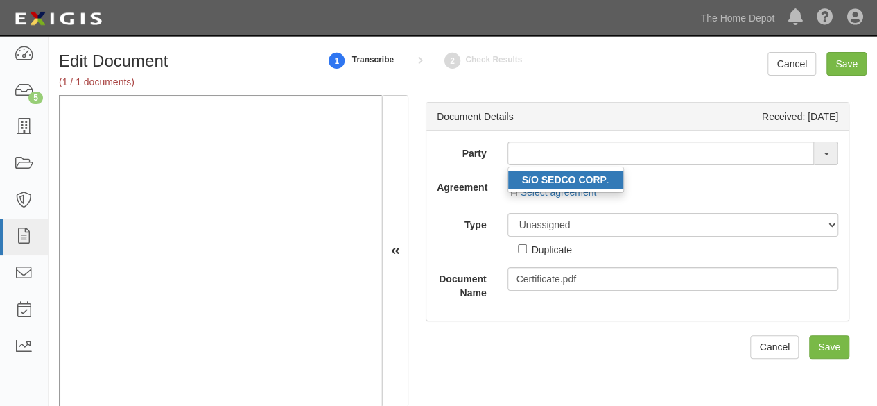
click at [534, 182] on strong "S/O SEDCO CORP" at bounding box center [564, 179] width 85 height 11
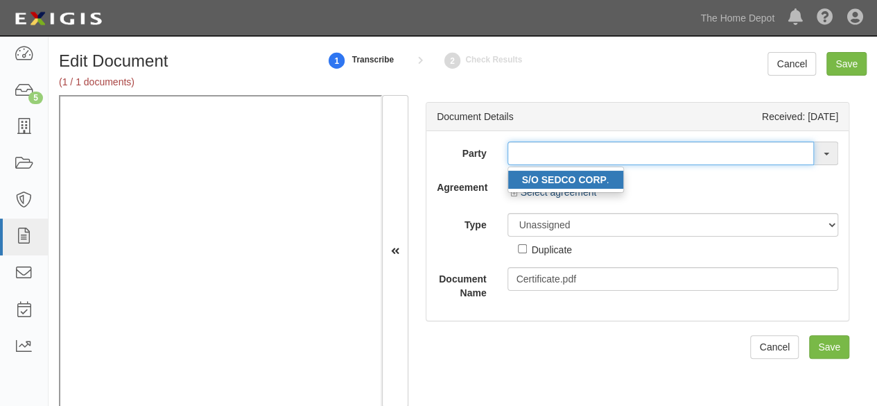
type input "S/O SEDCO CORP."
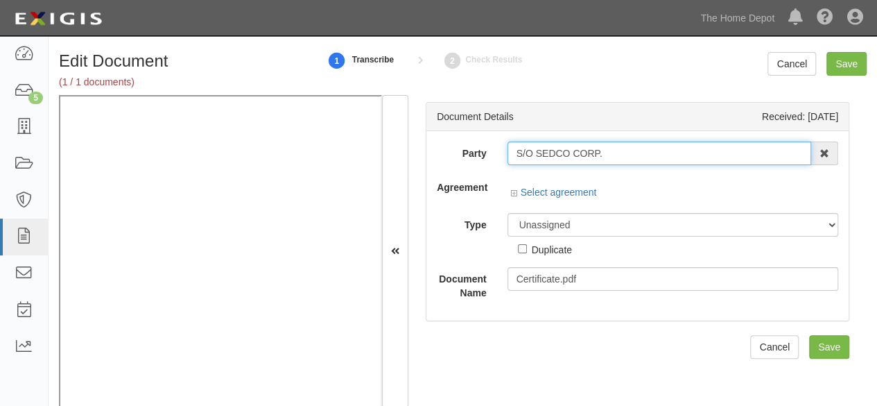
click at [538, 156] on input "S/O SEDCO CORP." at bounding box center [660, 153] width 304 height 24
click at [538, 155] on input "S/O SEDCO CORP." at bounding box center [660, 153] width 304 height 24
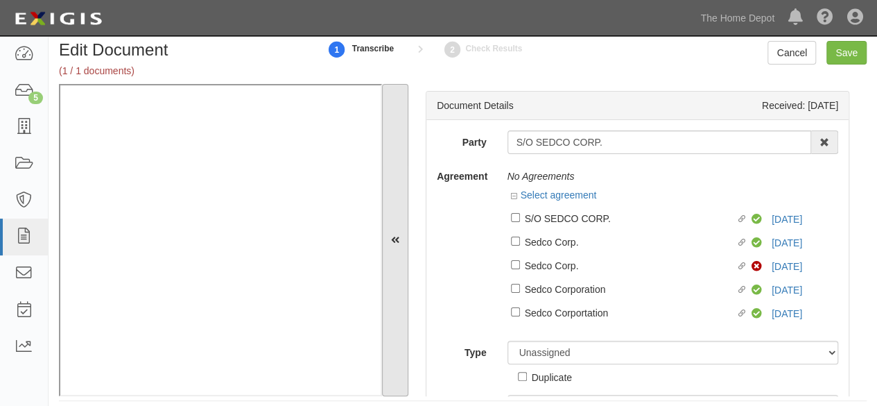
scroll to position [21, 0]
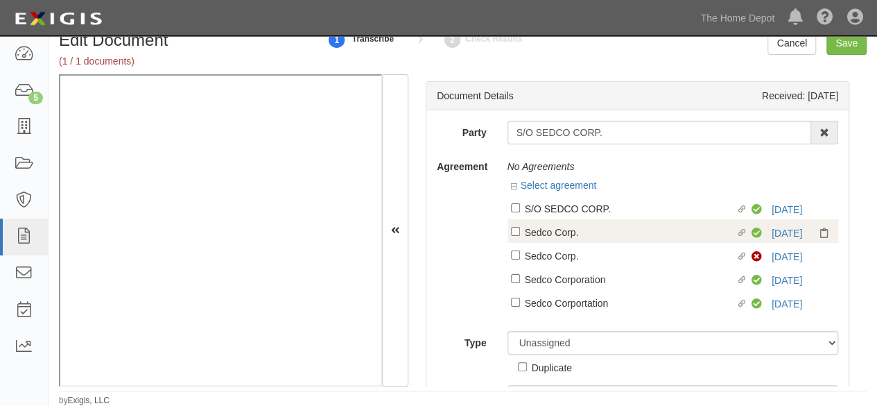
drag, startPoint x: 571, startPoint y: 209, endPoint x: 563, endPoint y: 221, distance: 15.0
click at [571, 210] on div "S/O SEDCO CORP." at bounding box center [631, 207] width 212 height 15
click at [520, 210] on input "Linked agreement S/O SEDCO CORP. Linked agreement" at bounding box center [515, 207] width 9 height 9
checkbox input "true"
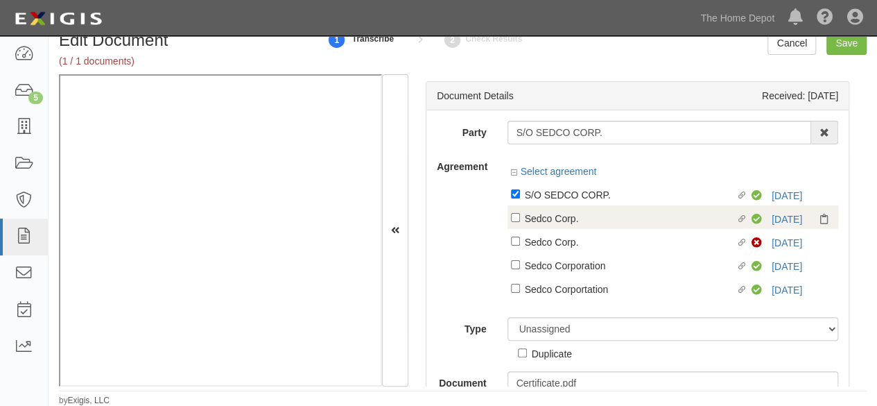
click at [558, 229] on div "Linked agreement Sedco Corp. Linked agreement Non-Compliant 11/22/25" at bounding box center [673, 241] width 331 height 24
click at [562, 220] on div "Sedco Corp." at bounding box center [631, 217] width 212 height 15
click at [520, 220] on input "Linked agreement Sedco Corp. Linked agreement" at bounding box center [515, 217] width 9 height 9
checkbox input "true"
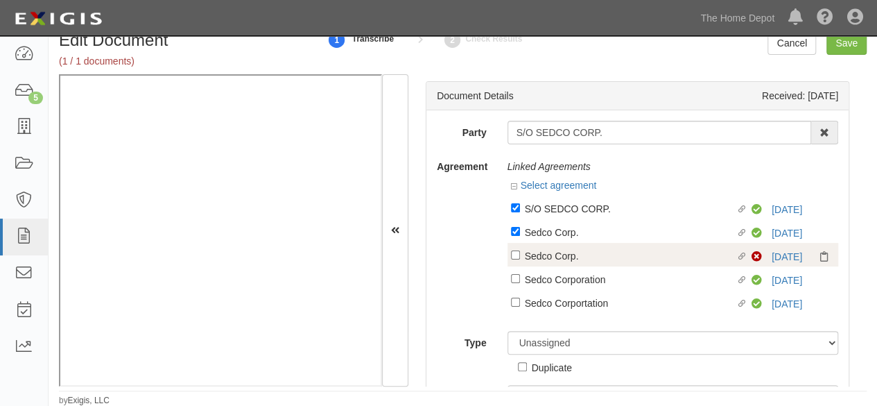
click at [544, 257] on div "Sedco Corp." at bounding box center [631, 255] width 212 height 15
click at [520, 257] on input "Linked agreement Sedco Corp. Linked agreement" at bounding box center [515, 254] width 9 height 9
checkbox input "true"
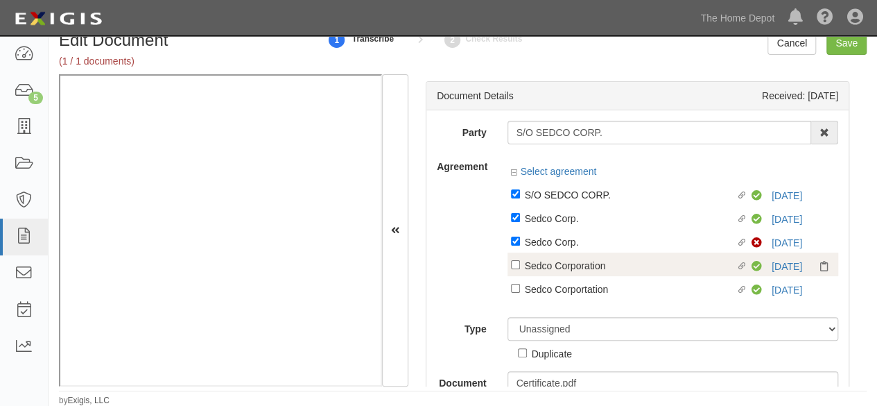
click at [542, 282] on div "Sedco Corportation" at bounding box center [631, 288] width 212 height 15
click at [520, 284] on input "Linked agreement Sedco Corportation Linked agreement" at bounding box center [515, 288] width 9 height 9
checkbox input "true"
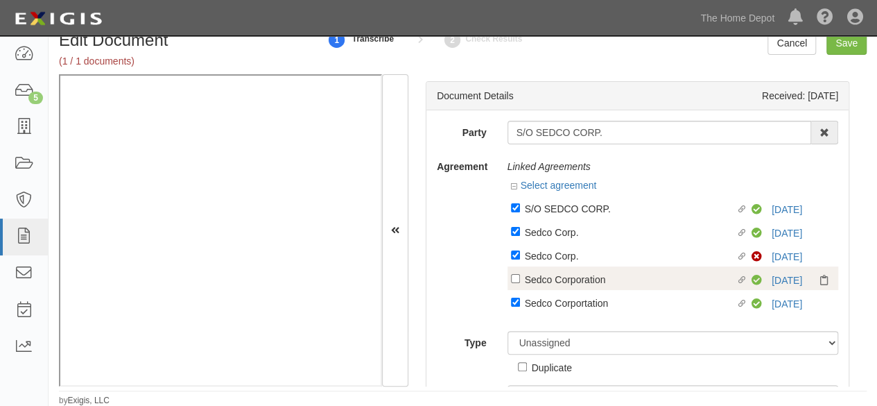
drag, startPoint x: 548, startPoint y: 267, endPoint x: 548, endPoint y: 275, distance: 8.3
click at [548, 268] on div "Linked agreement Sedco Corporation Linked agreement Compliant 11/22/25" at bounding box center [673, 278] width 331 height 24
click at [548, 279] on div "Sedco Corporation" at bounding box center [631, 278] width 212 height 15
click at [520, 279] on input "Linked agreement Sedco Corporation Linked agreement" at bounding box center [515, 278] width 9 height 9
checkbox input "true"
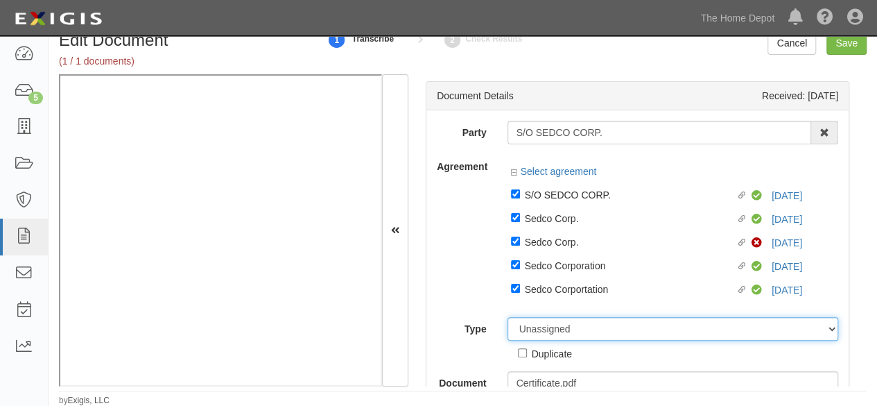
click at [535, 331] on select "Unassigned Binder Cancellation Notice Certificate Contract Endorsement Insuranc…" at bounding box center [673, 329] width 331 height 24
select select "CertificateDetail"
click at [508, 317] on select "Unassigned Binder Cancellation Notice Certificate Contract Endorsement Insuranc…" at bounding box center [673, 329] width 331 height 24
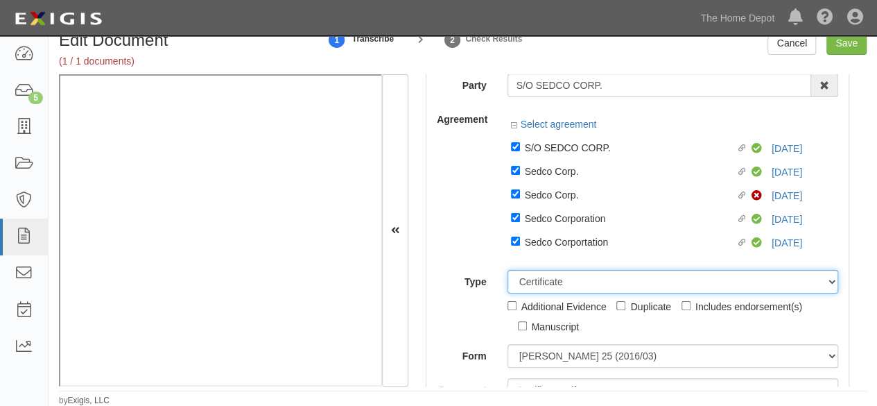
scroll to position [69, 0]
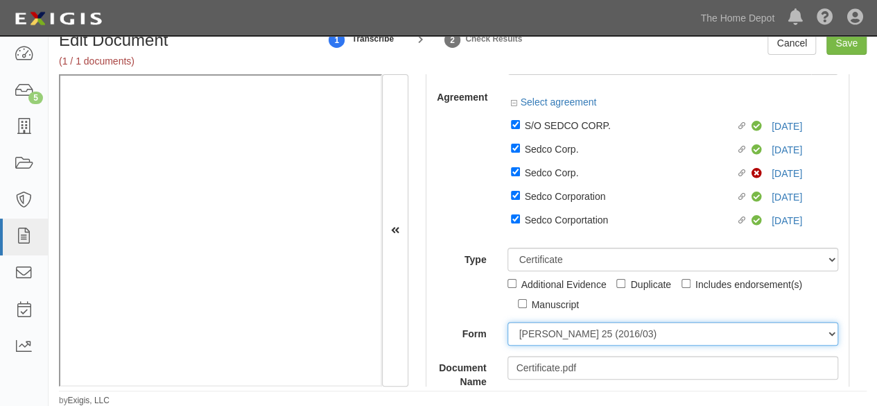
click at [557, 328] on select "ACORD 25 (2016/03) ACORD 101 ACORD 855 NY (2014/05) General" at bounding box center [673, 334] width 331 height 24
select select "GeneralFormDetail"
click at [508, 322] on select "ACORD 25 (2016/03) ACORD 101 ACORD 855 NY (2014/05) General" at bounding box center [673, 334] width 331 height 24
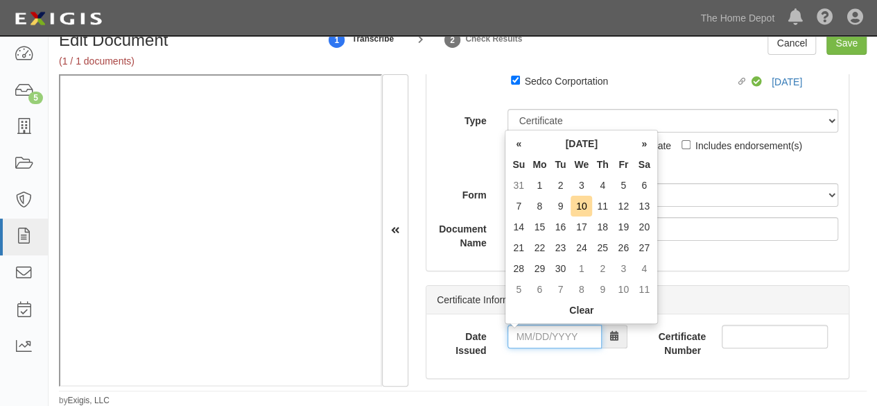
click at [546, 334] on input "Date Issued" at bounding box center [555, 337] width 94 height 24
click at [584, 205] on td "9" at bounding box center [581, 206] width 21 height 21
type input "07/09/2025"
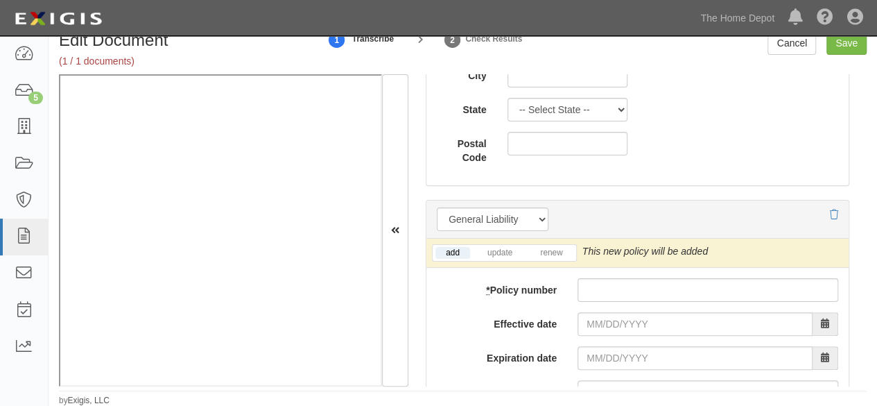
scroll to position [1248, 0]
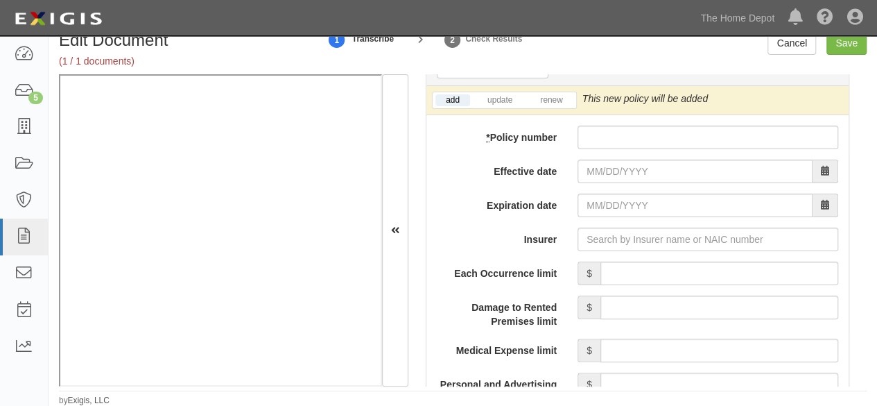
click at [587, 228] on input "Insurer" at bounding box center [708, 239] width 261 height 24
paste input "https://thdmerchandising.complianz.com/documents/317663/edit"
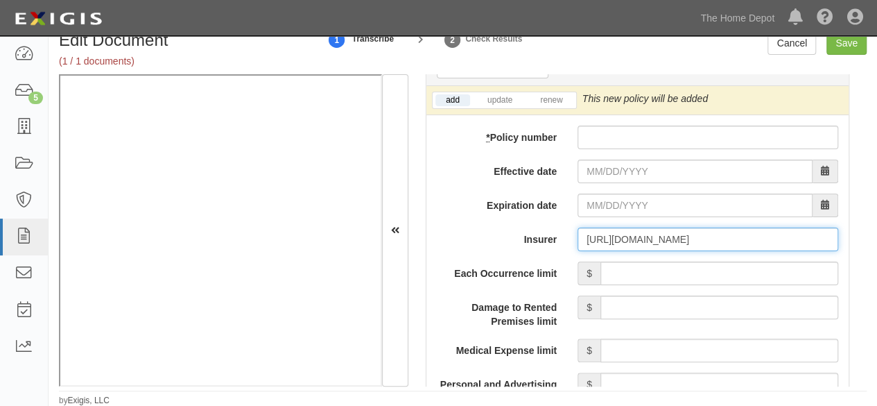
scroll to position [0, 40]
type input "https://thdmerchandising.complianz.com/documents/317663/edit"
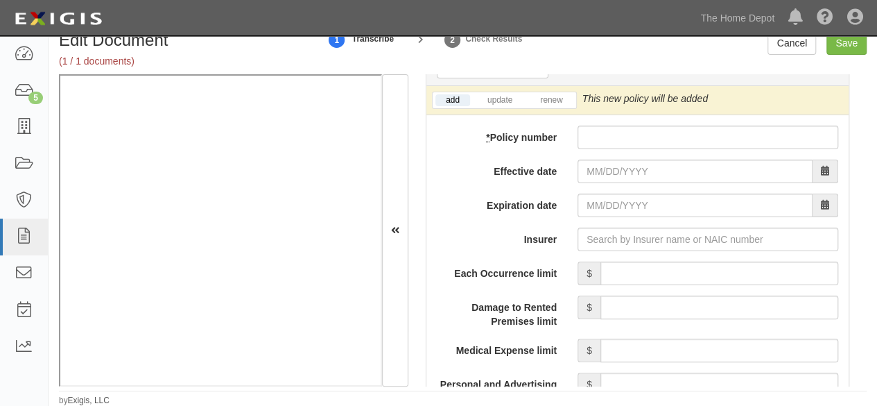
scroll to position [0, 0]
click at [604, 236] on input "Insurer" at bounding box center [708, 239] width 261 height 24
paste input "UNIVERSAL INSURANCE COMPANY"
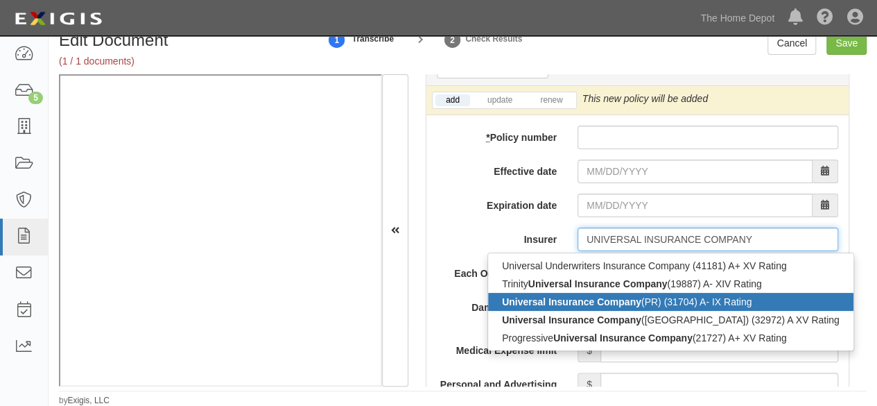
click at [620, 302] on strong "Universal Insurance Company" at bounding box center [571, 301] width 139 height 11
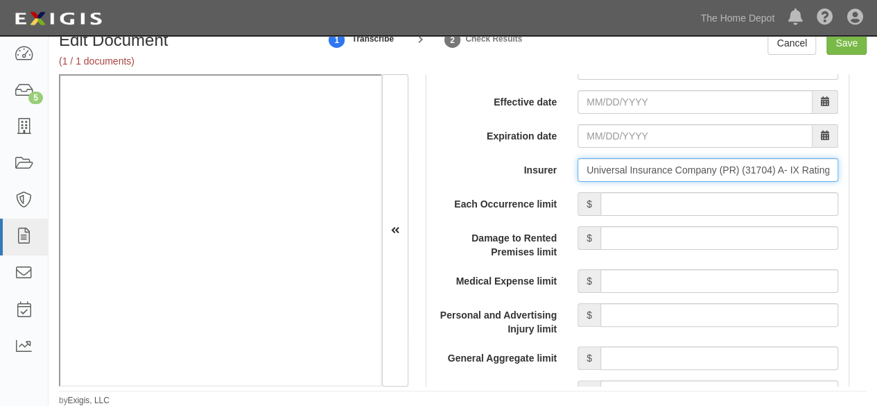
scroll to position [1248, 0]
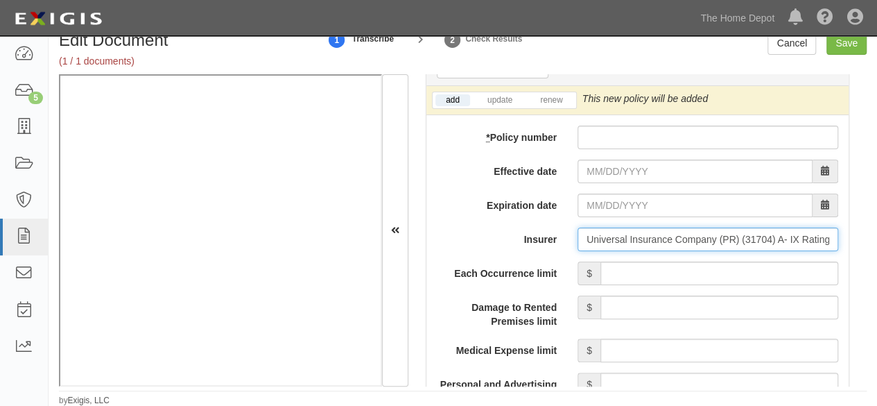
type input "Universal Insurance Company (PR) (31704) A- IX Rating"
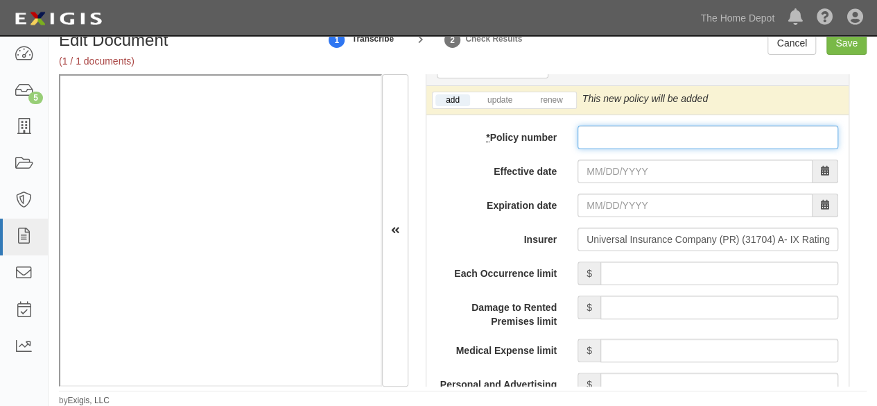
click at [628, 142] on input "* Policy number" at bounding box center [708, 138] width 261 height 24
paste input "5600822862"
type input "5600822862"
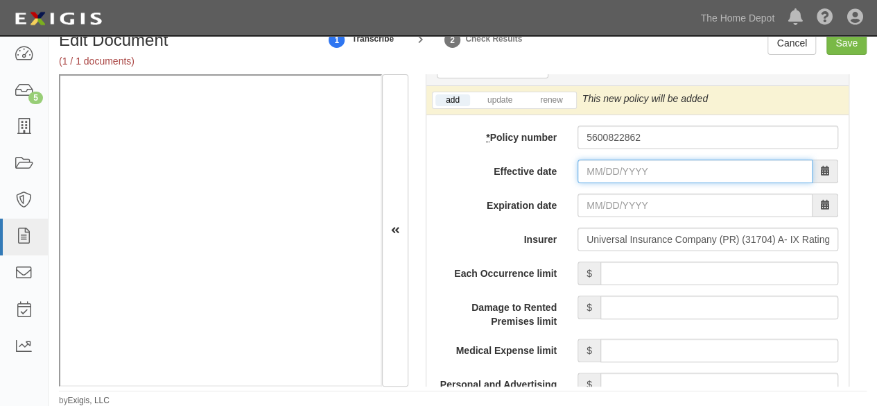
click at [616, 171] on input "Effective date" at bounding box center [695, 172] width 235 height 24
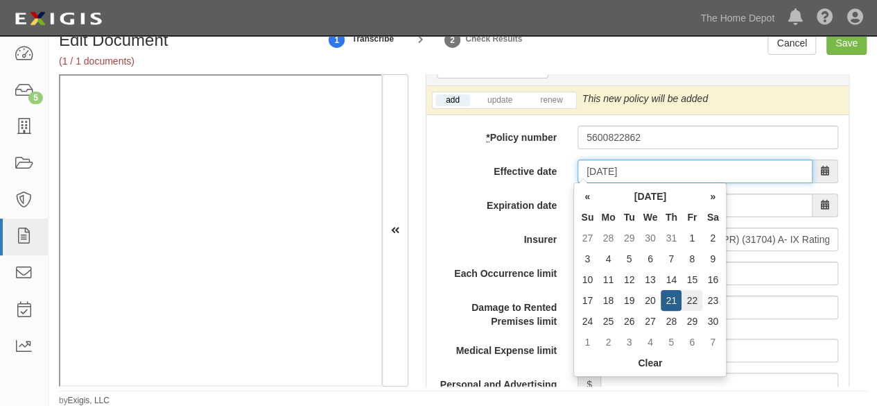
type input "[DATE]"
click at [690, 294] on td "22" at bounding box center [692, 300] width 21 height 21
click at [691, 299] on td "22" at bounding box center [692, 300] width 21 height 21
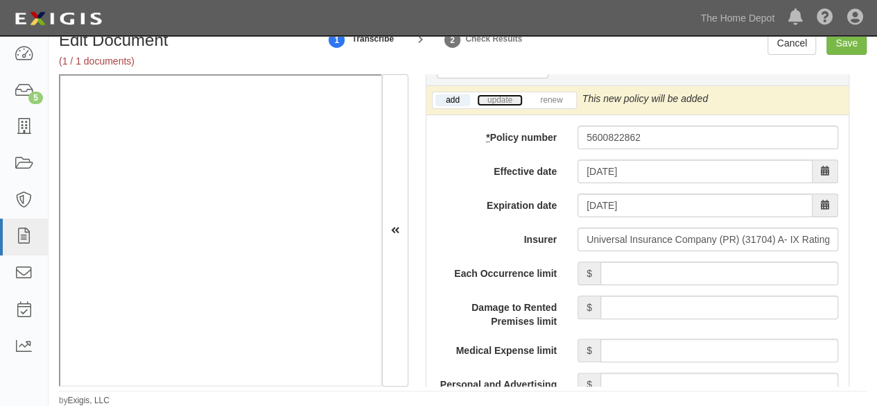
click at [497, 98] on link "update" at bounding box center [500, 100] width 46 height 12
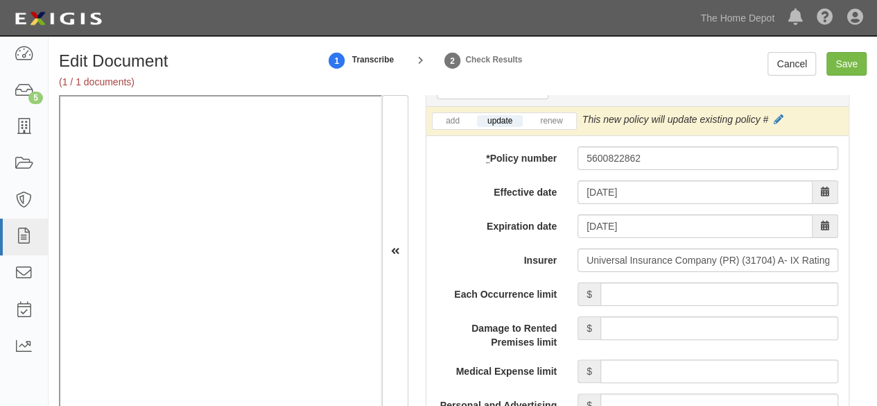
drag, startPoint x: 775, startPoint y: 118, endPoint x: 687, endPoint y: 150, distance: 93.0
click at [775, 118] on icon at bounding box center [779, 120] width 10 height 10
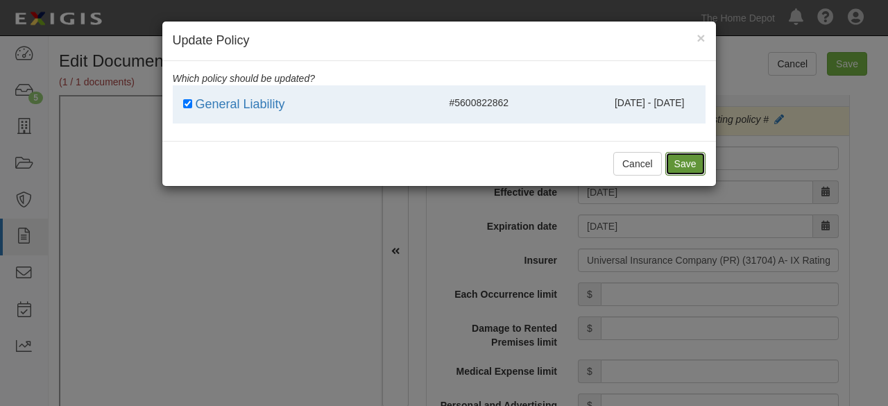
click at [691, 164] on button "Save" at bounding box center [685, 164] width 40 height 24
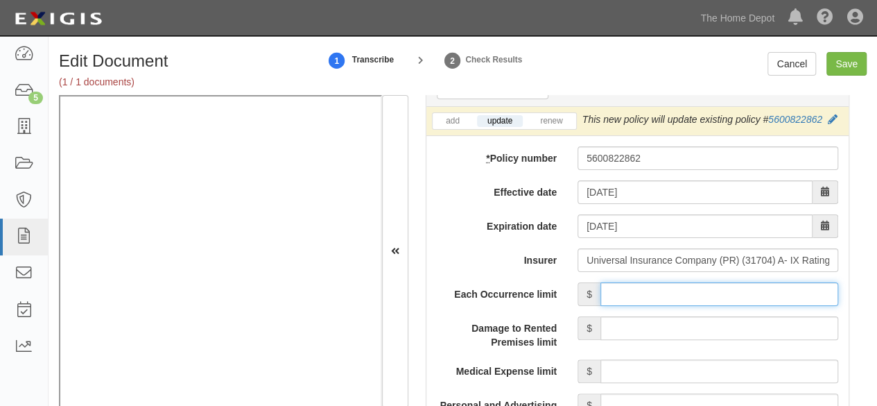
drag, startPoint x: 662, startPoint y: 289, endPoint x: 662, endPoint y: 282, distance: 7.0
click at [662, 288] on input "Each Occurrence limit" at bounding box center [720, 294] width 238 height 24
type input "2,000,000"
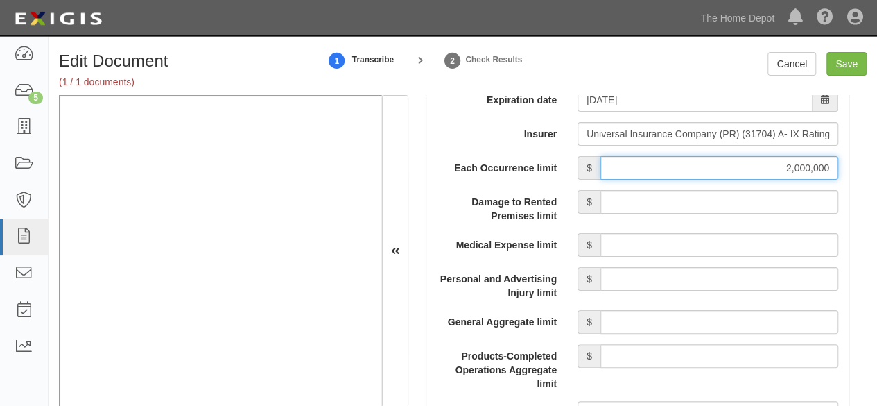
scroll to position [1387, 0]
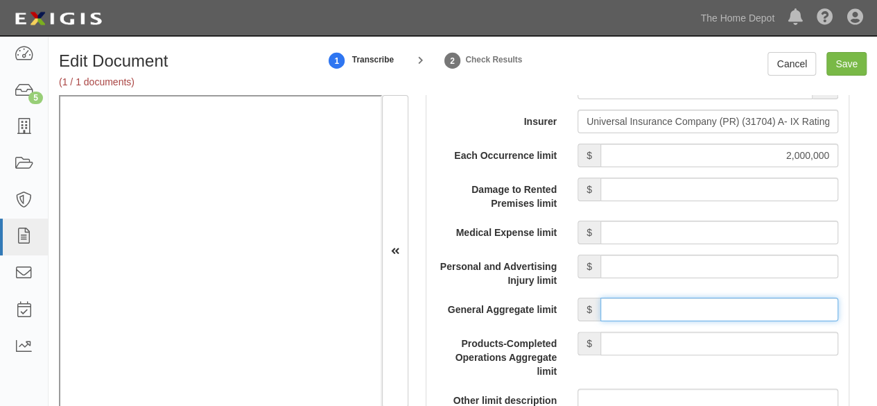
click at [653, 302] on input "General Aggregate limit" at bounding box center [720, 310] width 238 height 24
type input "2,000,000"
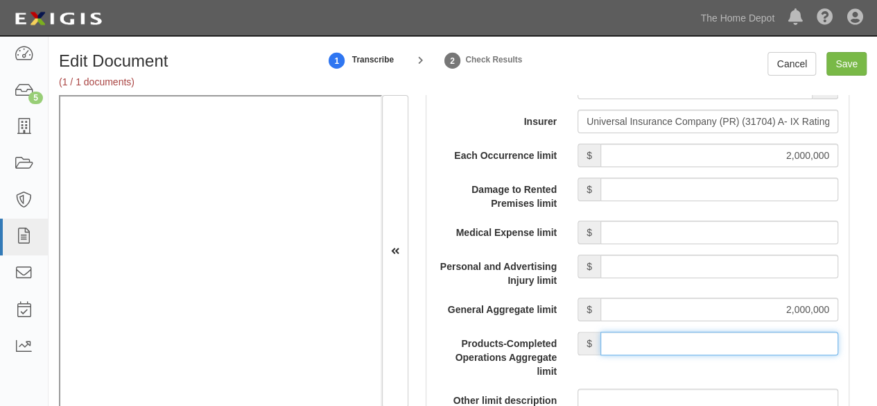
click at [664, 335] on input "Products-Completed Operations Aggregate limit" at bounding box center [720, 343] width 238 height 24
type input "2,000,000"
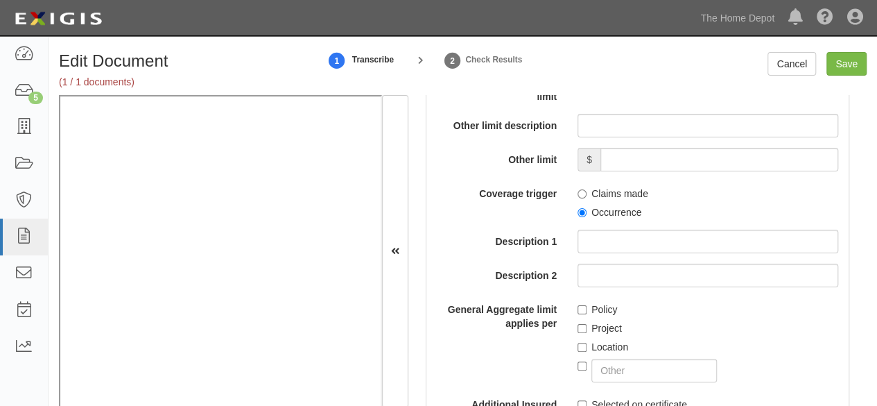
scroll to position [1664, 0]
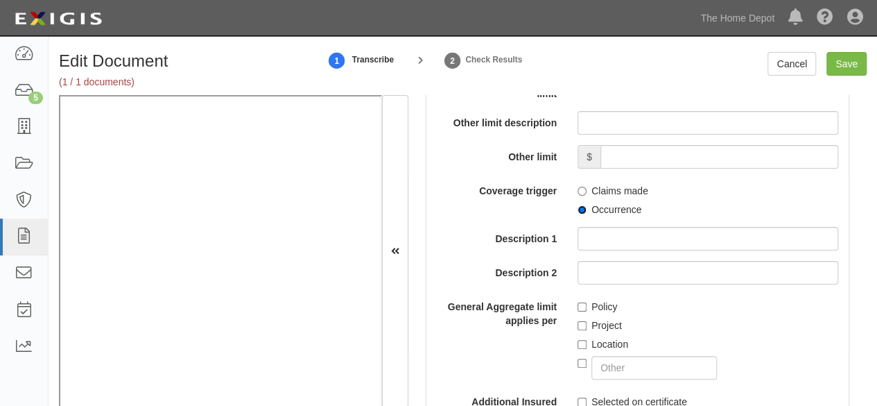
click at [580, 207] on input "Occurrence" at bounding box center [582, 209] width 9 height 9
radio input "true"
click at [578, 303] on input "Policy" at bounding box center [582, 306] width 9 height 9
checkbox input "true"
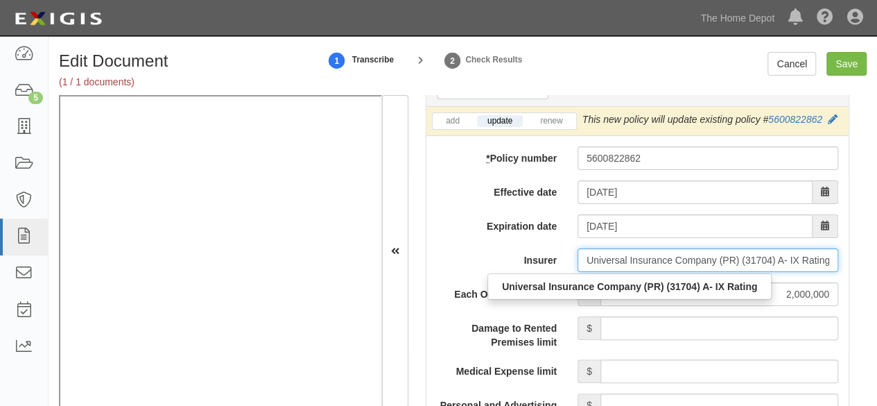
scroll to position [0, 6]
drag, startPoint x: 585, startPoint y: 258, endPoint x: 887, endPoint y: 289, distance: 303.3
click at [877, 289] on html "Toggle navigation Dashboard 5 Inbox Parties Agreements Coverages Documents Mess…" at bounding box center [438, 213] width 877 height 427
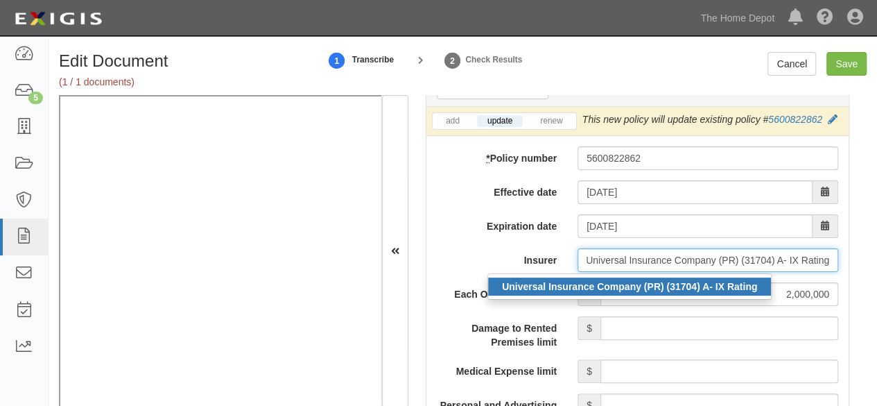
click at [621, 285] on strong "Universal Insurance Company (PR) (31704) A- IX Rating" at bounding box center [629, 286] width 255 height 11
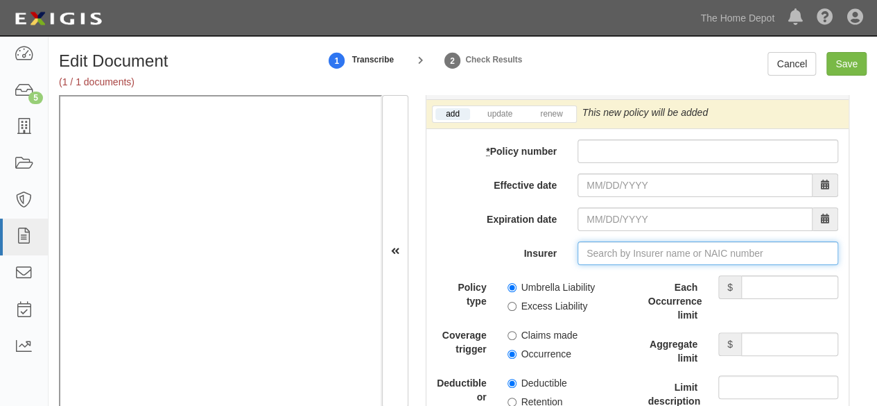
scroll to position [0, 0]
click at [603, 245] on input "Insurer" at bounding box center [708, 253] width 261 height 24
paste input "Universal Insurance Company (PR) (31704) A- IX Rating"
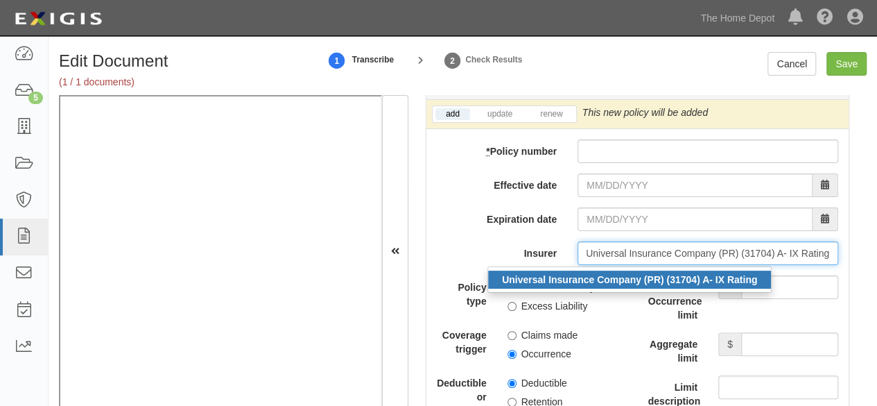
drag, startPoint x: 597, startPoint y: 267, endPoint x: 474, endPoint y: 316, distance: 132.6
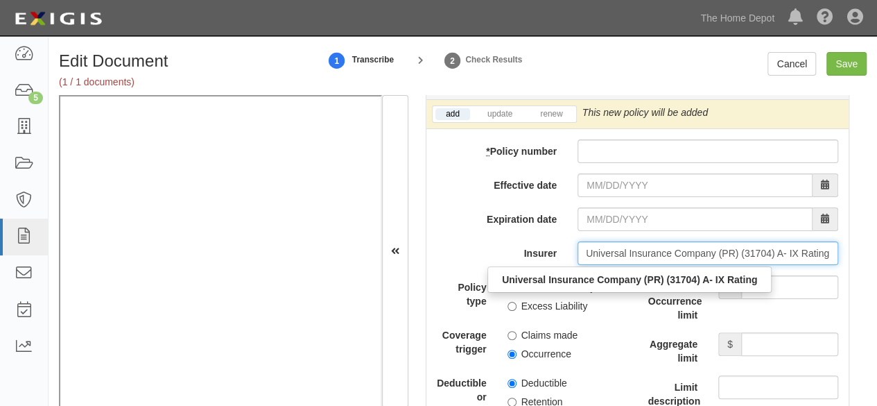
click at [597, 270] on div "Universal Insurance Company (PR) (31704) A- IX Rating" at bounding box center [629, 279] width 283 height 18
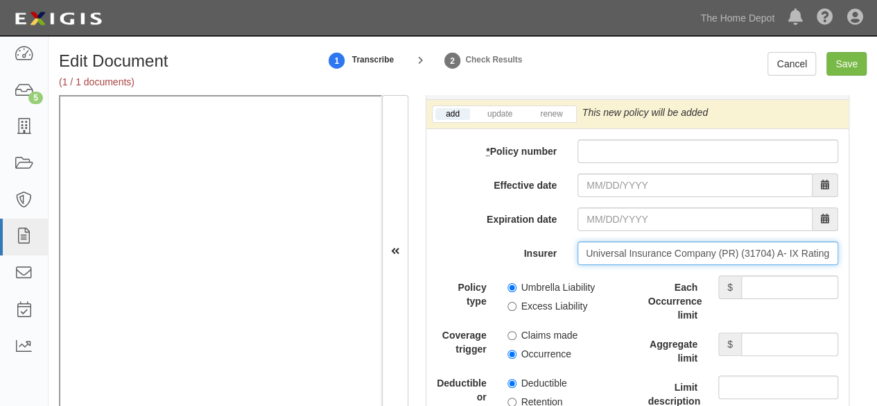
type input "Universal Insurance Company (PR) (31704) A- IX Rating"
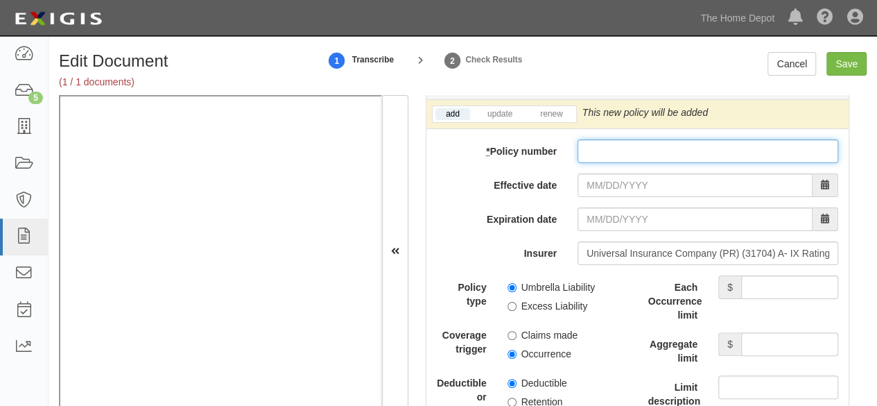
click at [588, 145] on input "* Policy number" at bounding box center [708, 151] width 261 height 24
paste input "509908331"
type input "509908331"
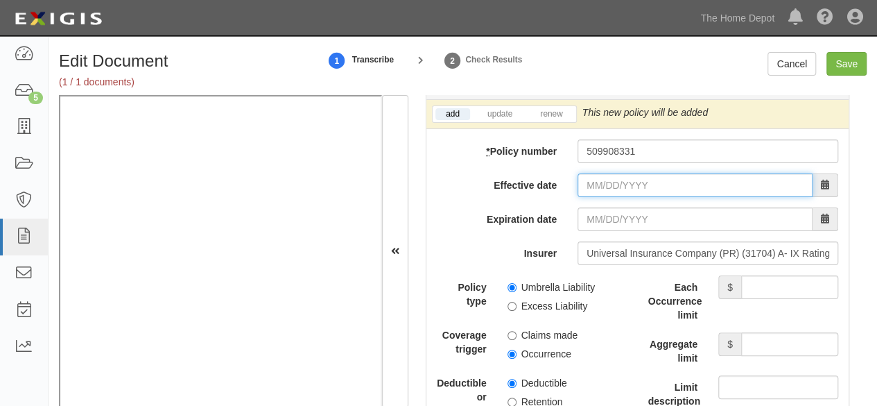
click at [587, 178] on input "Effective date" at bounding box center [695, 185] width 235 height 24
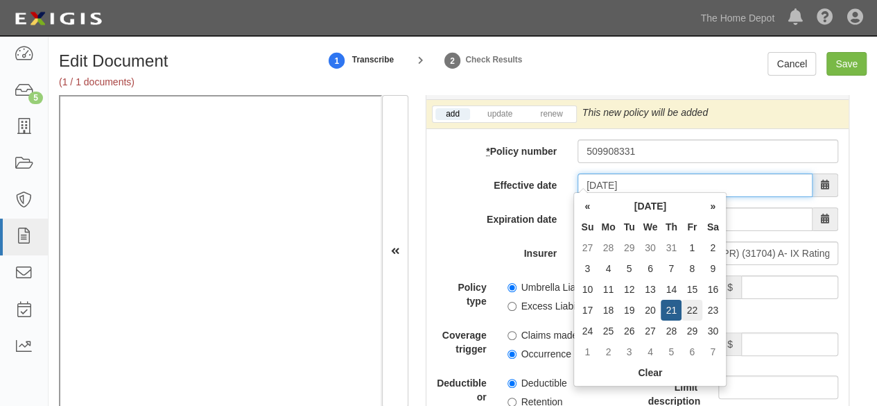
type input "11/22/2024"
type input "11/22/2025"
click at [691, 310] on td "22" at bounding box center [692, 310] width 21 height 21
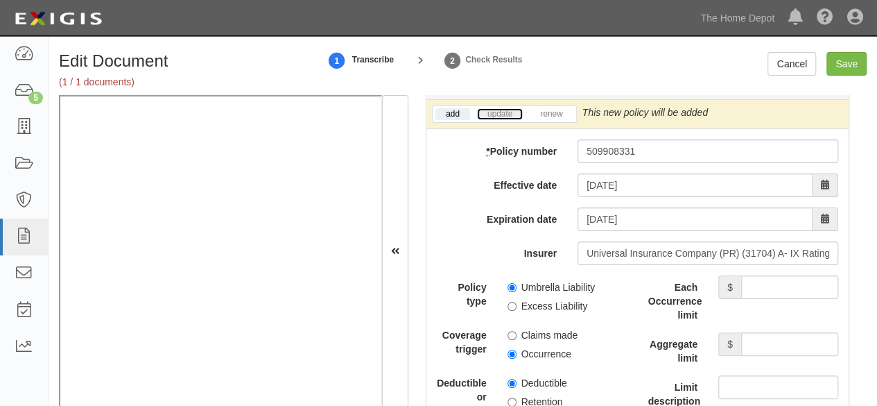
click at [501, 108] on link "update" at bounding box center [500, 114] width 46 height 12
click at [775, 109] on icon at bounding box center [779, 113] width 10 height 10
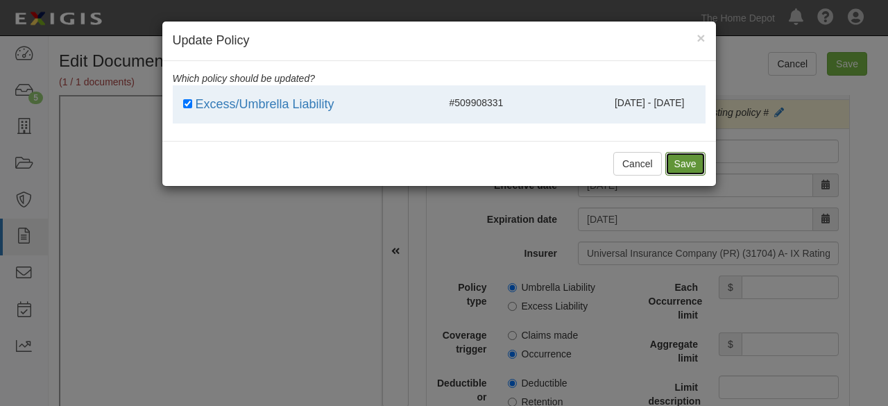
click at [691, 156] on button "Save" at bounding box center [685, 164] width 40 height 24
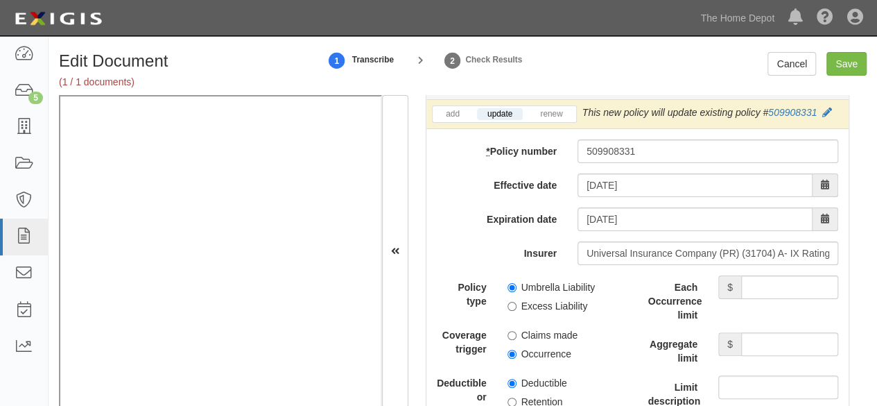
drag, startPoint x: 727, startPoint y: 270, endPoint x: 741, endPoint y: 279, distance: 15.6
click at [737, 278] on div "$" at bounding box center [778, 287] width 120 height 24
drag, startPoint x: 741, startPoint y: 279, endPoint x: 739, endPoint y: 269, distance: 9.9
click at [741, 279] on input "Each Occurrence limit" at bounding box center [789, 287] width 97 height 24
type input "10,000,000"
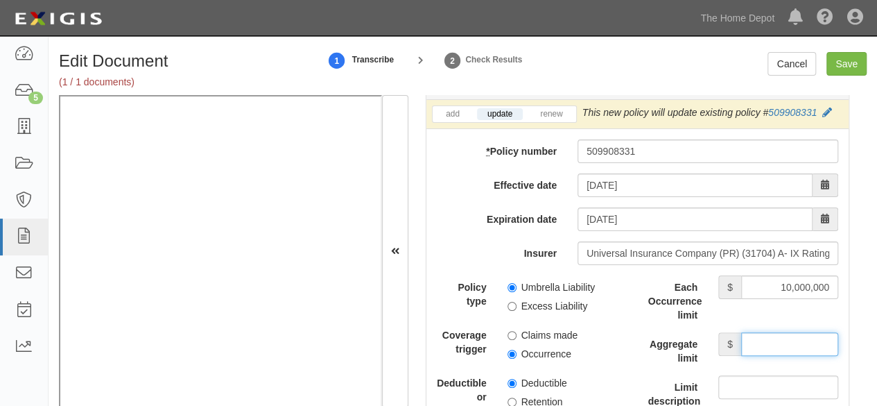
drag, startPoint x: 760, startPoint y: 338, endPoint x: 756, endPoint y: 327, distance: 11.9
click at [759, 336] on input "Aggregate limit" at bounding box center [789, 344] width 97 height 24
type input "10,000,000"
click at [510, 285] on input "Umbrella Liability" at bounding box center [512, 287] width 9 height 9
radio input "true"
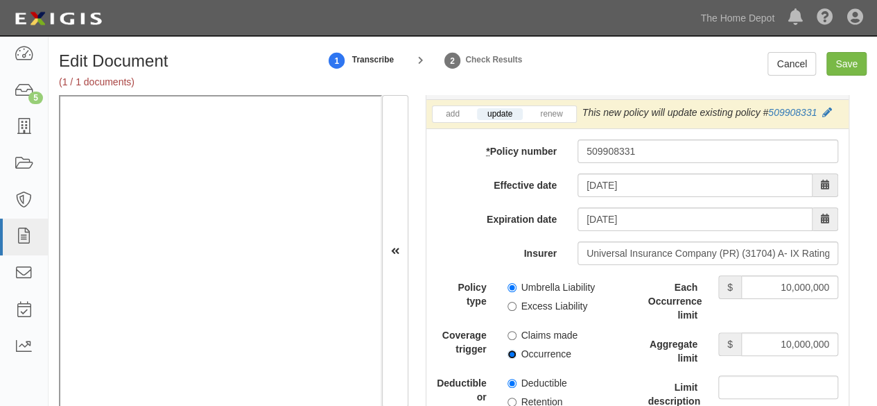
click at [509, 350] on input "Occurrence" at bounding box center [512, 354] width 9 height 9
radio input "true"
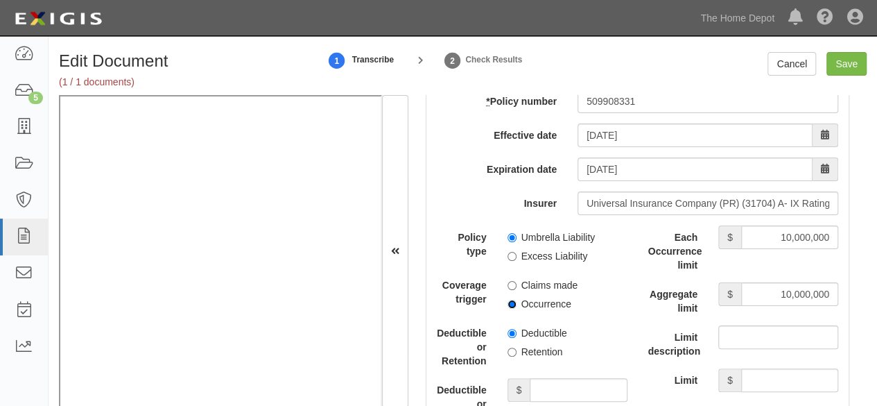
scroll to position [3121, 0]
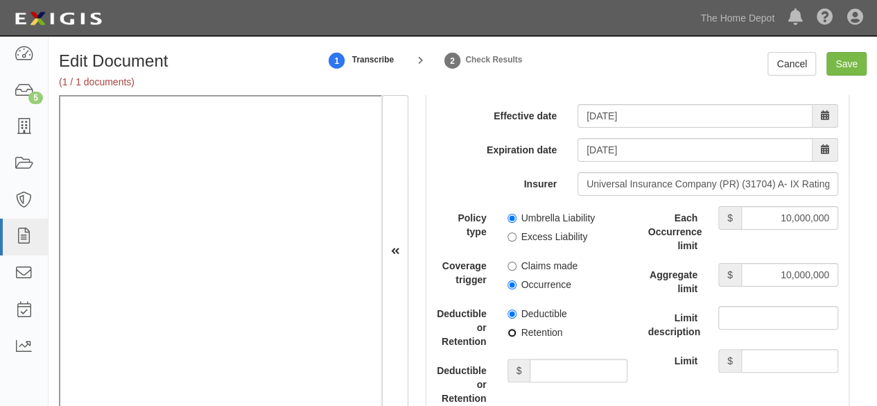
click at [510, 330] on input "Retention" at bounding box center [512, 332] width 9 height 9
radio input "true"
drag, startPoint x: 573, startPoint y: 393, endPoint x: 576, endPoint y: 385, distance: 8.1
click at [574, 392] on div "Deductible or Retention amount $" at bounding box center [533, 389] width 212 height 60
drag, startPoint x: 541, startPoint y: 365, endPoint x: 541, endPoint y: 352, distance: 13.2
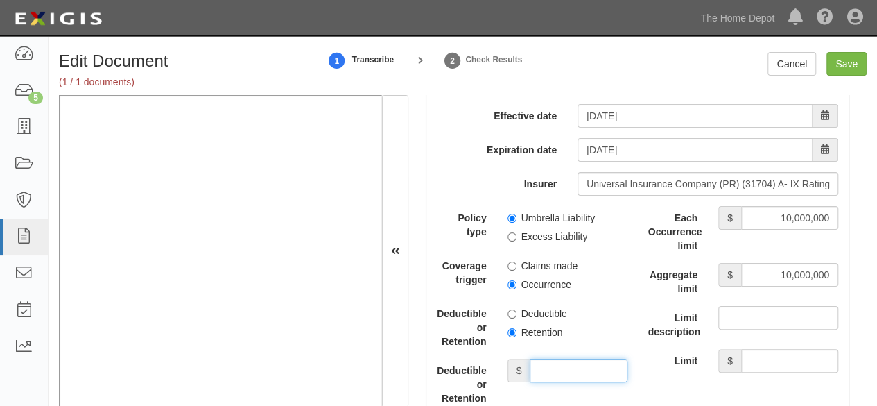
click at [542, 362] on input "Deductible or Retention amount" at bounding box center [578, 371] width 97 height 24
type input "10,000"
click at [853, 67] on input "Save" at bounding box center [847, 64] width 40 height 24
type input "2000000"
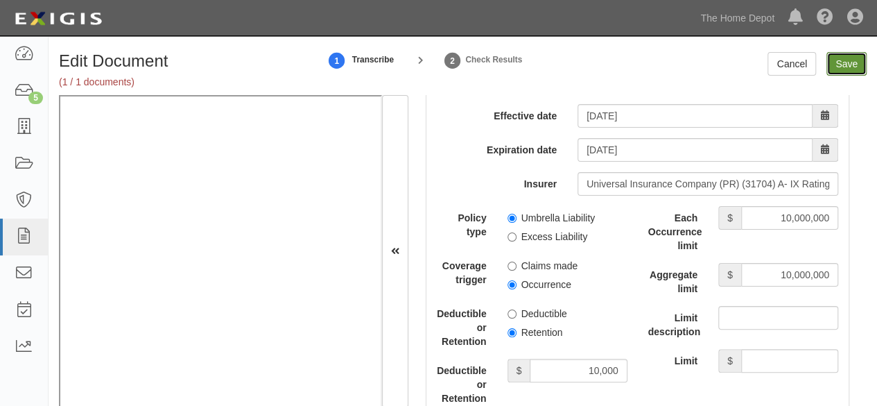
type input "2000000"
type input "10000"
type input "10000000"
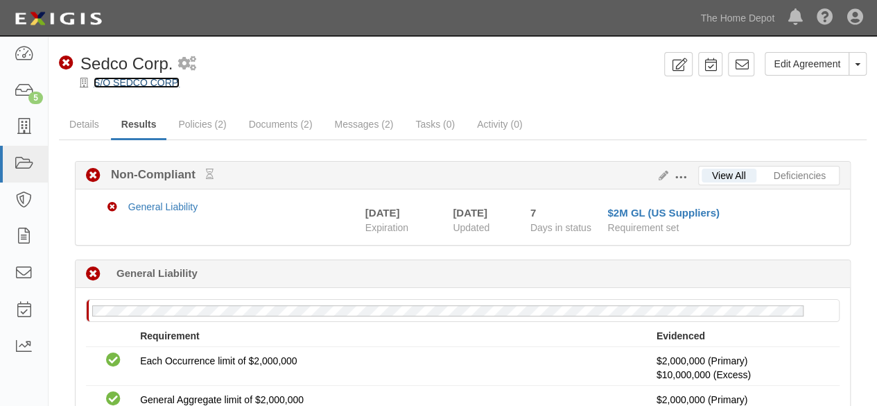
click at [158, 85] on link "S/O SEDCO CORP." at bounding box center [137, 82] width 86 height 11
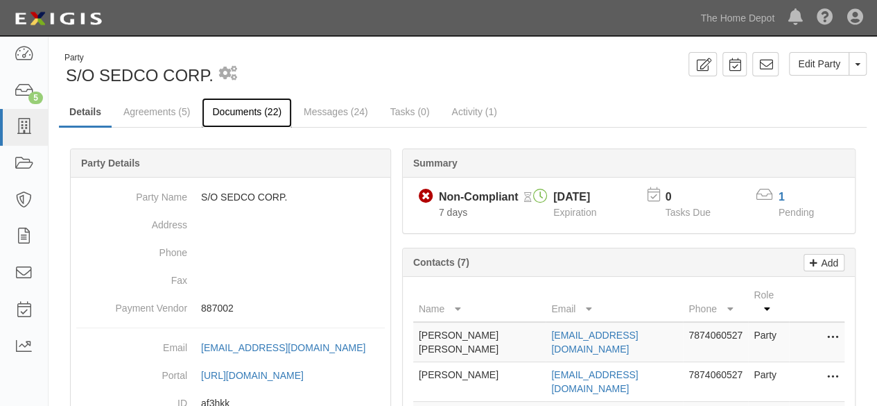
click at [232, 114] on link "Documents (22)" at bounding box center [247, 113] width 90 height 30
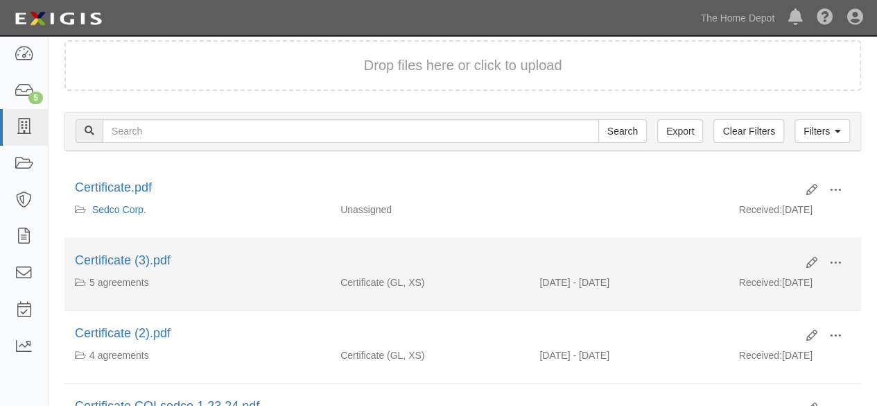
scroll to position [139, 0]
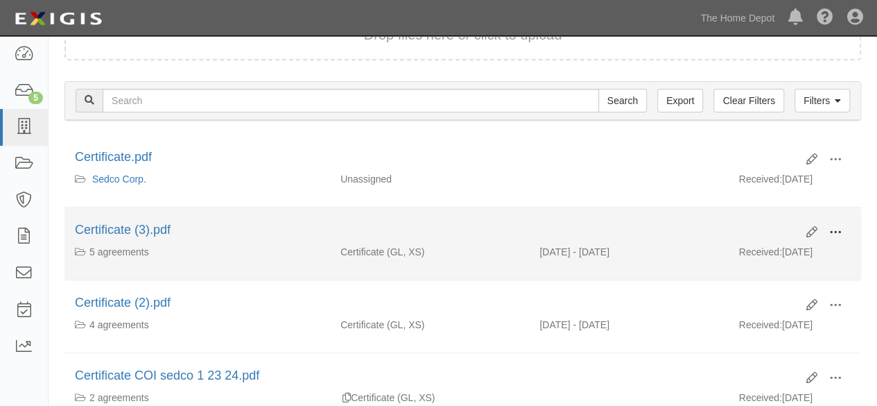
click at [835, 230] on span at bounding box center [835, 232] width 12 height 12
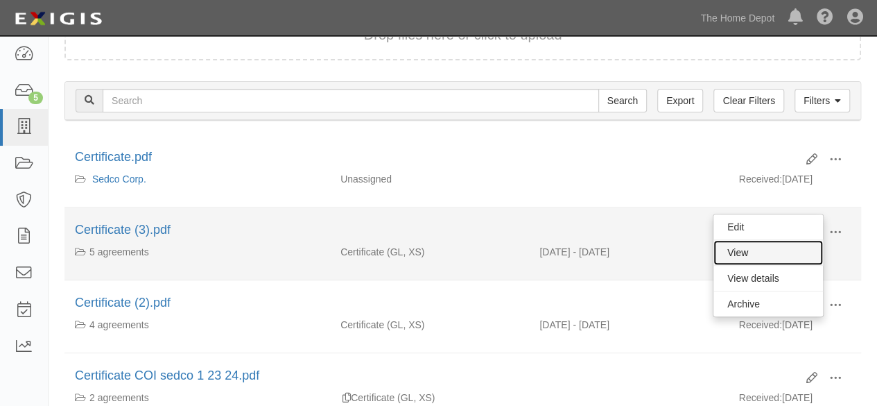
click at [763, 250] on link "View" at bounding box center [769, 252] width 110 height 25
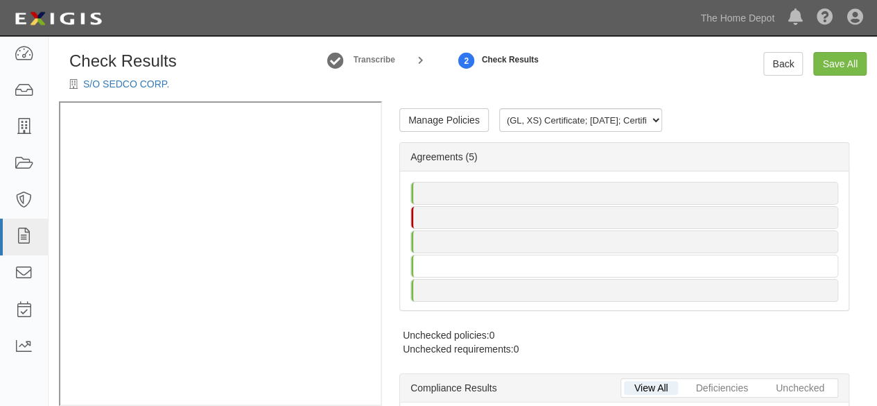
radio input "true"
radio input "false"
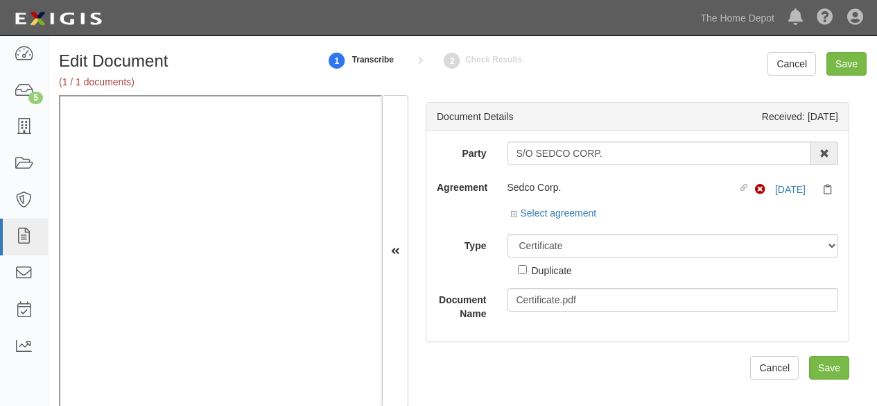
select select "CertificateDetail"
click at [591, 213] on link "Select agreement" at bounding box center [554, 212] width 86 height 11
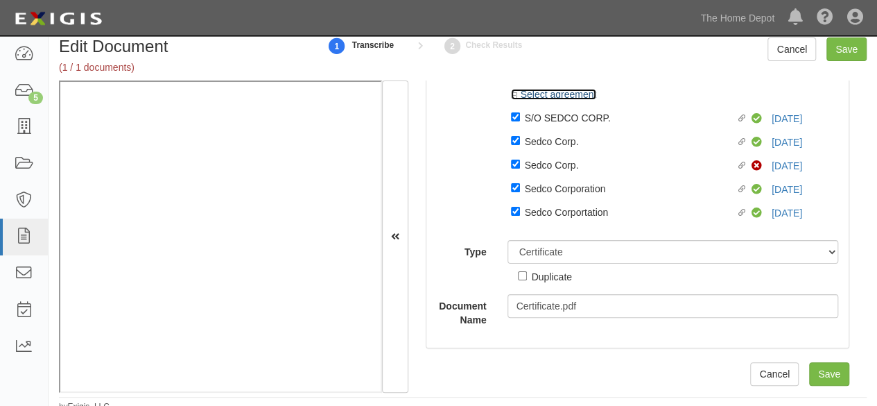
scroll to position [21, 0]
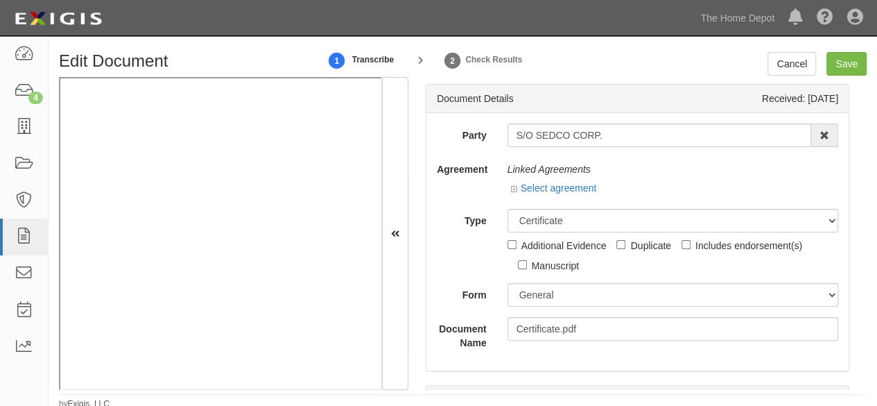
scroll to position [3, 0]
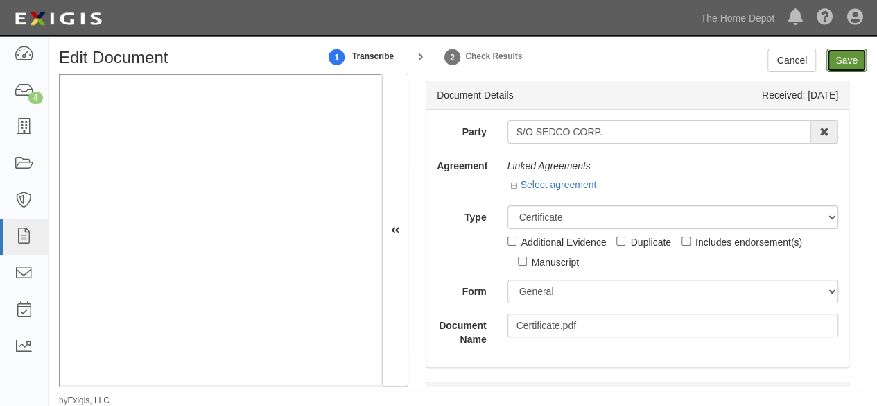
click at [847, 67] on input "Save" at bounding box center [847, 61] width 40 height 24
type input "2000000"
type input "10000"
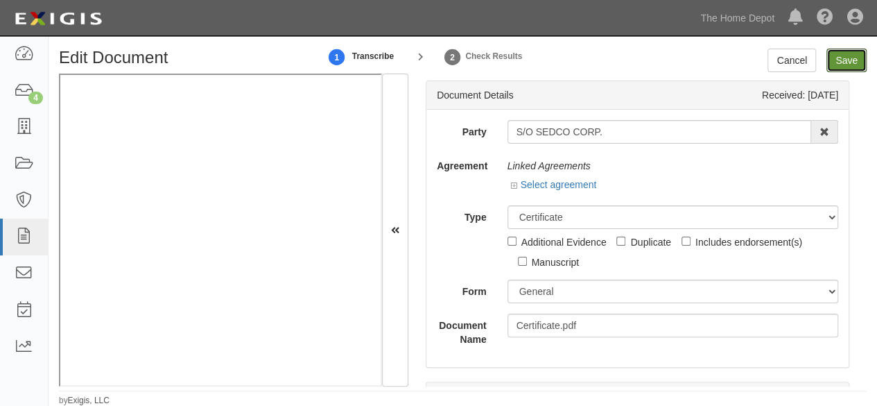
type input "10000000"
click at [569, 186] on link "Select agreement" at bounding box center [554, 184] width 86 height 11
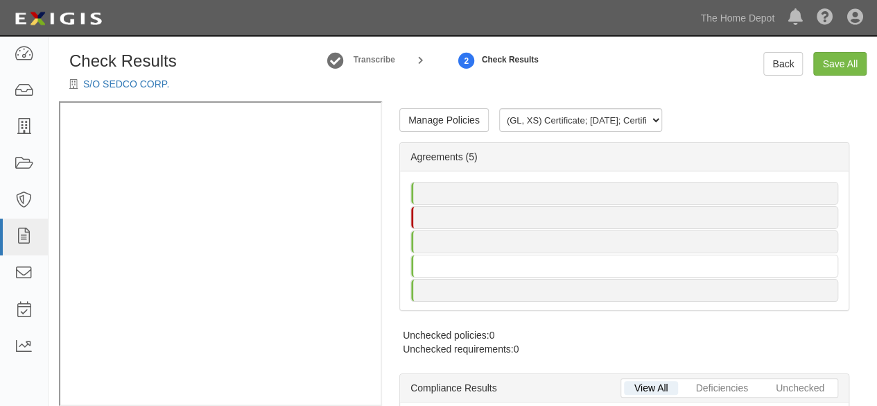
radio input "false"
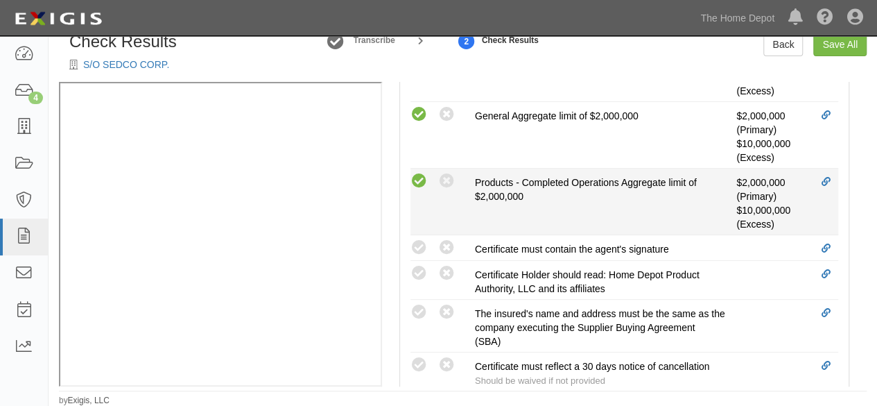
scroll to position [763, 0]
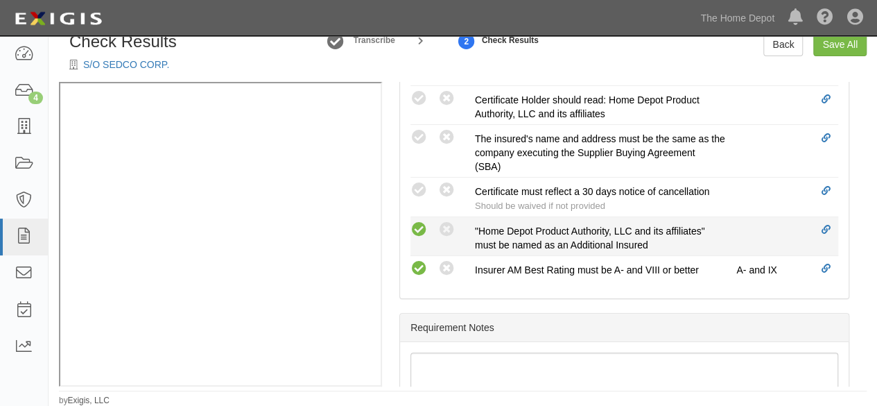
click at [420, 227] on icon at bounding box center [419, 229] width 17 height 17
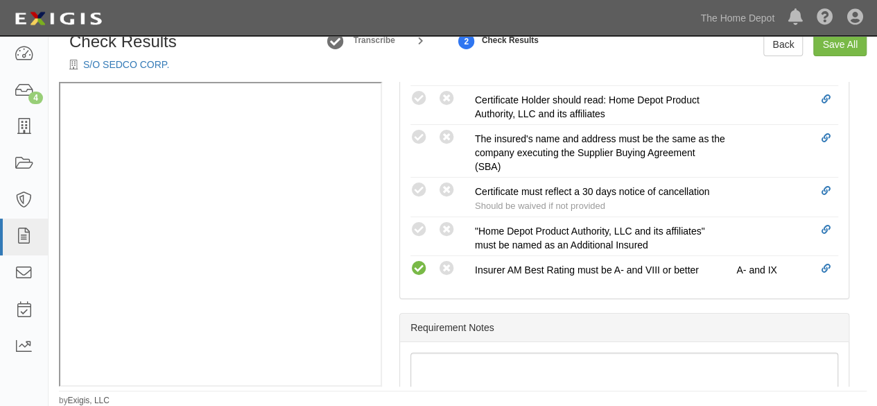
radio input "true"
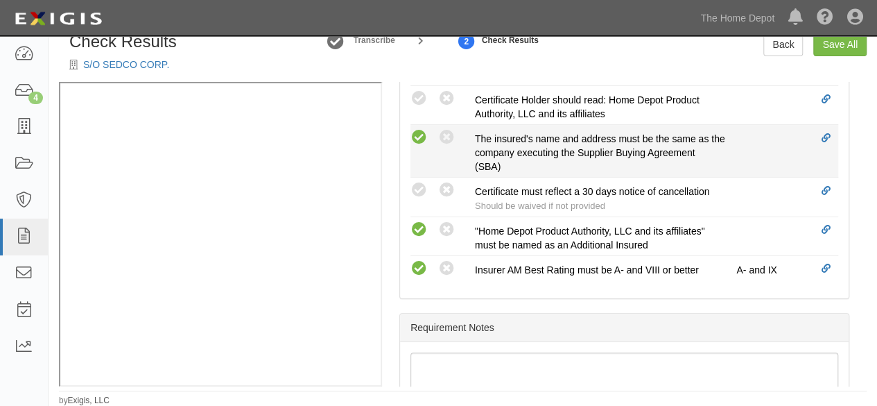
drag, startPoint x: 433, startPoint y: 130, endPoint x: 419, endPoint y: 134, distance: 14.5
click at [425, 131] on div "Compliant Waived: Non-Compliant" at bounding box center [443, 137] width 64 height 18
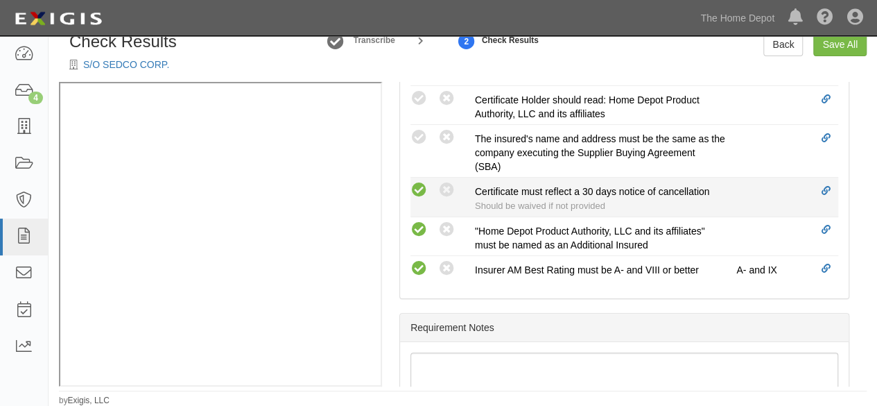
click at [420, 186] on icon at bounding box center [419, 190] width 17 height 17
radio input "true"
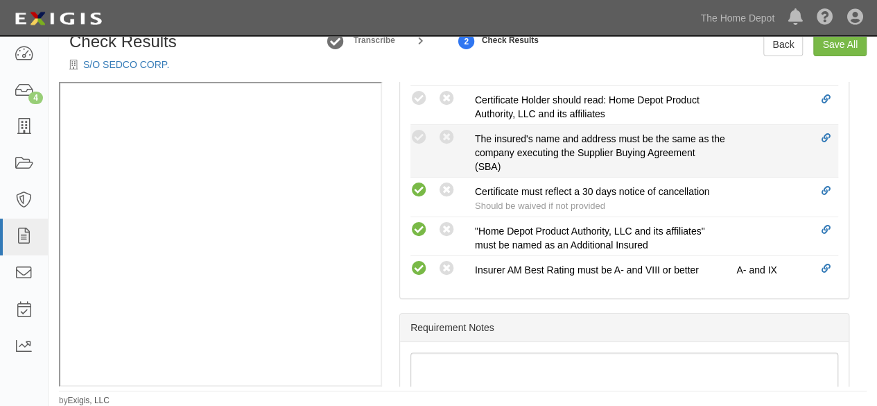
drag, startPoint x: 414, startPoint y: 134, endPoint x: 451, endPoint y: 153, distance: 41.6
click at [415, 134] on icon at bounding box center [419, 137] width 17 height 17
radio input "true"
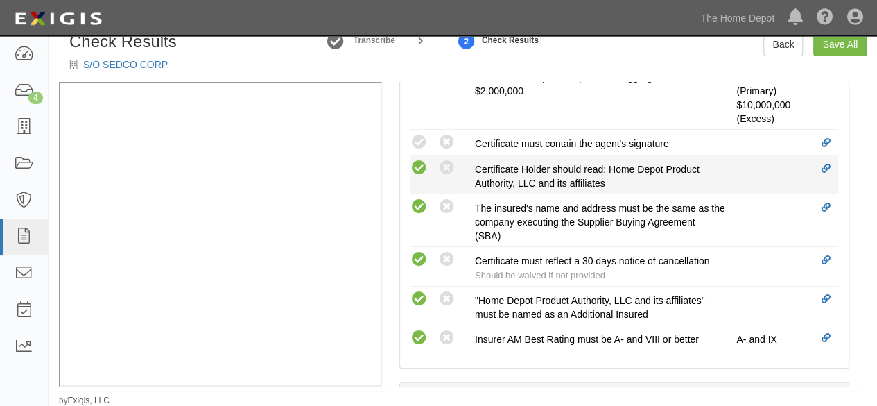
click at [414, 164] on icon at bounding box center [419, 168] width 17 height 17
radio input "true"
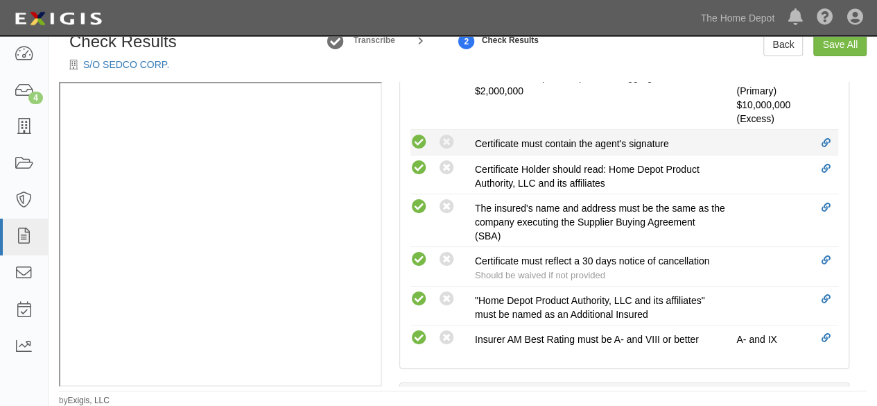
click at [420, 138] on icon at bounding box center [419, 142] width 17 height 17
radio input "true"
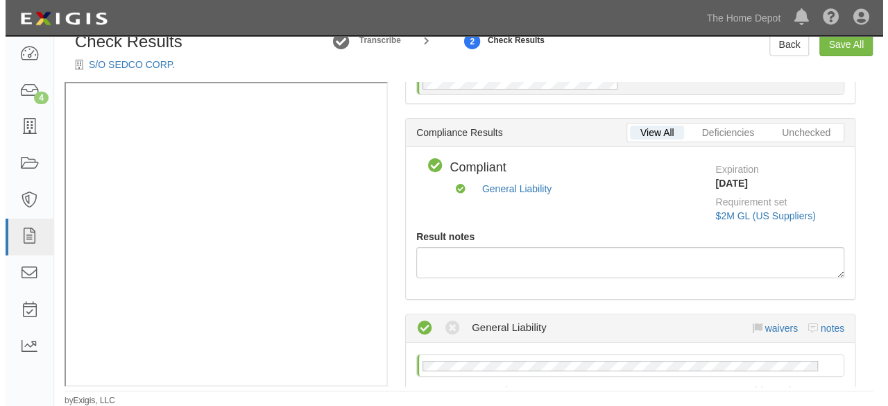
scroll to position [0, 0]
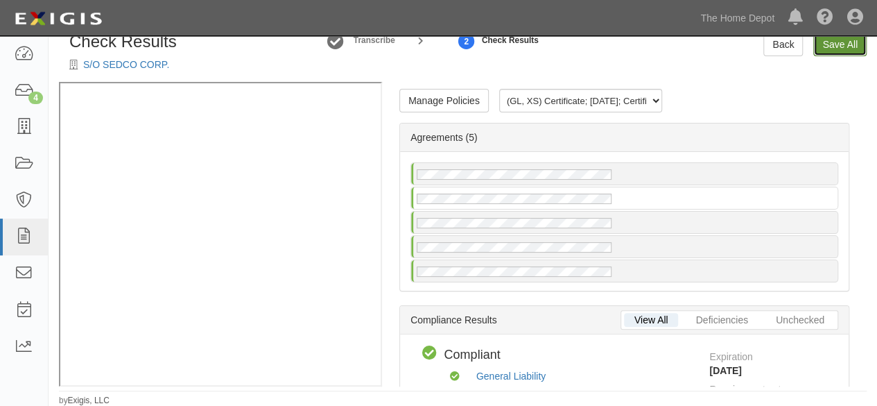
click at [842, 44] on link "Save All" at bounding box center [839, 45] width 53 height 24
radio input "false"
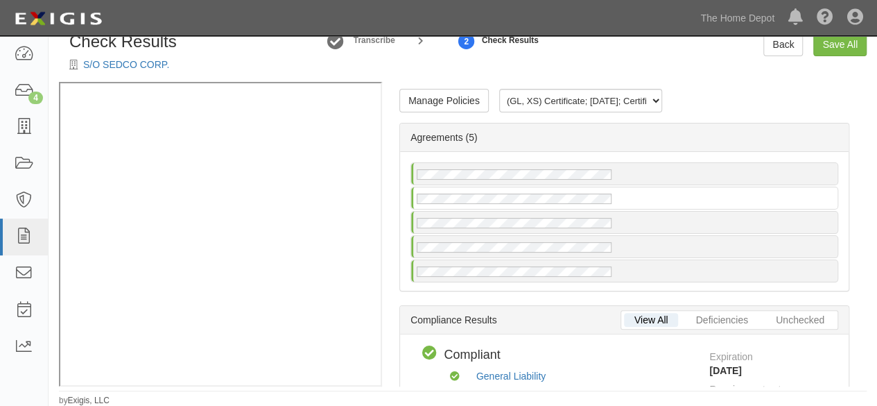
radio input "true"
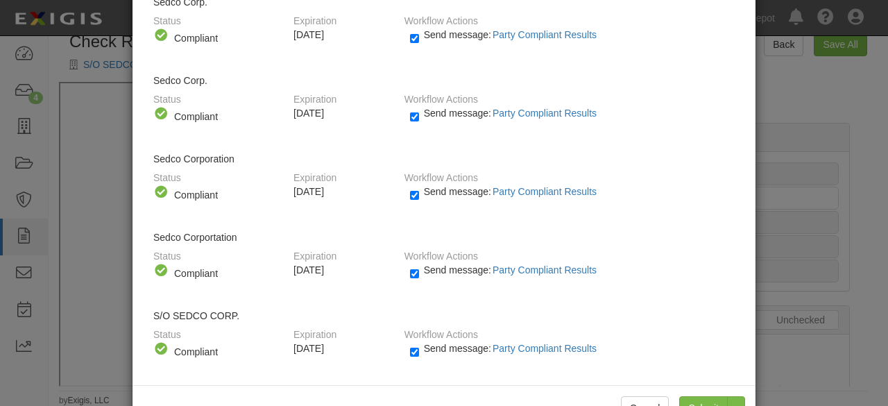
scroll to position [155, 0]
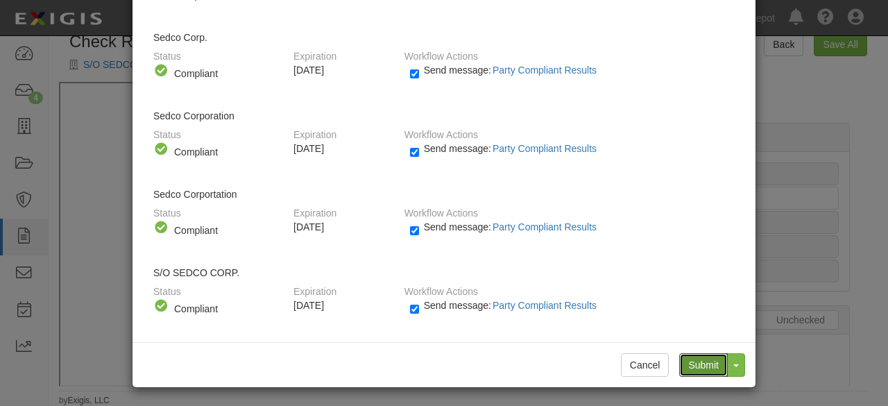
click at [688, 363] on input "Submit" at bounding box center [703, 365] width 49 height 24
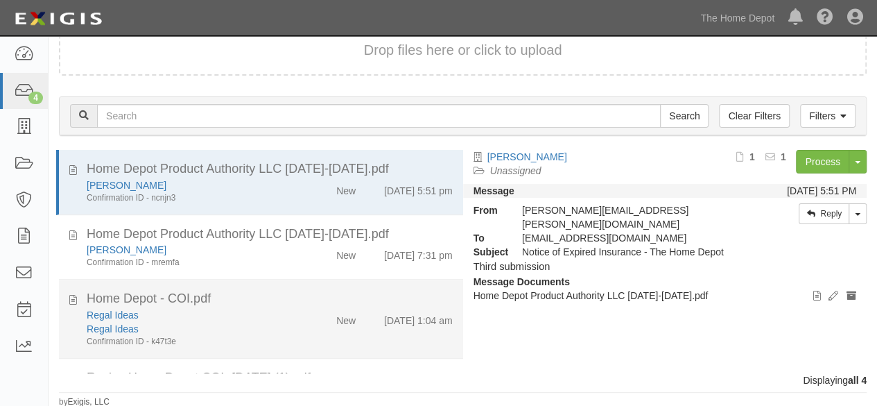
scroll to position [69, 0]
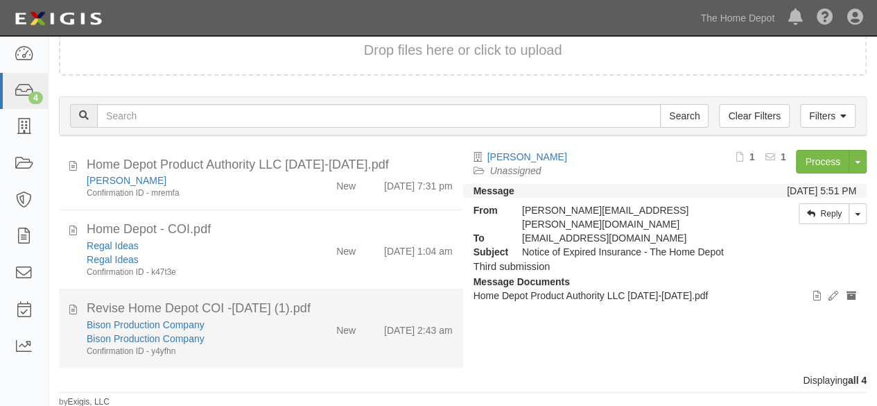
drag, startPoint x: 298, startPoint y: 346, endPoint x: 307, endPoint y: 336, distance: 13.2
click at [298, 345] on div "Bison Production Company Bison Production Company Confirmation ID - y4yfhn New …" at bounding box center [269, 338] width 387 height 40
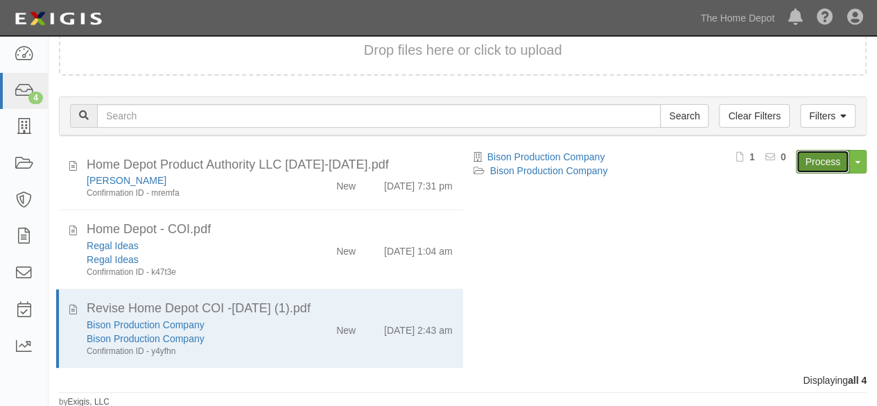
click at [802, 164] on link "Process" at bounding box center [822, 162] width 53 height 24
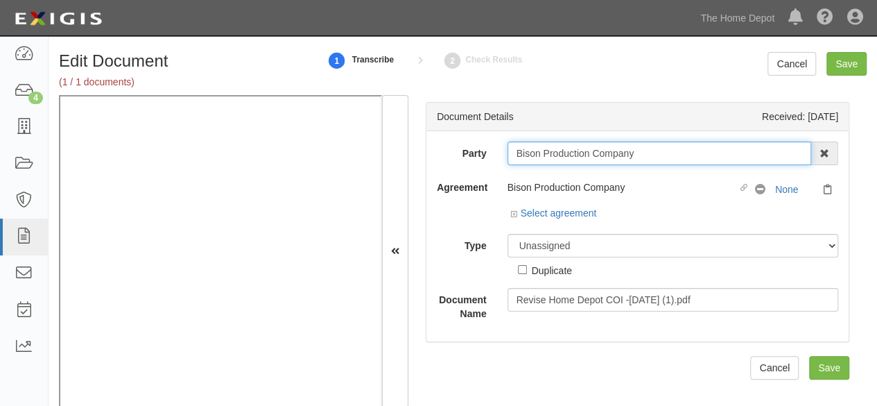
click input "Bison Production Company"
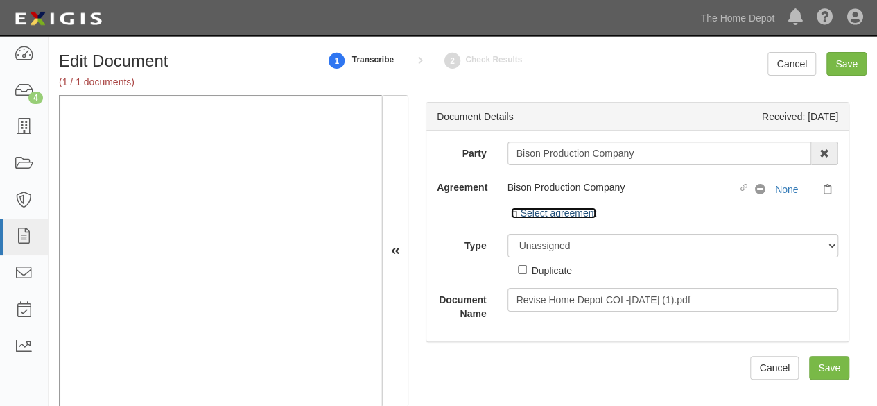
click link "Select agreement"
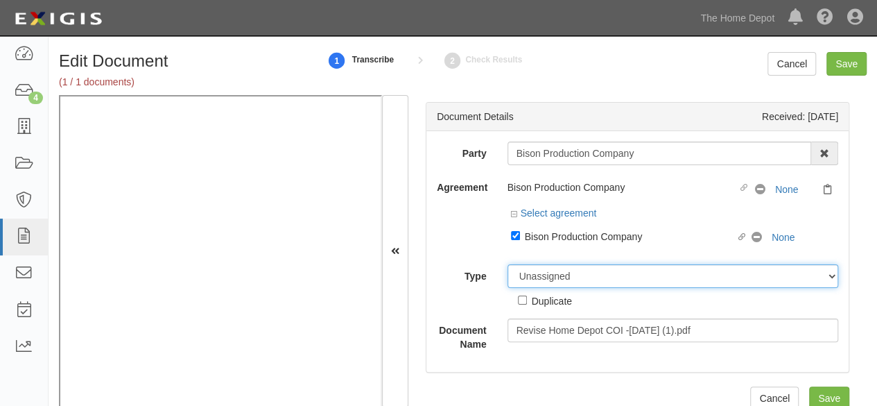
drag, startPoint x: 560, startPoint y: 273, endPoint x: 560, endPoint y: 264, distance: 8.3
click select "Unassigned Binder Cancellation Notice Certificate Contract Endorsement Insuranc…"
select select "CertificateDetail"
click select "Unassigned Binder Cancellation Notice Certificate Contract Endorsement Insuranc…"
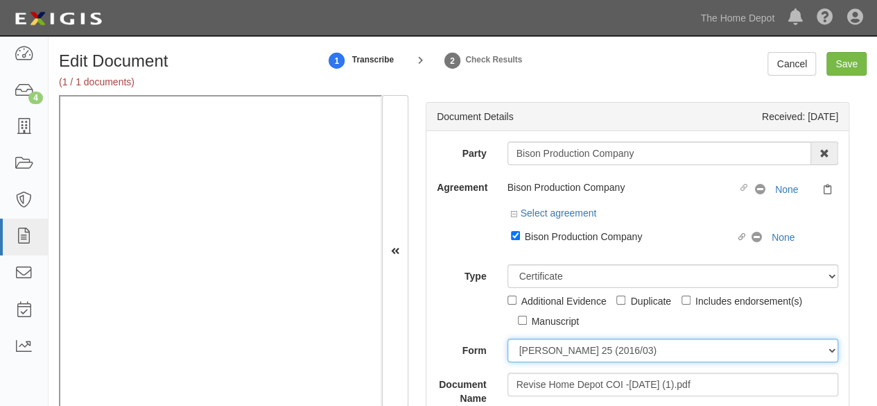
click select "[PERSON_NAME] 25 (2016/03) [PERSON_NAME] 101 [PERSON_NAME] 855 NY (2014/05) Gen…"
select select "GeneralFormDetail"
click select "[PERSON_NAME] 25 (2016/03) [PERSON_NAME] 101 [PERSON_NAME] 855 NY (2014/05) Gen…"
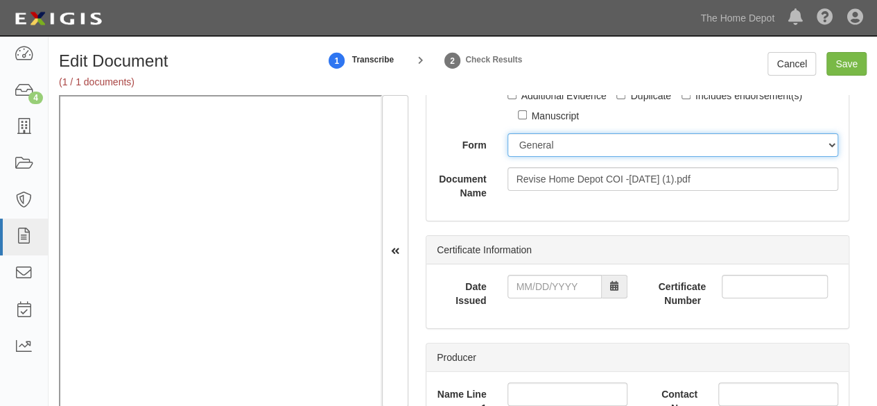
scroll to position [208, 0]
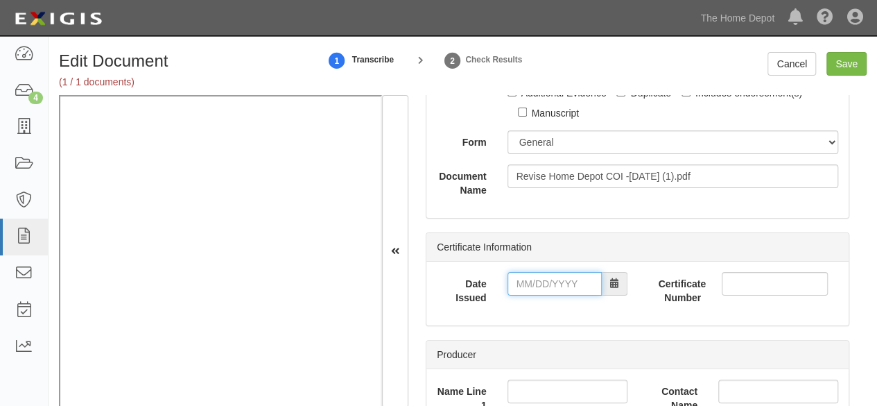
click input "Date Issued"
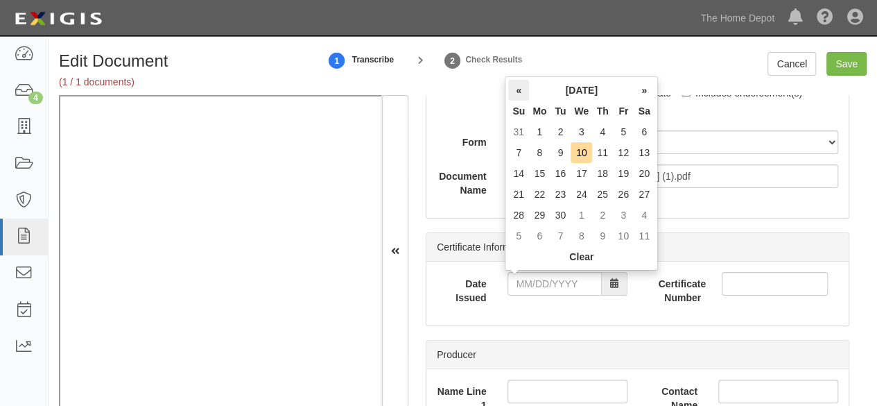
click th "«"
click td "21"
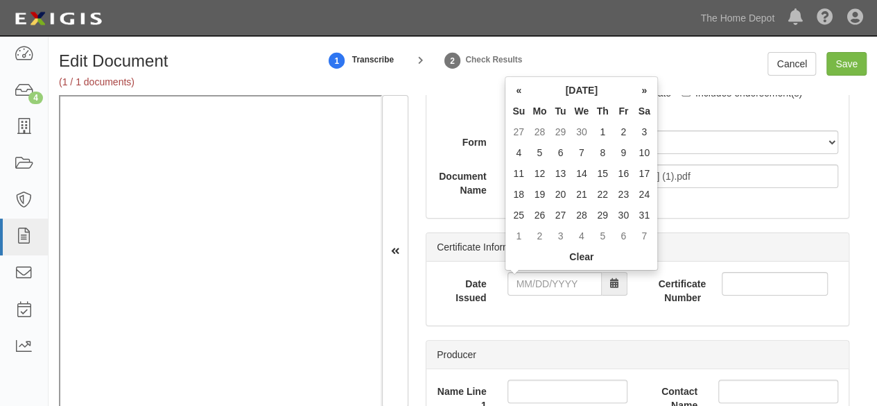
type input "[DATE]"
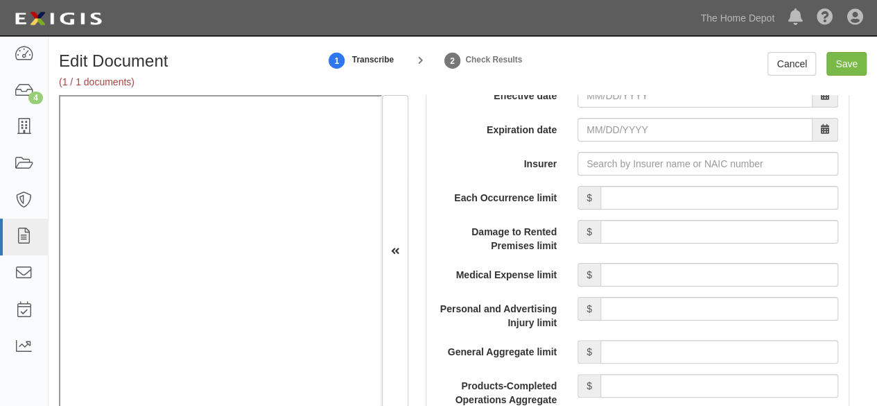
scroll to position [1248, 0]
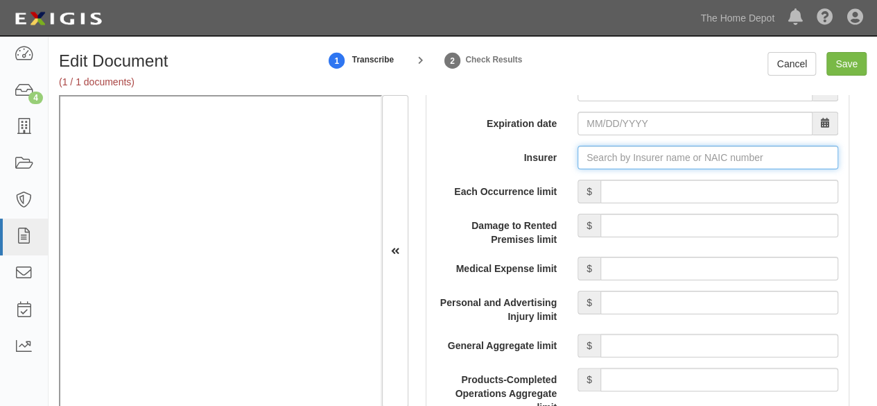
click input "Insurer"
paste input "10677"
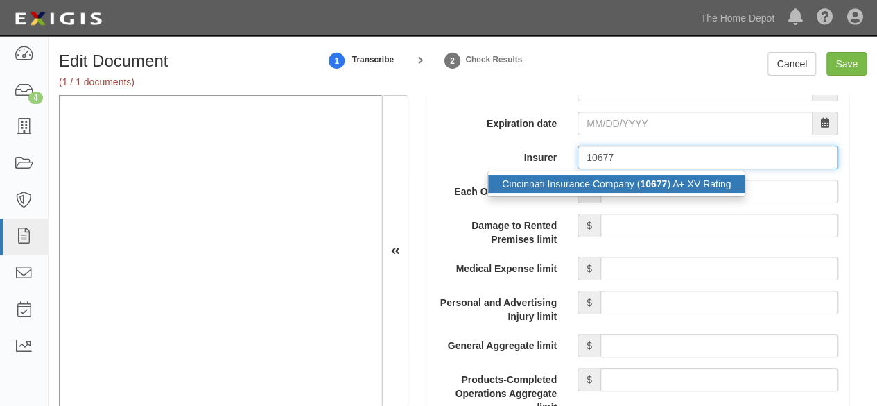
click div "Cincinnati Insurance Company ( 10677 ) A+ XV Rating"
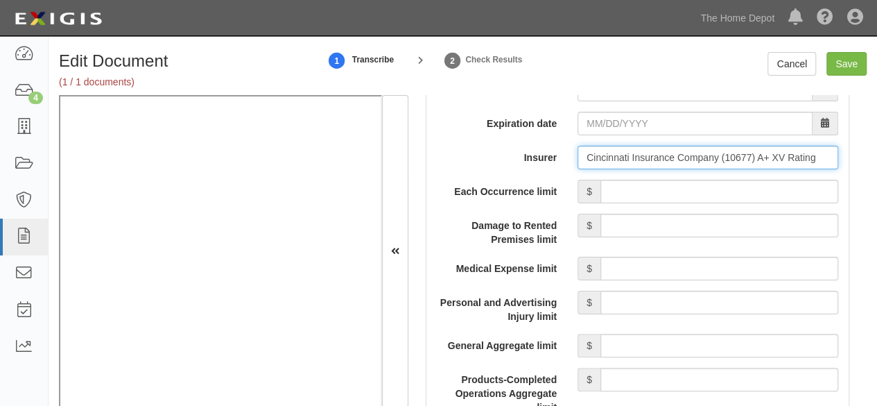
type input "Cincinnati Insurance Company (10677) A+ XV Rating"
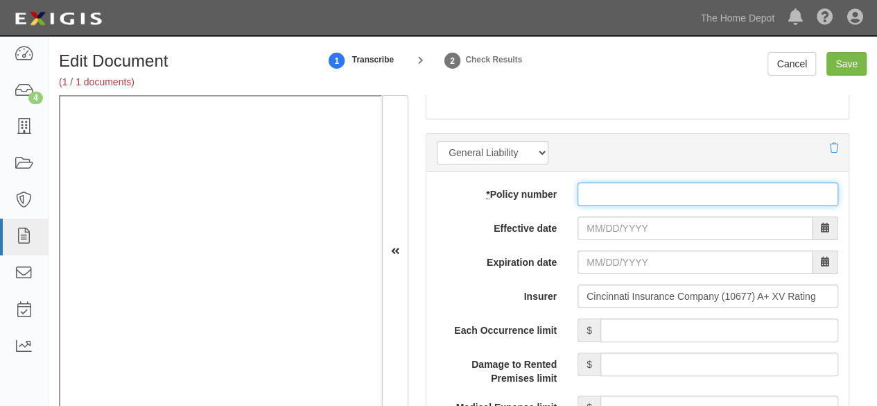
click input "* Policy number"
paste input "CSU0141025"
type input "CSU0141025"
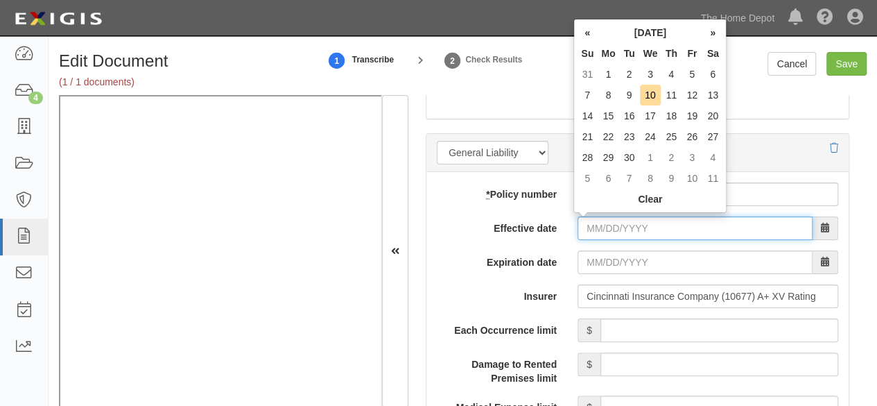
click input "Effective date"
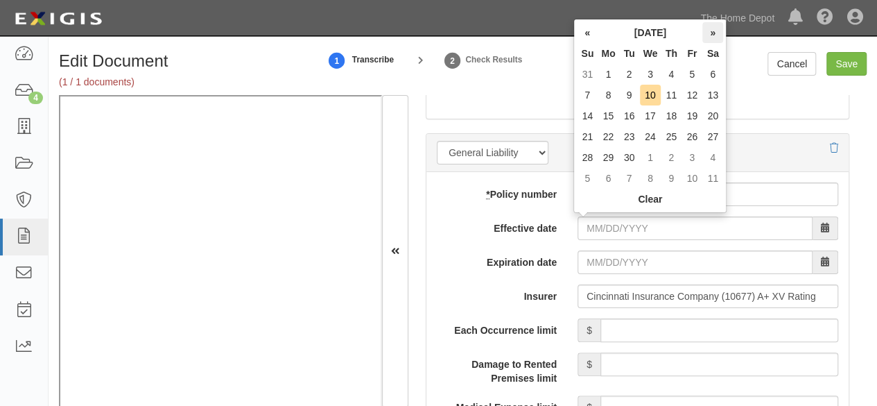
click th "»"
click td "14"
type input "[DATE]"
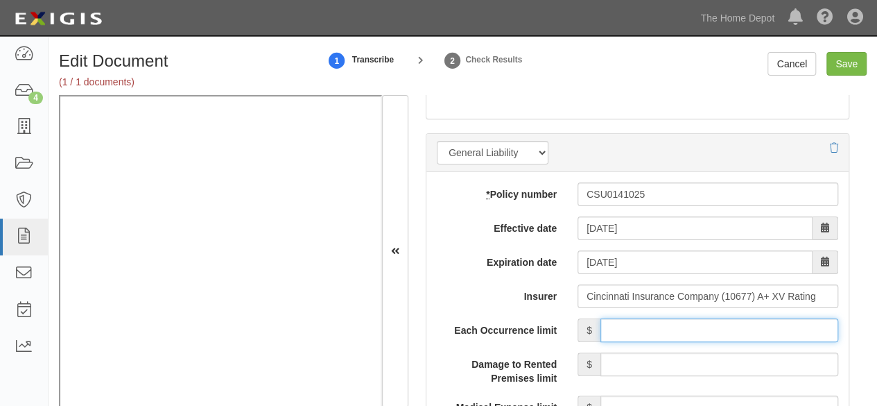
drag, startPoint x: 627, startPoint y: 325, endPoint x: 631, endPoint y: 264, distance: 61.2
click input "Each Occurrence limit"
type input "1,000,000"
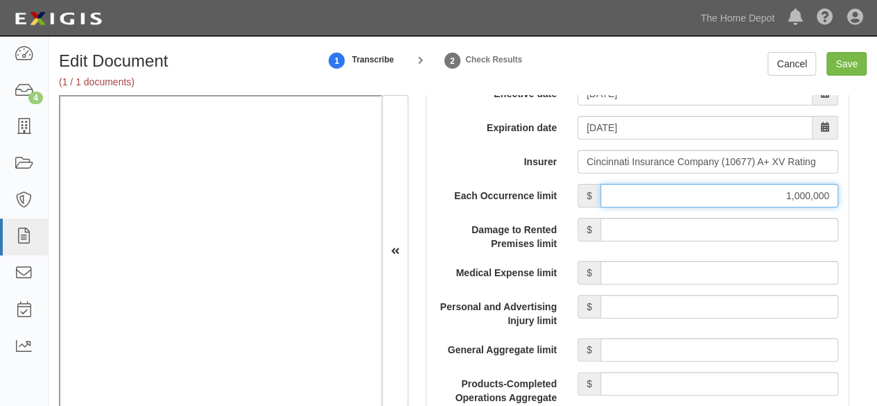
scroll to position [1248, 0]
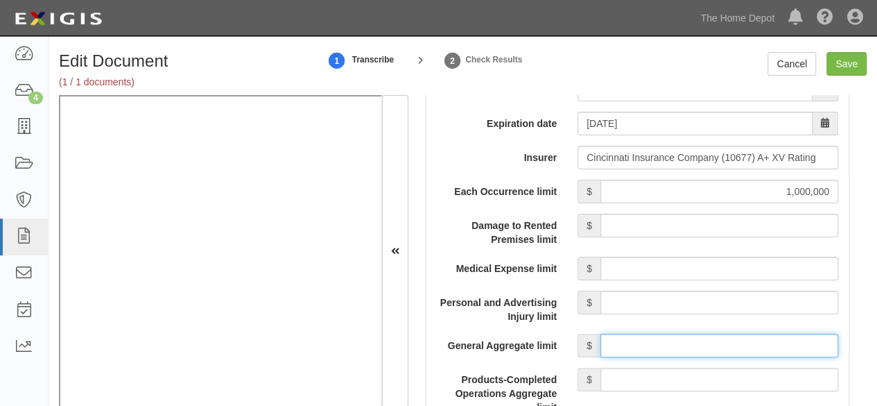
click input "General Aggregate limit"
type input "2,000,000"
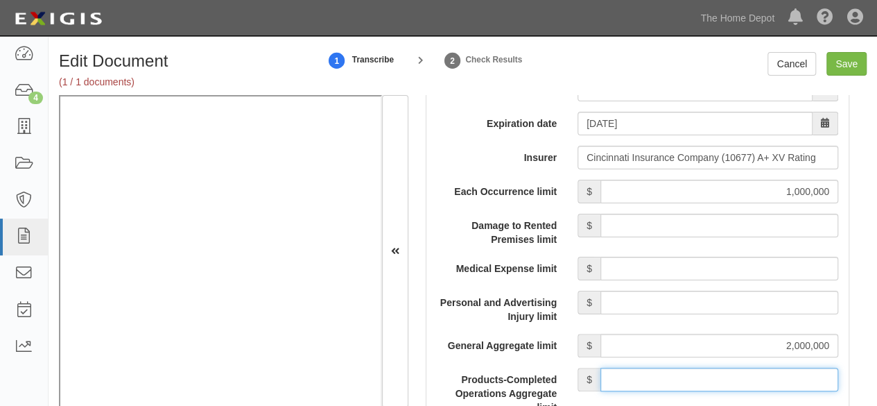
drag, startPoint x: 698, startPoint y: 375, endPoint x: 698, endPoint y: 365, distance: 9.7
click input "Products-Completed Operations Aggregate limit"
type input "2,000,000"
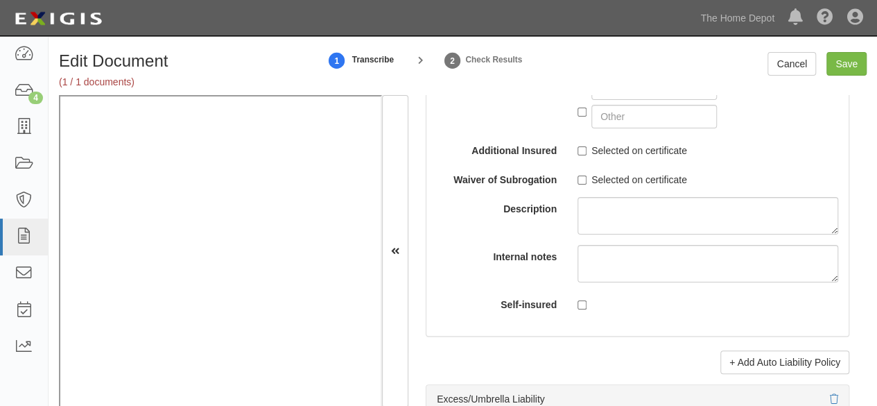
scroll to position [2913, 0]
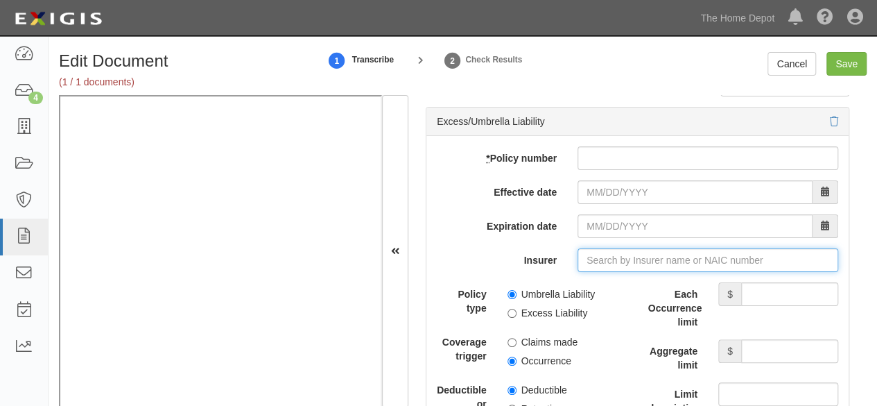
click input "Insurer"
paste input "10677"
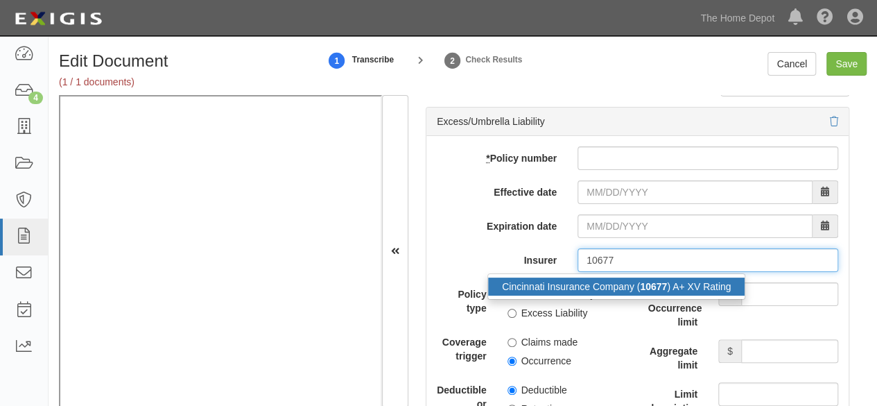
click div "Cincinnati Insurance Company ( 10677 ) A+ XV Rating"
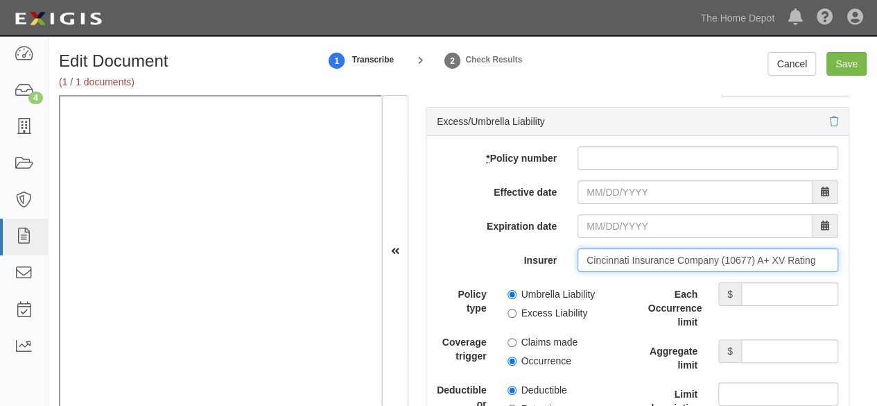
type input "Cincinnati Insurance Company (10677) A+ XV Rating"
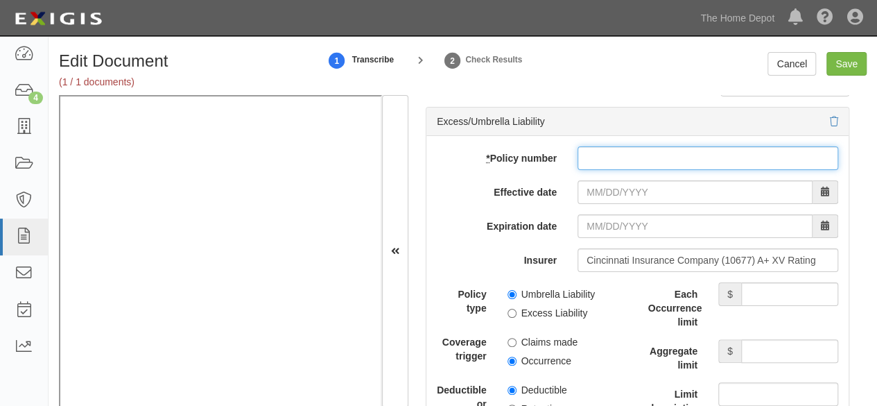
click input "* Policy number"
paste input "CSU0141020"
type input "CSU0141020"
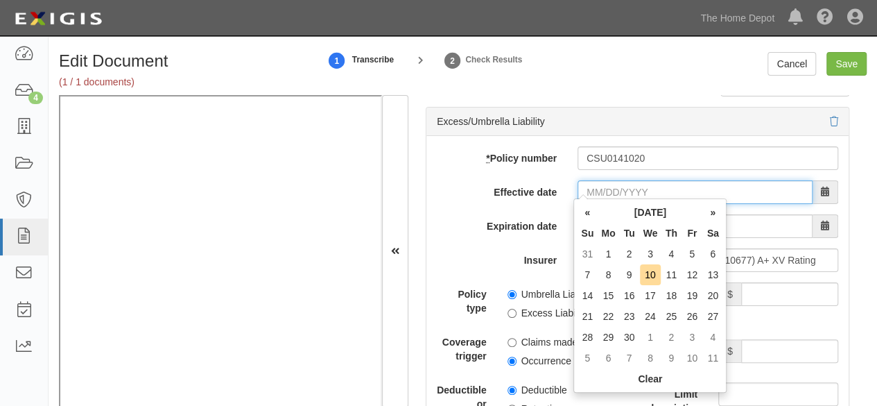
drag, startPoint x: 608, startPoint y: 195, endPoint x: 623, endPoint y: 157, distance: 40.4
click input "Effective date"
click th "«"
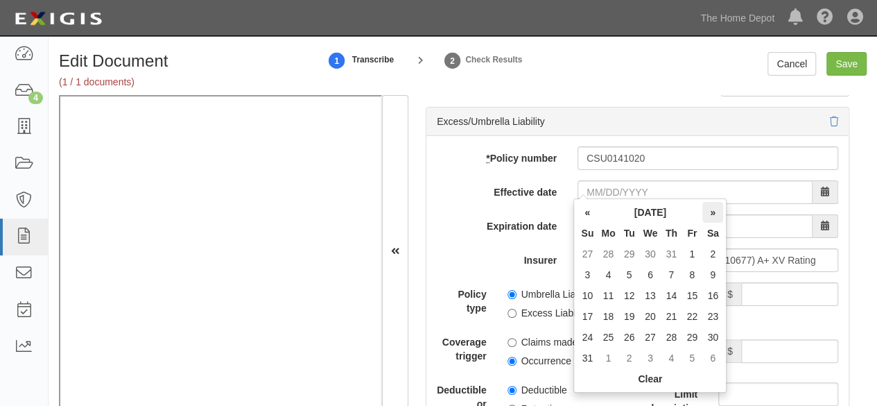
click th "»"
click td "14"
type input "[DATE]"
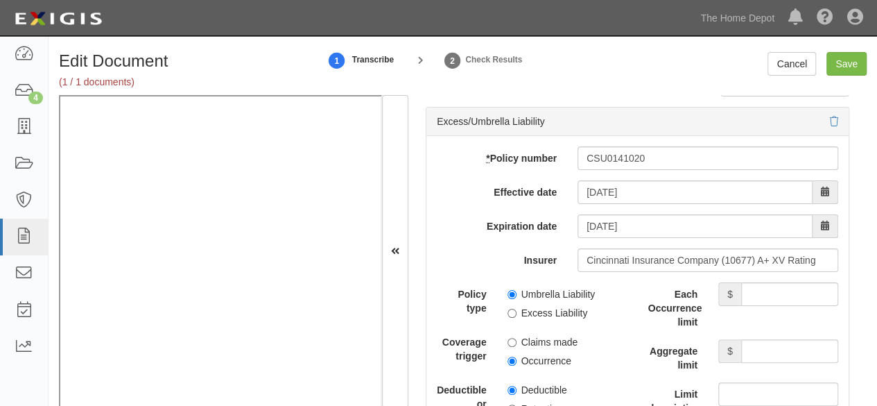
drag, startPoint x: 770, startPoint y: 268, endPoint x: 773, endPoint y: 282, distance: 14.1
click div "add update renew This new policy will be added This new policy will update exis…"
click input "Each Occurrence limit"
type input "8,000,000"
click input "Aggregate limit"
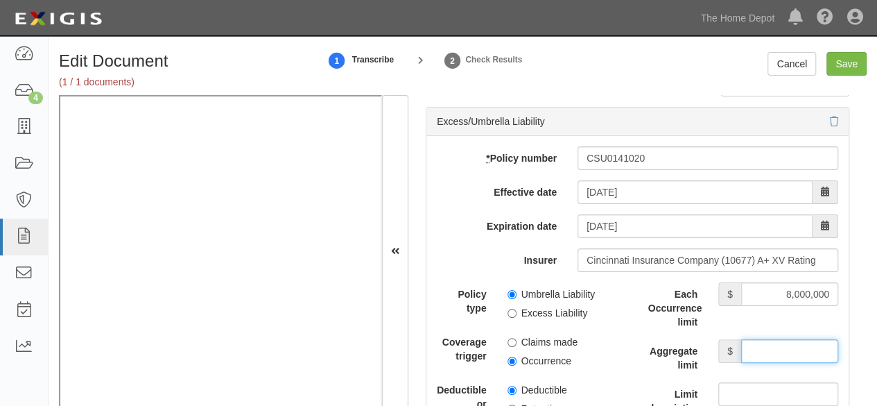
type input "8,000,000"
click input "Umbrella Liability"
radio input "true"
click input "Occurrence"
radio input "true"
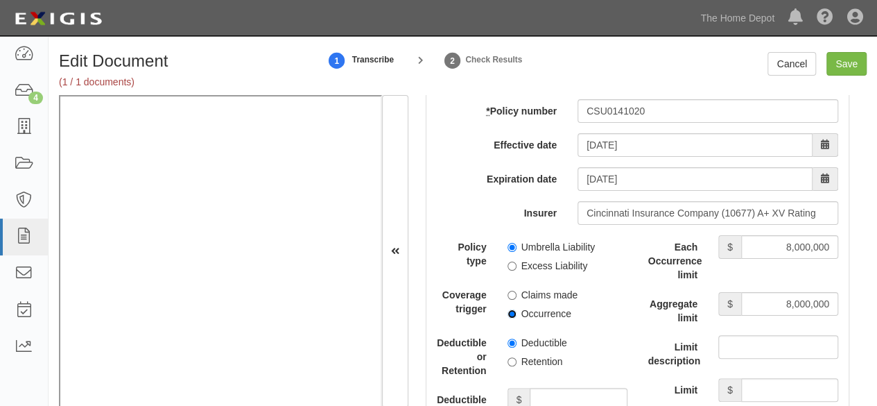
scroll to position [2982, 0]
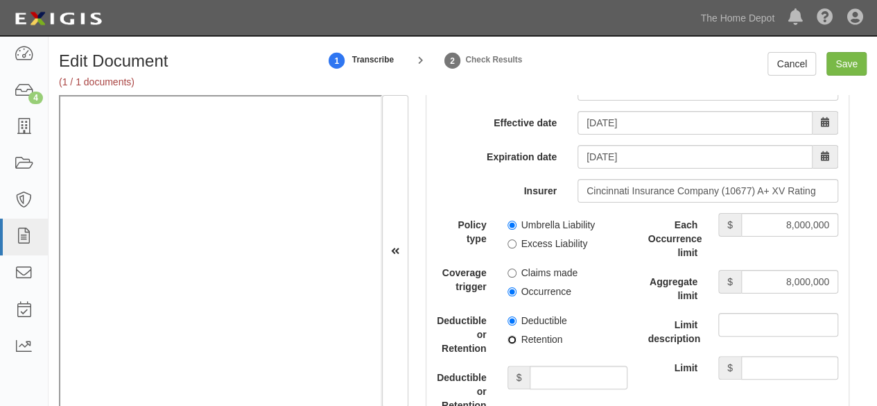
click input "Retention"
radio input "true"
drag, startPoint x: 555, startPoint y: 369, endPoint x: 553, endPoint y: 361, distance: 7.8
click input "Deductible or Retention amount"
type input "10,000"
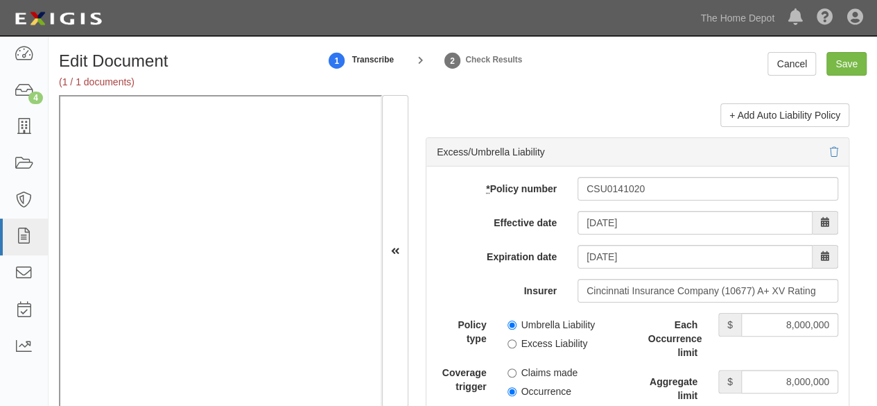
scroll to position [2843, 0]
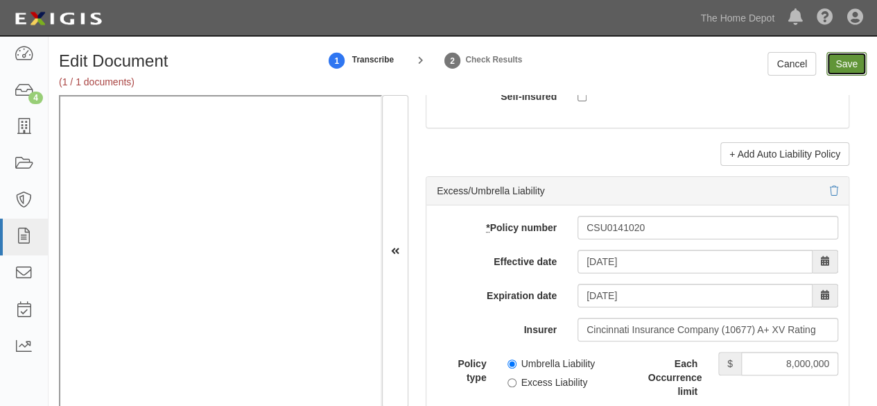
click input "Save"
type input "1000000"
type input "2000000"
type input "10000"
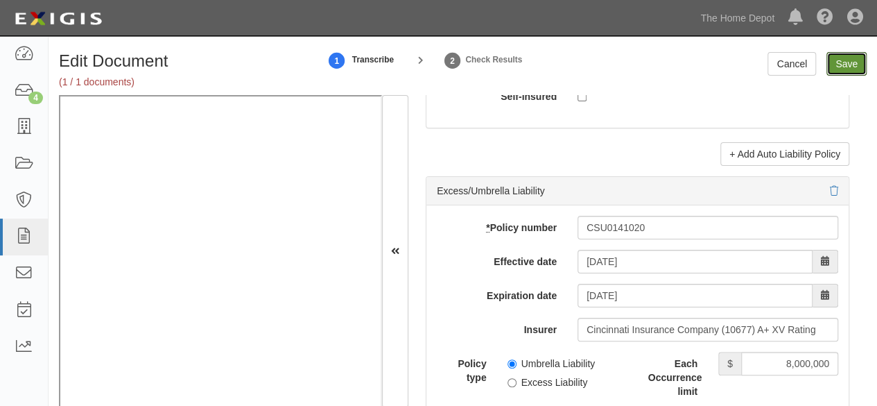
type input "8000000"
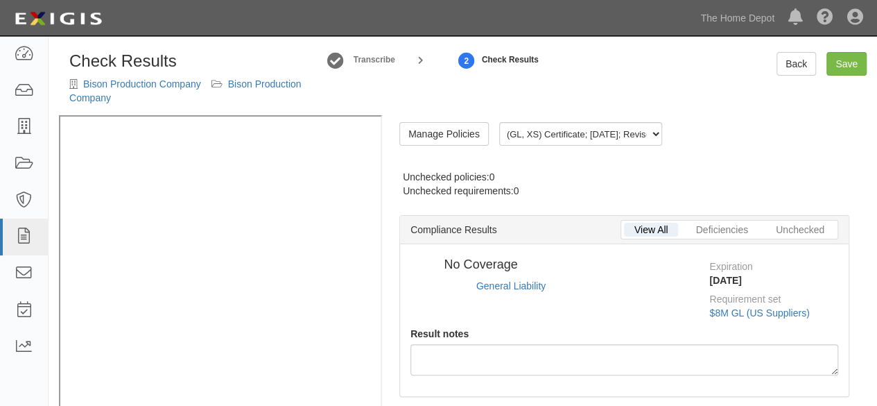
radio input "true"
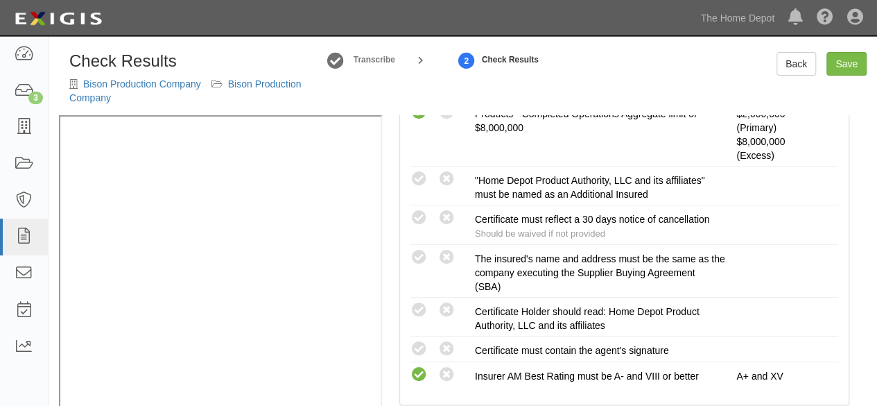
scroll to position [485, 0]
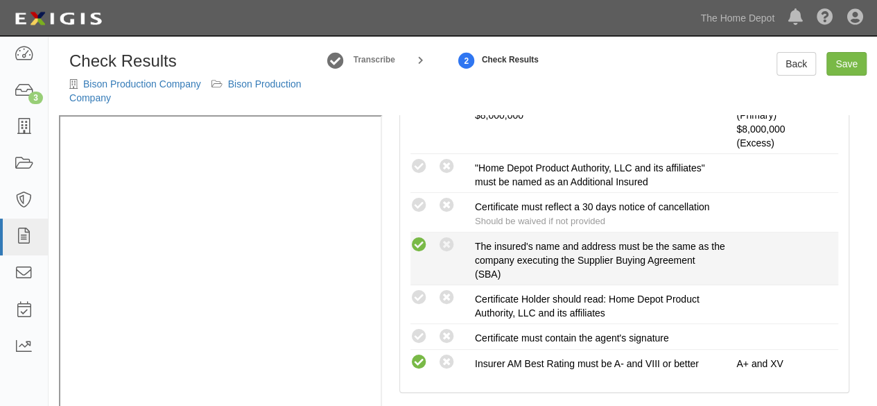
click at [419, 243] on icon at bounding box center [419, 244] width 17 height 17
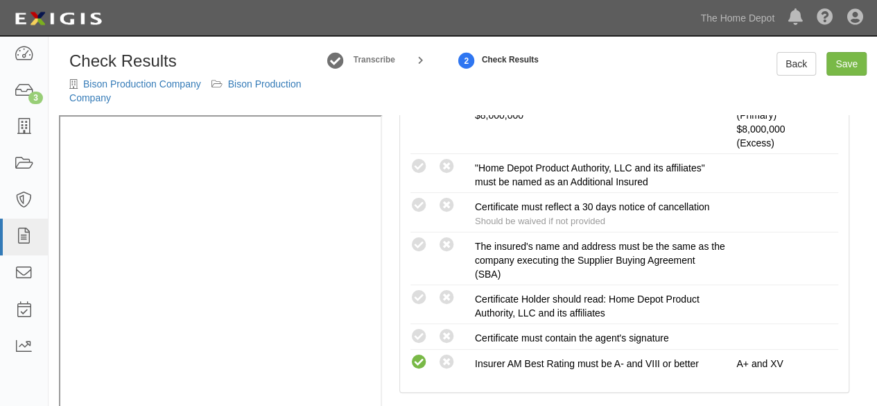
radio input "true"
click at [417, 331] on icon at bounding box center [419, 336] width 17 height 17
radio input "true"
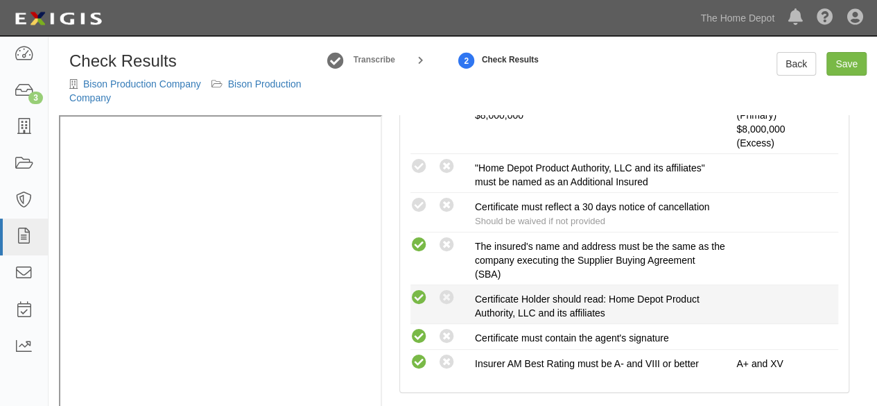
click at [422, 295] on icon at bounding box center [419, 297] width 17 height 17
radio input "true"
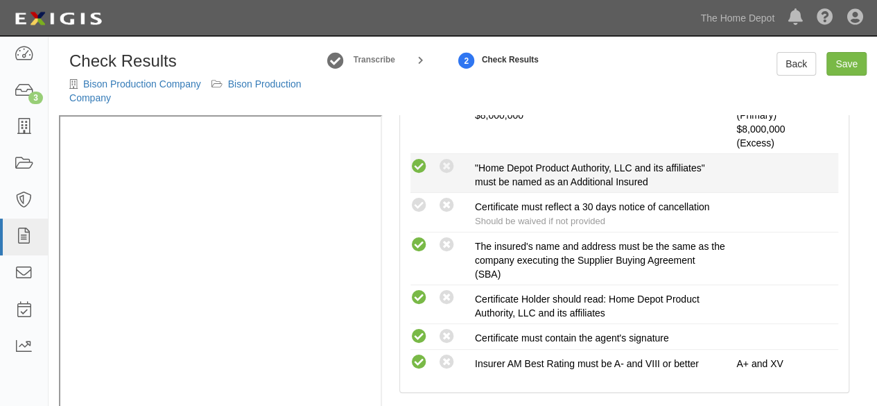
click at [420, 157] on div "Compliant Waived: Non-Compliant" at bounding box center [443, 166] width 64 height 18
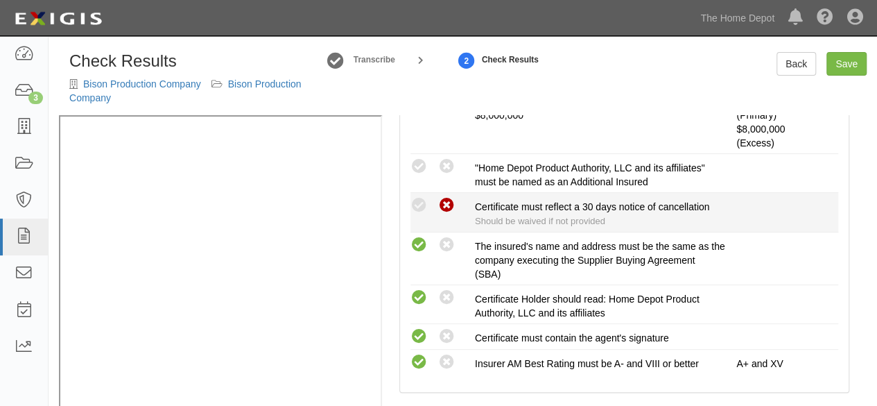
click at [451, 199] on icon at bounding box center [446, 205] width 17 height 17
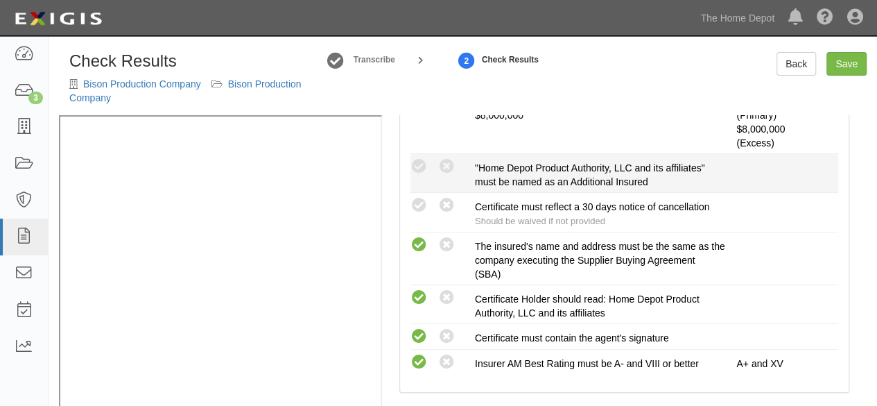
radio input "true"
click at [419, 167] on icon at bounding box center [419, 166] width 17 height 17
radio input "true"
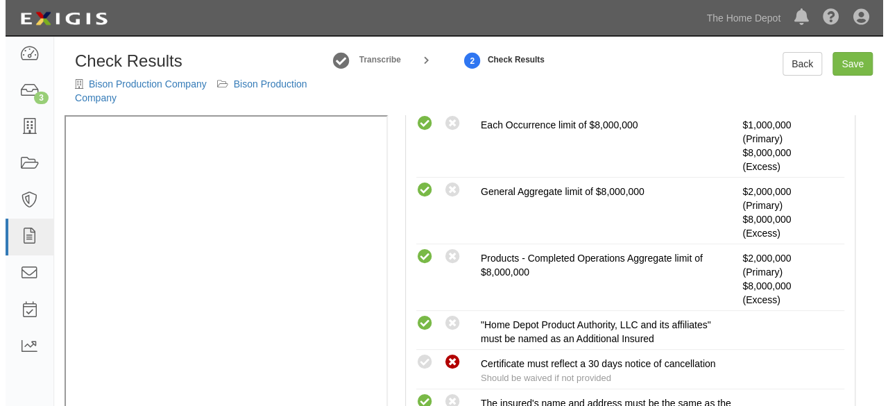
scroll to position [139, 0]
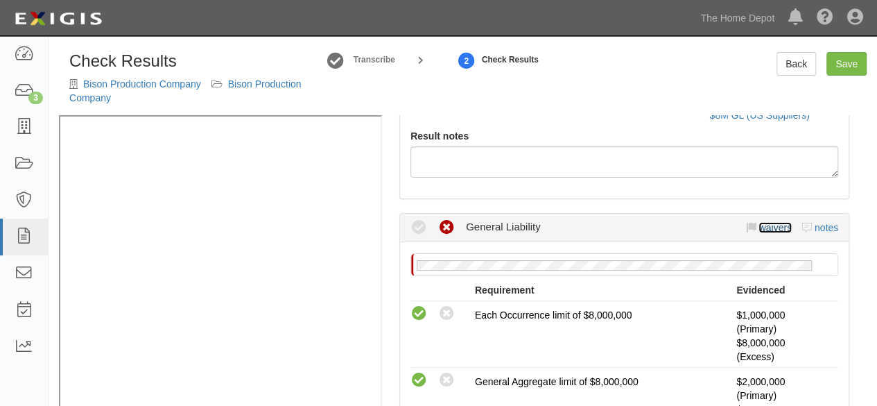
click at [768, 227] on link "waivers" at bounding box center [775, 227] width 33 height 11
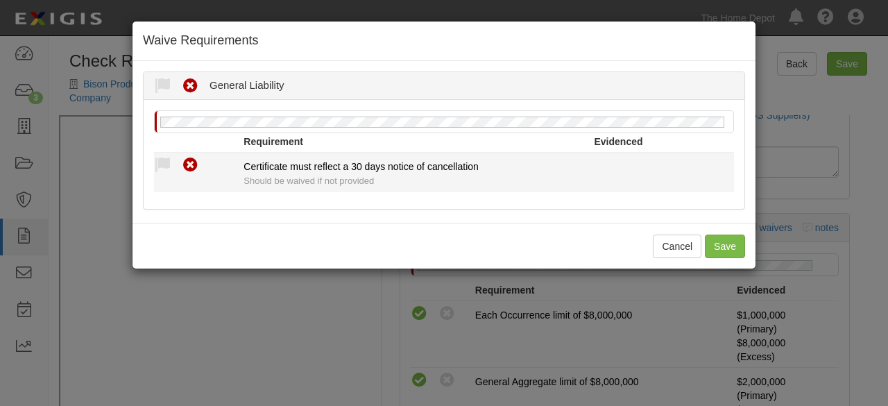
drag, startPoint x: 155, startPoint y: 164, endPoint x: 175, endPoint y: 188, distance: 31.5
click at [155, 165] on icon at bounding box center [162, 165] width 17 height 17
radio input "true"
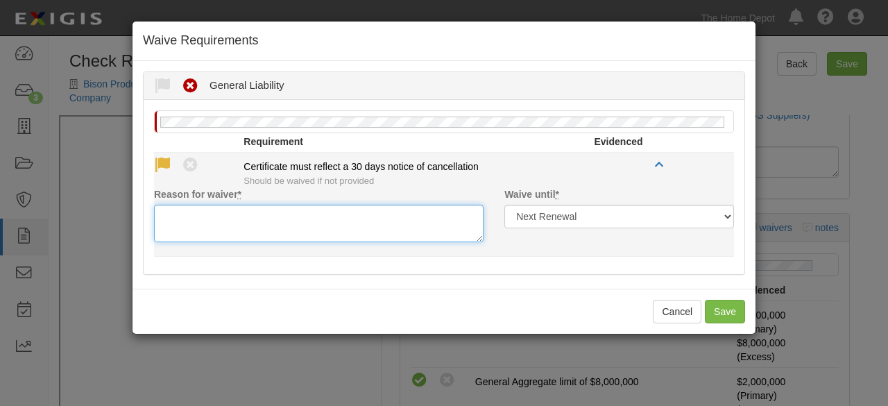
click at [191, 218] on textarea "Reason for waiver *" at bounding box center [318, 223] width 329 height 37
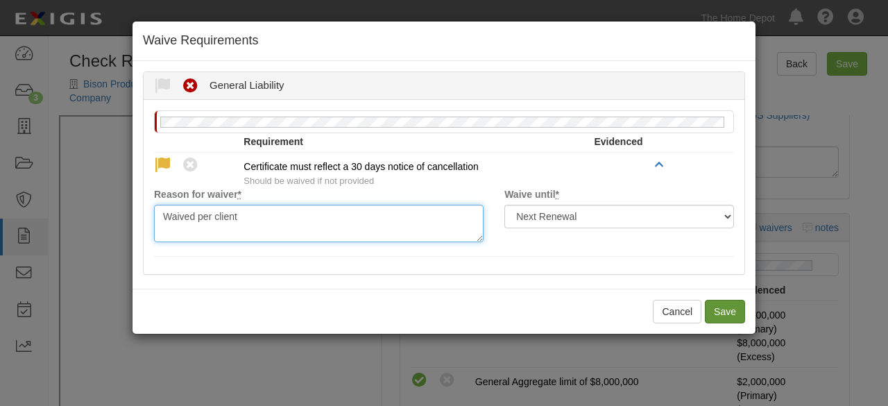
type textarea "Waived per client"
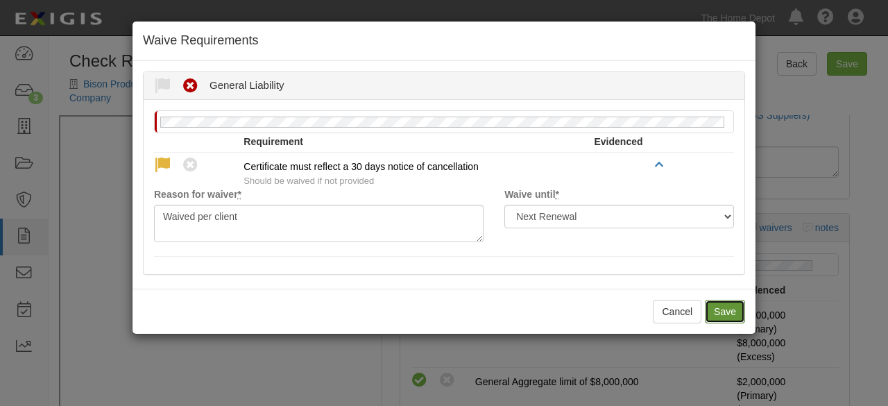
click at [739, 316] on button "Save" at bounding box center [725, 312] width 40 height 24
radio input "true"
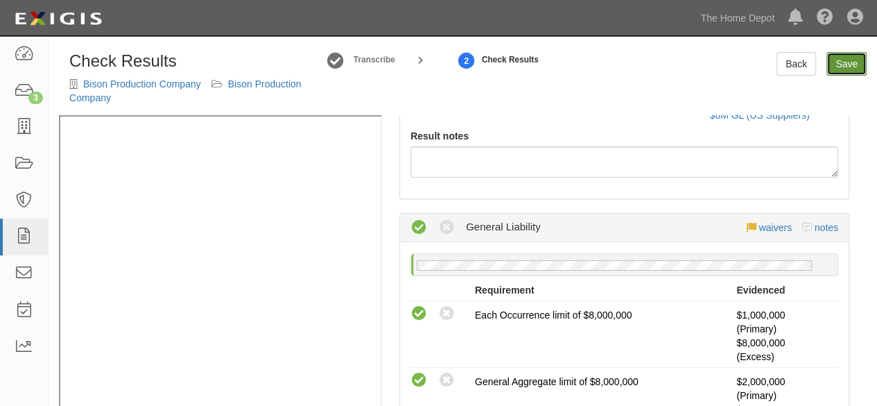
drag, startPoint x: 846, startPoint y: 71, endPoint x: 825, endPoint y: 83, distance: 23.9
click at [845, 71] on link "Save" at bounding box center [847, 64] width 40 height 24
radio input "true"
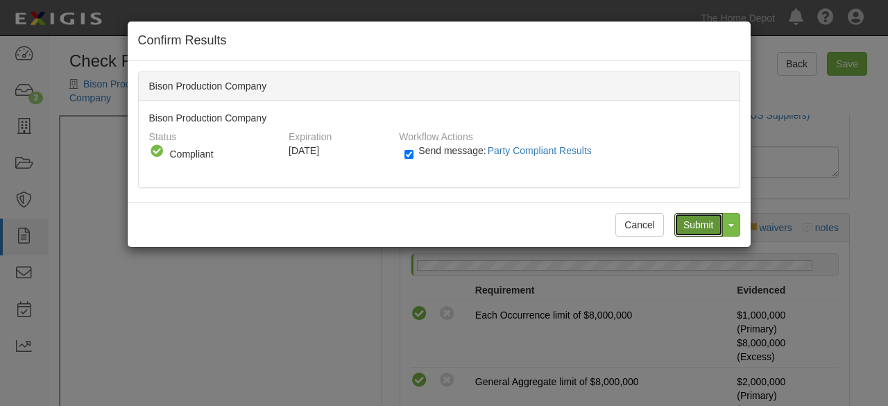
drag, startPoint x: 689, startPoint y: 221, endPoint x: 402, endPoint y: 105, distance: 309.6
click at [682, 216] on input "Submit" at bounding box center [698, 225] width 49 height 24
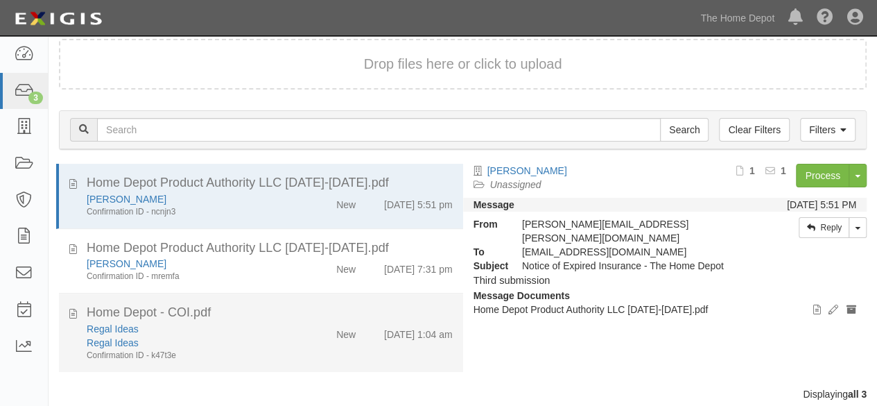
scroll to position [102, 0]
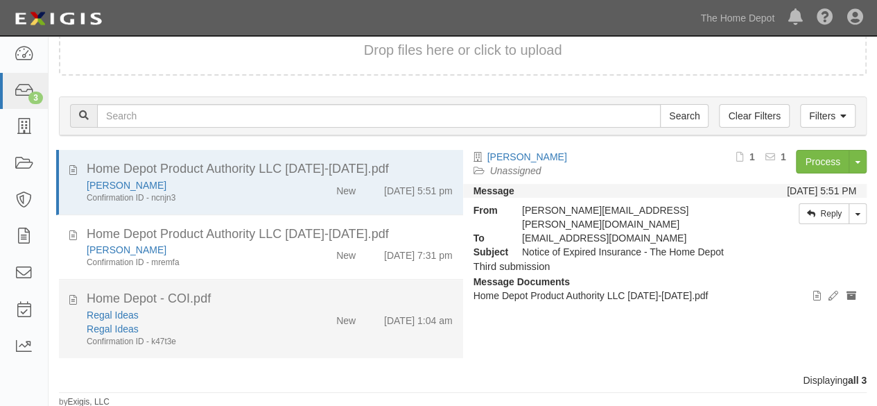
click at [251, 331] on div "Regal Ideas" at bounding box center [189, 329] width 205 height 14
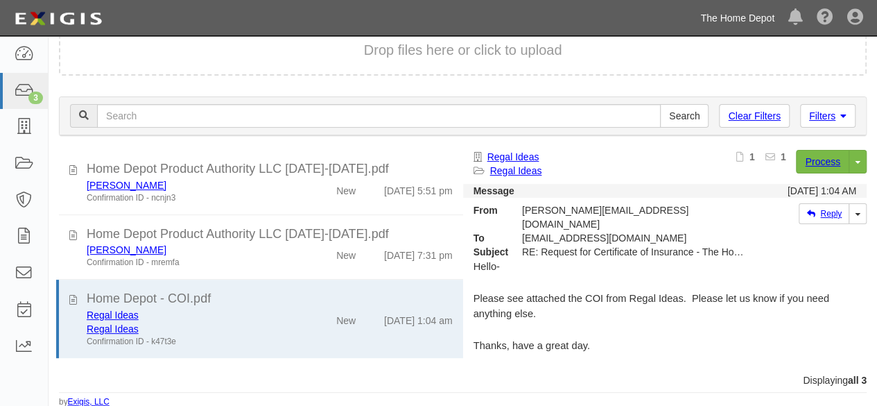
click at [743, 13] on link "The Home Depot" at bounding box center [738, 18] width 88 height 28
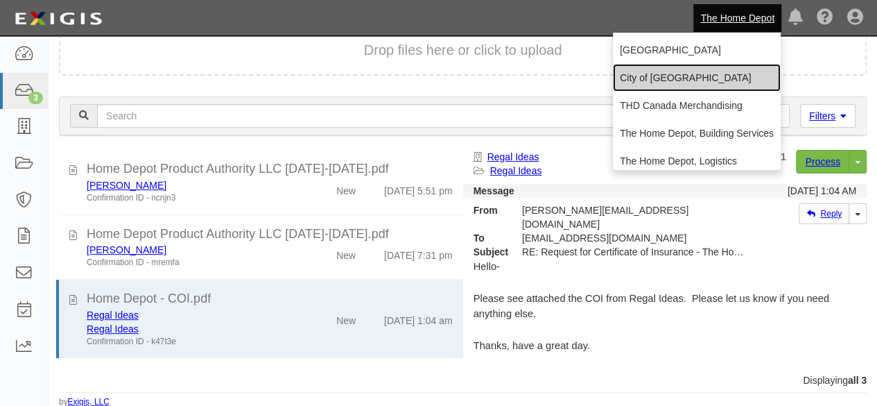
click at [683, 79] on link "City of [GEOGRAPHIC_DATA]" at bounding box center [697, 78] width 168 height 28
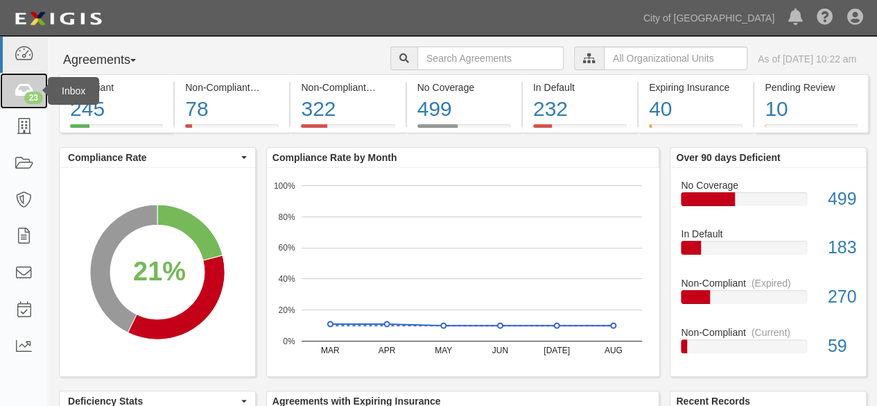
click at [32, 96] on div "23" at bounding box center [33, 98] width 19 height 12
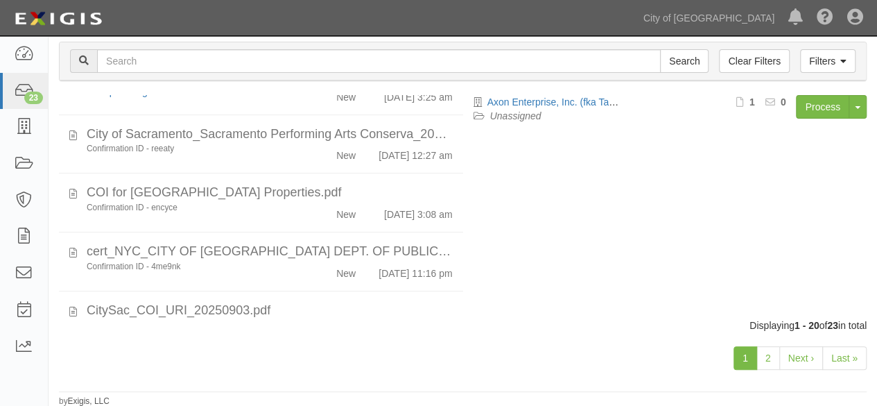
scroll to position [1006, 0]
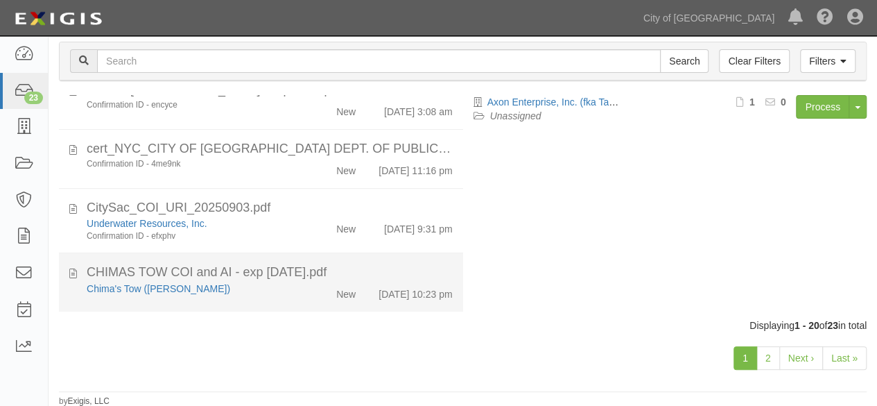
click at [286, 296] on div "Chima's Tow ([PERSON_NAME]) New [DATE] 10:23 pm" at bounding box center [269, 291] width 387 height 19
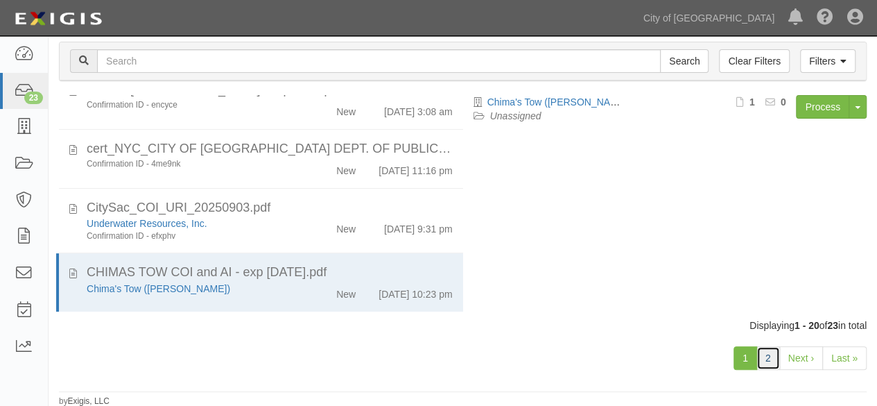
click at [773, 363] on link "2" at bounding box center [769, 358] width 24 height 24
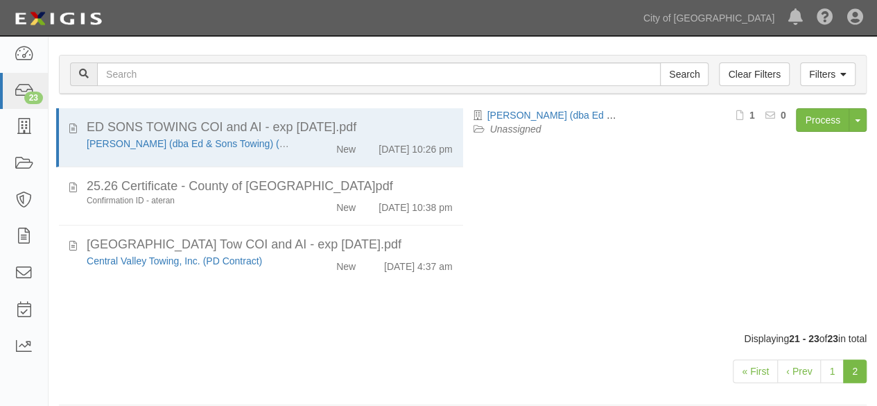
scroll to position [107, 0]
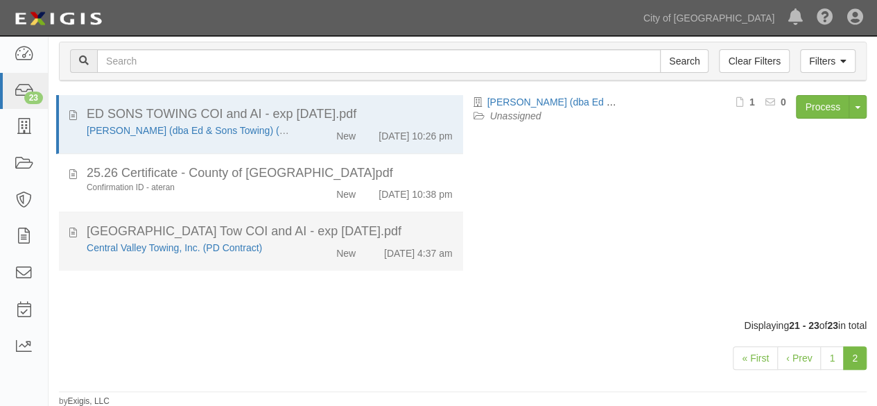
click at [304, 250] on div "New" at bounding box center [334, 250] width 64 height 19
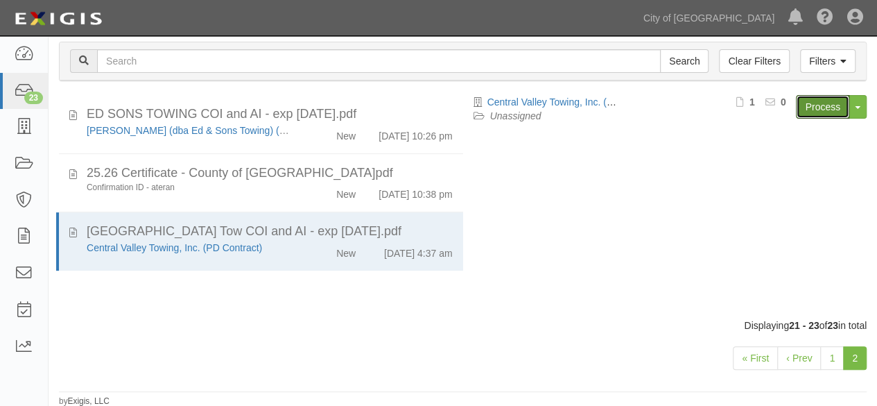
drag, startPoint x: 814, startPoint y: 110, endPoint x: 789, endPoint y: 104, distance: 25.7
click at [814, 110] on link "Process" at bounding box center [822, 107] width 53 height 24
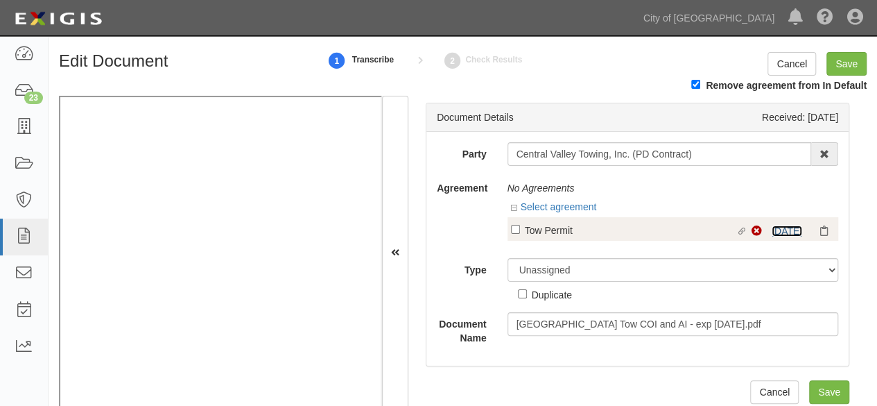
click at [773, 230] on link "[DATE]" at bounding box center [787, 230] width 31 height 11
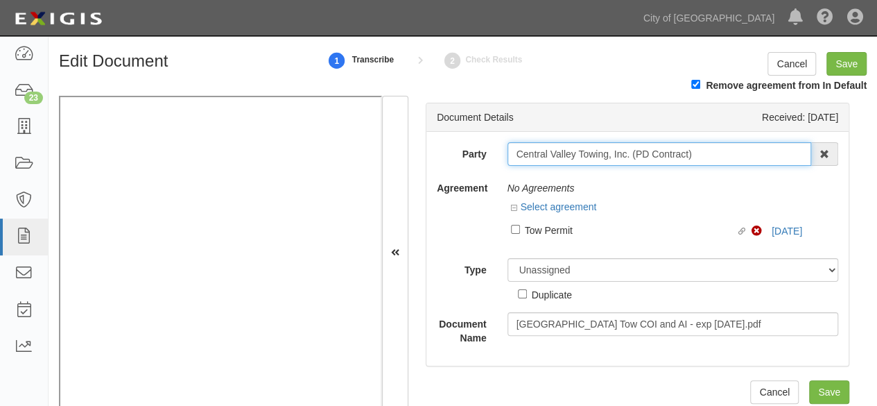
click at [565, 155] on input "Central Valley Towing, Inc. (PD Contract)" at bounding box center [660, 154] width 304 height 24
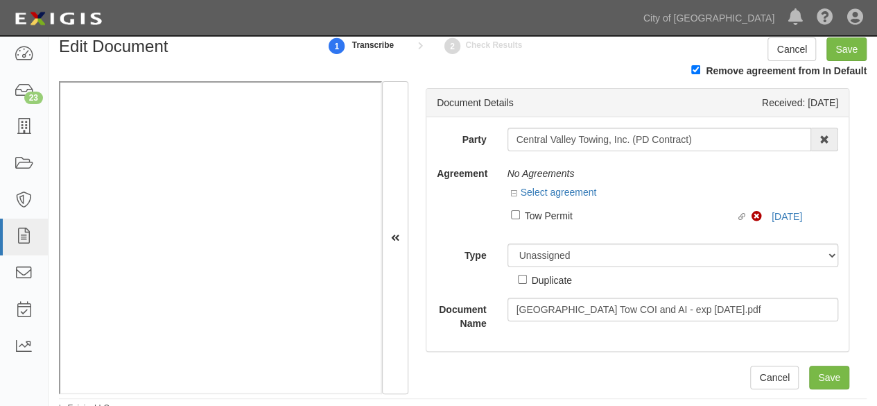
scroll to position [22, 0]
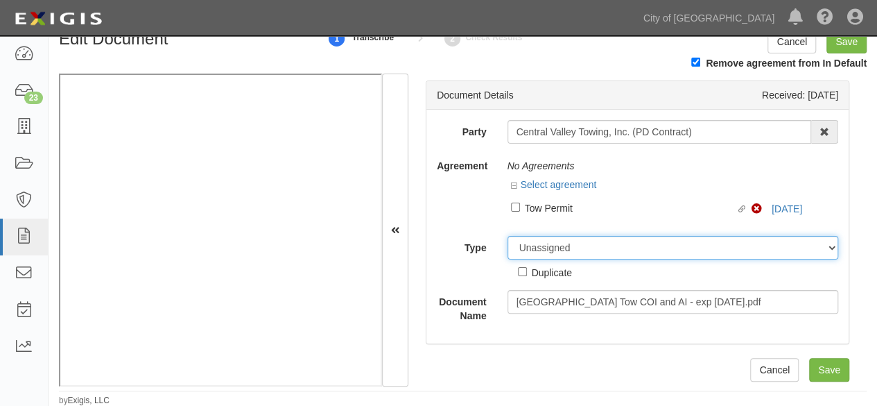
click at [547, 249] on select "Unassigned Binder Cancellation Notice Certificate Contract Endorsement Insuranc…" at bounding box center [673, 248] width 331 height 24
select select "OtherDetail"
click at [508, 236] on select "Unassigned Binder Cancellation Notice Certificate Contract Endorsement Insuranc…" at bounding box center [673, 248] width 331 height 24
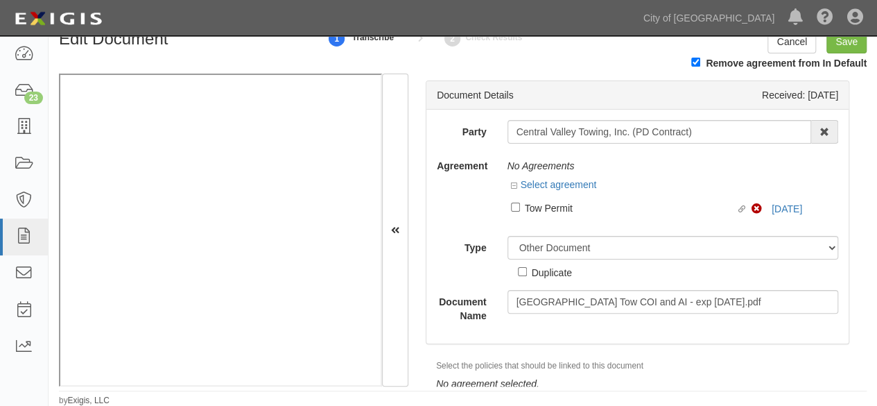
click at [558, 271] on div "Duplicate" at bounding box center [552, 271] width 40 height 15
click at [527, 271] on input "Duplicate" at bounding box center [522, 271] width 9 height 9
checkbox input "true"
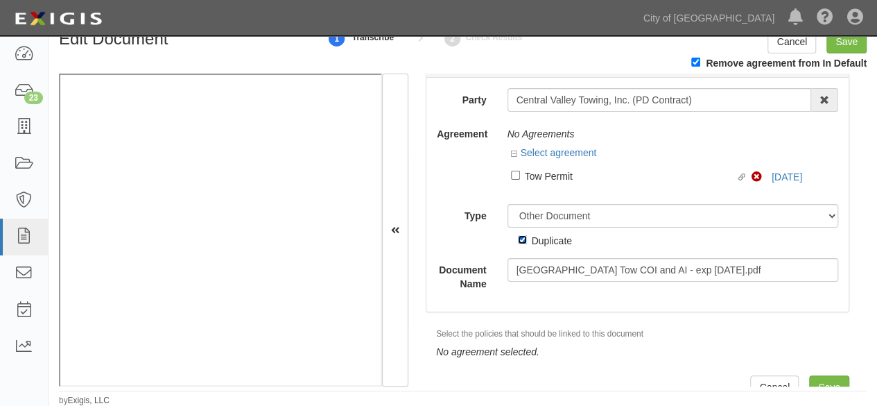
scroll to position [50, 0]
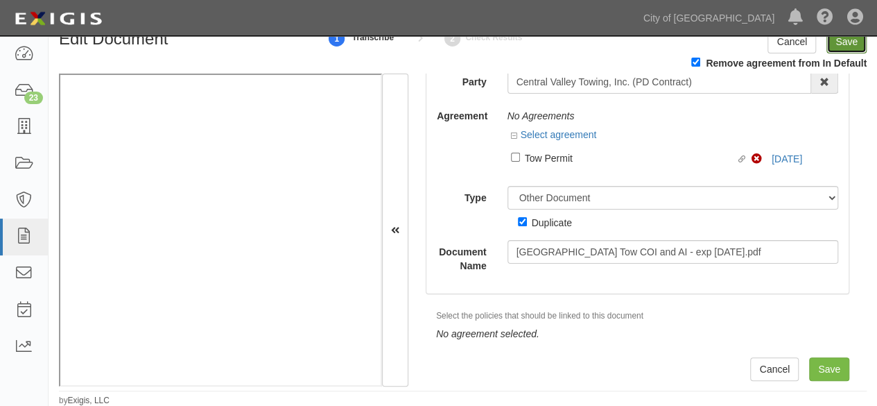
click at [845, 41] on input "Save" at bounding box center [847, 42] width 40 height 24
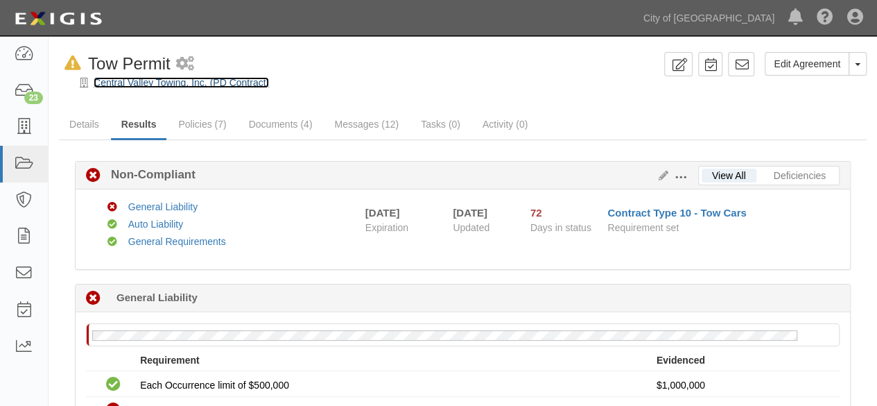
click at [155, 80] on link "Central Valley Towing, Inc. (PD Contract)" at bounding box center [181, 82] width 175 height 11
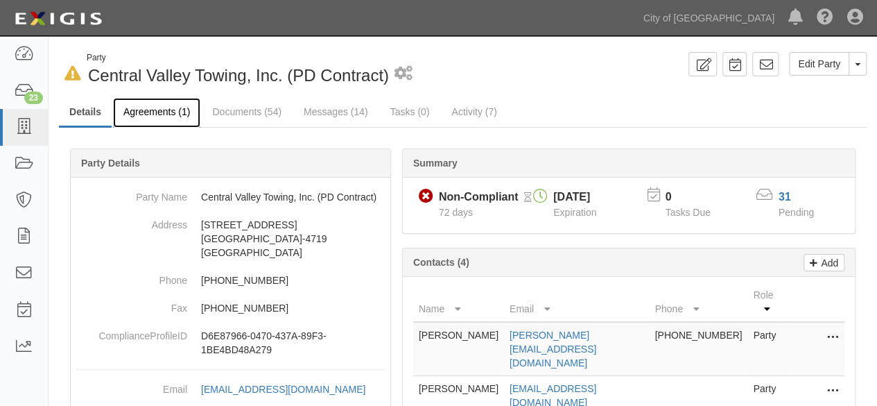
click at [144, 114] on link "Agreements (1)" at bounding box center [156, 113] width 87 height 30
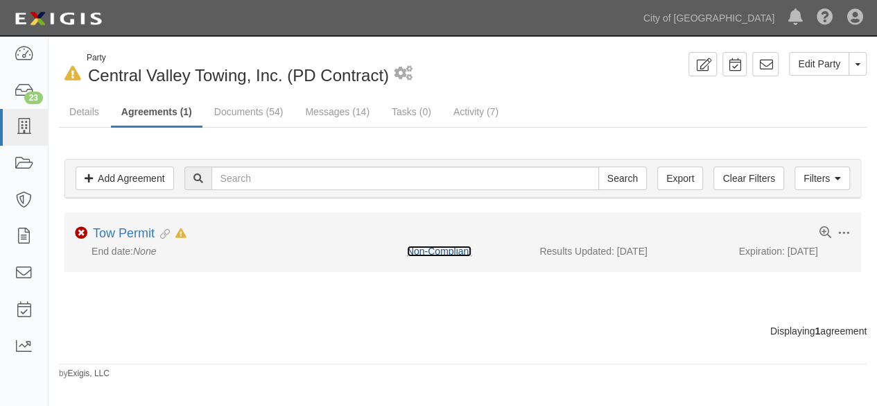
click at [461, 249] on link "Non-Compliant" at bounding box center [439, 251] width 64 height 11
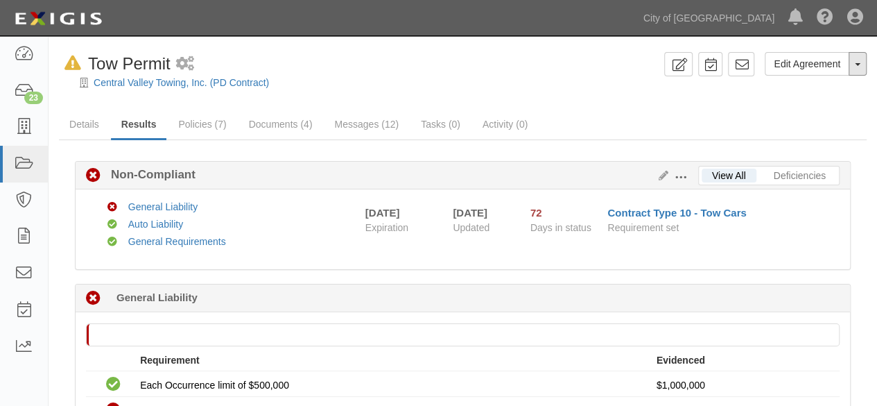
drag, startPoint x: 856, startPoint y: 71, endPoint x: 834, endPoint y: 112, distance: 46.5
click at [856, 76] on div "Edit Agreement Toggle Agreement Dropdown View Audit Trail Archive Agreement Del…" at bounding box center [763, 69] width 208 height 34
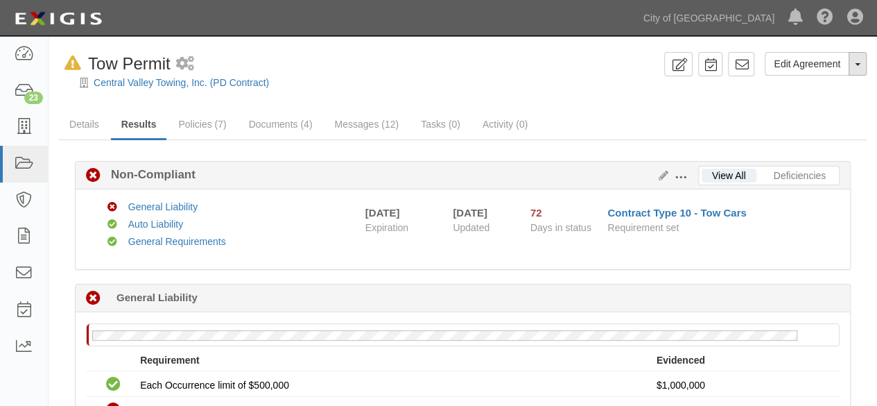
click at [857, 72] on button "Toggle Agreement Dropdown" at bounding box center [858, 64] width 18 height 24
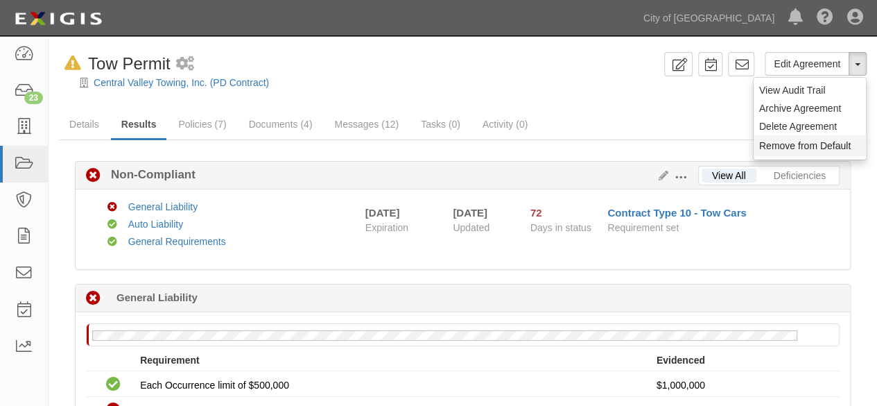
click at [800, 144] on button "Remove from Default" at bounding box center [810, 145] width 112 height 21
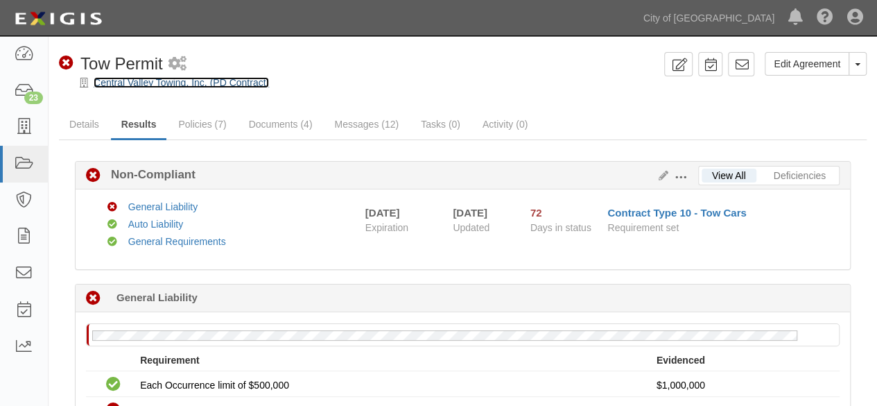
click at [157, 80] on link "Central Valley Towing, Inc. (PD Contract)" at bounding box center [181, 82] width 175 height 11
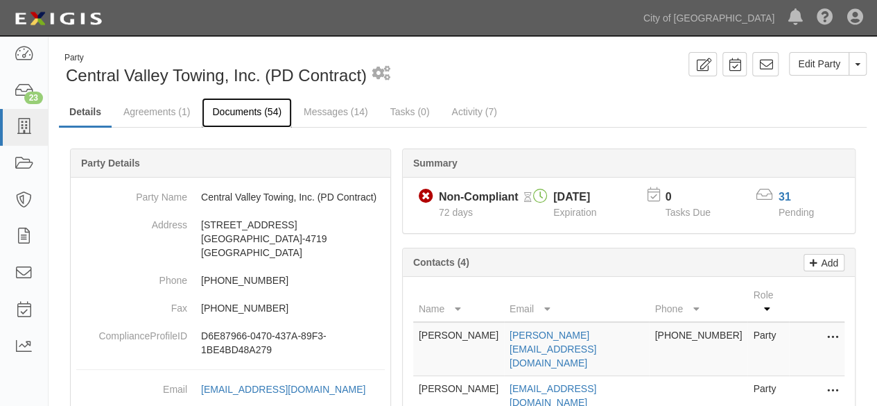
click at [234, 119] on link "Documents (54)" at bounding box center [247, 113] width 90 height 30
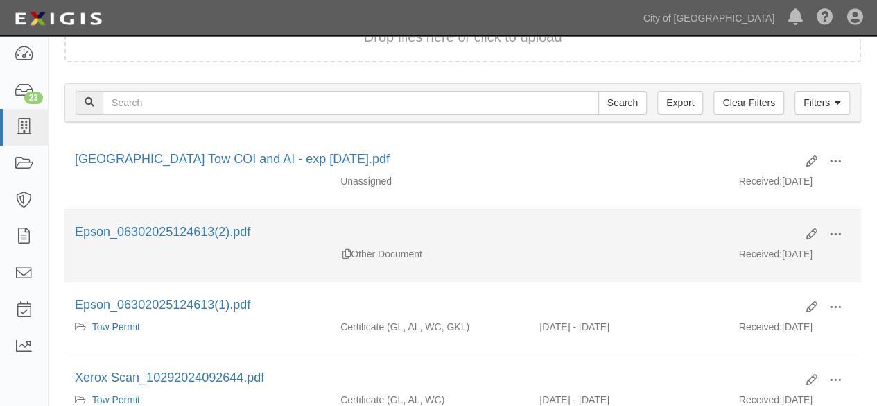
scroll to position [139, 0]
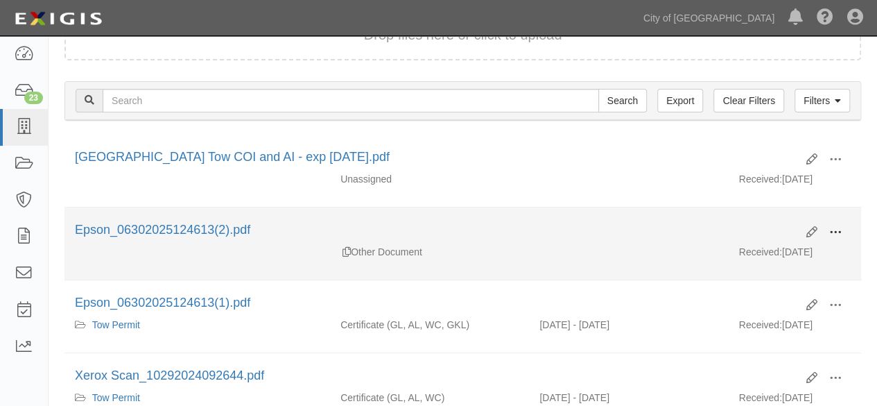
click at [837, 233] on span at bounding box center [835, 232] width 12 height 12
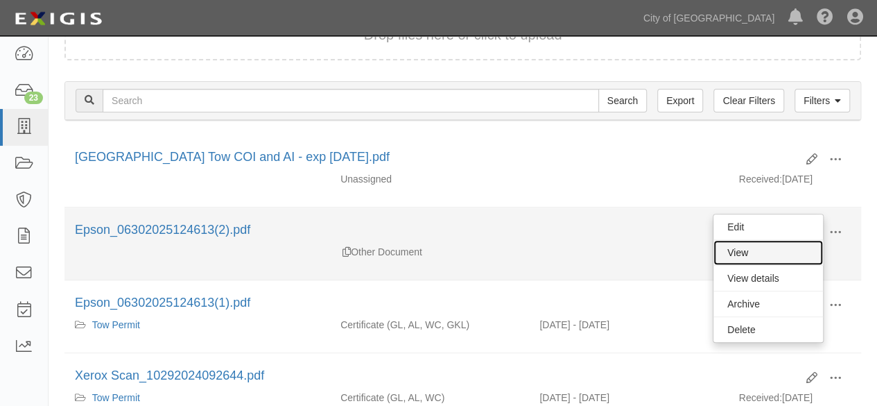
click at [791, 246] on link "View" at bounding box center [769, 252] width 110 height 25
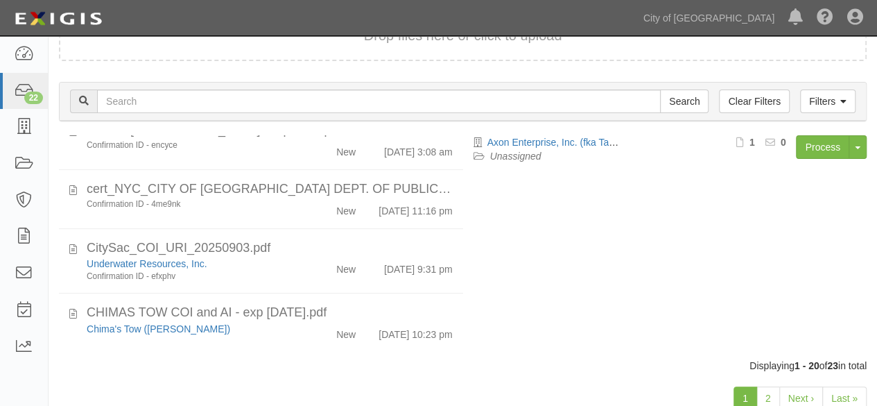
scroll to position [107, 0]
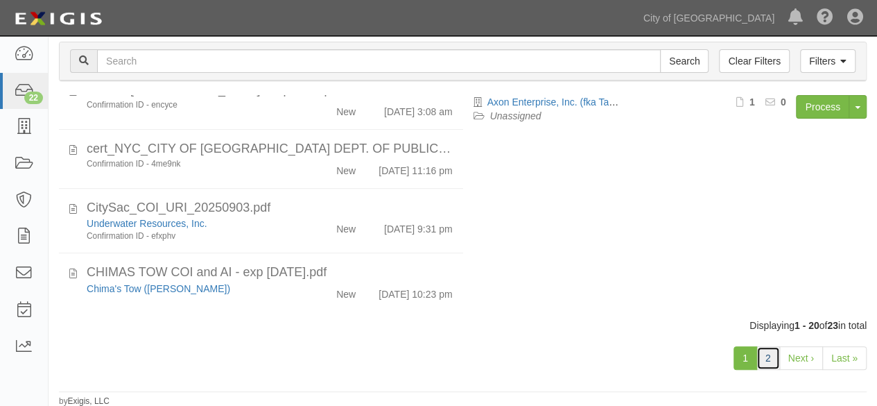
click at [771, 361] on link "2" at bounding box center [769, 358] width 24 height 24
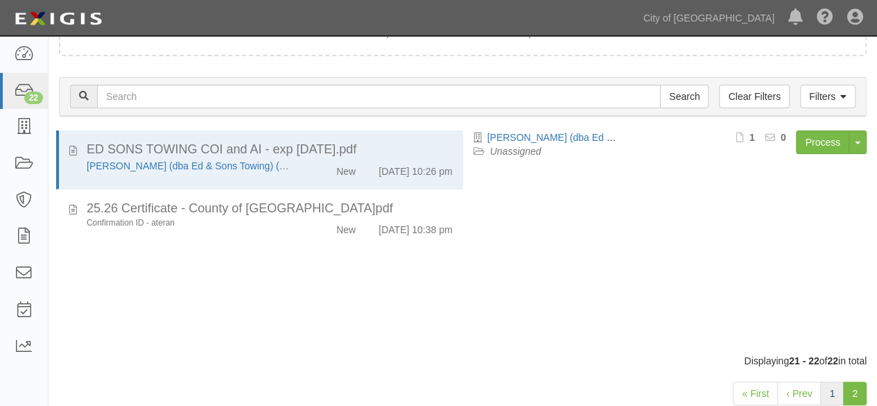
scroll to position [107, 0]
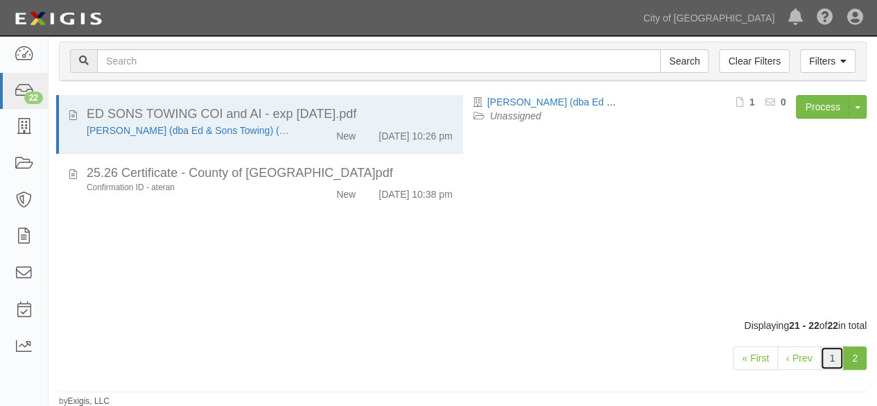
click at [832, 358] on link "1" at bounding box center [832, 358] width 24 height 24
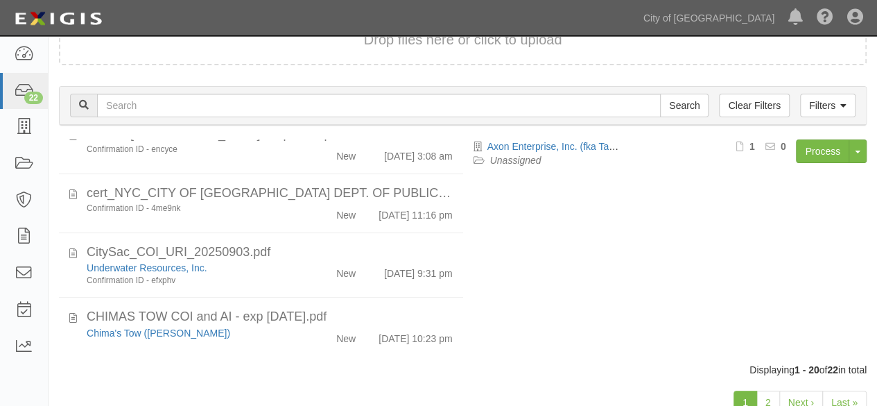
scroll to position [107, 0]
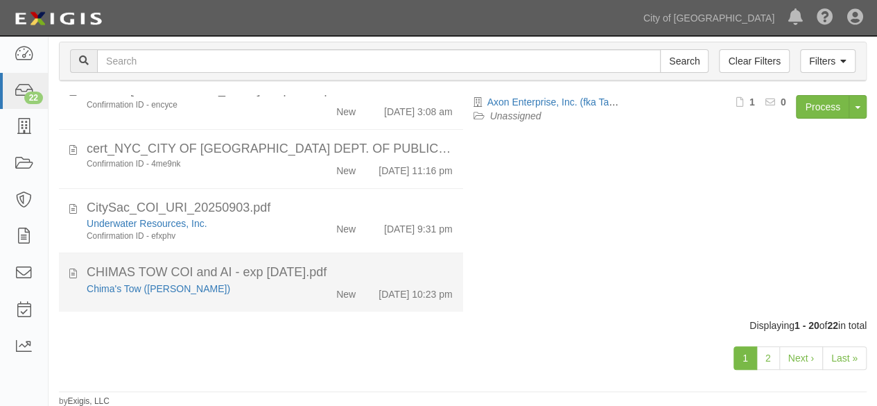
drag, startPoint x: 293, startPoint y: 299, endPoint x: 381, endPoint y: 275, distance: 91.4
click at [294, 299] on div "Chima's Tow ([PERSON_NAME]) New [DATE] 10:23 pm" at bounding box center [269, 291] width 387 height 19
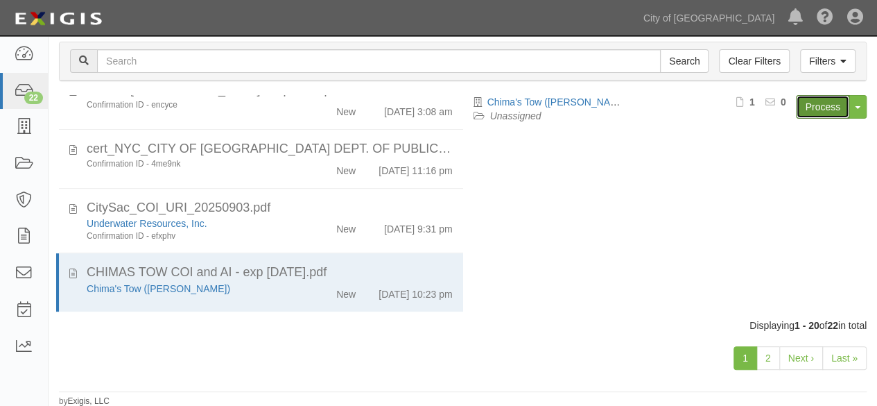
drag, startPoint x: 808, startPoint y: 109, endPoint x: 769, endPoint y: 99, distance: 40.0
click at [807, 107] on link "Process" at bounding box center [822, 107] width 53 height 24
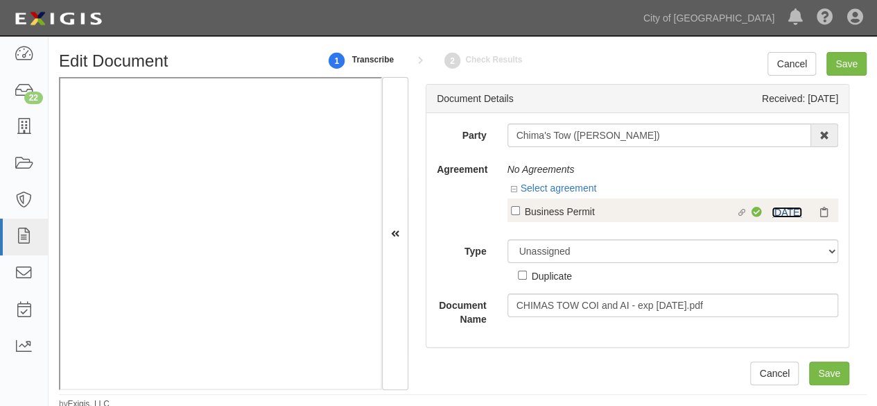
click at [790, 212] on link "[DATE]" at bounding box center [787, 212] width 31 height 11
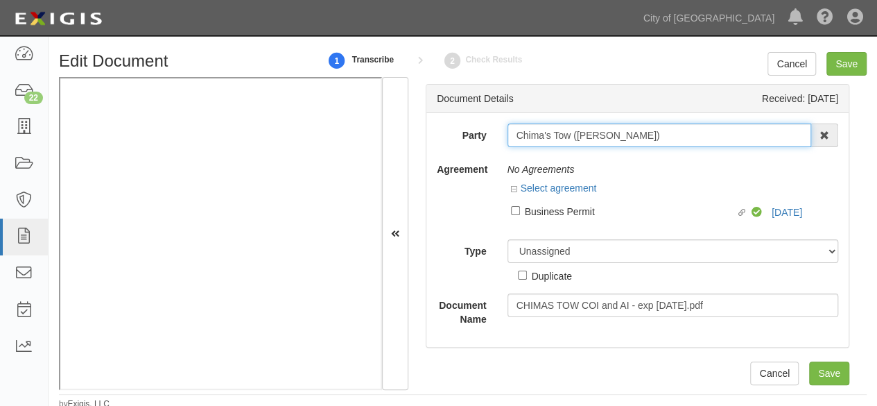
click at [540, 134] on input "Chima's Tow ([PERSON_NAME])" at bounding box center [660, 135] width 304 height 24
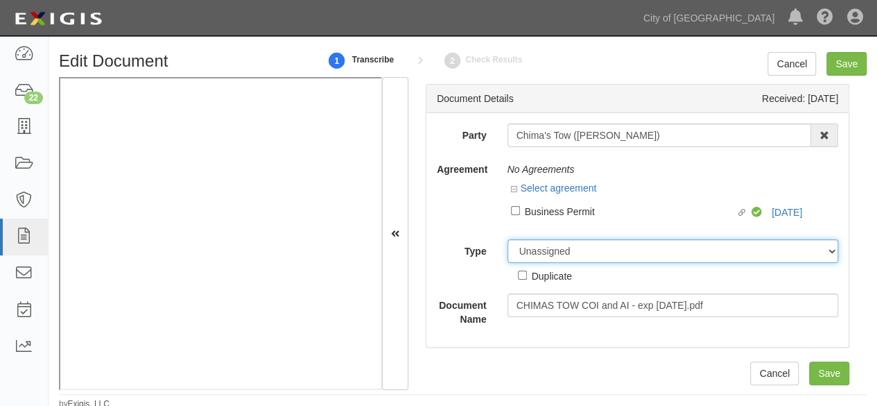
click at [533, 252] on select "Unassigned Binder Cancellation Notice Certificate Contract Endorsement Insuranc…" at bounding box center [673, 251] width 331 height 24
select select "OtherDetail"
click at [508, 239] on select "Unassigned Binder Cancellation Notice Certificate Contract Endorsement Insuranc…" at bounding box center [673, 251] width 331 height 24
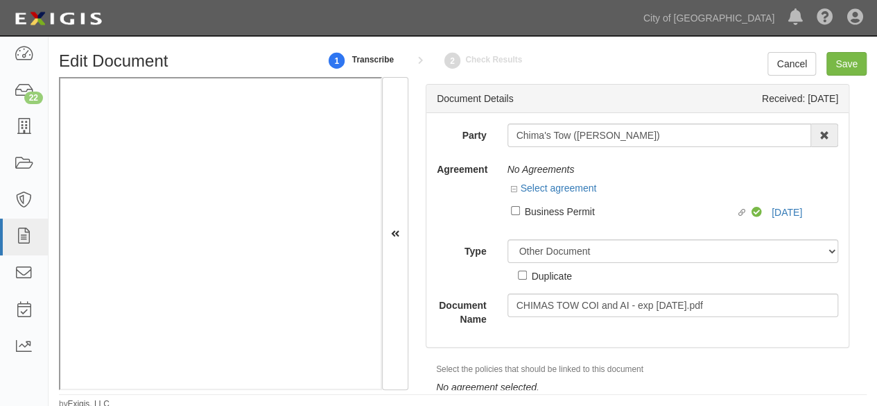
drag, startPoint x: 539, startPoint y: 274, endPoint x: 577, endPoint y: 250, distance: 45.2
click at [540, 274] on div "Duplicate" at bounding box center [552, 275] width 40 height 15
click at [527, 274] on input "Duplicate" at bounding box center [522, 274] width 9 height 9
checkbox input "true"
drag, startPoint x: 841, startPoint y: 56, endPoint x: 610, endPoint y: 45, distance: 230.5
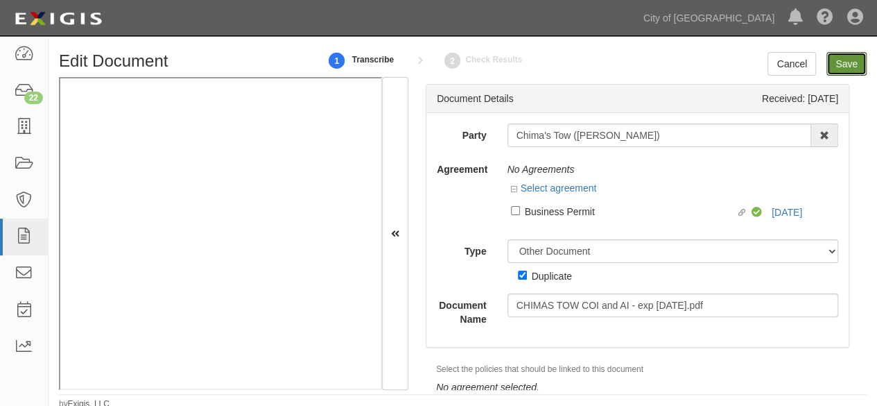
click at [839, 58] on input "Save" at bounding box center [847, 64] width 40 height 24
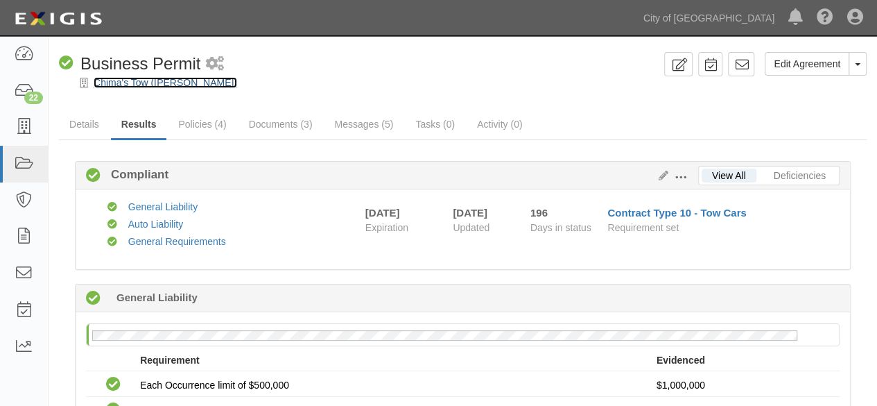
click at [122, 83] on link "Chima's Tow ([PERSON_NAME])" at bounding box center [166, 82] width 144 height 11
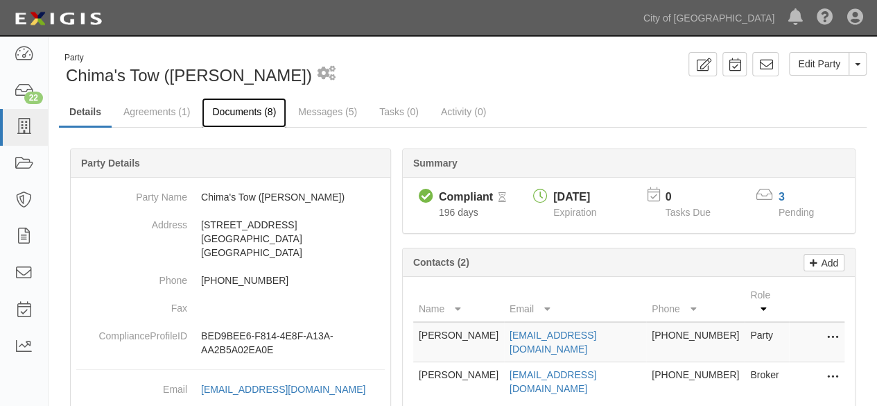
drag, startPoint x: 0, startPoint y: 0, endPoint x: 228, endPoint y: 110, distance: 253.1
click at [228, 110] on link "Documents (8)" at bounding box center [244, 113] width 85 height 30
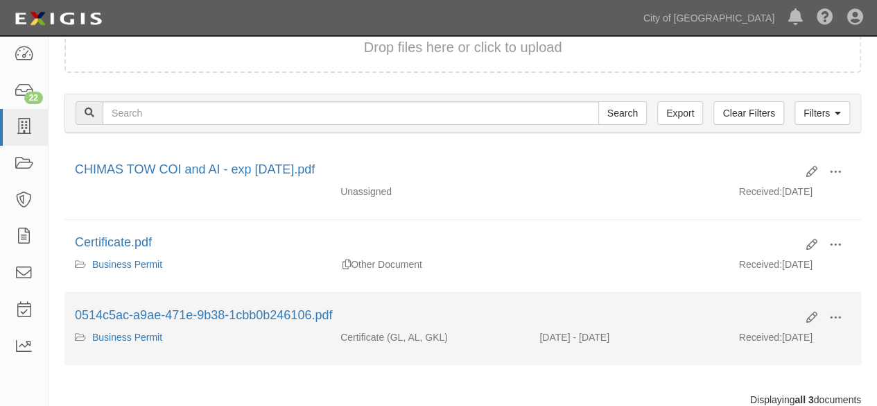
scroll to position [139, 0]
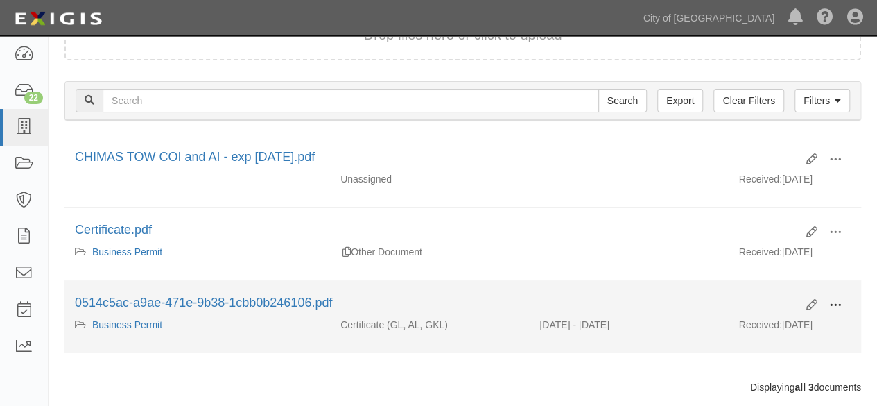
click at [841, 306] on span at bounding box center [835, 305] width 12 height 12
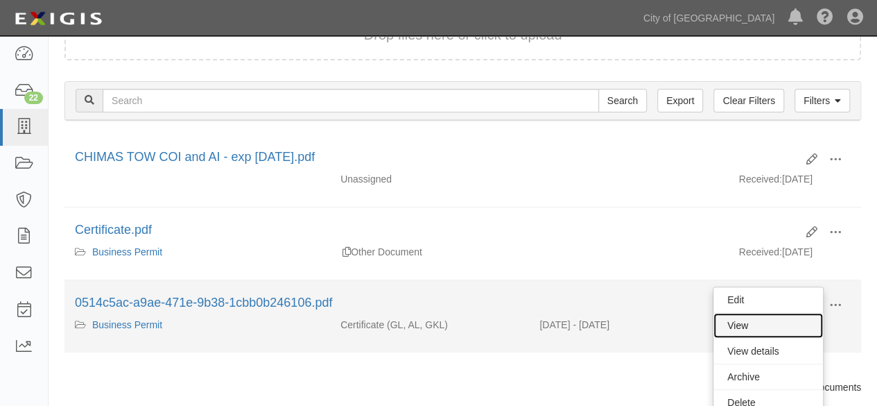
click at [777, 327] on link "View" at bounding box center [769, 325] width 110 height 25
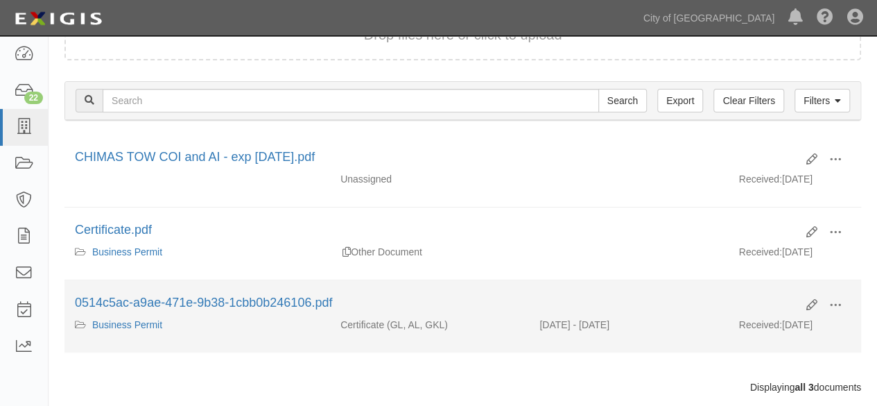
scroll to position [165, 0]
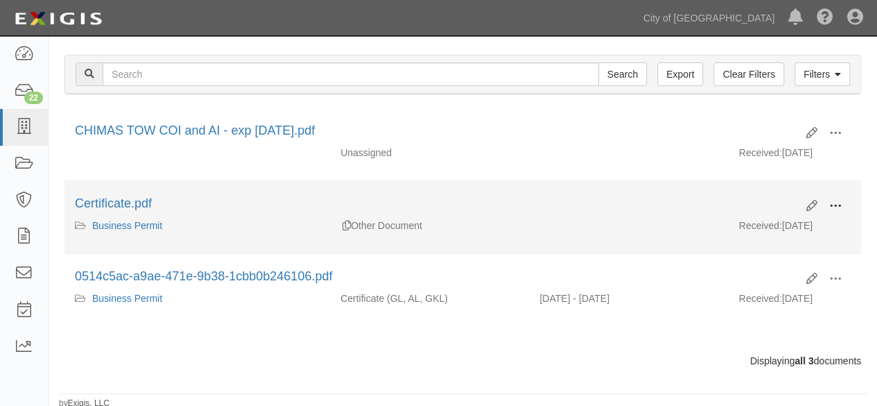
click at [835, 200] on span at bounding box center [835, 206] width 12 height 12
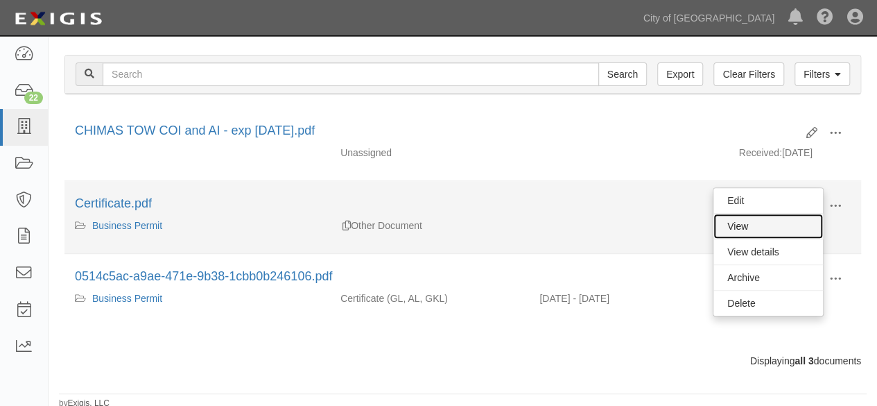
click at [775, 226] on link "View" at bounding box center [769, 226] width 110 height 25
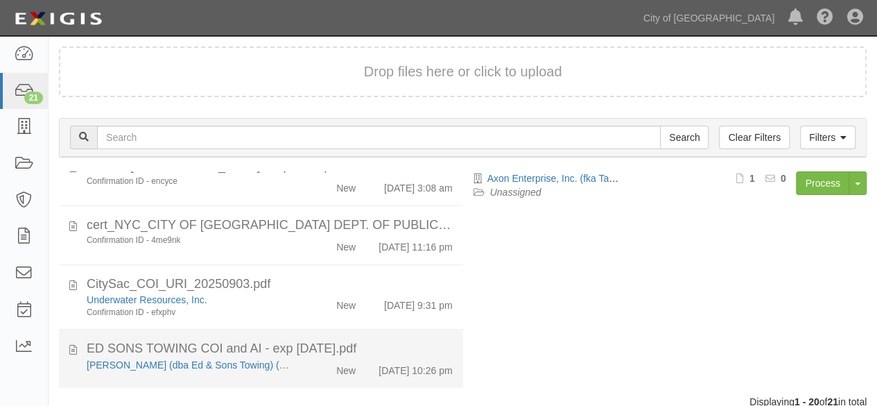
scroll to position [107, 0]
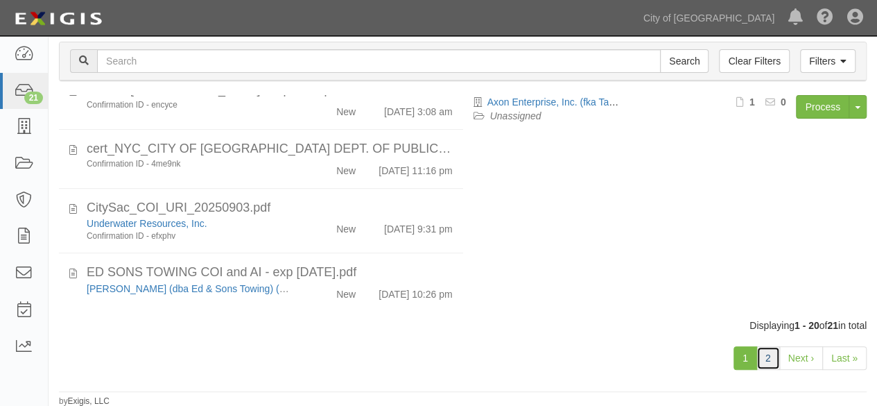
click at [768, 357] on link "2" at bounding box center [769, 358] width 24 height 24
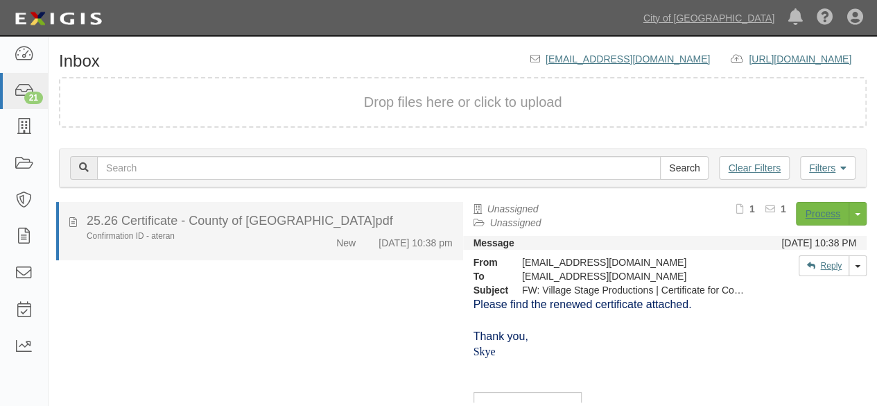
click at [302, 242] on div "New" at bounding box center [334, 239] width 64 height 19
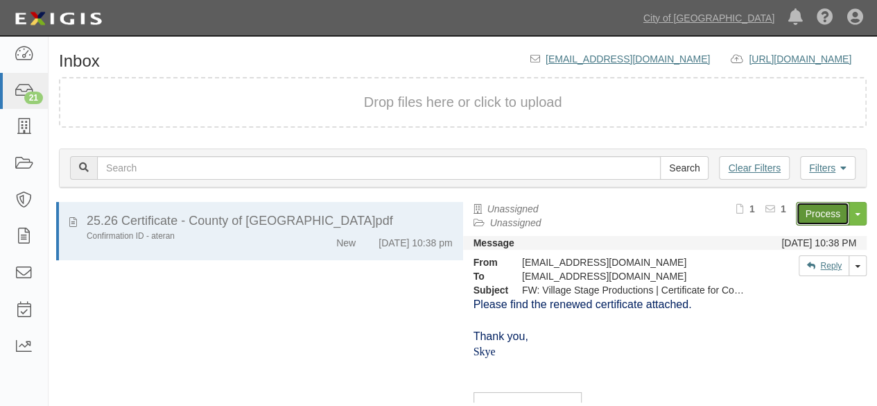
click at [796, 212] on link "Process" at bounding box center [822, 214] width 53 height 24
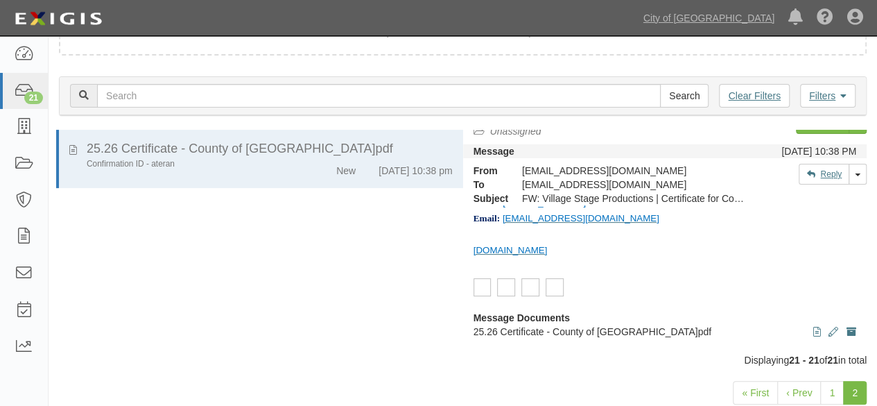
scroll to position [107, 0]
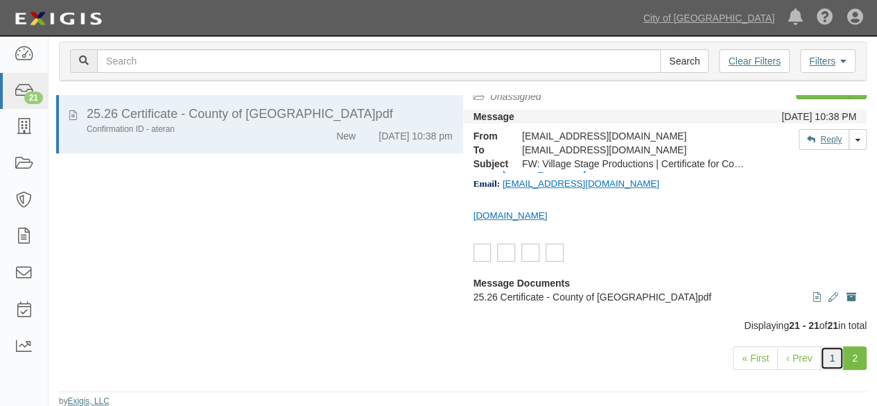
click at [831, 355] on link "1" at bounding box center [832, 358] width 24 height 24
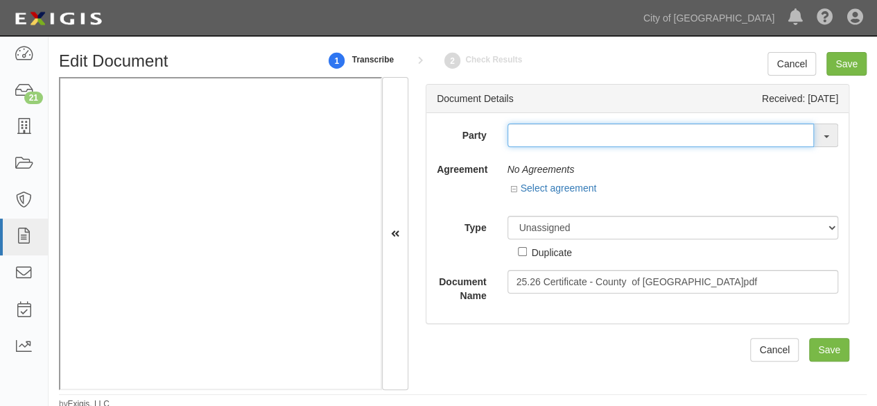
click at [534, 136] on input "text" at bounding box center [661, 135] width 307 height 24
paste input "Village Stage Productions"
type input "Village Stage Productions"
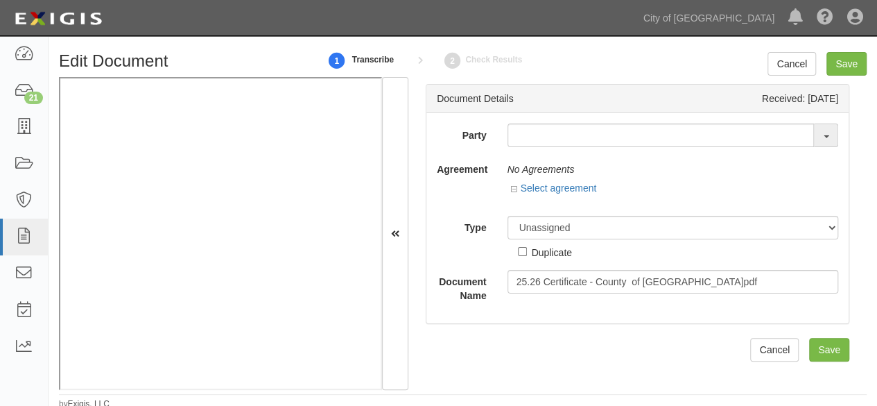
click at [491, 199] on div "Party 16th & O Gateway (dba Ravel [PERSON_NAME] Properties) 17R Orchard Partner…" at bounding box center [638, 212] width 402 height 179
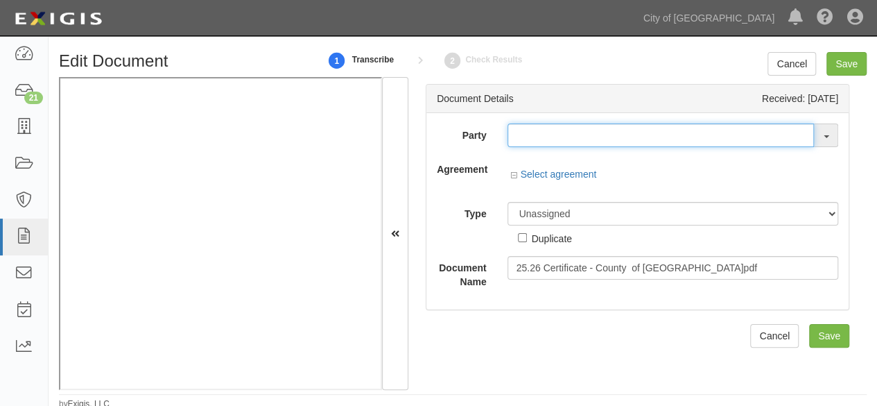
click at [533, 134] on input "text" at bounding box center [661, 135] width 307 height 24
paste input "Village Stage Productions"
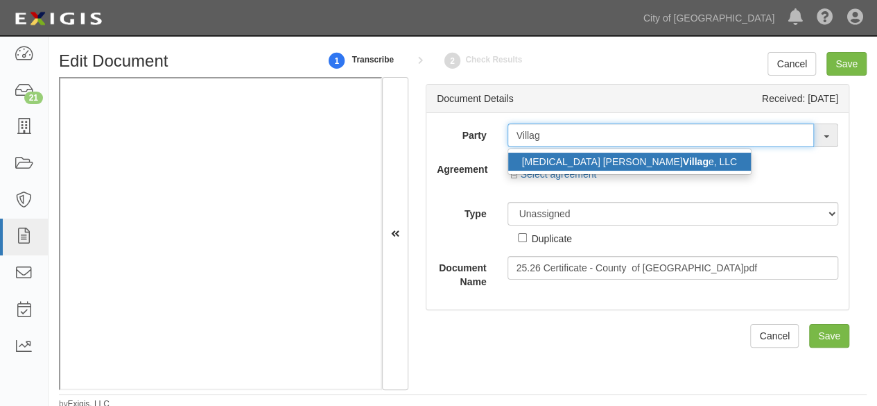
type input "Villag"
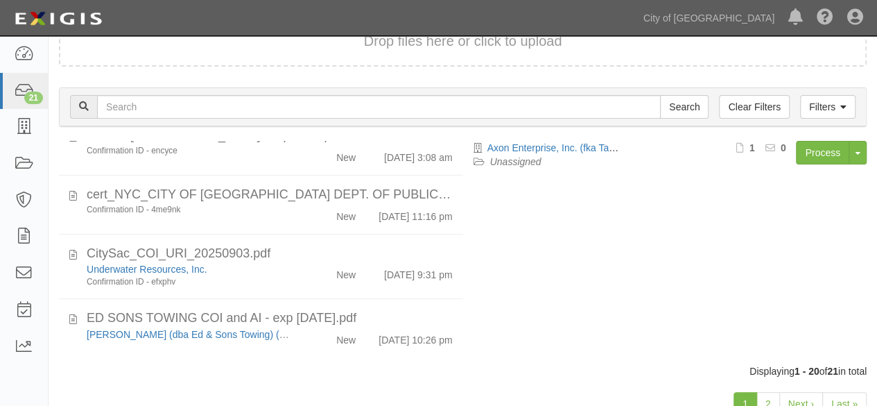
scroll to position [107, 0]
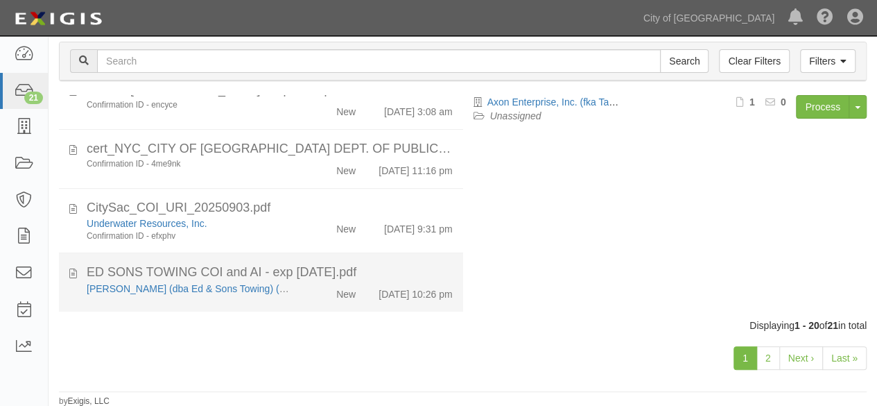
drag, startPoint x: 307, startPoint y: 299, endPoint x: 420, endPoint y: 279, distance: 114.7
click at [309, 298] on div "New" at bounding box center [334, 291] width 64 height 19
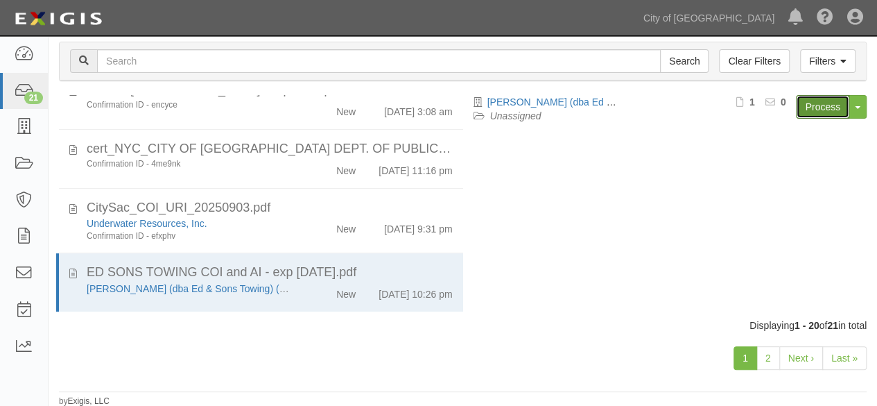
click at [823, 110] on link "Process" at bounding box center [822, 107] width 53 height 24
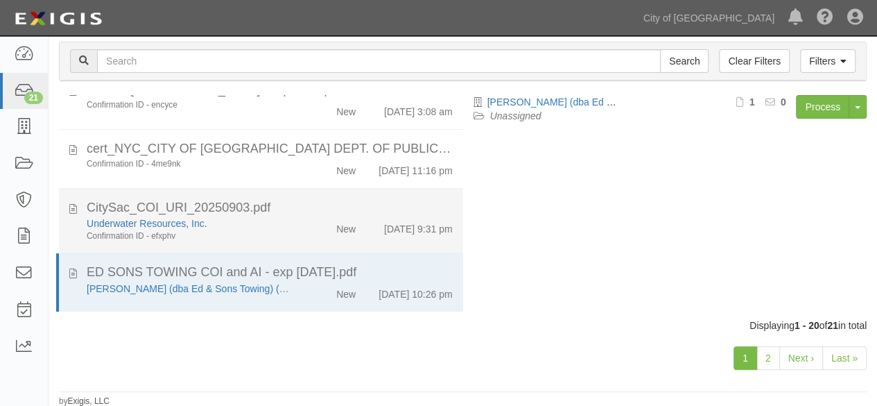
click at [284, 223] on div "Underwater Resources, Inc." at bounding box center [189, 223] width 205 height 14
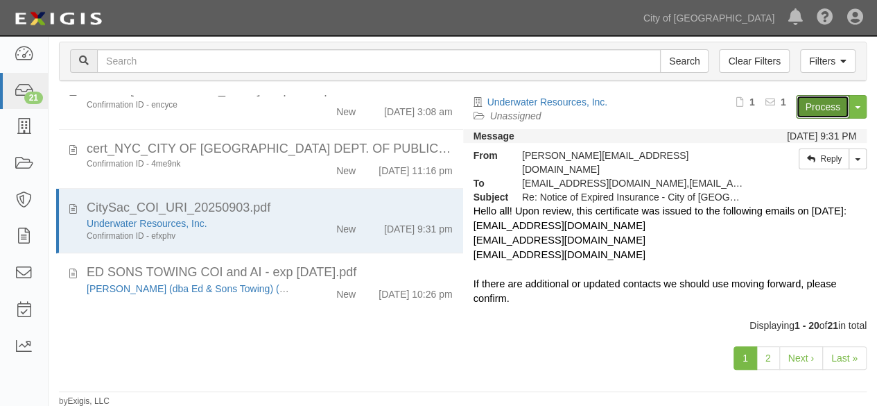
click at [797, 101] on link "Process" at bounding box center [822, 107] width 53 height 24
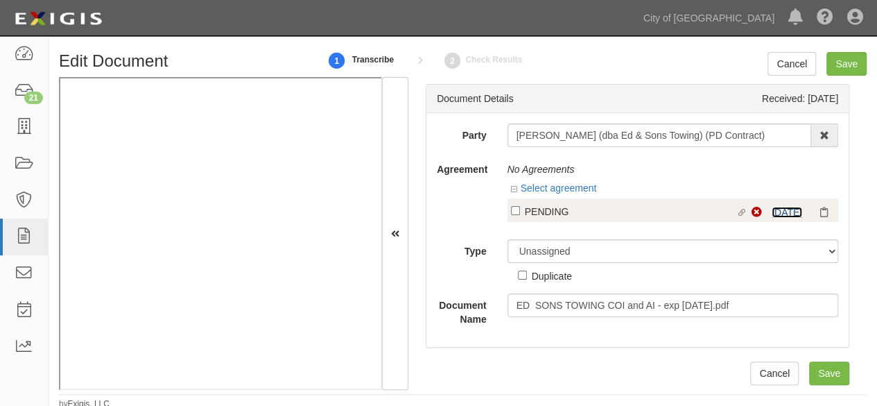
click at [782, 213] on link "[DATE]" at bounding box center [787, 212] width 31 height 11
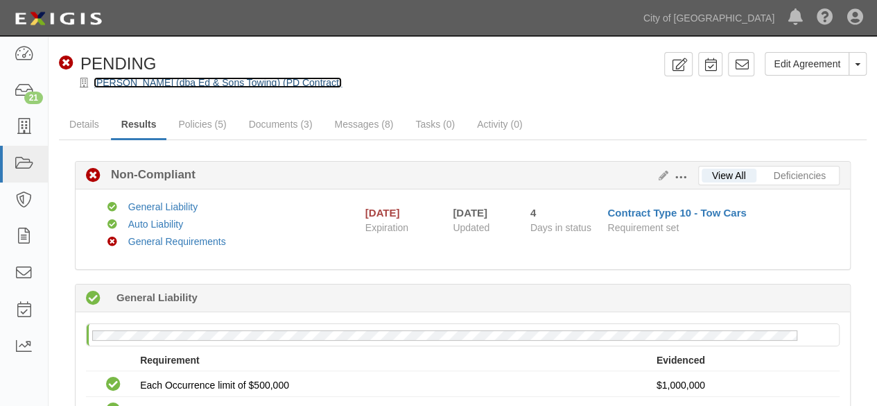
click at [119, 86] on link "[PERSON_NAME] (dba Ed & Sons Towing) (PD Contract)" at bounding box center [218, 82] width 248 height 11
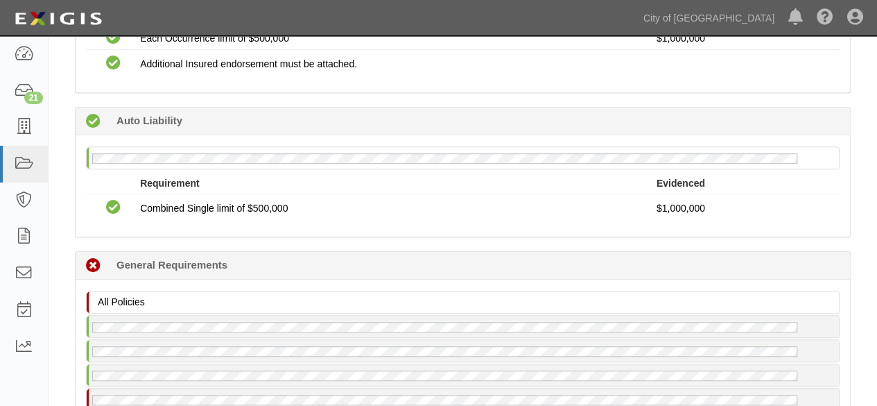
scroll to position [528, 0]
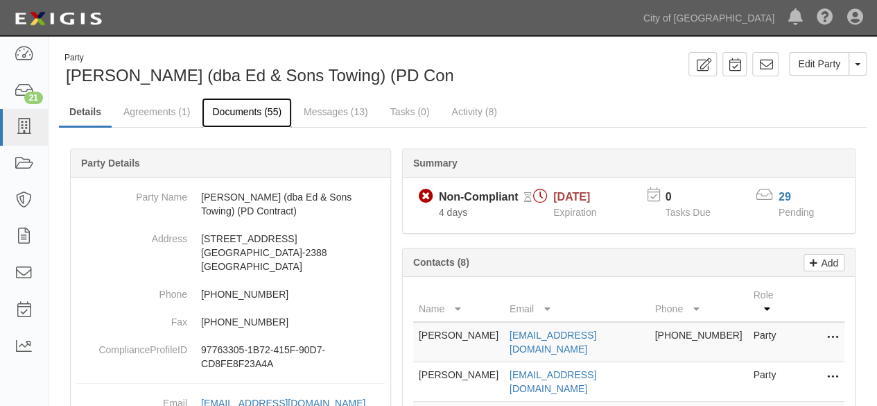
click at [246, 111] on link "Documents (55)" at bounding box center [247, 113] width 90 height 30
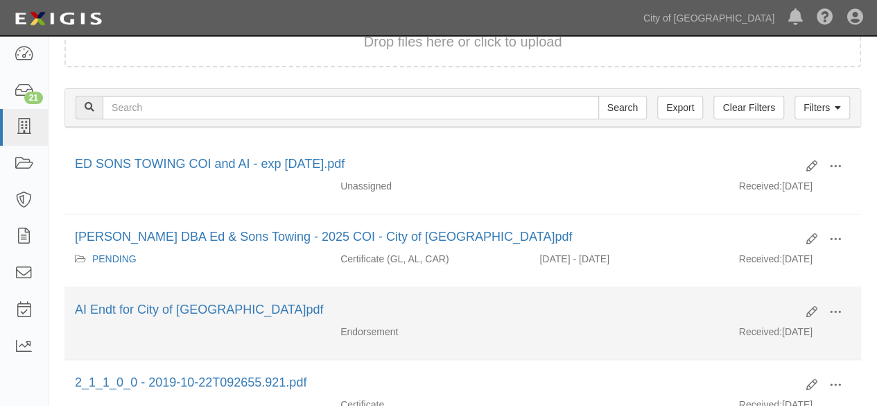
scroll to position [139, 0]
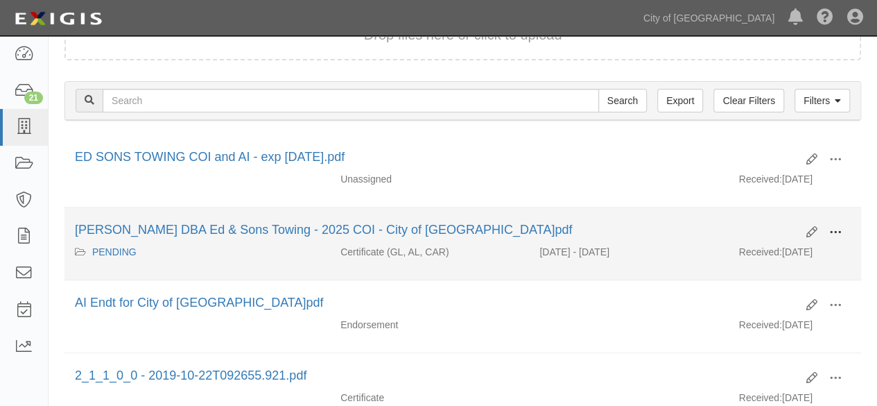
click at [838, 230] on span at bounding box center [835, 232] width 12 height 12
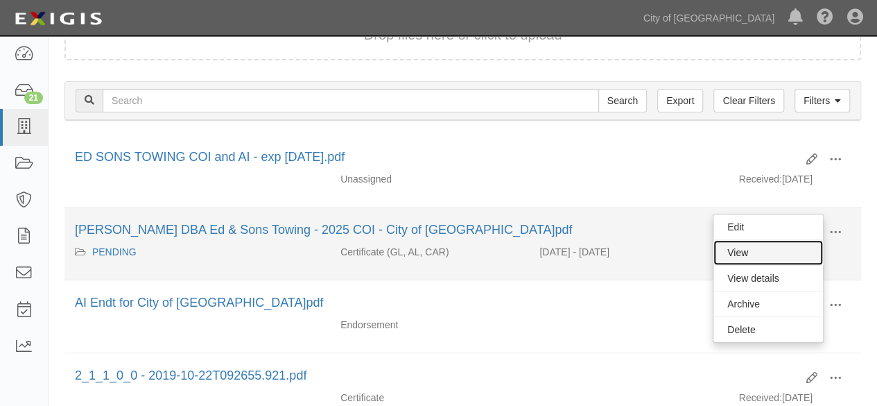
click at [760, 251] on link "View" at bounding box center [769, 252] width 110 height 25
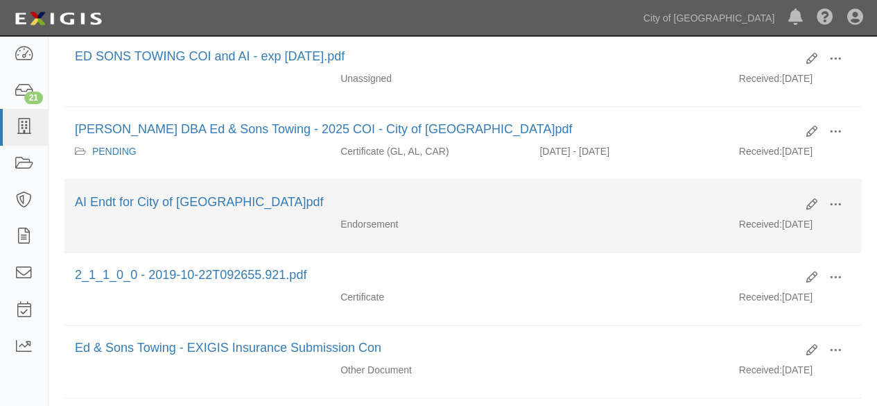
scroll to position [277, 0]
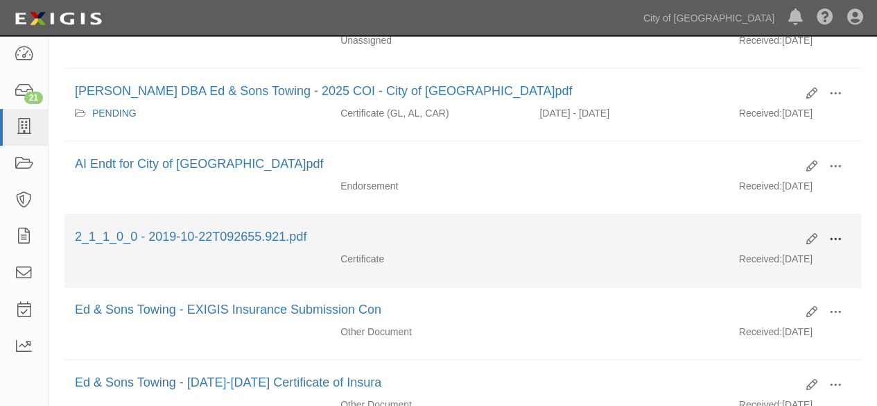
drag, startPoint x: 841, startPoint y: 238, endPoint x: 789, endPoint y: 256, distance: 54.4
click at [839, 239] on span at bounding box center [835, 239] width 12 height 12
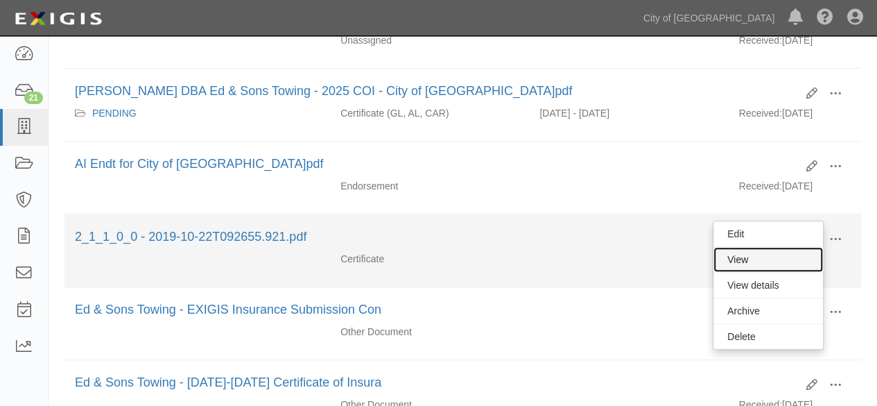
click at [782, 257] on link "View" at bounding box center [769, 259] width 110 height 25
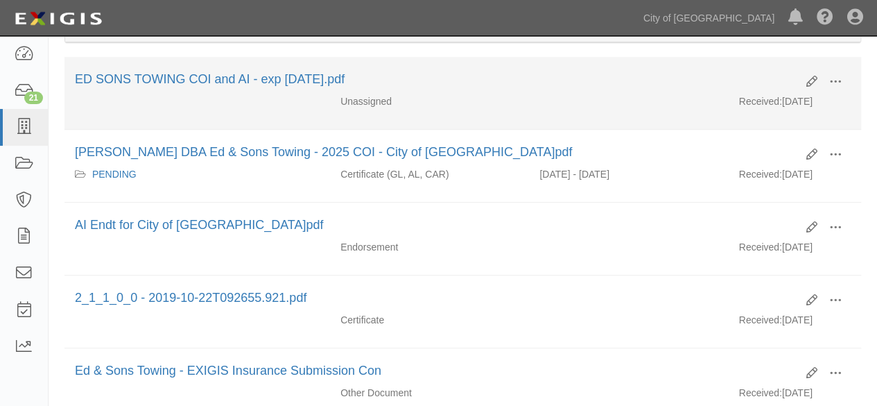
scroll to position [139, 0]
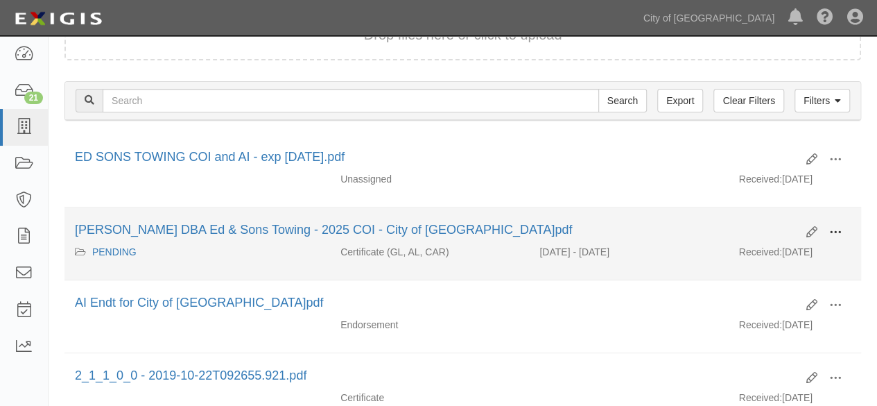
drag, startPoint x: 836, startPoint y: 225, endPoint x: 782, endPoint y: 243, distance: 56.4
click at [835, 227] on span at bounding box center [835, 232] width 12 height 12
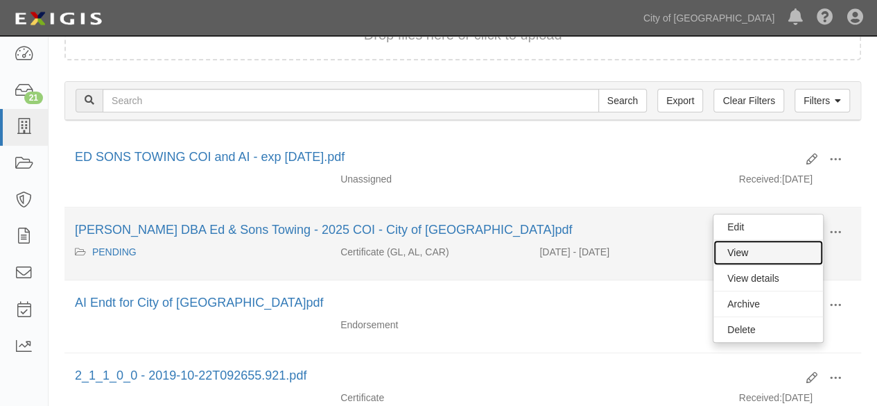
click at [779, 243] on link "View" at bounding box center [769, 252] width 110 height 25
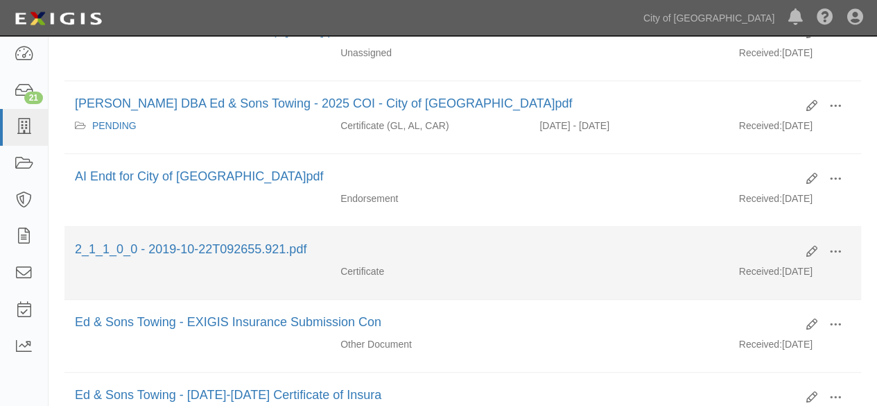
scroll to position [277, 0]
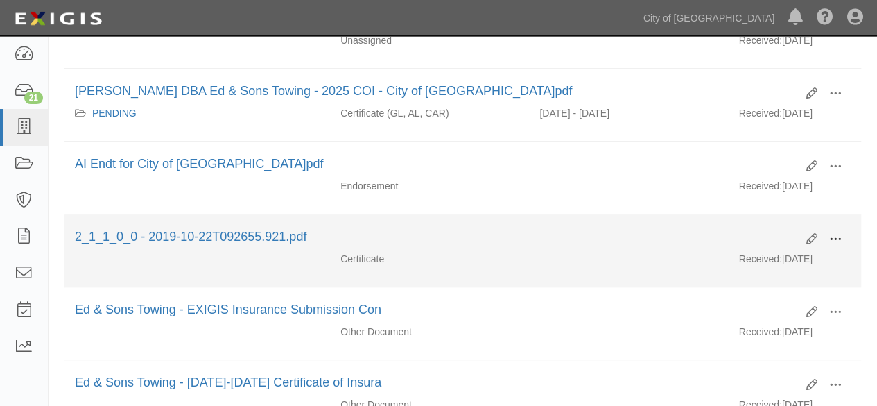
click at [833, 236] on span at bounding box center [835, 239] width 12 height 12
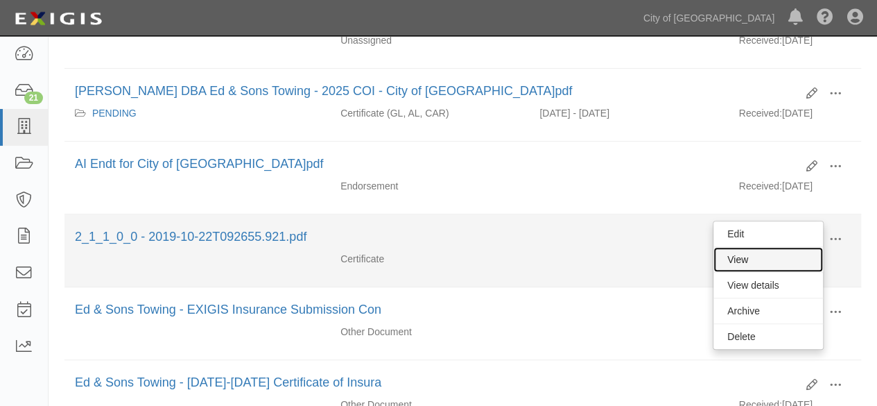
click at [760, 255] on link "View" at bounding box center [769, 259] width 110 height 25
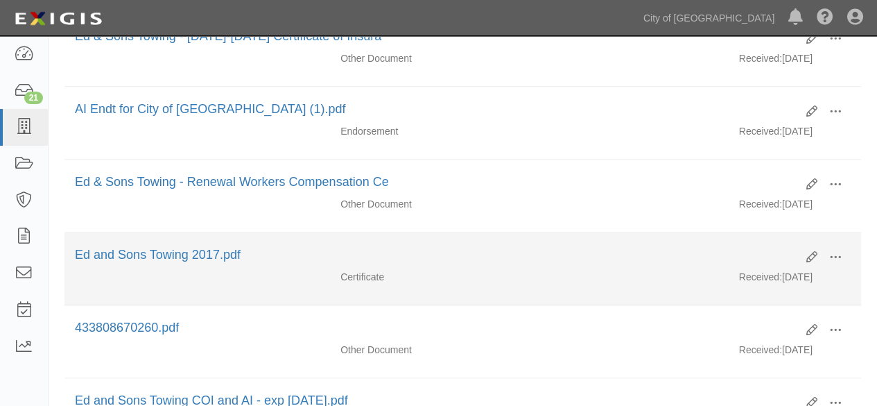
scroll to position [624, 0]
click at [835, 250] on span at bounding box center [835, 256] width 12 height 12
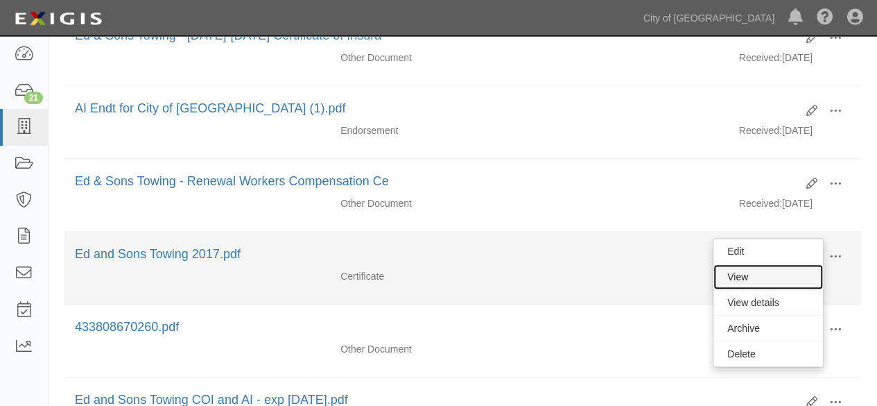
click at [775, 265] on link "View" at bounding box center [769, 276] width 110 height 25
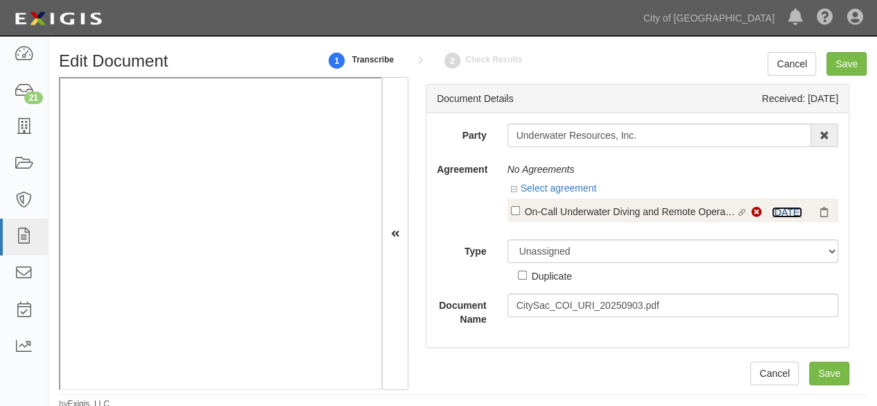
click at [772, 213] on link "[DATE]" at bounding box center [787, 212] width 31 height 11
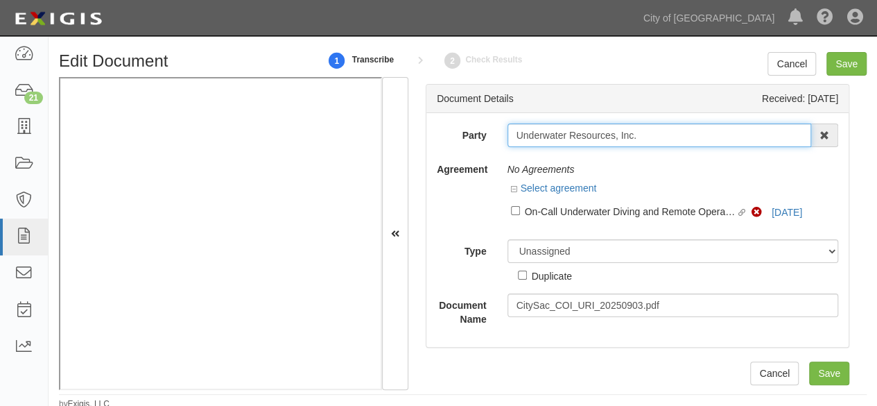
click at [542, 135] on input "Underwater Resources, Inc." at bounding box center [660, 135] width 304 height 24
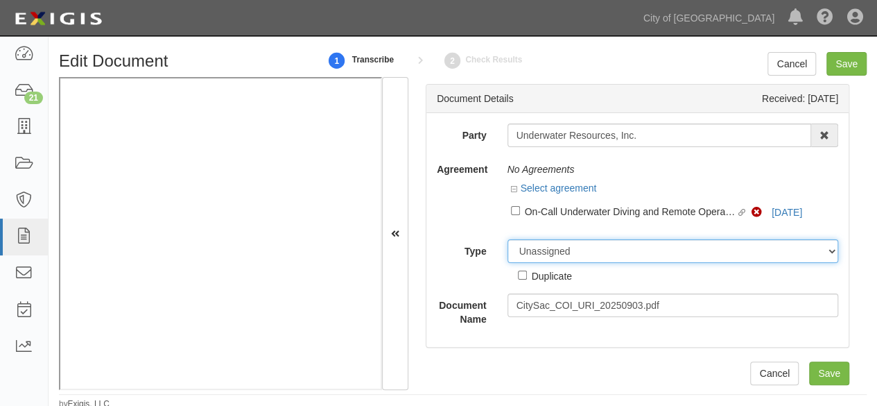
click at [546, 248] on select "Unassigned Binder Cancellation Notice Certificate Contract Endorsement Insuranc…" at bounding box center [673, 251] width 331 height 24
select select "OtherDetail"
click at [508, 239] on select "Unassigned Binder Cancellation Notice Certificate Contract Endorsement Insuranc…" at bounding box center [673, 251] width 331 height 24
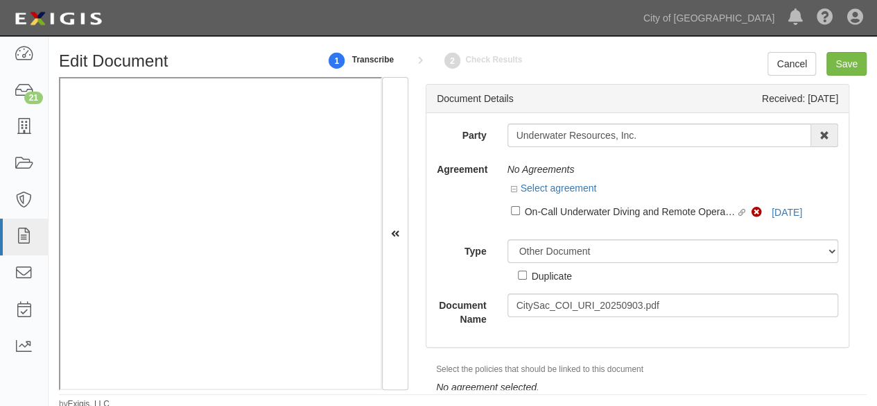
click at [532, 281] on div "Duplicate" at bounding box center [552, 275] width 40 height 15
click at [527, 279] on input "Duplicate" at bounding box center [522, 274] width 9 height 9
checkbox input "true"
drag, startPoint x: 854, startPoint y: 63, endPoint x: 852, endPoint y: 74, distance: 11.4
click at [854, 64] on input "Save" at bounding box center [847, 64] width 40 height 24
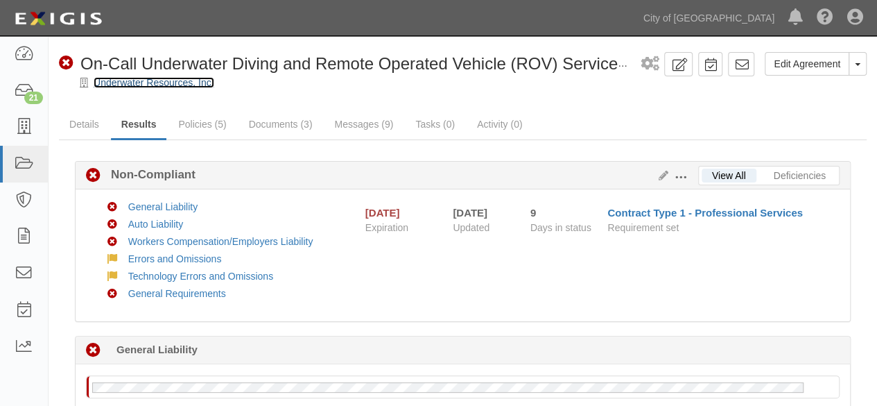
click at [110, 87] on link "Underwater Resources, Inc." at bounding box center [154, 82] width 121 height 11
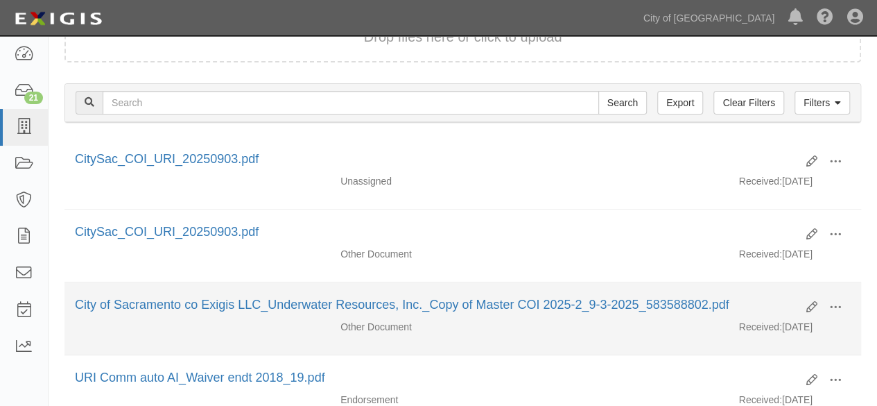
scroll to position [139, 0]
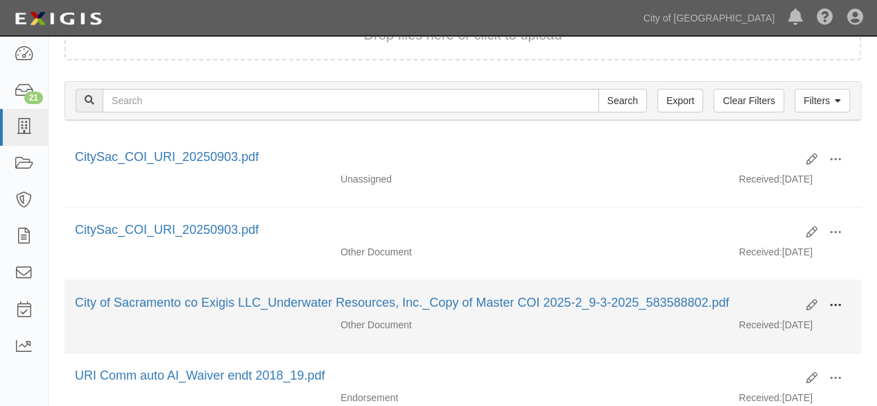
click at [846, 301] on button at bounding box center [835, 306] width 31 height 24
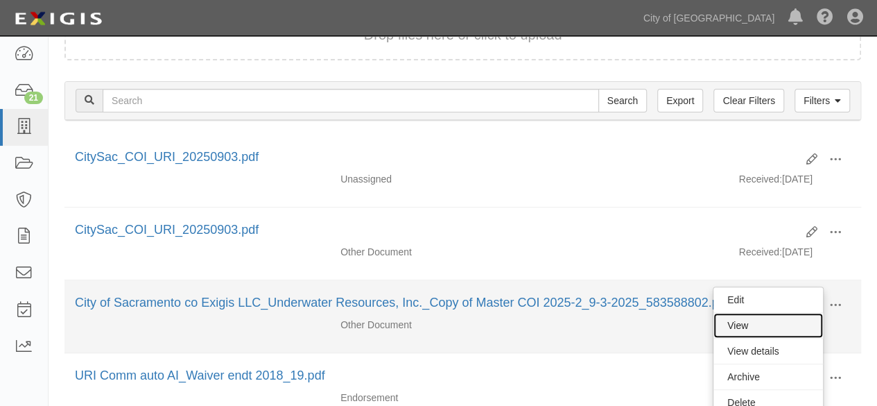
click at [746, 325] on link "View" at bounding box center [769, 325] width 110 height 25
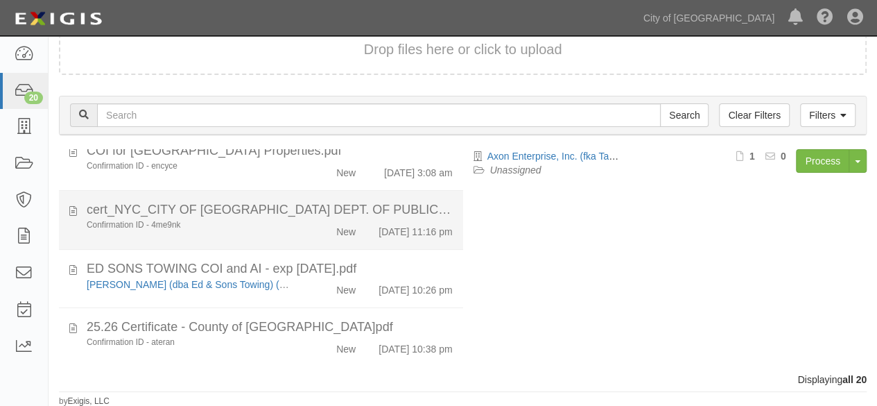
scroll to position [1000, 0]
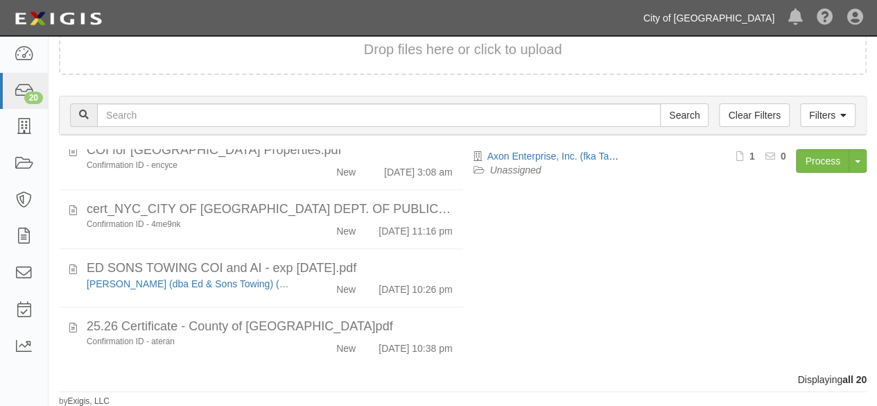
click at [743, 19] on link "City of [GEOGRAPHIC_DATA]" at bounding box center [709, 18] width 145 height 28
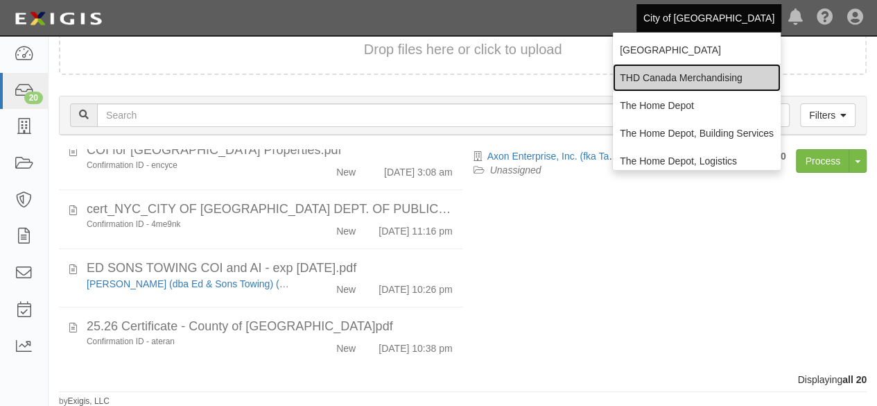
click at [669, 74] on link "THD Canada Merchandising" at bounding box center [697, 78] width 168 height 28
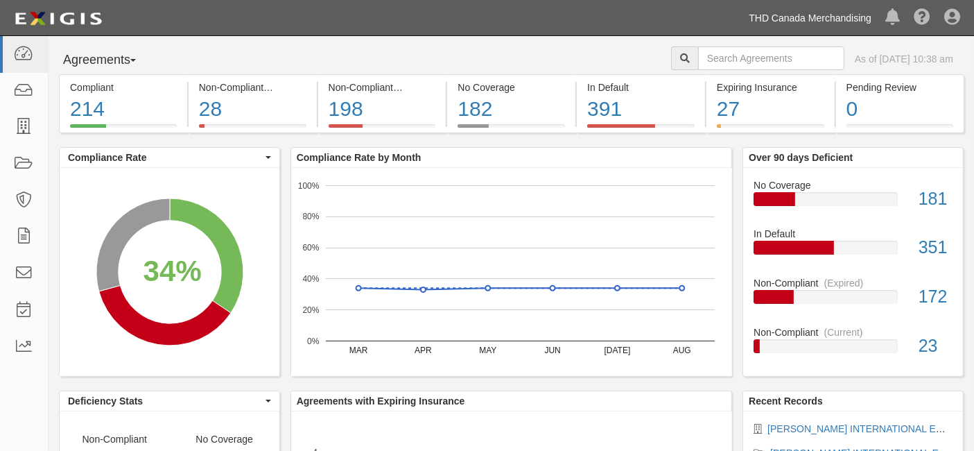
click at [843, 21] on link "THD Canada Merchandising" at bounding box center [810, 18] width 137 height 28
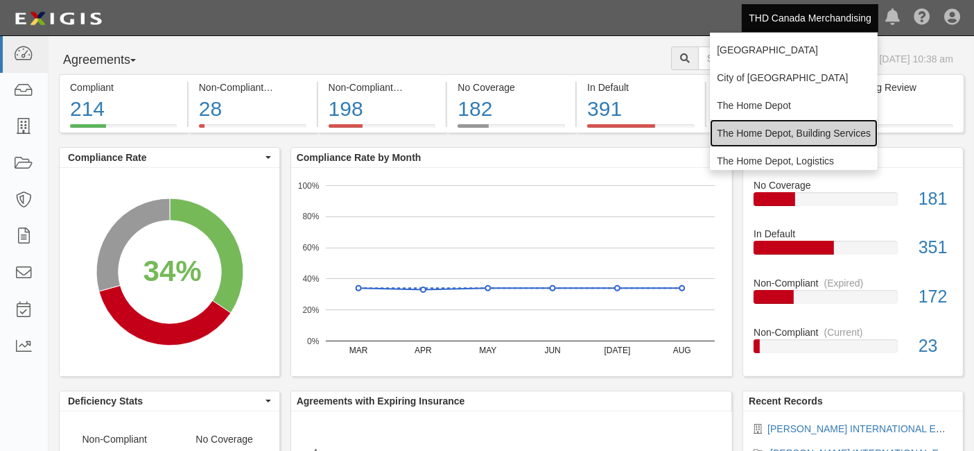
click at [786, 130] on link "The Home Depot, Building Services" at bounding box center [794, 133] width 168 height 28
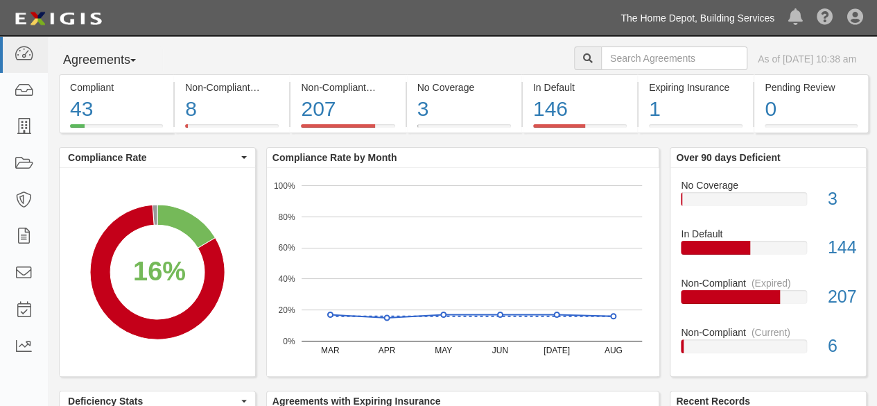
click at [692, 15] on link "The Home Depot, Building Services" at bounding box center [698, 18] width 168 height 28
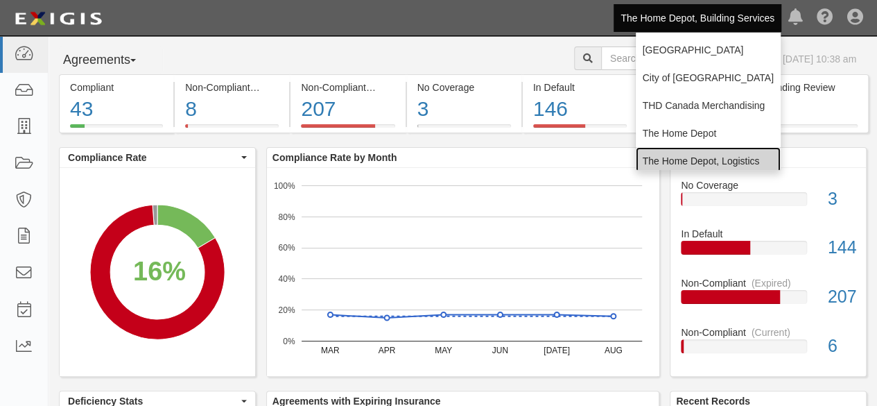
click at [678, 162] on link "The Home Depot, Logistics" at bounding box center [708, 161] width 145 height 28
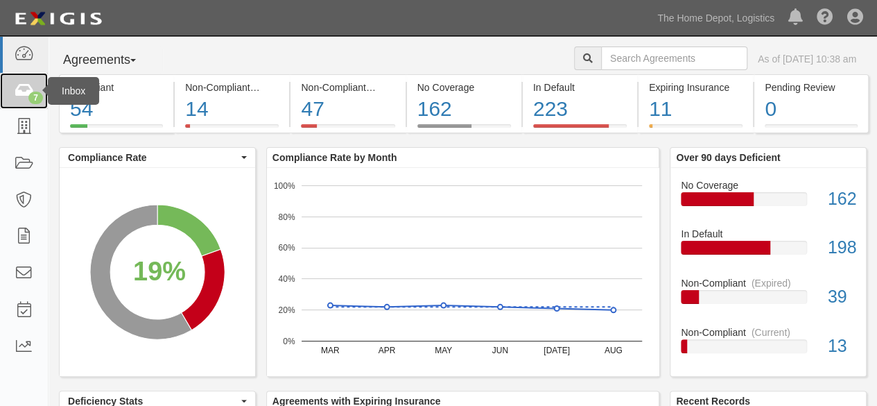
click at [28, 101] on link "7" at bounding box center [24, 91] width 48 height 37
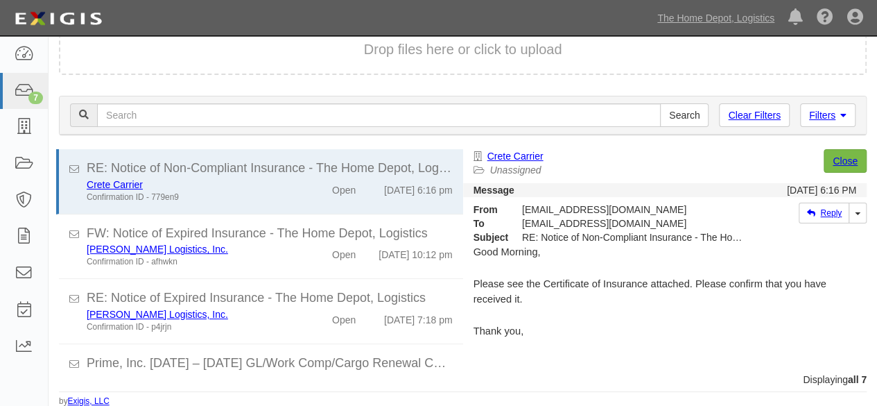
scroll to position [272, 0]
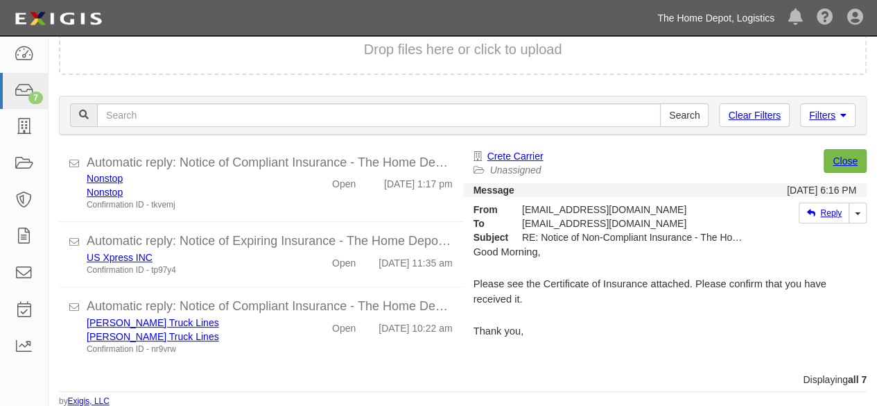
click at [728, 18] on link "The Home Depot, Logistics" at bounding box center [716, 18] width 131 height 28
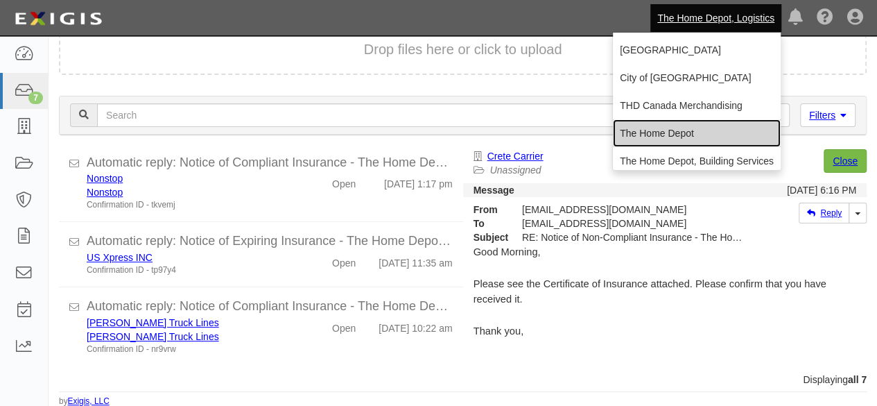
click at [652, 132] on link "The Home Depot" at bounding box center [697, 133] width 168 height 28
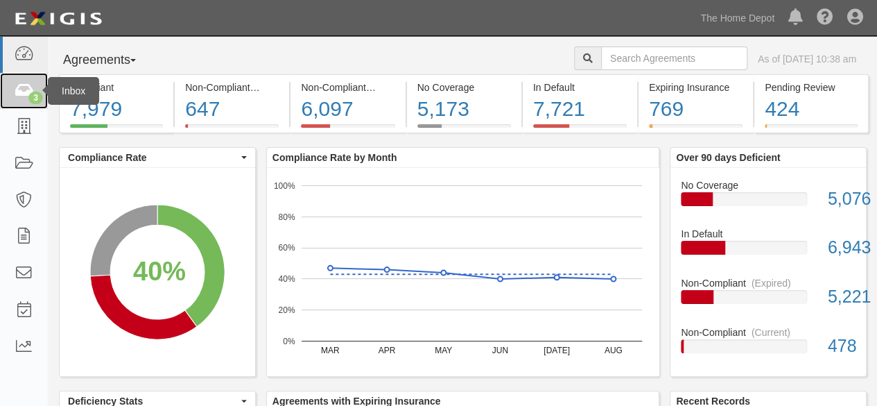
click at [35, 88] on link "3" at bounding box center [24, 91] width 48 height 37
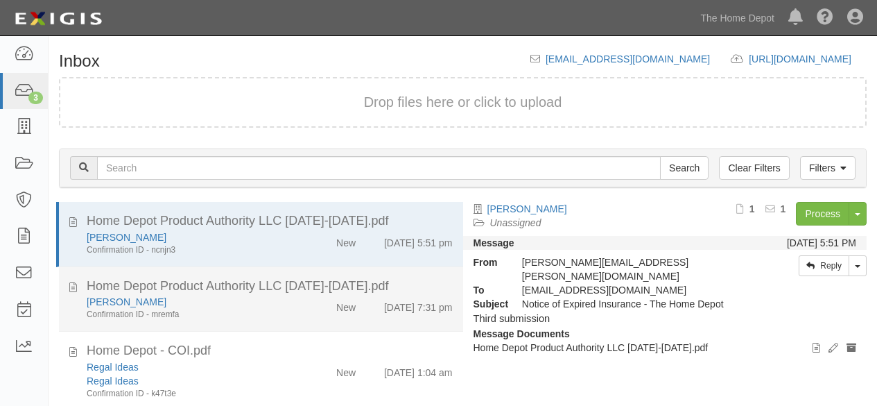
scroll to position [53, 0]
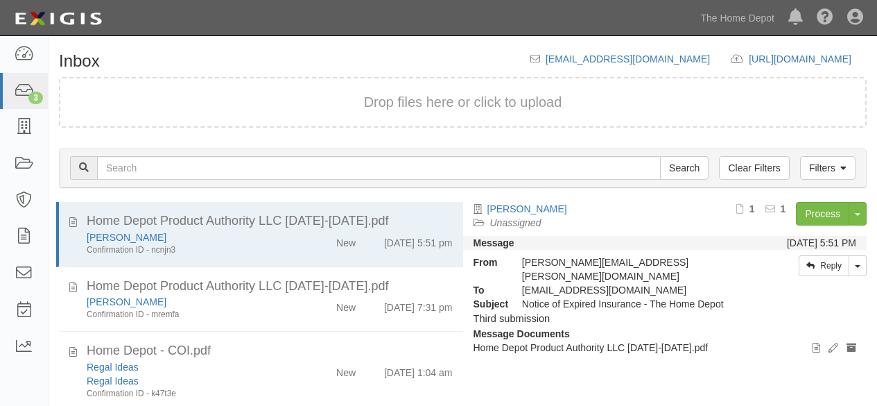
scroll to position [53, 0]
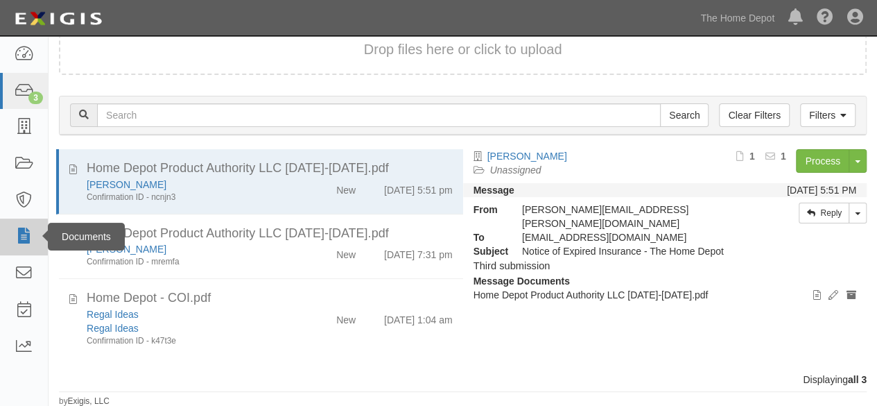
scroll to position [53, 0]
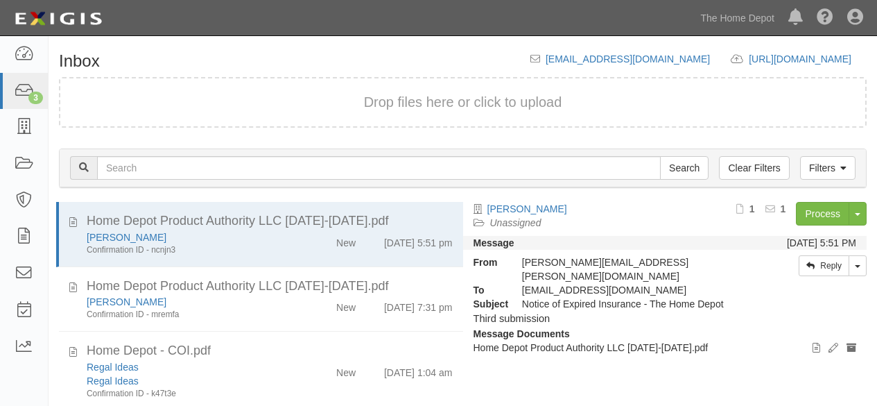
scroll to position [53, 0]
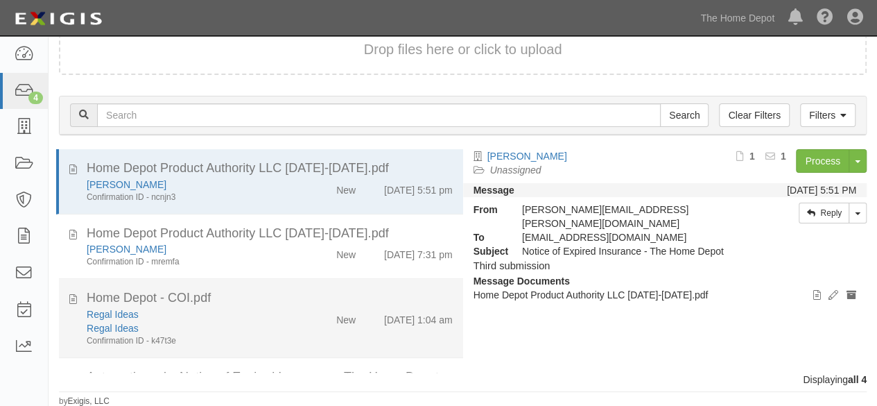
scroll to position [64, 0]
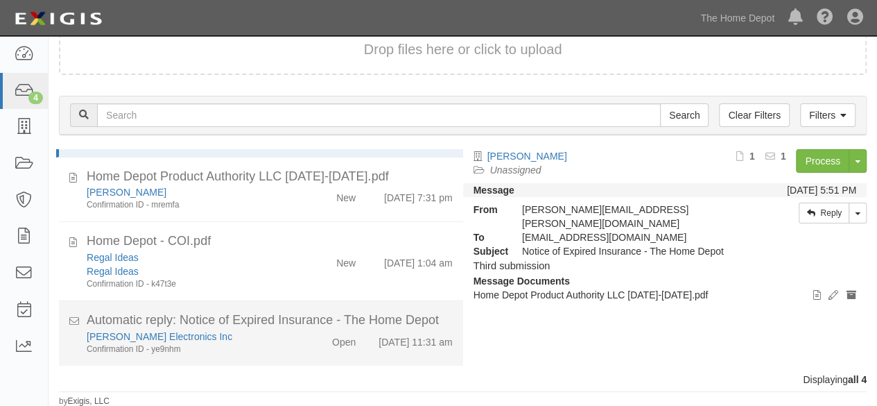
click at [196, 344] on div "Confirmation ID - ye9nhm" at bounding box center [189, 349] width 205 height 12
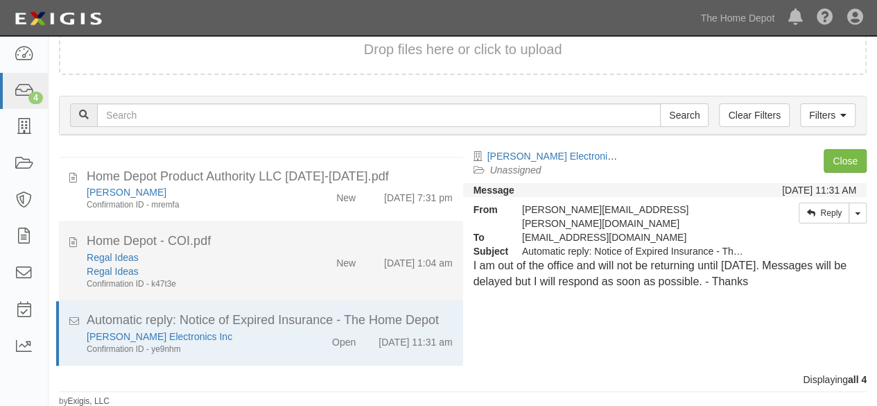
click at [291, 262] on div "Regal Ideas Regal Ideas Confirmation ID - k47t3e" at bounding box center [188, 270] width 225 height 40
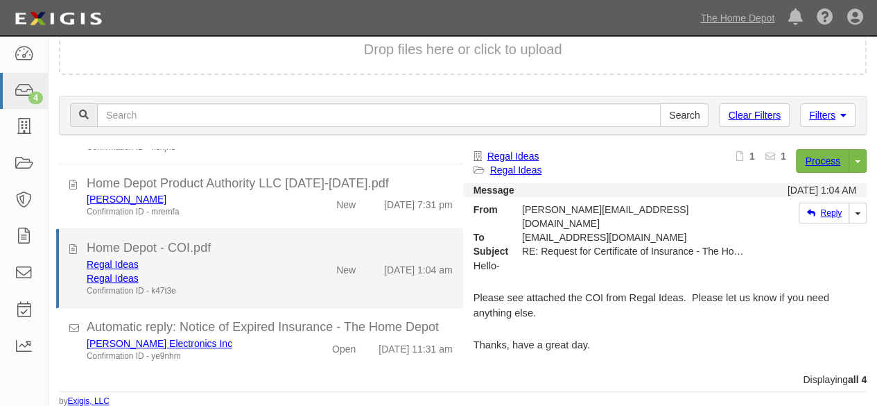
scroll to position [57, 0]
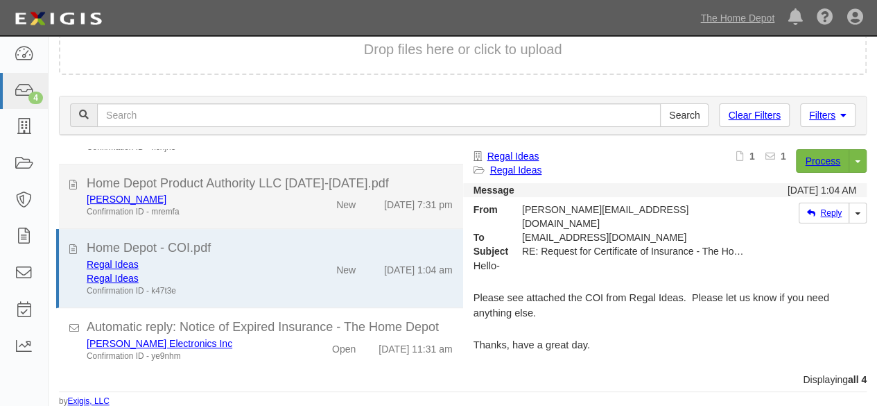
click at [275, 206] on div "Confirmation ID - mremfa" at bounding box center [189, 212] width 205 height 12
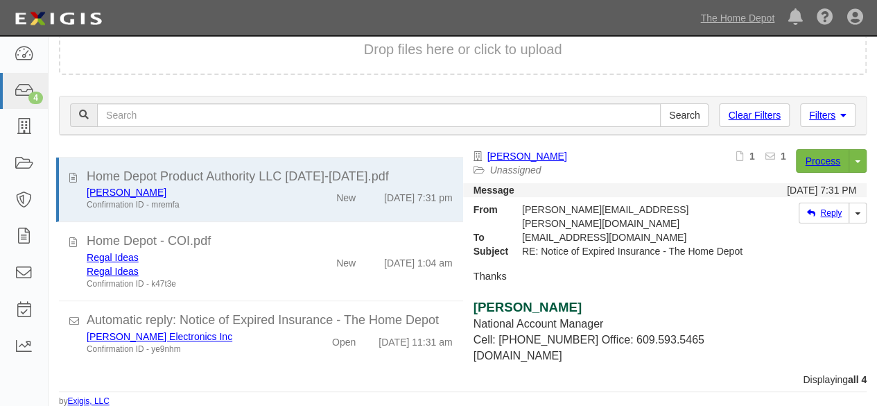
scroll to position [69, 0]
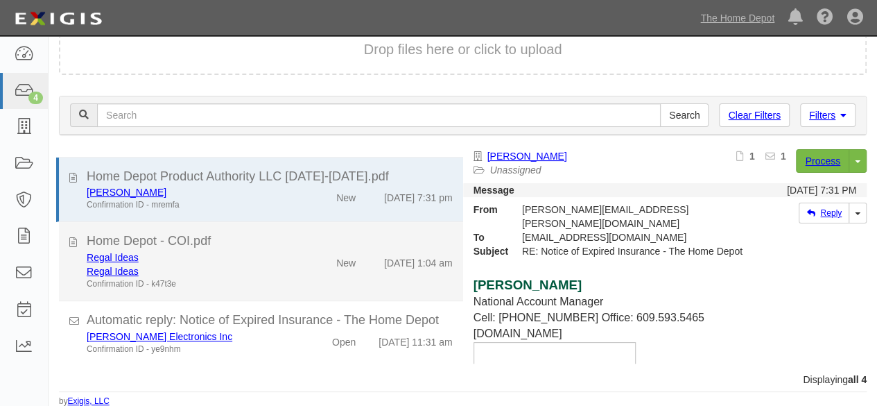
click at [279, 264] on div "Regal Ideas" at bounding box center [189, 271] width 205 height 14
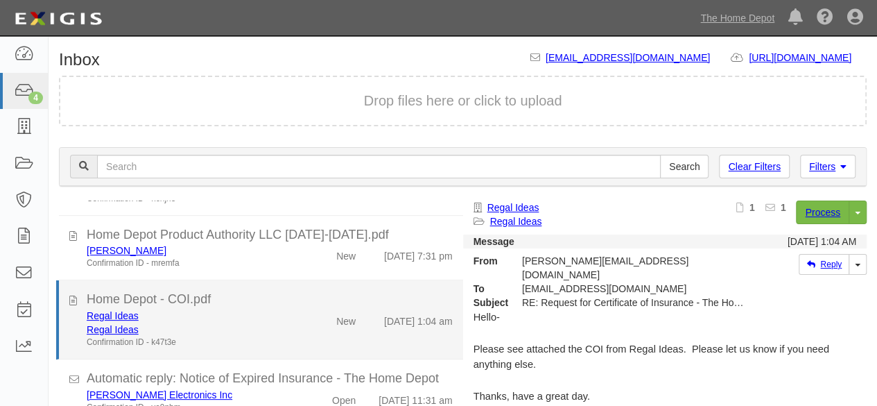
scroll to position [0, 0]
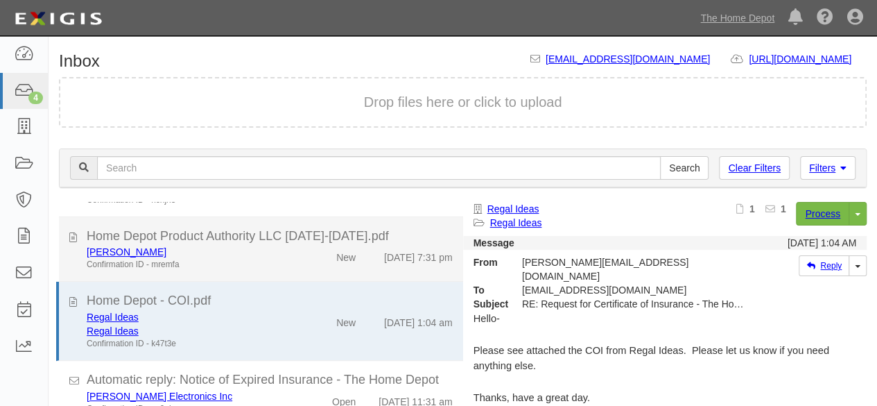
drag, startPoint x: 291, startPoint y: 249, endPoint x: 352, endPoint y: 266, distance: 62.8
click at [291, 249] on div "[PERSON_NAME] Confirmation ID - mremfa" at bounding box center [188, 258] width 225 height 26
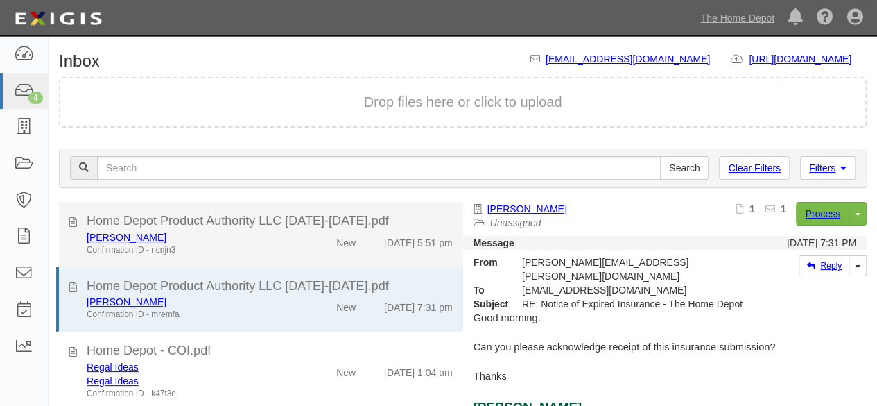
click at [294, 246] on div "[PERSON_NAME] Confirmation ID - ncnjn3" at bounding box center [188, 243] width 225 height 26
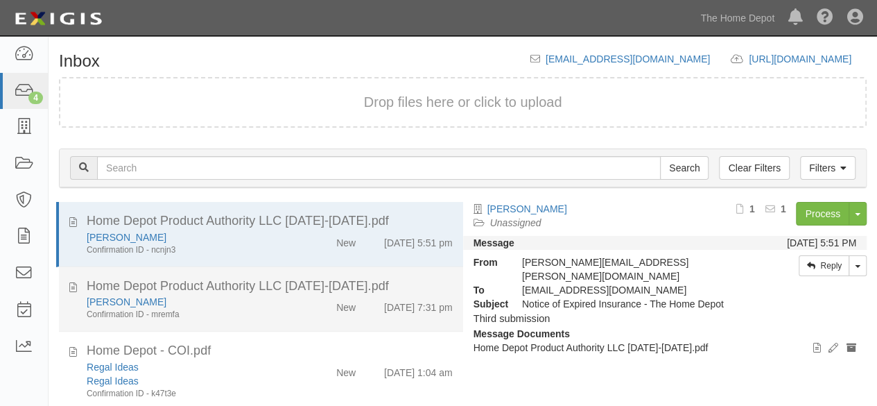
click at [313, 307] on div "New" at bounding box center [334, 304] width 64 height 19
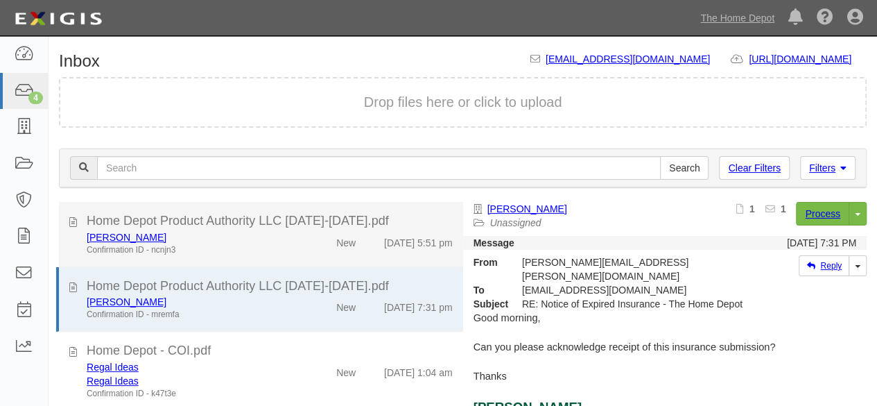
drag, startPoint x: 291, startPoint y: 239, endPoint x: 297, endPoint y: 234, distance: 7.4
click at [293, 237] on div "BARRETTE Confirmation ID - ncnjn3" at bounding box center [188, 243] width 225 height 26
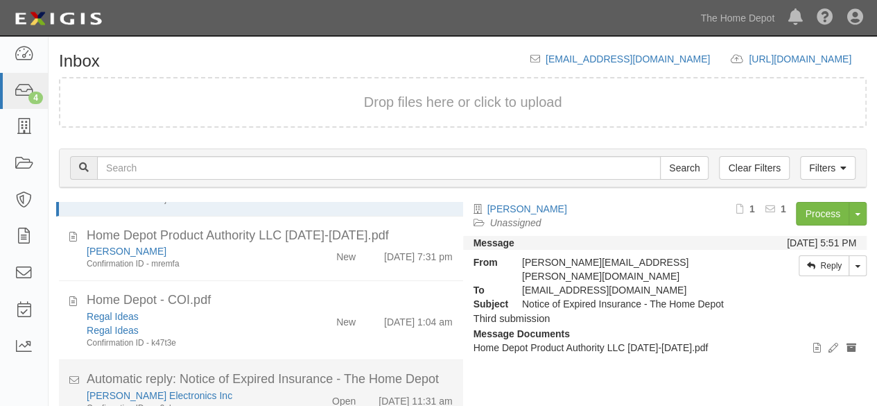
scroll to position [64, 0]
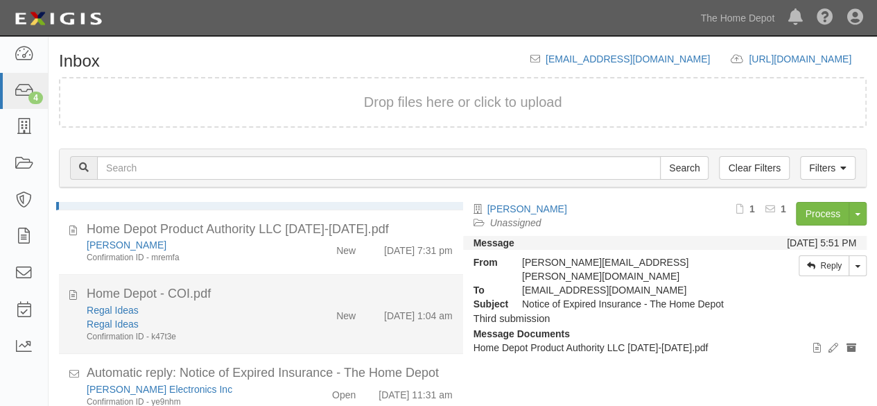
click at [280, 317] on div "Regal Ideas" at bounding box center [189, 324] width 205 height 14
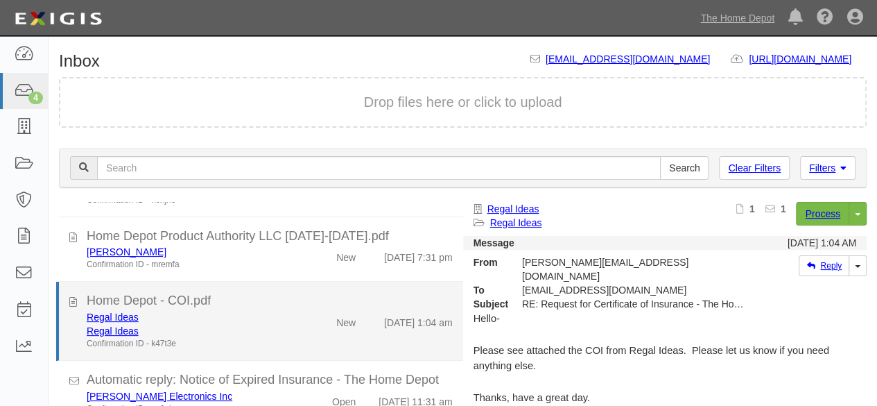
scroll to position [57, 0]
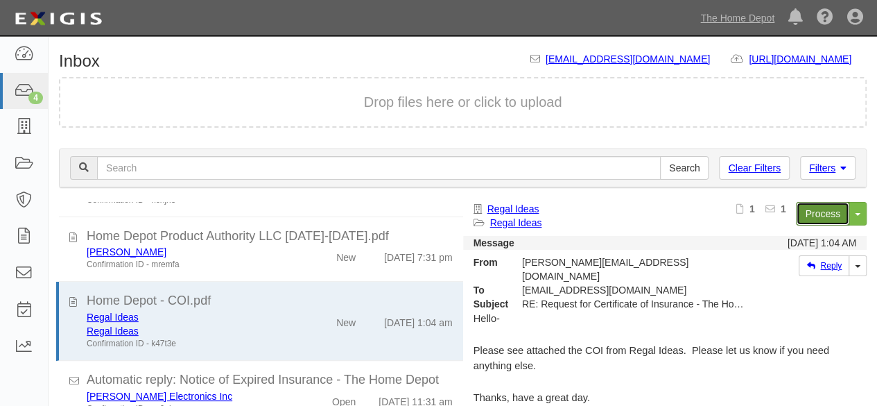
click at [811, 209] on link "Process" at bounding box center [822, 214] width 53 height 24
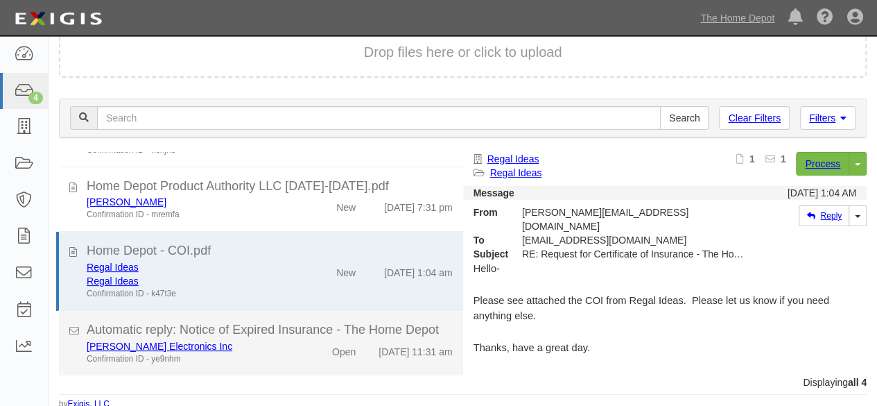
scroll to position [53, 0]
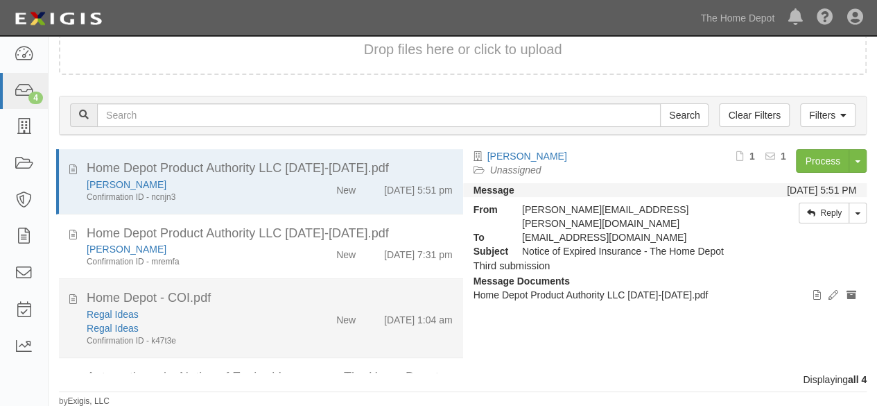
scroll to position [64, 0]
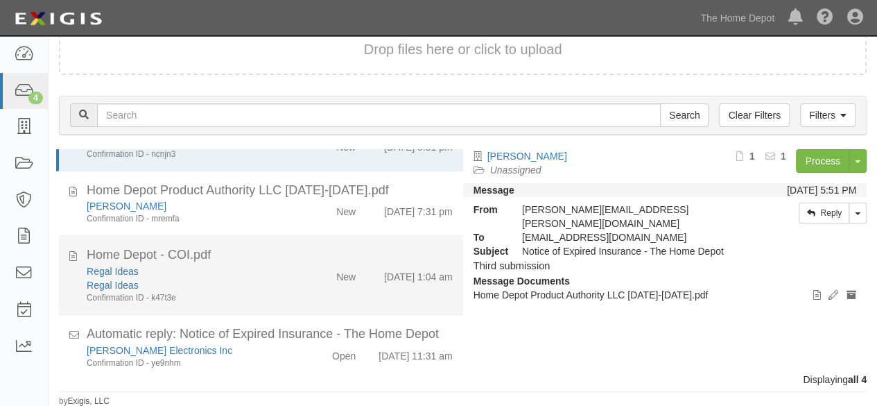
scroll to position [64, 0]
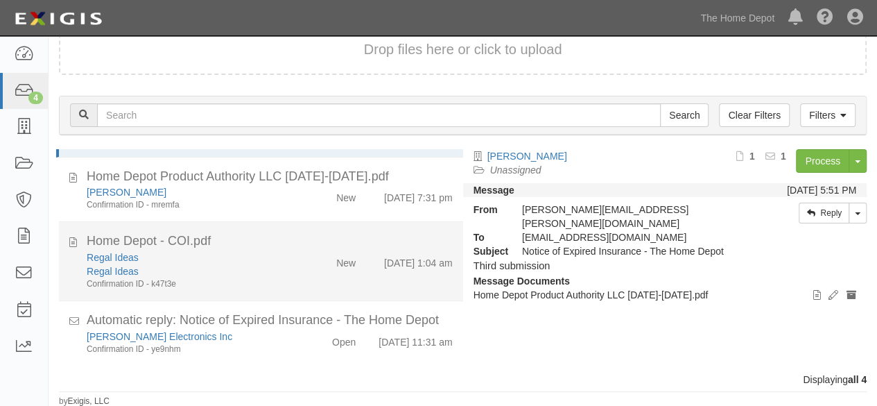
scroll to position [53, 0]
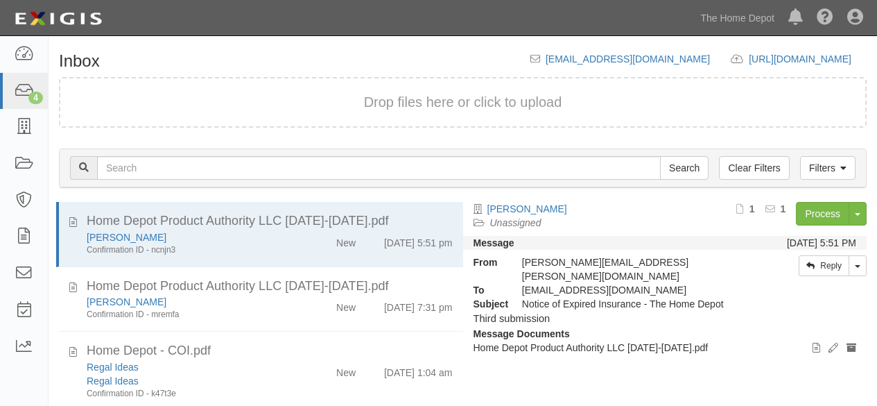
scroll to position [53, 0]
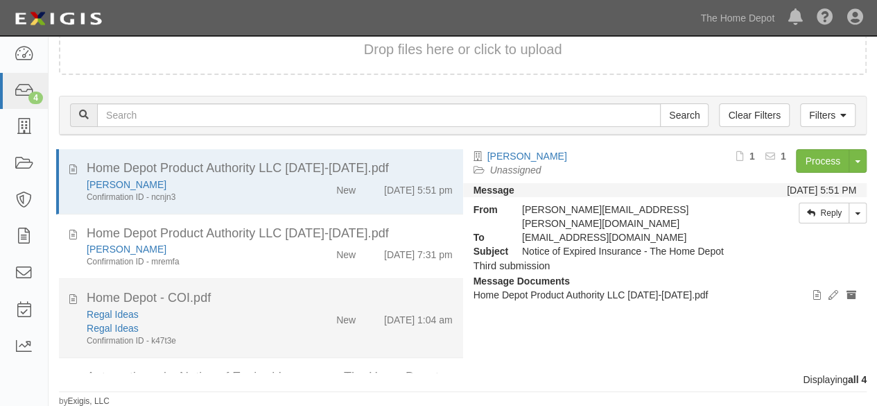
scroll to position [64, 0]
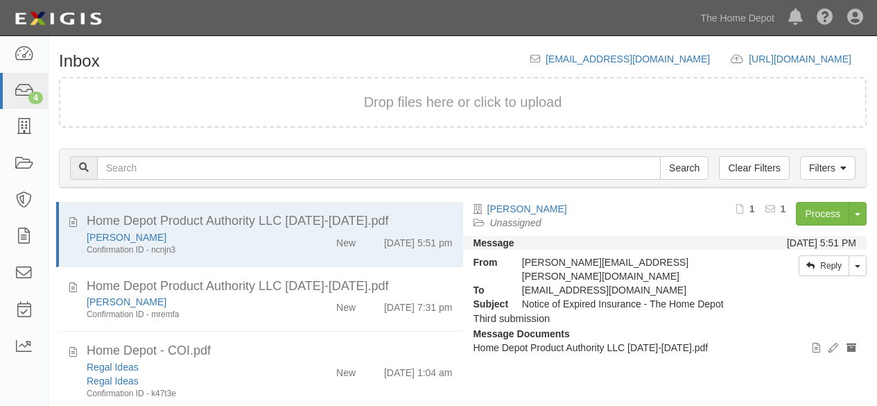
scroll to position [53, 0]
